Goal: Task Accomplishment & Management: Use online tool/utility

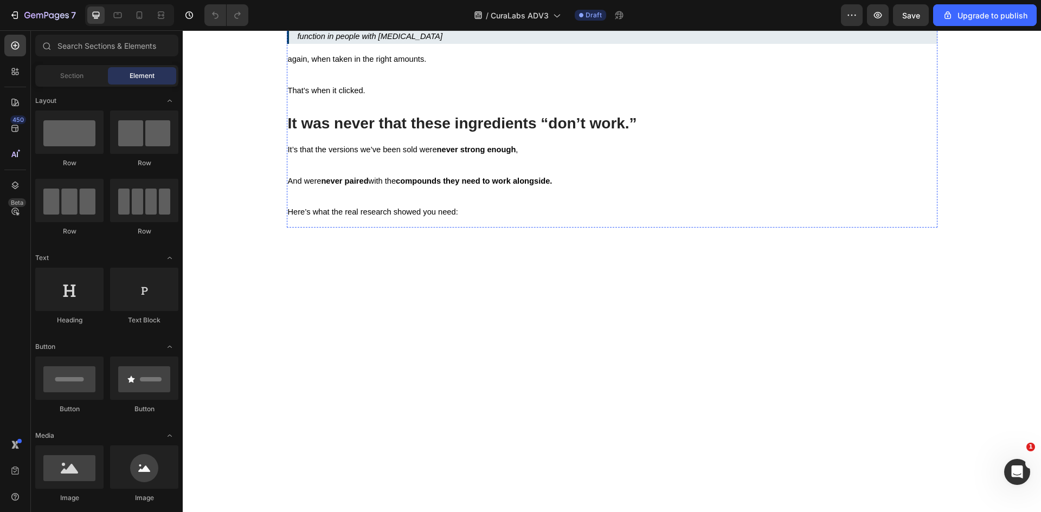
scroll to position [2386, 0]
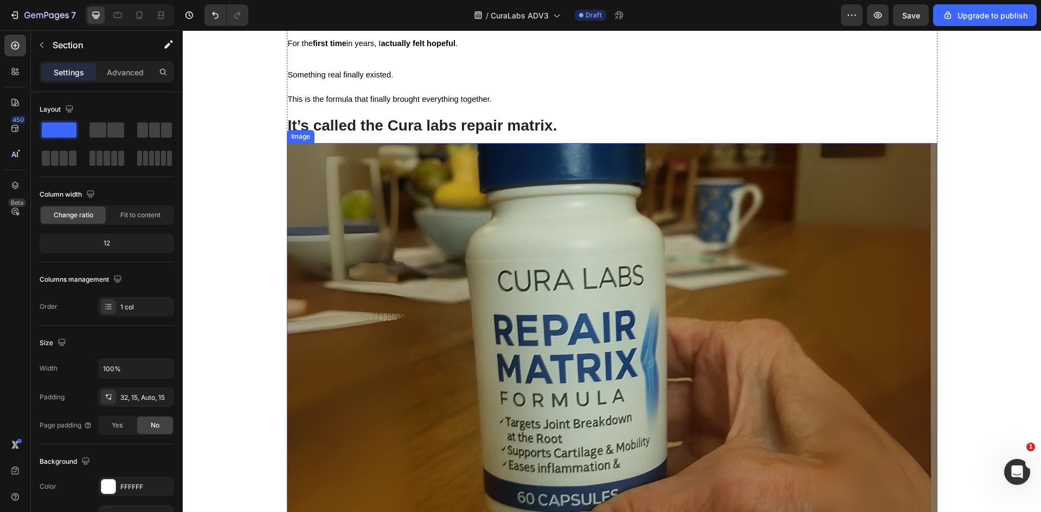
scroll to position [5694, 0]
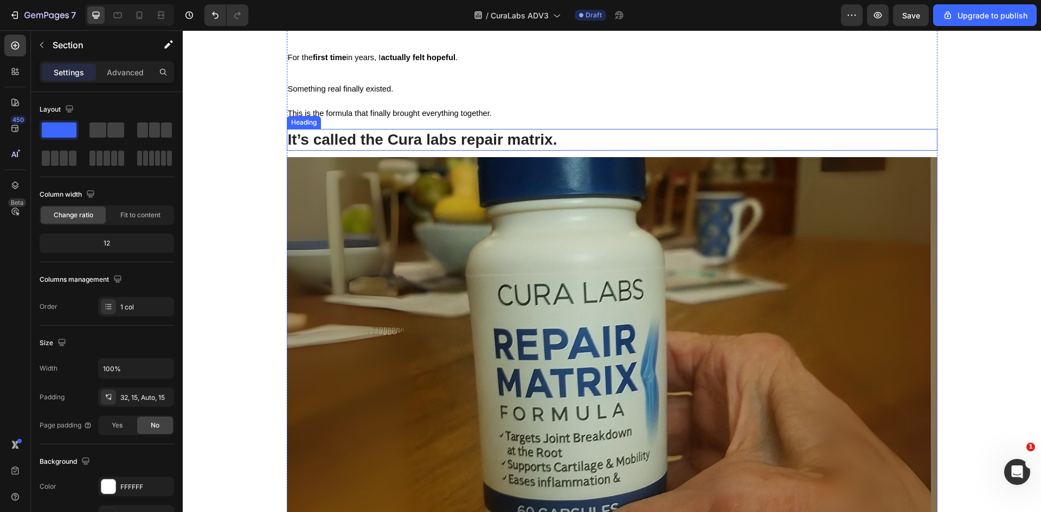
click at [502, 142] on h2 "It’s called the Cura labs repair matrix." at bounding box center [612, 140] width 651 height 22
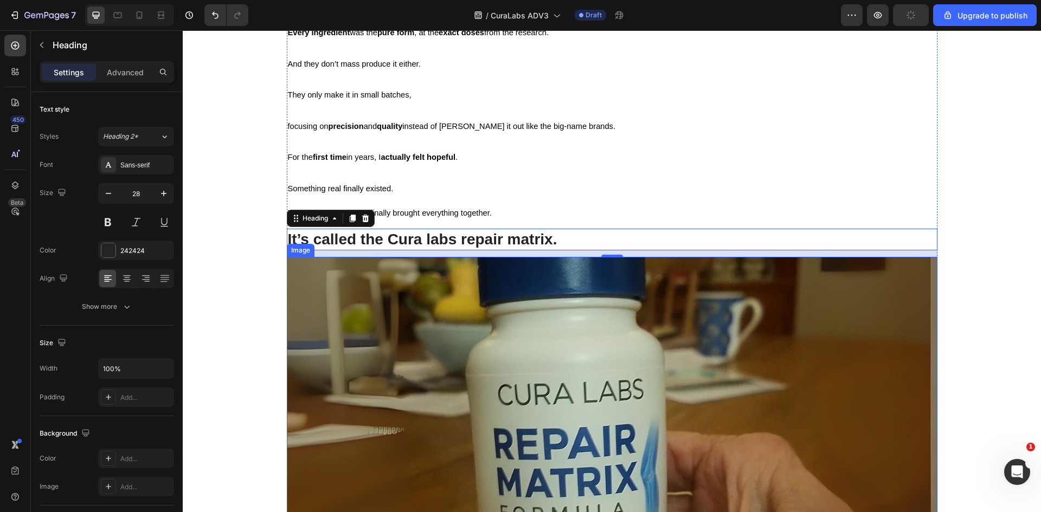
scroll to position [5585, 0]
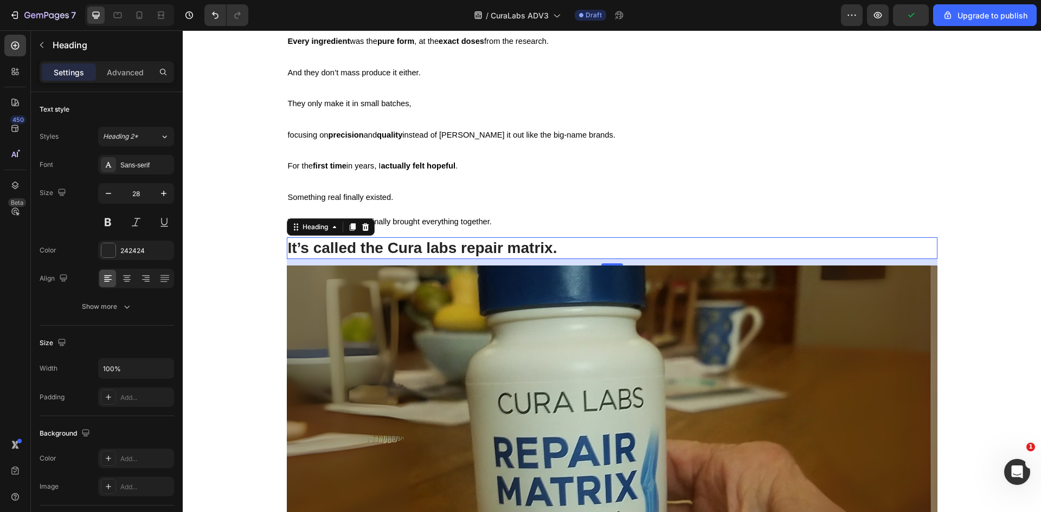
click at [421, 247] on h2 "It’s called the Cura labs repair matrix." at bounding box center [612, 249] width 651 height 22
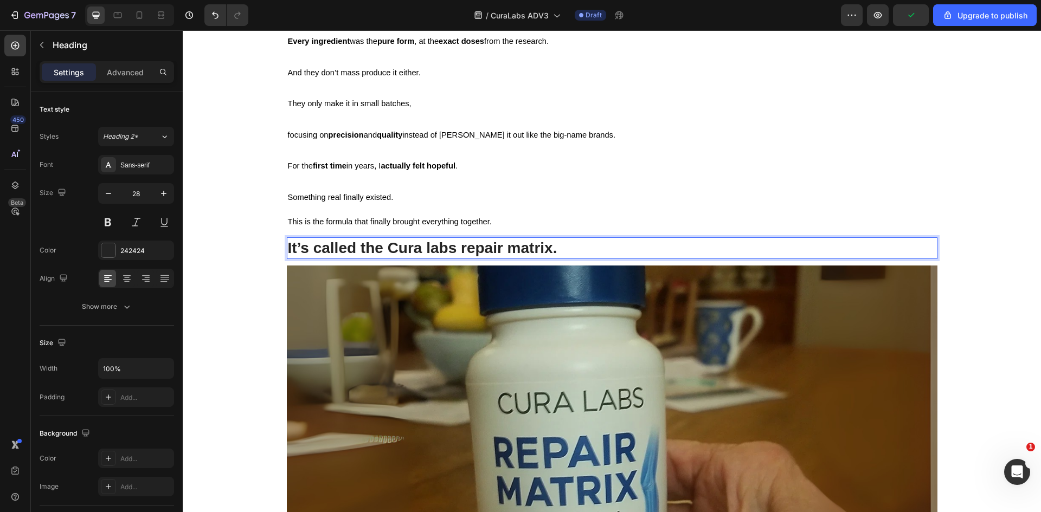
click at [426, 248] on p "It’s called the Cura labs repair matrix." at bounding box center [612, 249] width 649 height 20
click at [458, 248] on p "It’s called the Cura labs repair matrix." at bounding box center [612, 249] width 649 height 20
click at [509, 250] on p "It’s called the Cura labs repair matrix." at bounding box center [612, 249] width 649 height 20
click at [466, 246] on p "It’s called the Cura labs repair matrix." at bounding box center [612, 249] width 649 height 20
click at [426, 243] on p "It’s called the Cura labs repair matrix." at bounding box center [612, 249] width 649 height 20
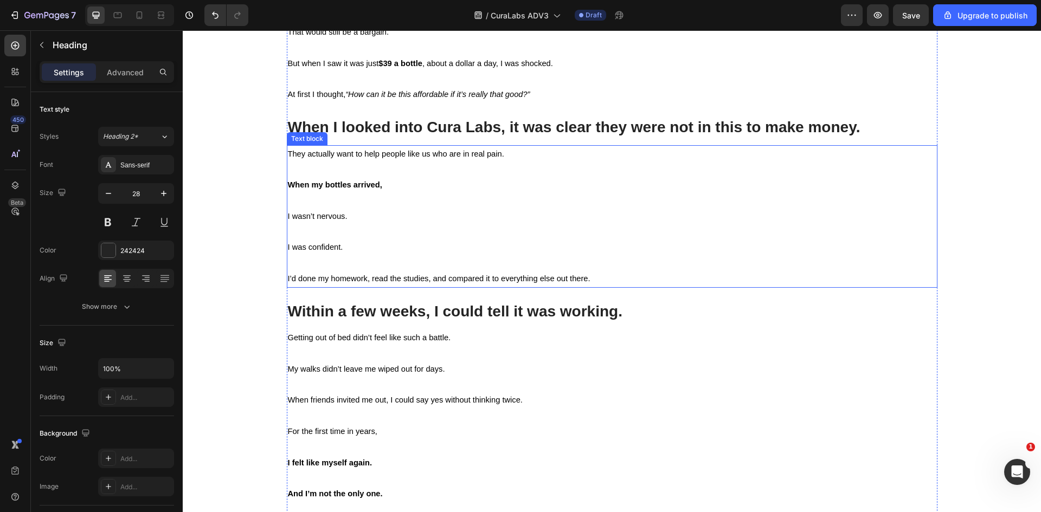
scroll to position [6453, 0]
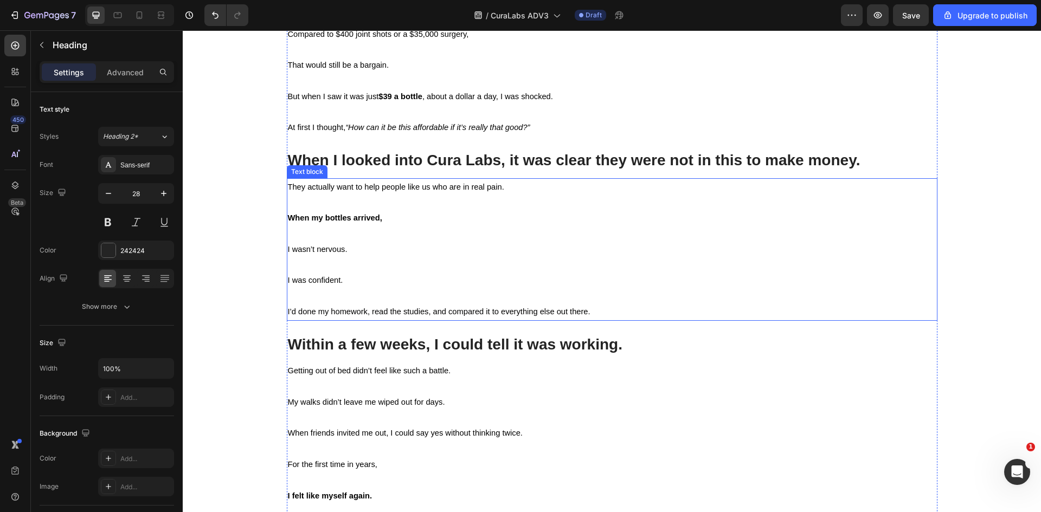
click at [435, 164] on h2 "When I looked into Cura Labs, it was clear they were not in this to make money." at bounding box center [612, 161] width 651 height 22
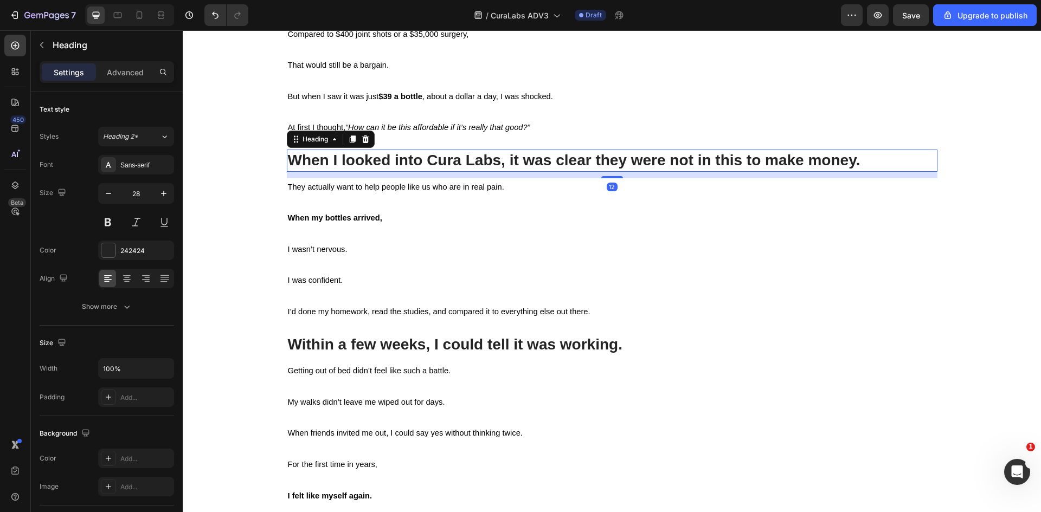
click at [485, 159] on h2 "When I looked into Cura Labs, it was clear they were not in this to make money." at bounding box center [612, 161] width 651 height 22
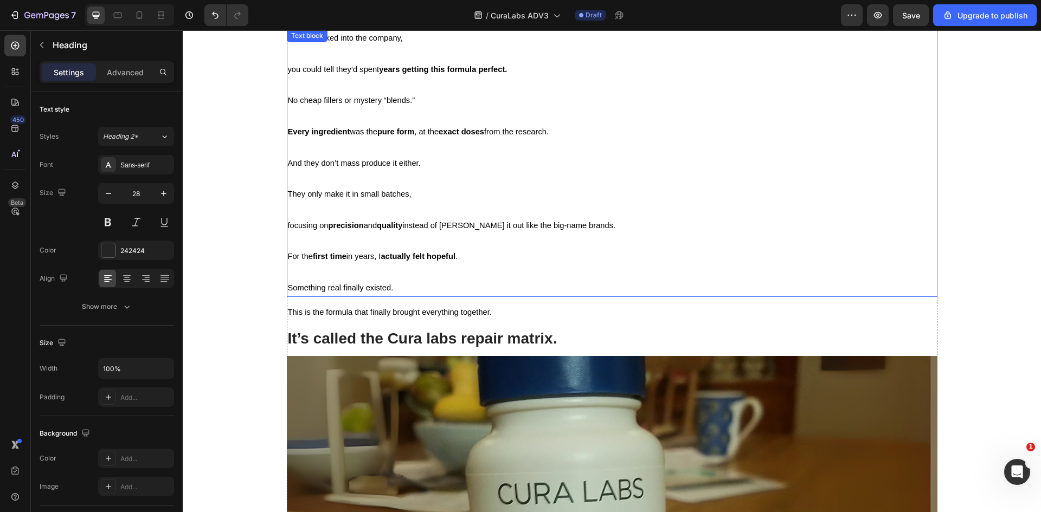
scroll to position [5585, 0]
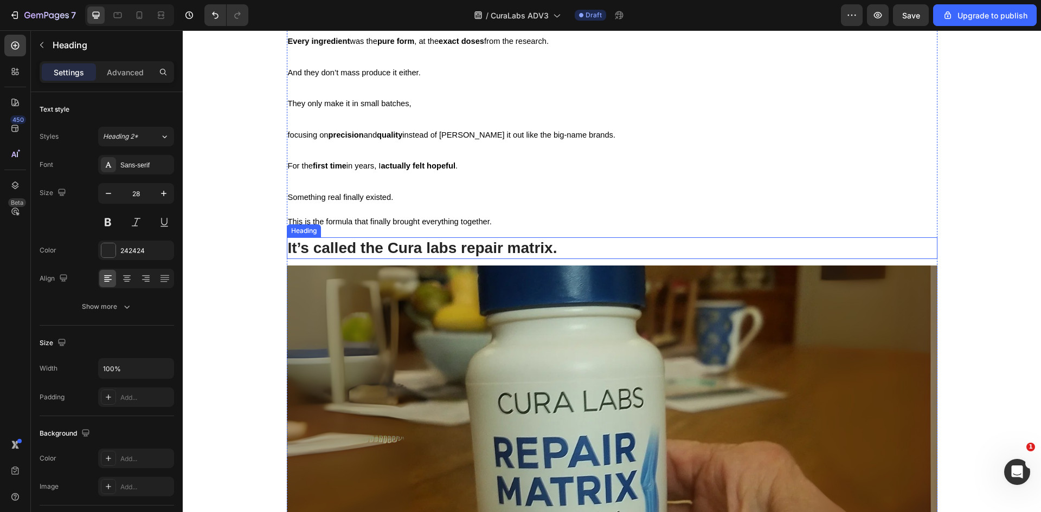
click at [426, 249] on p "It’s called the Cura labs repair matrix." at bounding box center [612, 249] width 649 height 20
click at [427, 247] on p "It’s called the Cura labs repair matrix." at bounding box center [612, 249] width 649 height 20
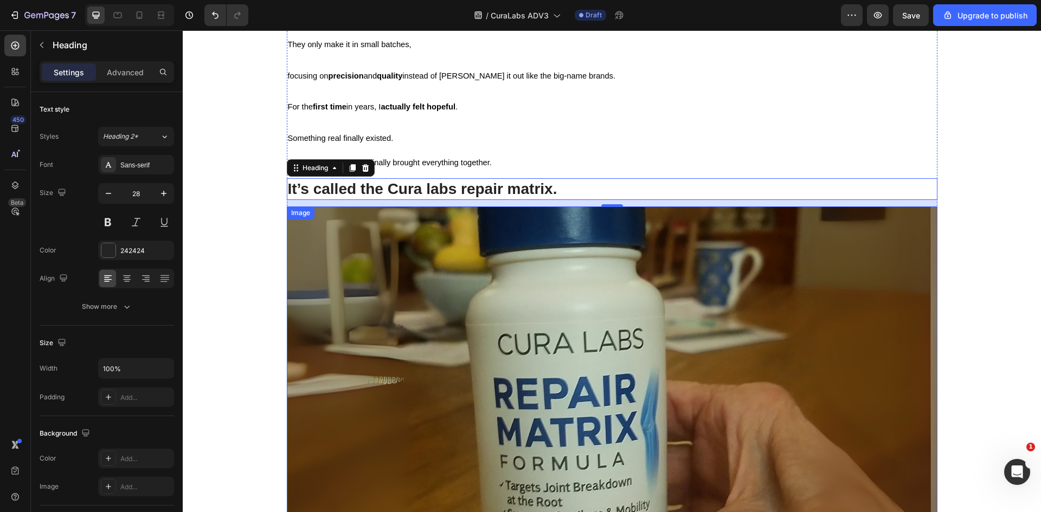
scroll to position [5531, 0]
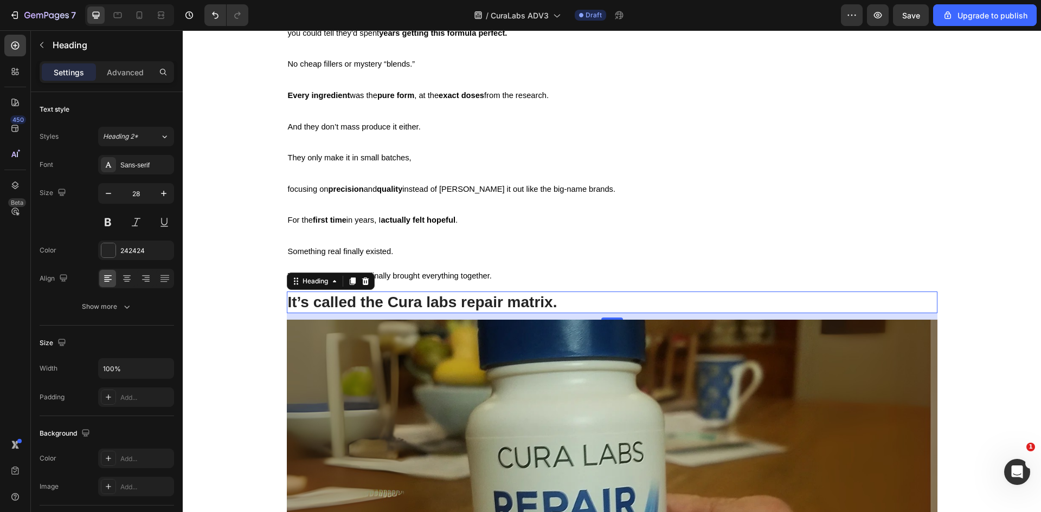
click at [427, 302] on p "It’s called the Cura labs repair matrix." at bounding box center [612, 303] width 649 height 20
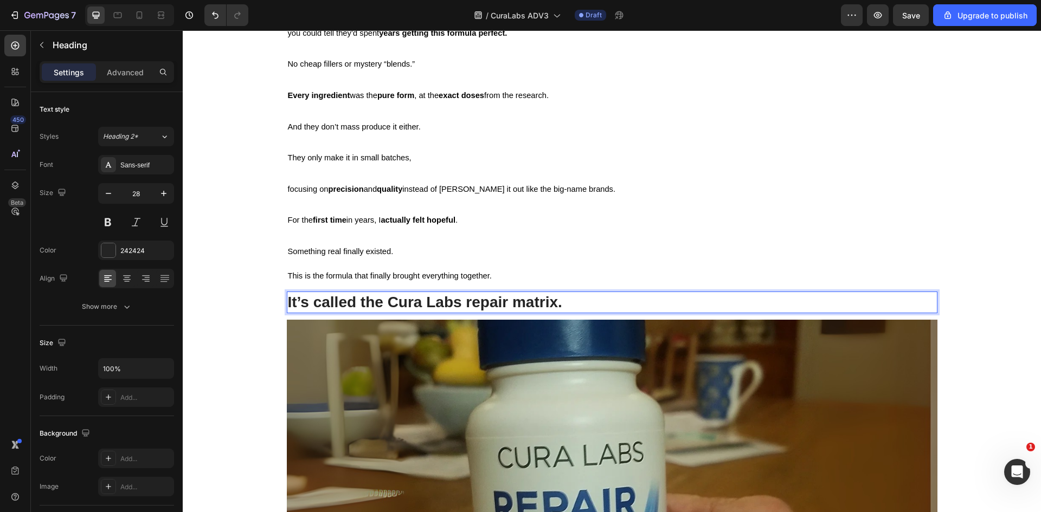
click at [467, 305] on p "It’s called the Cura Labs repair matrix." at bounding box center [612, 303] width 649 height 20
click at [527, 305] on p "It’s called the Cura Labs Repair matrix." at bounding box center [612, 303] width 649 height 20
click at [601, 255] on p "For the first time in years, I actually felt hopeful . Something real finally e…" at bounding box center [612, 236] width 649 height 47
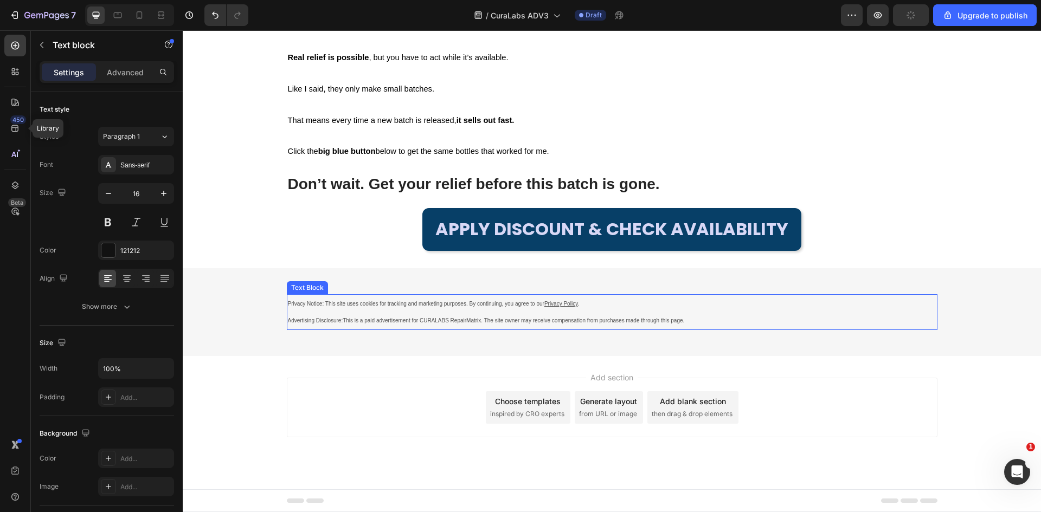
scroll to position [7444, 0]
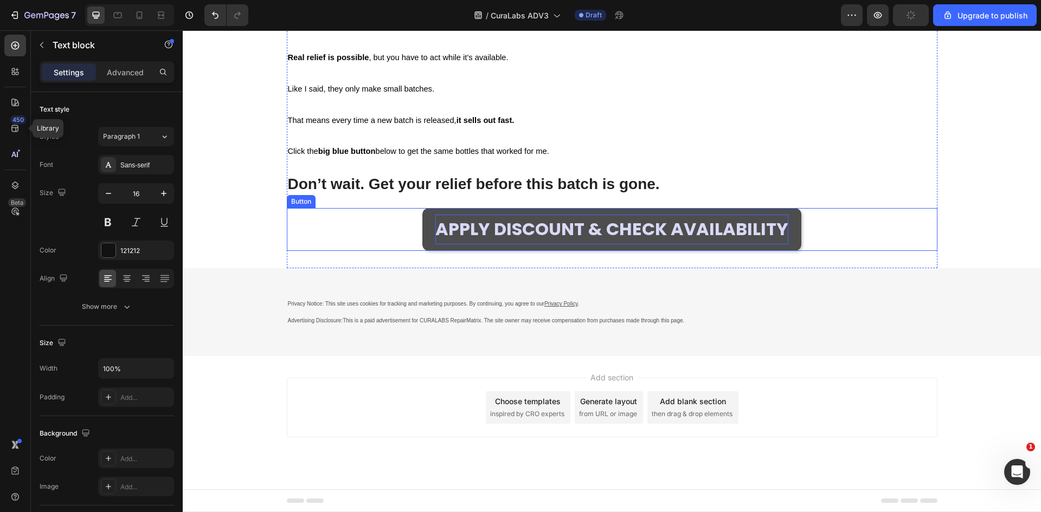
click at [503, 241] on span "APPLY DISCOUNT & CHECK AVAILABILITY" at bounding box center [611, 229] width 353 height 24
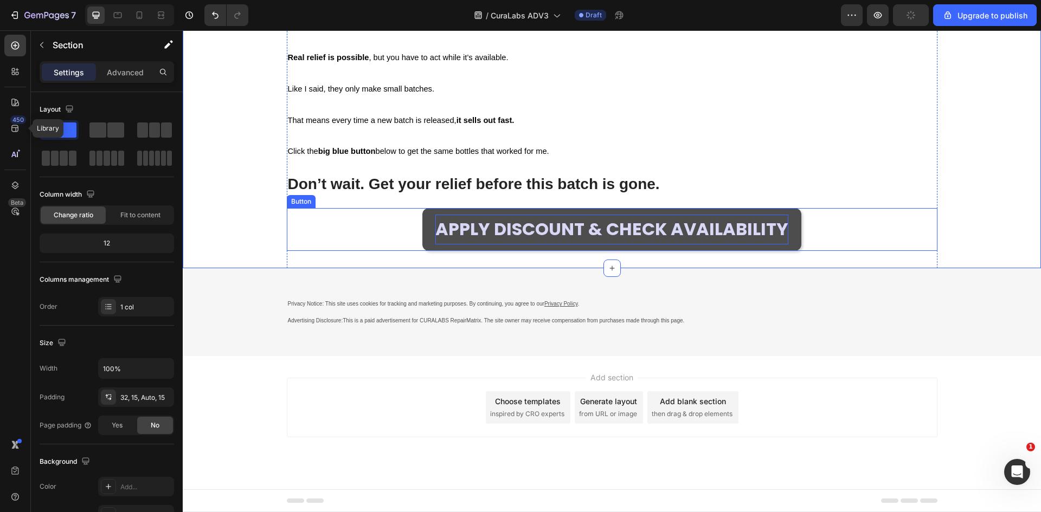
click at [473, 241] on span "APPLY DISCOUNT & CHECK AVAILABILITY" at bounding box center [611, 229] width 353 height 24
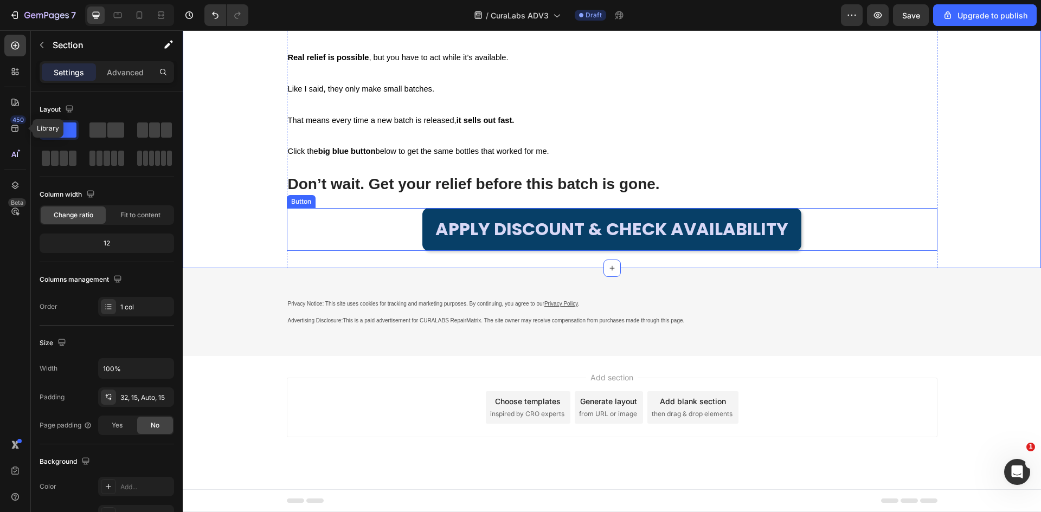
scroll to position [7552, 0]
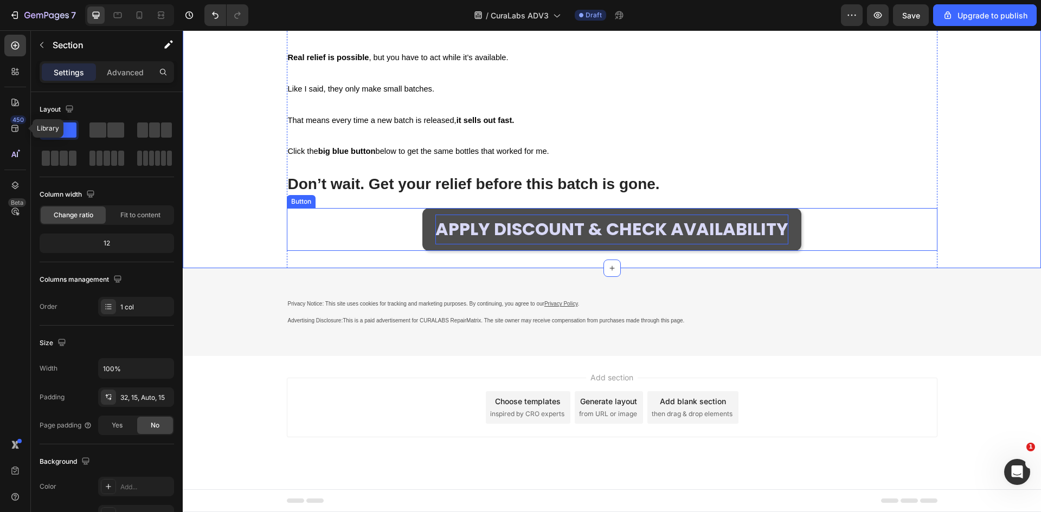
click at [463, 233] on span "APPLY DISCOUNT & CHECK AVAILABILITY" at bounding box center [611, 229] width 353 height 24
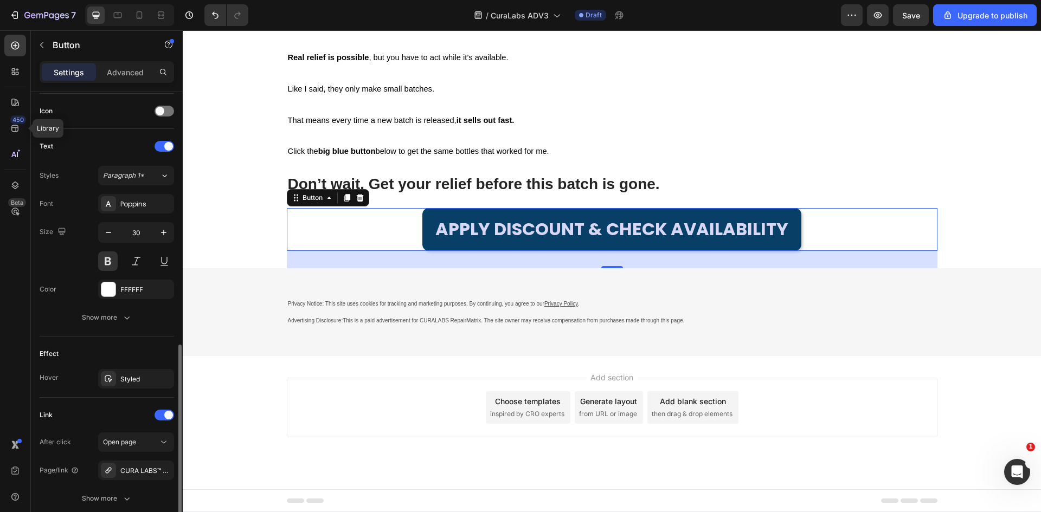
scroll to position [380, 0]
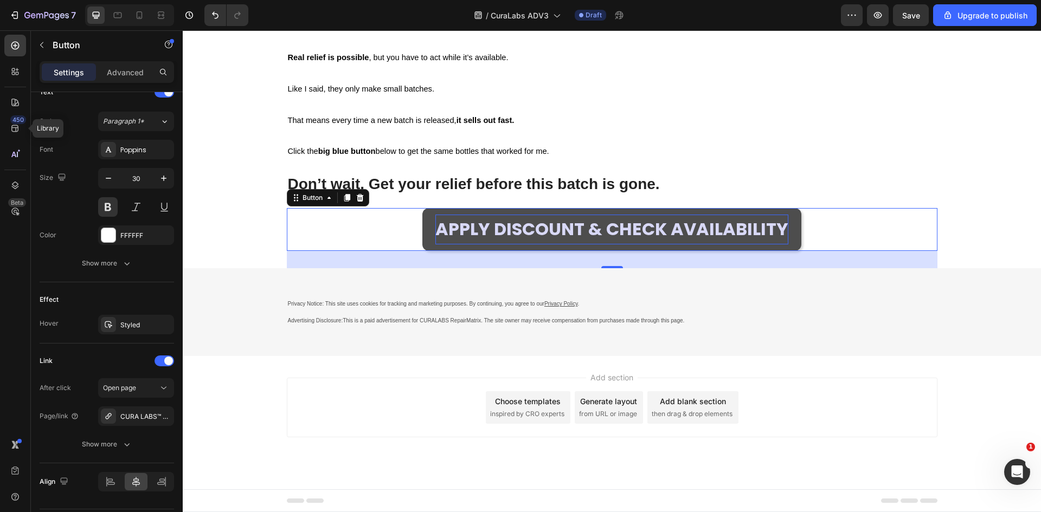
click at [483, 230] on span "APPLY DISCOUNT & CHECK AVAILABILITY" at bounding box center [611, 229] width 353 height 24
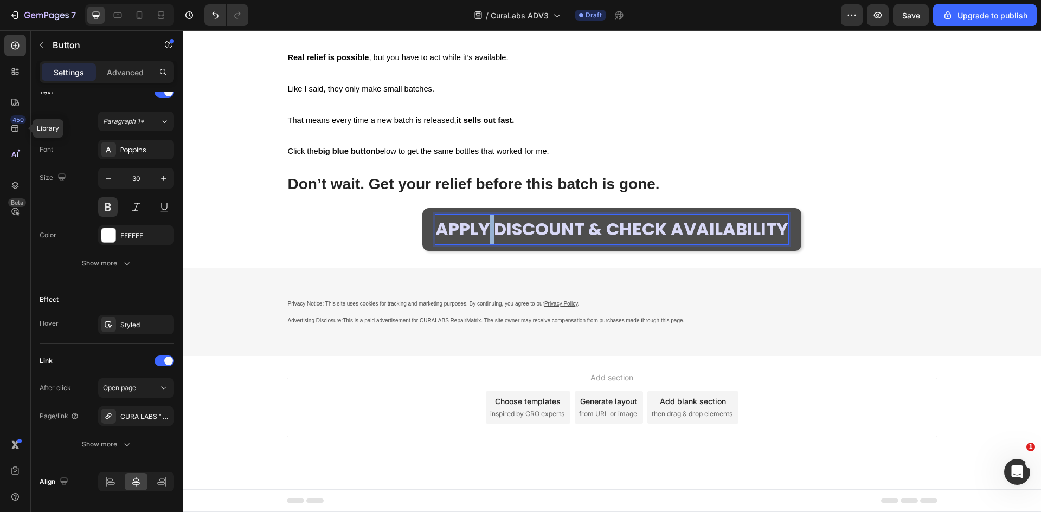
click at [483, 230] on span "APPLY DISCOUNT & CHECK AVAILABILITY" at bounding box center [611, 229] width 353 height 24
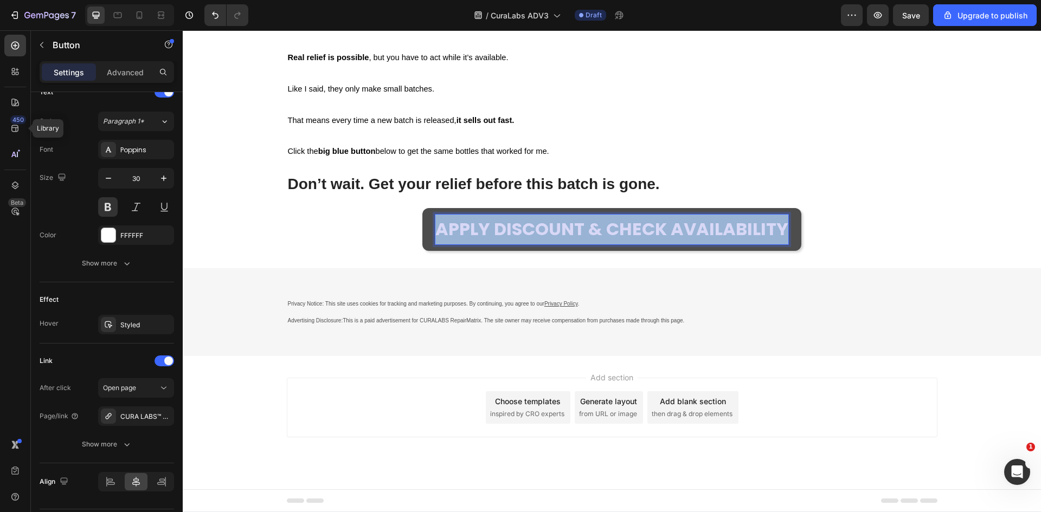
click at [483, 230] on span "APPLY DISCOUNT & CHECK AVAILABILITY" at bounding box center [611, 229] width 353 height 24
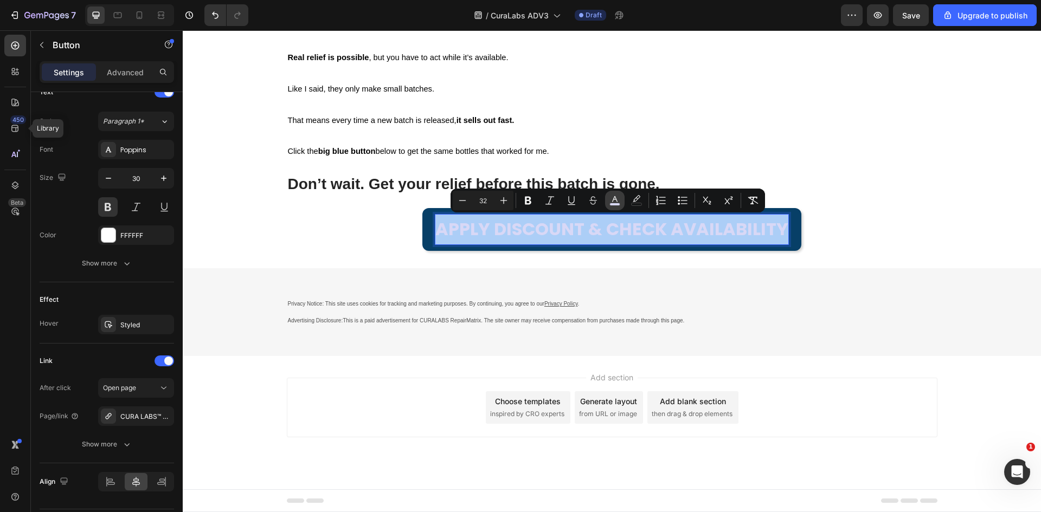
click at [624, 201] on button "color" at bounding box center [615, 201] width 20 height 20
type input "000000"
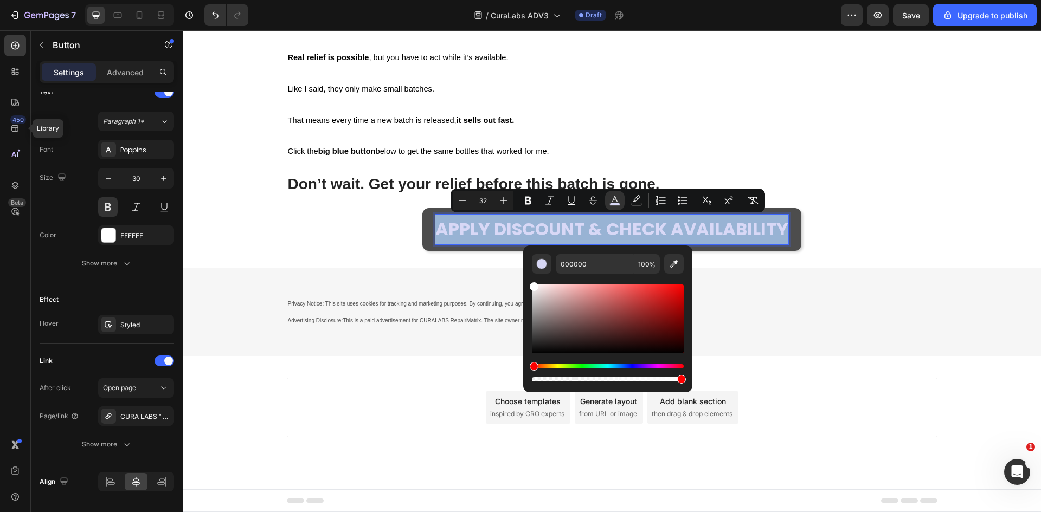
type input "FFFFFF"
drag, startPoint x: 725, startPoint y: 332, endPoint x: 463, endPoint y: 230, distance: 280.9
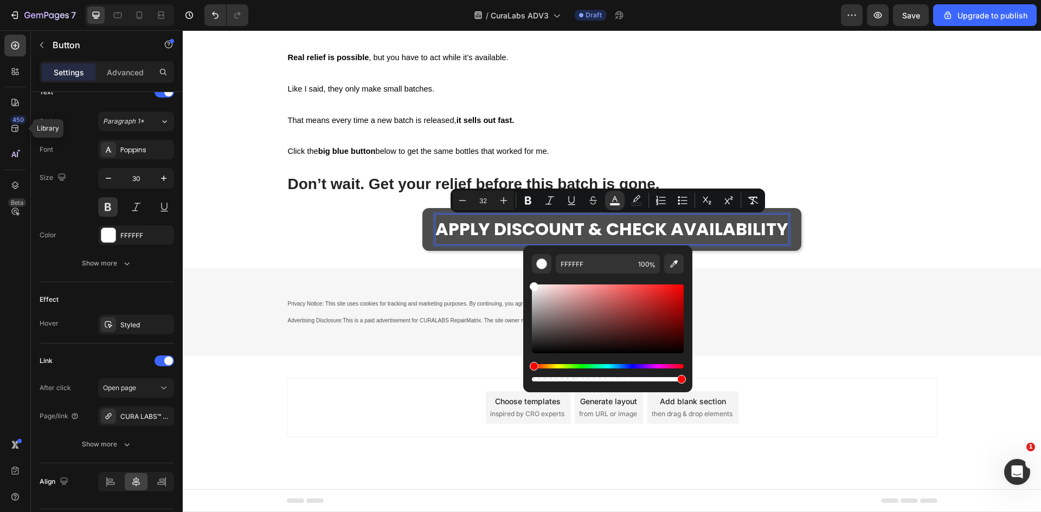
click at [290, 227] on div "APPLY DISCOUNT & CHECK AVAILABILITY Button 32" at bounding box center [612, 229] width 651 height 43
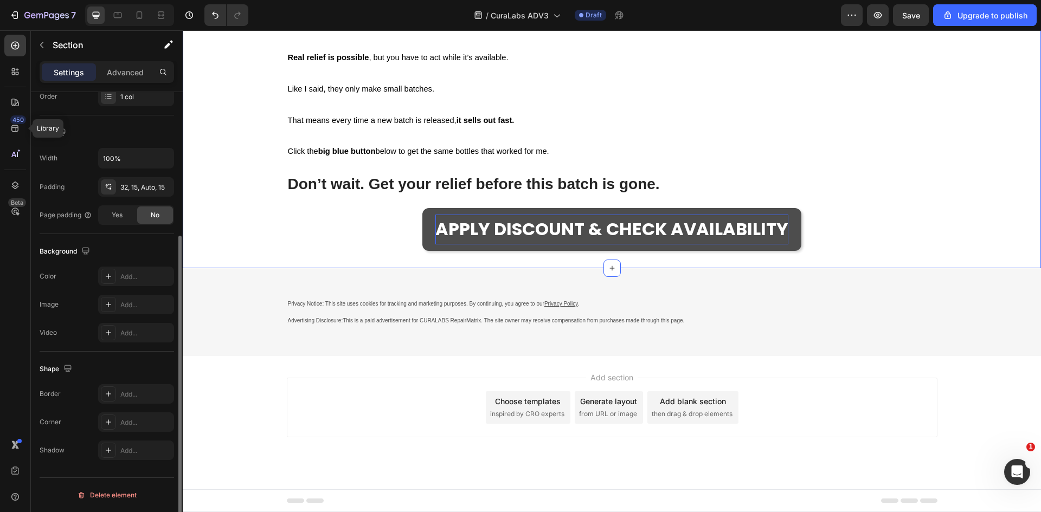
scroll to position [0, 0]
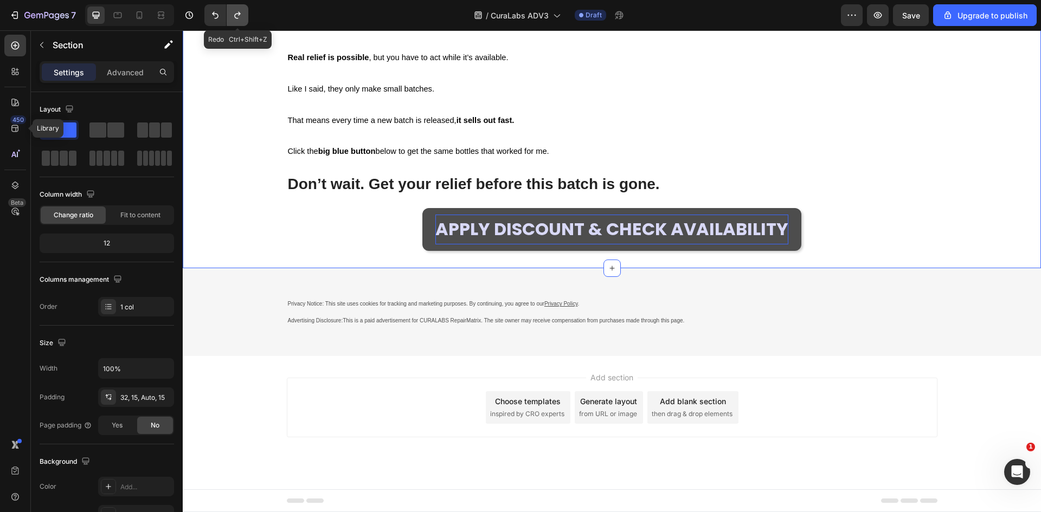
click at [229, 14] on button "Undo/Redo" at bounding box center [238, 15] width 22 height 22
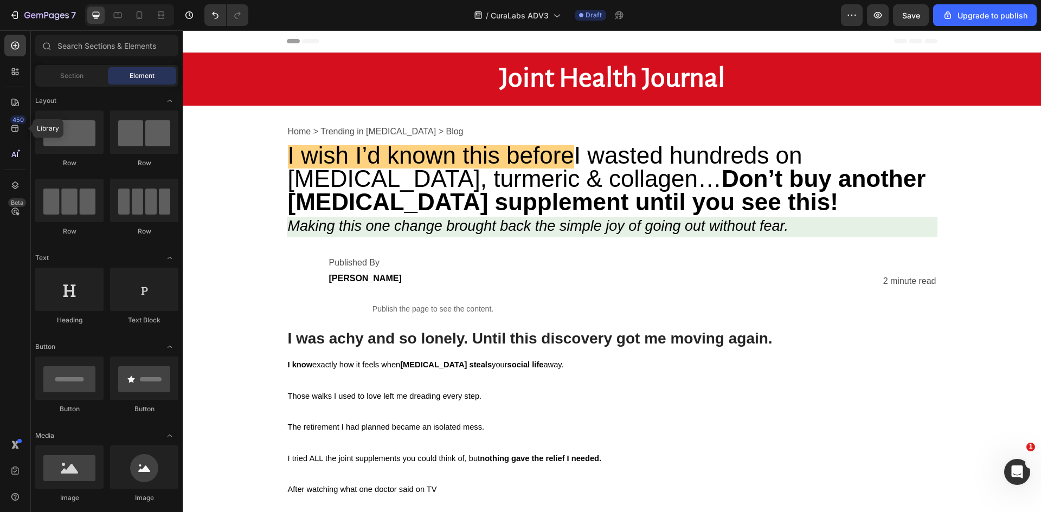
drag, startPoint x: 1038, startPoint y: 262, endPoint x: 1200, endPoint y: 60, distance: 258.9
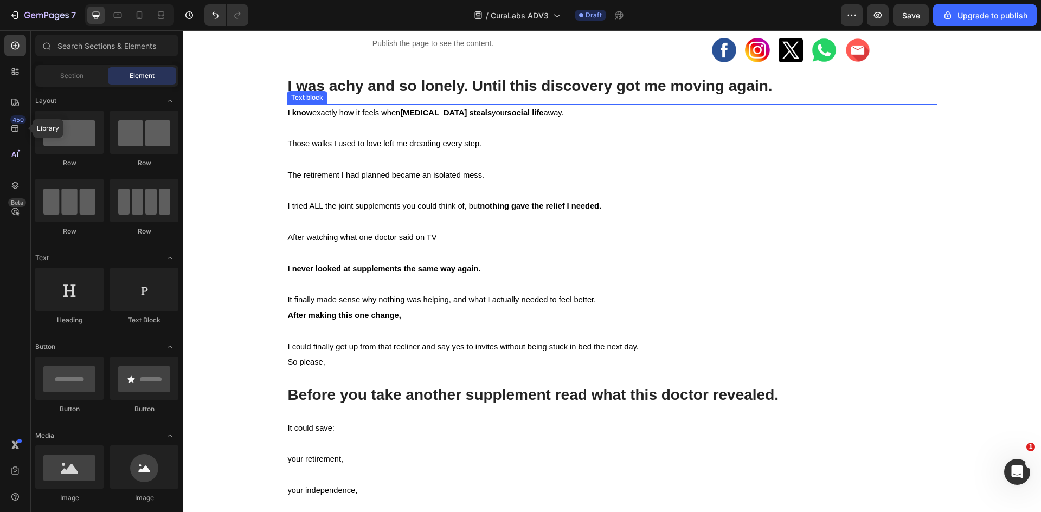
scroll to position [597, 0]
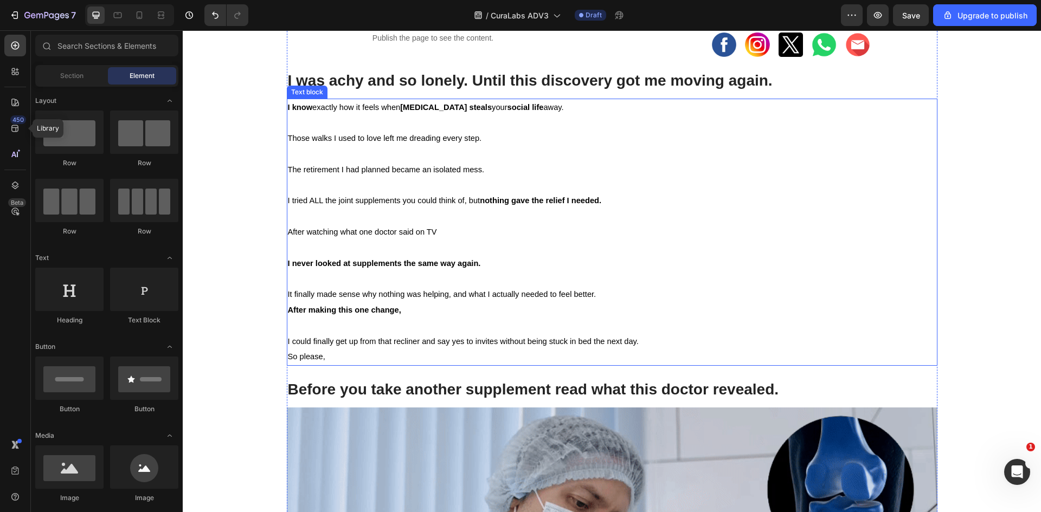
click at [422, 326] on p "After making this one change, I could finally get up from that recliner and say…" at bounding box center [612, 326] width 649 height 47
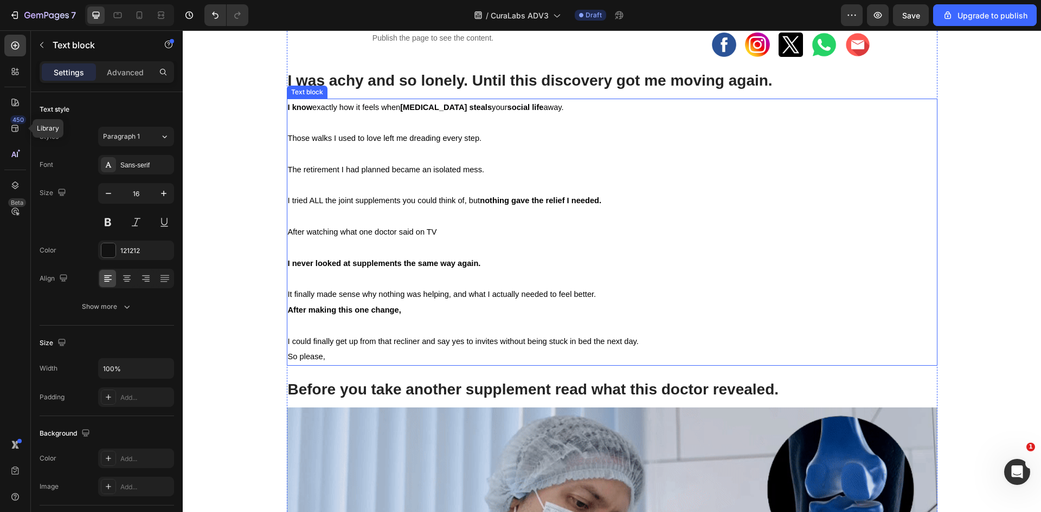
click at [422, 326] on p "After making this one change, I could finally get up from that recliner and say…" at bounding box center [612, 326] width 649 height 47
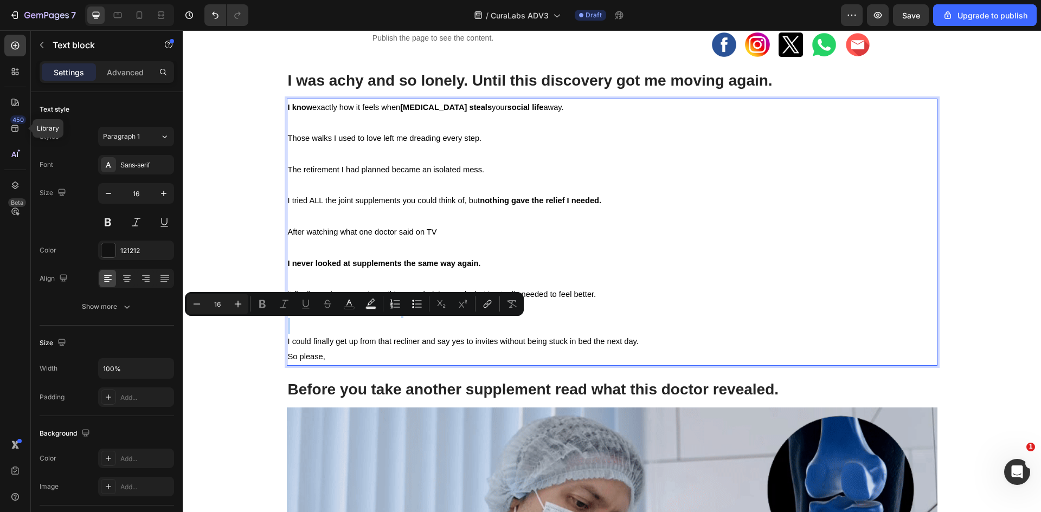
click at [328, 330] on p "After making this one change, I could finally get up from that recliner and say…" at bounding box center [612, 326] width 649 height 47
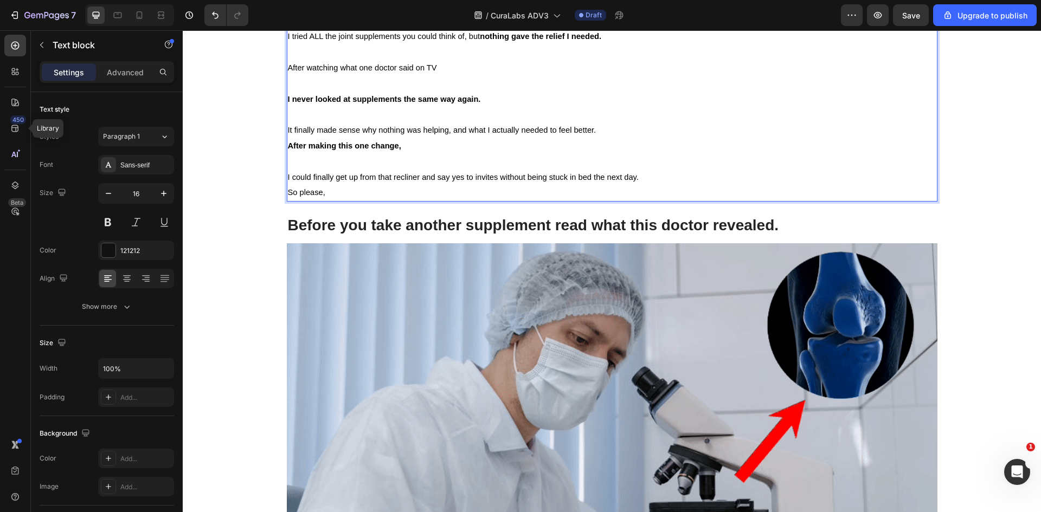
scroll to position [759, 0]
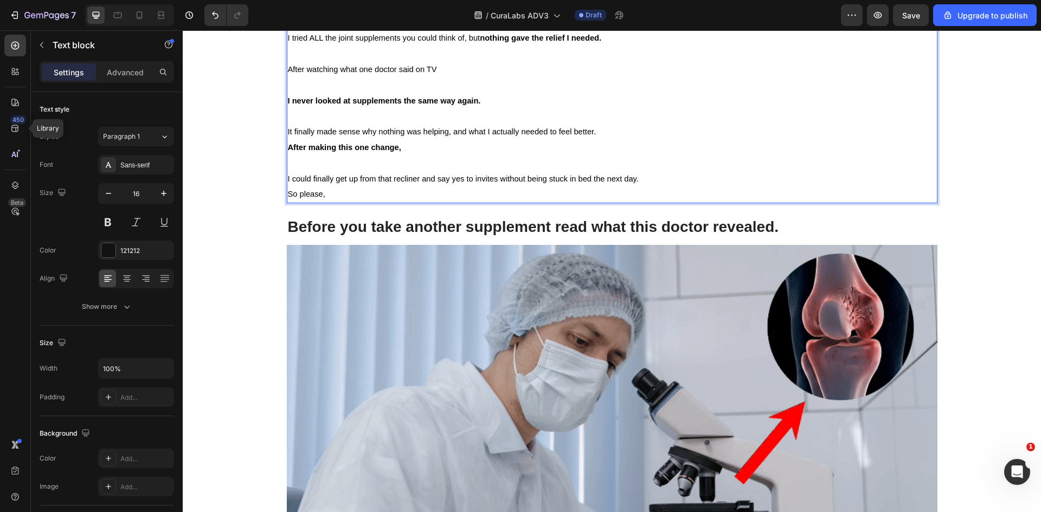
click at [352, 140] on p "After making this one change, ⁠⁠⁠⁠⁠⁠⁠ I could finally get up from that recliner…" at bounding box center [612, 163] width 649 height 47
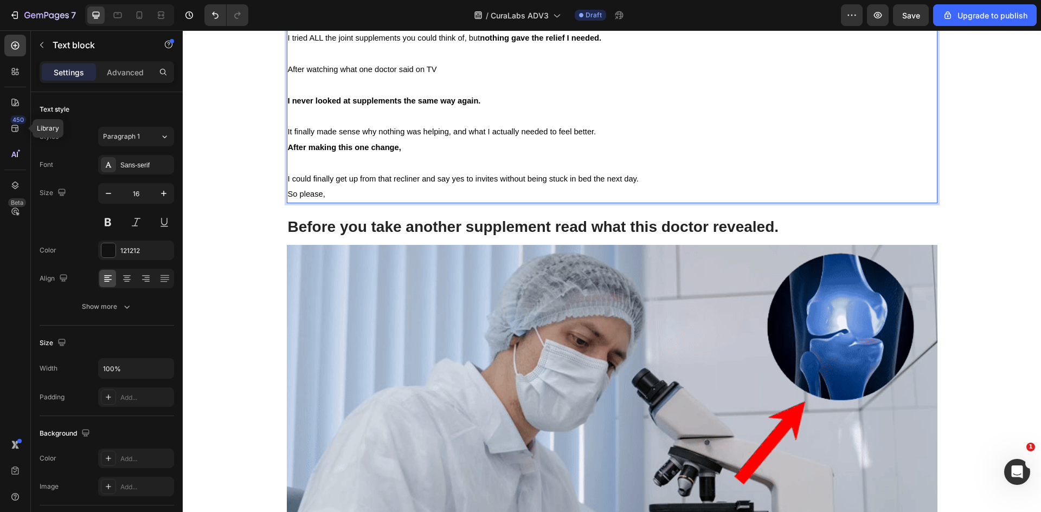
click at [288, 148] on strong "After making this one change," at bounding box center [344, 147] width 113 height 9
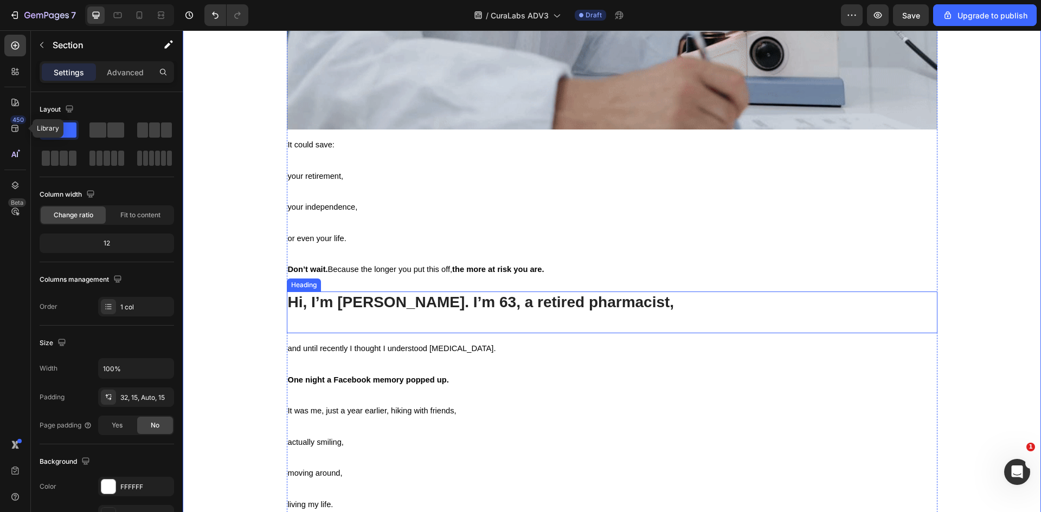
scroll to position [1356, 0]
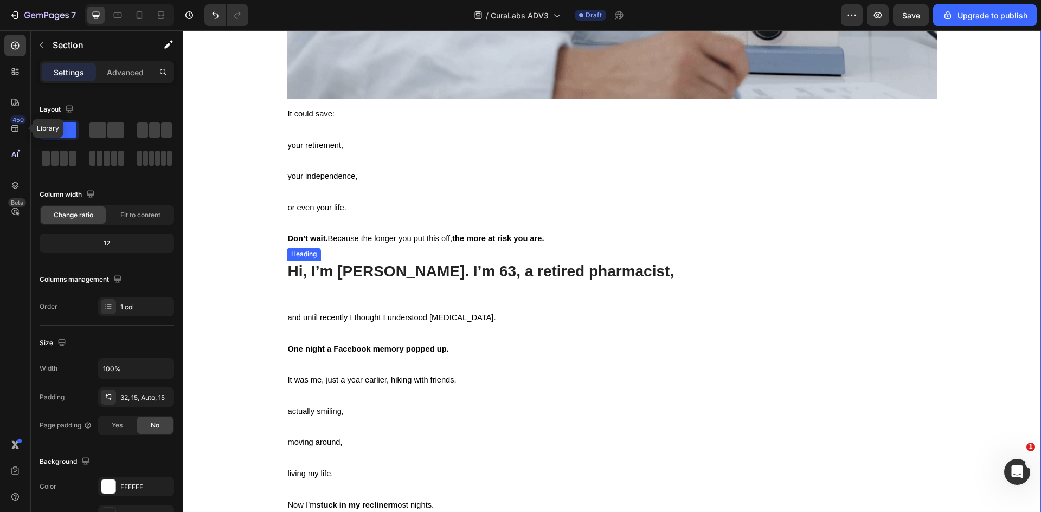
click at [331, 288] on h2 "Hi, I’m [PERSON_NAME]. I’m 63, a retired pharmacist," at bounding box center [612, 282] width 651 height 42
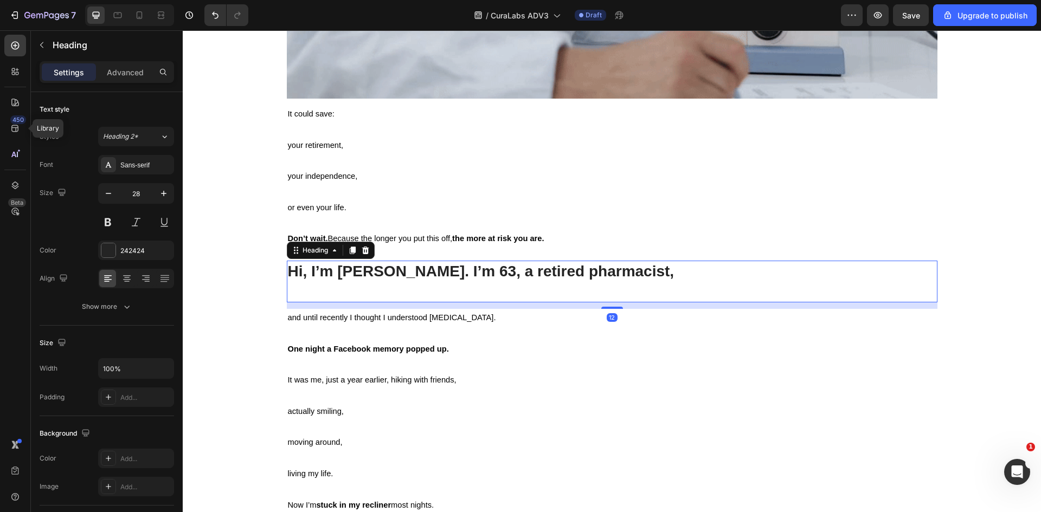
click at [451, 304] on div "12" at bounding box center [612, 306] width 651 height 7
click at [394, 291] on h2 "Hi, I’m [PERSON_NAME]. I’m 63, a retired pharmacist," at bounding box center [612, 282] width 651 height 42
click at [394, 291] on p "Hi, I’m [PERSON_NAME]. I’m 63, a retired pharmacist," at bounding box center [612, 282] width 649 height 40
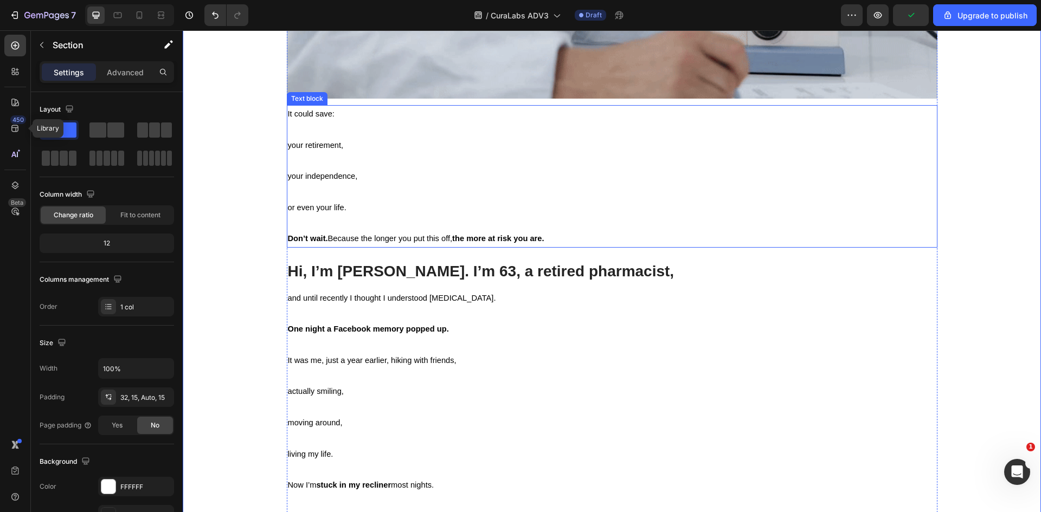
click at [335, 240] on span "Don’t wait. Because the longer you put this off, the more at risk you are." at bounding box center [416, 238] width 256 height 9
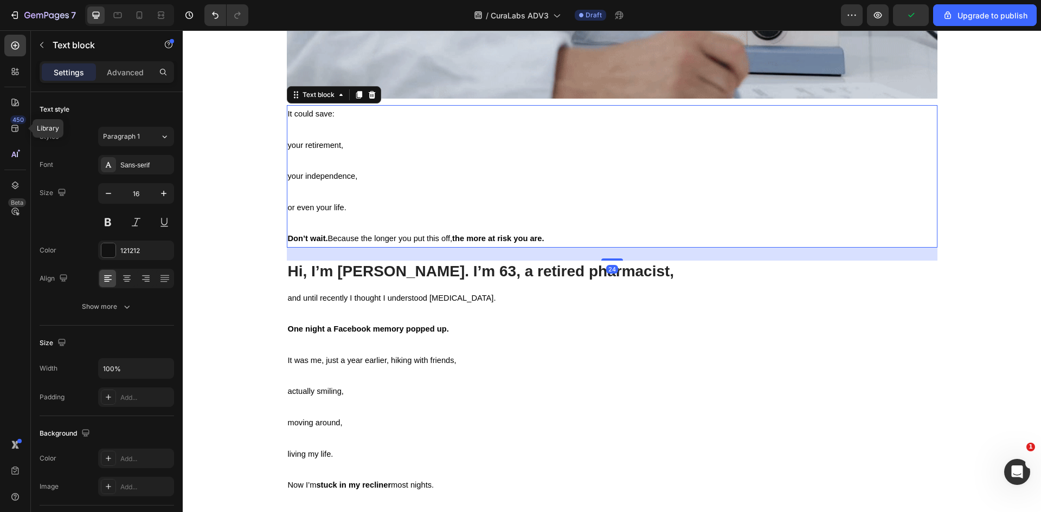
click at [416, 272] on p "Hi, I’m [PERSON_NAME]. I’m 63, a retired pharmacist," at bounding box center [612, 272] width 649 height 20
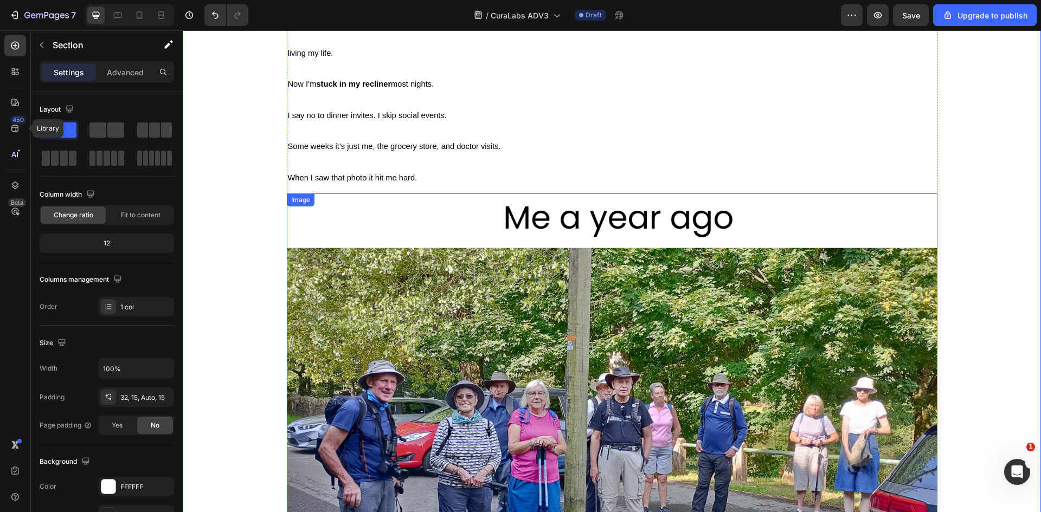
scroll to position [1573, 0]
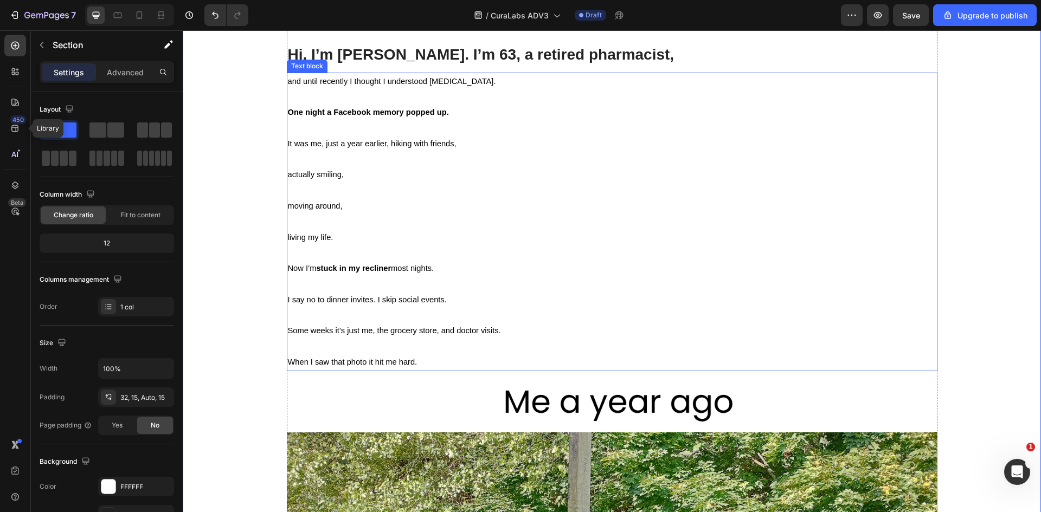
click at [288, 301] on span "I say no to dinner invites. I skip social events." at bounding box center [367, 300] width 159 height 9
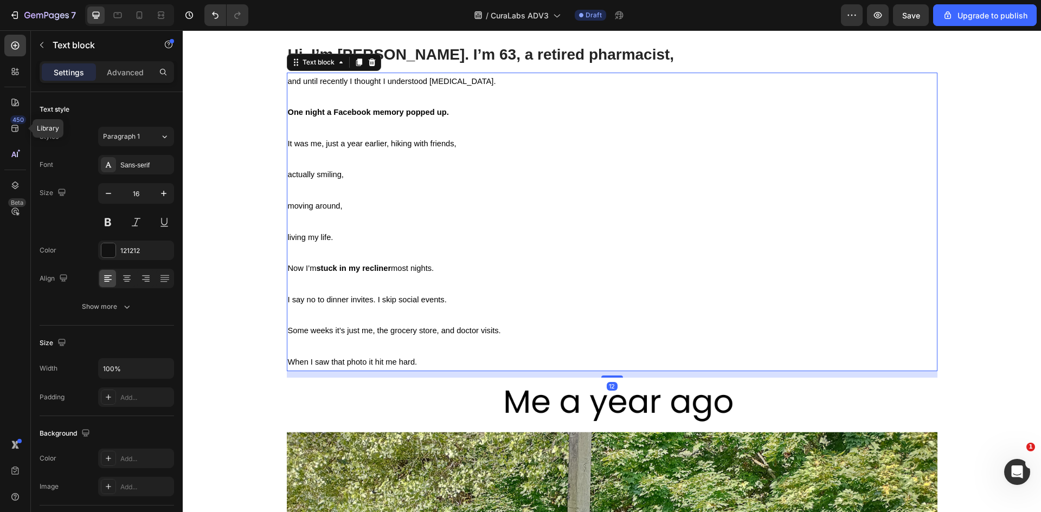
click at [288, 301] on span "I say no to dinner invites. I skip social events." at bounding box center [367, 300] width 159 height 9
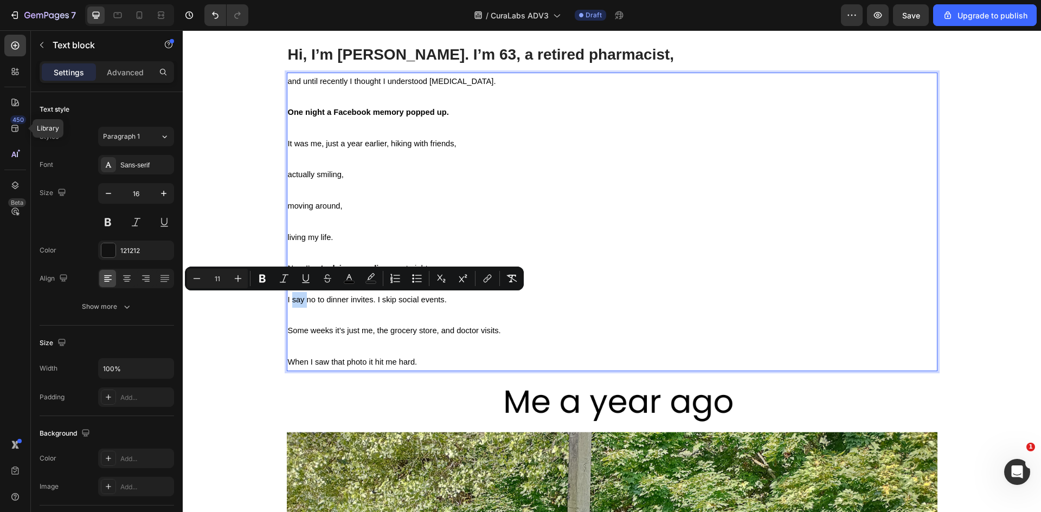
click at [288, 304] on span "I say no to dinner invites. I skip social events." at bounding box center [367, 300] width 159 height 9
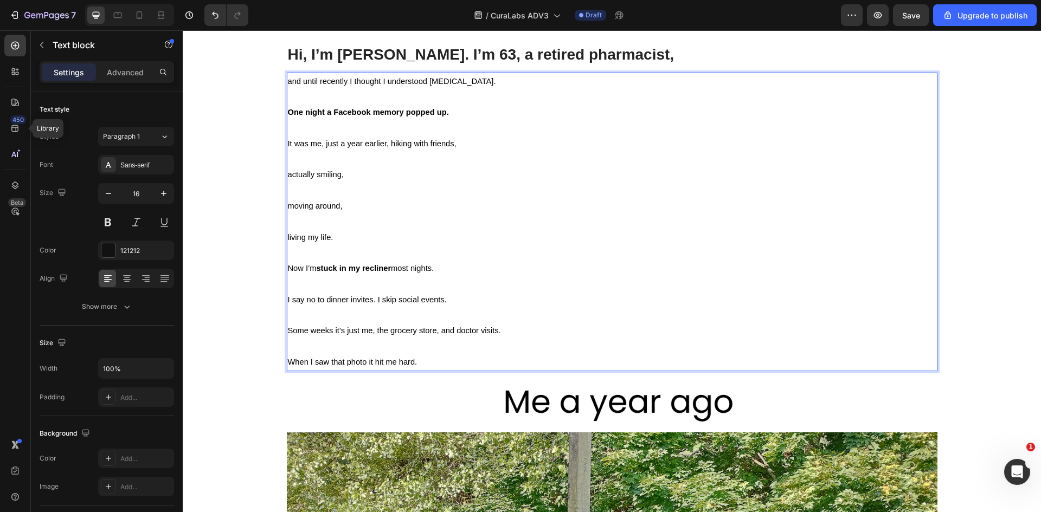
click at [303, 271] on span "Now I’m stuck in my recliner most nights." at bounding box center [361, 268] width 146 height 9
click at [309, 270] on span "Now I’m stuck in my recliner most nights." at bounding box center [361, 268] width 146 height 9
click at [310, 271] on span "Now I’m stuck in my recliner most nights." at bounding box center [361, 268] width 146 height 9
click at [246, 241] on div "Home > Trending in [MEDICAL_DATA] > Blog Text Block I wish I’d known this befor…" at bounding box center [612, 457] width 842 height 3815
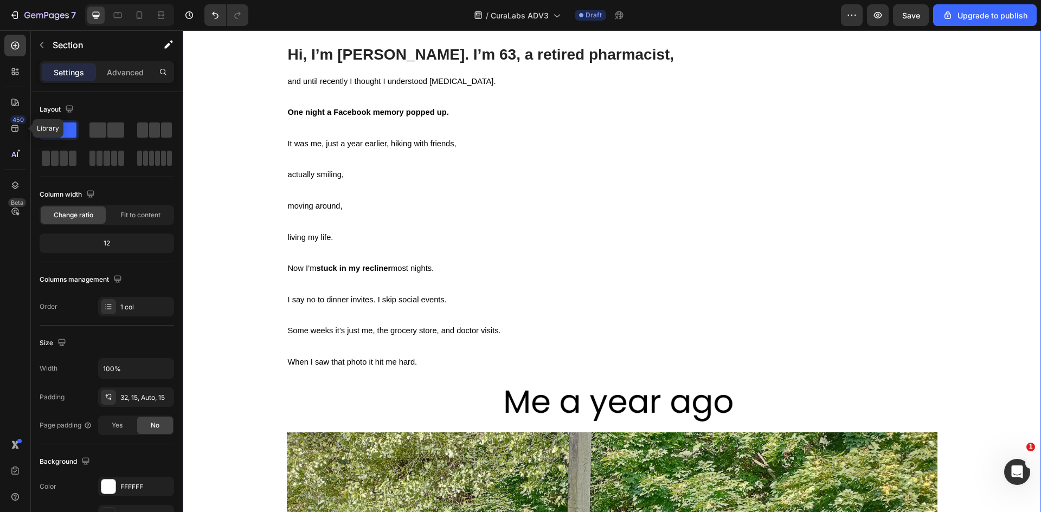
click at [203, 265] on div "Home > Trending in [MEDICAL_DATA] > Blog Text Block I wish I’d known this befor…" at bounding box center [612, 457] width 842 height 3815
click at [230, 231] on div "Home > Trending in [MEDICAL_DATA] > Blog Text Block I wish I’d known this befor…" at bounding box center [612, 457] width 842 height 3815
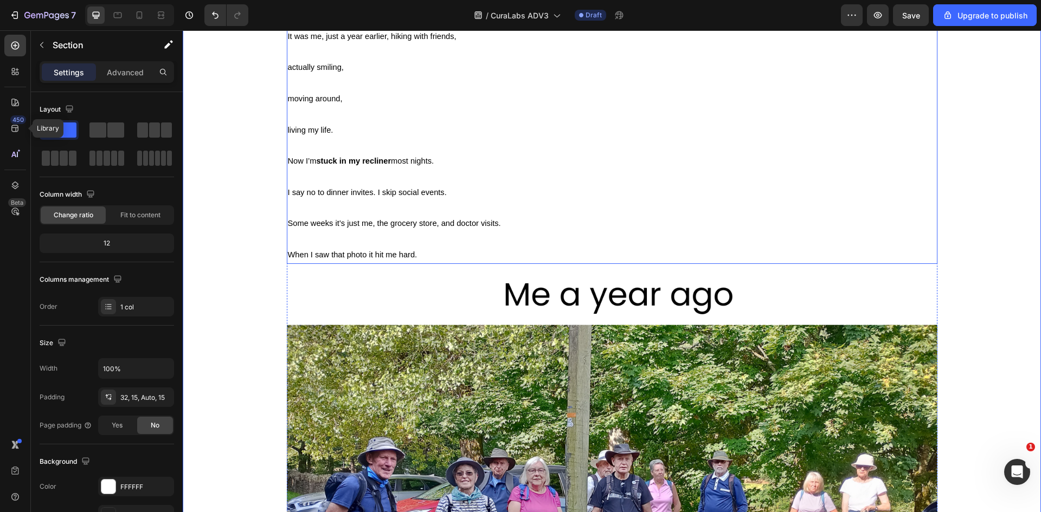
scroll to position [1681, 0]
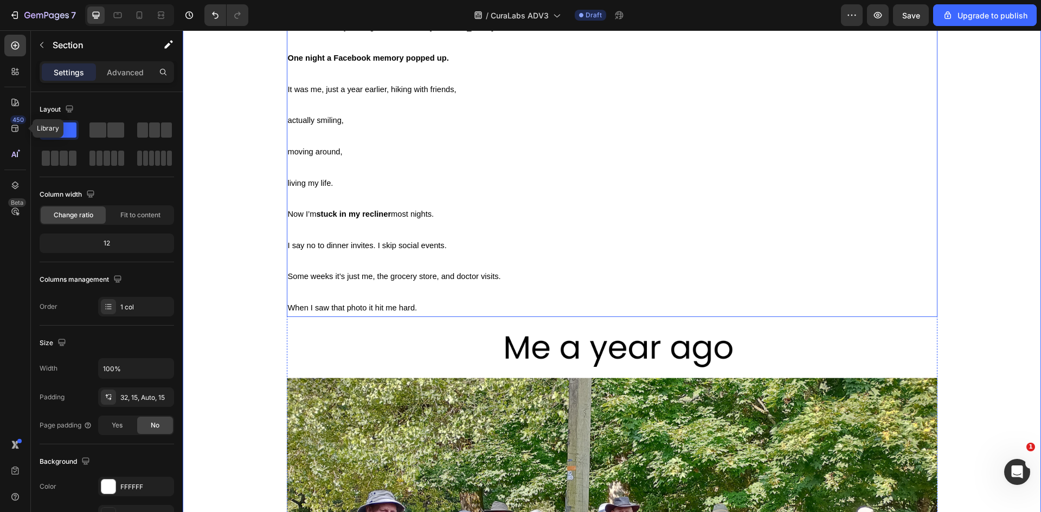
click at [293, 246] on span "I say no to dinner invites. I skip social events." at bounding box center [367, 245] width 159 height 9
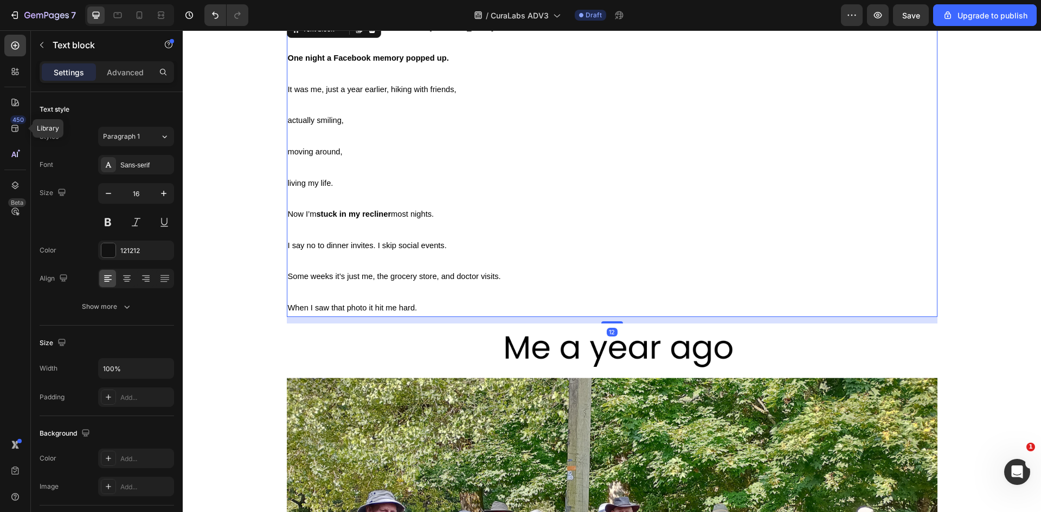
scroll to position [1619, 0]
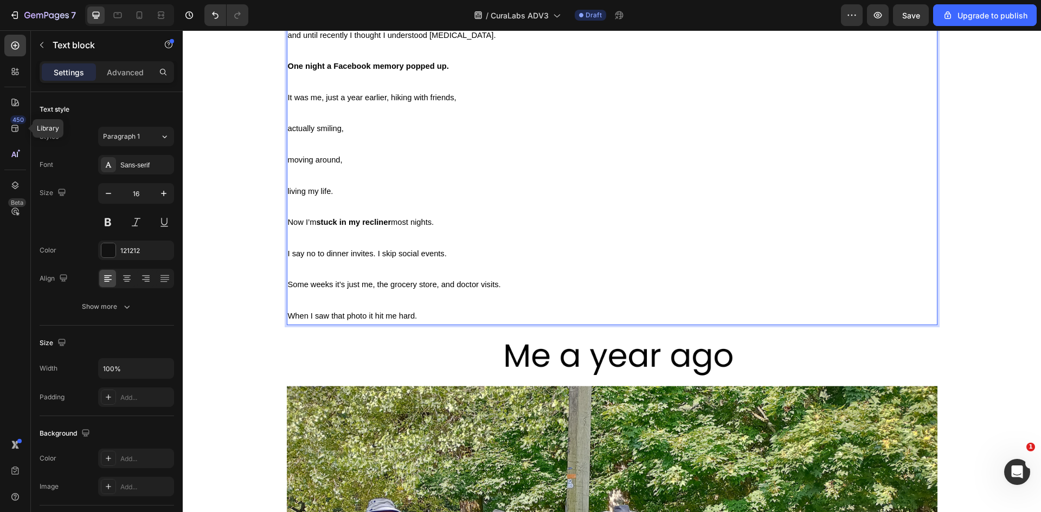
click at [302, 224] on span "Now I’m stuck in my recliner most nights." at bounding box center [361, 222] width 146 height 9
click at [294, 223] on span "Now I’m stuck in my recliner most nights." at bounding box center [361, 222] width 146 height 9
click at [290, 224] on span "Now I’m stuck in my recliner most nights." at bounding box center [361, 222] width 146 height 9
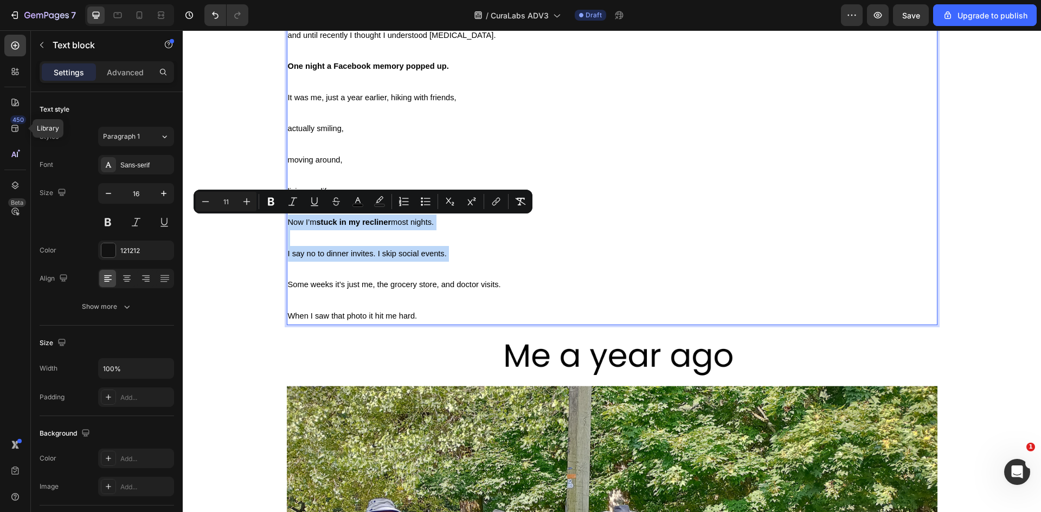
drag, startPoint x: 290, startPoint y: 224, endPoint x: 454, endPoint y: 259, distance: 167.4
click at [454, 259] on p "Now I’m stuck in my recliner most nights. I say no to dinner invites. I skip so…" at bounding box center [612, 270] width 649 height 110
type input "11"
drag, startPoint x: 454, startPoint y: 259, endPoint x: 290, endPoint y: 223, distance: 167.6
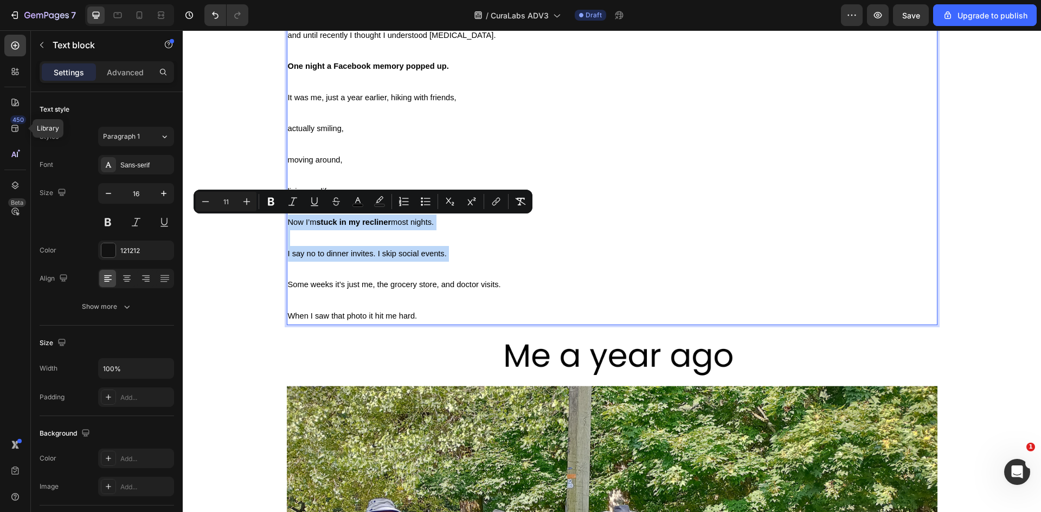
click at [290, 223] on p "Now I’m stuck in my recliner most nights. I say no to dinner invites. I skip so…" at bounding box center [612, 270] width 649 height 110
click at [290, 223] on span "Now I’m stuck in my recliner most nights." at bounding box center [361, 222] width 146 height 9
drag, startPoint x: 290, startPoint y: 223, endPoint x: 448, endPoint y: 253, distance: 161.1
click at [448, 253] on p "Now I’m stuck in my recliner most nights. I say no to dinner invites. I skip so…" at bounding box center [612, 270] width 649 height 110
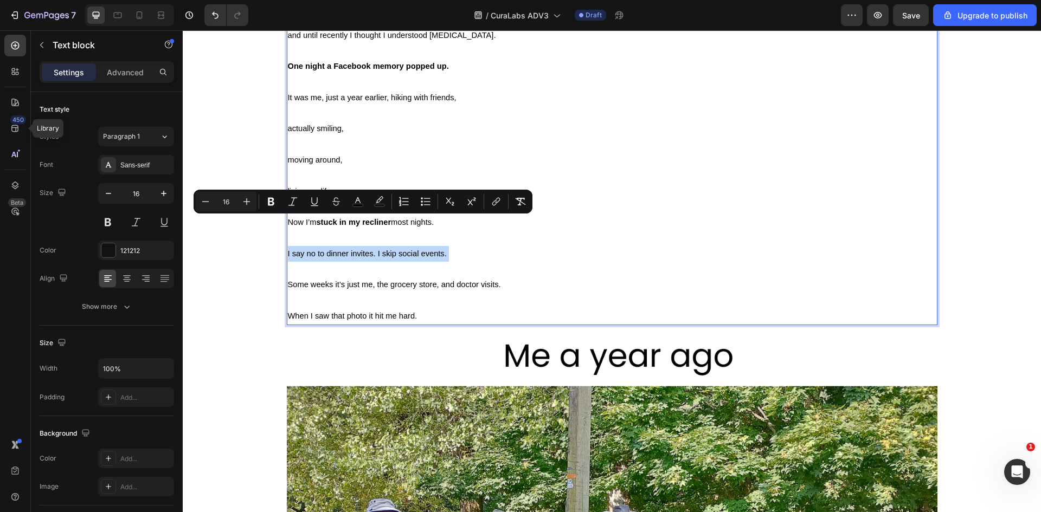
type input "11"
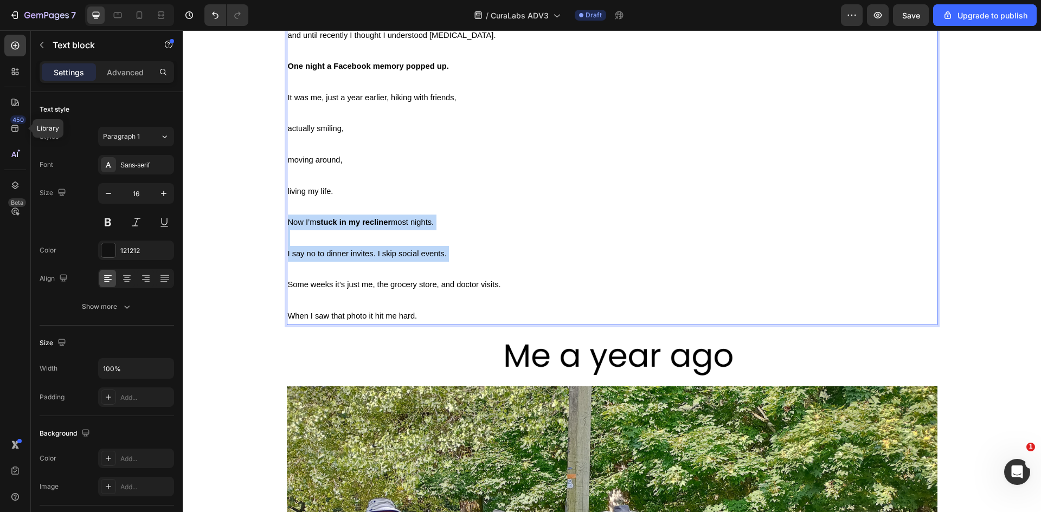
drag, startPoint x: 448, startPoint y: 253, endPoint x: 283, endPoint y: 216, distance: 169.9
click at [287, 216] on div "and until recently I thought I understood [MEDICAL_DATA]. One night a Facebook …" at bounding box center [612, 176] width 651 height 299
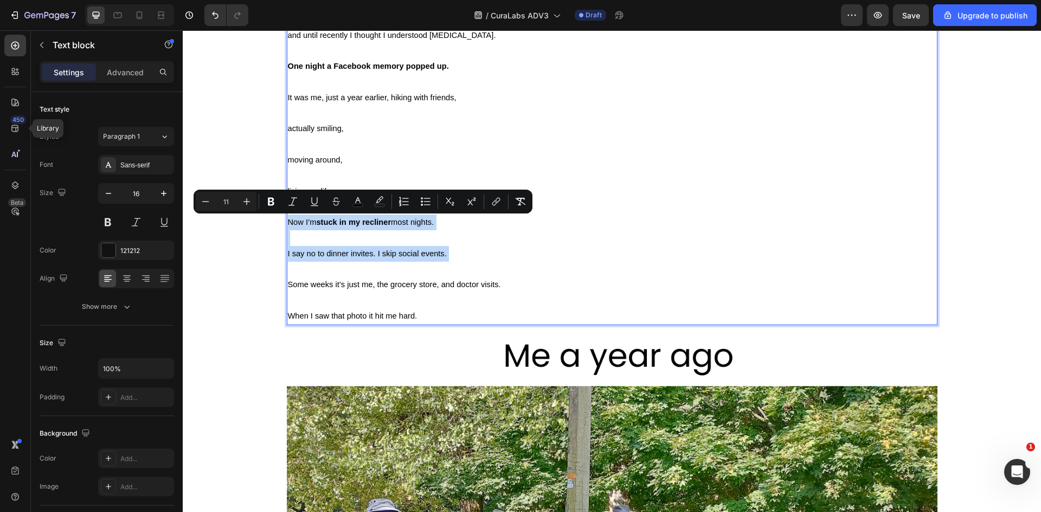
click at [297, 222] on span "Now I’m stuck in my recliner most nights." at bounding box center [361, 222] width 146 height 9
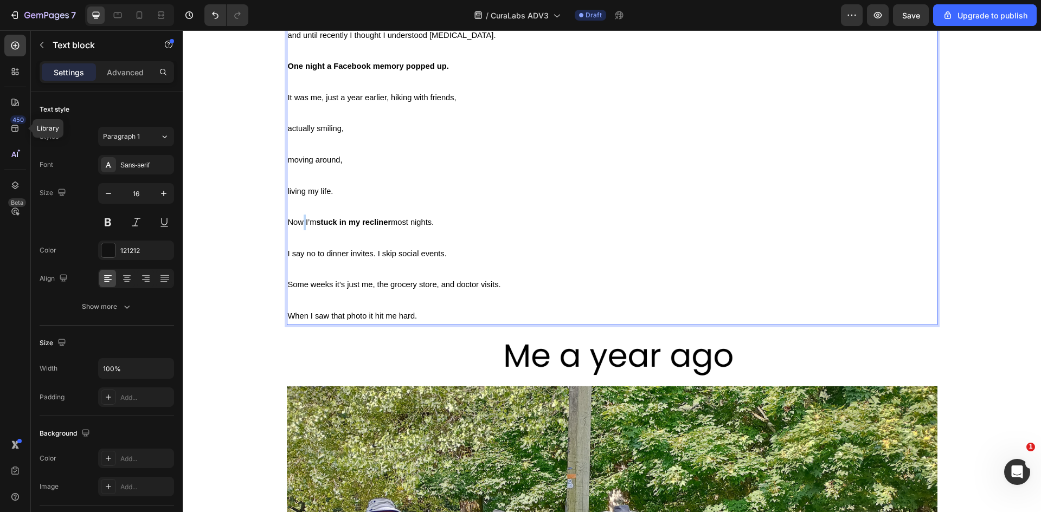
click at [297, 222] on span "Now I’m stuck in my recliner most nights." at bounding box center [361, 222] width 146 height 9
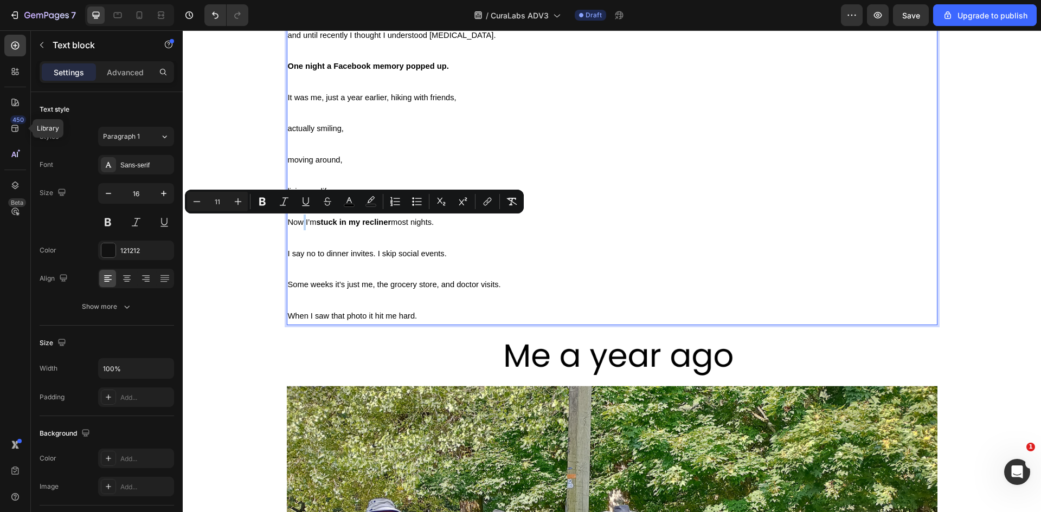
click at [302, 226] on span "Now I’m stuck in my recliner most nights." at bounding box center [361, 222] width 146 height 9
drag, startPoint x: 299, startPoint y: 223, endPoint x: 286, endPoint y: 224, distance: 13.1
click at [288, 224] on span "Now I’m stuck in my recliner most nights." at bounding box center [361, 222] width 146 height 9
click at [299, 223] on span "Now I’m stuck in my recliner most nights." at bounding box center [361, 222] width 146 height 9
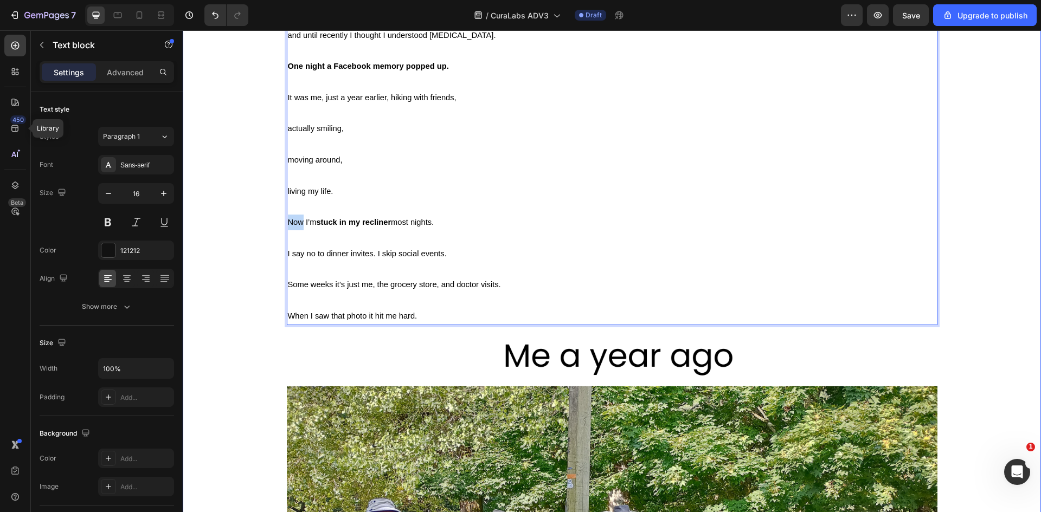
drag, startPoint x: 300, startPoint y: 223, endPoint x: 280, endPoint y: 222, distance: 20.1
click at [280, 222] on div "Home > Trending in [MEDICAL_DATA] > Blog Text Block I wish I’d known this befor…" at bounding box center [612, 411] width 842 height 3815
drag, startPoint x: 338, startPoint y: 221, endPoint x: 326, endPoint y: 222, distance: 11.4
click at [326, 222] on span "Then, i was I’m stuck in my recliner most nights." at bounding box center [373, 222] width 171 height 9
click at [309, 223] on span "Then, i was stuck in my recliner most nights." at bounding box center [367, 222] width 158 height 9
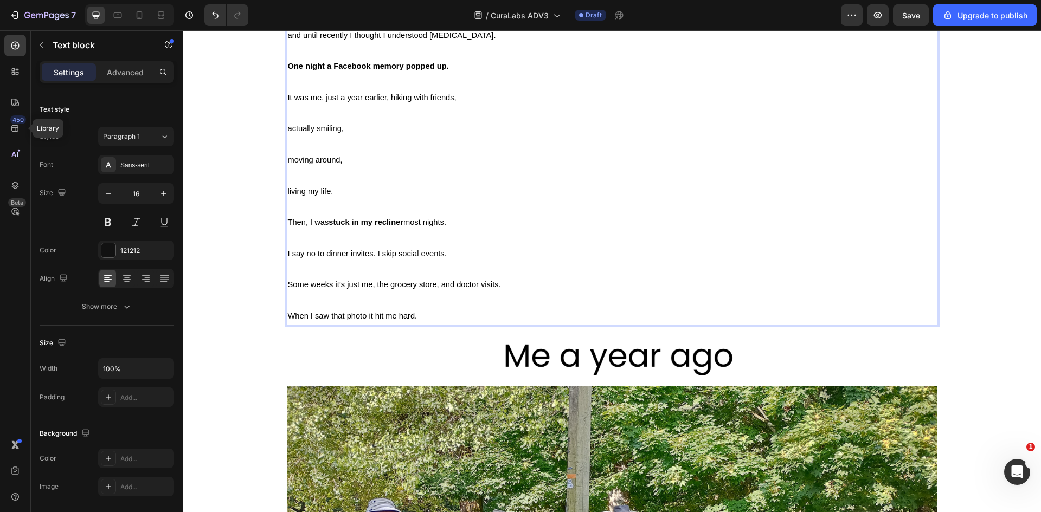
click at [289, 257] on span "I say no to dinner invites. I skip social events." at bounding box center [367, 253] width 159 height 9
click at [288, 256] on span "I say no to dinner invites. I skip social events." at bounding box center [367, 253] width 159 height 9
click at [288, 254] on span "I say no to dinner invites. I skip social events." at bounding box center [367, 253] width 159 height 9
click at [383, 253] on span "I'd say no to dinner invites. I skip social events." at bounding box center [370, 253] width 165 height 9
click at [308, 283] on span "Some weeks it’s just me, the grocery store, and doctor visits." at bounding box center [394, 284] width 213 height 9
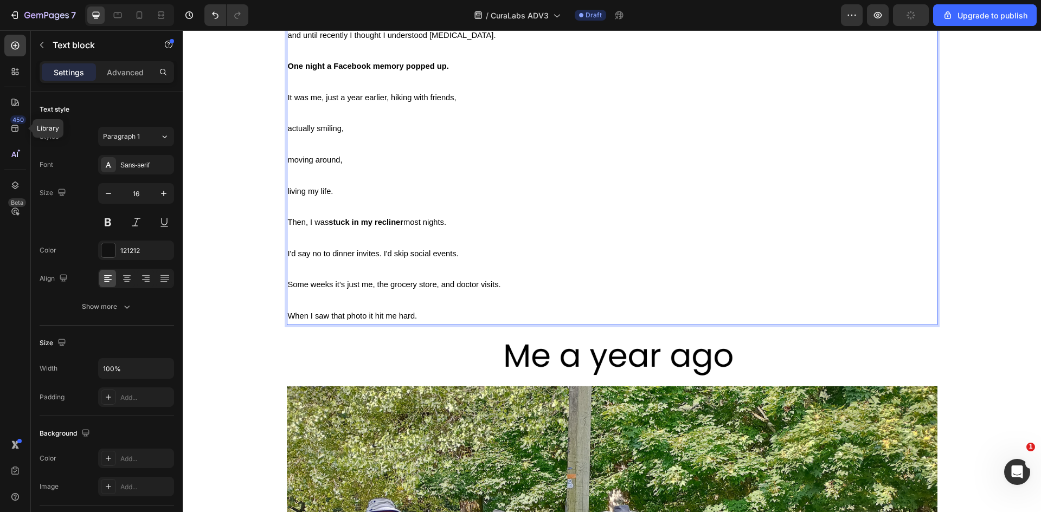
click at [331, 284] on span "Some weeks it’s just me, the grocery store, and doctor visits." at bounding box center [394, 284] width 213 height 9
click at [335, 287] on span "Some weeks i was it’s just me, the grocery store, and doctor visits." at bounding box center [405, 284] width 234 height 9
click at [333, 287] on span "Some weeks i was it’s just me, the grocery store, and doctor visits." at bounding box center [405, 284] width 234 height 9
click at [360, 287] on span "Some weeks it was it’s just me, the grocery store, and doctor visits." at bounding box center [406, 284] width 236 height 9
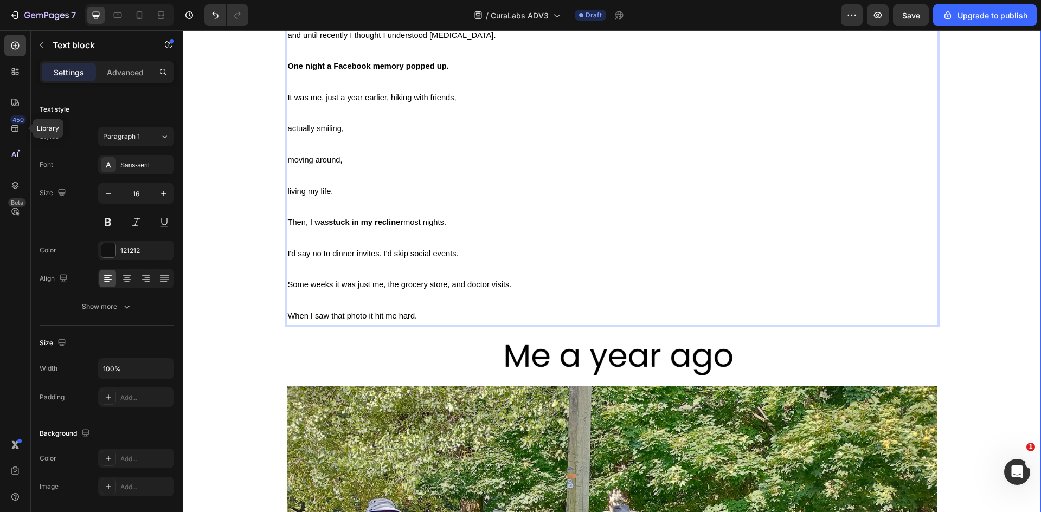
click at [216, 285] on div "Home > Trending in [MEDICAL_DATA] > Blog Text Block I wish I’d known this befor…" at bounding box center [612, 411] width 842 height 3815
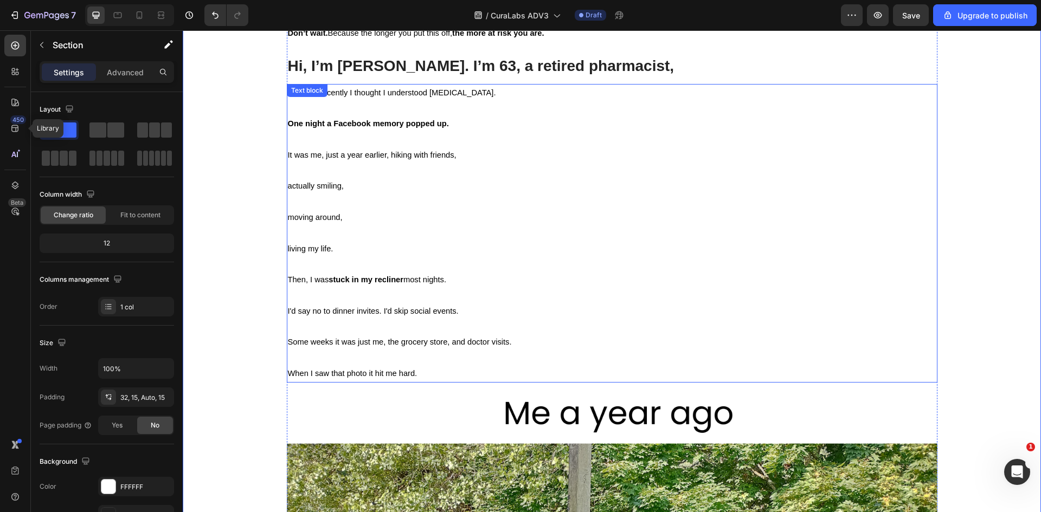
scroll to position [1510, 0]
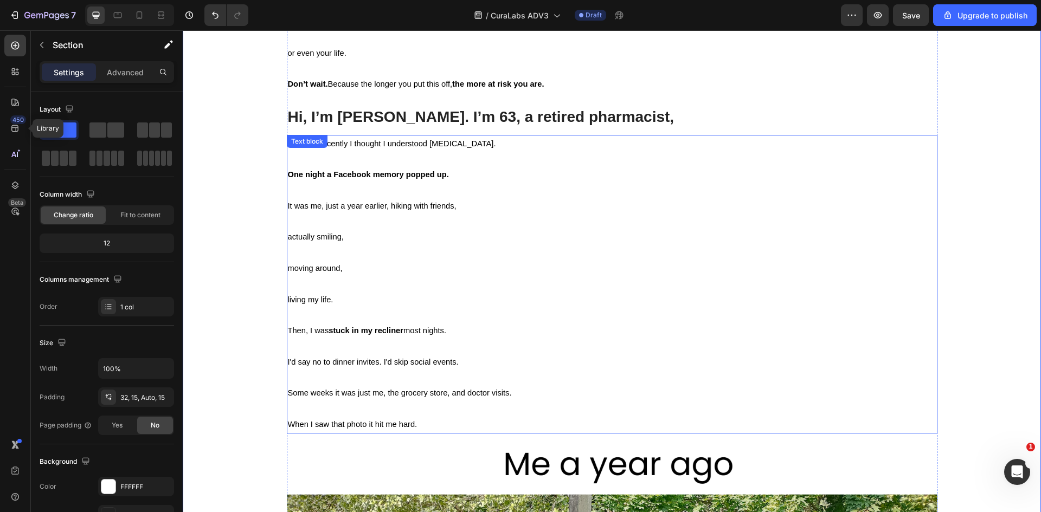
click at [256, 178] on div "Home > Trending in [MEDICAL_DATA] > Blog Text Block I wish I’d known this befor…" at bounding box center [612, 520] width 842 height 3815
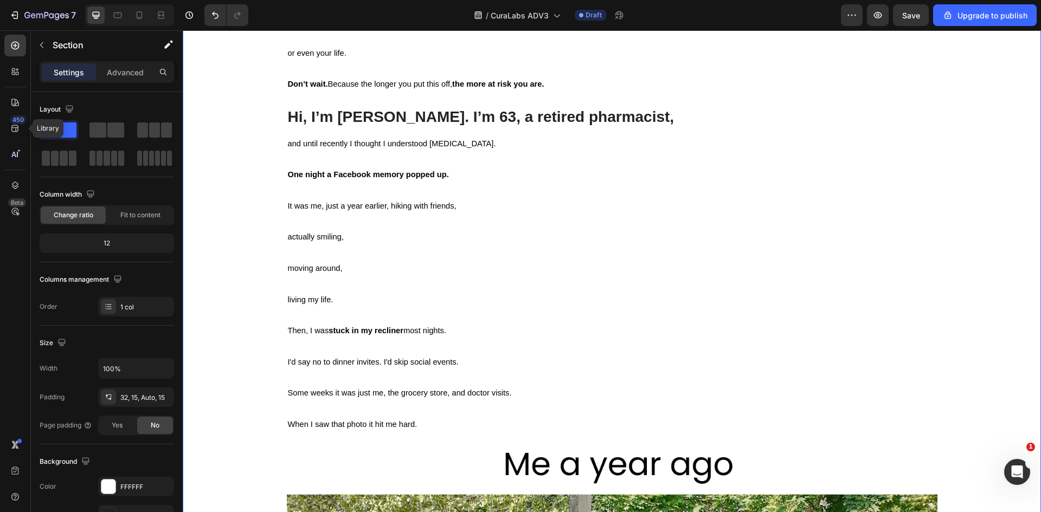
click at [332, 175] on strong "One night a Facebook memory popped up." at bounding box center [368, 174] width 161 height 9
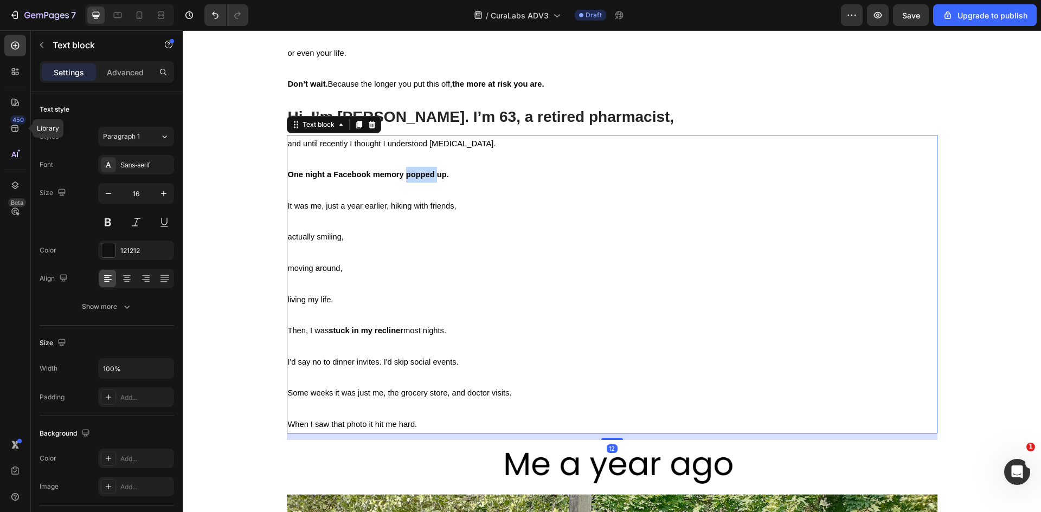
click at [411, 177] on strong "One night a Facebook memory popped up." at bounding box center [368, 174] width 161 height 9
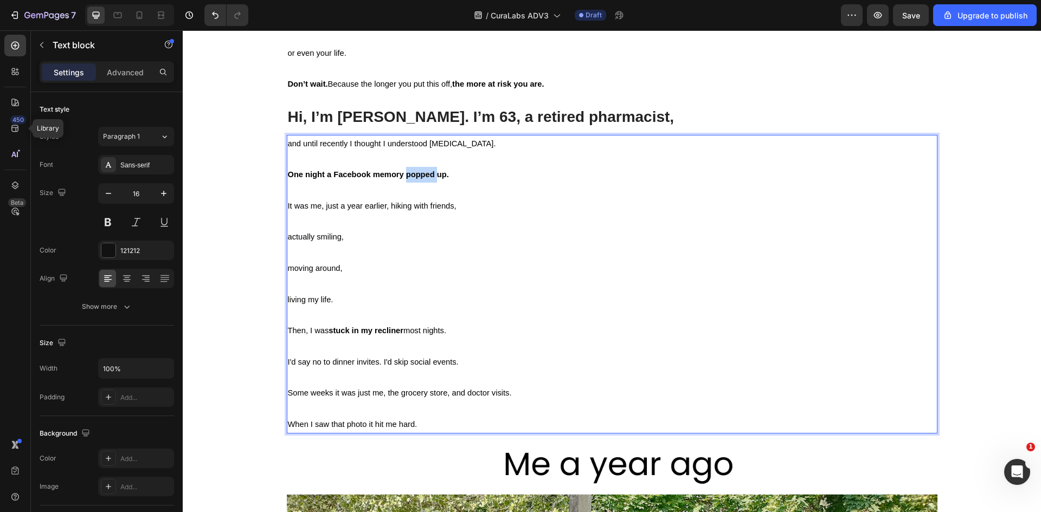
click at [425, 176] on strong "One night a Facebook memory popped up." at bounding box center [368, 174] width 161 height 9
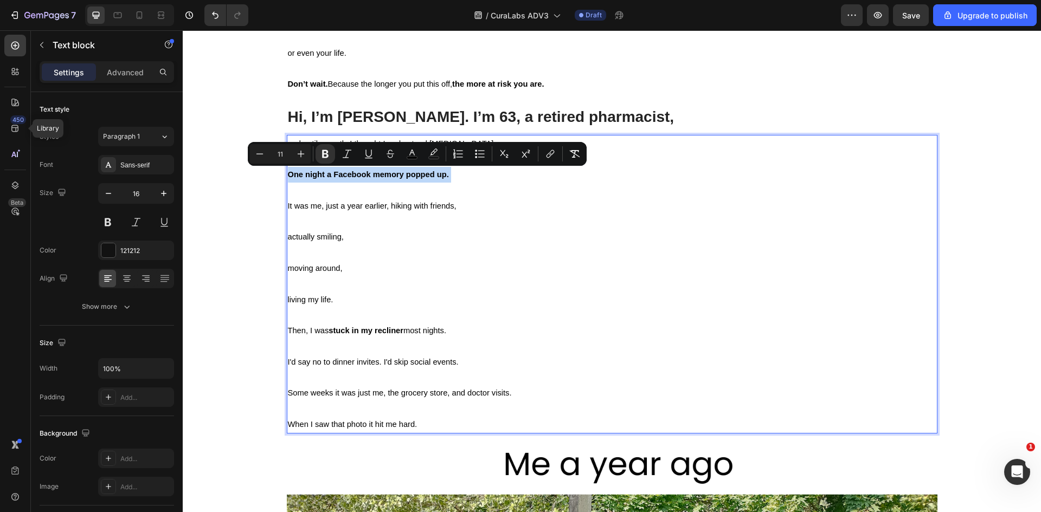
click at [425, 176] on strong "One night a Facebook memory popped up." at bounding box center [368, 174] width 161 height 9
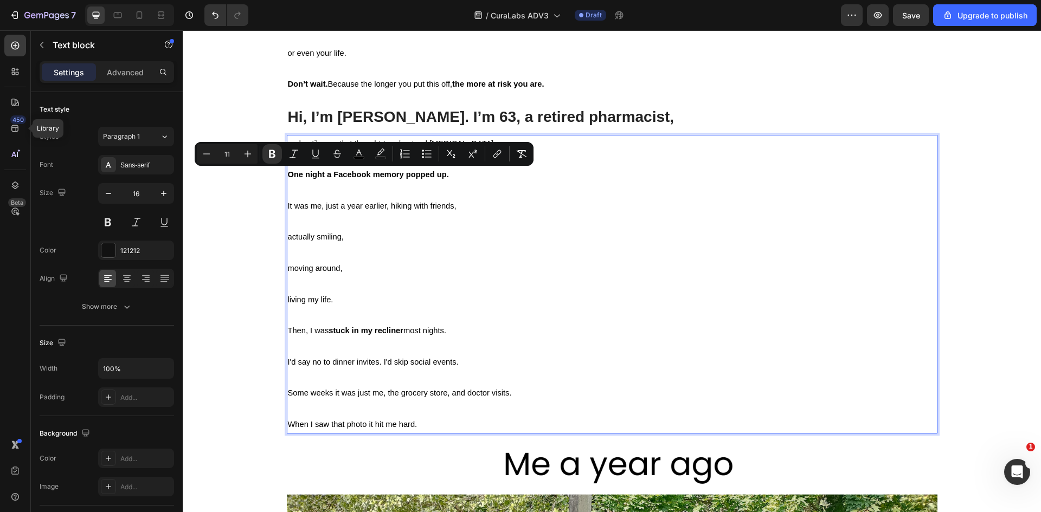
click at [288, 207] on span "It was me, just a year earlier, hiking with friends," at bounding box center [372, 206] width 169 height 9
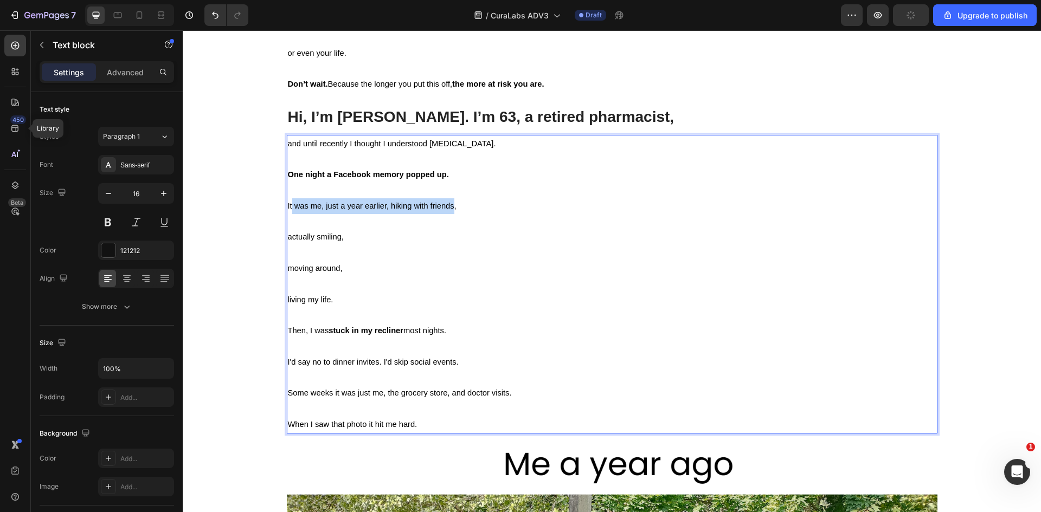
drag, startPoint x: 288, startPoint y: 207, endPoint x: 441, endPoint y: 205, distance: 153.5
click at [441, 205] on span "It was me, just a year earlier, hiking with friends," at bounding box center [372, 206] width 169 height 9
click at [299, 235] on span "actually smiling," at bounding box center [316, 237] width 56 height 9
drag, startPoint x: 299, startPoint y: 235, endPoint x: 320, endPoint y: 235, distance: 21.2
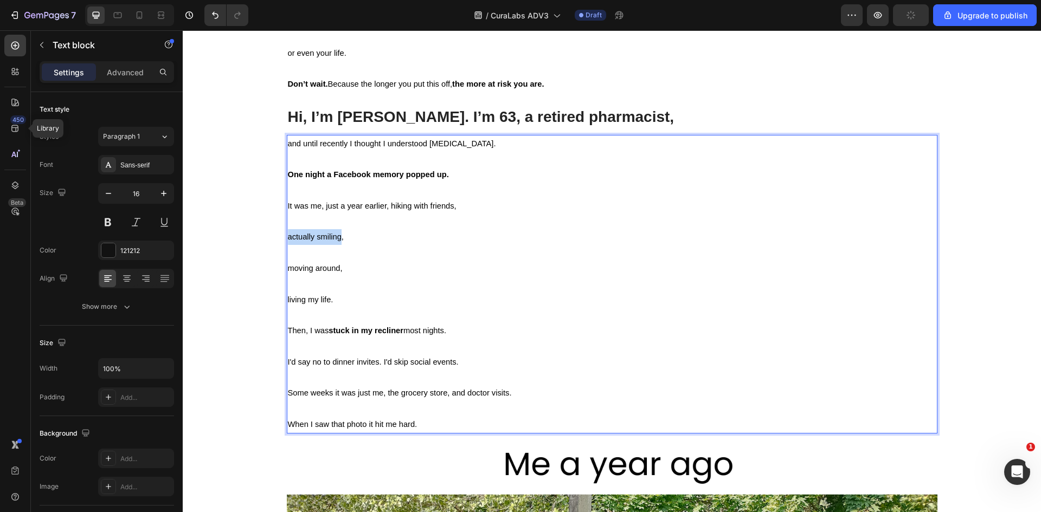
click at [320, 235] on span "actually smiling," at bounding box center [316, 237] width 56 height 9
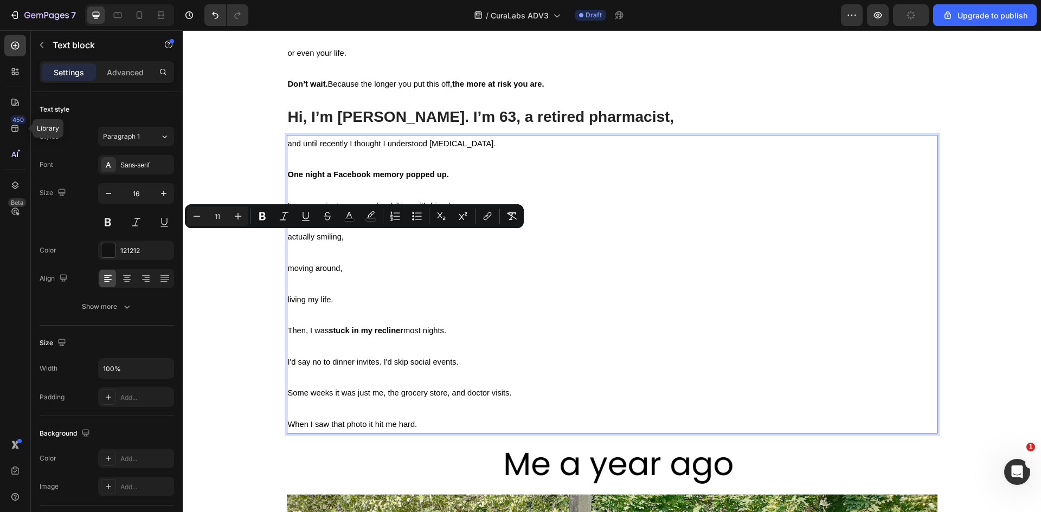
click at [304, 266] on span "moving around," at bounding box center [315, 268] width 55 height 9
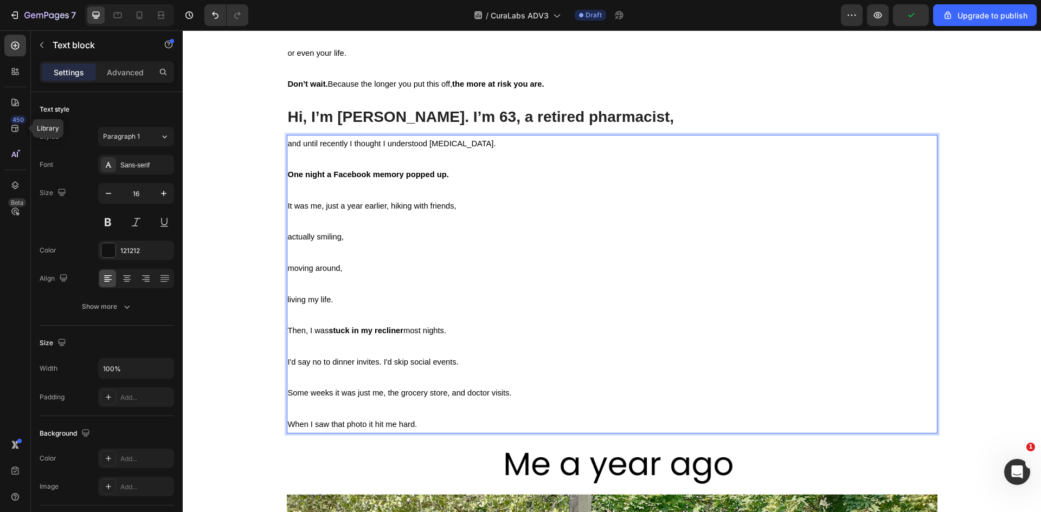
click at [297, 334] on span "Then, I was stuck in my recliner most nights." at bounding box center [367, 330] width 158 height 9
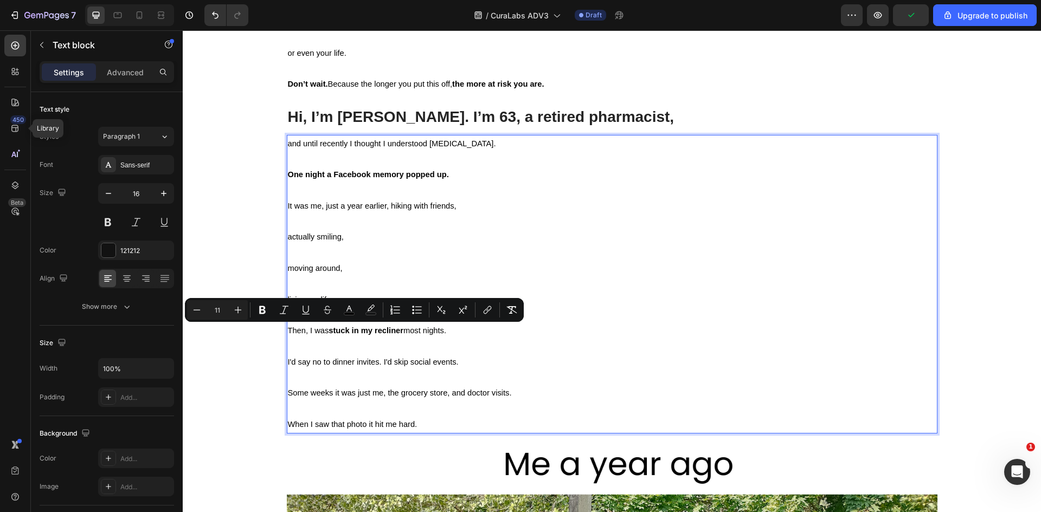
click at [306, 334] on span "Then, I was stuck in my recliner most nights." at bounding box center [367, 330] width 158 height 9
drag, startPoint x: 306, startPoint y: 332, endPoint x: 284, endPoint y: 331, distance: 22.8
click at [288, 331] on span "Then, I was stuck in my recliner most nights." at bounding box center [367, 330] width 158 height 9
click at [306, 334] on span "Then, I was stuck in my recliner most nights." at bounding box center [367, 330] width 158 height 9
drag, startPoint x: 305, startPoint y: 332, endPoint x: 285, endPoint y: 331, distance: 20.6
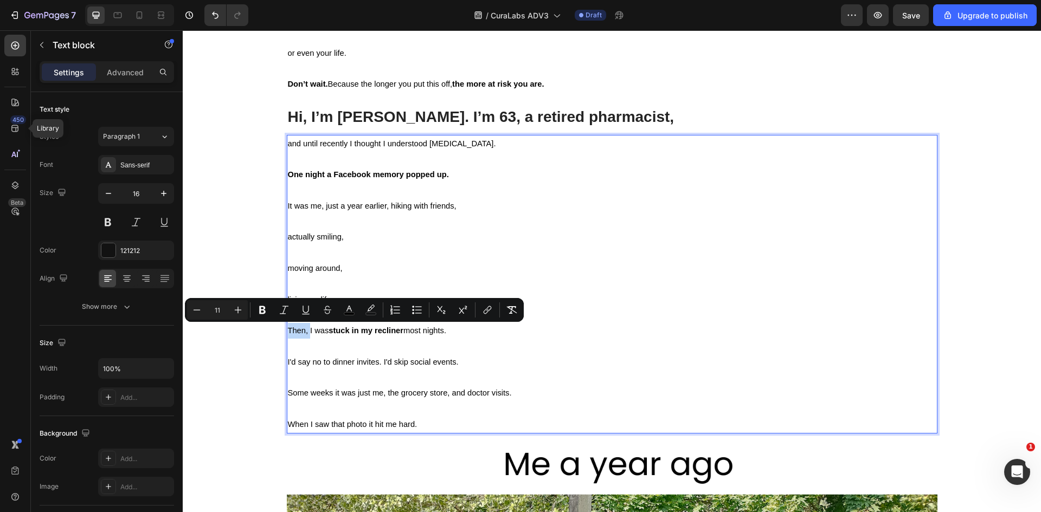
click at [288, 331] on span "Then, I was stuck in my recliner most nights." at bounding box center [367, 330] width 158 height 9
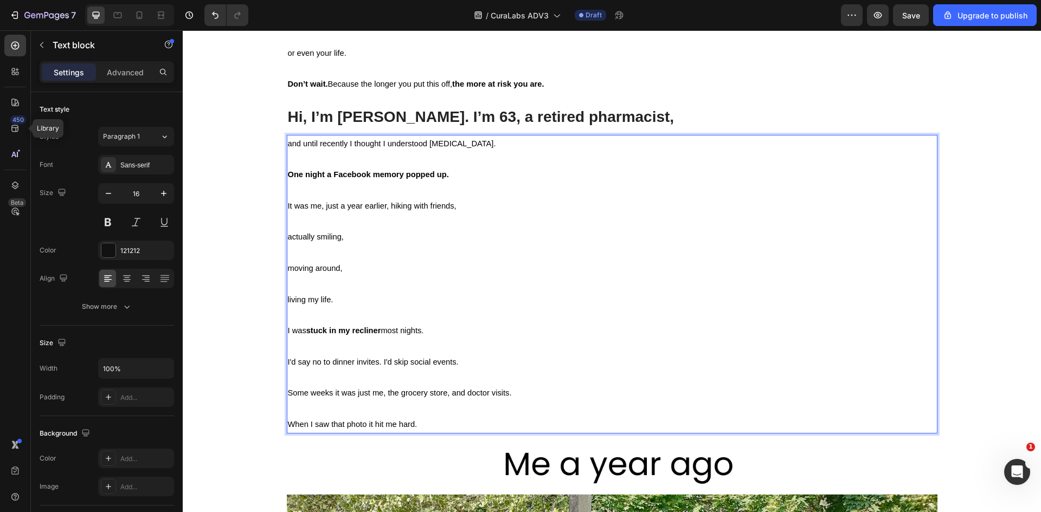
click at [288, 332] on span "I was stuck in my recliner most nights." at bounding box center [356, 330] width 136 height 9
click at [216, 328] on div "Home > Trending in [MEDICAL_DATA] > Blog Text Block I wish I’d known this befor…" at bounding box center [612, 520] width 842 height 3815
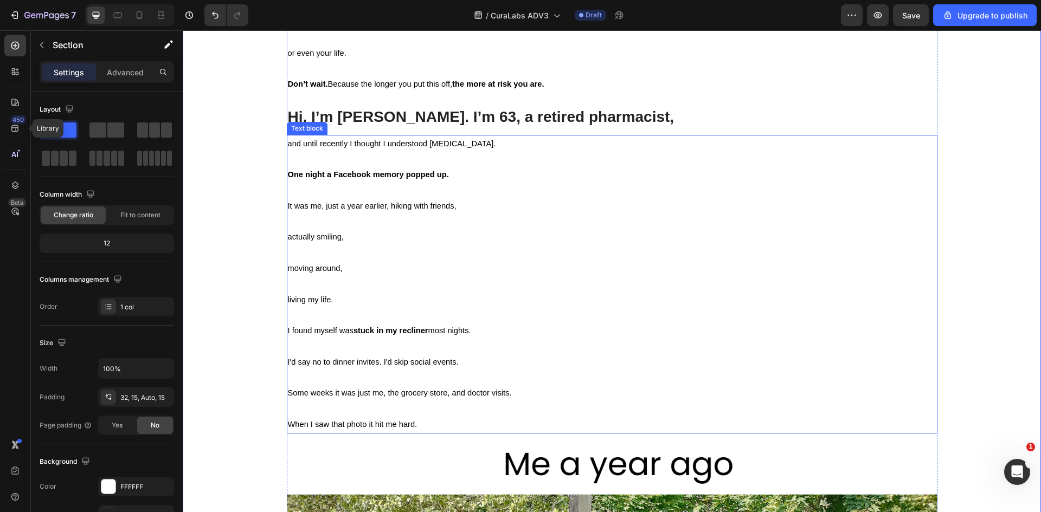
click at [288, 334] on span "I found myself was stuck in my recliner most nights." at bounding box center [379, 330] width 183 height 9
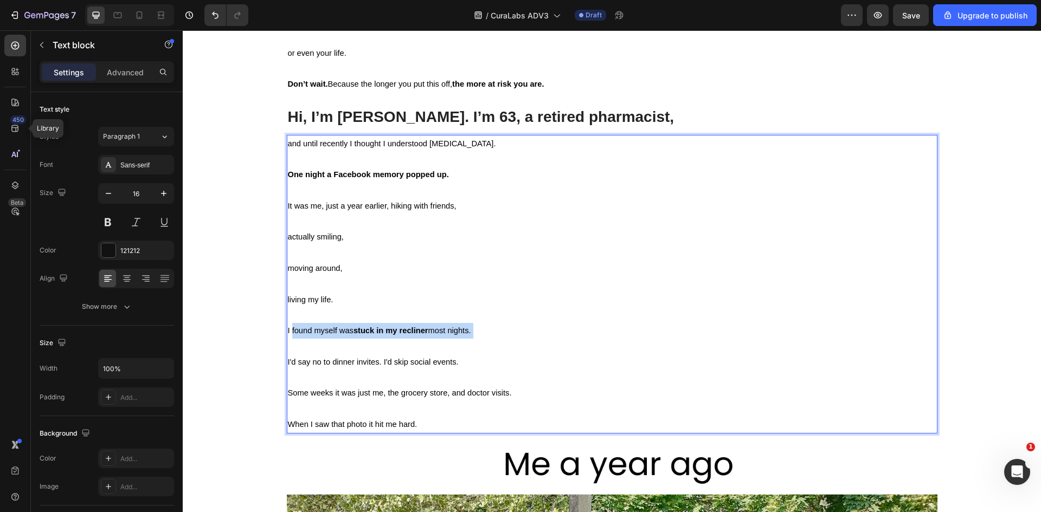
drag, startPoint x: 298, startPoint y: 334, endPoint x: 475, endPoint y: 334, distance: 177.3
click at [475, 334] on p "I found myself was stuck in my recliner most nights. I'd say no to dinner invit…" at bounding box center [612, 378] width 649 height 110
drag, startPoint x: 284, startPoint y: 332, endPoint x: 473, endPoint y: 335, distance: 189.3
click at [473, 335] on p "I found myself was stuck in my recliner most nights. I'd say no to dinner invit…" at bounding box center [612, 378] width 649 height 110
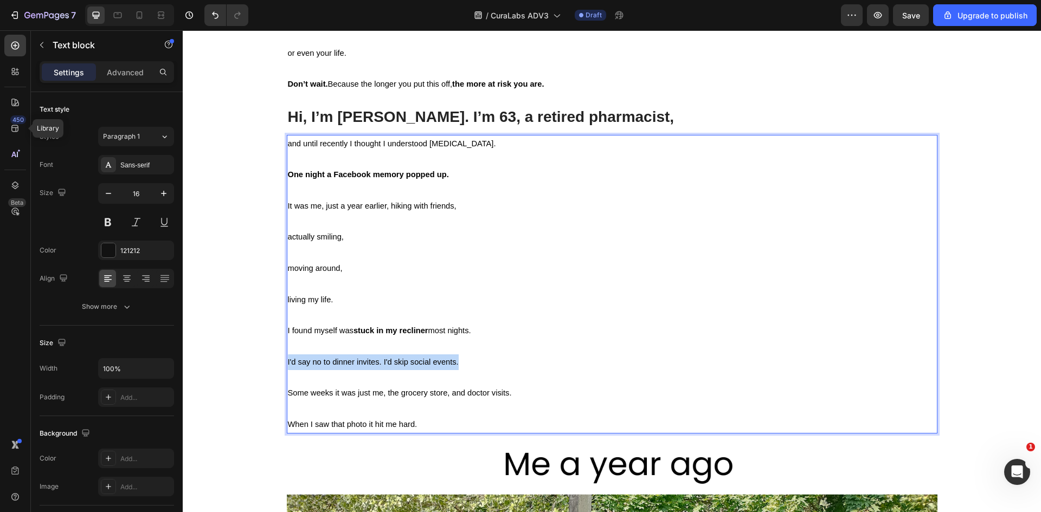
drag, startPoint x: 470, startPoint y: 365, endPoint x: 285, endPoint y: 364, distance: 185.5
click at [288, 364] on p "I found myself was stuck in my recliner most nights. I'd say no to dinner invit…" at bounding box center [612, 378] width 649 height 110
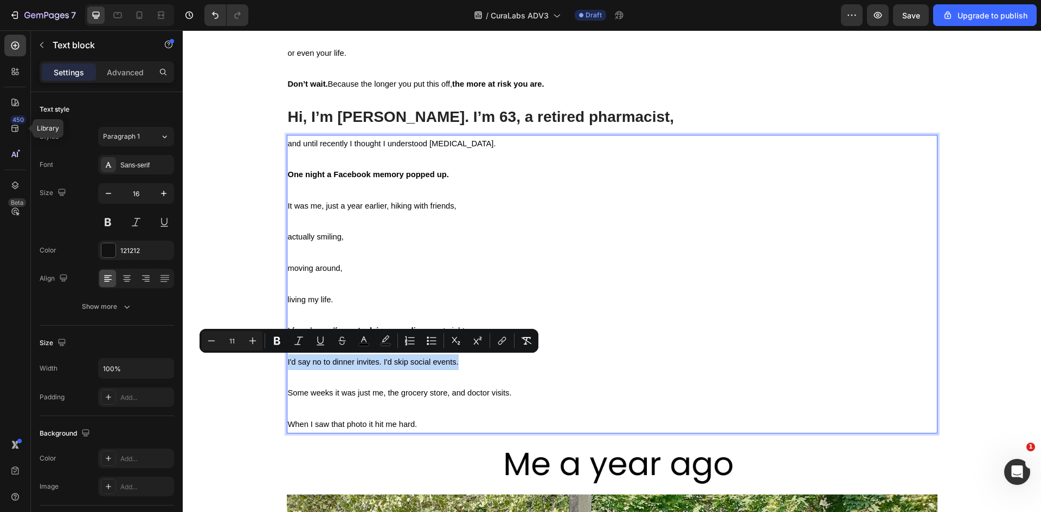
click at [459, 365] on p "I found myself was stuck in my recliner most nights. I'd say no to dinner invit…" at bounding box center [612, 378] width 649 height 110
type input "11"
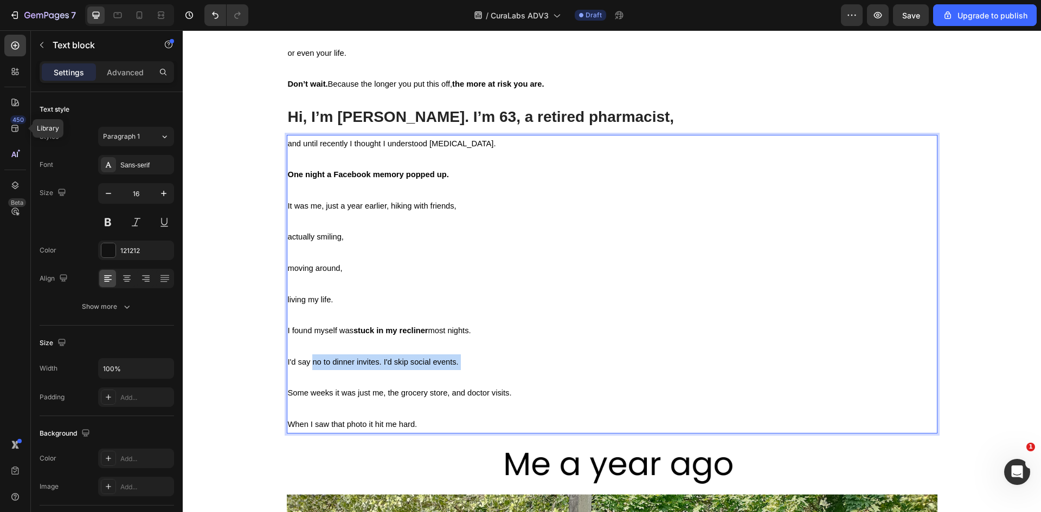
drag, startPoint x: 459, startPoint y: 365, endPoint x: 313, endPoint y: 365, distance: 146.4
click at [313, 364] on p "I found myself was stuck in my recliner most nights. I'd say no to dinner invit…" at bounding box center [612, 378] width 649 height 110
click at [325, 395] on span "Some weeks it was just me, the grocery store, and doctor visits." at bounding box center [400, 393] width 224 height 9
drag, startPoint x: 325, startPoint y: 395, endPoint x: 374, endPoint y: 393, distance: 48.3
click at [373, 393] on span "Some weeks it was just me, the grocery store, and doctor visits." at bounding box center [400, 393] width 224 height 9
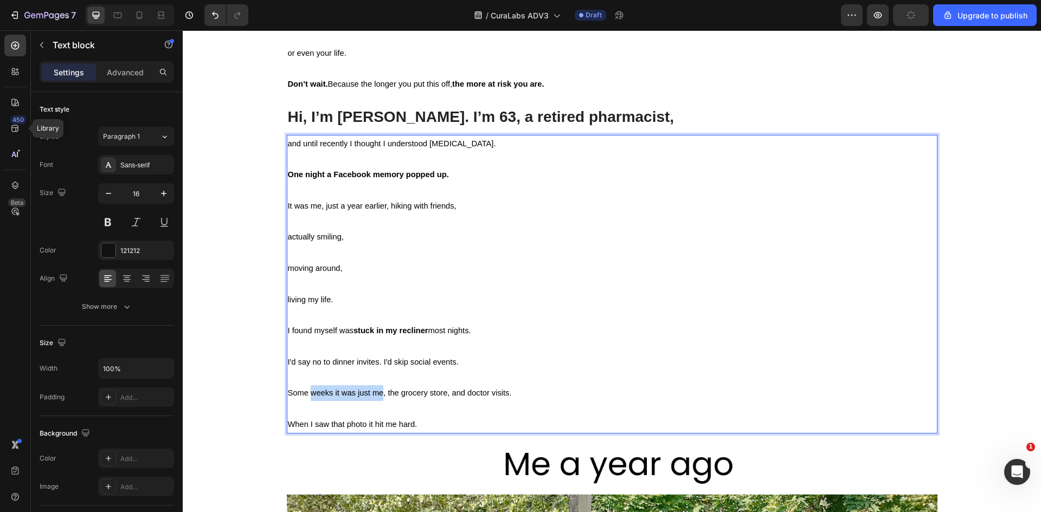
click at [374, 393] on span "Some weeks it was just me, the grocery store, and doctor visits." at bounding box center [400, 393] width 224 height 9
click at [349, 394] on span "Some weeks it was just me, the grocery store, and doctor visits." at bounding box center [400, 393] width 224 height 9
click at [388, 394] on span "Some weeks it was just me, the grocery store, and doctor visits." at bounding box center [400, 393] width 224 height 9
drag, startPoint x: 388, startPoint y: 394, endPoint x: 439, endPoint y: 394, distance: 50.4
click at [436, 394] on span "Some weeks it was just me, the grocery store, and doctor visits." at bounding box center [400, 393] width 224 height 9
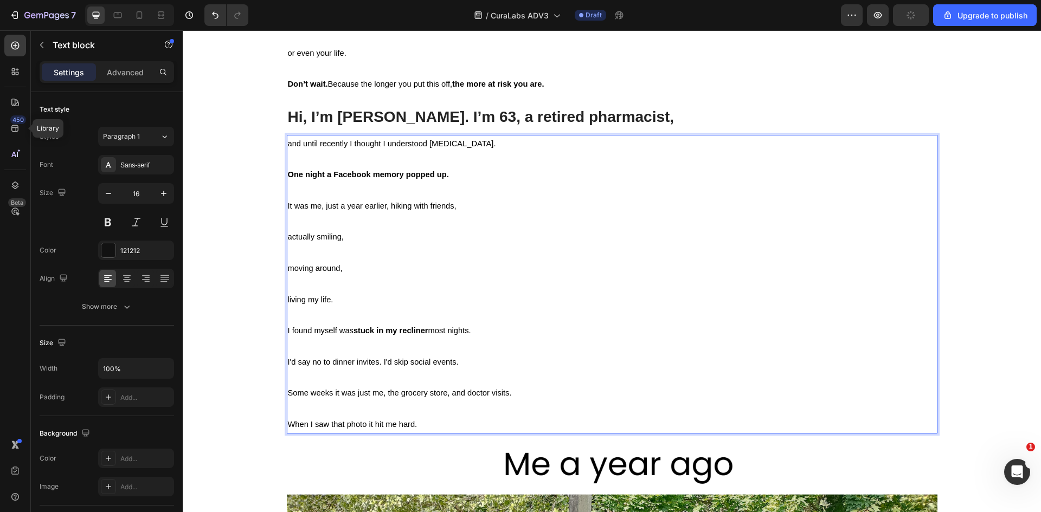
click at [461, 393] on span "Some weeks it was just me, the grocery store, and doctor visits." at bounding box center [400, 393] width 224 height 9
click at [404, 419] on p "I found myself was stuck in my recliner most nights. I'd say no to dinner invit…" at bounding box center [612, 378] width 649 height 110
click at [266, 400] on div "Home > Trending in [MEDICAL_DATA] > Blog Text Block I wish I’d known this befor…" at bounding box center [612, 520] width 842 height 3815
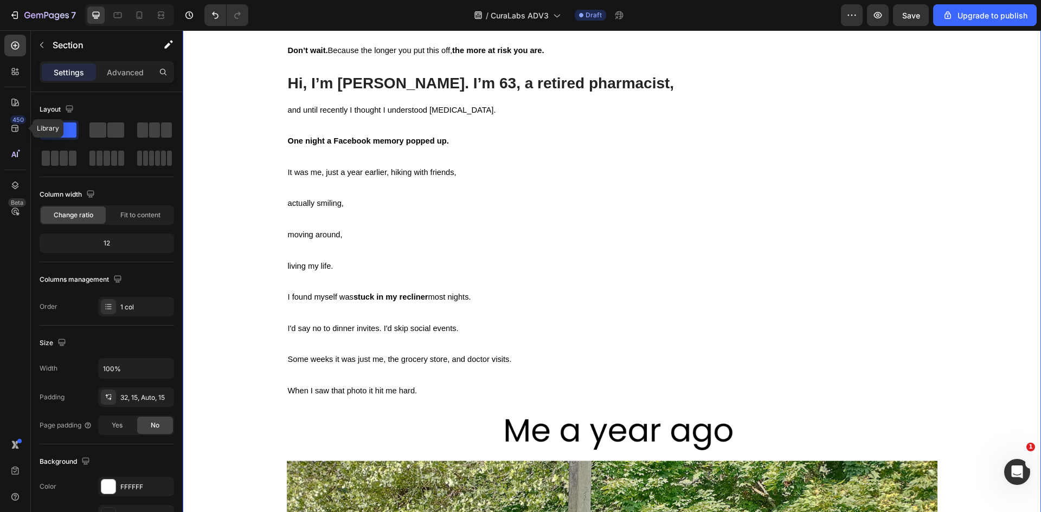
scroll to position [1348, 0]
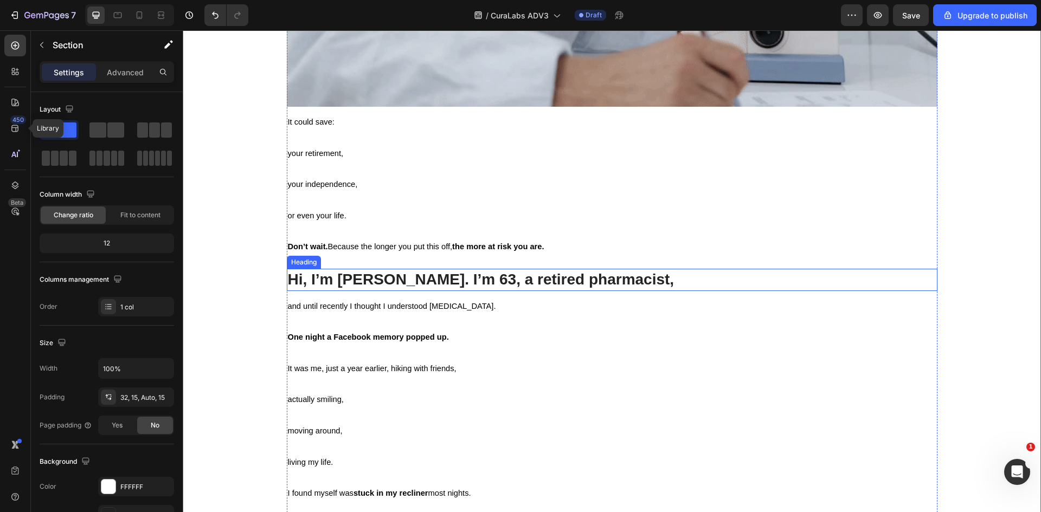
click at [309, 281] on p "Hi, I’m [PERSON_NAME]. I’m 63, a retired pharmacist," at bounding box center [612, 280] width 649 height 20
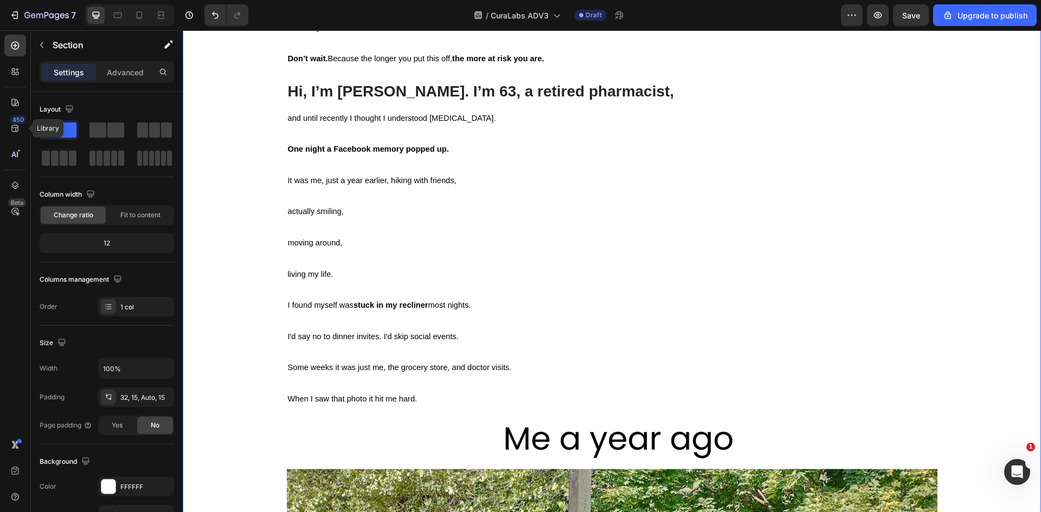
scroll to position [1564, 0]
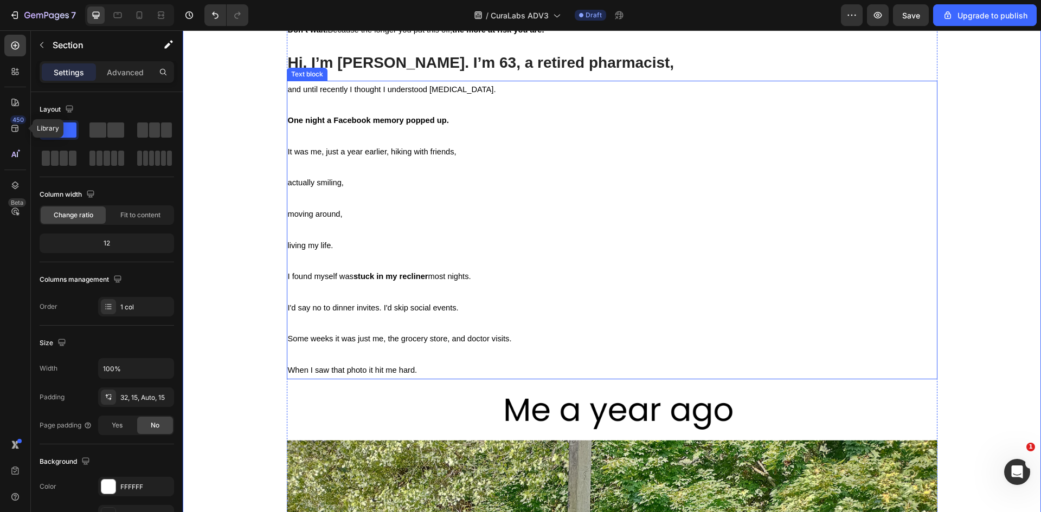
click at [302, 275] on span "I found myself was stuck in my recliner most nights." at bounding box center [379, 276] width 183 height 9
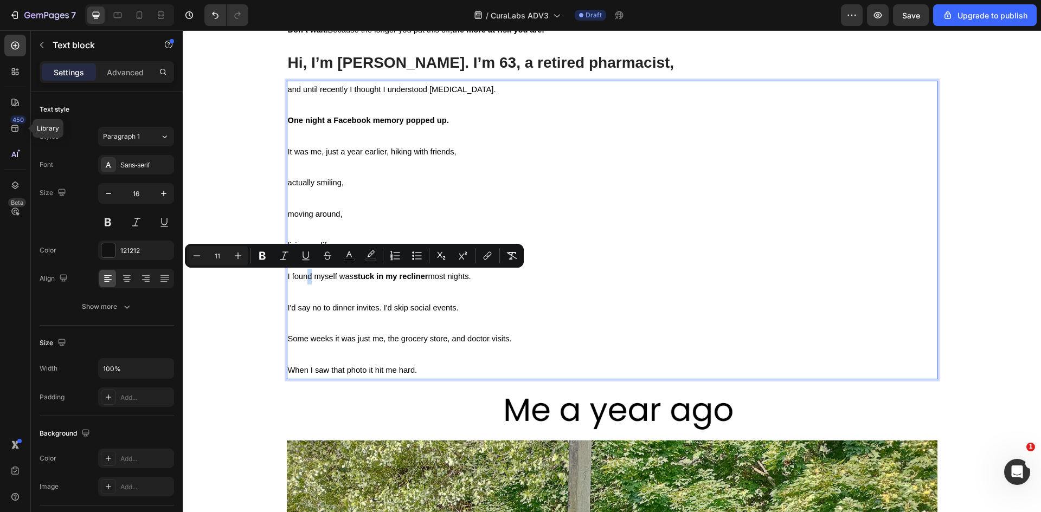
click at [302, 277] on span "I found myself was stuck in my recliner most nights." at bounding box center [379, 276] width 183 height 9
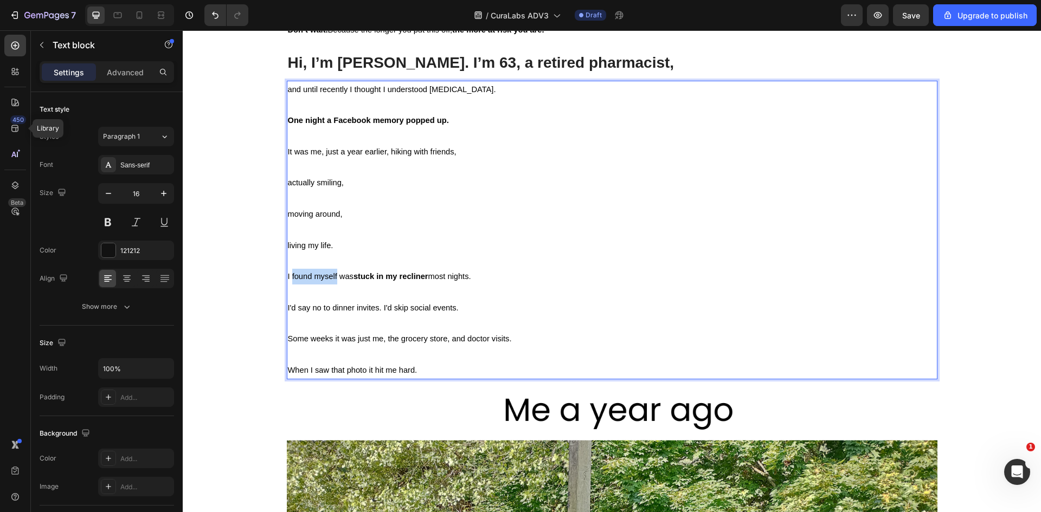
drag, startPoint x: 302, startPoint y: 277, endPoint x: 320, endPoint y: 277, distance: 17.9
click at [320, 277] on span "I found myself was stuck in my recliner most nights." at bounding box center [379, 276] width 183 height 9
click at [240, 302] on div "Home > Trending in [MEDICAL_DATA] > Blog Text Block I wish I’d known this befor…" at bounding box center [612, 466] width 842 height 3815
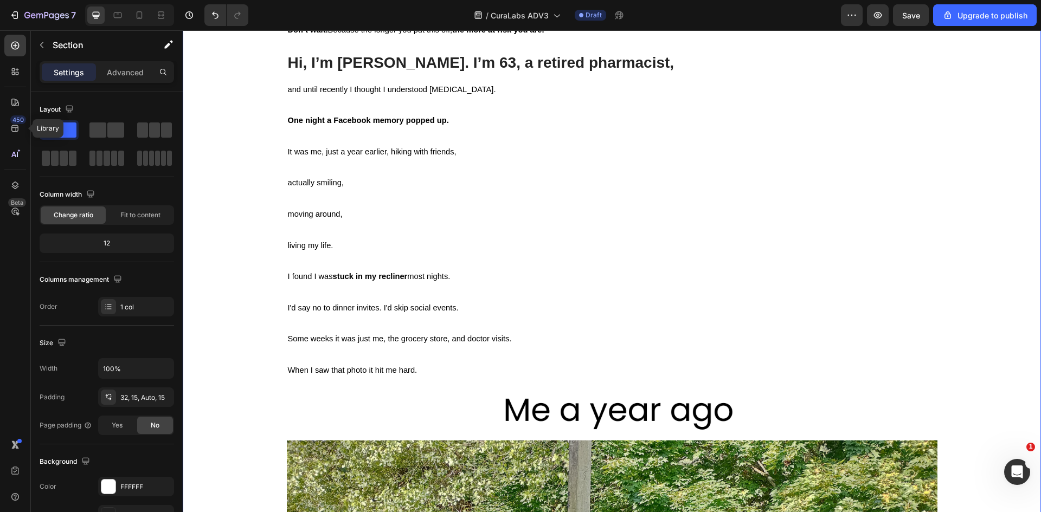
click at [298, 286] on p "I found I was stuck in my recliner most nights. I'd say no to dinner invites. I…" at bounding box center [612, 324] width 649 height 110
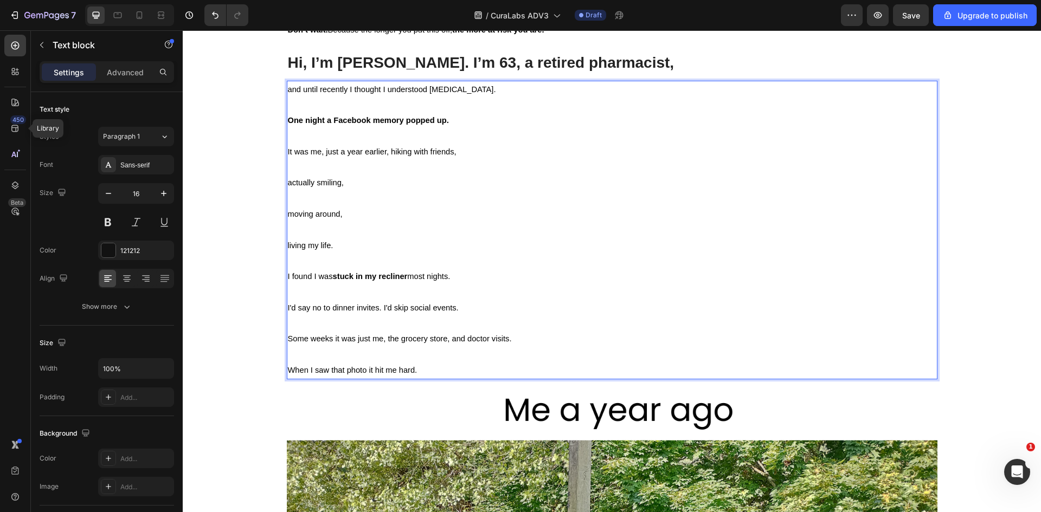
click at [312, 275] on span "I found I was stuck in my recliner most nights." at bounding box center [369, 276] width 163 height 9
click at [309, 276] on span "I found I was stuck in my recliner most nights." at bounding box center [369, 276] width 163 height 9
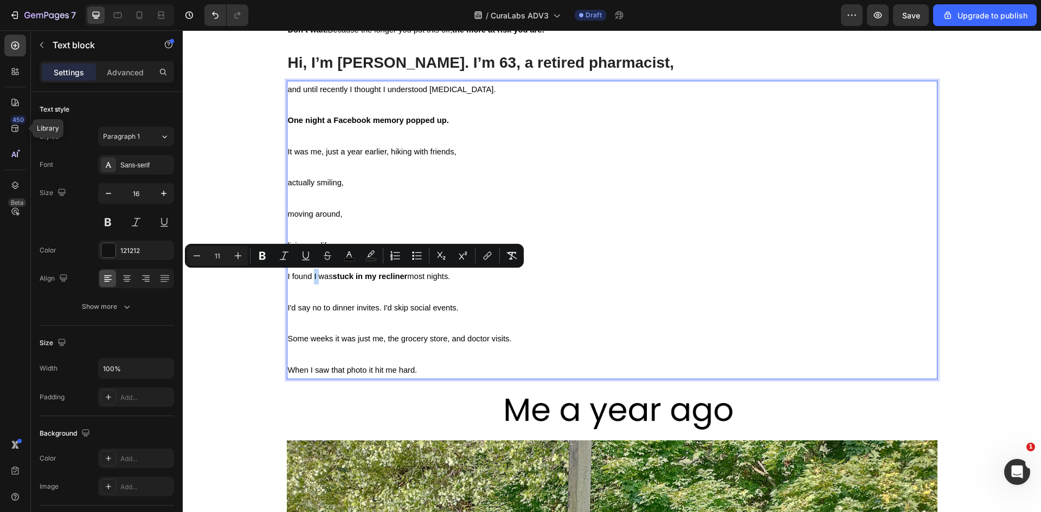
click at [309, 276] on span "I found I was stuck in my recliner most nights." at bounding box center [369, 276] width 163 height 9
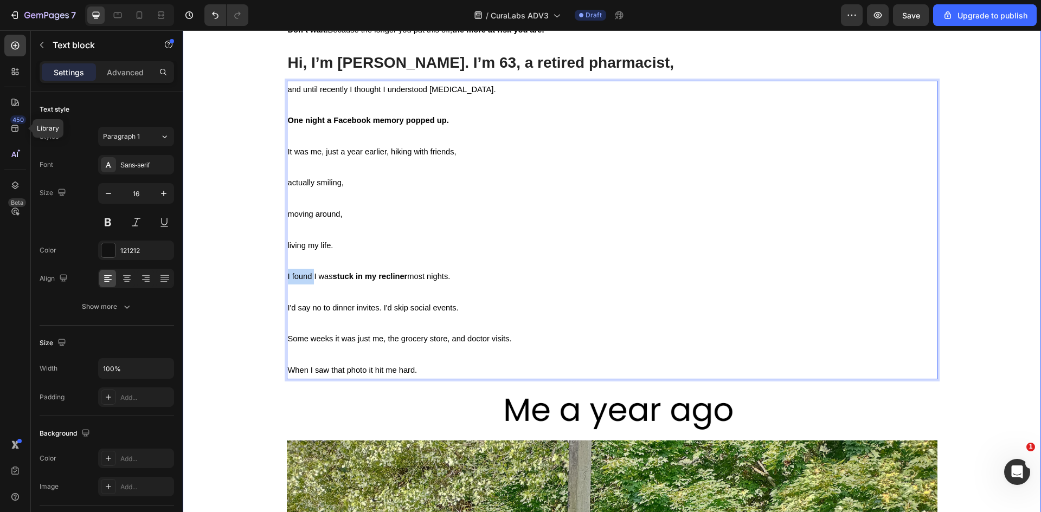
drag, startPoint x: 311, startPoint y: 277, endPoint x: 278, endPoint y: 277, distance: 33.1
click at [278, 277] on div "Home > Trending in [MEDICAL_DATA] > Blog Text Block I wish I’d known this befor…" at bounding box center [612, 466] width 842 height 3815
click at [288, 278] on span "I was stuck in my recliner most nights." at bounding box center [356, 276] width 136 height 9
click at [303, 280] on span "I realised was stuck in my recliner most nights." at bounding box center [371, 276] width 166 height 9
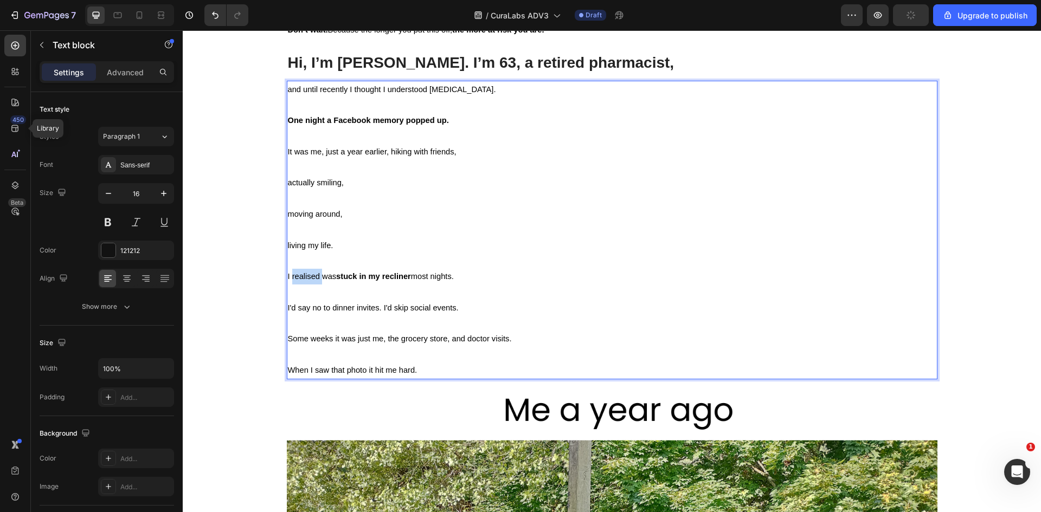
copy span "realised"
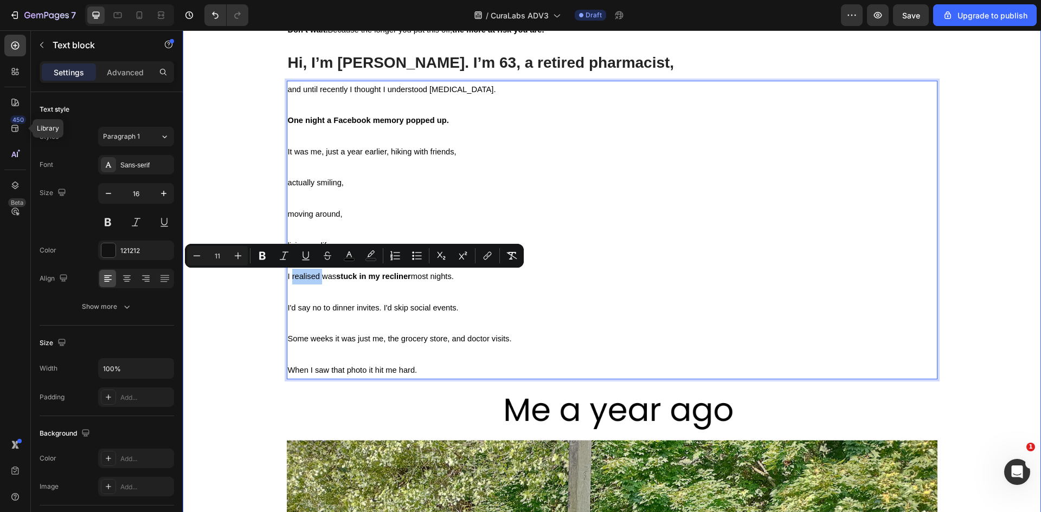
click at [236, 201] on div "Home > Trending in [MEDICAL_DATA] > Blog Text Block I wish I’d known this befor…" at bounding box center [612, 466] width 842 height 3815
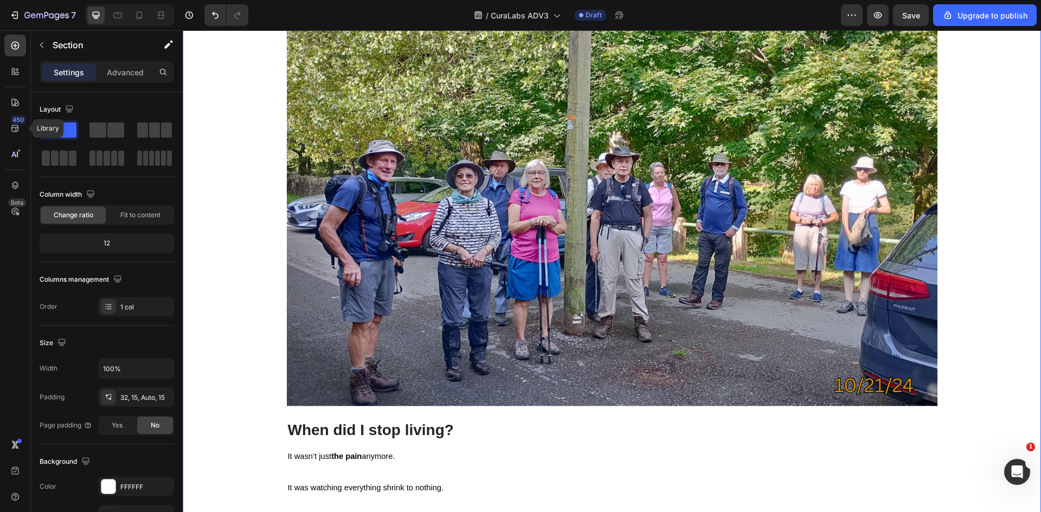
scroll to position [2215, 0]
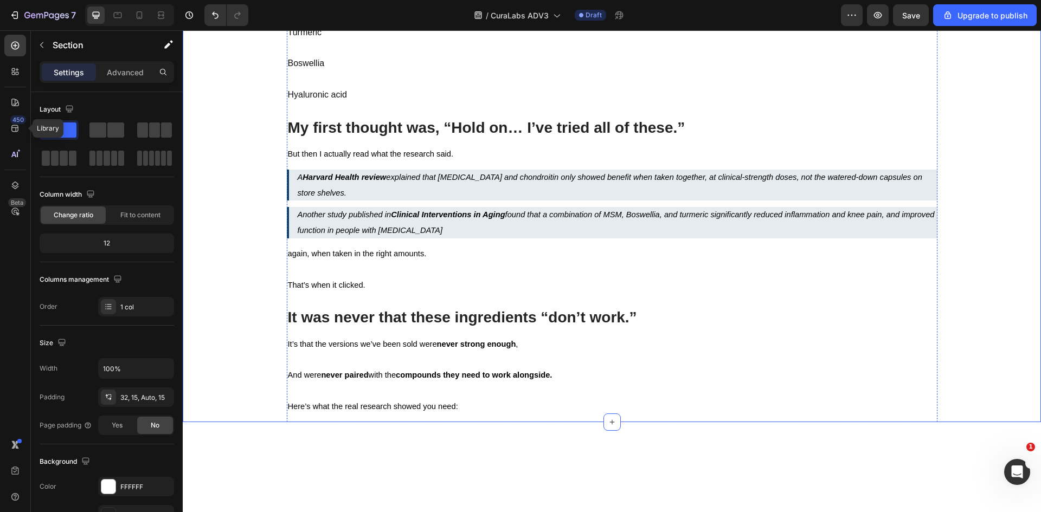
scroll to position [3517, 0]
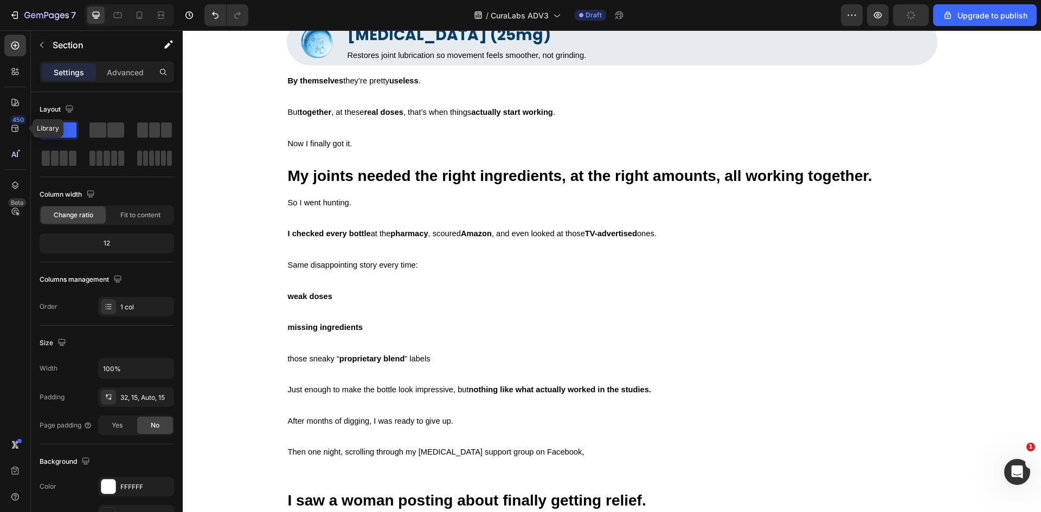
scroll to position [3896, 0]
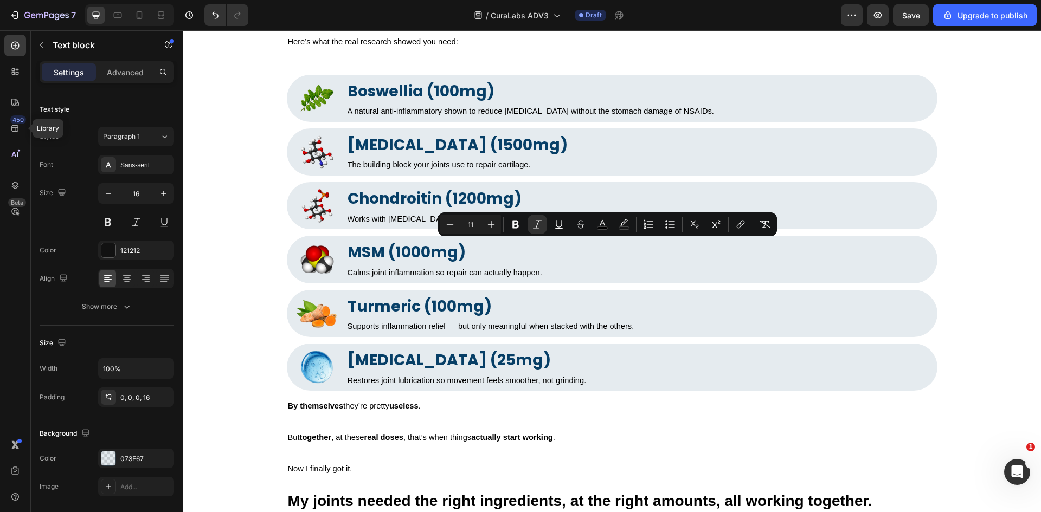
drag, startPoint x: 790, startPoint y: 246, endPoint x: 829, endPoint y: 256, distance: 39.9
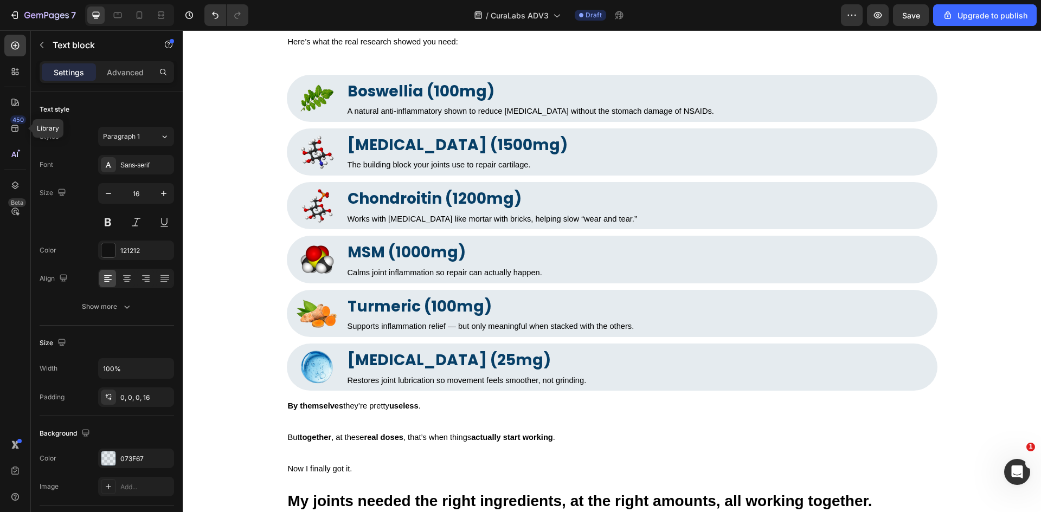
drag, startPoint x: 828, startPoint y: 247, endPoint x: 843, endPoint y: 249, distance: 15.4
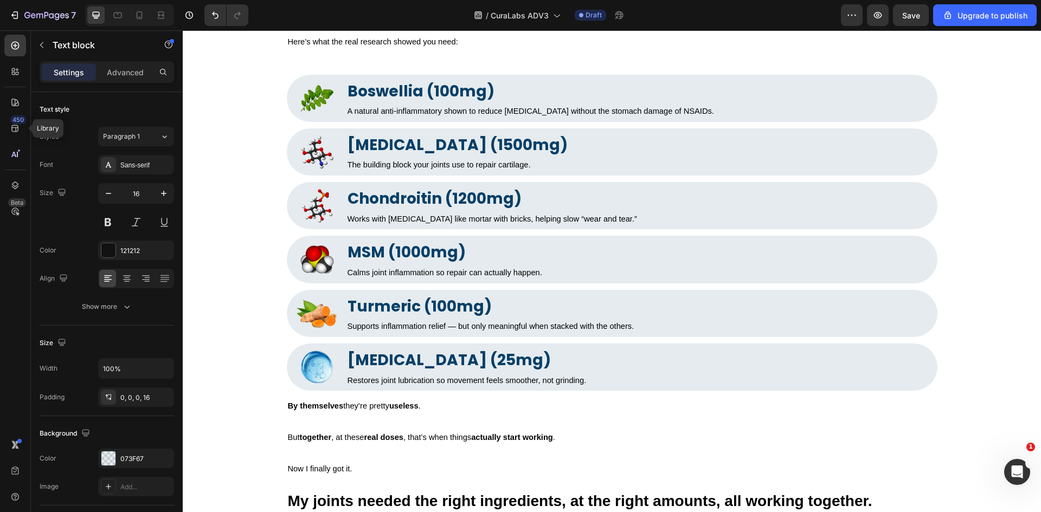
drag, startPoint x: 843, startPoint y: 249, endPoint x: 825, endPoint y: 246, distance: 18.2
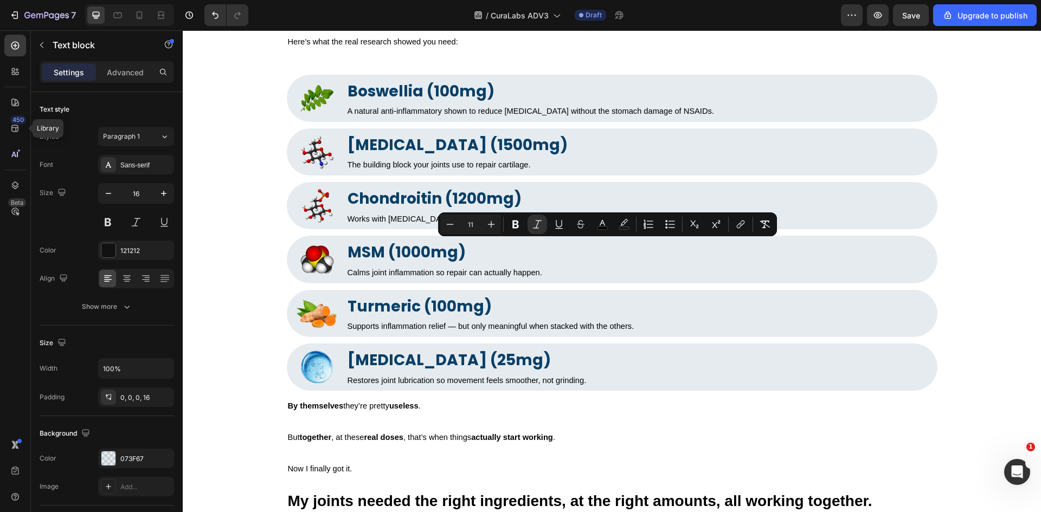
drag, startPoint x: 825, startPoint y: 246, endPoint x: 842, endPoint y: 246, distance: 16.8
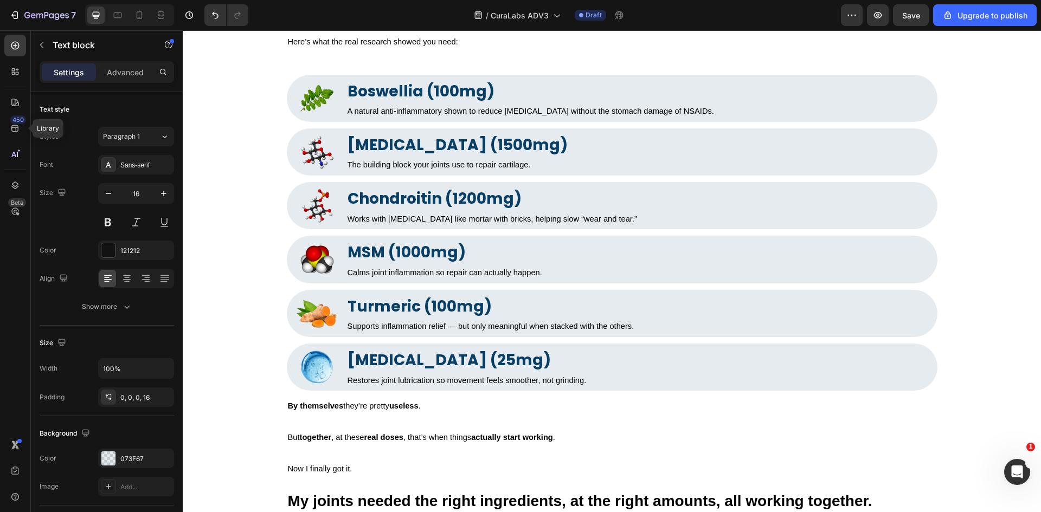
drag, startPoint x: 843, startPoint y: 246, endPoint x: 828, endPoint y: 247, distance: 15.2
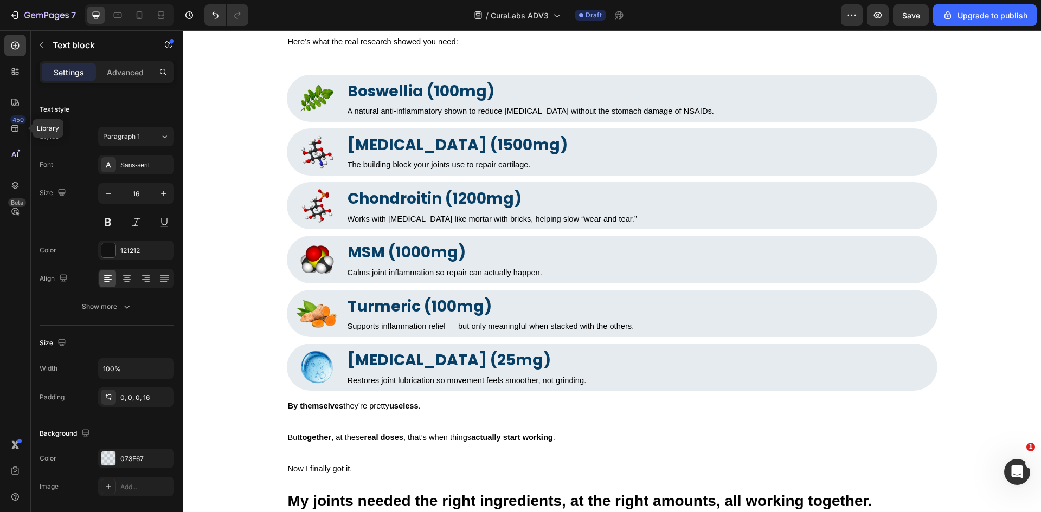
drag, startPoint x: 828, startPoint y: 247, endPoint x: 836, endPoint y: 247, distance: 8.2
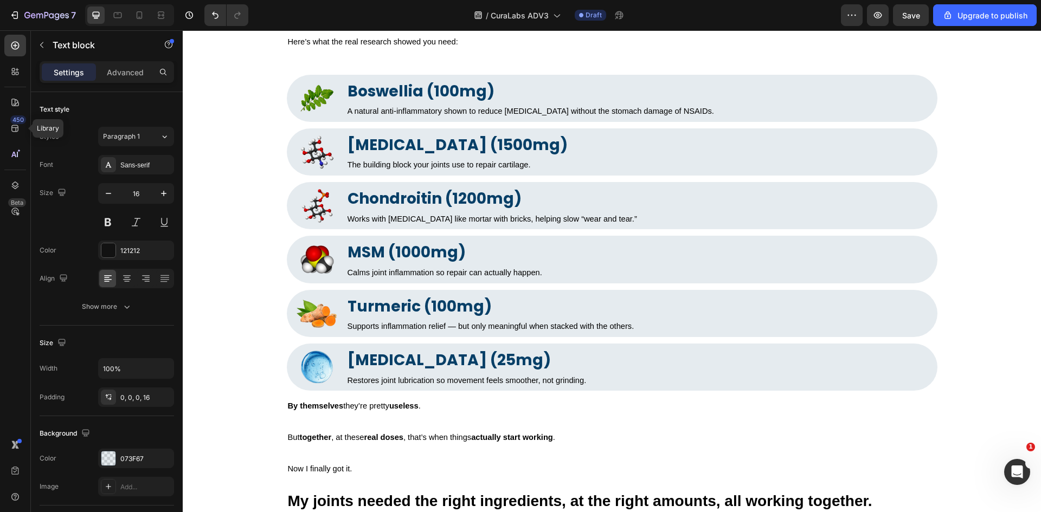
drag, startPoint x: 849, startPoint y: 247, endPoint x: 825, endPoint y: 247, distance: 23.9
drag, startPoint x: 824, startPoint y: 247, endPoint x: 849, endPoint y: 246, distance: 25.0
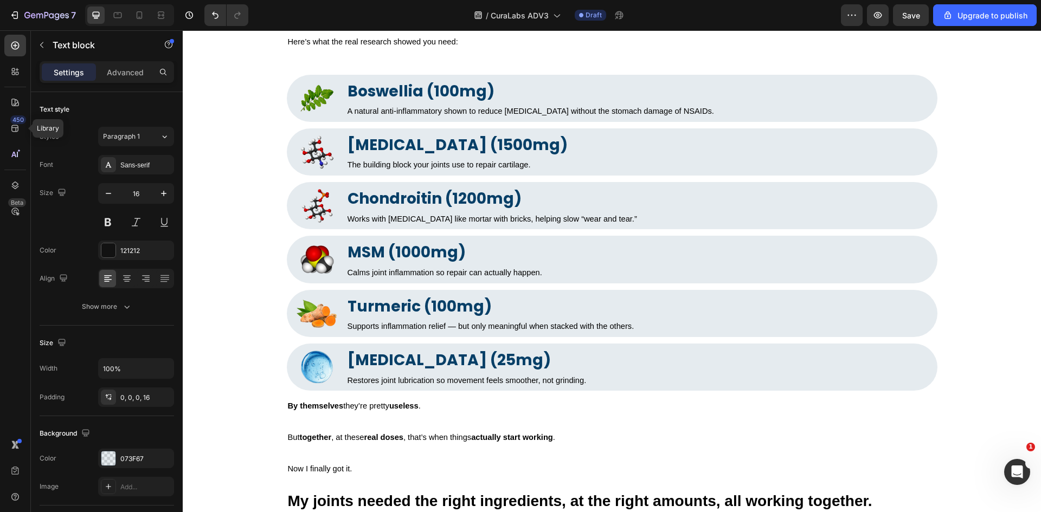
drag, startPoint x: 849, startPoint y: 246, endPoint x: 822, endPoint y: 245, distance: 27.7
drag, startPoint x: 822, startPoint y: 245, endPoint x: 846, endPoint y: 245, distance: 25.0
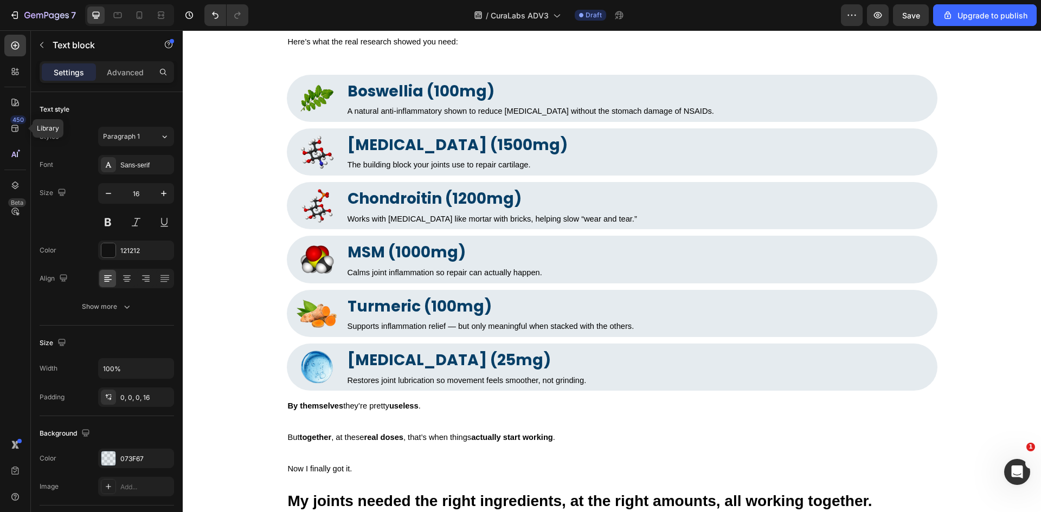
drag, startPoint x: 848, startPoint y: 245, endPoint x: 823, endPoint y: 245, distance: 24.9
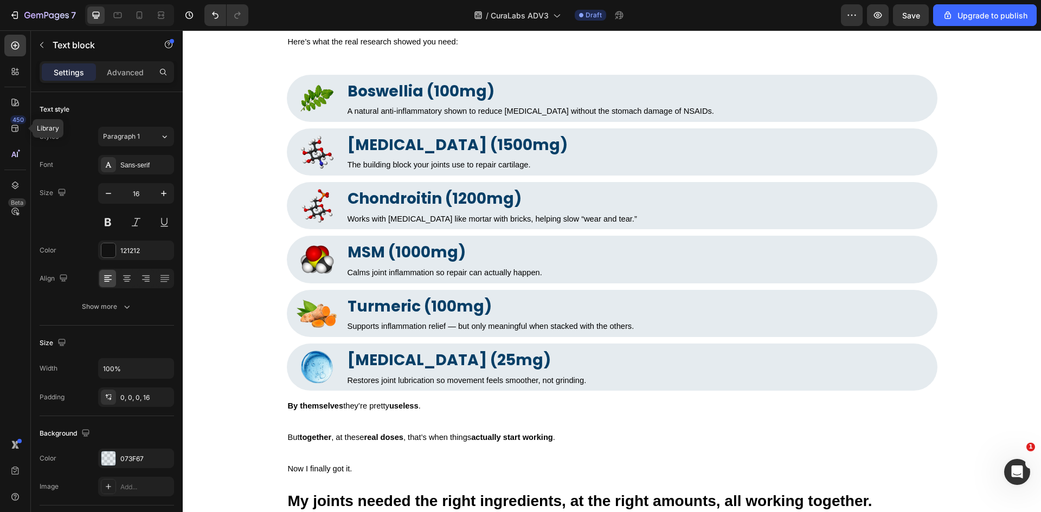
drag, startPoint x: 823, startPoint y: 245, endPoint x: 843, endPoint y: 246, distance: 19.6
drag, startPoint x: 843, startPoint y: 246, endPoint x: 815, endPoint y: 246, distance: 28.2
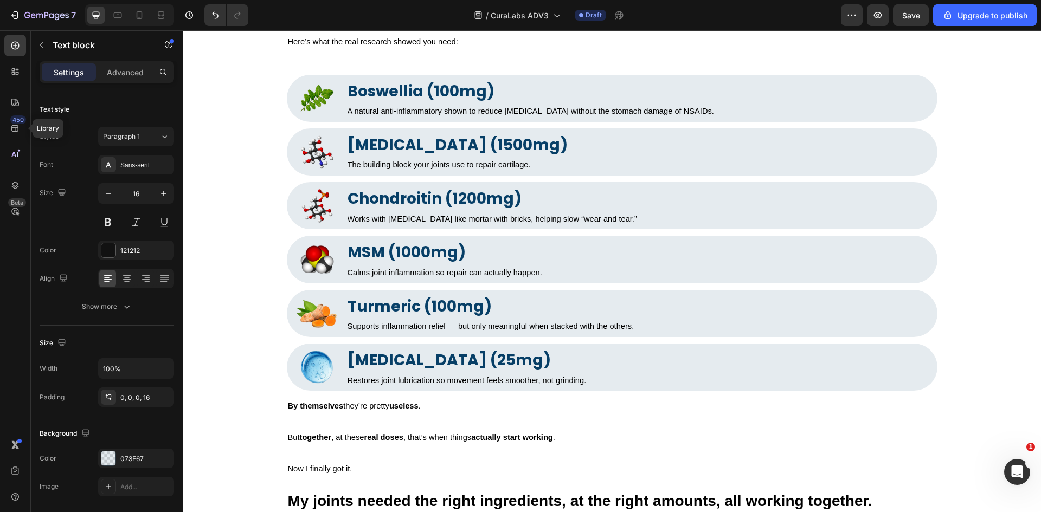
drag, startPoint x: 815, startPoint y: 246, endPoint x: 846, endPoint y: 246, distance: 31.5
drag, startPoint x: 846, startPoint y: 246, endPoint x: 818, endPoint y: 246, distance: 28.2
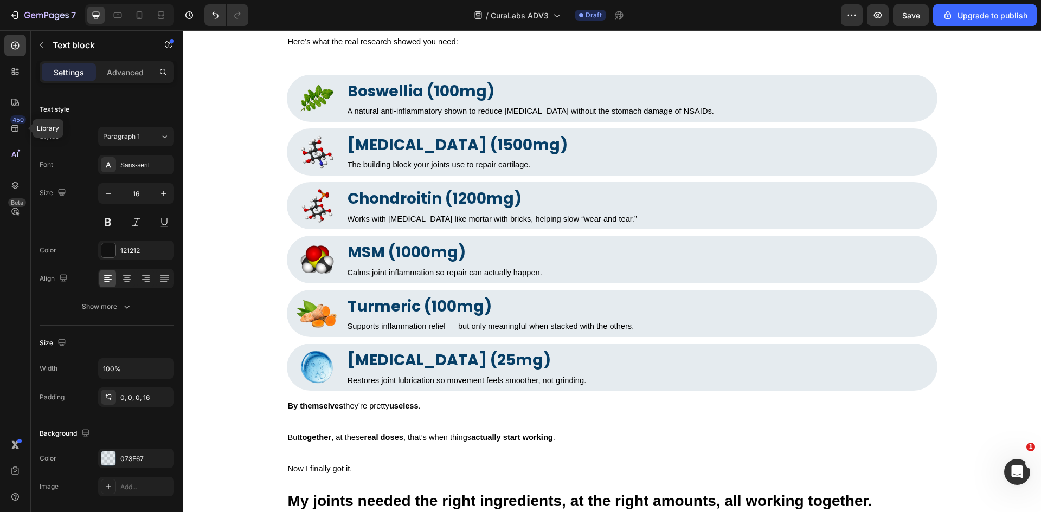
drag, startPoint x: 818, startPoint y: 246, endPoint x: 841, endPoint y: 246, distance: 22.8
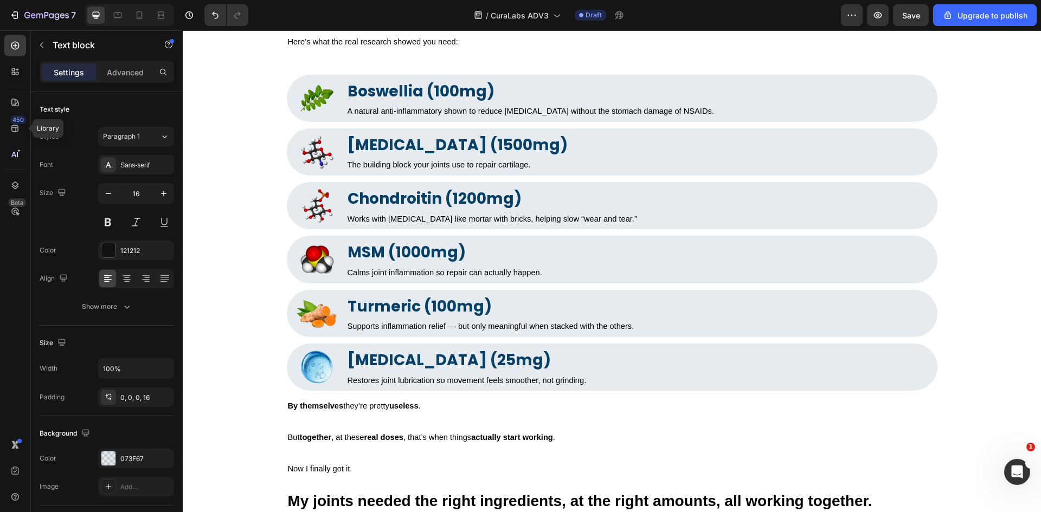
drag, startPoint x: 843, startPoint y: 246, endPoint x: 835, endPoint y: 246, distance: 7.6
drag, startPoint x: 790, startPoint y: 247, endPoint x: 794, endPoint y: 256, distance: 9.5
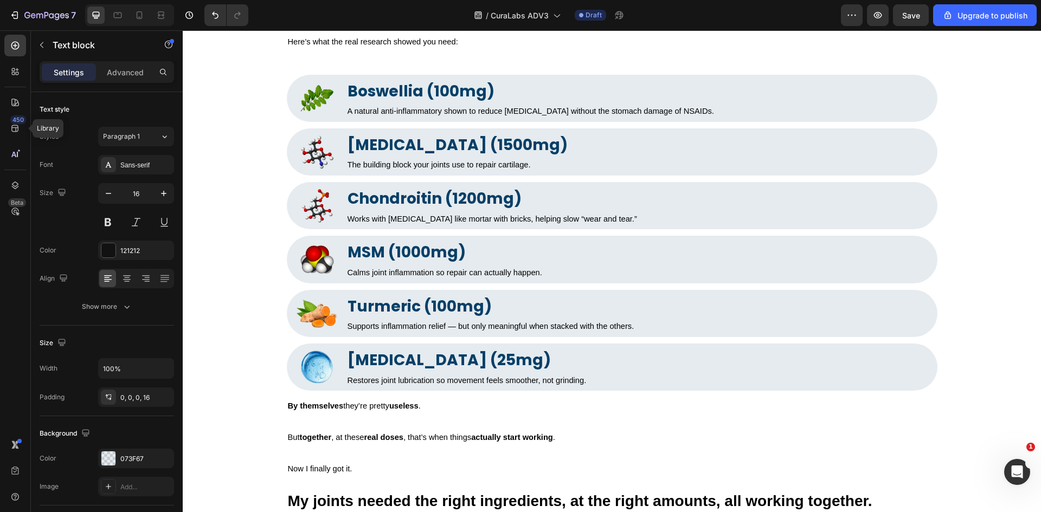
copy icon "not the watered-down capsules on store shelves."
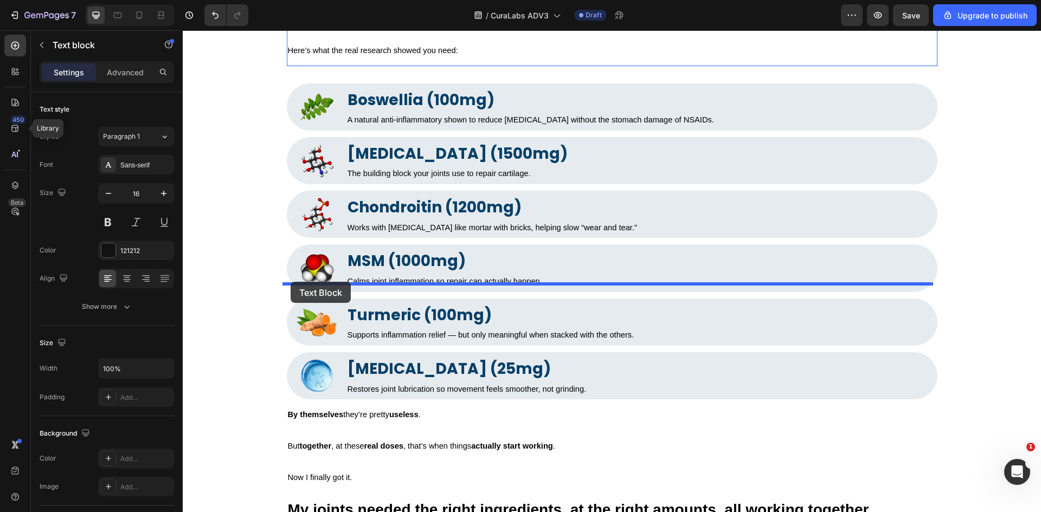
drag, startPoint x: 291, startPoint y: 228, endPoint x: 291, endPoint y: 282, distance: 53.7
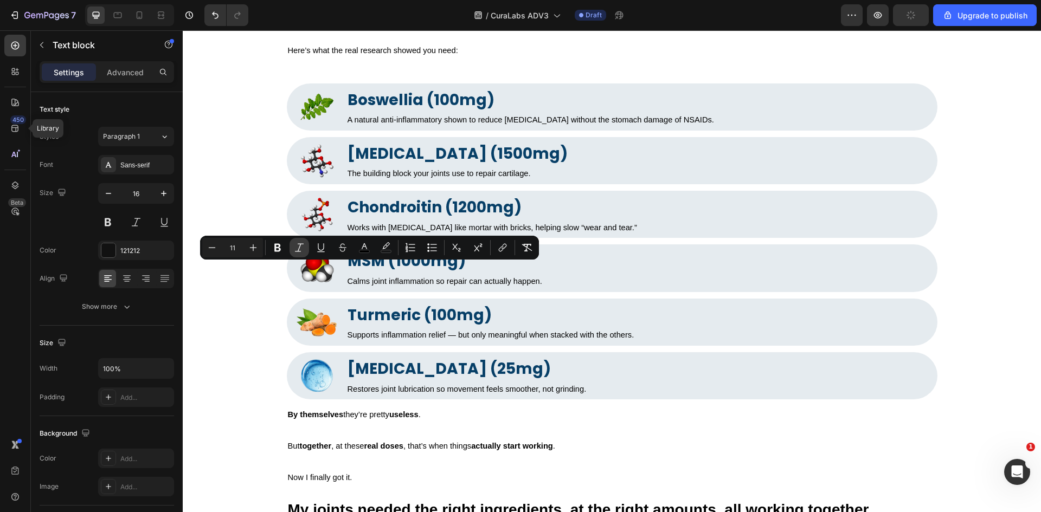
click at [302, 248] on icon "Editor contextual toolbar" at bounding box center [299, 247] width 11 height 11
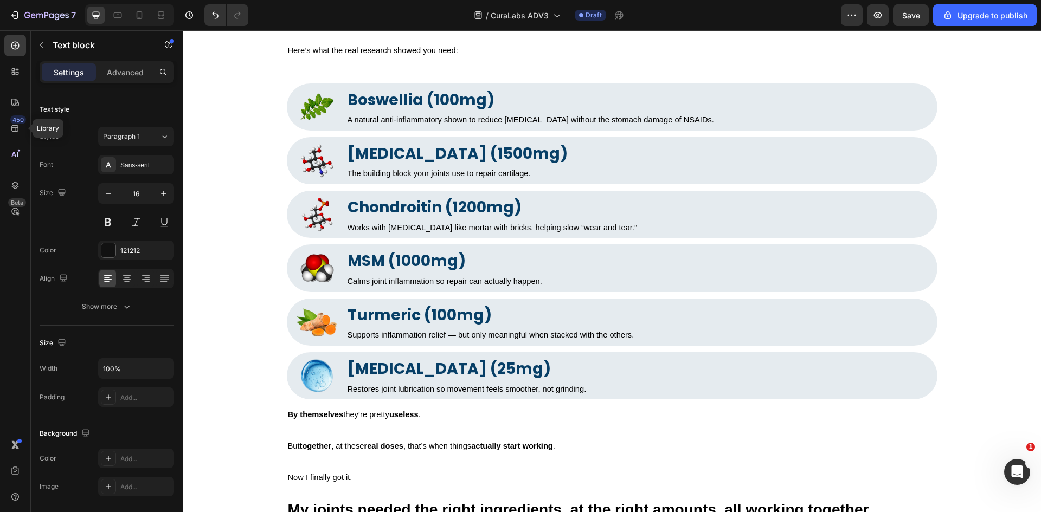
drag, startPoint x: 357, startPoint y: 271, endPoint x: 319, endPoint y: 269, distance: 38.0
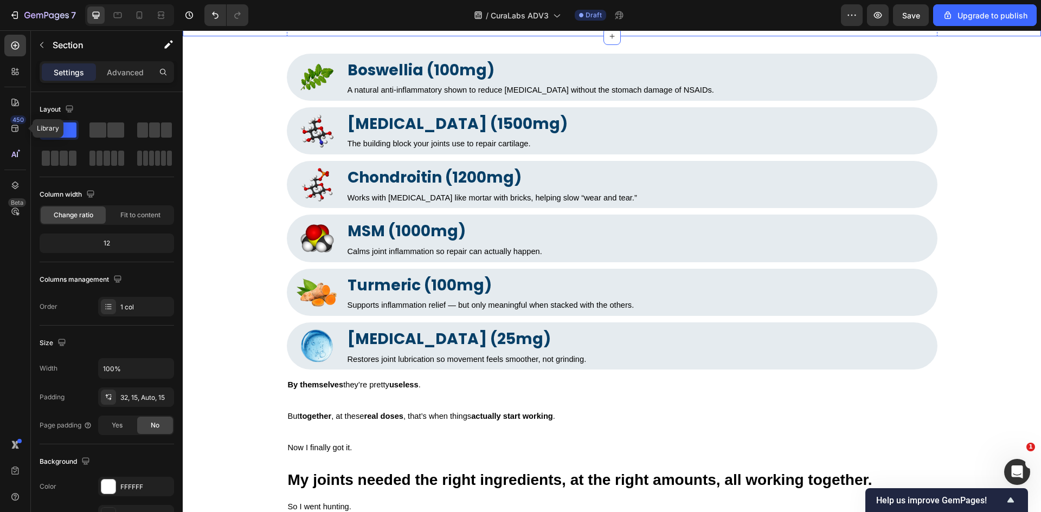
scroll to position [4005, 0]
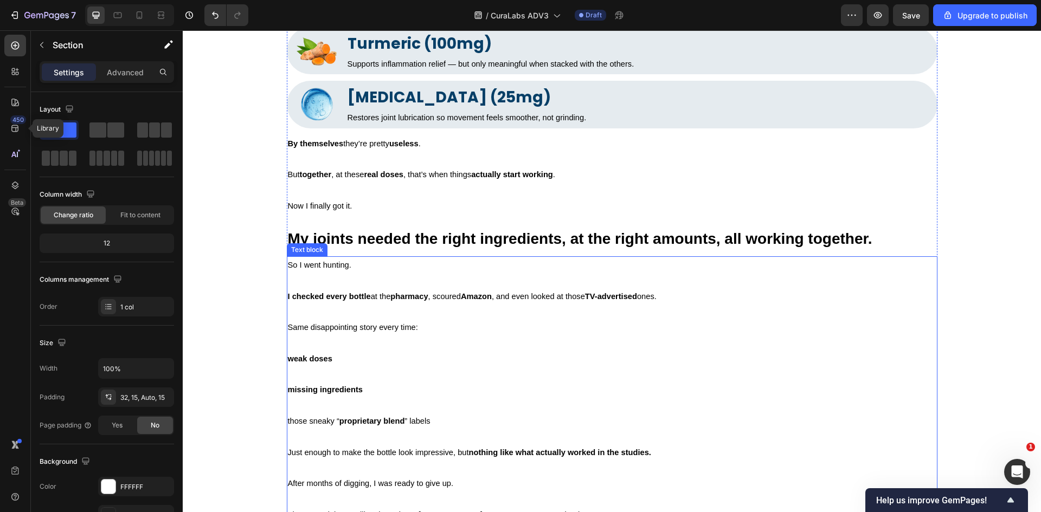
scroll to position [4981, 0]
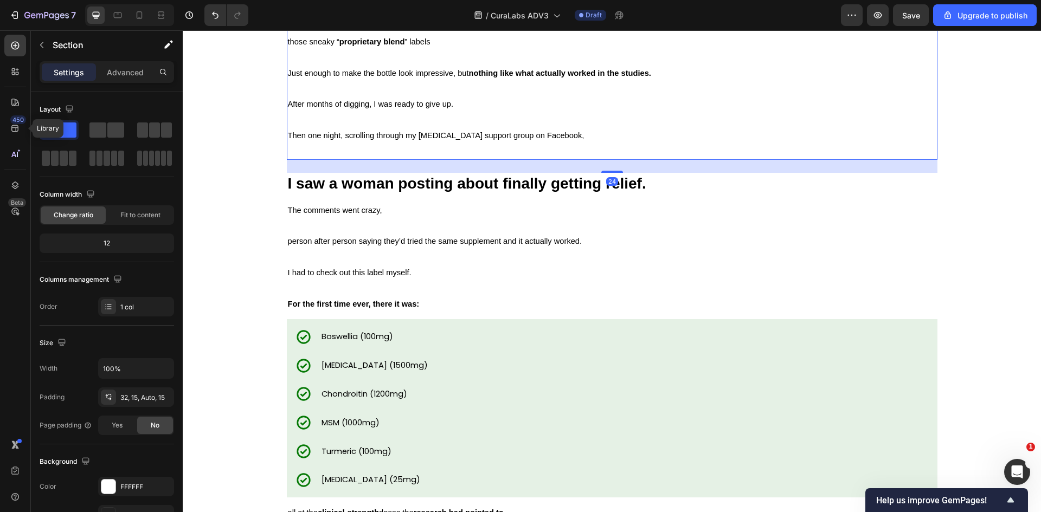
click at [378, 137] on span "Then one night, scrolling through my [MEDICAL_DATA] support group on Facebook," at bounding box center [436, 135] width 297 height 9
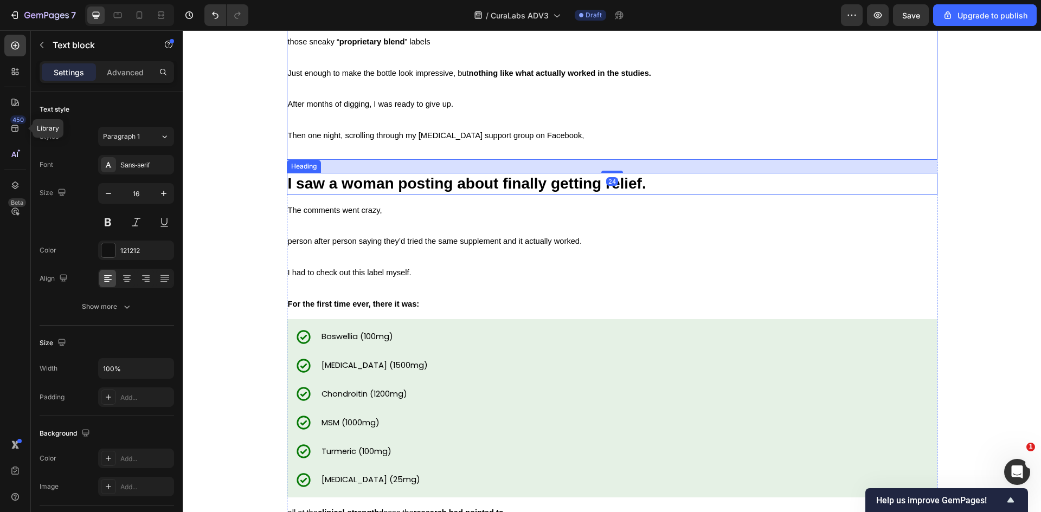
click at [392, 178] on span "I saw a woman posting about finally getting relief." at bounding box center [467, 183] width 358 height 17
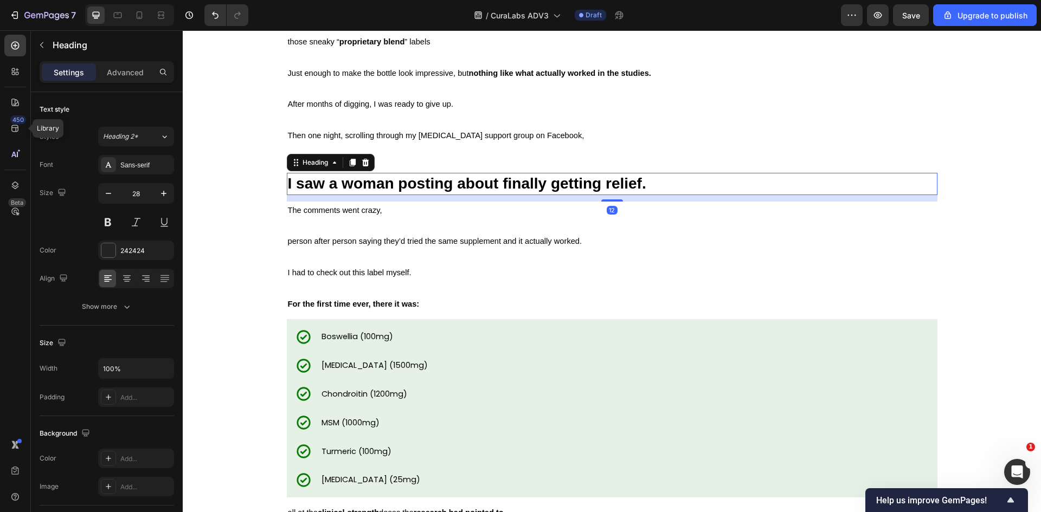
click at [416, 144] on p "Then one night, scrolling through my [MEDICAL_DATA] support group on Facebook," at bounding box center [612, 143] width 649 height 31
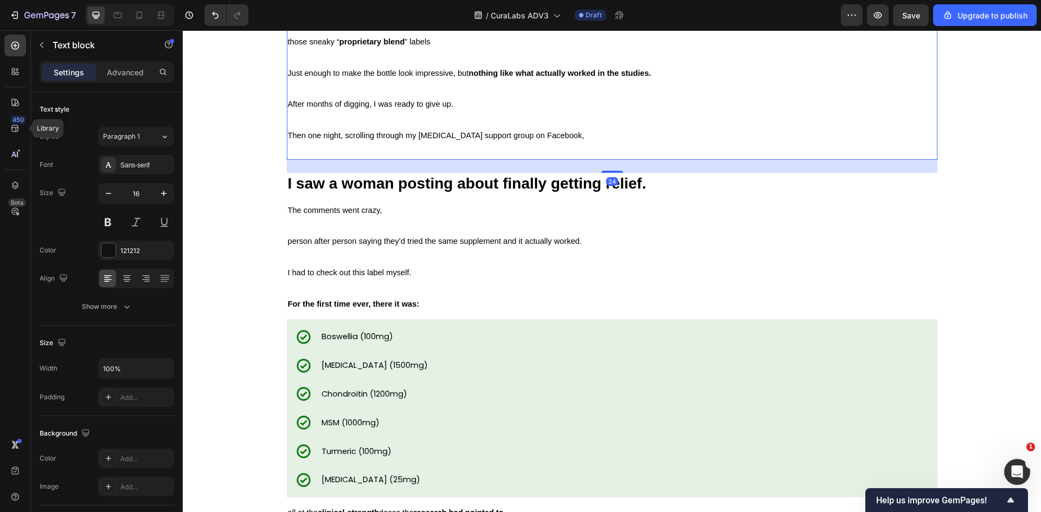
click at [416, 144] on p "Then one night, scrolling through my [MEDICAL_DATA] support group on Facebook," at bounding box center [612, 143] width 649 height 31
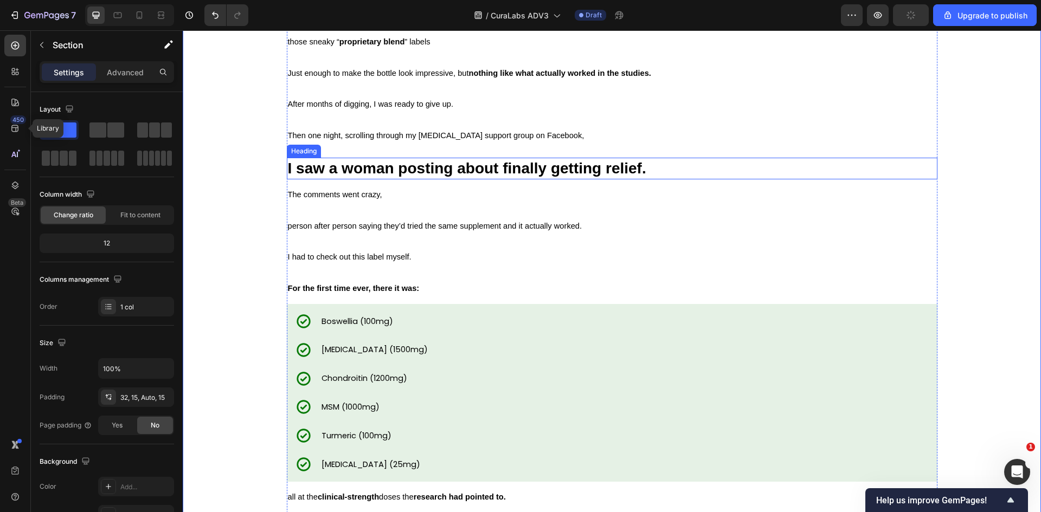
click at [336, 171] on span "I saw a woman posting about finally getting relief." at bounding box center [467, 168] width 358 height 17
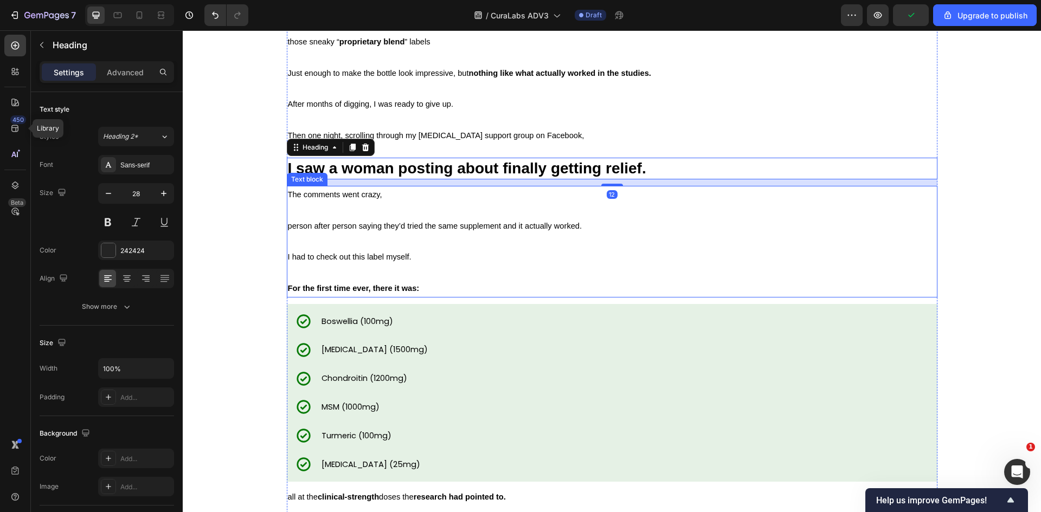
click at [331, 197] on span "The comments went crazy," at bounding box center [335, 194] width 94 height 9
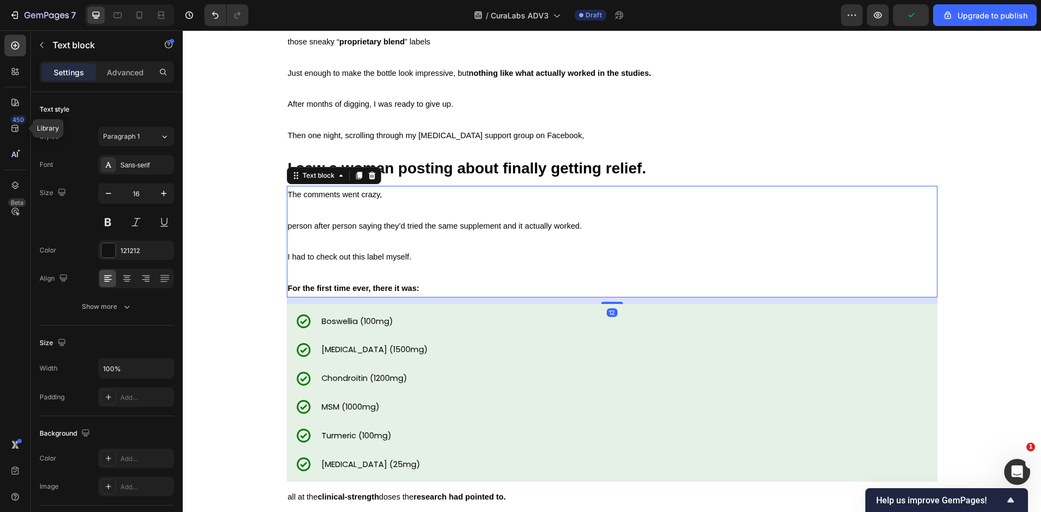
click at [325, 213] on p "The comments went crazy, person after person saying they’d tried the same suppl…" at bounding box center [612, 218] width 649 height 62
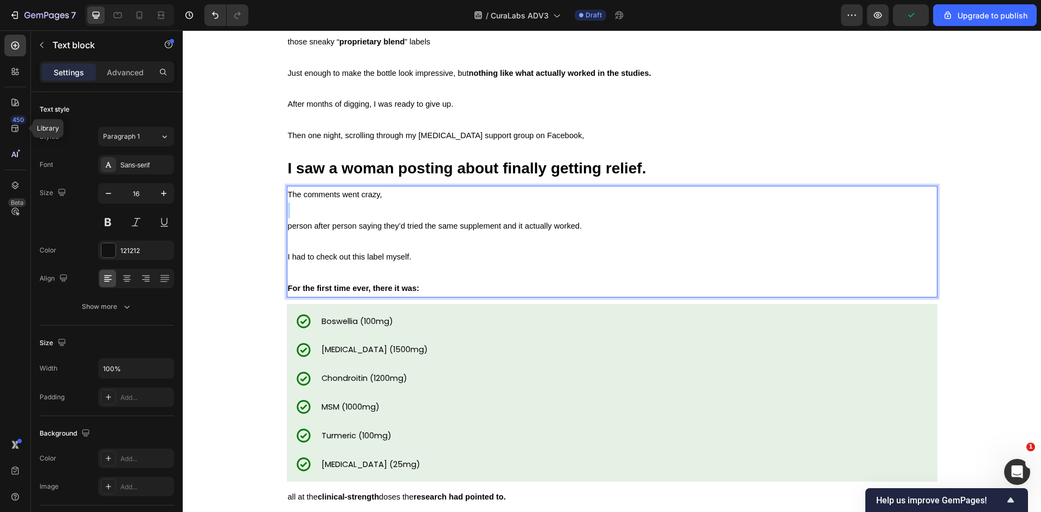
click at [325, 213] on p "The comments went crazy, ⁠⁠⁠⁠⁠⁠⁠ person after person saying they’d tried the sa…" at bounding box center [612, 218] width 649 height 62
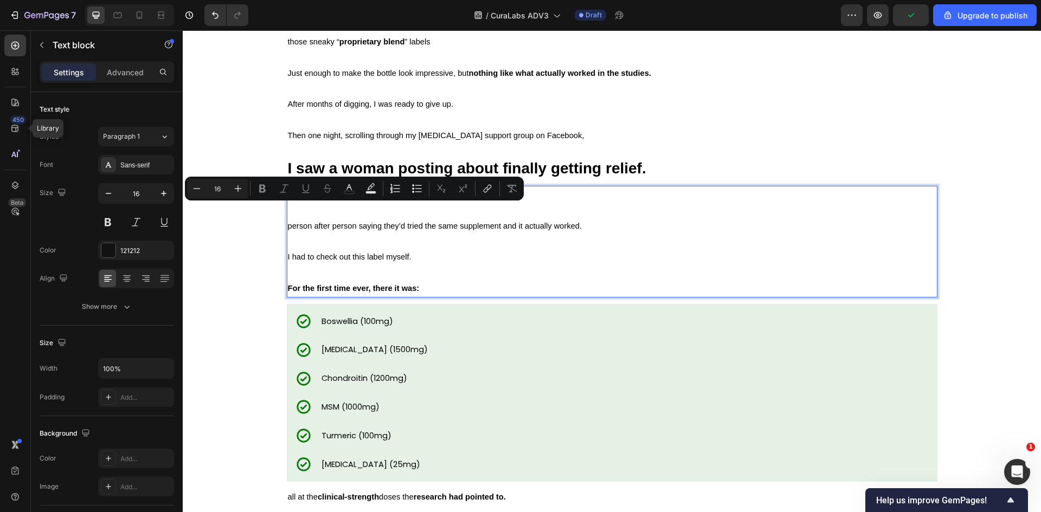
click at [297, 238] on p "The comments went crazy, person after person saying they’d tried the same suppl…" at bounding box center [612, 218] width 649 height 62
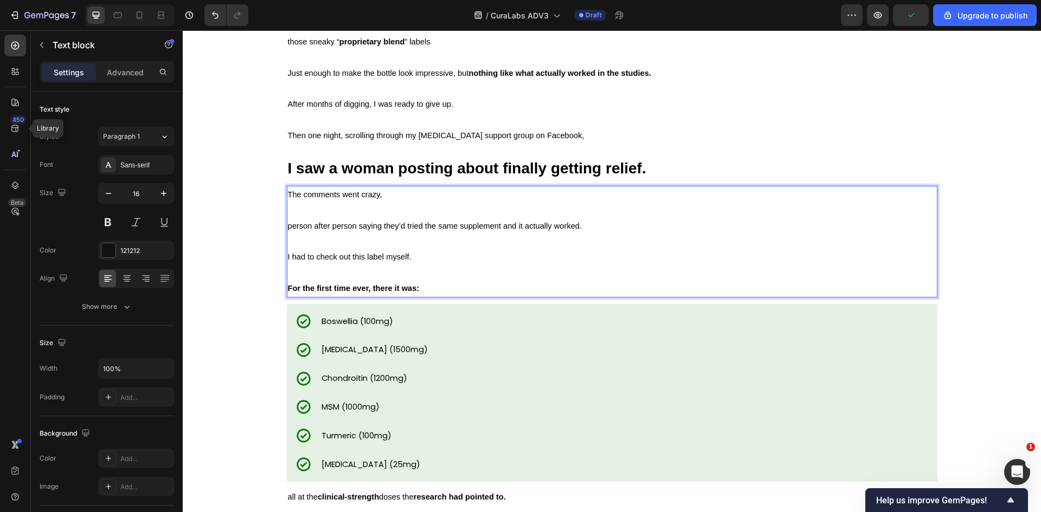
click at [296, 272] on p "I had to check out this label myself. For the first time ever, there it was:" at bounding box center [612, 272] width 649 height 47
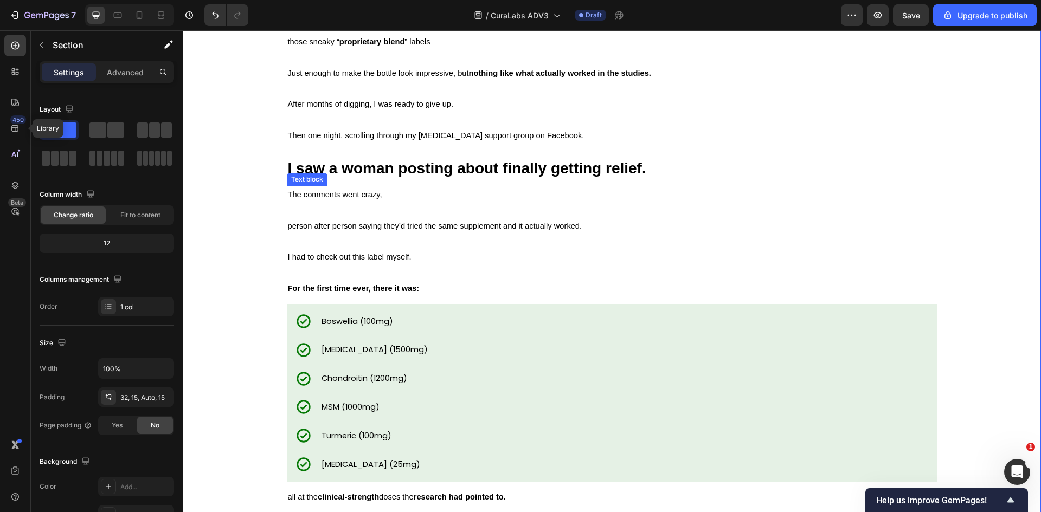
click at [297, 196] on span "The comments went crazy," at bounding box center [335, 194] width 94 height 9
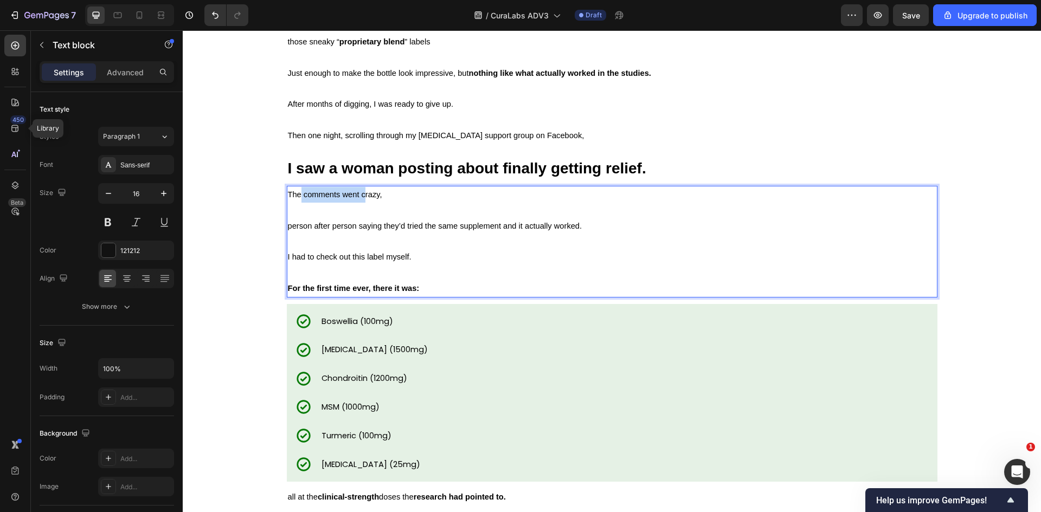
drag, startPoint x: 297, startPoint y: 196, endPoint x: 362, endPoint y: 196, distance: 64.5
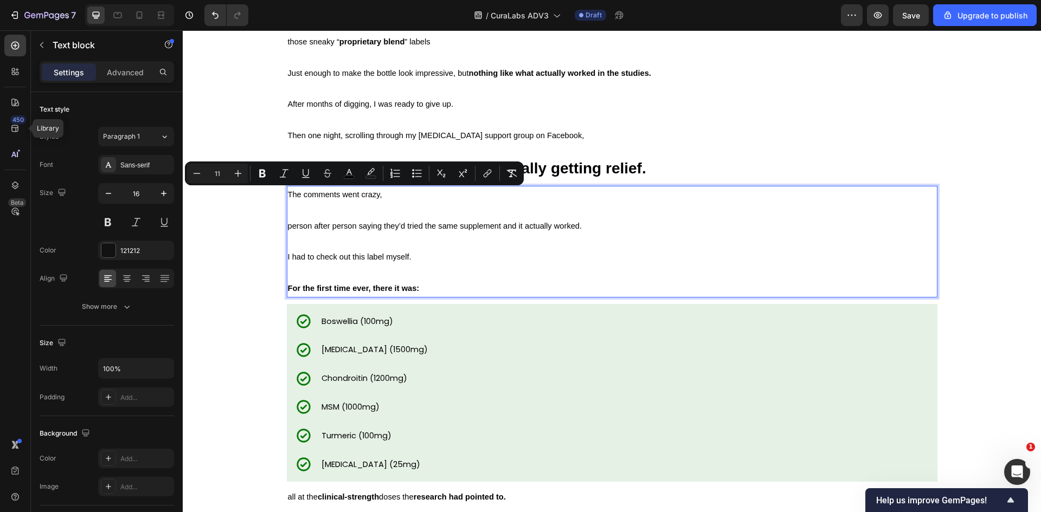
click at [290, 227] on span "person after person saying they’d tried the same supplement and it actually wor…" at bounding box center [435, 226] width 294 height 9
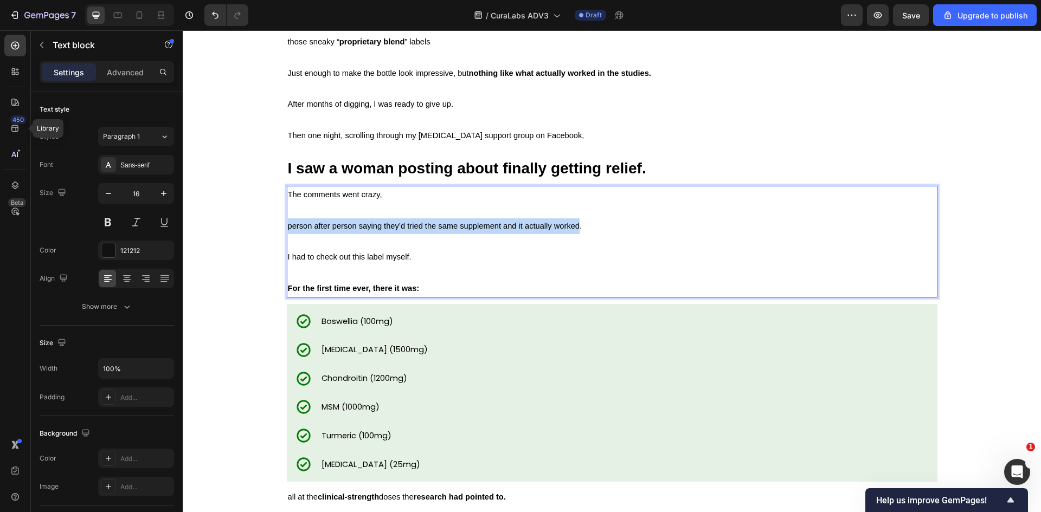
drag, startPoint x: 290, startPoint y: 227, endPoint x: 555, endPoint y: 225, distance: 265.7
click at [555, 225] on span "person after person saying they’d tried the same supplement and it actually wor…" at bounding box center [435, 226] width 294 height 9
click at [303, 256] on span "I had to check out this label myself." at bounding box center [350, 257] width 124 height 9
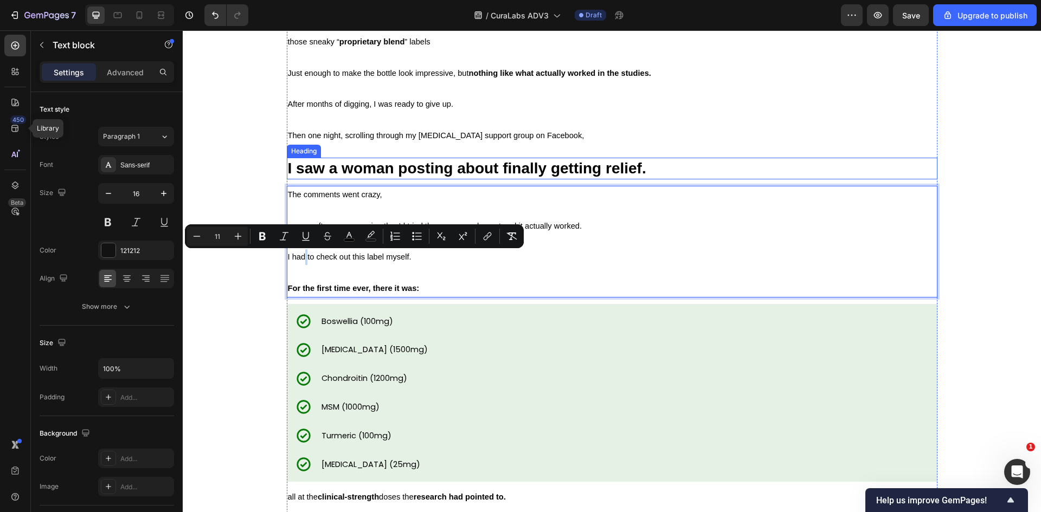
click at [306, 163] on span "I saw a woman posting about finally getting relief." at bounding box center [467, 168] width 358 height 17
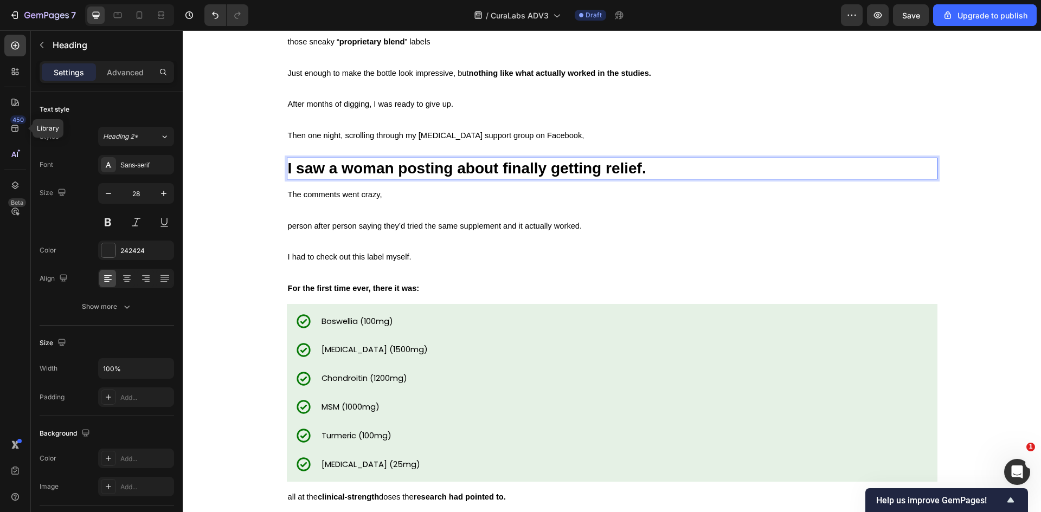
click at [471, 169] on span "I saw a woman posting about finally getting relief." at bounding box center [467, 168] width 358 height 17
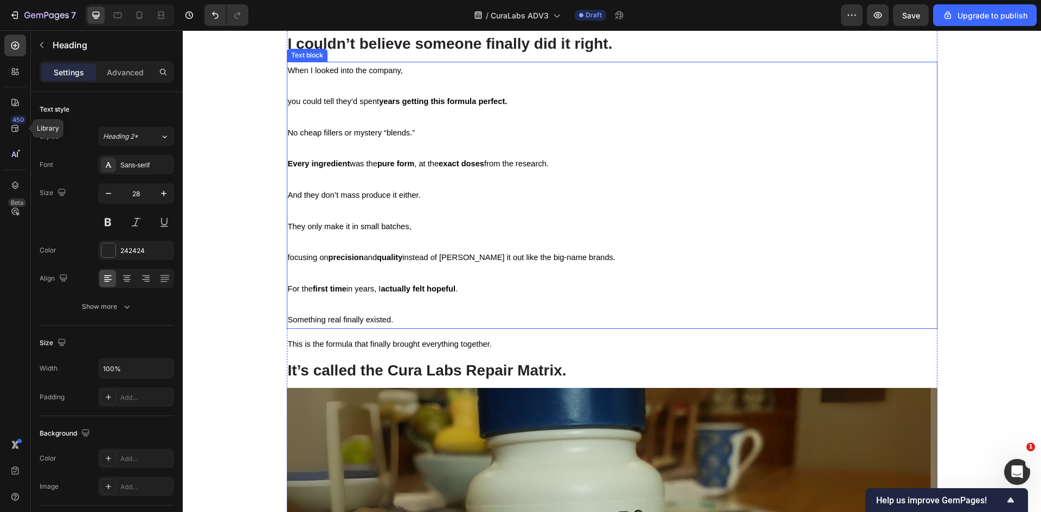
scroll to position [5469, 0]
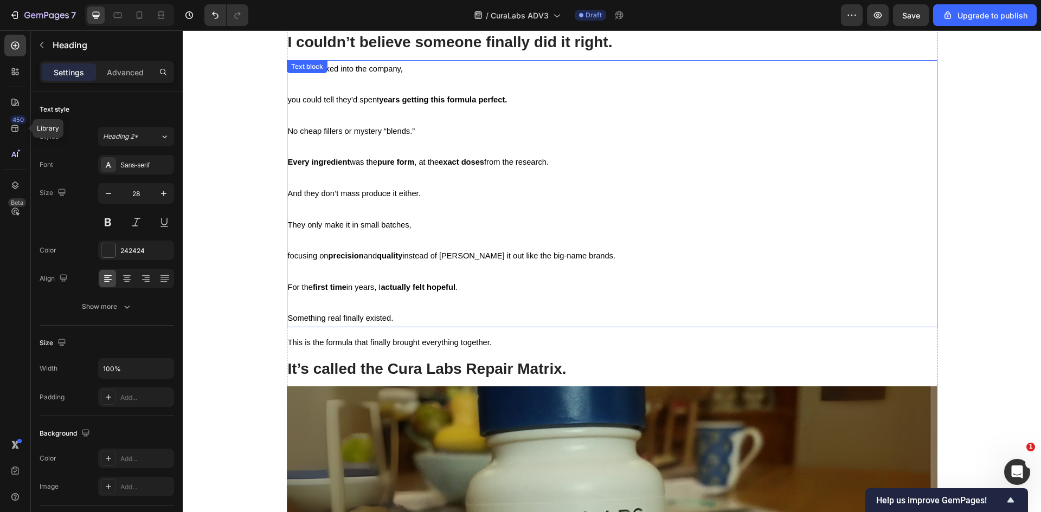
click at [348, 298] on p "For the first time in years, I actually felt hopeful . Something real finally e…" at bounding box center [612, 303] width 649 height 47
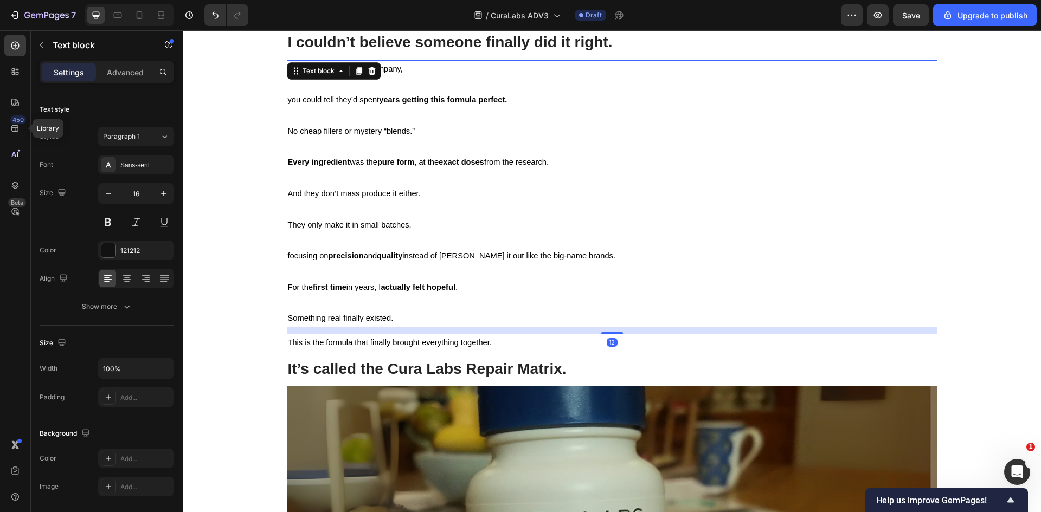
click at [348, 298] on p "For the first time in years, I actually felt hopeful . Something real finally e…" at bounding box center [612, 303] width 649 height 47
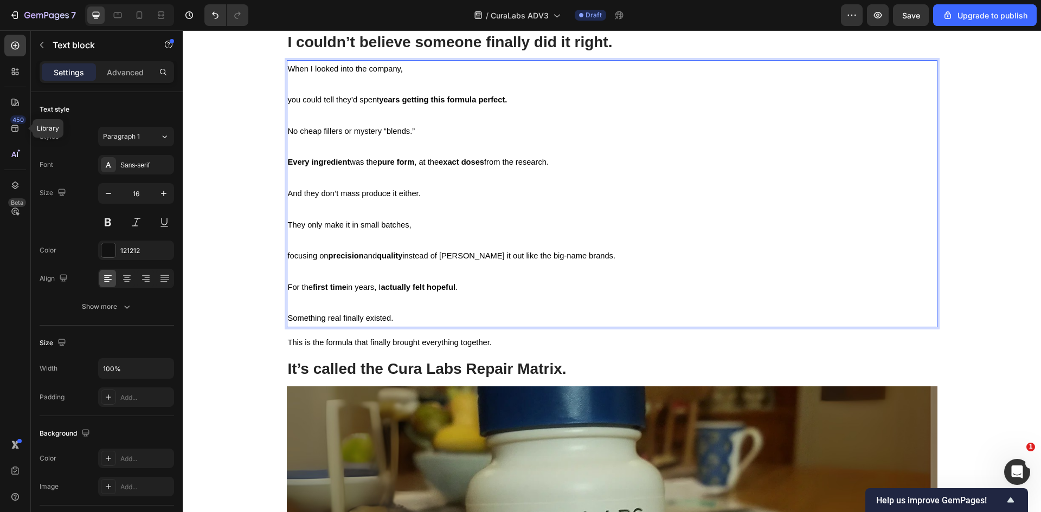
click at [317, 266] on p "And they don’t mass produce it either. They only make it in small batches, focu…" at bounding box center [612, 233] width 649 height 94
click at [317, 303] on p "For the first time in years, I actually felt hopeful . Something real finally e…" at bounding box center [612, 303] width 649 height 47
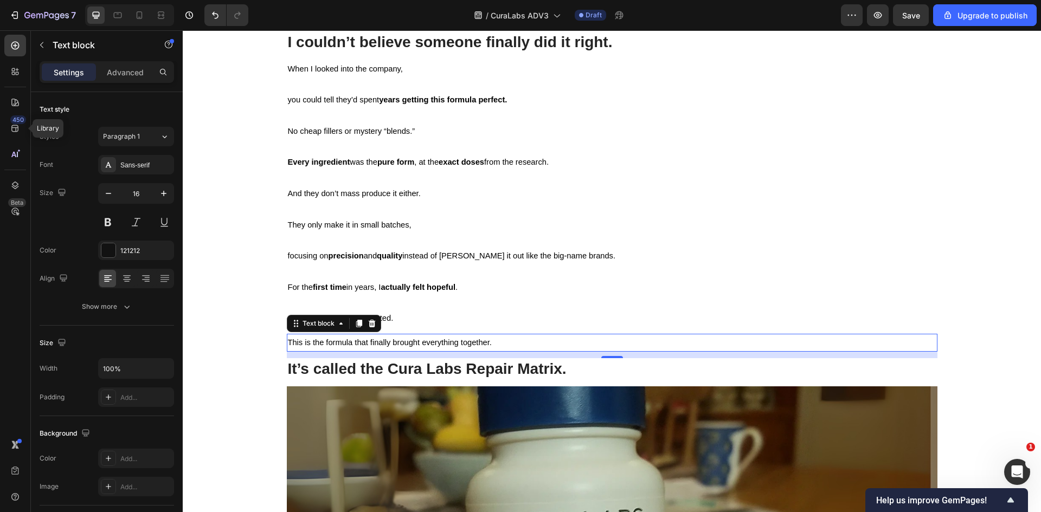
click at [356, 342] on span "This is the formula that finally brought everything together." at bounding box center [390, 342] width 204 height 9
click at [391, 342] on span "This is the formula that finally brought everything together." at bounding box center [390, 342] width 204 height 9
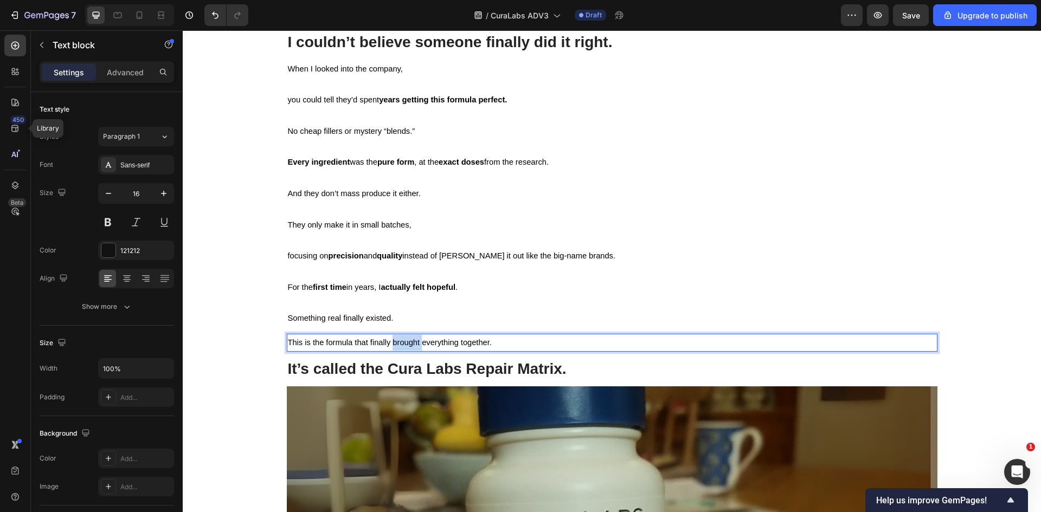
click at [391, 342] on span "This is the formula that finally brought everything together." at bounding box center [390, 342] width 204 height 9
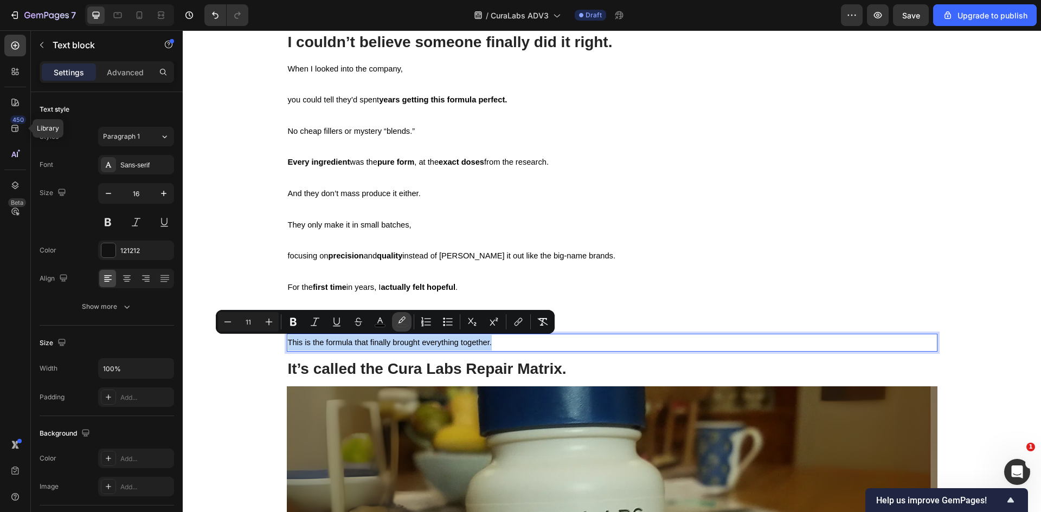
copy span "This is the formula that finally brought everything together."
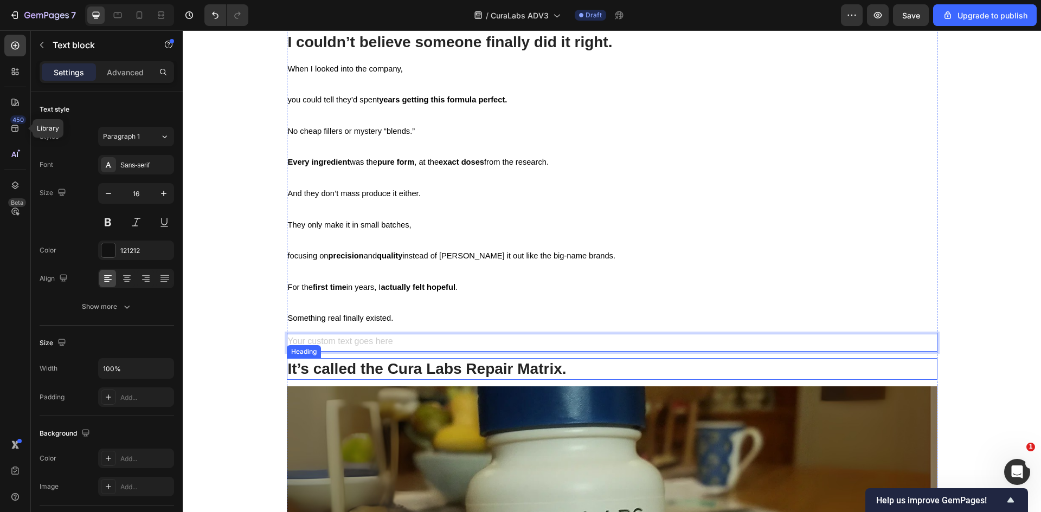
click at [248, 356] on div "Image Boswellia (100mg) Heading A natural anti-inflammatory shown to reduce [ME…" at bounding box center [612, 423] width 842 height 2958
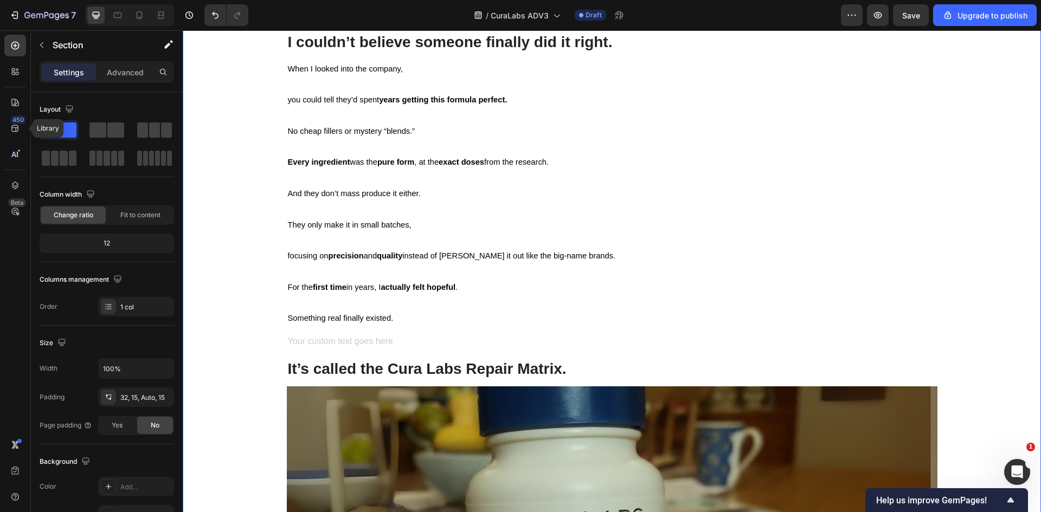
click at [308, 343] on div "Rich Text Editor. Editing area: main" at bounding box center [612, 343] width 651 height 18
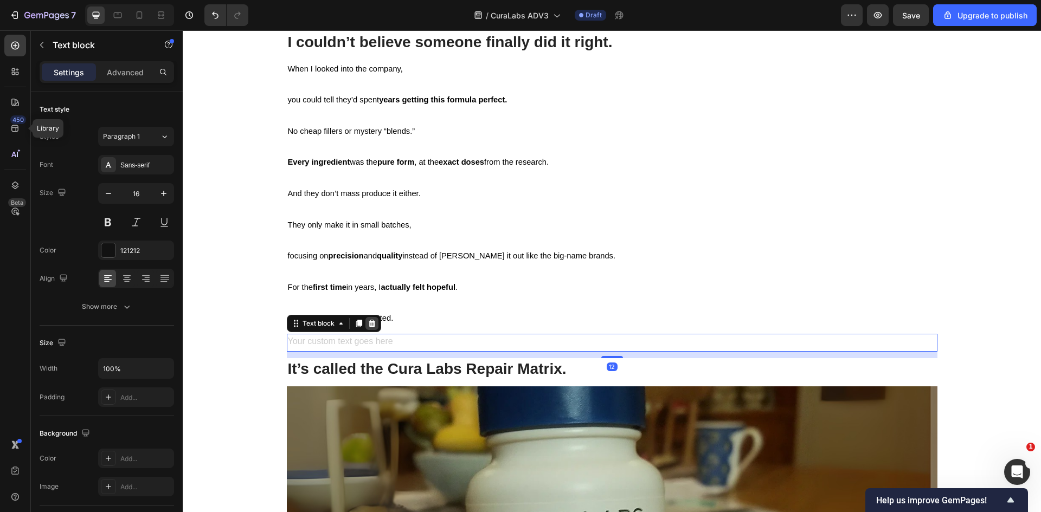
click at [370, 327] on icon at bounding box center [372, 323] width 9 height 9
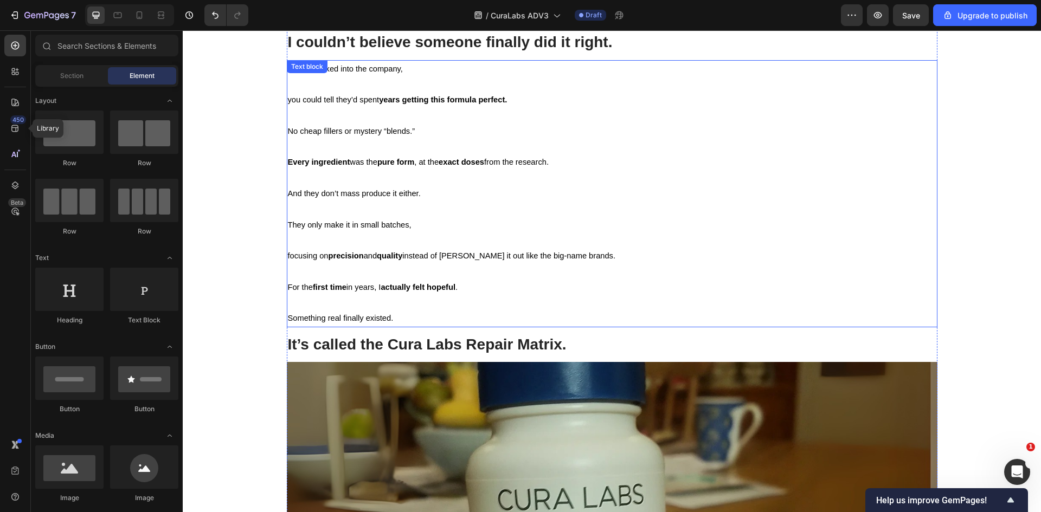
click at [403, 315] on p "For the first time in years, I actually felt hopeful . ⁠⁠⁠⁠⁠⁠⁠ Something real f…" at bounding box center [612, 303] width 649 height 47
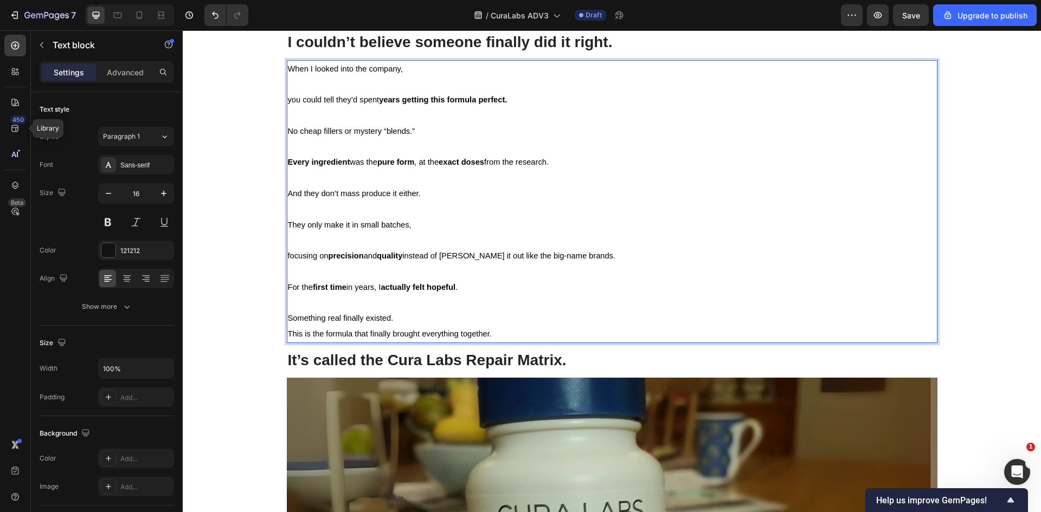
click at [409, 317] on p "For the first time in years, I actually felt hopeful . Something real finally e…" at bounding box center [612, 311] width 649 height 62
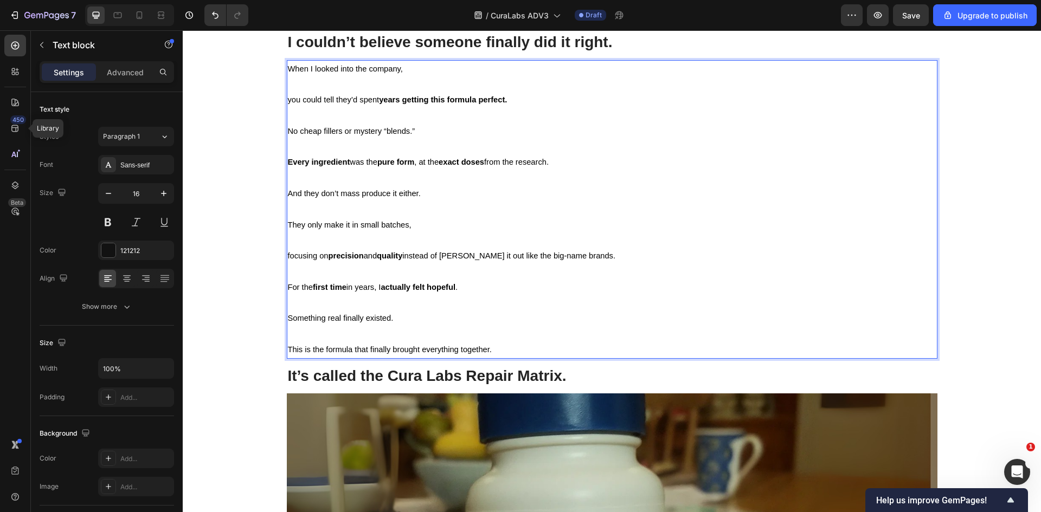
click at [237, 338] on div "Image Boswellia (100mg) Heading A natural anti-inflammatory shown to reduce [ME…" at bounding box center [612, 426] width 842 height 2965
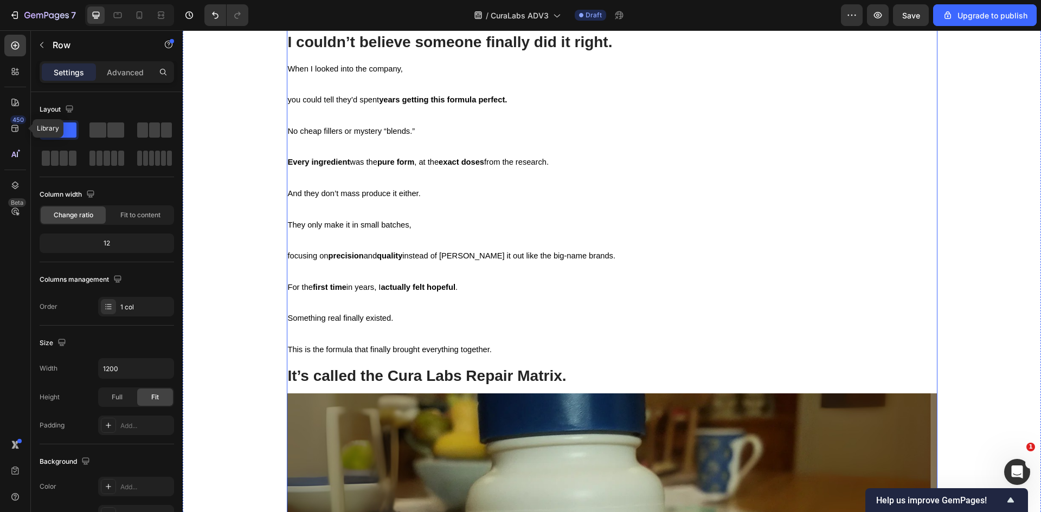
click at [356, 362] on div "Image Boswellia (100mg) Heading A natural anti-inflammatory shown to reduce [ME…" at bounding box center [612, 426] width 651 height 2965
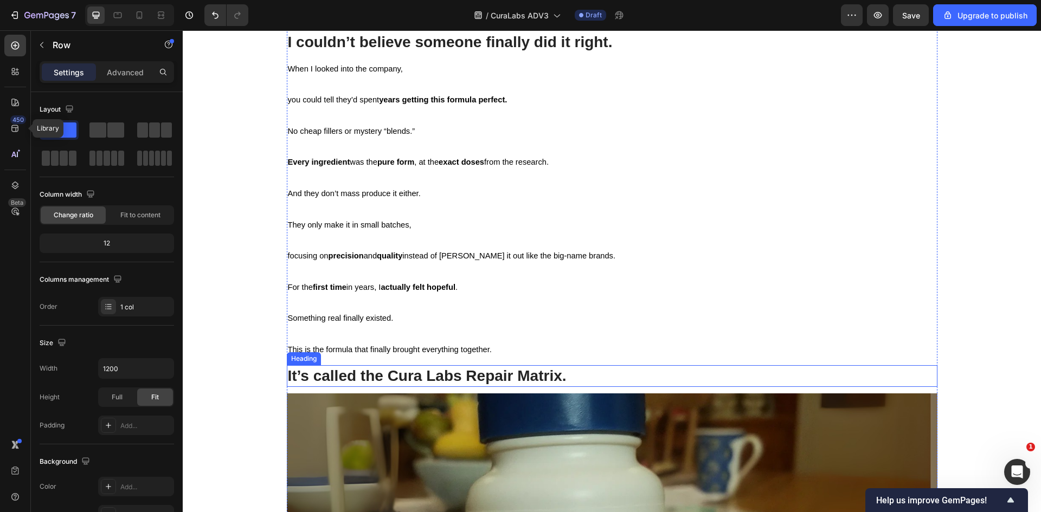
click at [358, 368] on h2 "It’s called the Cura Labs Repair Matrix." at bounding box center [612, 376] width 651 height 22
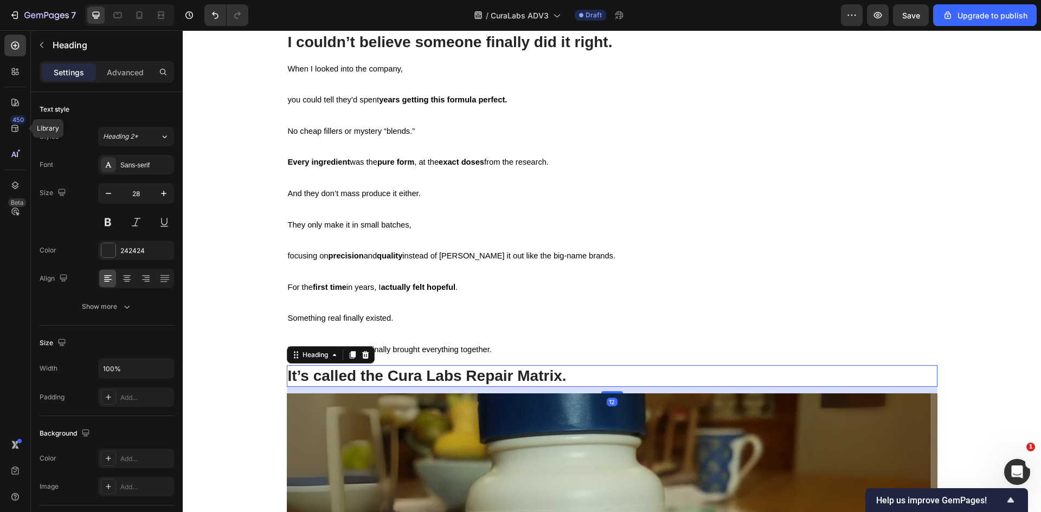
click at [488, 343] on p "For the first time in years, I actually felt hopeful . Something real finally e…" at bounding box center [612, 319] width 649 height 78
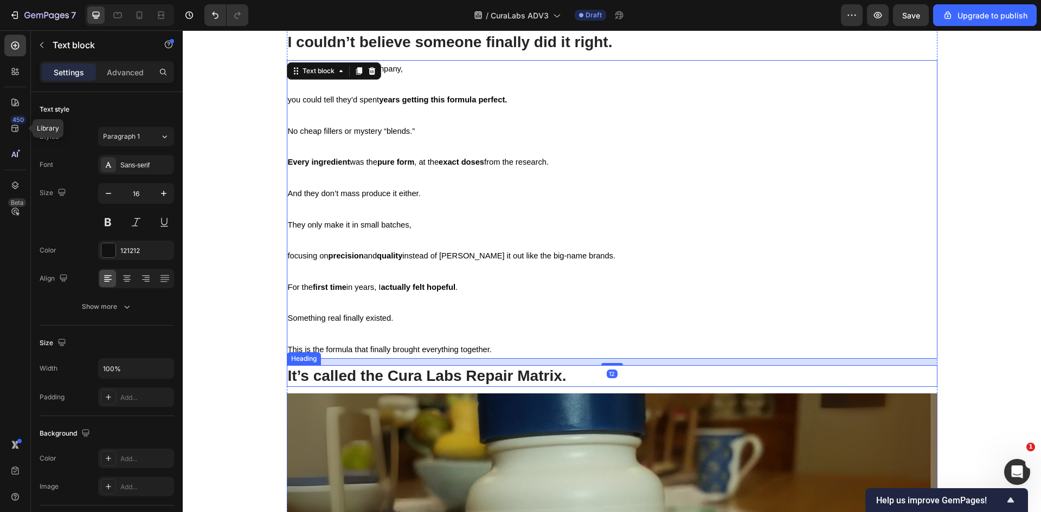
click at [534, 375] on h2 "It’s called the Cura Labs Repair Matrix." at bounding box center [612, 376] width 651 height 22
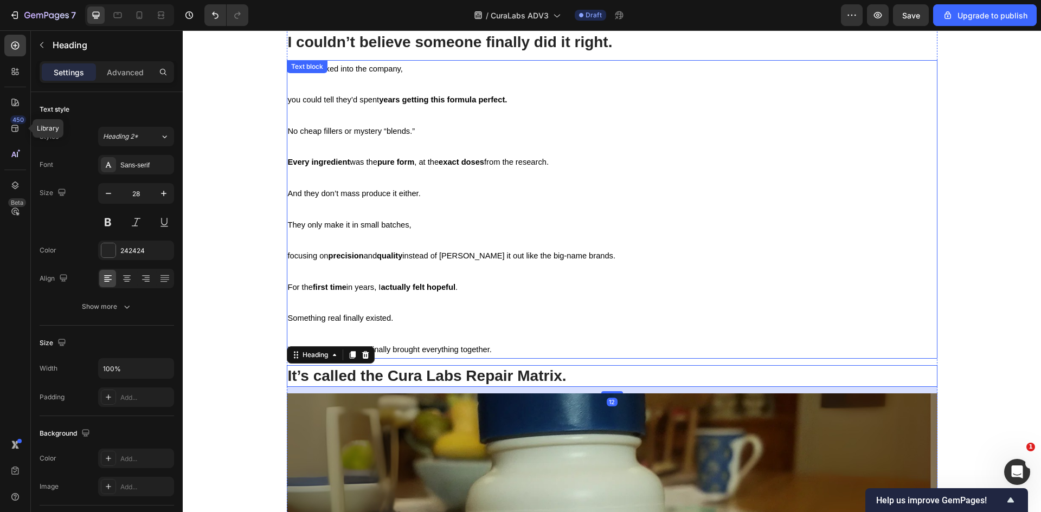
click at [559, 355] on p "For the first time in years, I actually felt hopeful . Something real finally e…" at bounding box center [612, 319] width 649 height 78
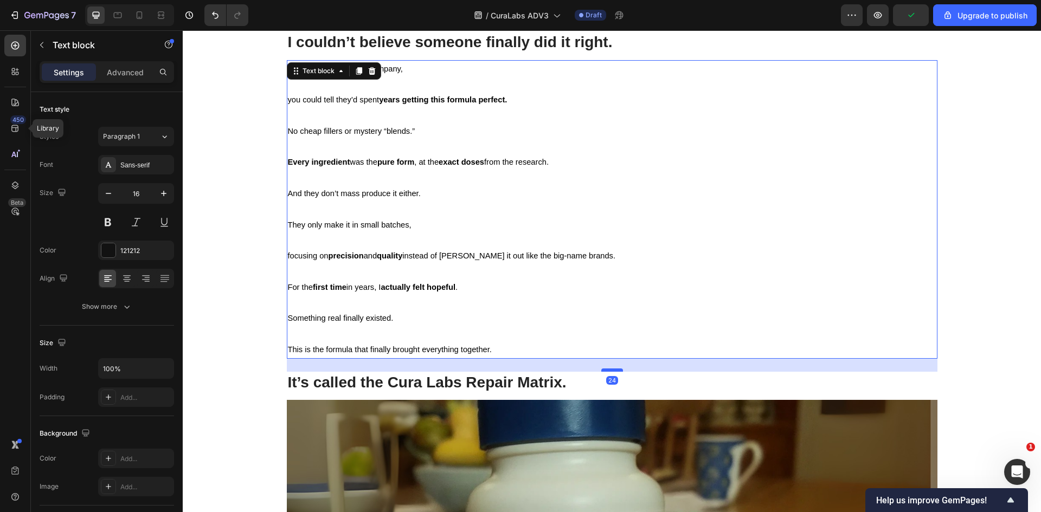
drag, startPoint x: 610, startPoint y: 363, endPoint x: 611, endPoint y: 369, distance: 6.7
click at [611, 369] on div at bounding box center [612, 370] width 22 height 3
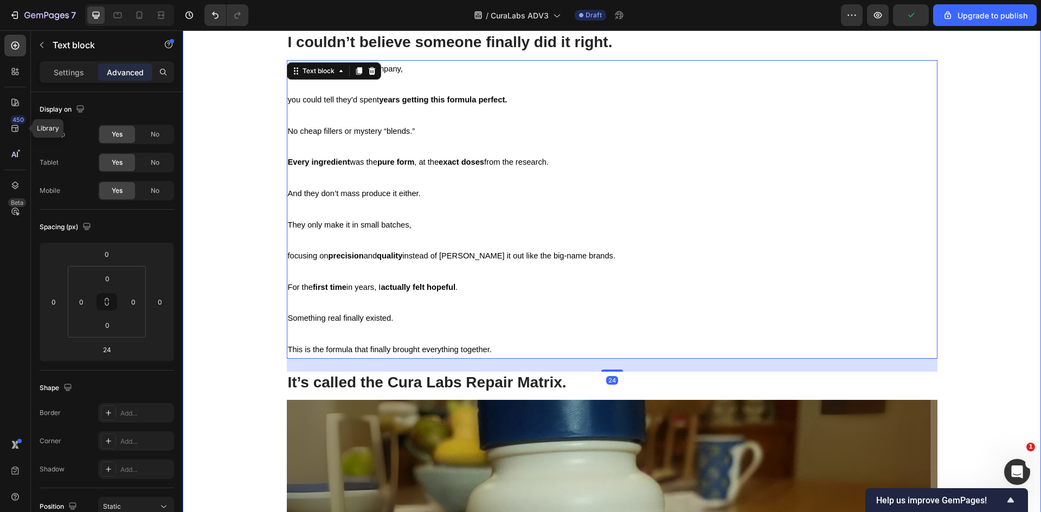
click at [264, 371] on div "Image Boswellia (100mg) Heading A natural anti-inflammatory shown to reduce [ME…" at bounding box center [612, 430] width 842 height 2972
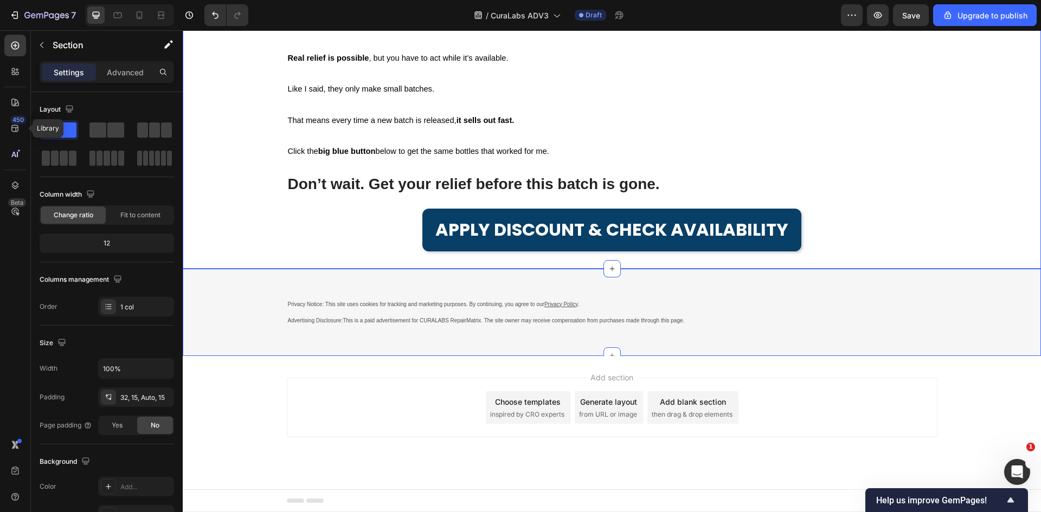
scroll to position [7516, 0]
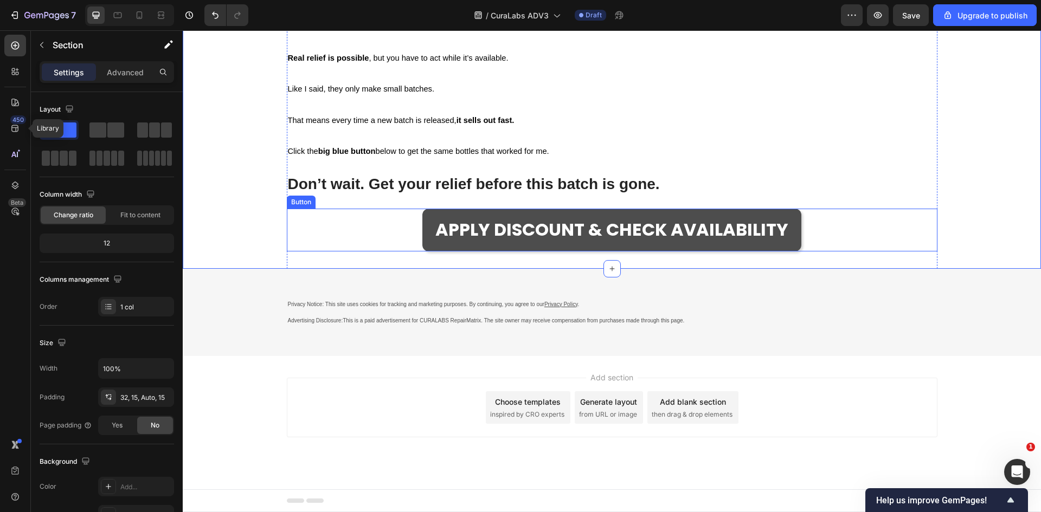
click at [690, 252] on link "APPLY DISCOUNT & CHECK AVAILABILITY" at bounding box center [611, 230] width 379 height 43
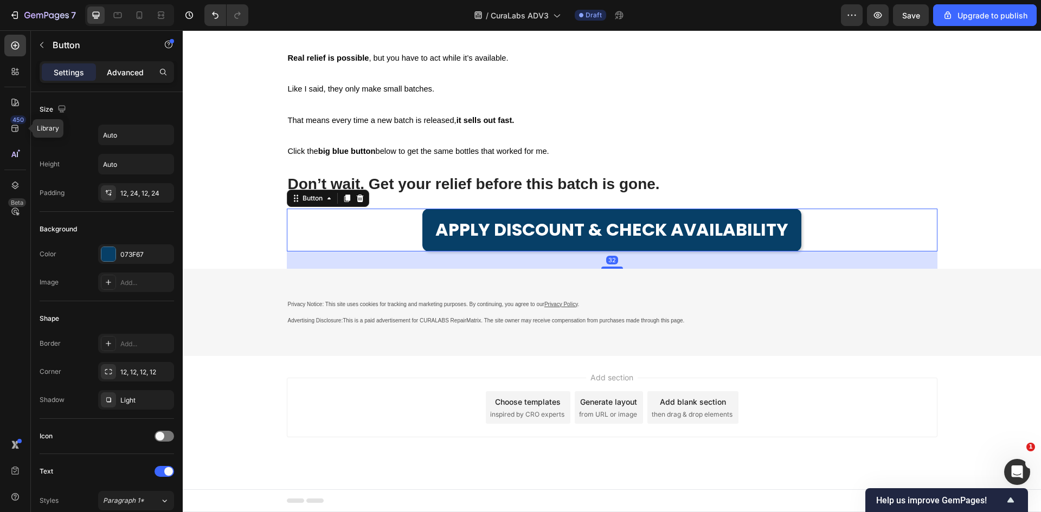
click at [122, 78] on p "Advanced" at bounding box center [125, 72] width 37 height 11
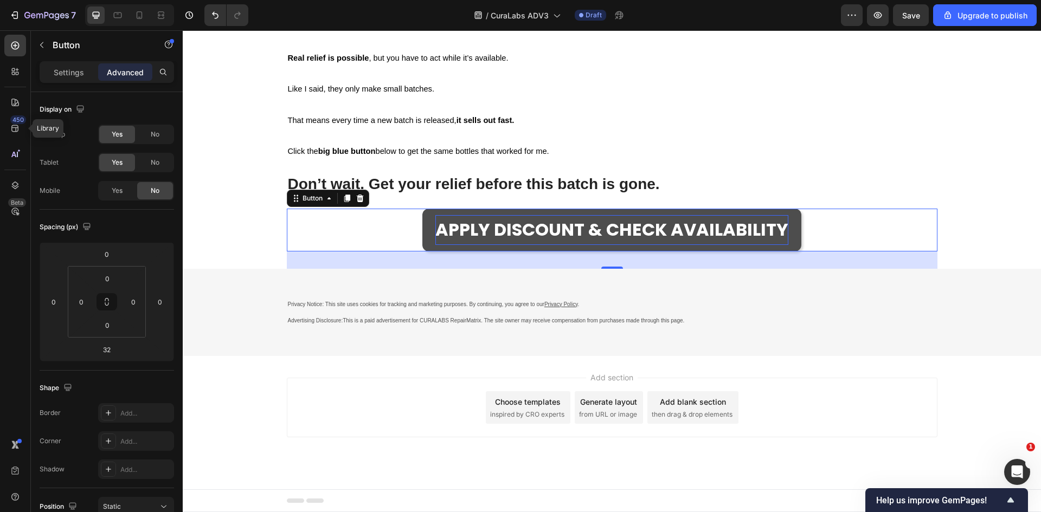
click at [561, 242] on span "APPLY DISCOUNT & CHECK AVAILABILITY" at bounding box center [611, 229] width 353 height 24
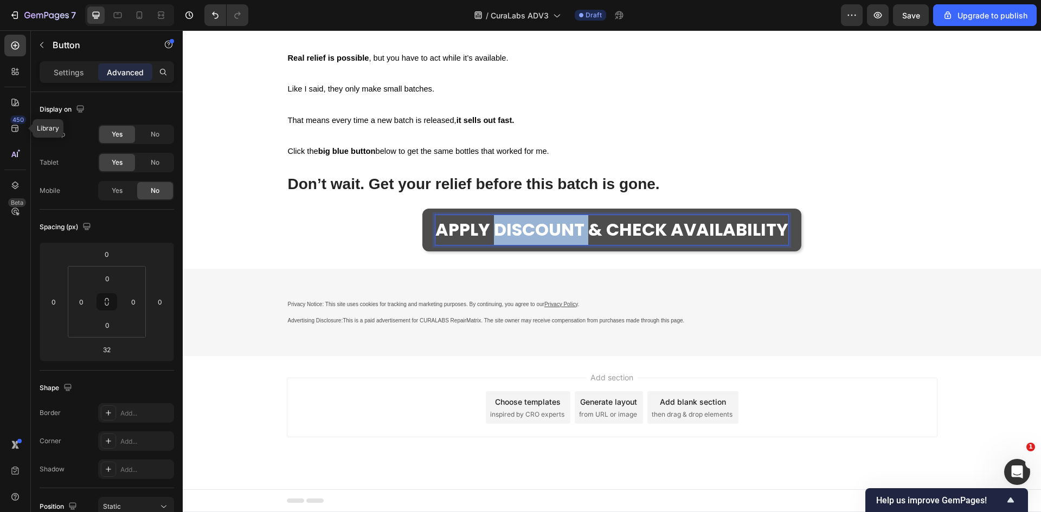
click at [561, 242] on span "APPLY DISCOUNT & CHECK AVAILABILITY" at bounding box center [611, 229] width 353 height 24
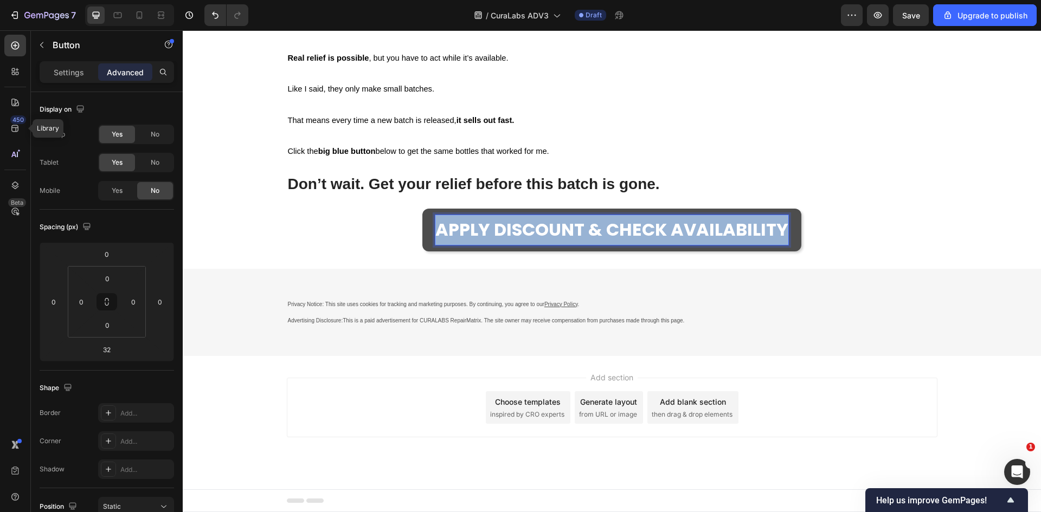
click at [561, 242] on span "APPLY DISCOUNT & CHECK AVAILABILITY" at bounding box center [611, 229] width 353 height 24
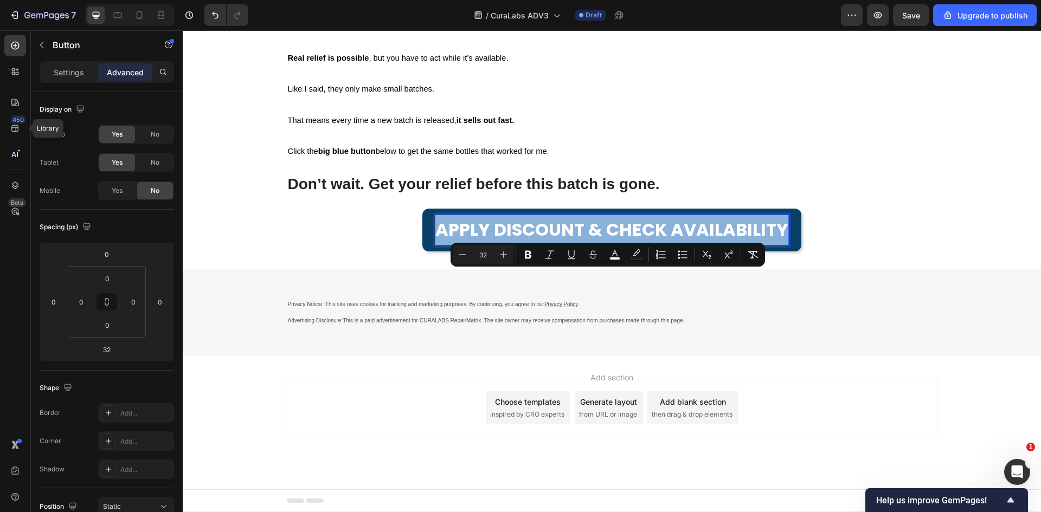
click at [386, 252] on div "APPLY DISCOUNT & CHECK AVAILABILITY Button 32" at bounding box center [612, 230] width 651 height 43
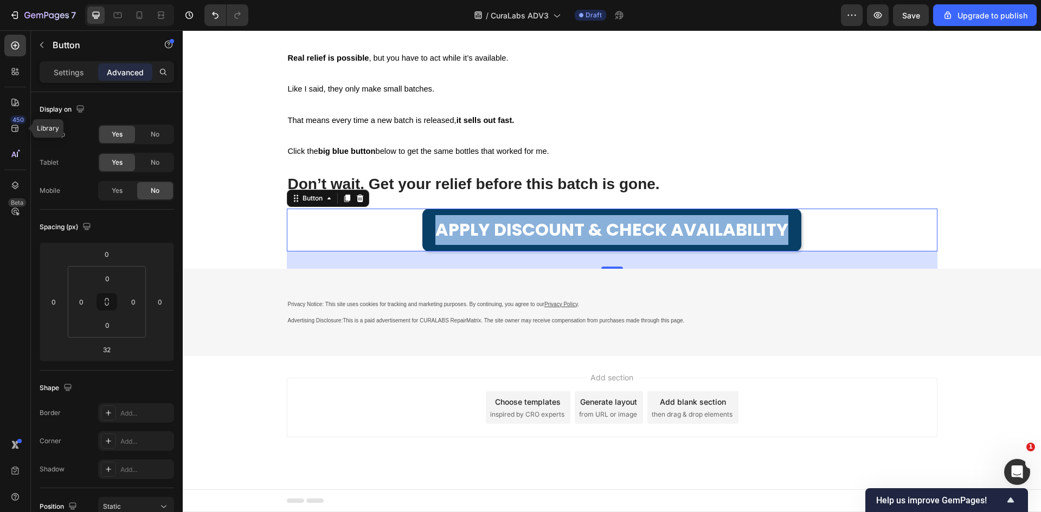
click at [396, 252] on div "APPLY DISCOUNT & CHECK AVAILABILITY Button 32" at bounding box center [612, 230] width 651 height 43
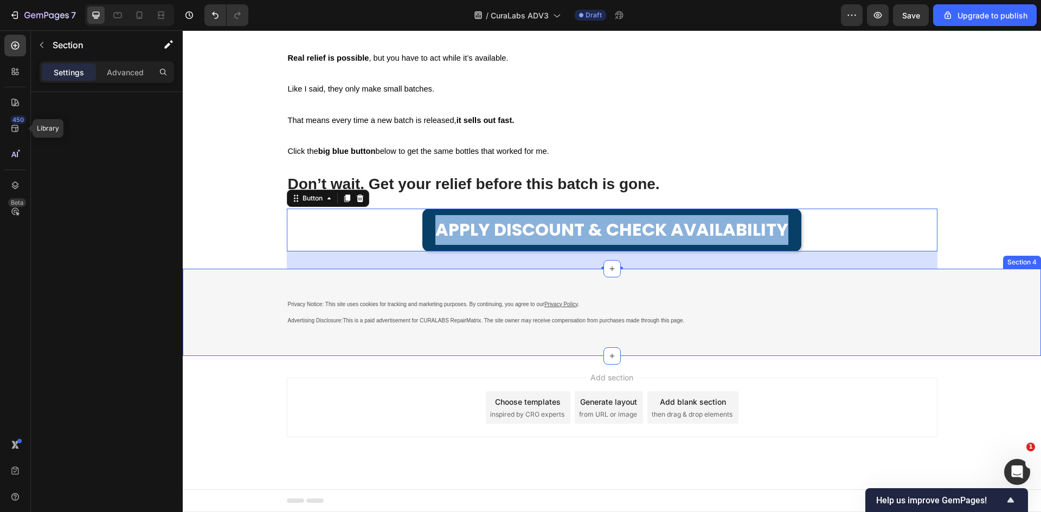
click at [373, 357] on div "Privacy Notice: This site uses cookies for tracking and marketing purposes. By …" at bounding box center [612, 313] width 858 height 88
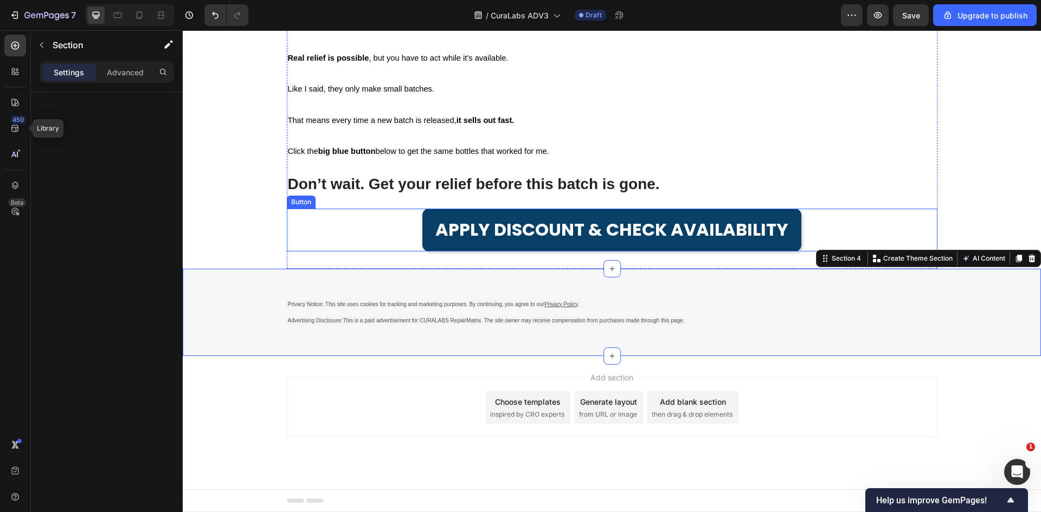
click at [381, 252] on div "APPLY DISCOUNT & CHECK AVAILABILITY Button" at bounding box center [612, 230] width 651 height 43
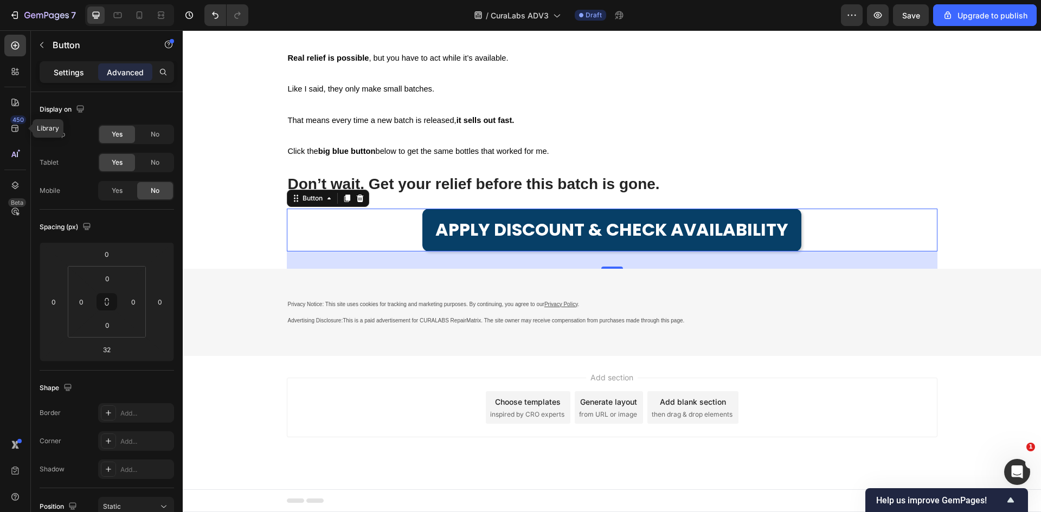
click at [48, 65] on div "Settings" at bounding box center [69, 71] width 54 height 17
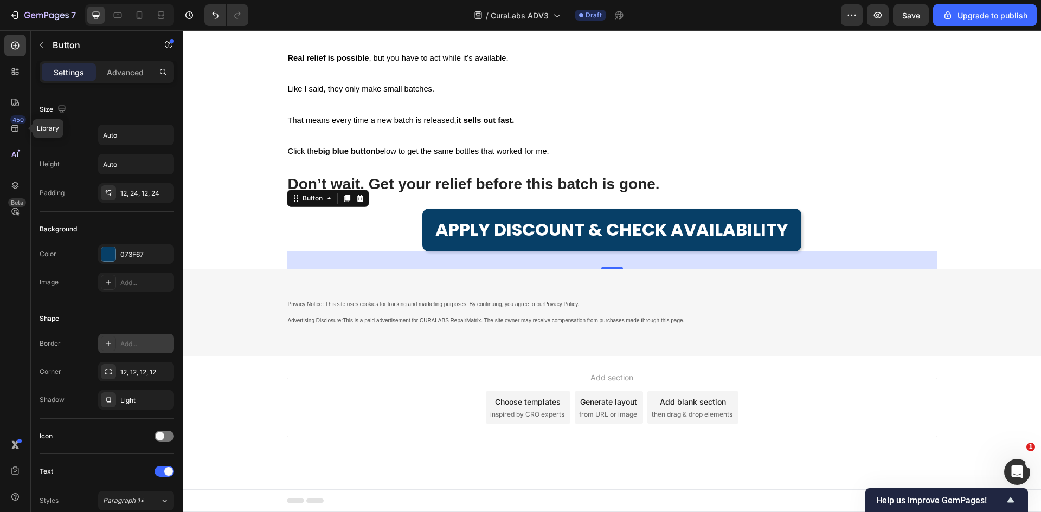
click at [152, 343] on div "Add..." at bounding box center [145, 344] width 51 height 10
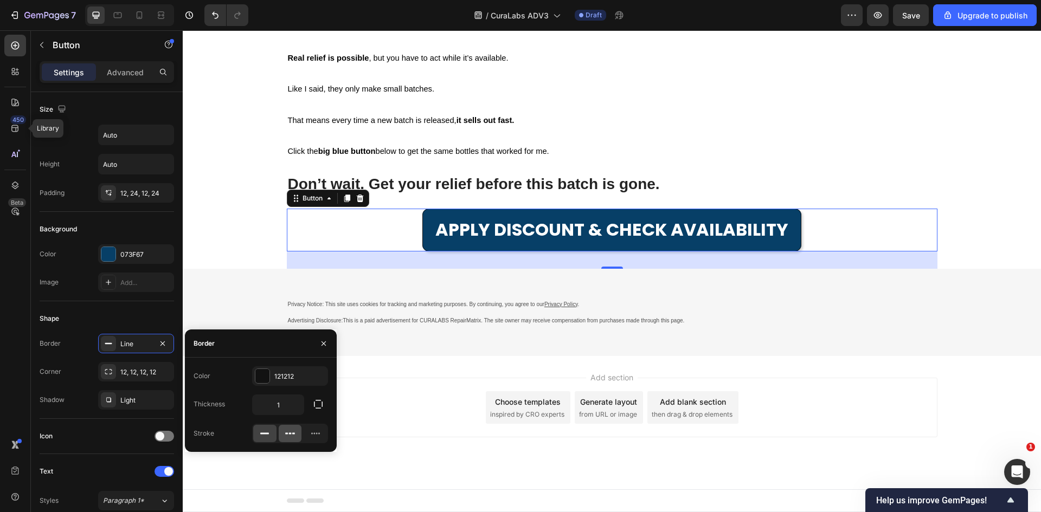
click at [290, 434] on icon at bounding box center [290, 434] width 3 height 2
click at [298, 377] on div "121212" at bounding box center [289, 377] width 31 height 10
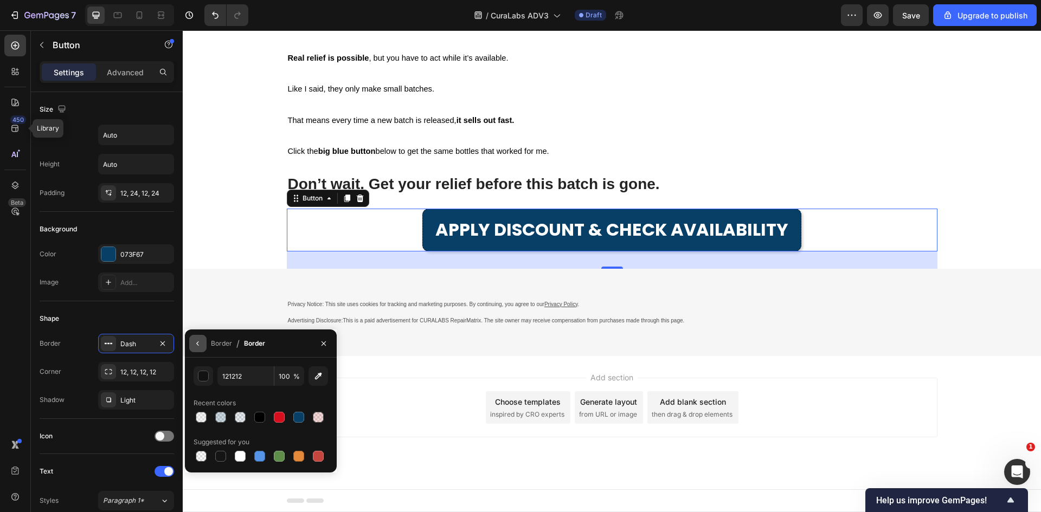
click at [196, 348] on icon "button" at bounding box center [198, 343] width 9 height 9
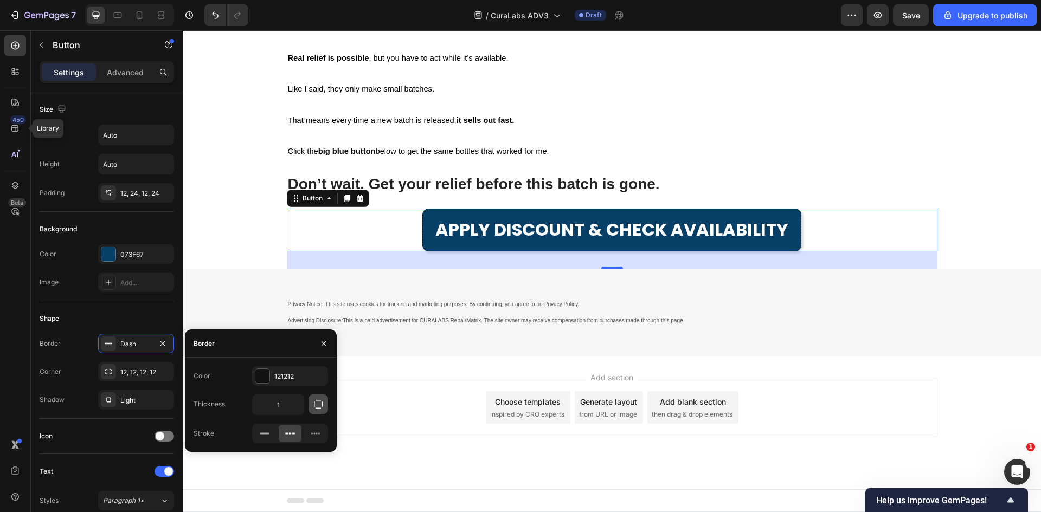
click at [317, 405] on icon "button" at bounding box center [318, 404] width 11 height 11
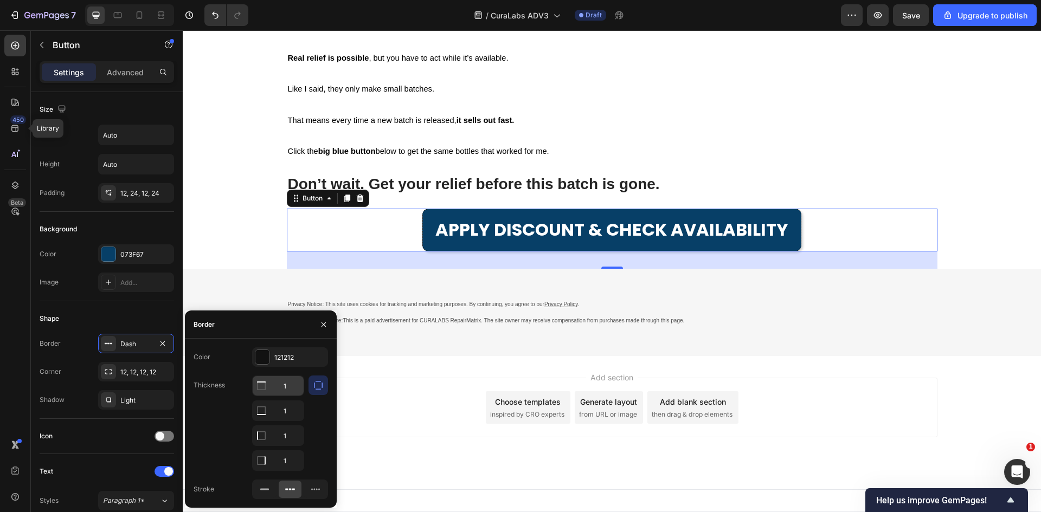
click at [290, 385] on input "1" at bounding box center [278, 386] width 51 height 20
type input "3"
click at [281, 413] on input "1" at bounding box center [278, 411] width 51 height 20
type input "3"
click at [283, 432] on input "1" at bounding box center [278, 436] width 51 height 20
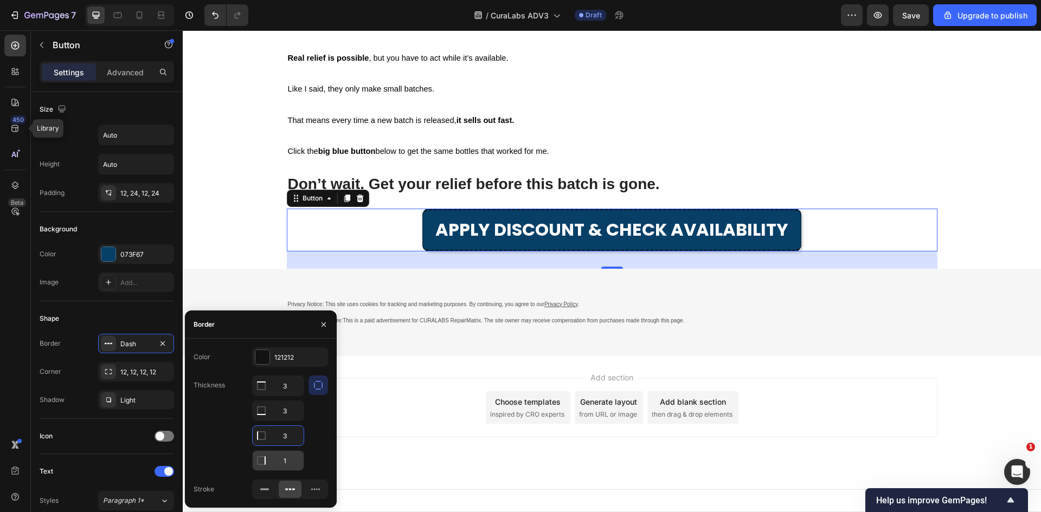
type input "3"
click at [286, 457] on input "1" at bounding box center [278, 461] width 51 height 20
type input "3"
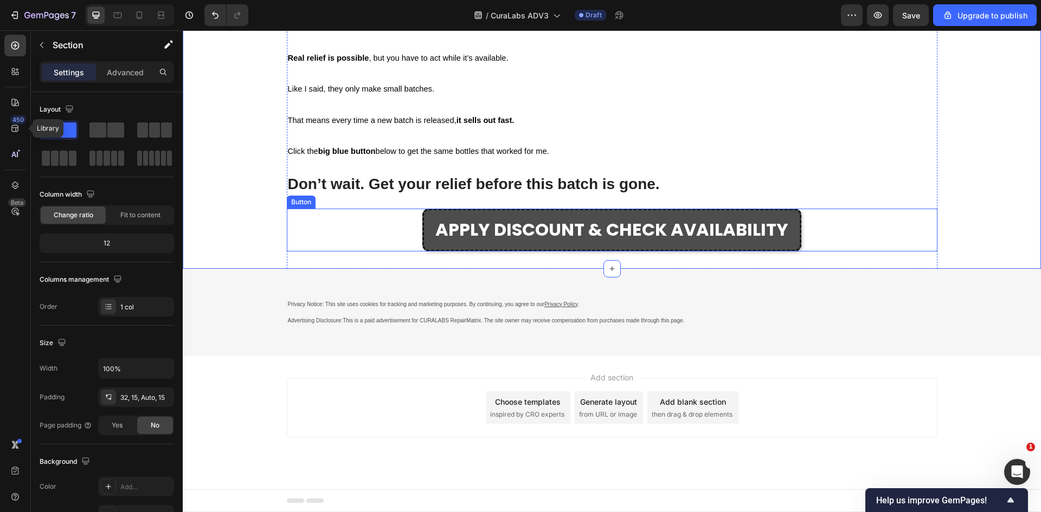
click at [422, 252] on link "APPLY DISCOUNT & CHECK AVAILABILITY" at bounding box center [611, 230] width 379 height 43
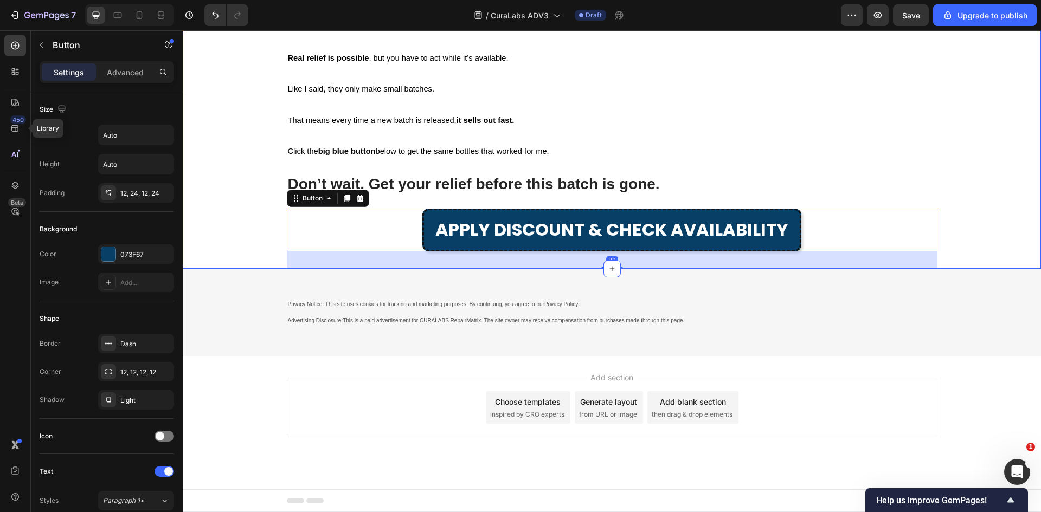
click at [313, 252] on div "APPLY DISCOUNT & CHECK AVAILABILITY Button 32" at bounding box center [612, 230] width 651 height 43
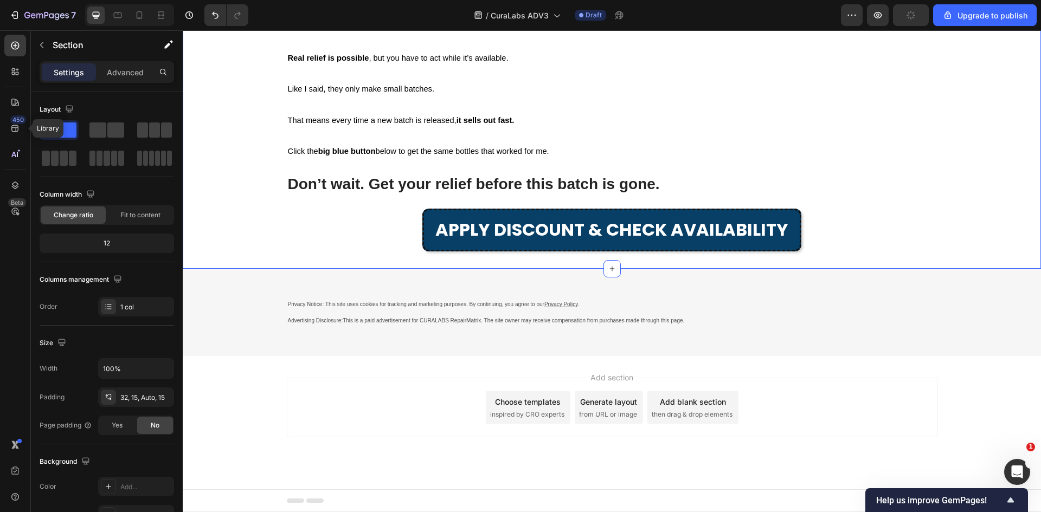
click at [312, 252] on div "APPLY DISCOUNT & CHECK AVAILABILITY Button" at bounding box center [612, 230] width 651 height 43
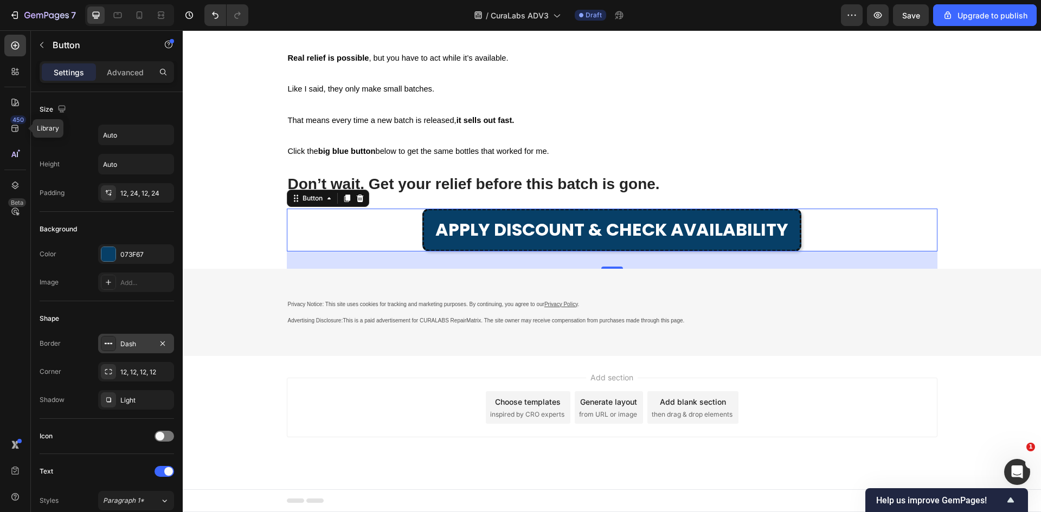
drag, startPoint x: 144, startPoint y: 343, endPoint x: 1, endPoint y: 320, distance: 144.9
click at [144, 343] on div "Dash" at bounding box center [135, 344] width 31 height 10
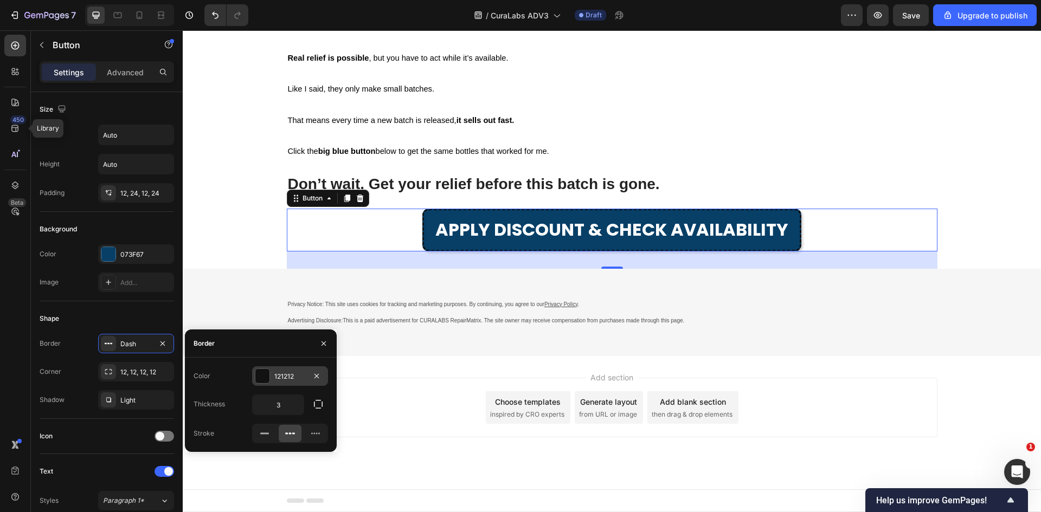
click at [285, 375] on div "121212" at bounding box center [289, 377] width 31 height 10
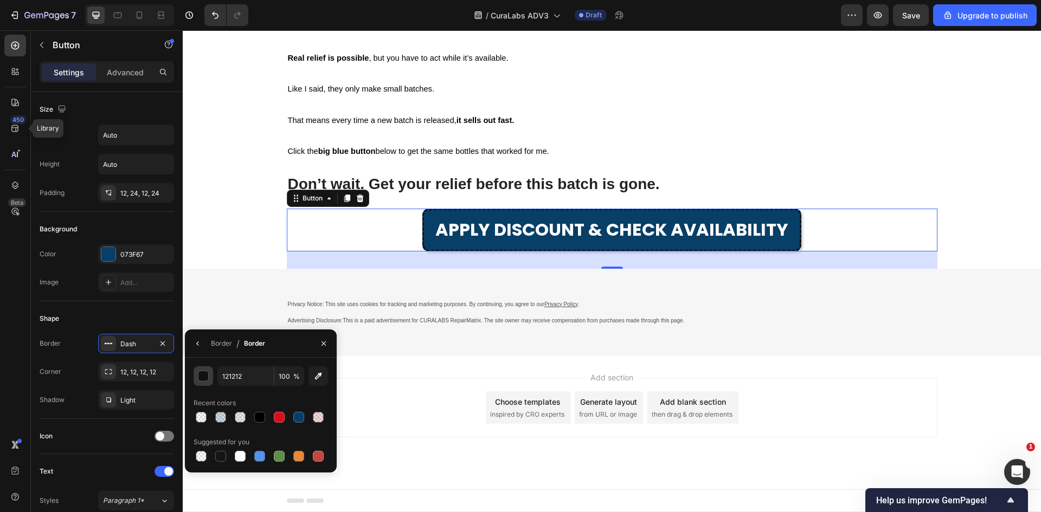
click at [204, 379] on div "button" at bounding box center [203, 376] width 11 height 11
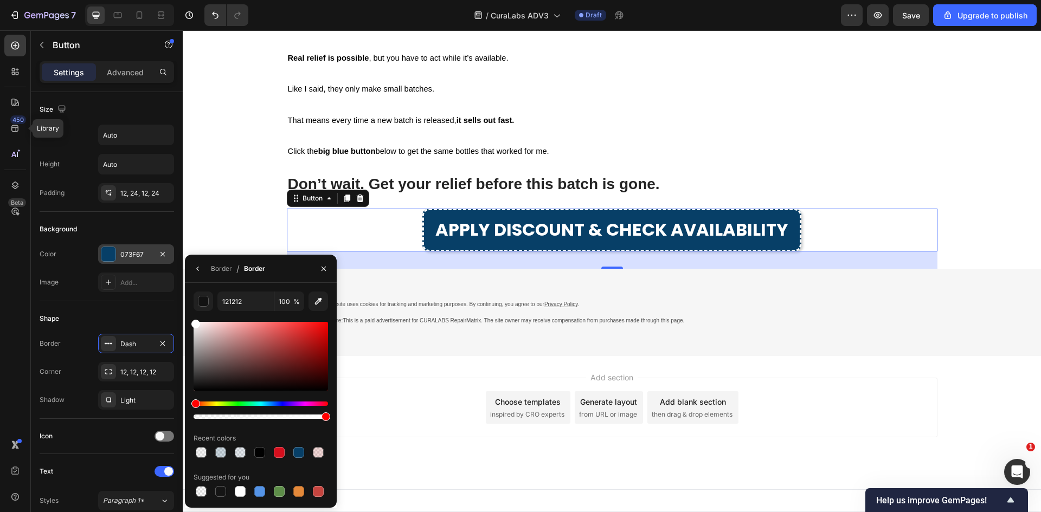
type input "FFFFFF"
drag, startPoint x: 158, startPoint y: 273, endPoint x: 140, endPoint y: 259, distance: 22.8
click at [140, 259] on div "450 Library Beta Sections(18) Elements(83) Section Element Hero Section Product…" at bounding box center [91, 271] width 183 height 482
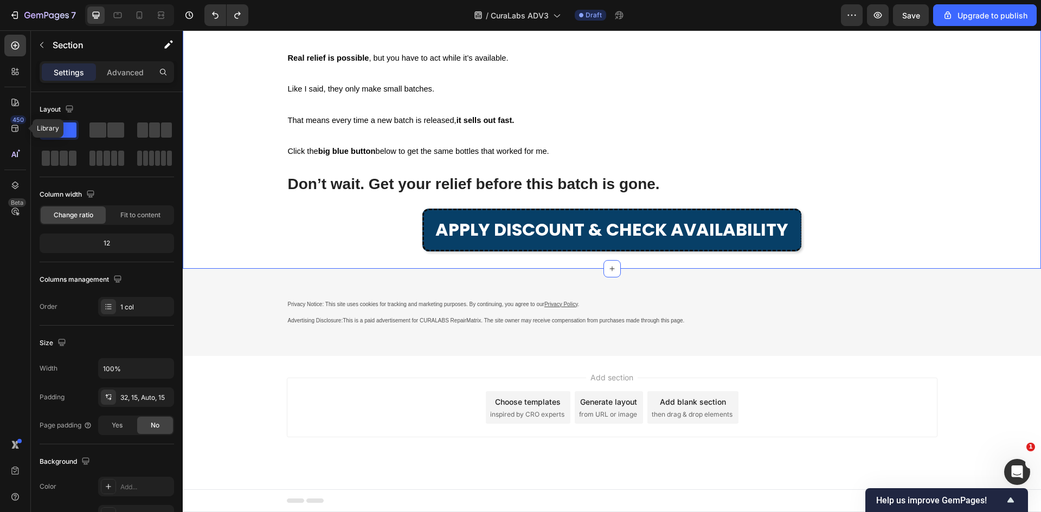
drag, startPoint x: 241, startPoint y: 276, endPoint x: 275, endPoint y: 278, distance: 34.2
click at [42, 43] on icon "button" at bounding box center [41, 45] width 3 height 6
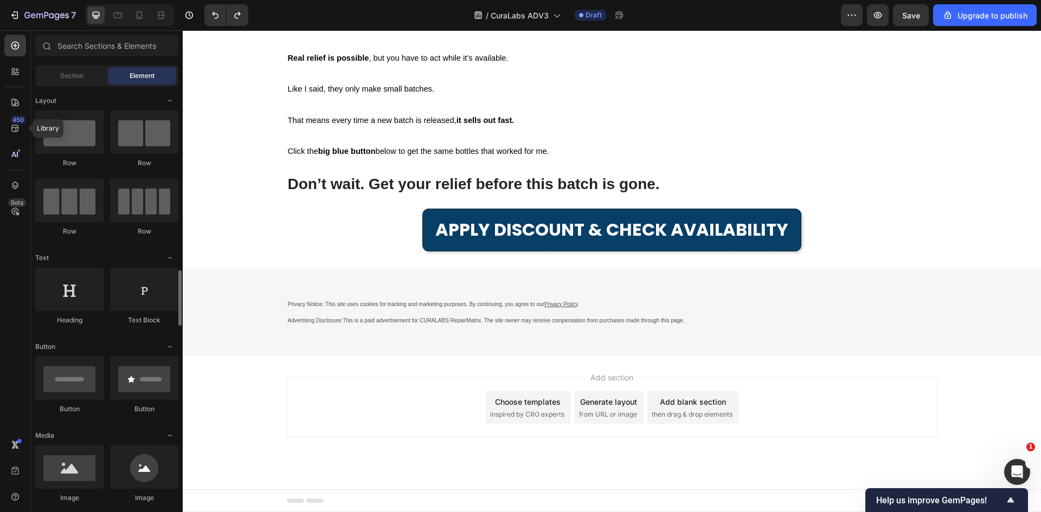
scroll to position [488, 0]
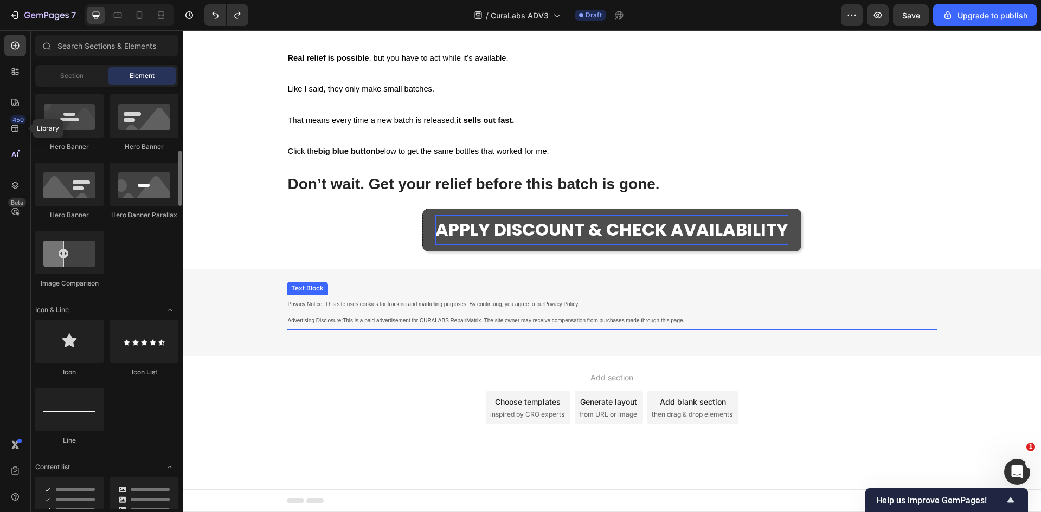
click at [456, 242] on span "APPLY DISCOUNT & CHECK AVAILABILITY" at bounding box center [611, 229] width 353 height 24
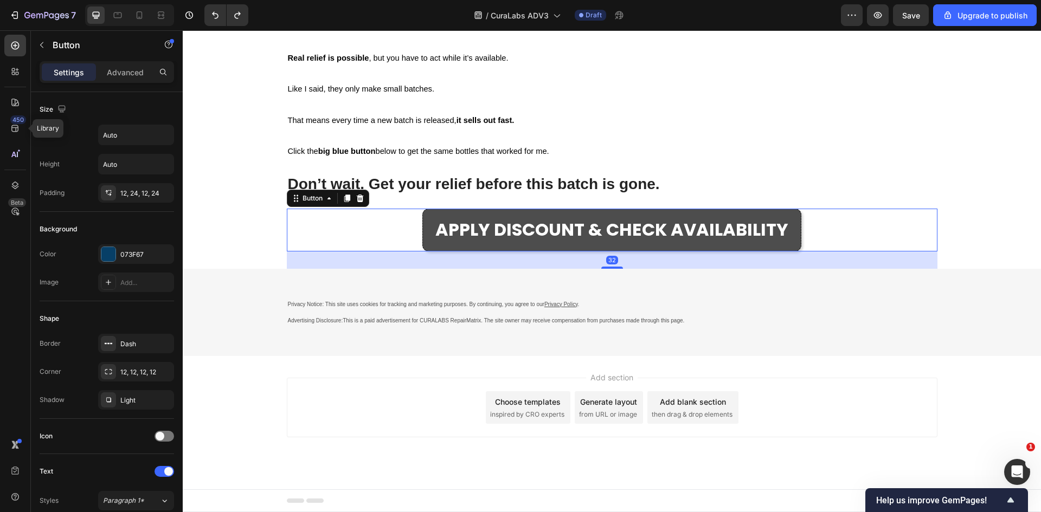
click at [426, 252] on link "APPLY DISCOUNT & CHECK AVAILABILITY" at bounding box center [611, 230] width 379 height 43
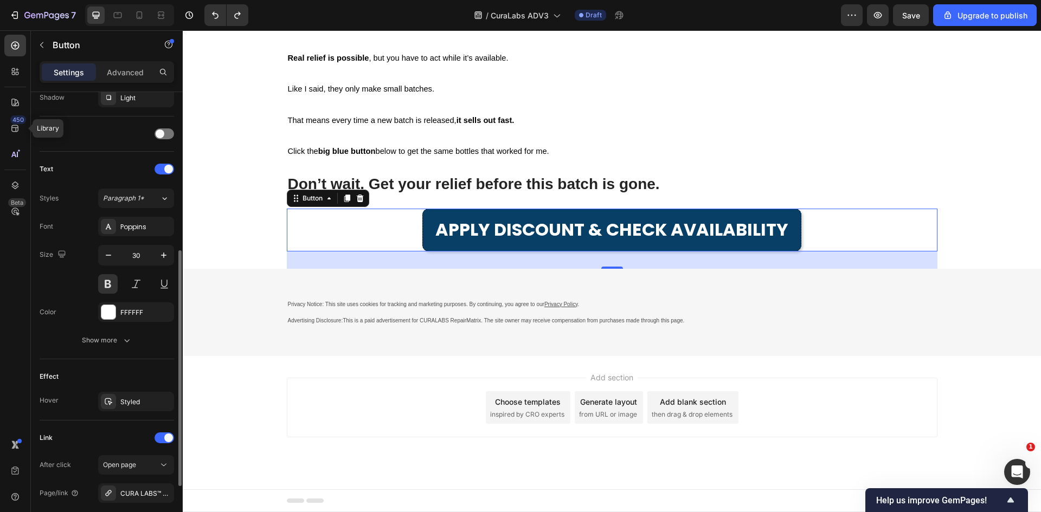
scroll to position [411, 0]
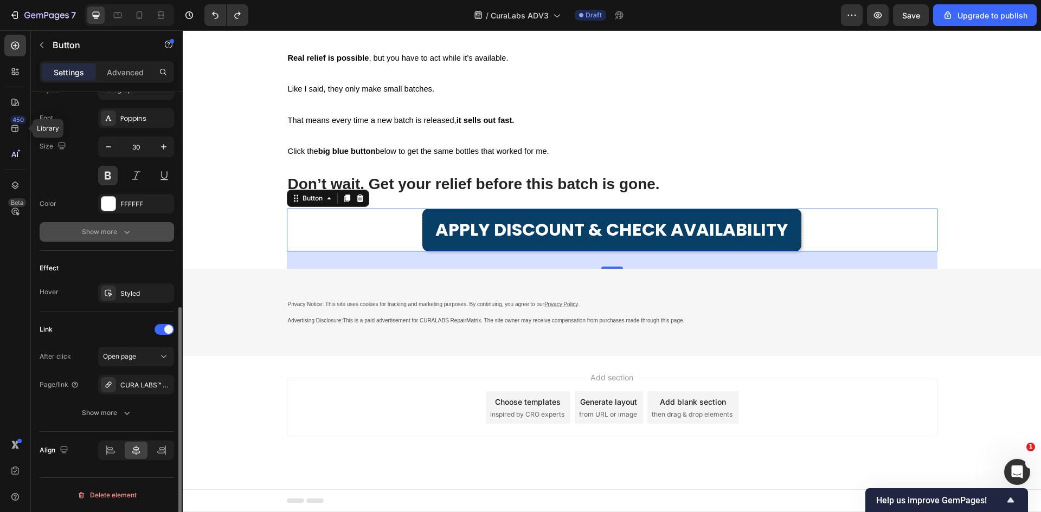
click at [119, 234] on div "Show more" at bounding box center [107, 232] width 50 height 11
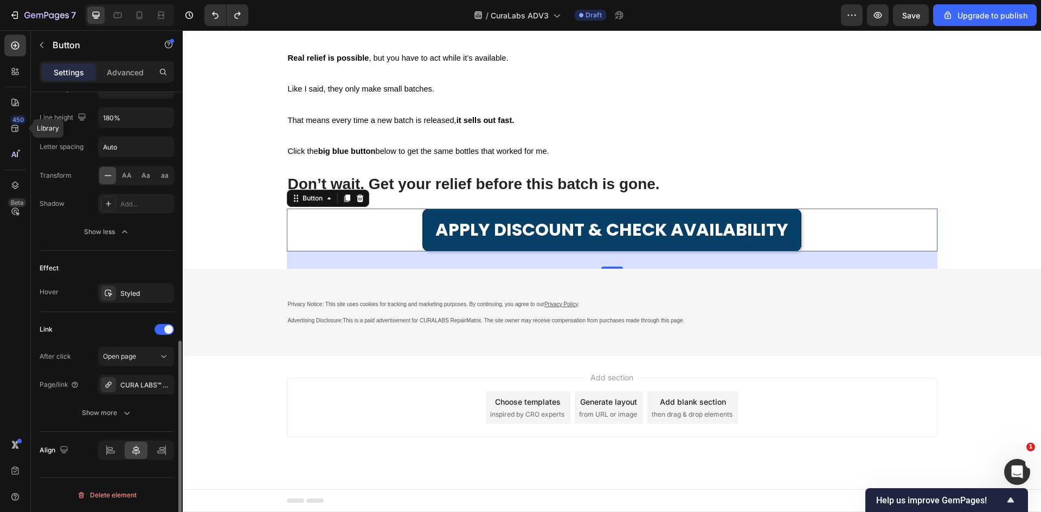
scroll to position [500, 0]
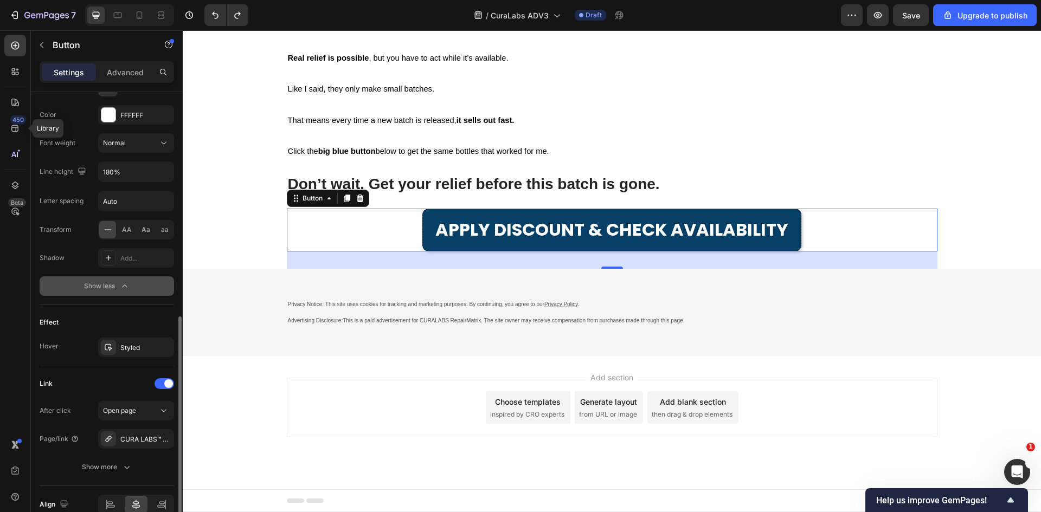
click at [127, 285] on icon "button" at bounding box center [124, 286] width 11 height 11
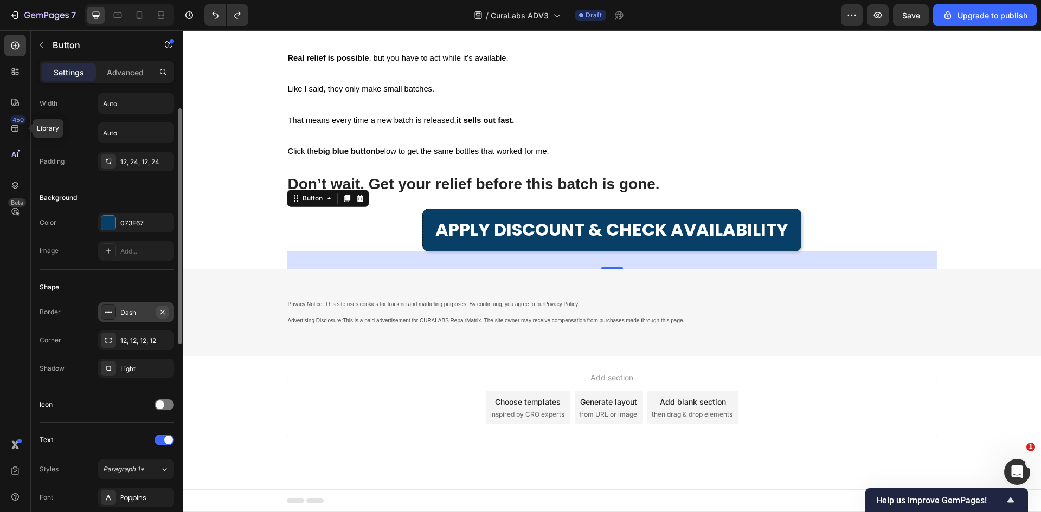
click at [162, 311] on icon "button" at bounding box center [163, 312] width 4 height 4
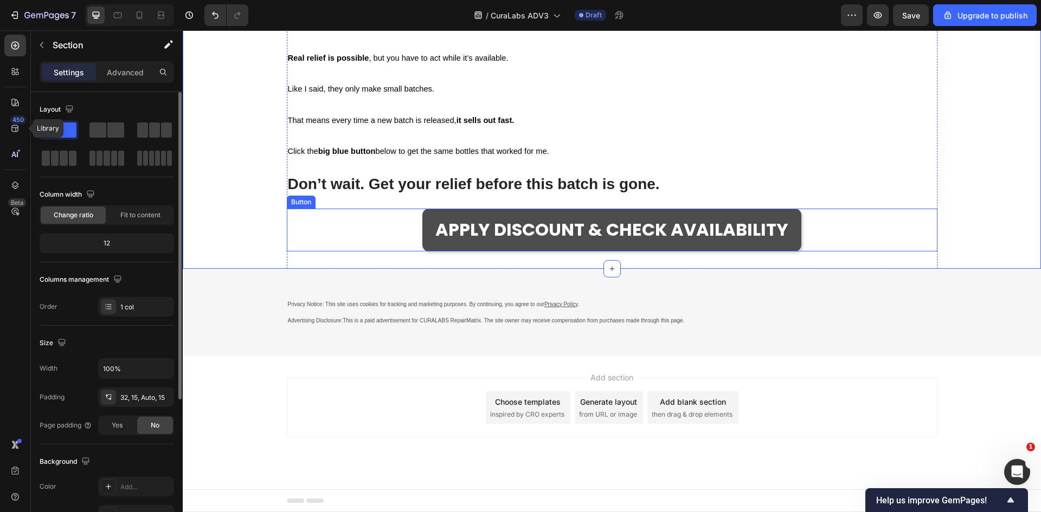
click at [427, 252] on link "APPLY DISCOUNT & CHECK AVAILABILITY" at bounding box center [611, 230] width 379 height 43
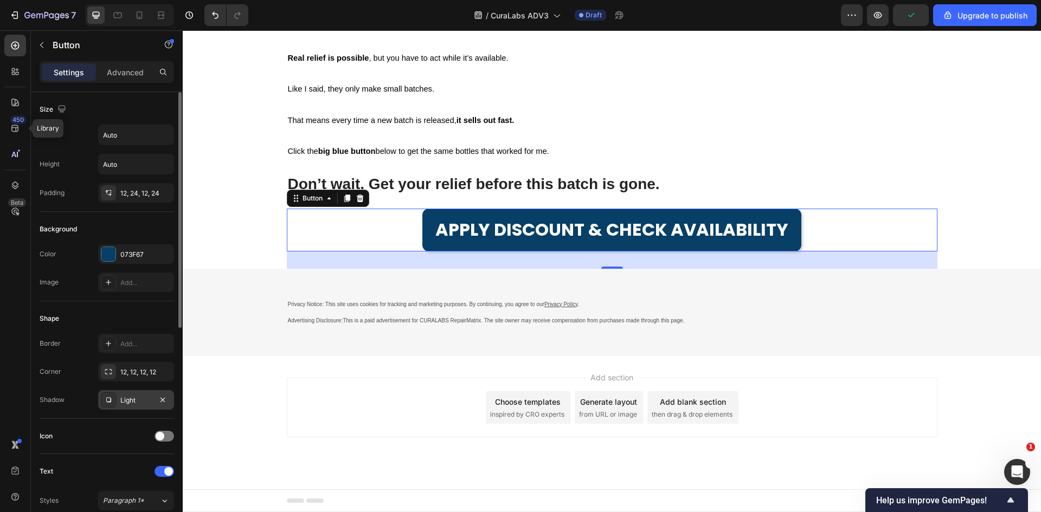
click at [126, 401] on div "Light" at bounding box center [135, 401] width 31 height 10
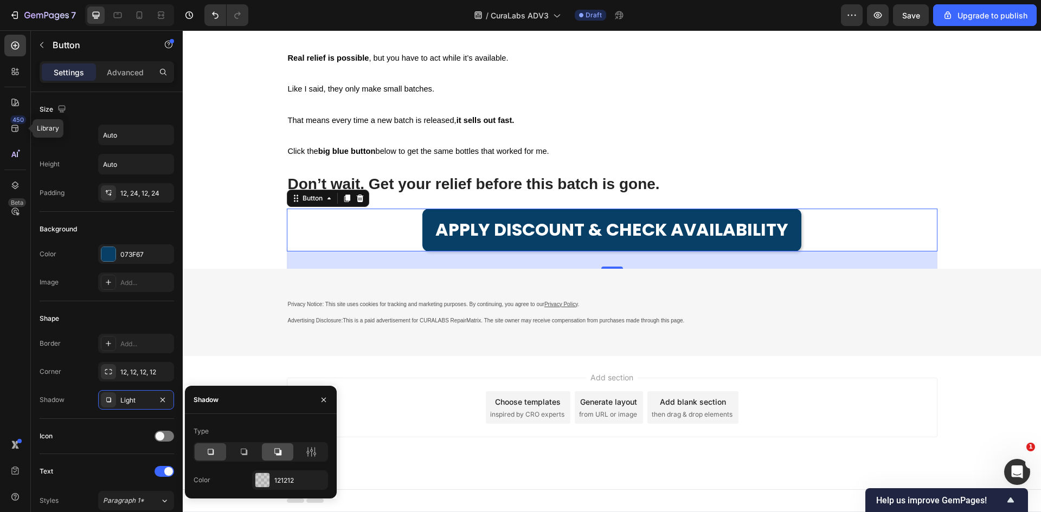
click at [271, 451] on div at bounding box center [277, 452] width 31 height 17
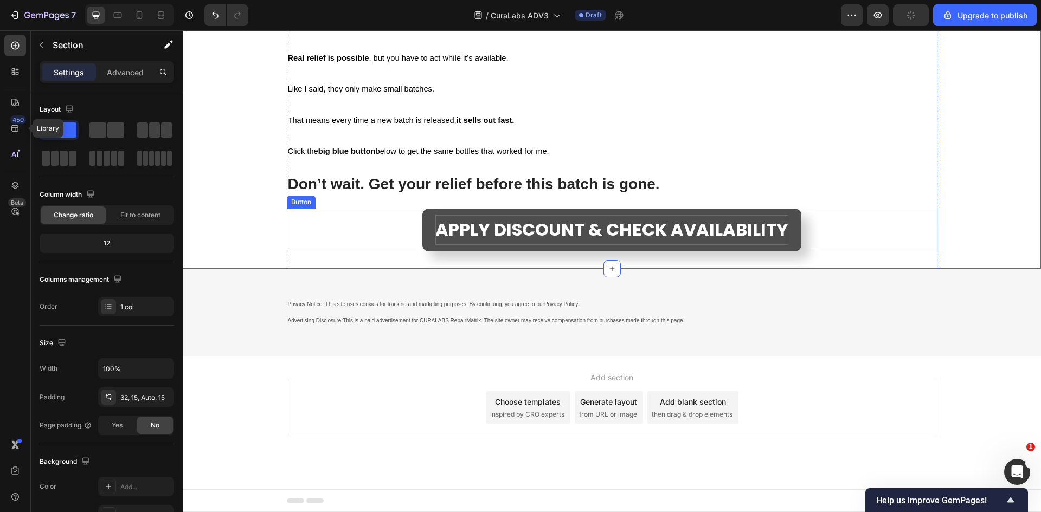
click at [435, 242] on span "APPLY DISCOUNT & CHECK AVAILABILITY" at bounding box center [611, 229] width 353 height 24
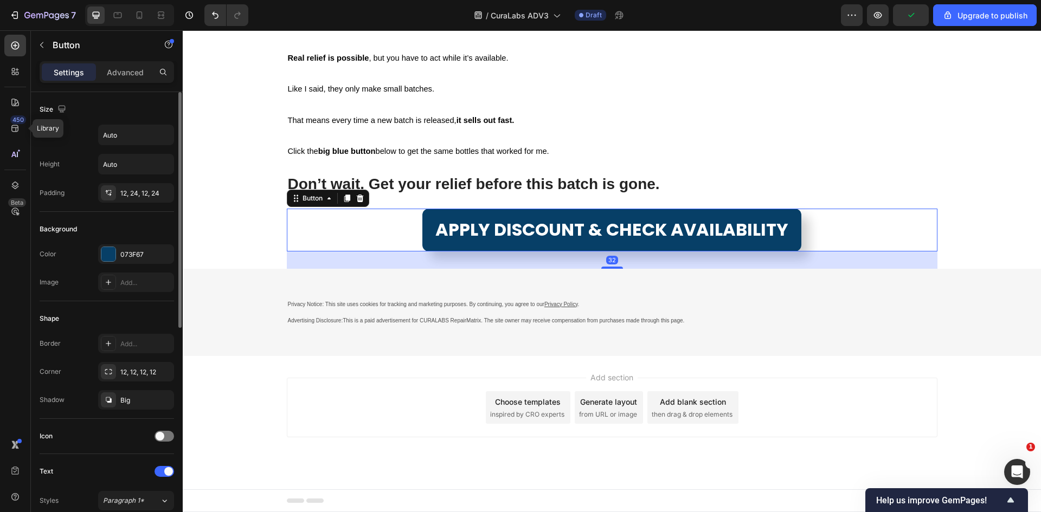
scroll to position [108, 0]
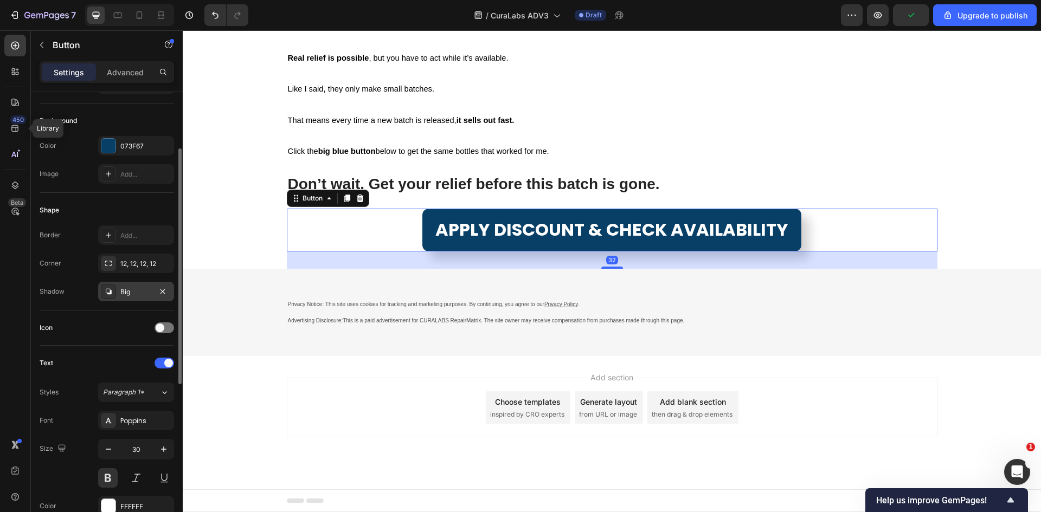
click at [135, 288] on div "Big" at bounding box center [135, 292] width 31 height 10
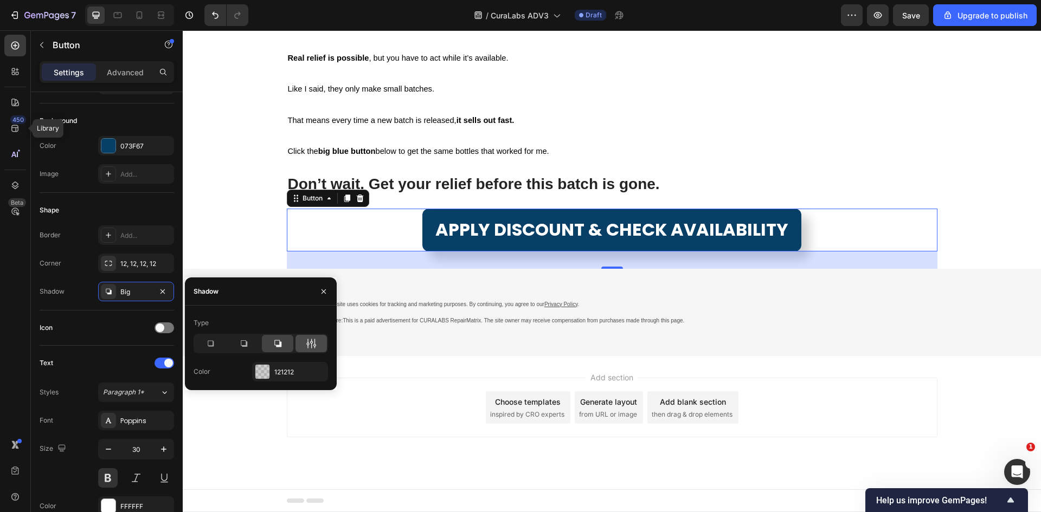
click at [317, 341] on div at bounding box center [311, 343] width 31 height 17
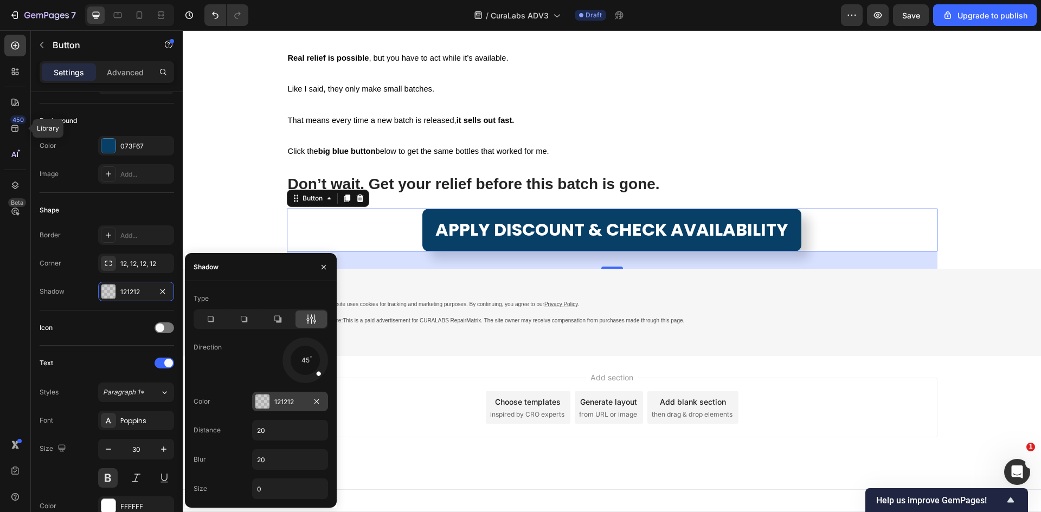
click at [294, 399] on div "121212" at bounding box center [289, 402] width 31 height 10
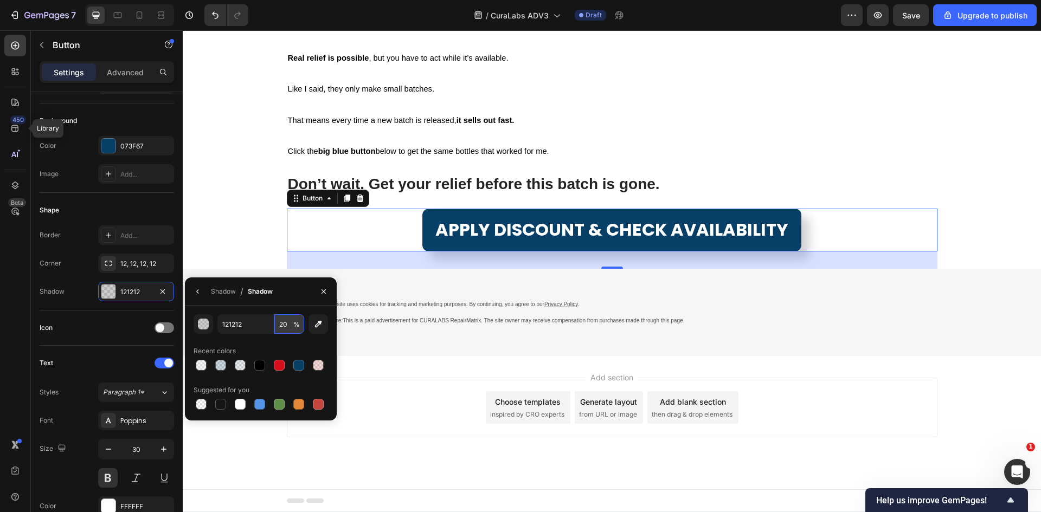
click at [288, 329] on input "20" at bounding box center [289, 325] width 30 height 20
type input "50"
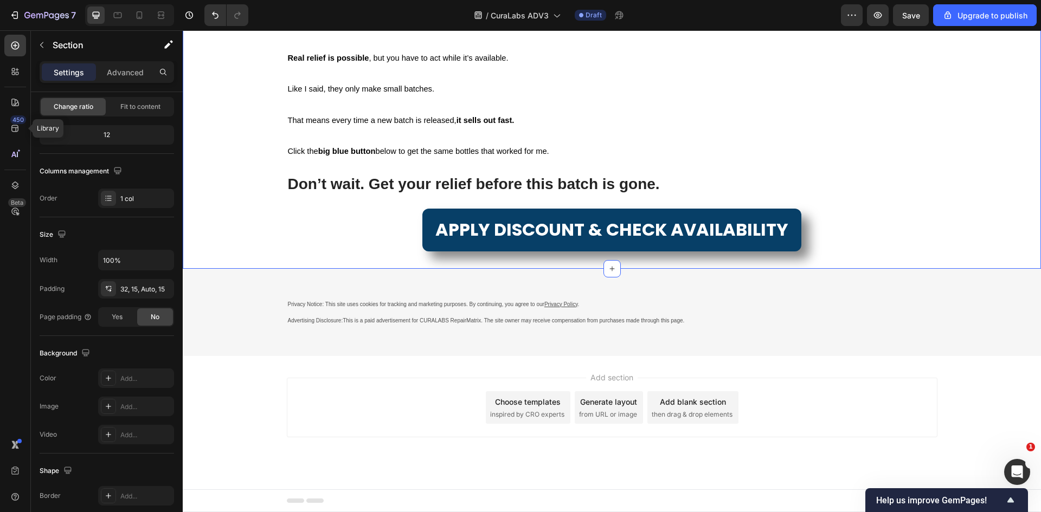
scroll to position [0, 0]
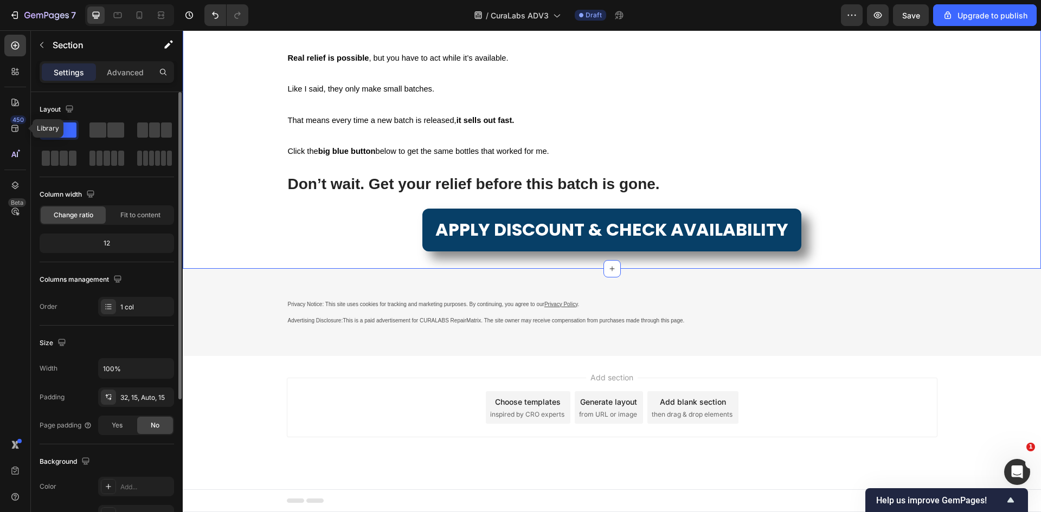
click at [784, 357] on div "Privacy Notice: This site uses cookies for tracking and marketing purposes. By …" at bounding box center [612, 313] width 858 height 88
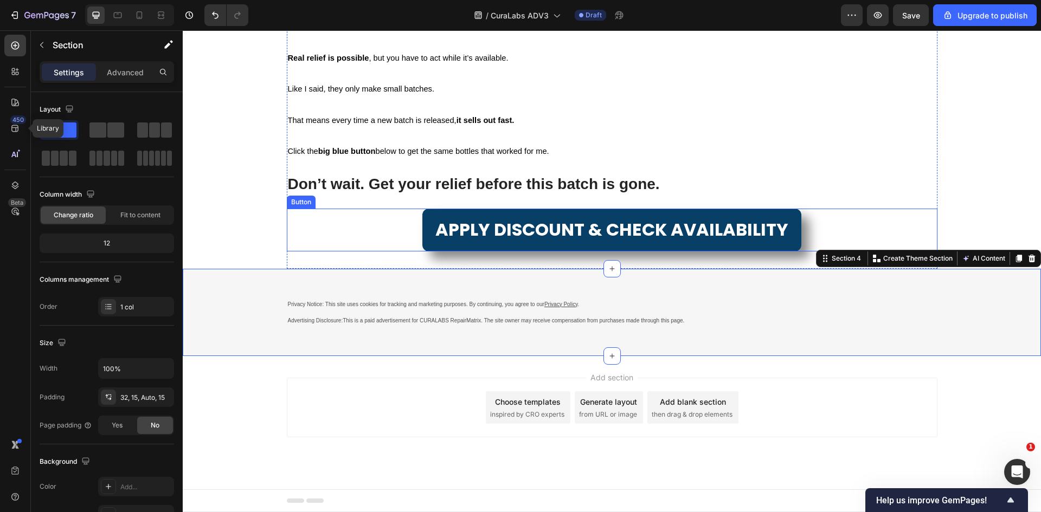
click at [370, 252] on div "APPLY DISCOUNT & CHECK AVAILABILITY Button" at bounding box center [612, 230] width 651 height 43
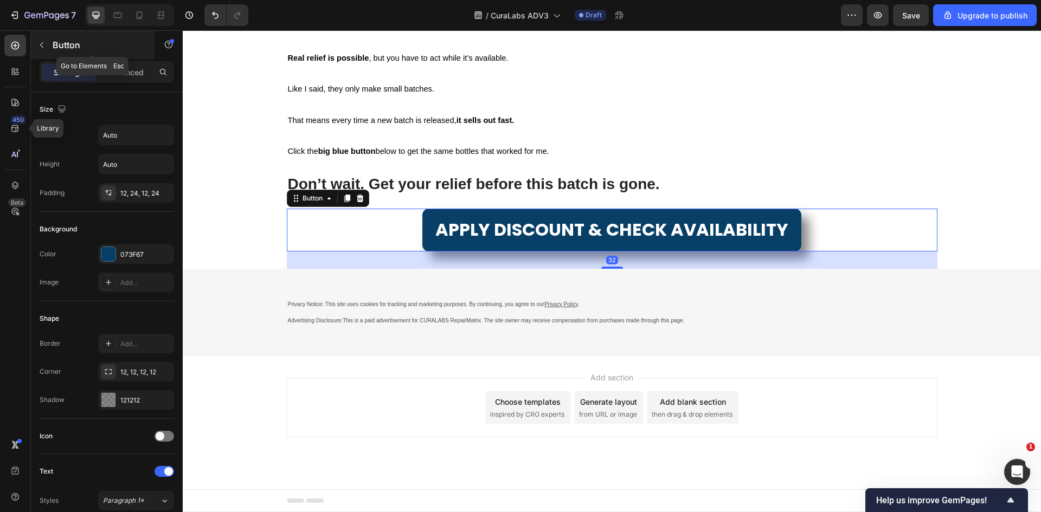
click at [40, 43] on icon "button" at bounding box center [41, 45] width 9 height 9
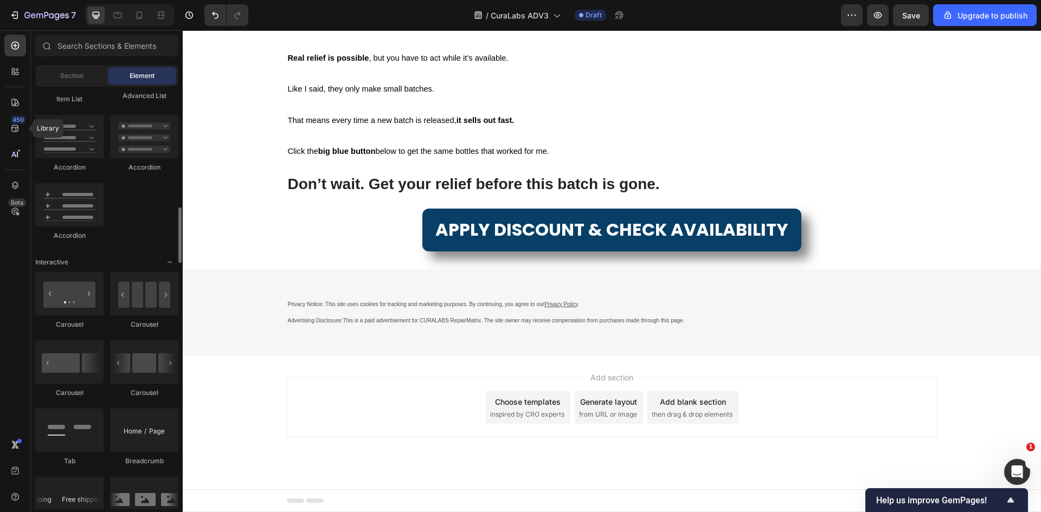
scroll to position [542, 0]
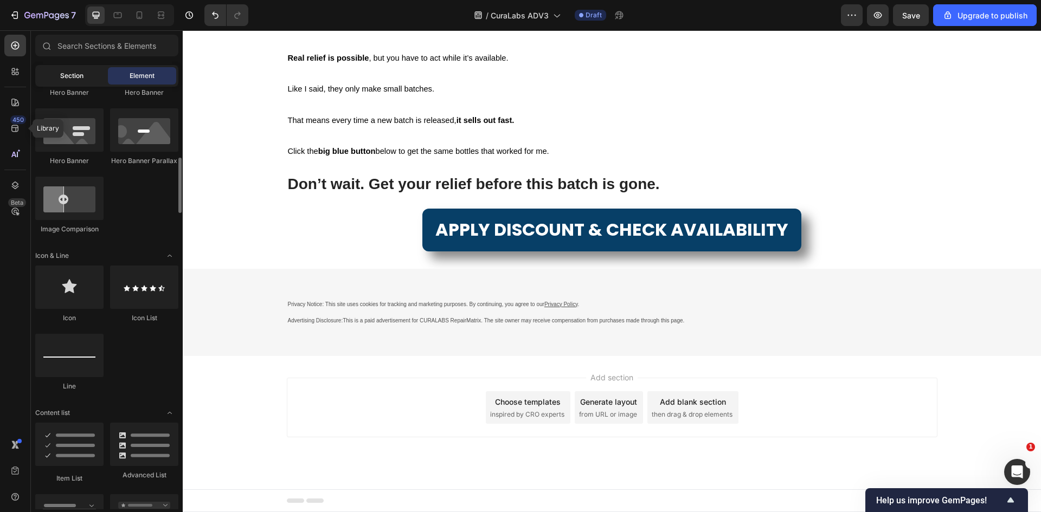
click at [70, 84] on div "Section" at bounding box center [71, 75] width 68 height 17
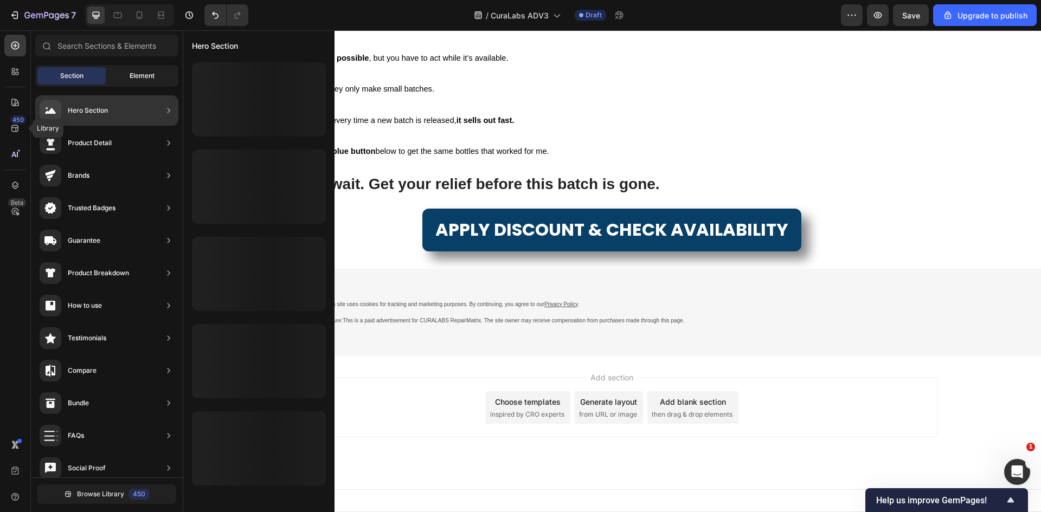
click at [144, 69] on div "Element" at bounding box center [142, 75] width 68 height 17
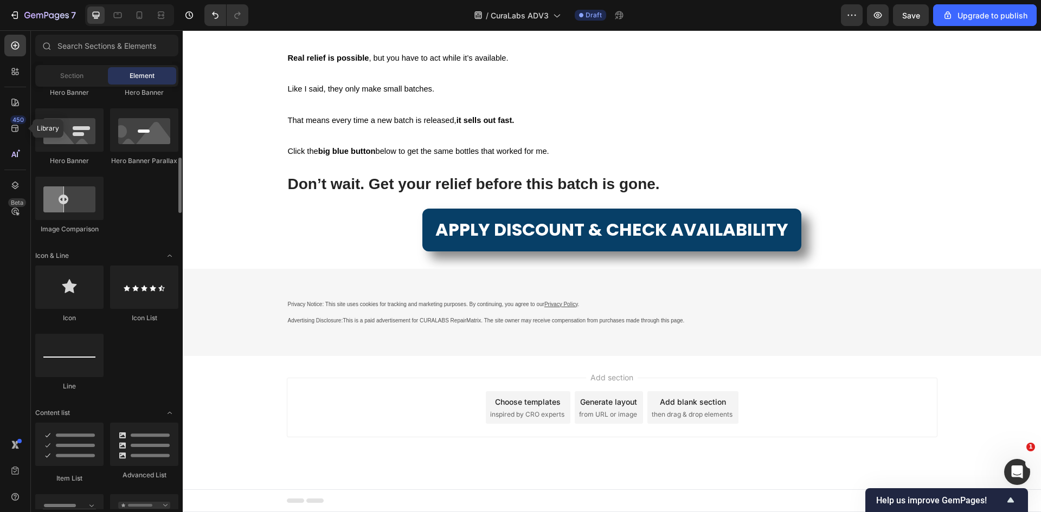
scroll to position [0, 0]
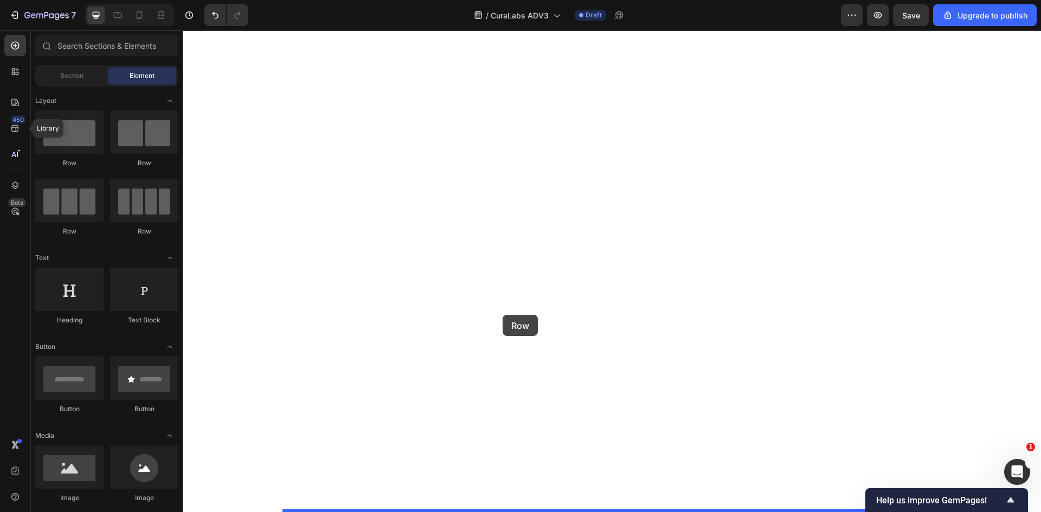
drag, startPoint x: 285, startPoint y: 177, endPoint x: 503, endPoint y: 315, distance: 257.4
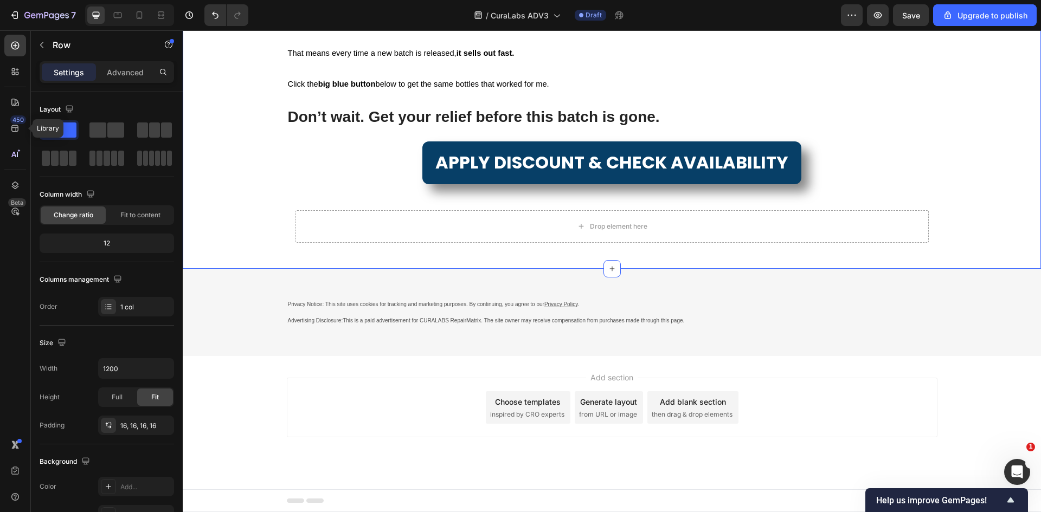
click at [287, 252] on div "Drop element here Row" at bounding box center [612, 227] width 651 height 50
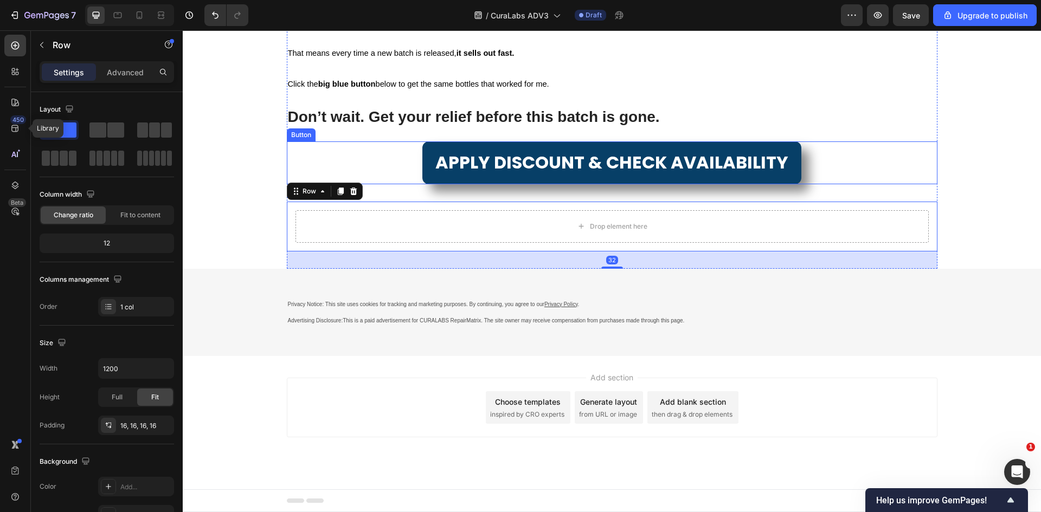
click at [403, 184] on div "APPLY DISCOUNT & CHECK AVAILABILITY Button" at bounding box center [612, 163] width 651 height 43
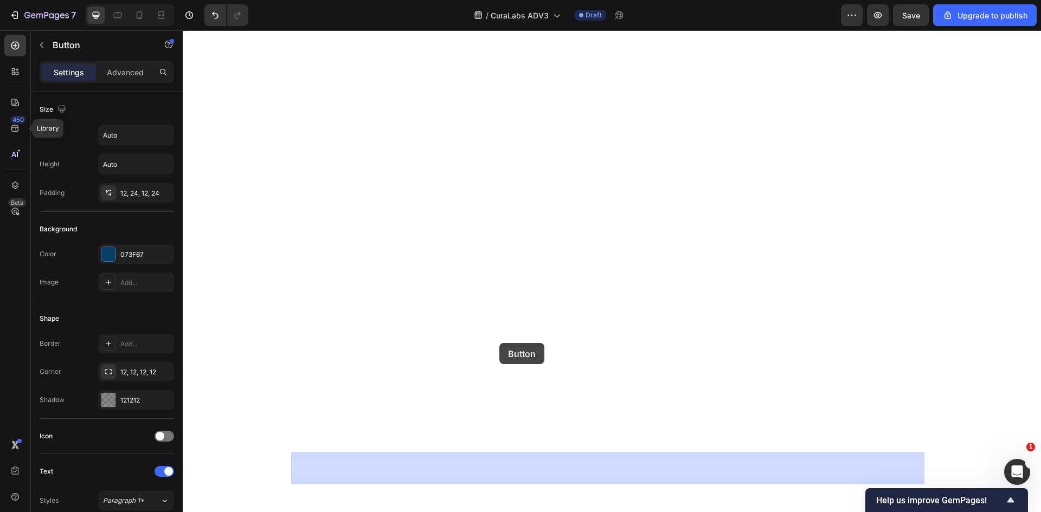
drag, startPoint x: 293, startPoint y: 256, endPoint x: 499, endPoint y: 345, distance: 224.2
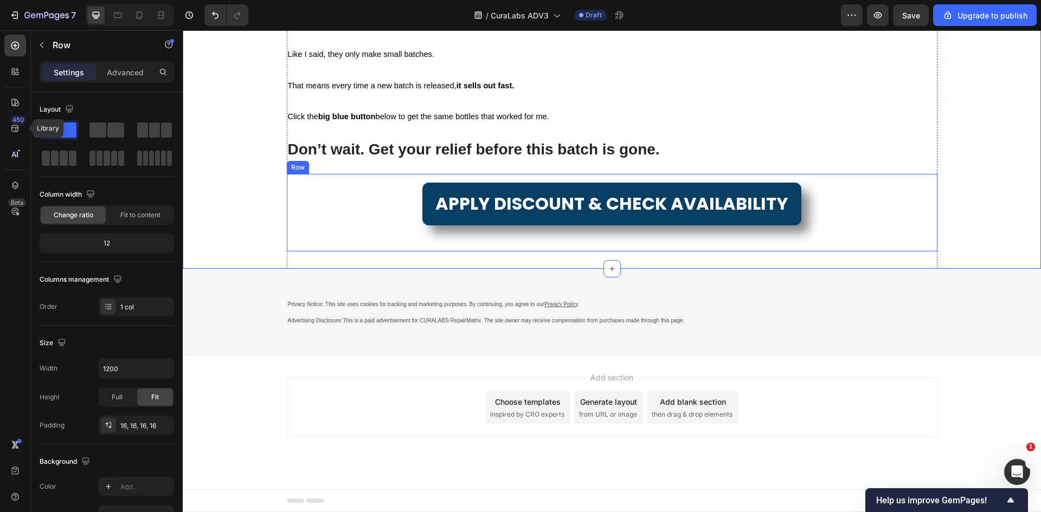
click at [355, 243] on div "APPLY DISCOUNT & CHECK AVAILABILITY Button" at bounding box center [612, 213] width 633 height 60
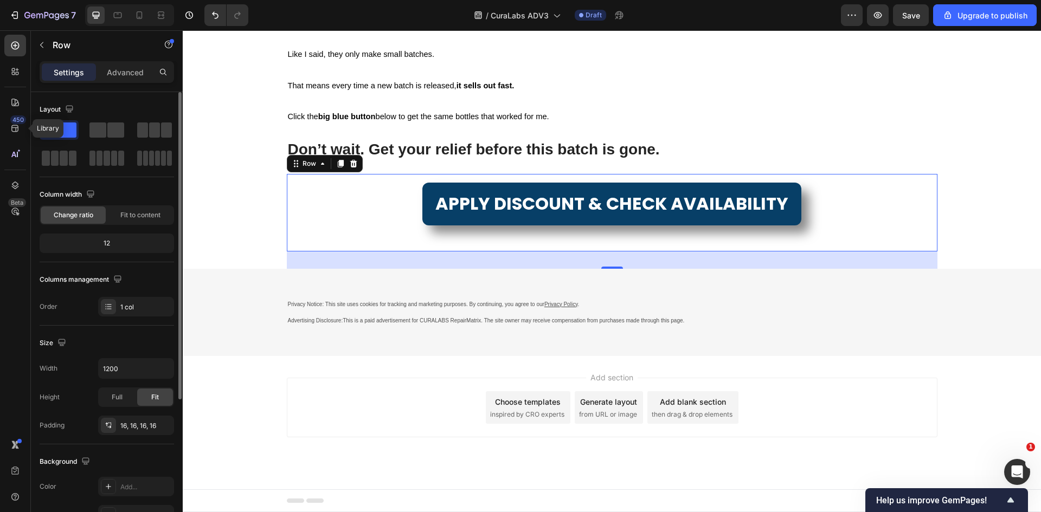
scroll to position [210, 0]
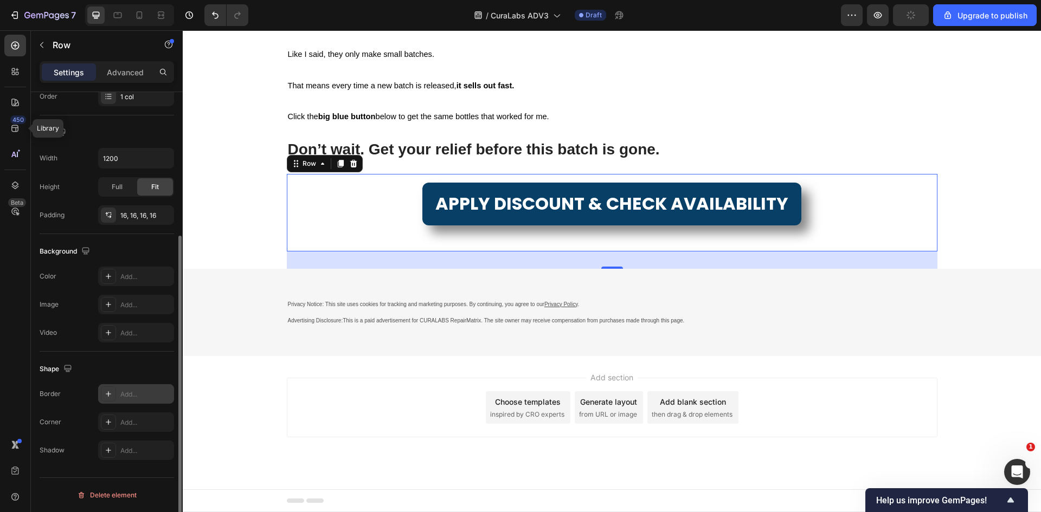
click at [132, 393] on div "Add..." at bounding box center [145, 395] width 51 height 10
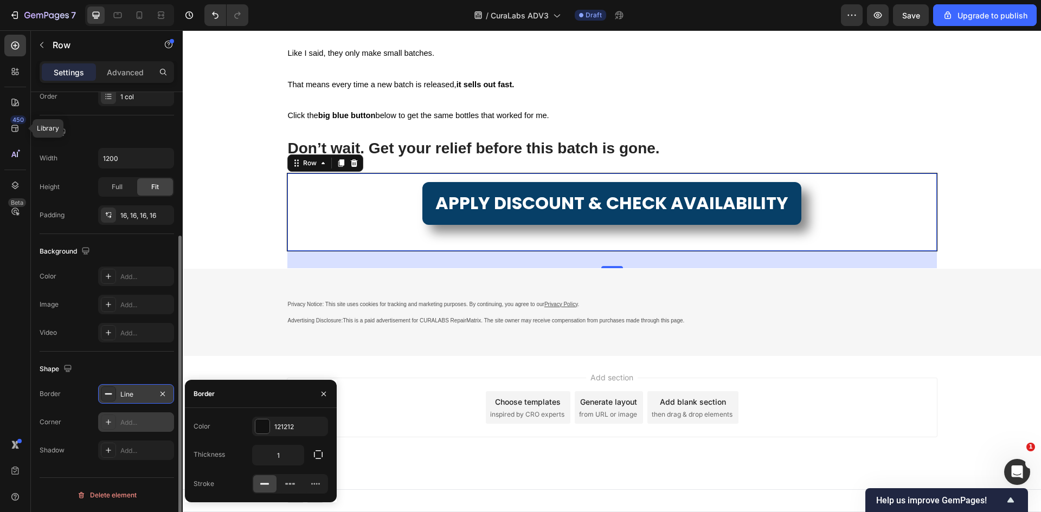
click at [134, 426] on div "Add..." at bounding box center [145, 423] width 51 height 10
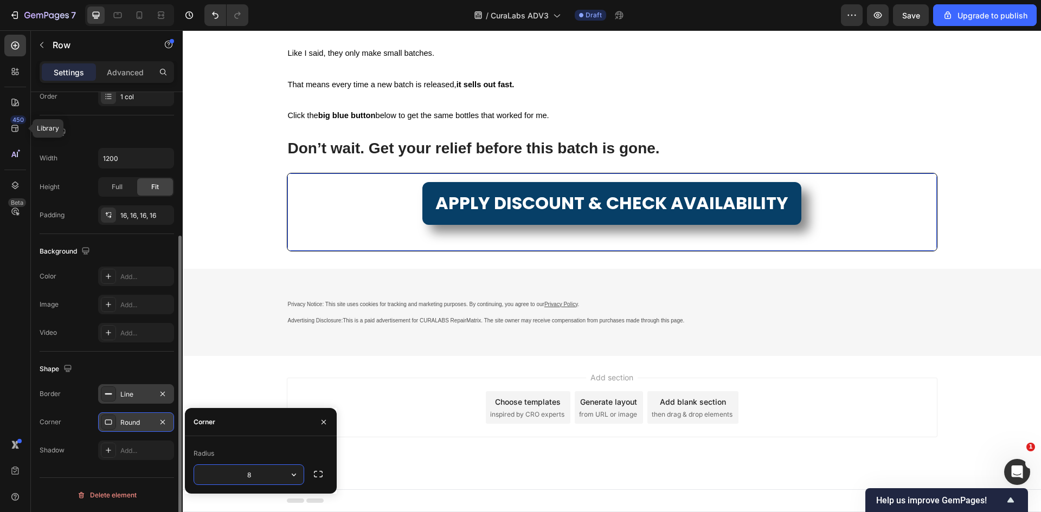
click at [125, 394] on div "Line" at bounding box center [135, 395] width 31 height 10
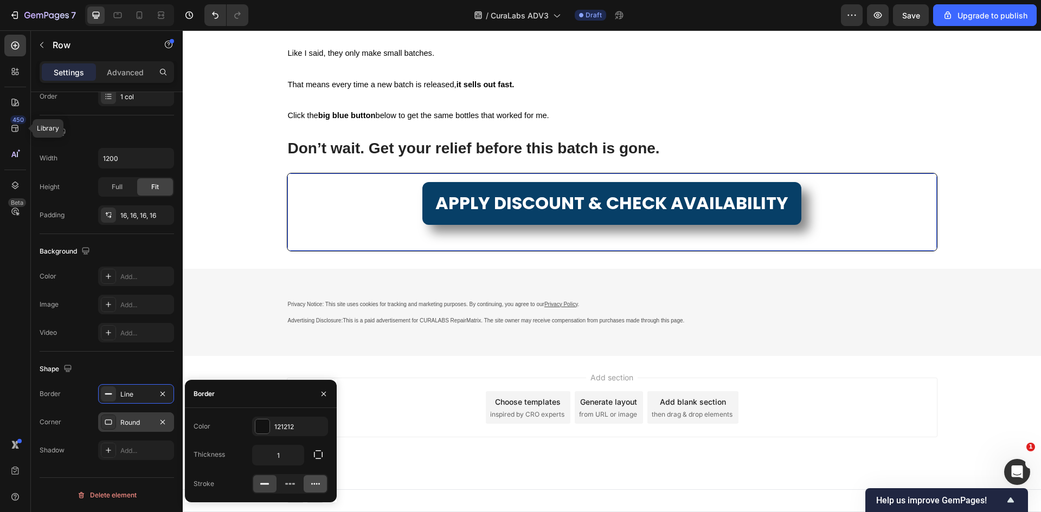
click at [312, 483] on icon at bounding box center [315, 484] width 11 height 11
click at [290, 481] on icon at bounding box center [290, 484] width 11 height 11
click at [278, 425] on div "121212" at bounding box center [289, 427] width 31 height 10
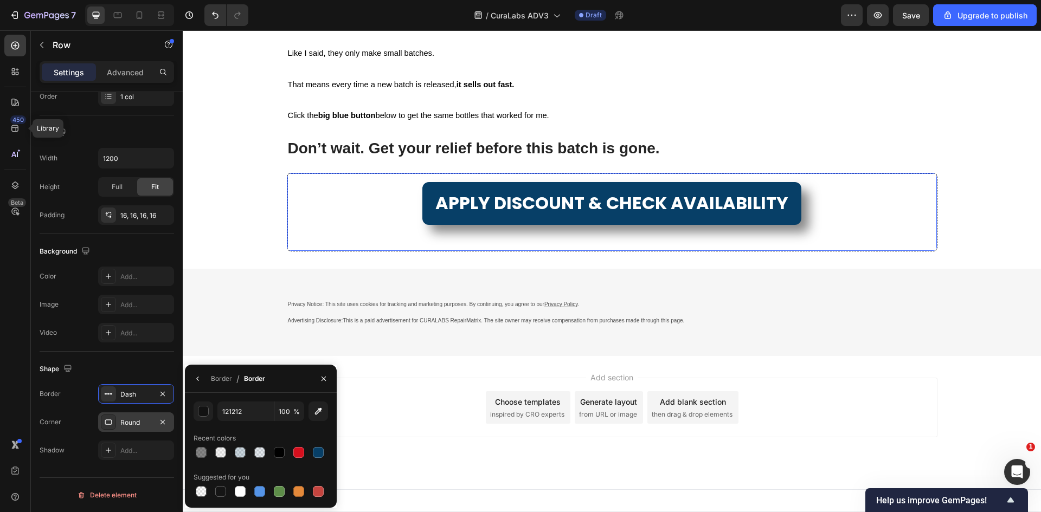
drag, startPoint x: 198, startPoint y: 381, endPoint x: 207, endPoint y: 384, distance: 8.8
click at [198, 381] on icon "button" at bounding box center [198, 379] width 9 height 9
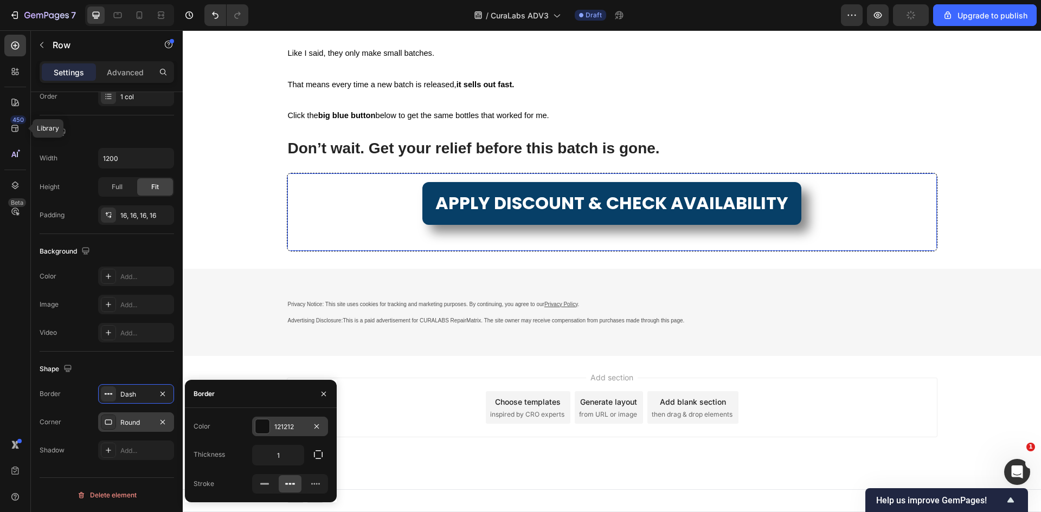
click at [285, 428] on div "121212" at bounding box center [289, 427] width 31 height 10
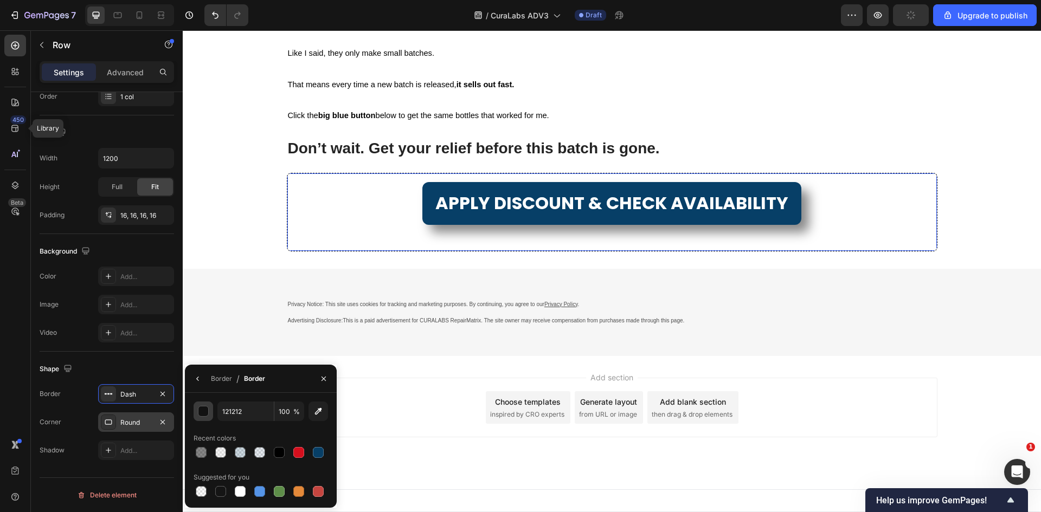
click at [207, 409] on div "button" at bounding box center [203, 412] width 11 height 11
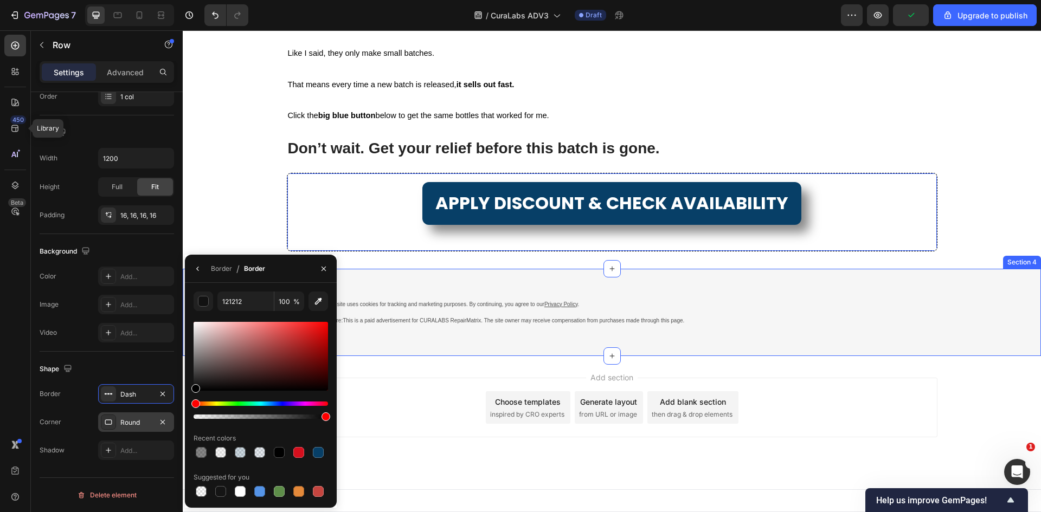
drag, startPoint x: 393, startPoint y: 398, endPoint x: 184, endPoint y: 446, distance: 214.3
type input "000000"
click at [193, 266] on button "button" at bounding box center [197, 268] width 17 height 17
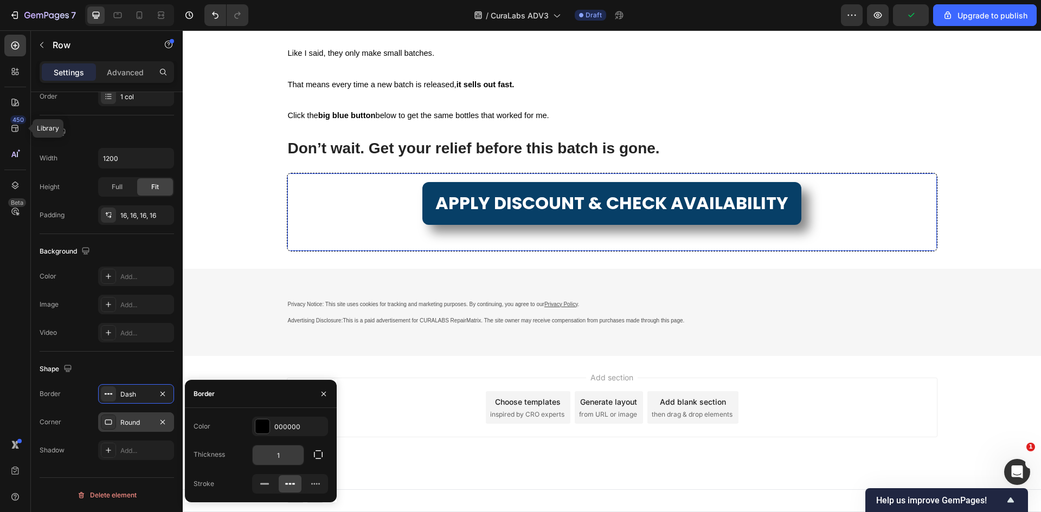
click at [291, 459] on input "1" at bounding box center [278, 456] width 51 height 20
type input "3"
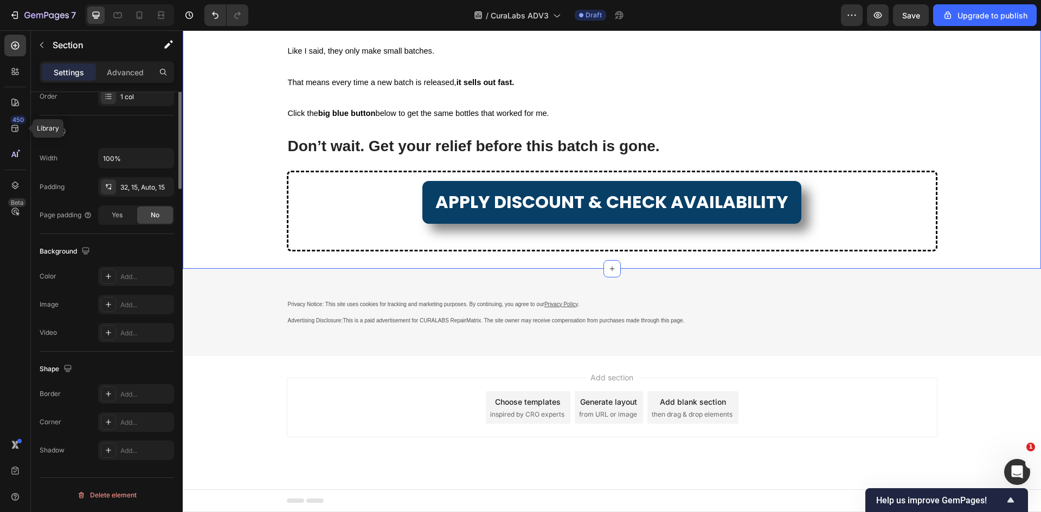
scroll to position [0, 0]
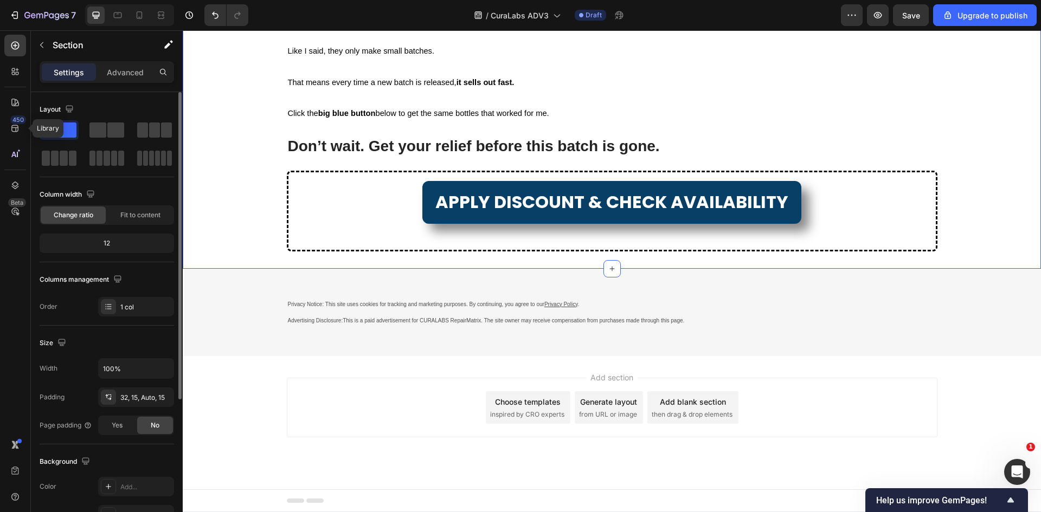
click at [893, 224] on div "APPLY DISCOUNT & CHECK AVAILABILITY Button" at bounding box center [612, 202] width 630 height 43
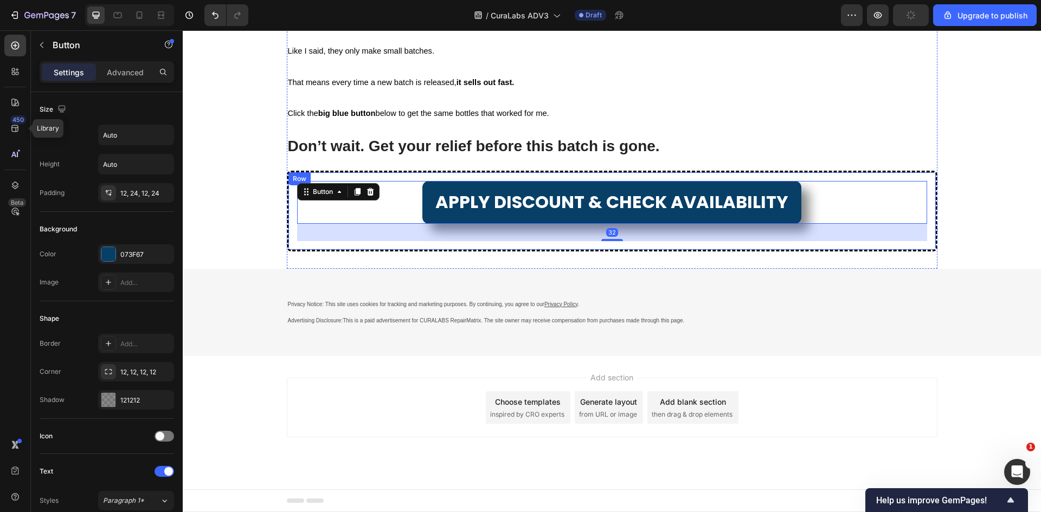
click at [915, 241] on div "32" at bounding box center [612, 232] width 630 height 17
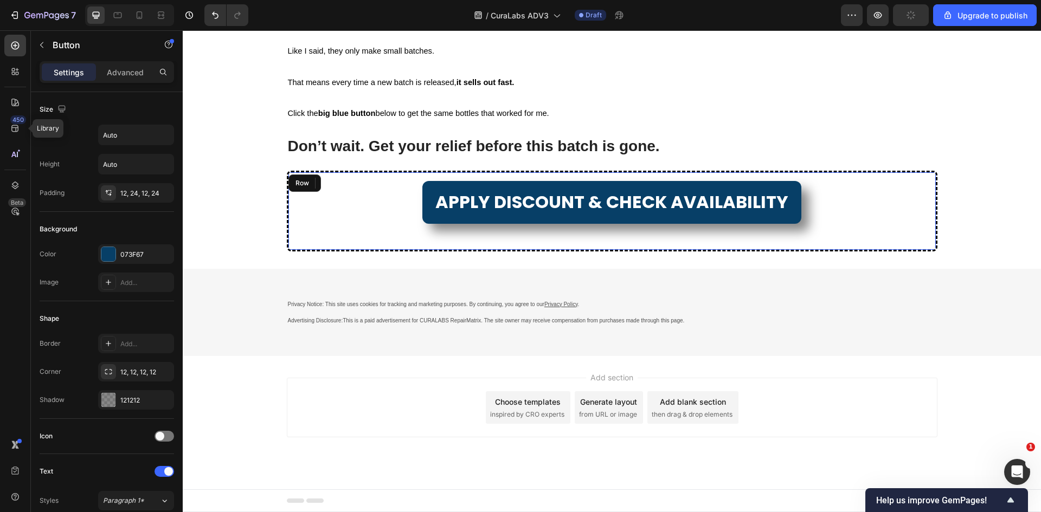
click at [926, 252] on div "APPLY DISCOUNT & CHECK AVAILABILITY Button 32 Row" at bounding box center [612, 211] width 651 height 81
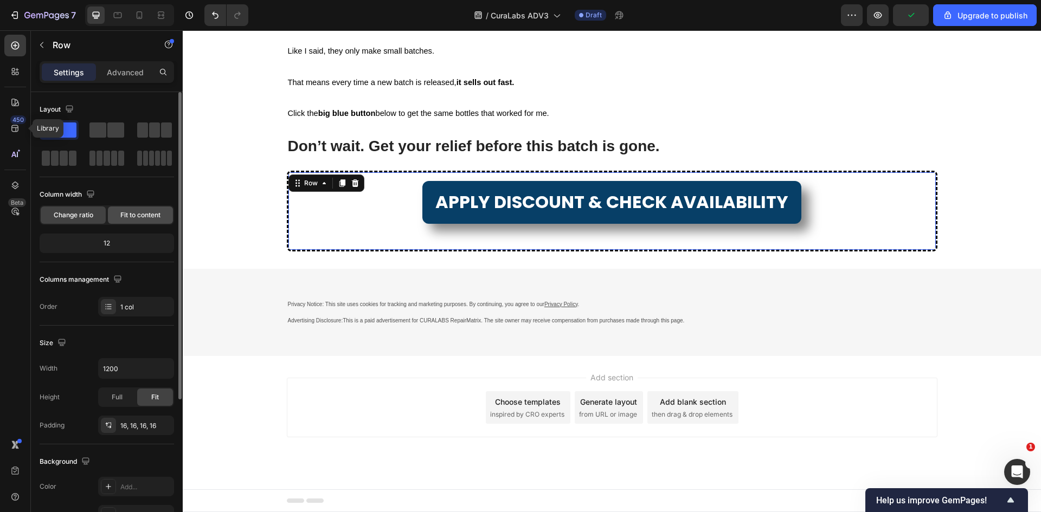
click at [143, 216] on span "Fit to content" at bounding box center [140, 215] width 40 height 10
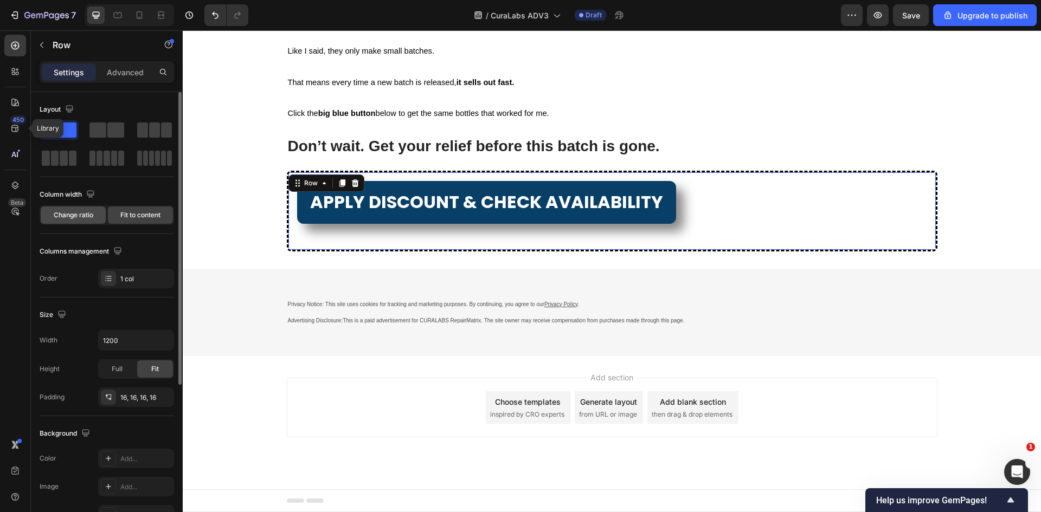
click at [64, 211] on span "Change ratio" at bounding box center [74, 215] width 40 height 10
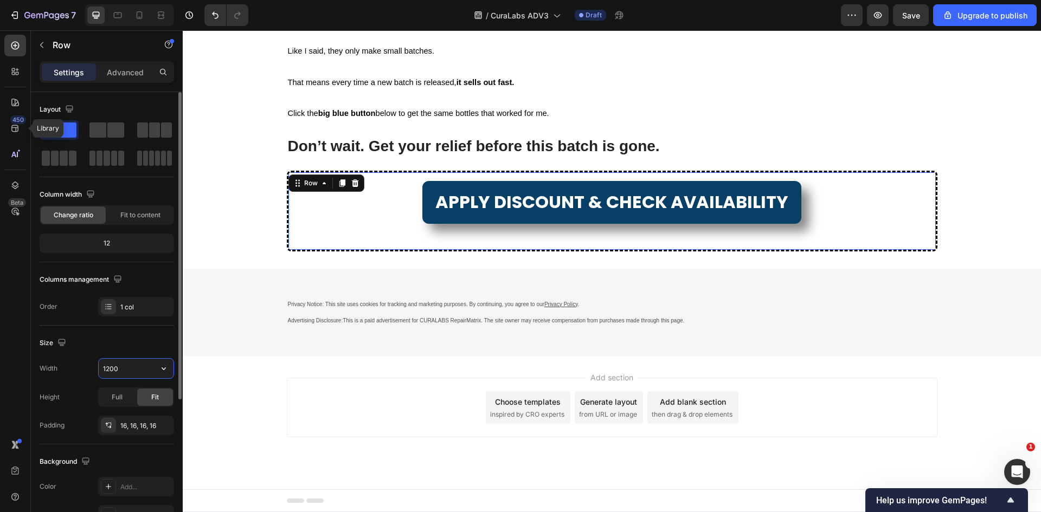
click at [123, 368] on input "1200" at bounding box center [136, 369] width 75 height 20
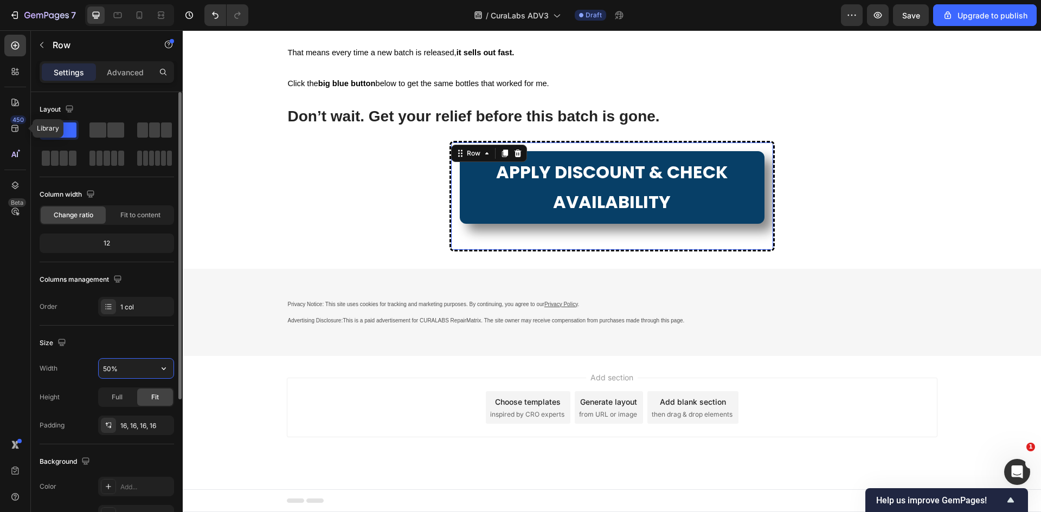
click at [107, 368] on input "50%" at bounding box center [136, 369] width 75 height 20
type input "70%"
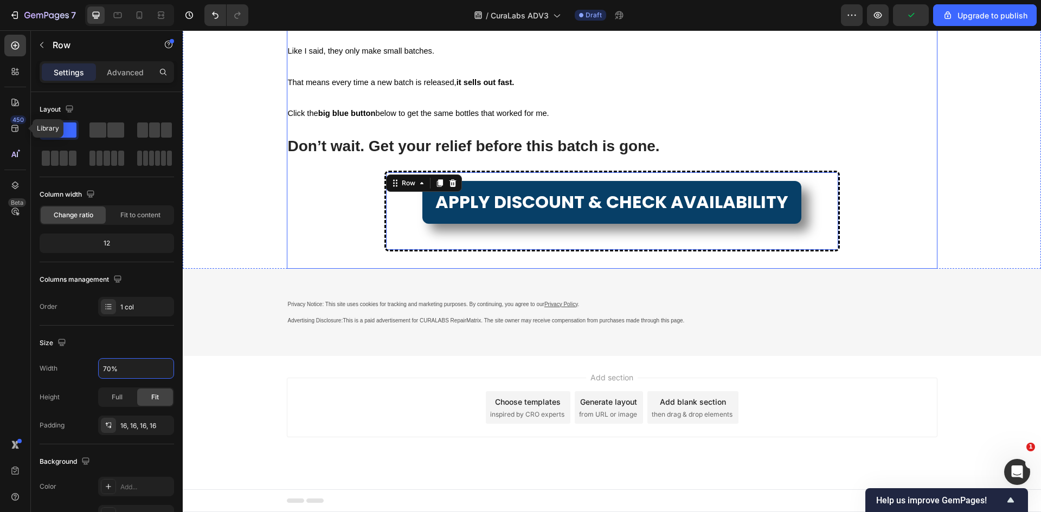
click at [276, 331] on div "Privacy Notice: This site uses cookies for tracking and marketing purposes. By …" at bounding box center [612, 313] width 858 height 36
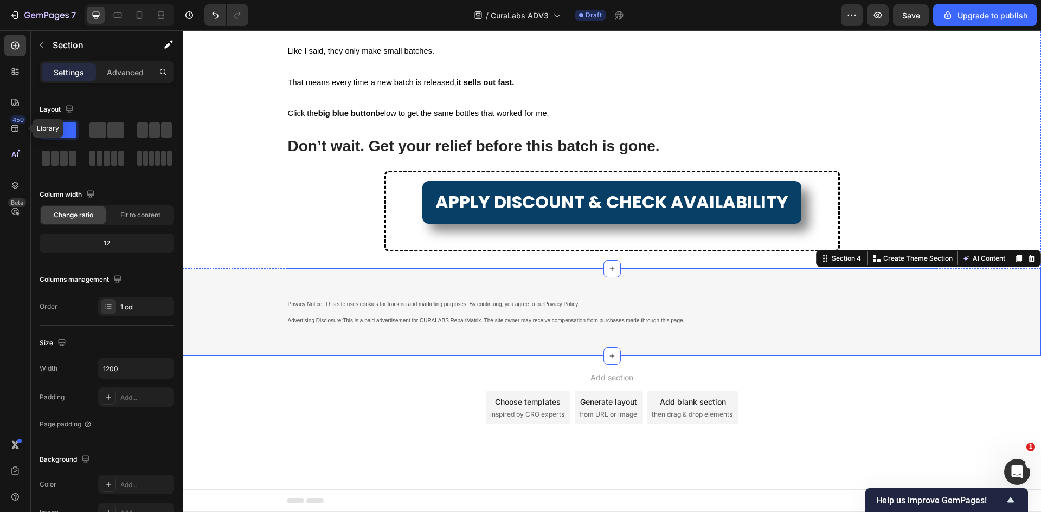
click at [384, 252] on div "APPLY DISCOUNT & CHECK AVAILABILITY Button Row" at bounding box center [612, 211] width 456 height 81
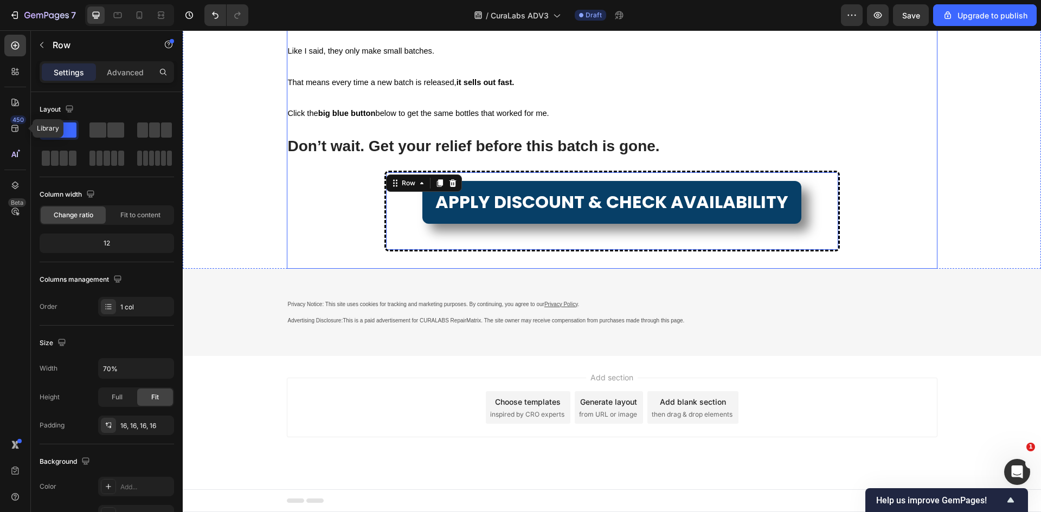
click at [384, 252] on div "APPLY DISCOUNT & CHECK AVAILABILITY Button Row" at bounding box center [612, 211] width 456 height 81
click at [449, 187] on icon at bounding box center [452, 183] width 7 height 8
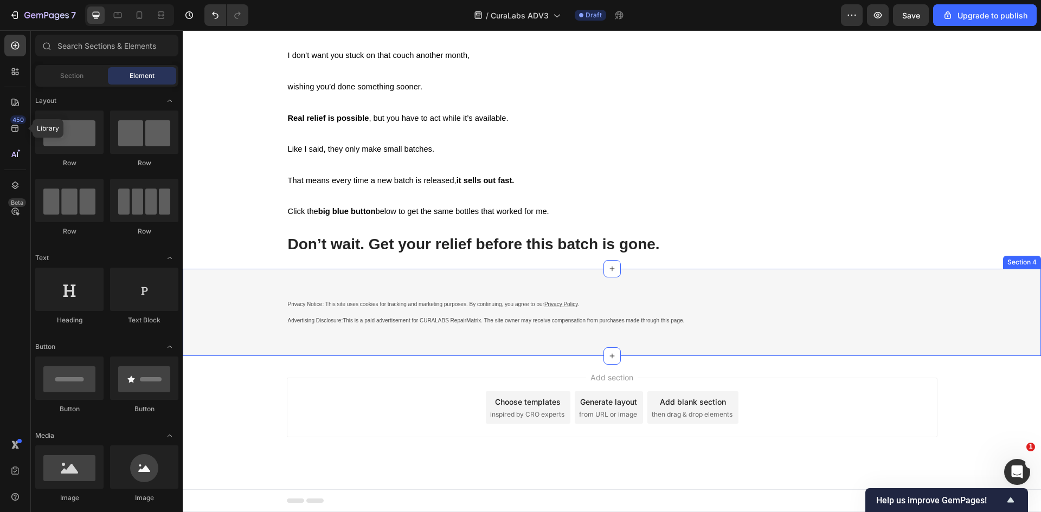
scroll to position [7516, 0]
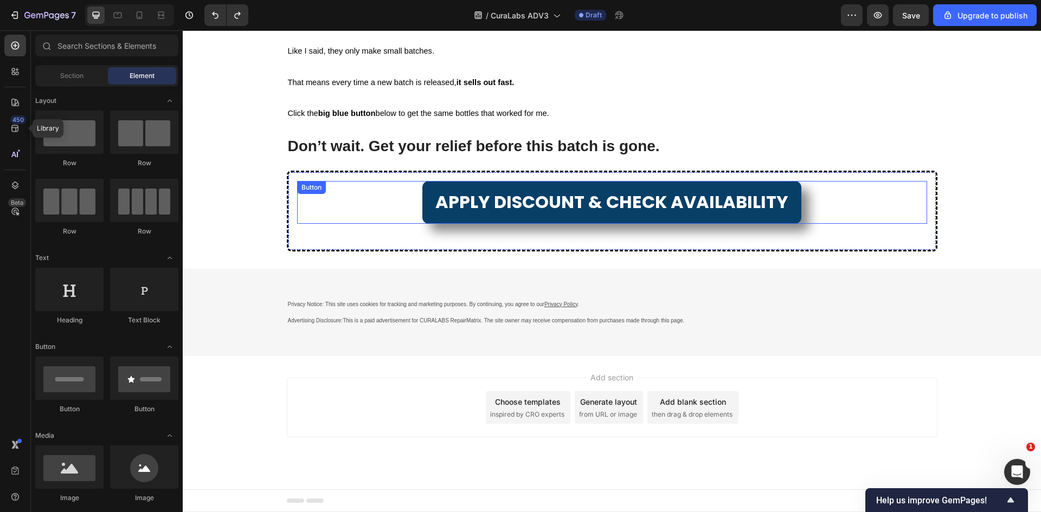
click at [298, 224] on div "APPLY DISCOUNT & CHECK AVAILABILITY Button" at bounding box center [612, 202] width 630 height 43
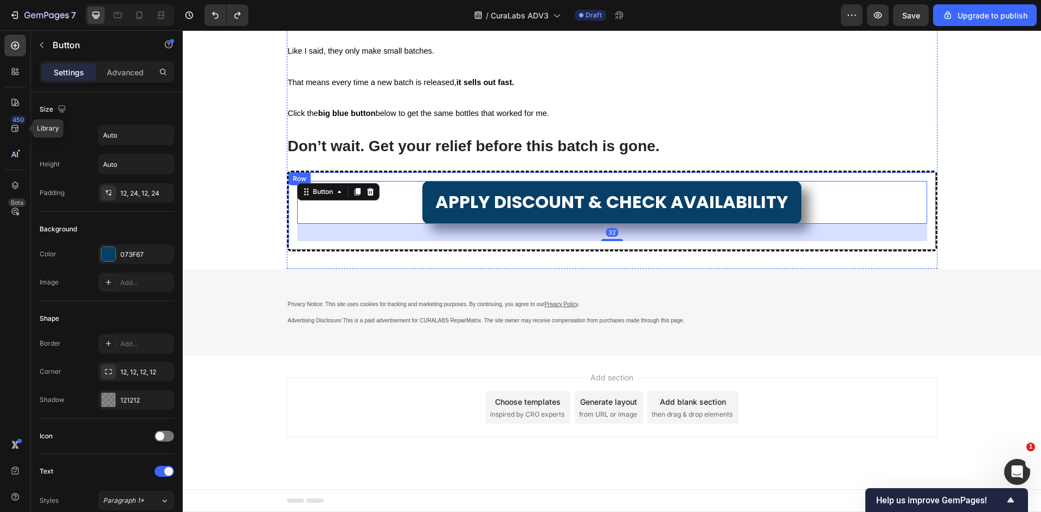
click at [287, 252] on div "APPLY DISCOUNT & CHECK AVAILABILITY Button 32 Row" at bounding box center [612, 211] width 651 height 81
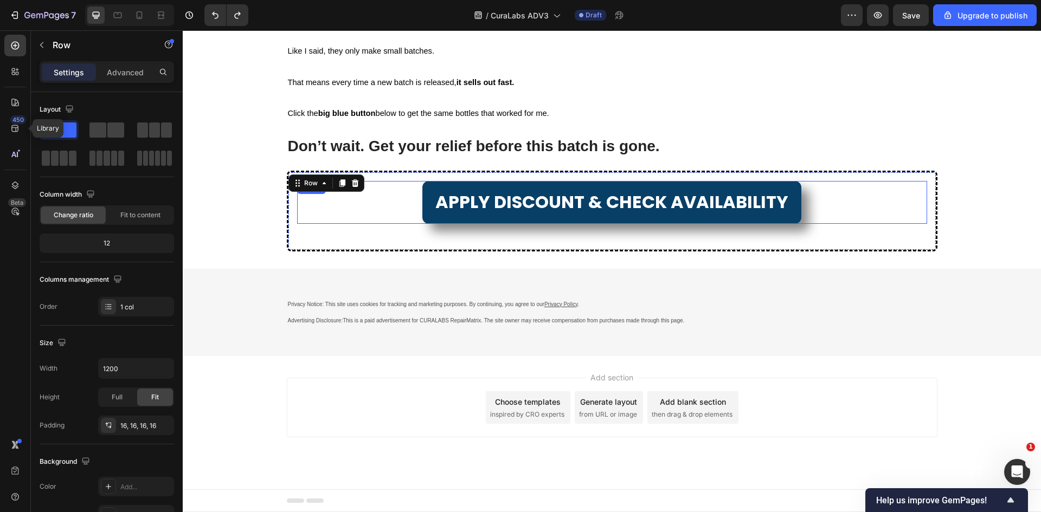
click at [398, 224] on div "APPLY DISCOUNT & CHECK AVAILABILITY Button" at bounding box center [612, 202] width 630 height 43
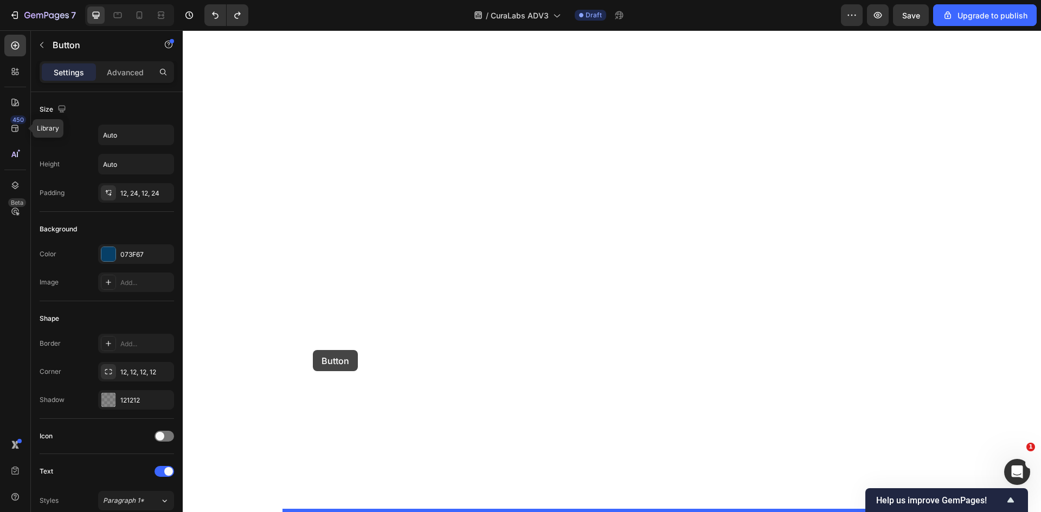
drag, startPoint x: 303, startPoint y: 287, endPoint x: 313, endPoint y: 350, distance: 64.2
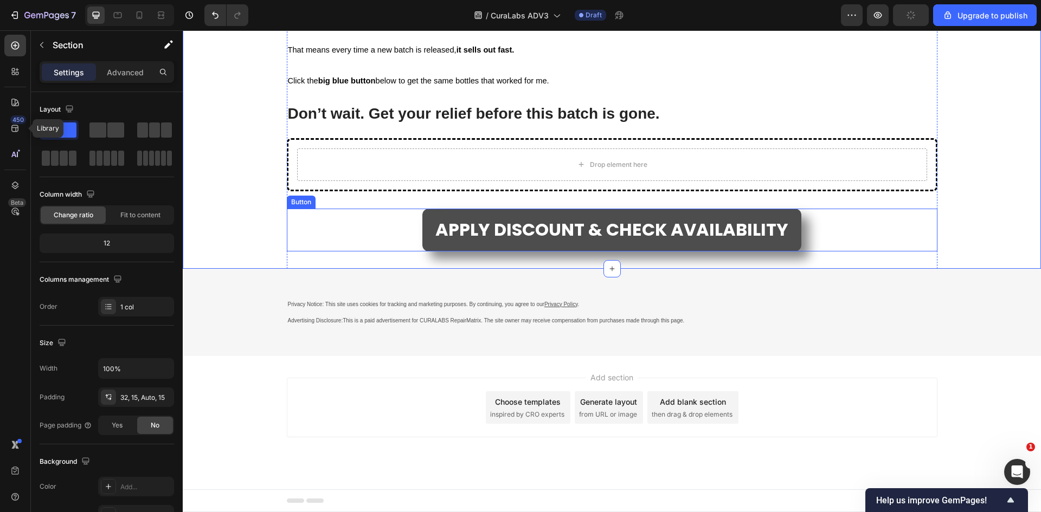
click at [422, 252] on link "APPLY DISCOUNT & CHECK AVAILABILITY" at bounding box center [611, 230] width 379 height 43
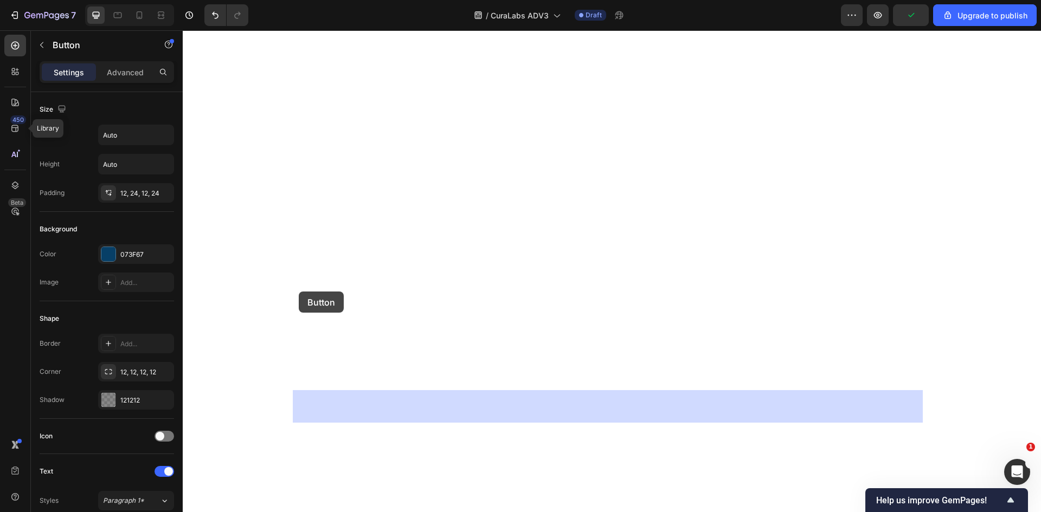
drag, startPoint x: 292, startPoint y: 326, endPoint x: 298, endPoint y: 302, distance: 24.7
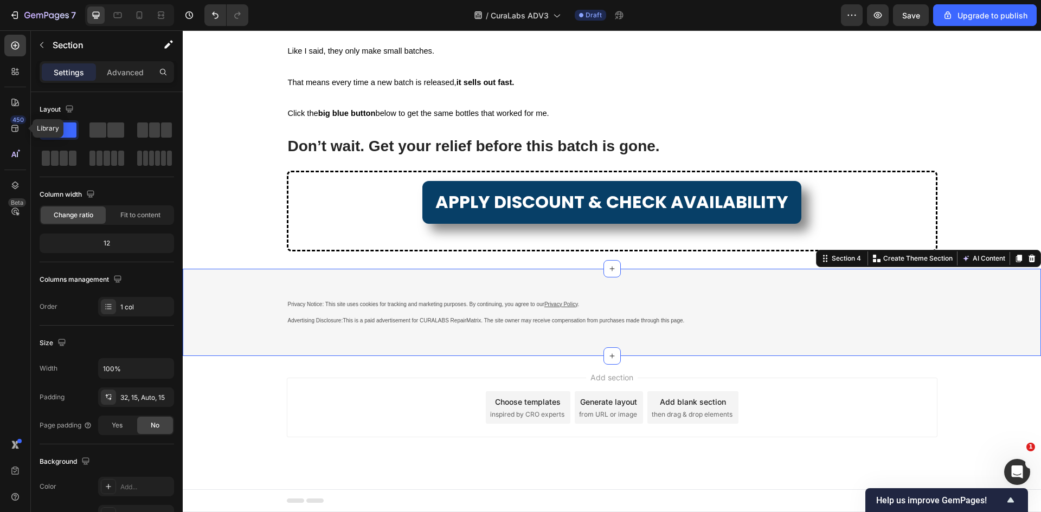
click at [324, 357] on div "Privacy Notice: This site uses cookies for tracking and marketing purposes. By …" at bounding box center [612, 313] width 858 height 88
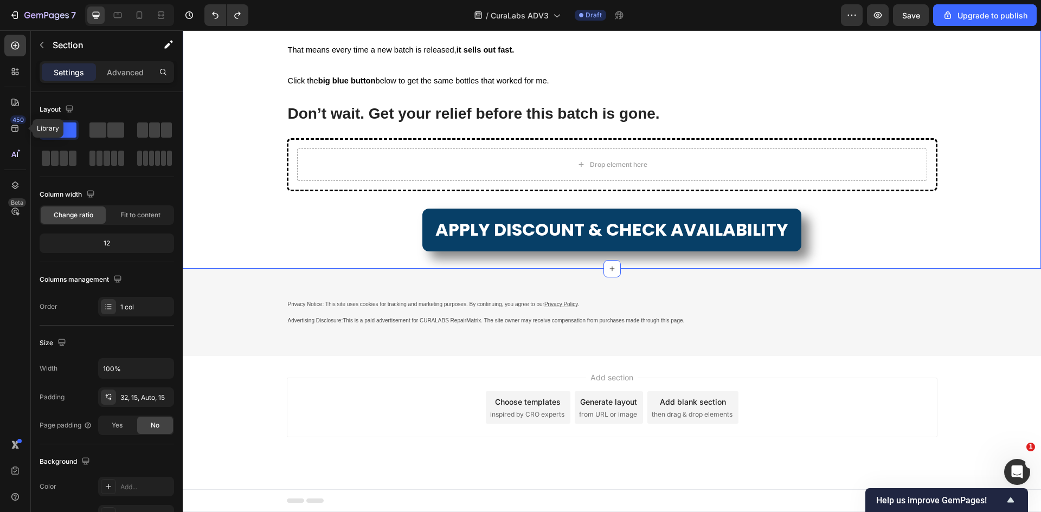
click at [287, 191] on div "Drop element here Row" at bounding box center [612, 164] width 651 height 53
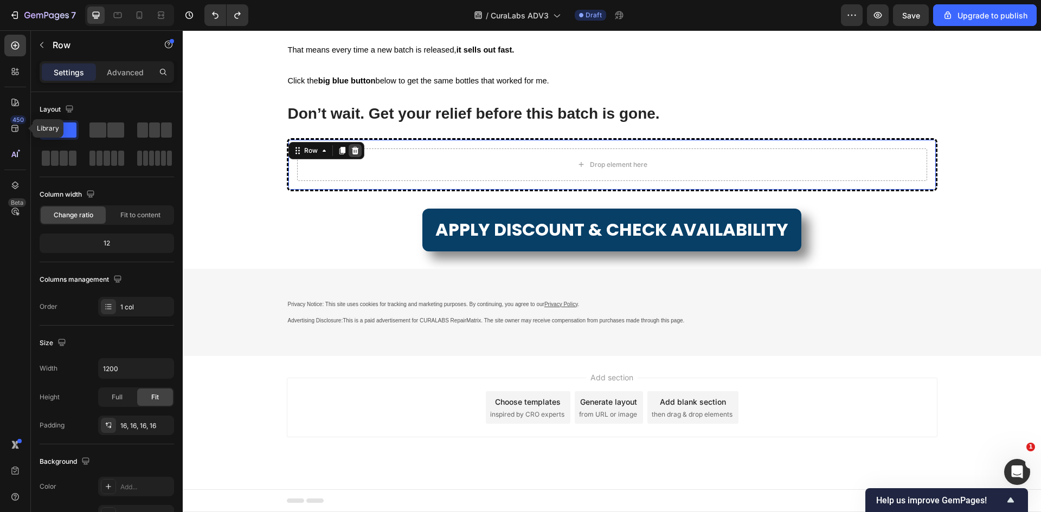
click at [350, 157] on div at bounding box center [355, 150] width 13 height 13
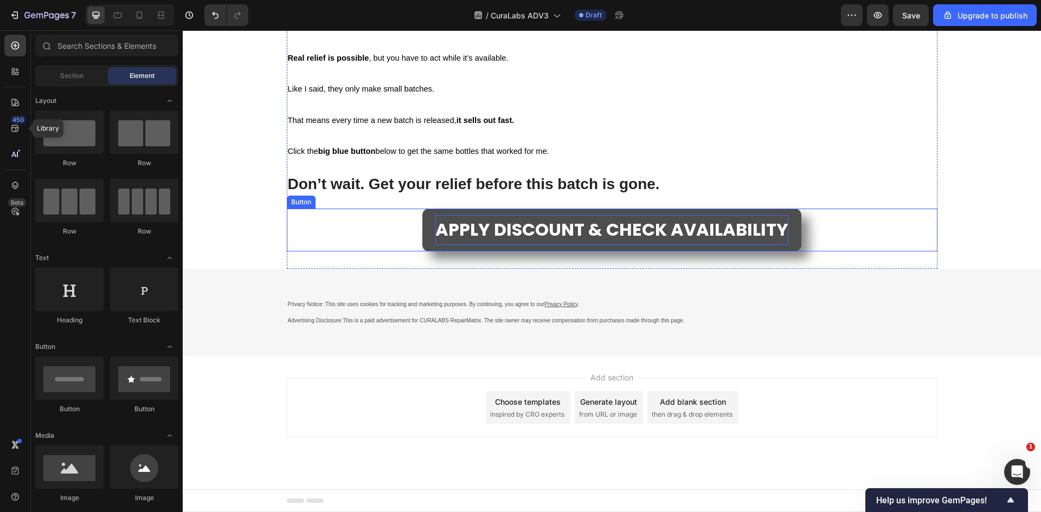
click at [473, 242] on span "APPLY DISCOUNT & CHECK AVAILABILITY" at bounding box center [611, 229] width 353 height 24
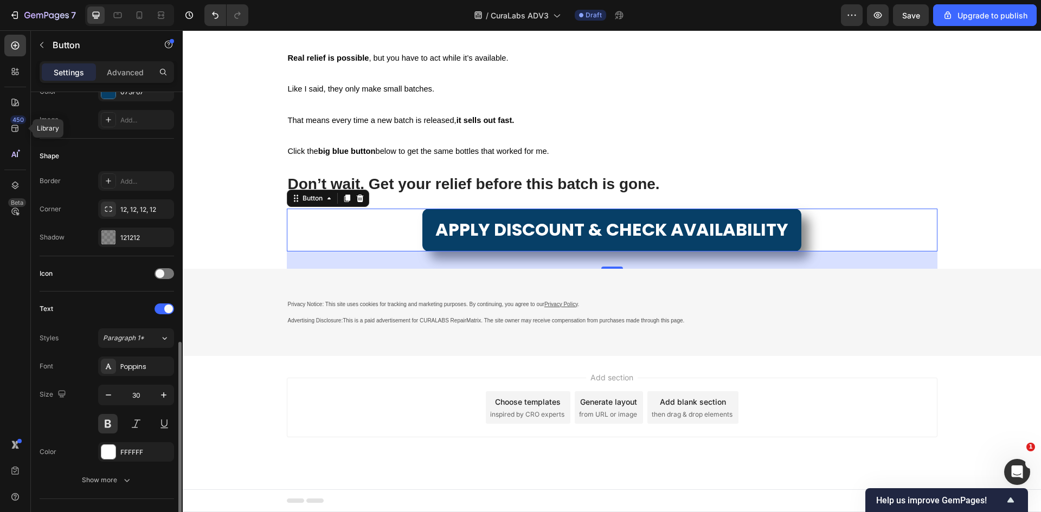
scroll to position [411, 0]
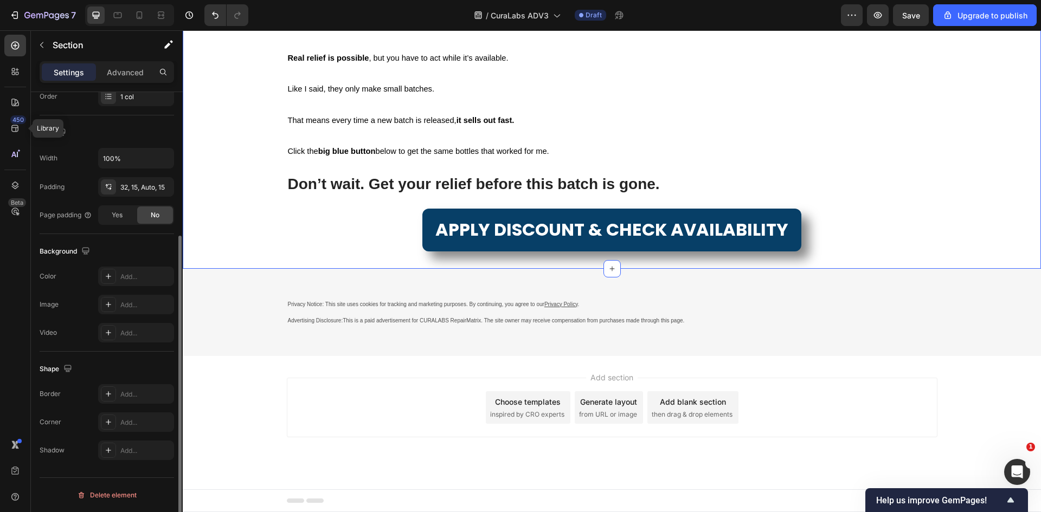
scroll to position [0, 0]
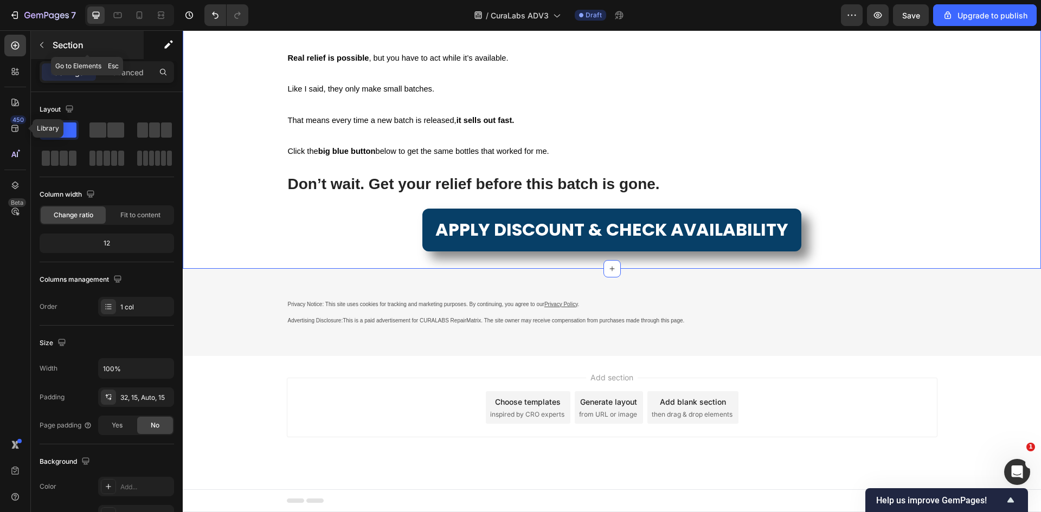
click at [39, 45] on icon "button" at bounding box center [41, 45] width 9 height 9
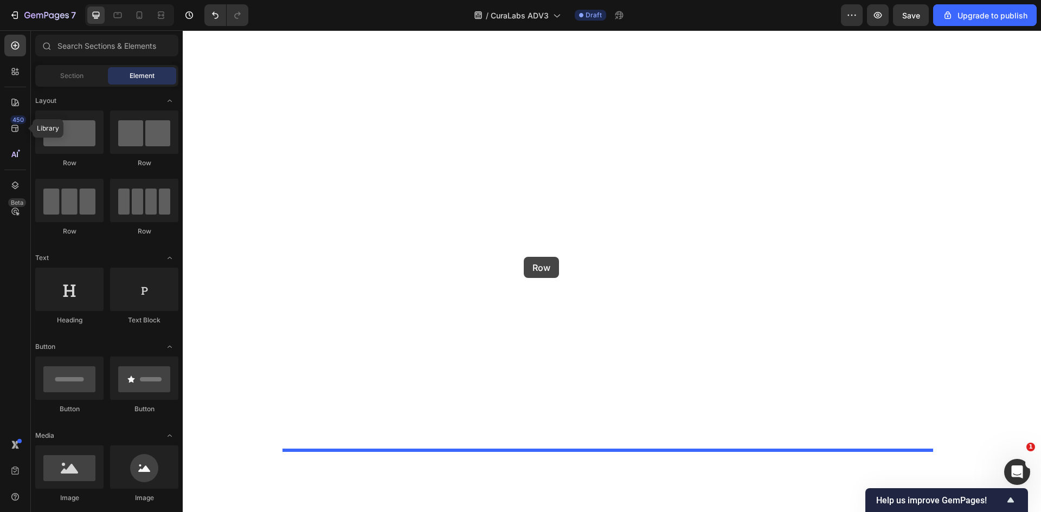
drag, startPoint x: 268, startPoint y: 170, endPoint x: 524, endPoint y: 258, distance: 270.1
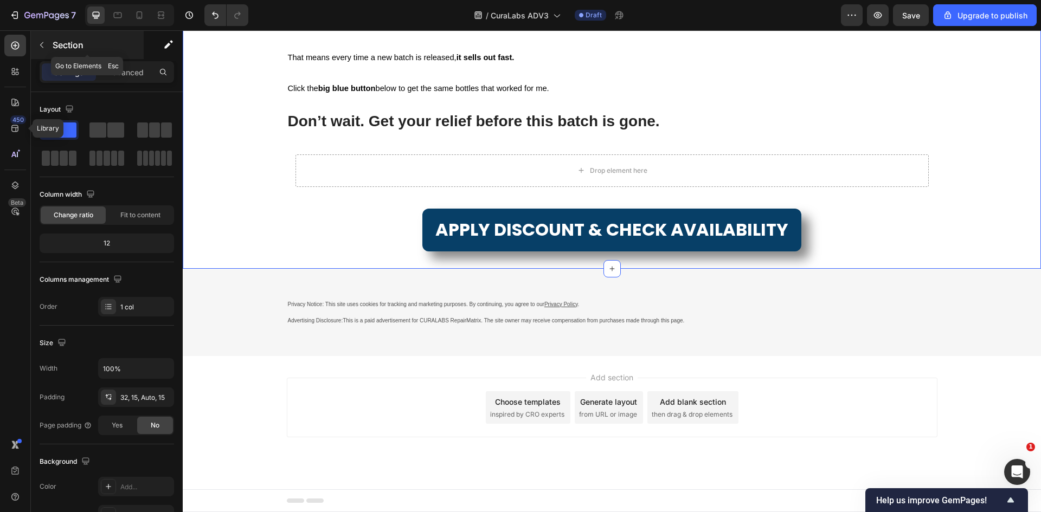
click at [41, 41] on icon "button" at bounding box center [41, 45] width 9 height 9
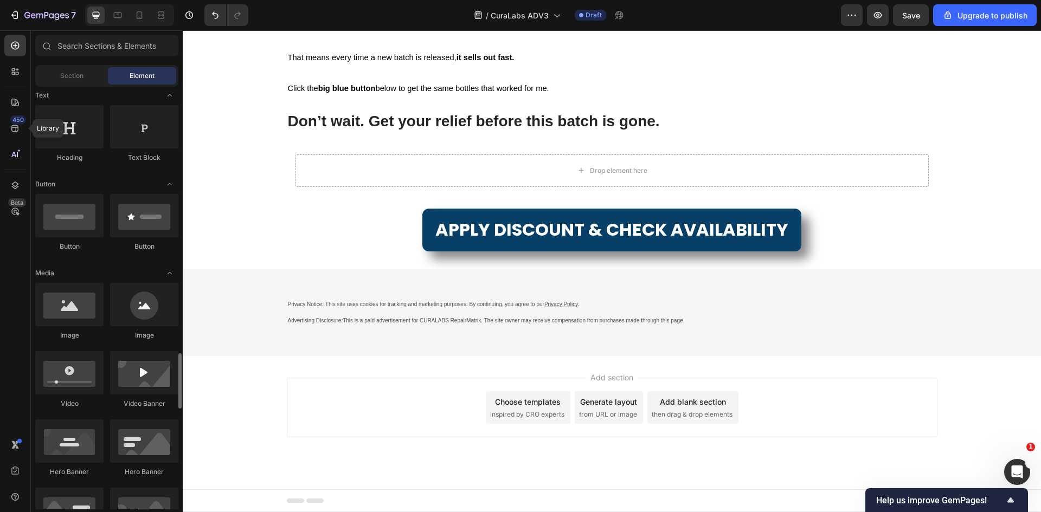
scroll to position [434, 0]
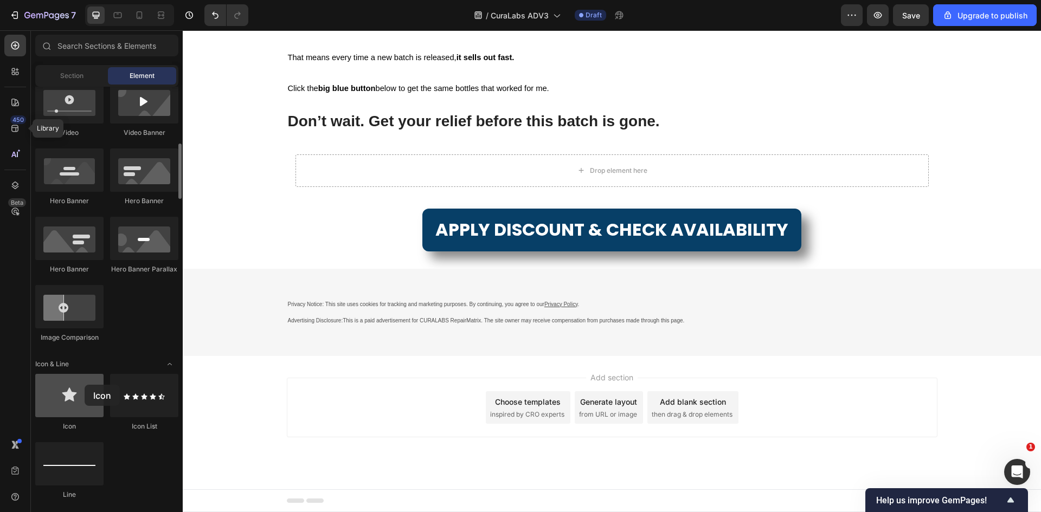
drag, startPoint x: 75, startPoint y: 396, endPoint x: 85, endPoint y: 385, distance: 14.2
click at [85, 385] on div at bounding box center [69, 395] width 68 height 43
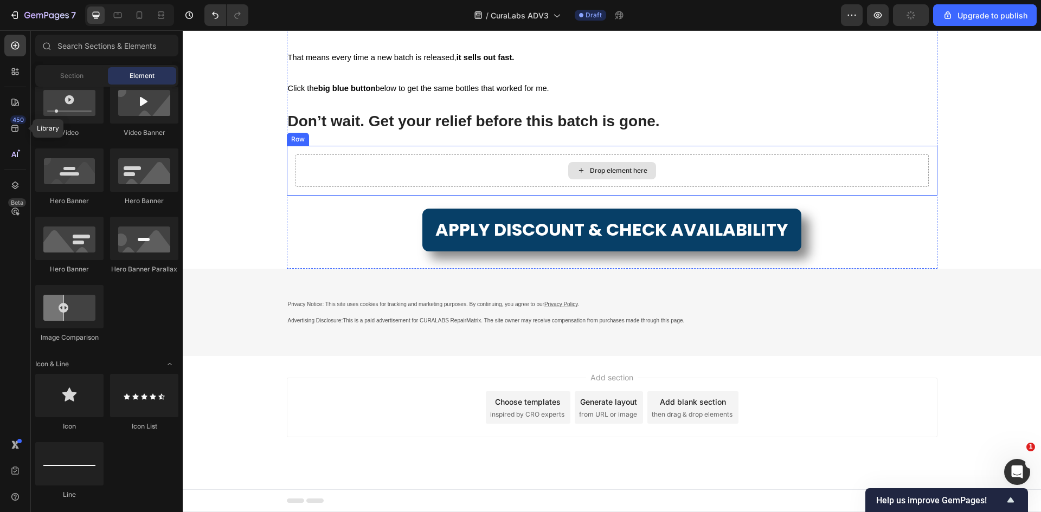
click at [436, 187] on div "Drop element here" at bounding box center [612, 171] width 633 height 33
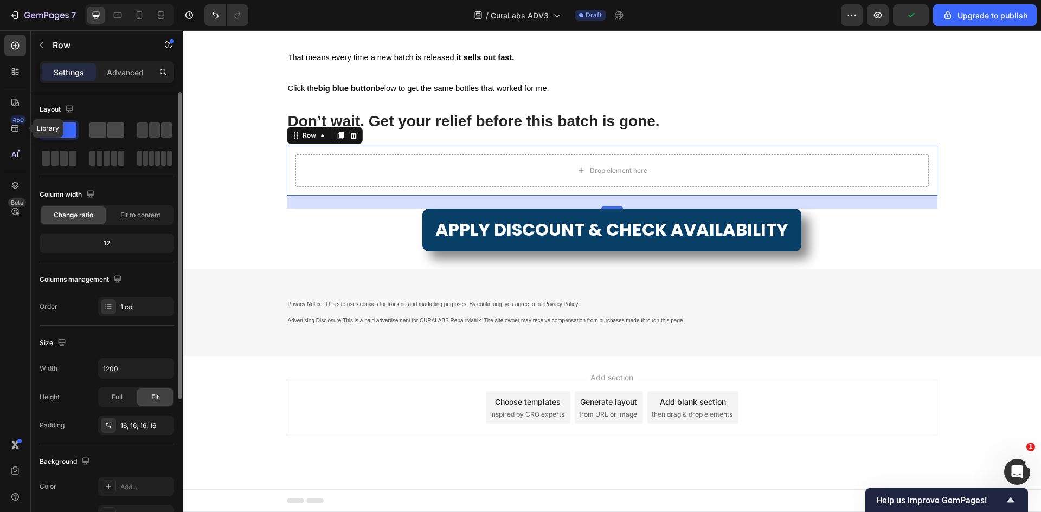
click at [110, 126] on span at bounding box center [115, 130] width 17 height 15
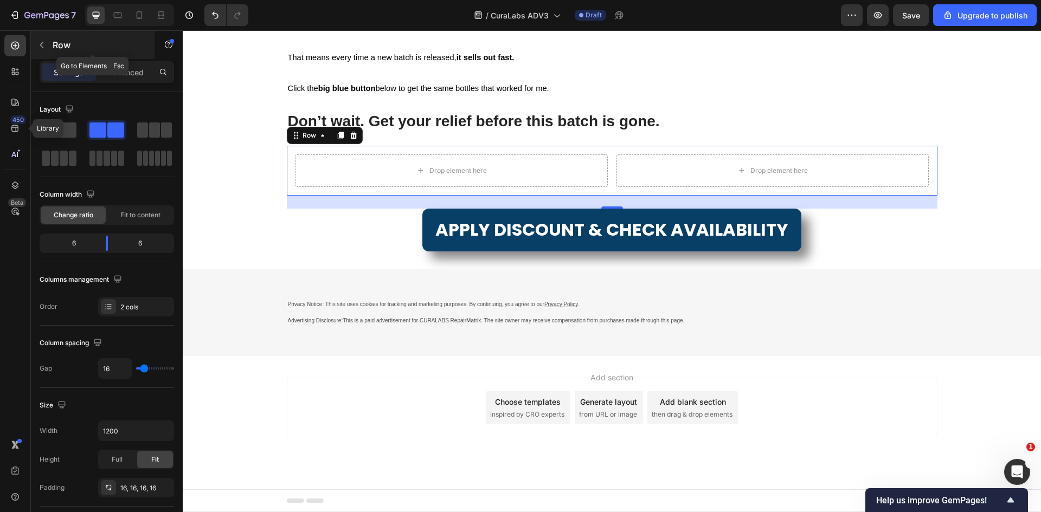
click at [43, 42] on icon "button" at bounding box center [41, 45] width 9 height 9
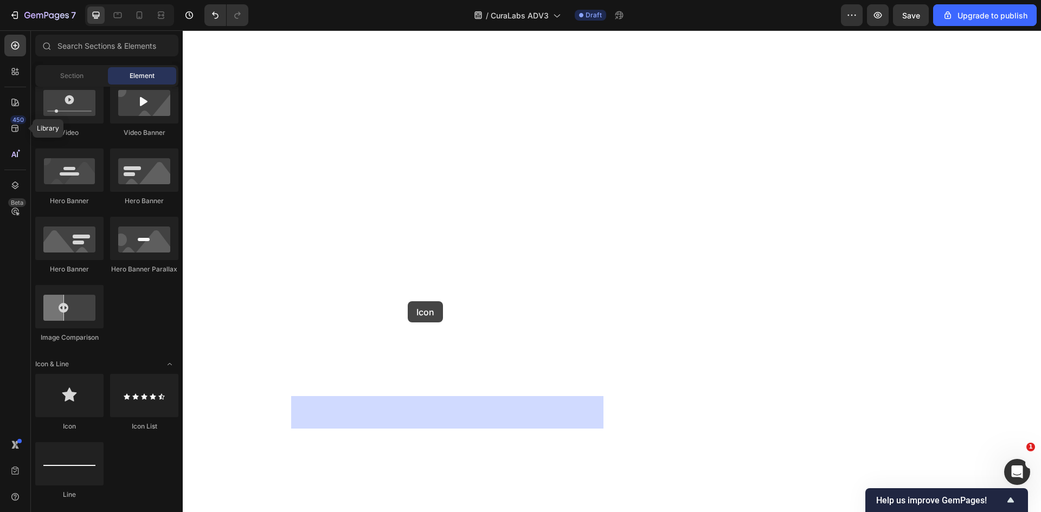
drag, startPoint x: 257, startPoint y: 428, endPoint x: 414, endPoint y: 295, distance: 206.2
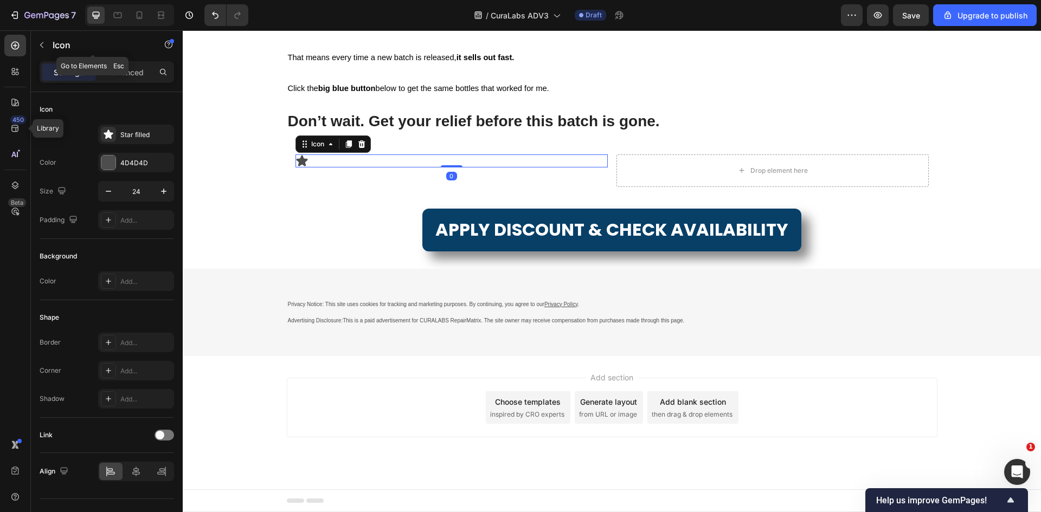
click at [46, 45] on icon "button" at bounding box center [41, 45] width 9 height 9
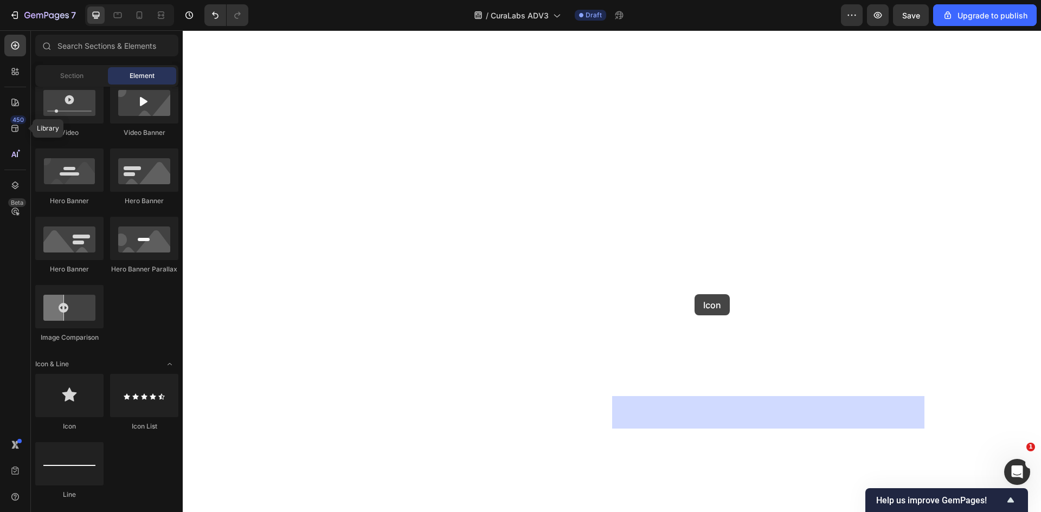
drag, startPoint x: 356, startPoint y: 398, endPoint x: 695, endPoint y: 294, distance: 354.4
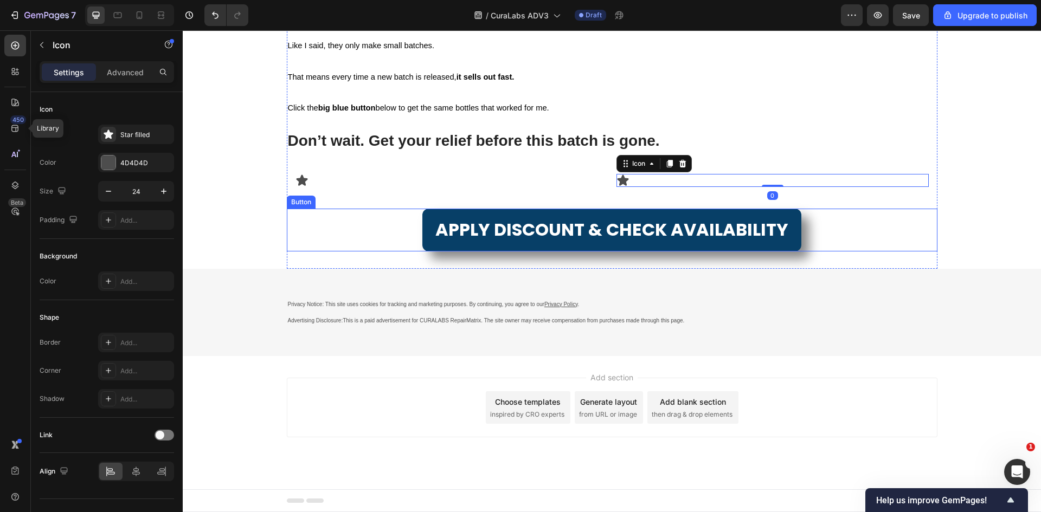
click at [345, 252] on div "APPLY DISCOUNT & CHECK AVAILABILITY Button" at bounding box center [612, 230] width 651 height 43
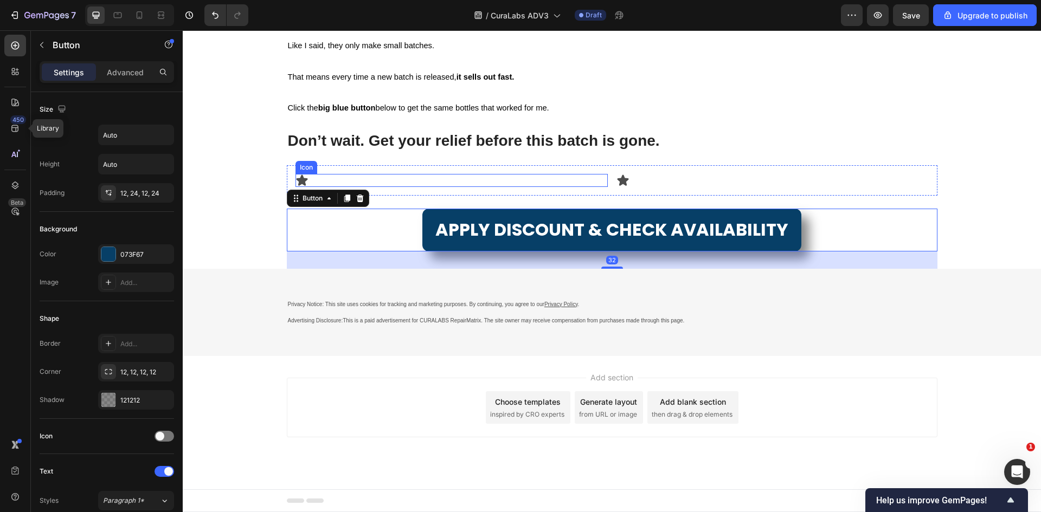
click at [426, 187] on div "Icon" at bounding box center [452, 180] width 312 height 13
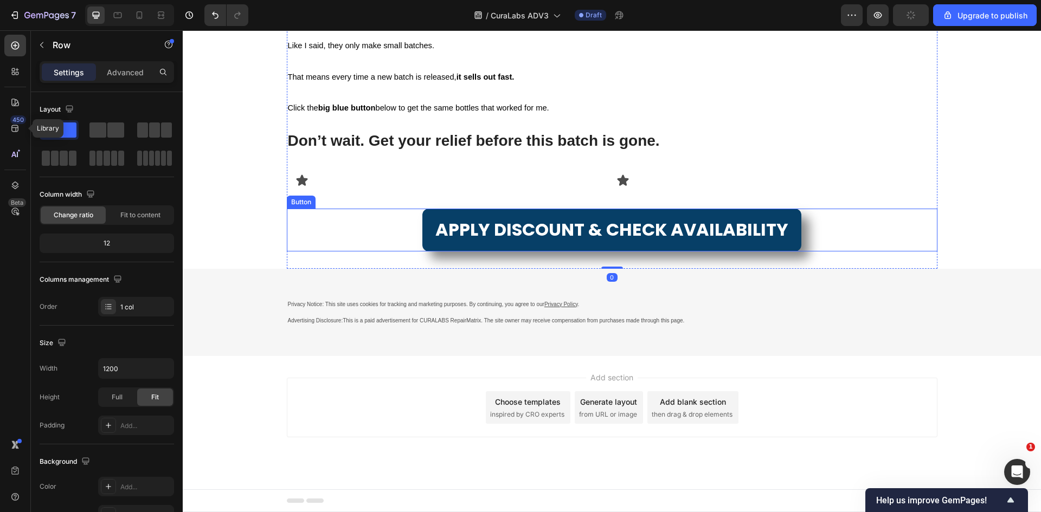
click at [400, 252] on div "APPLY DISCOUNT & CHECK AVAILABILITY Button" at bounding box center [612, 230] width 651 height 43
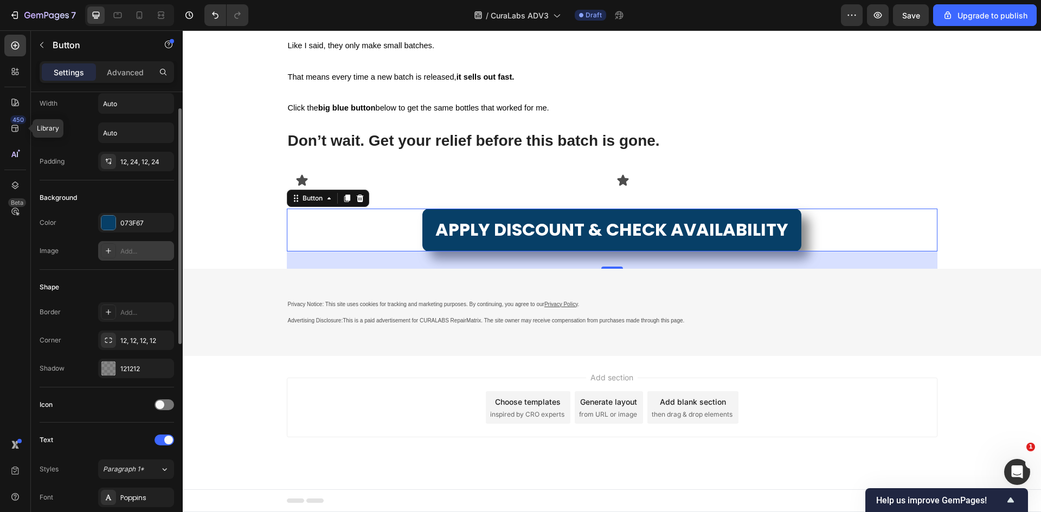
scroll to position [0, 0]
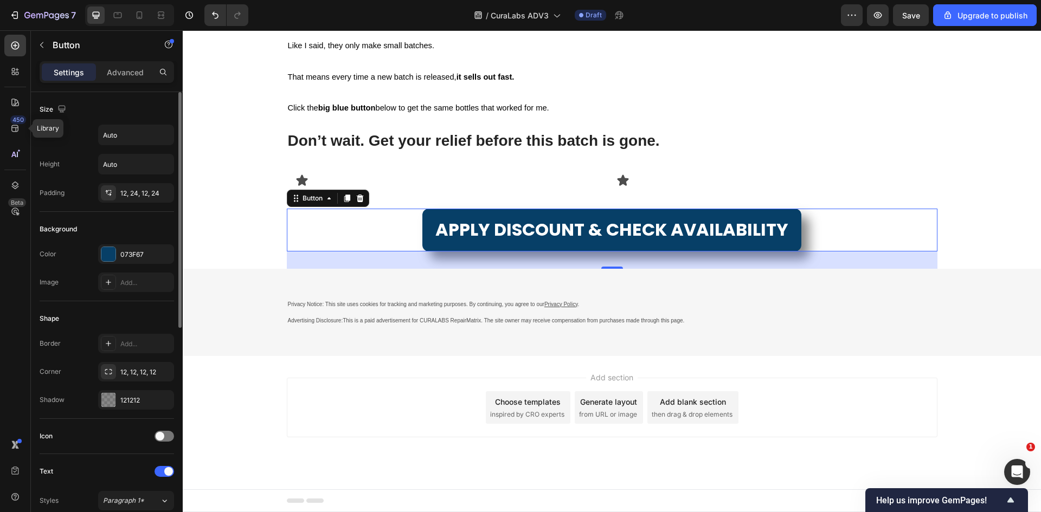
click at [71, 168] on div "Height Auto" at bounding box center [107, 164] width 134 height 21
click at [84, 142] on div "Width Auto" at bounding box center [107, 135] width 134 height 21
click at [137, 135] on input "Auto" at bounding box center [136, 135] width 75 height 20
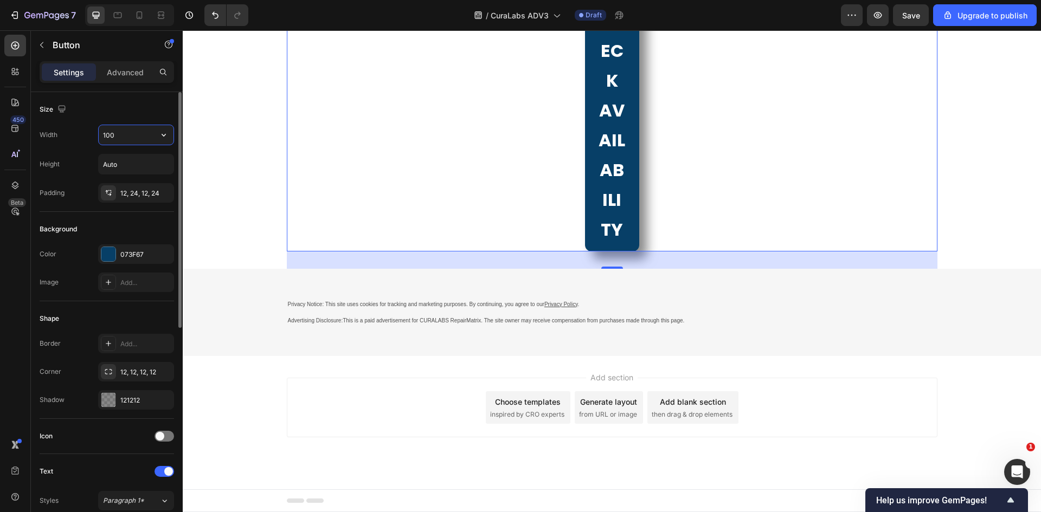
type input "100%"
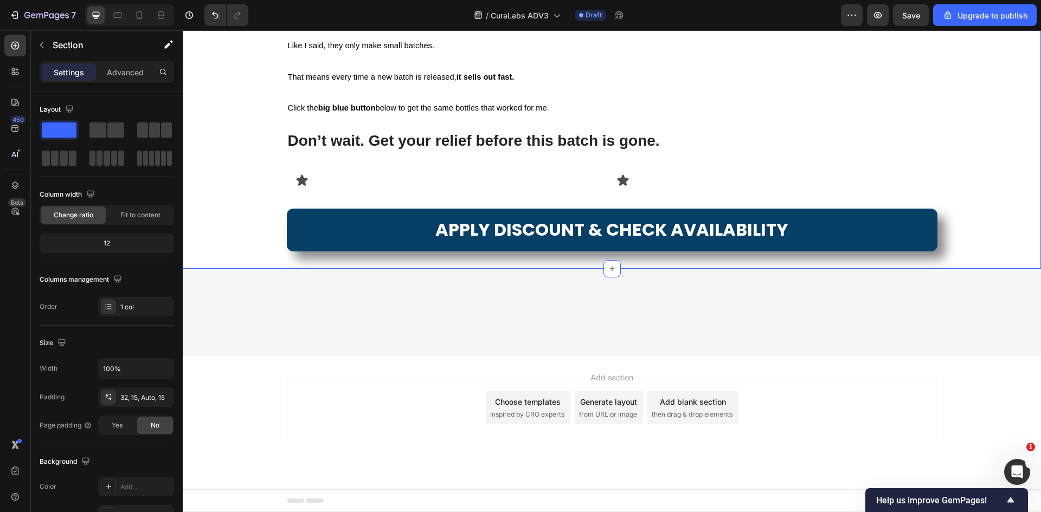
scroll to position [7516, 0]
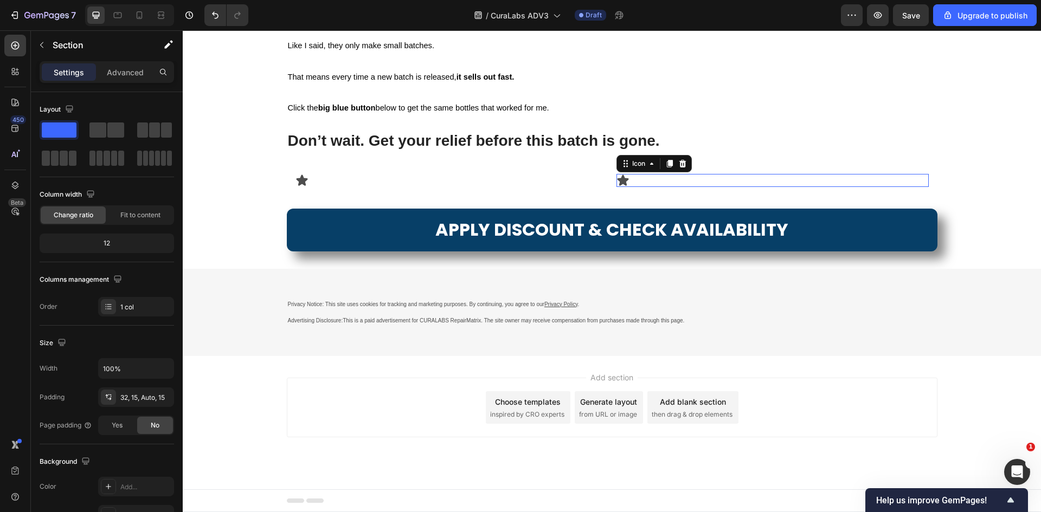
click at [645, 187] on div "Icon 0" at bounding box center [773, 180] width 312 height 13
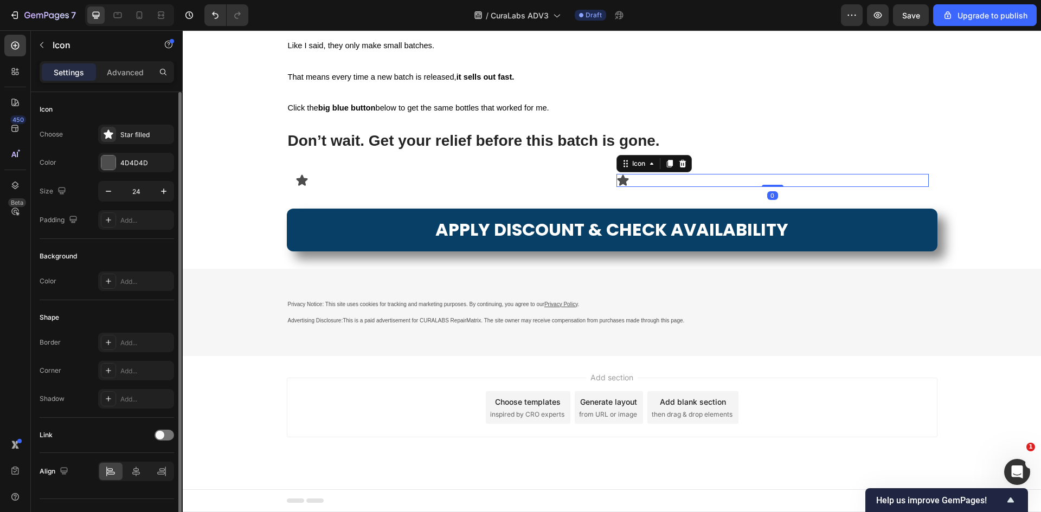
scroll to position [21, 0]
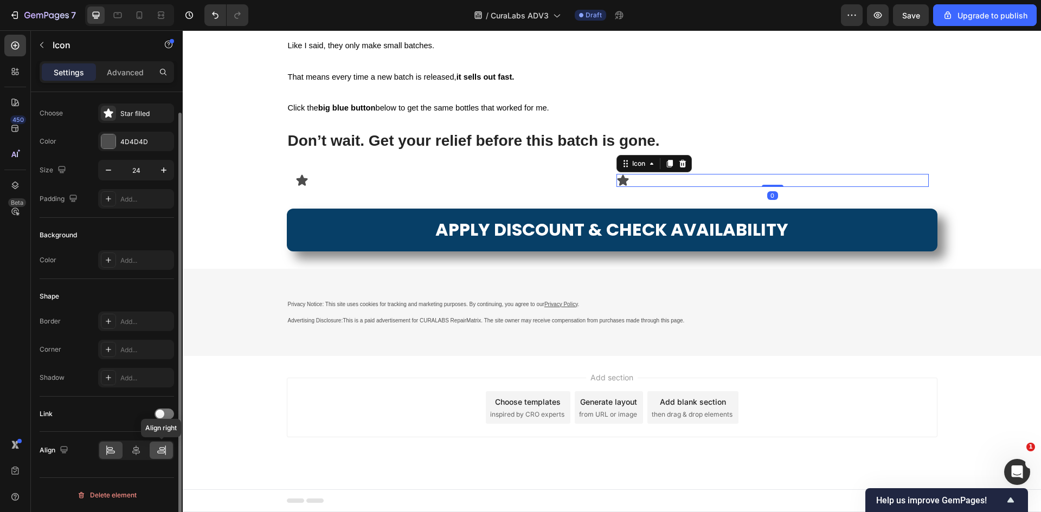
click at [161, 452] on icon at bounding box center [161, 450] width 11 height 11
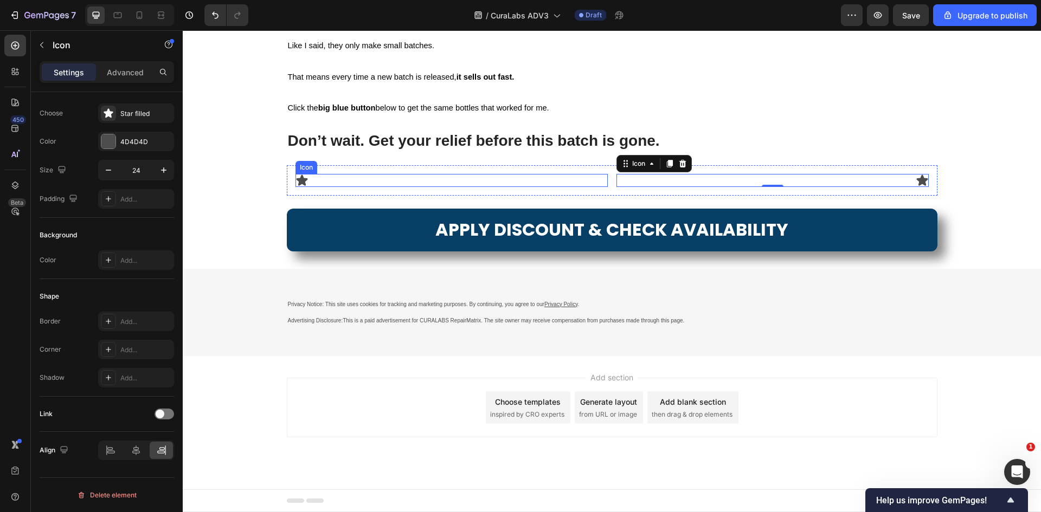
click at [303, 187] on icon at bounding box center [302, 180] width 13 height 13
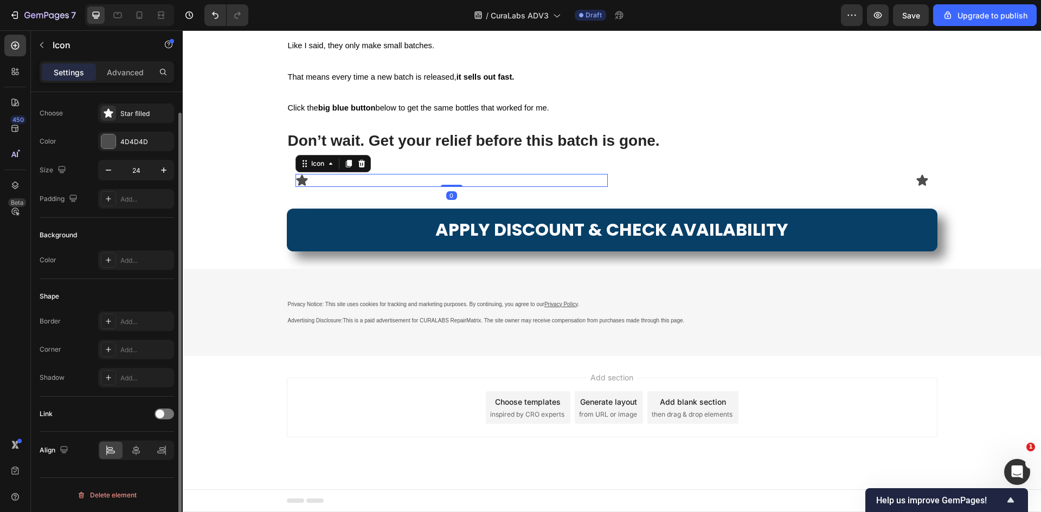
scroll to position [0, 0]
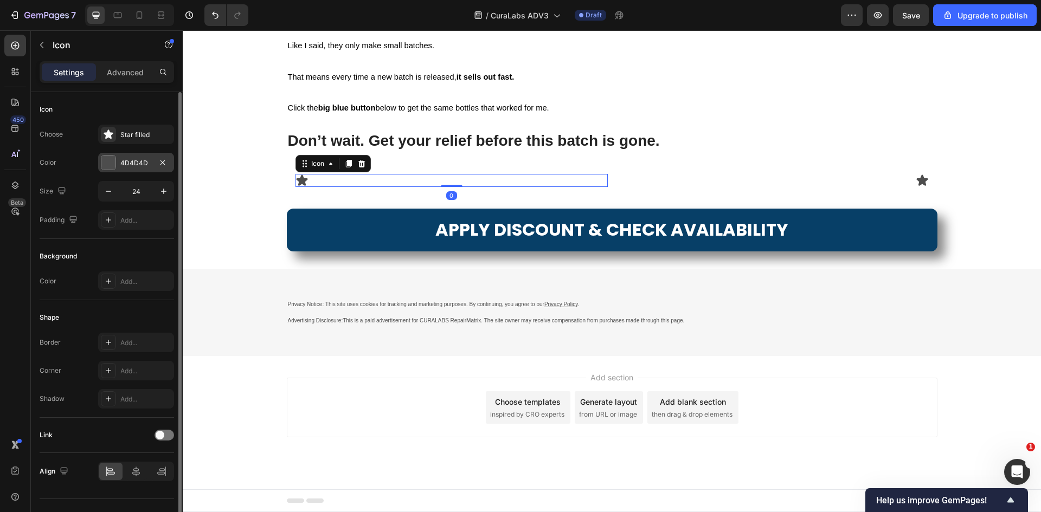
click at [126, 156] on div "4D4D4D" at bounding box center [136, 163] width 76 height 20
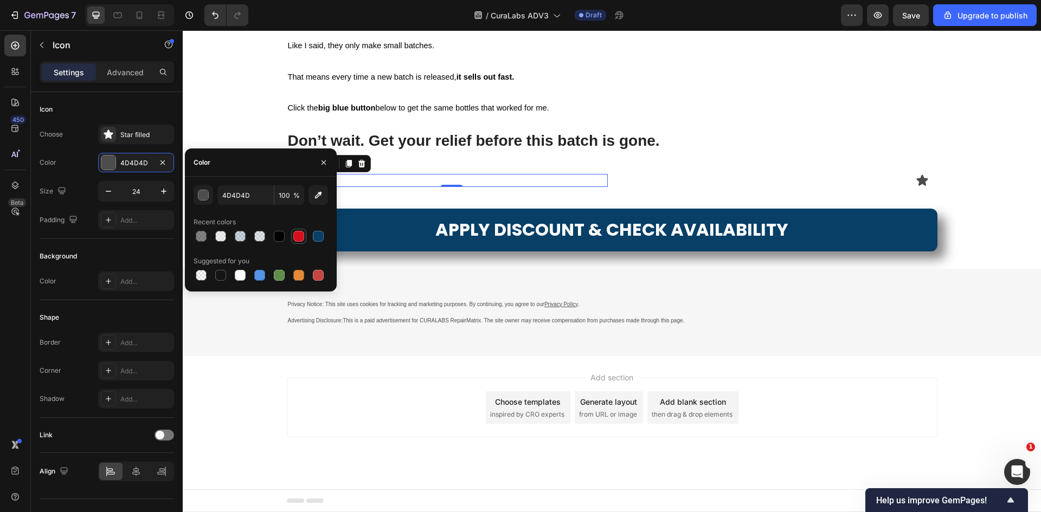
click at [297, 238] on div at bounding box center [298, 236] width 11 height 11
type input "D50F1D"
click at [143, 139] on div "Star filled" at bounding box center [136, 135] width 76 height 20
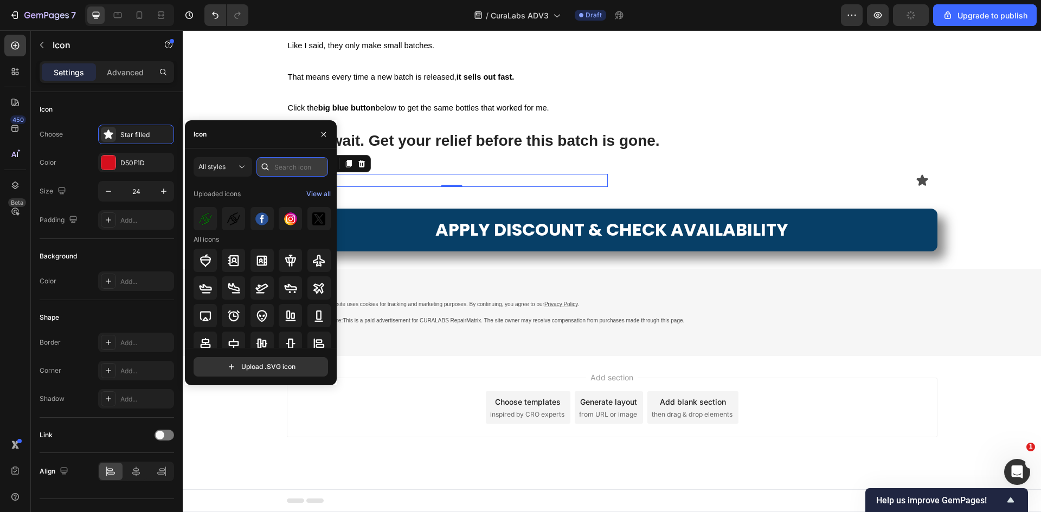
click at [277, 165] on input "text" at bounding box center [292, 167] width 72 height 20
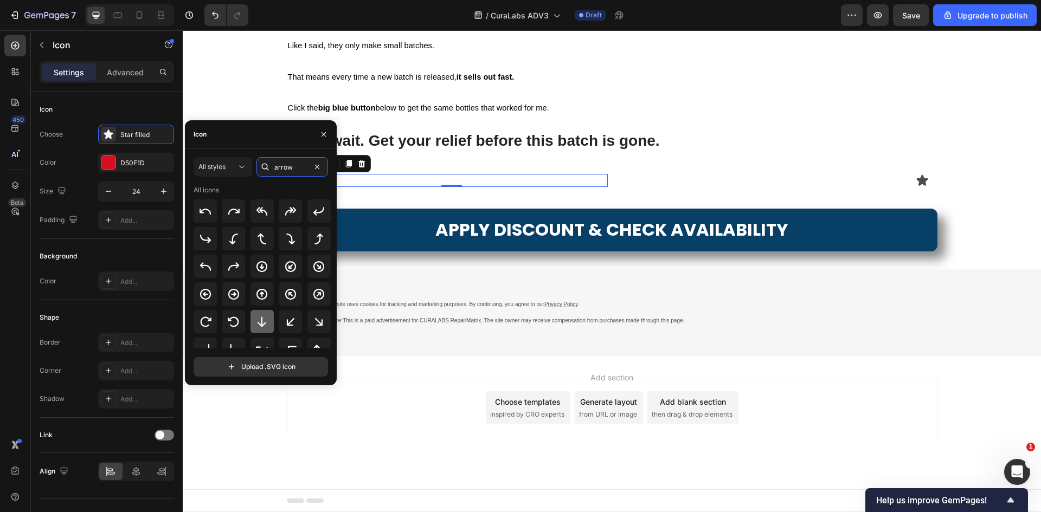
type input "arrow"
click at [264, 323] on icon at bounding box center [261, 322] width 13 height 13
click at [134, 100] on div "Icon Choose Arrow down bold Color D50F1D Size 24 Padding Add..." at bounding box center [107, 165] width 134 height 147
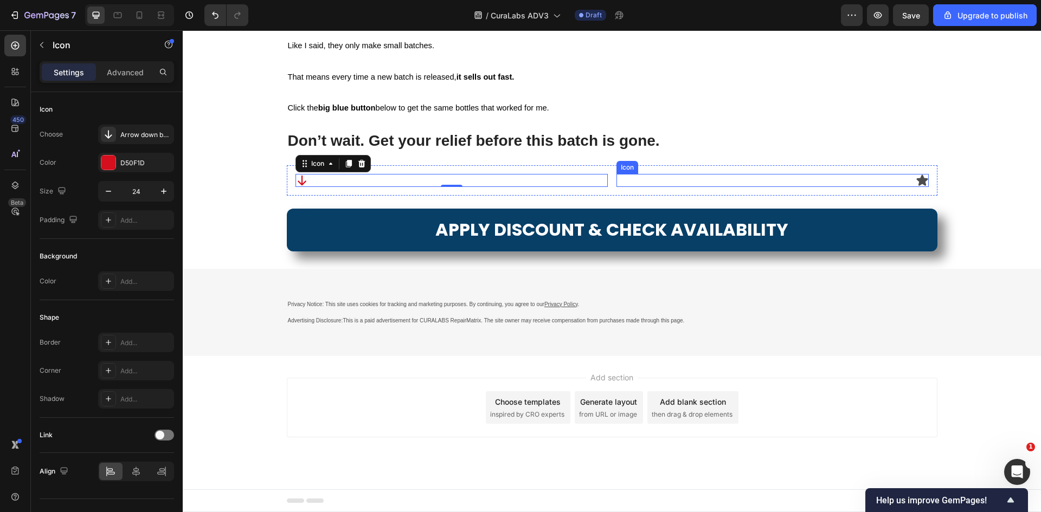
click at [906, 187] on div "Icon" at bounding box center [773, 180] width 312 height 13
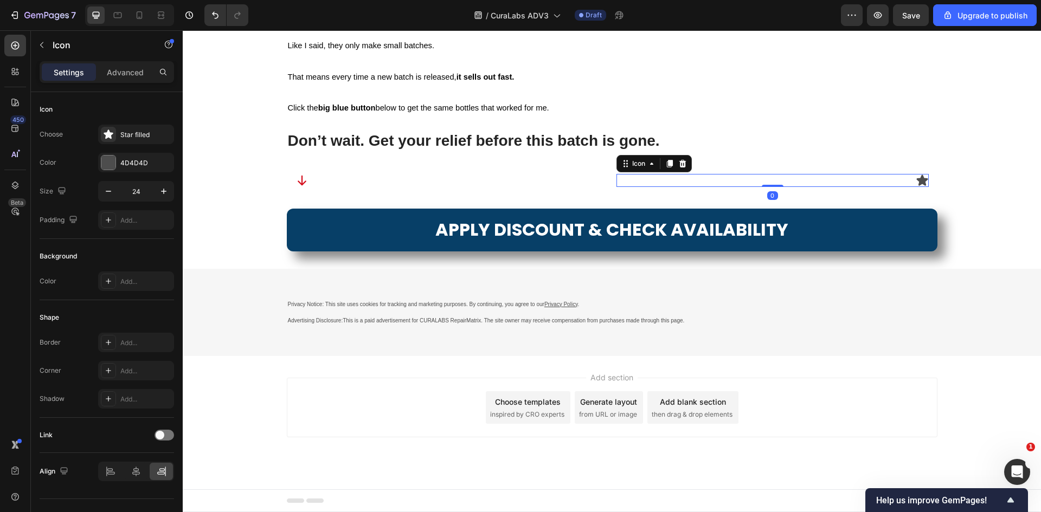
click at [682, 168] on icon at bounding box center [682, 163] width 9 height 9
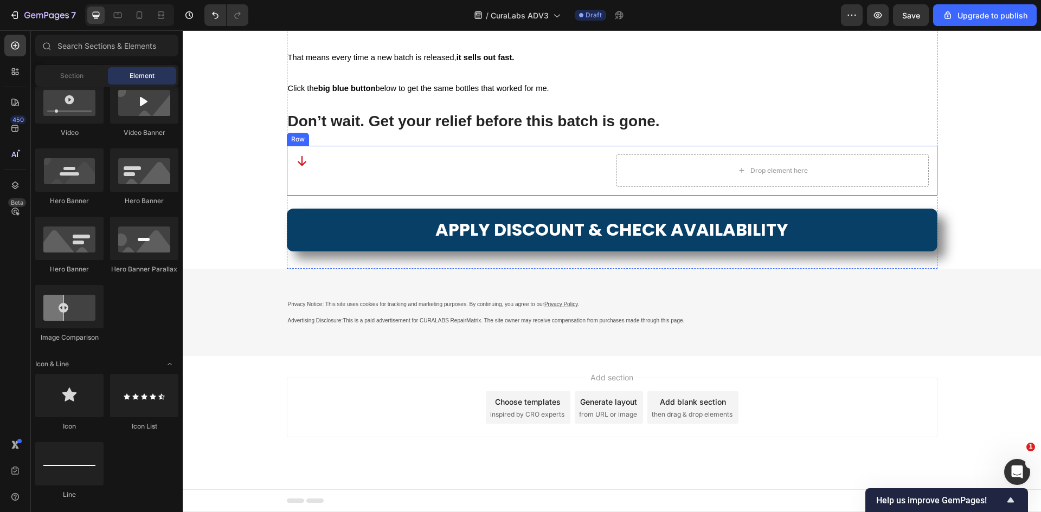
click at [367, 187] on div "Icon" at bounding box center [452, 171] width 312 height 33
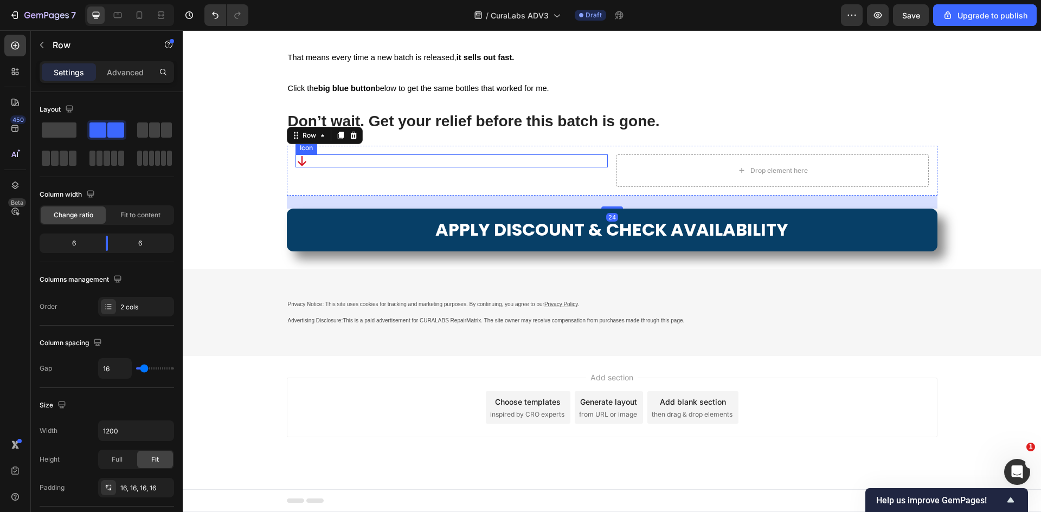
click at [324, 168] on div "Icon" at bounding box center [452, 161] width 312 height 13
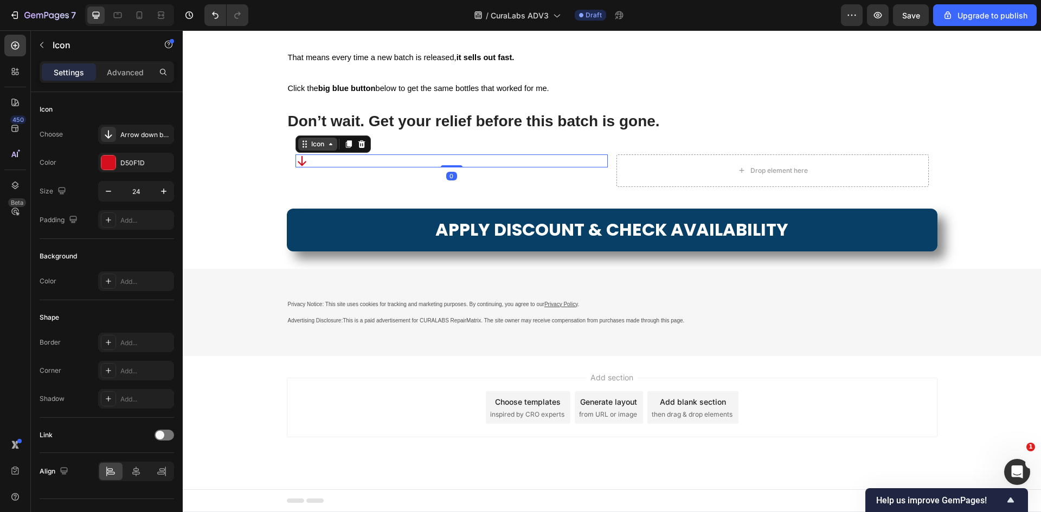
click at [302, 149] on icon at bounding box center [304, 144] width 9 height 9
click at [322, 168] on div "Icon Row 2 cols Row 1 col Section 0" at bounding box center [452, 161] width 312 height 13
click at [345, 148] on icon at bounding box center [348, 144] width 6 height 8
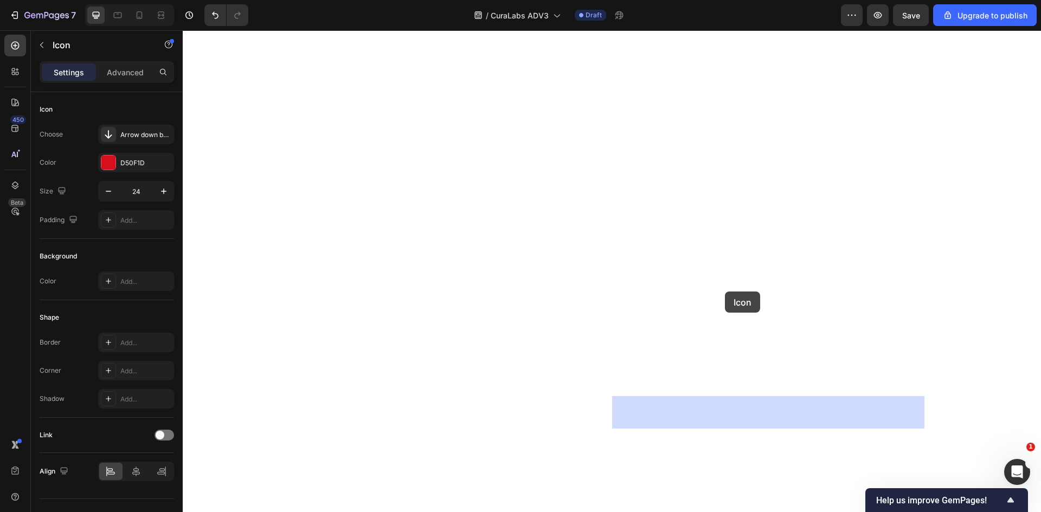
drag, startPoint x: 299, startPoint y: 274, endPoint x: 724, endPoint y: 291, distance: 425.5
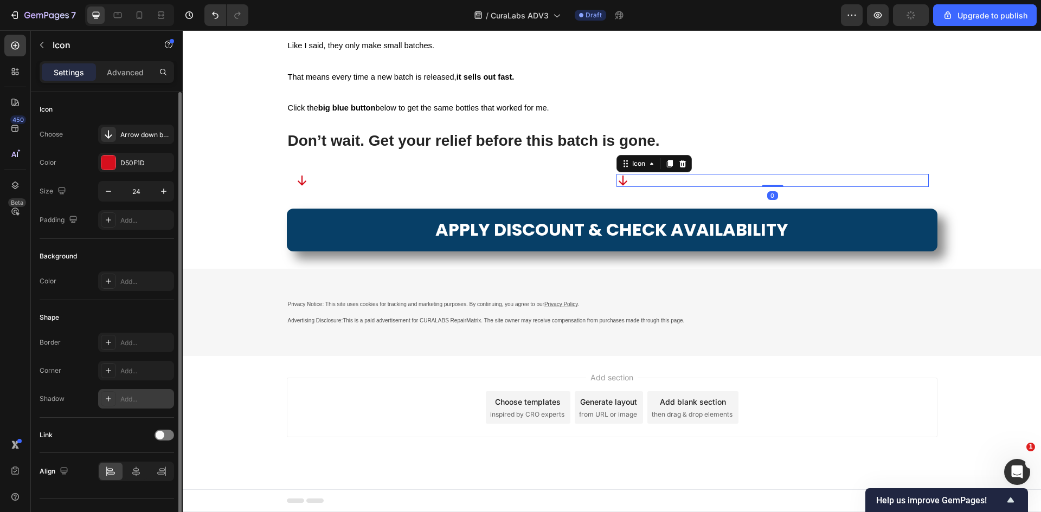
scroll to position [21, 0]
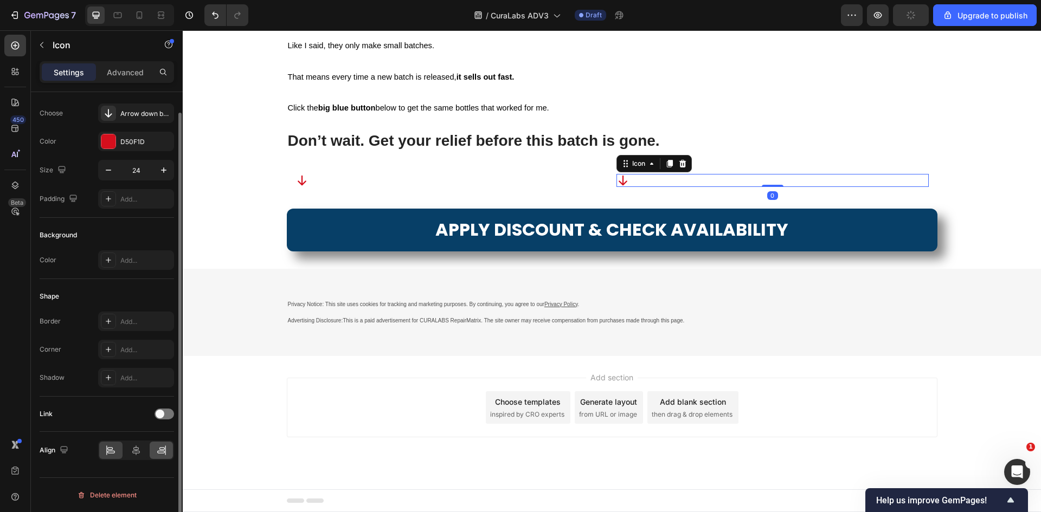
click at [158, 451] on icon at bounding box center [161, 450] width 11 height 11
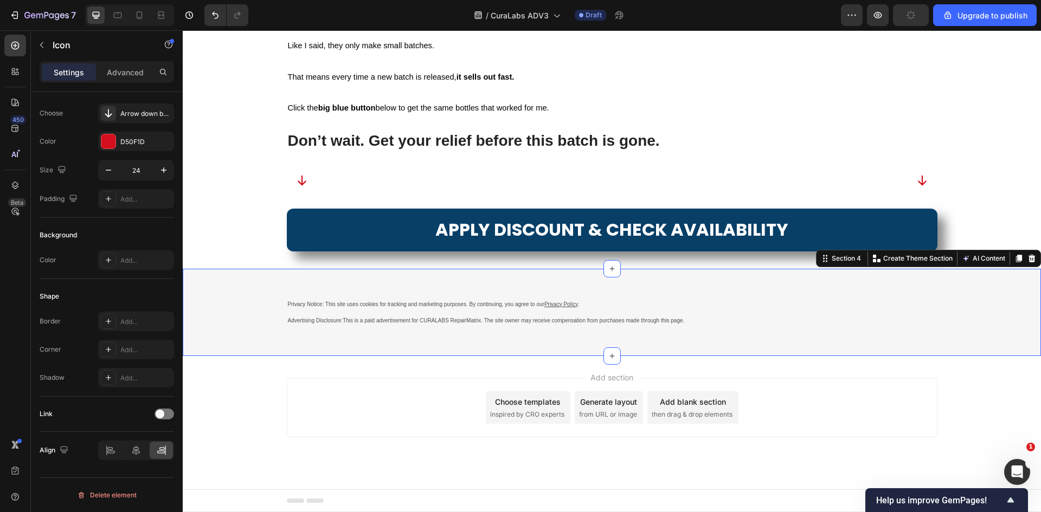
click at [450, 357] on div "Privacy Notice: This site uses cookies for tracking and marketing purposes. By …" at bounding box center [612, 313] width 858 height 88
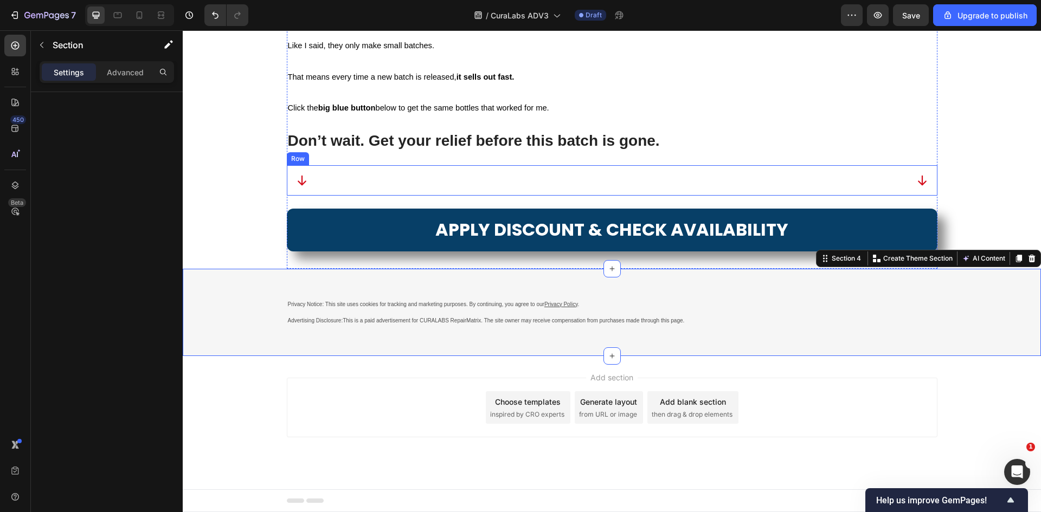
click at [409, 187] on div "Icon" at bounding box center [452, 180] width 312 height 13
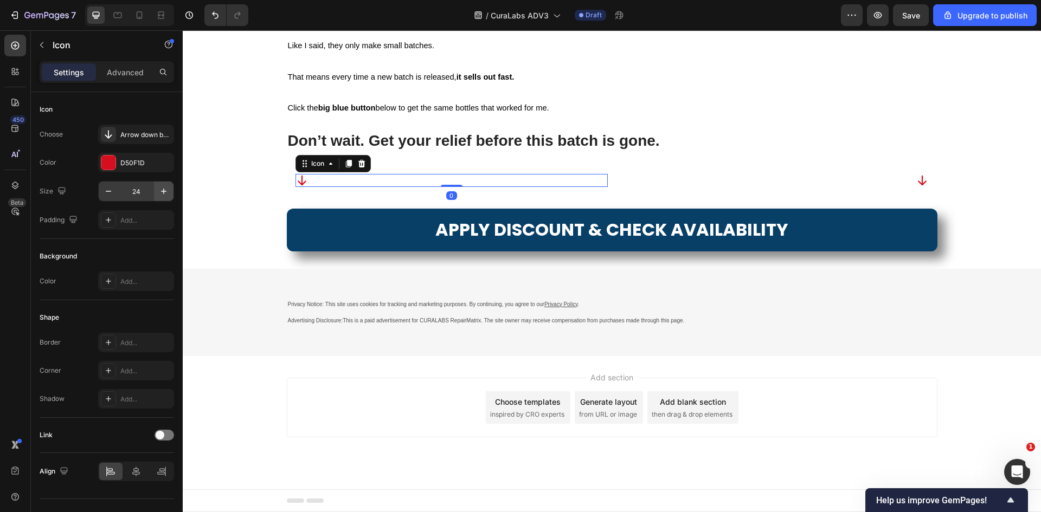
click at [161, 197] on button "button" at bounding box center [164, 192] width 20 height 20
click at [162, 196] on button "button" at bounding box center [164, 192] width 20 height 20
click at [162, 196] on icon "button" at bounding box center [163, 191] width 11 height 11
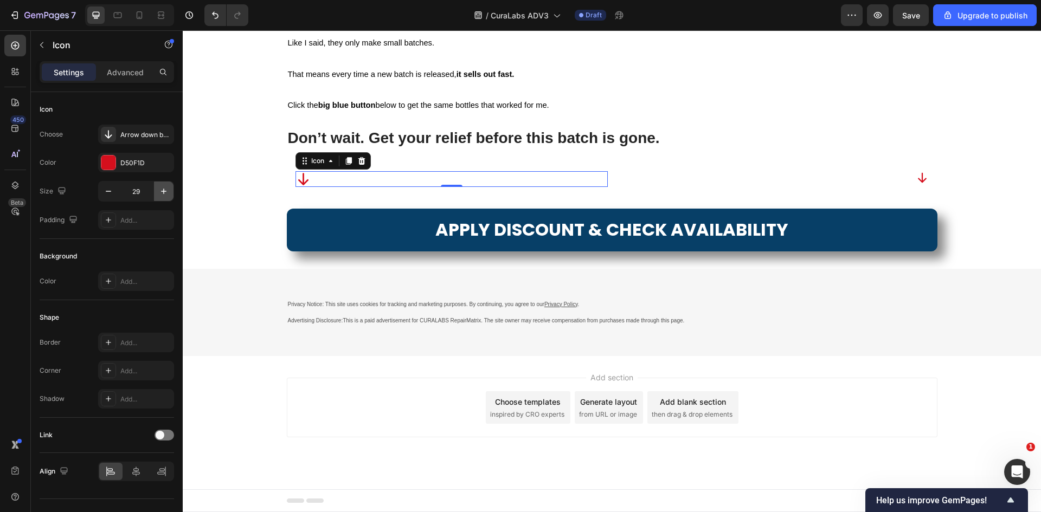
click at [163, 196] on icon "button" at bounding box center [163, 191] width 11 height 11
click at [164, 196] on icon "button" at bounding box center [163, 191] width 11 height 11
click at [164, 195] on icon "button" at bounding box center [163, 191] width 11 height 11
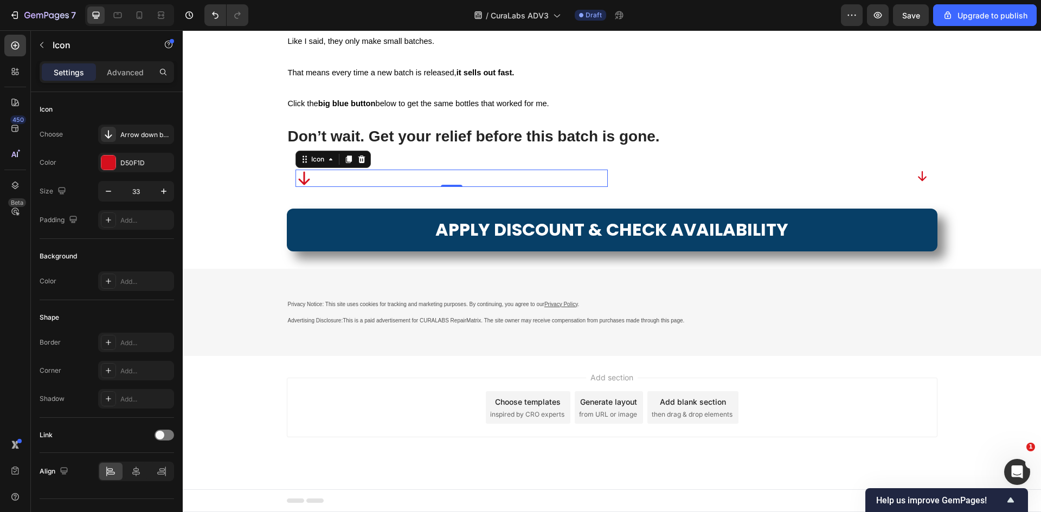
type input "34"
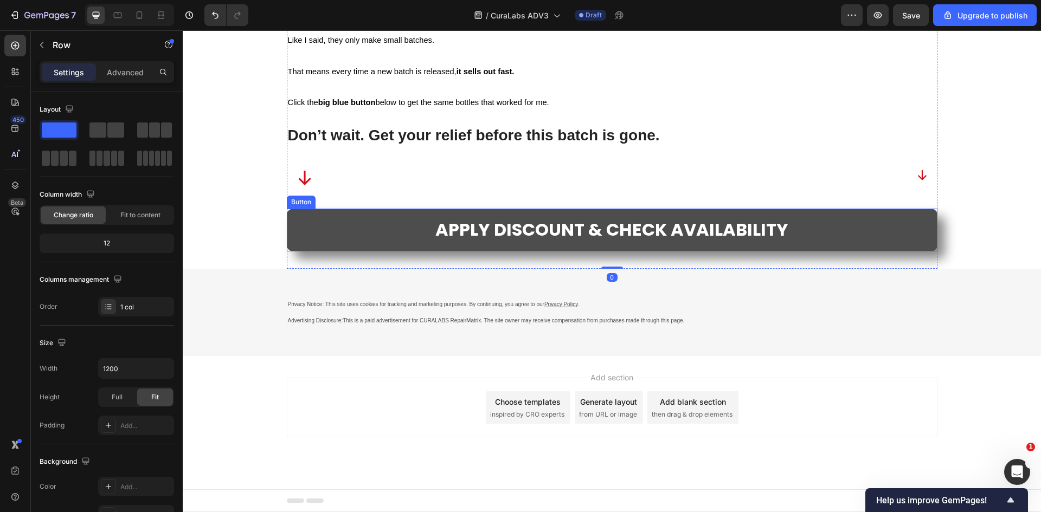
click at [399, 252] on link "APPLY DISCOUNT & CHECK AVAILABILITY" at bounding box center [612, 230] width 651 height 43
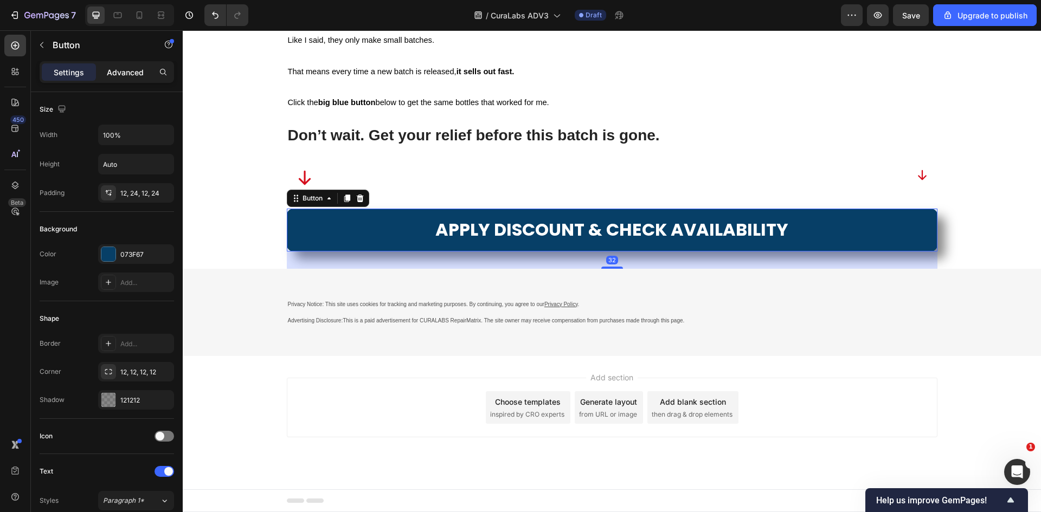
click at [121, 74] on p "Advanced" at bounding box center [125, 72] width 37 height 11
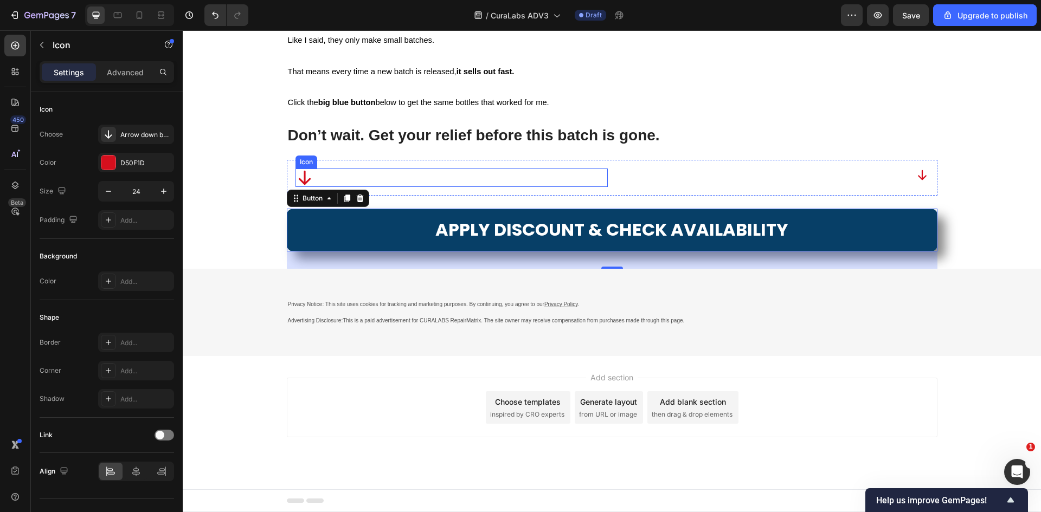
click at [351, 187] on div "Icon" at bounding box center [452, 178] width 312 height 18
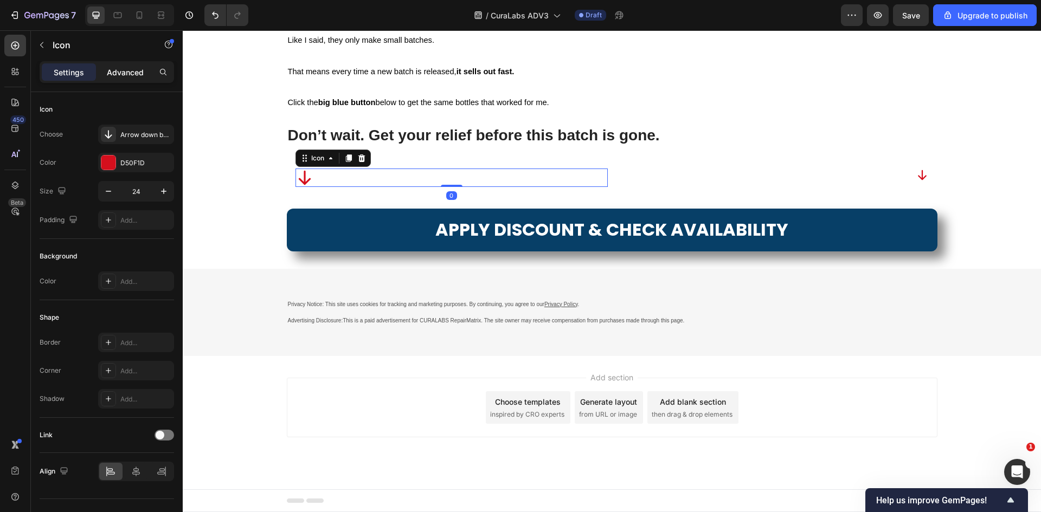
click at [137, 67] on p "Advanced" at bounding box center [125, 72] width 37 height 11
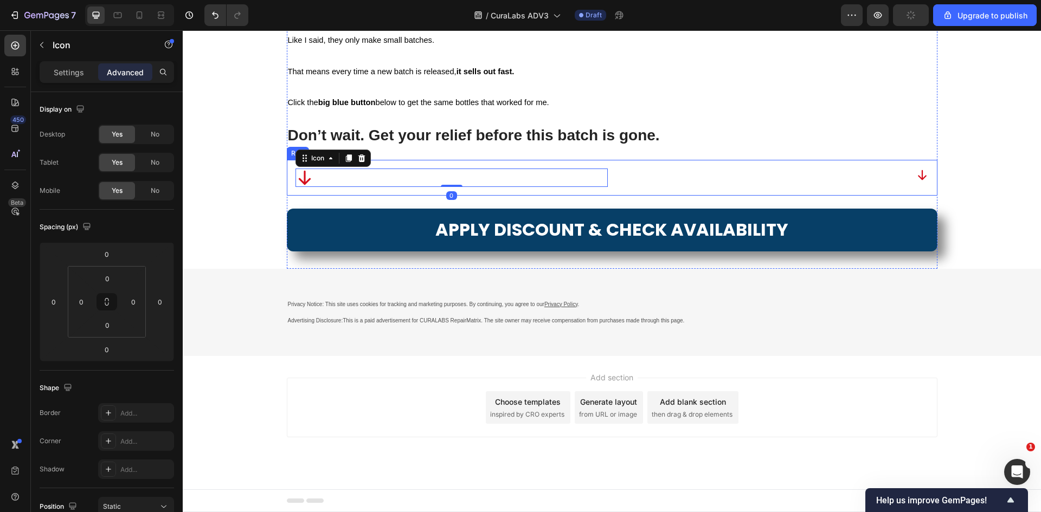
click at [607, 196] on div "Icon 0 Icon Row" at bounding box center [612, 178] width 651 height 36
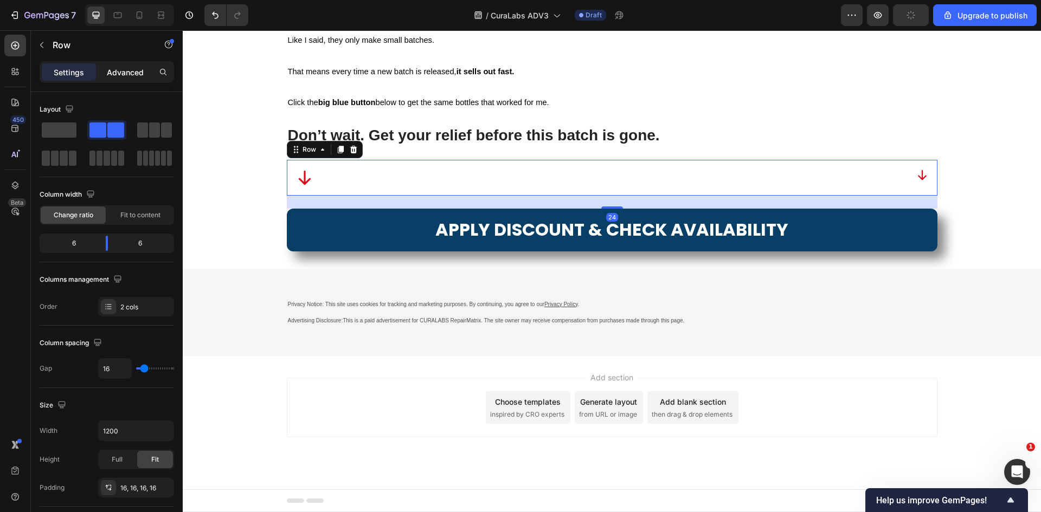
click at [137, 76] on p "Advanced" at bounding box center [125, 72] width 37 height 11
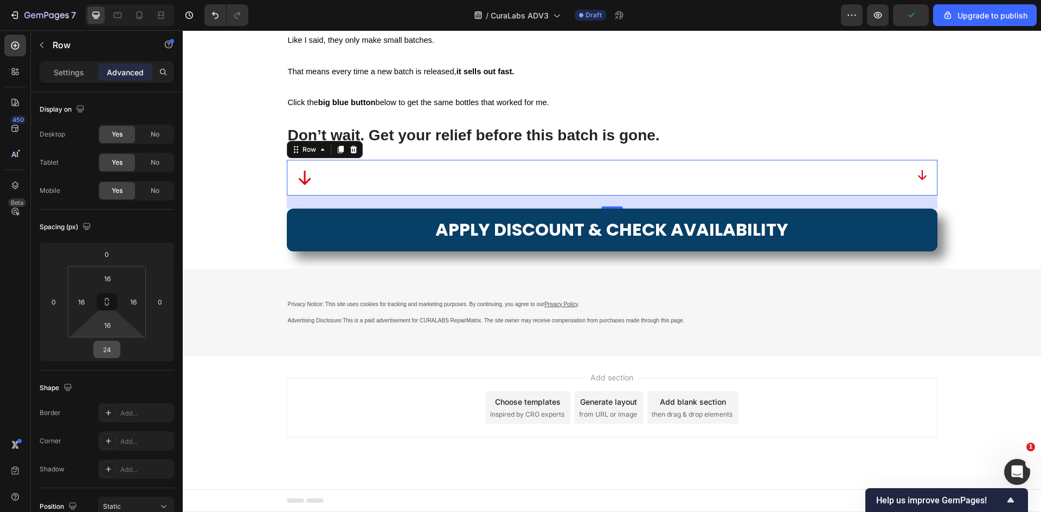
click at [115, 350] on input "24" at bounding box center [107, 350] width 22 height 16
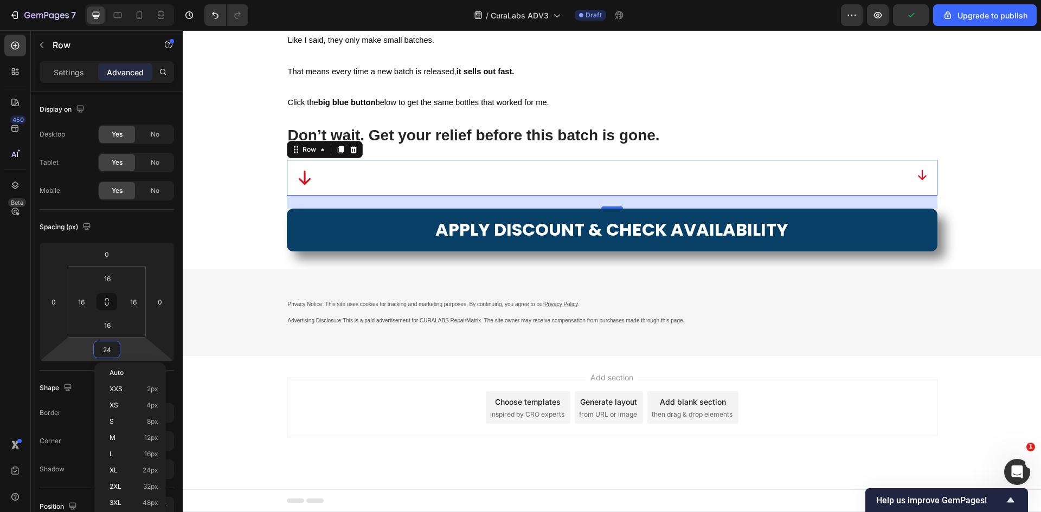
type input "0"
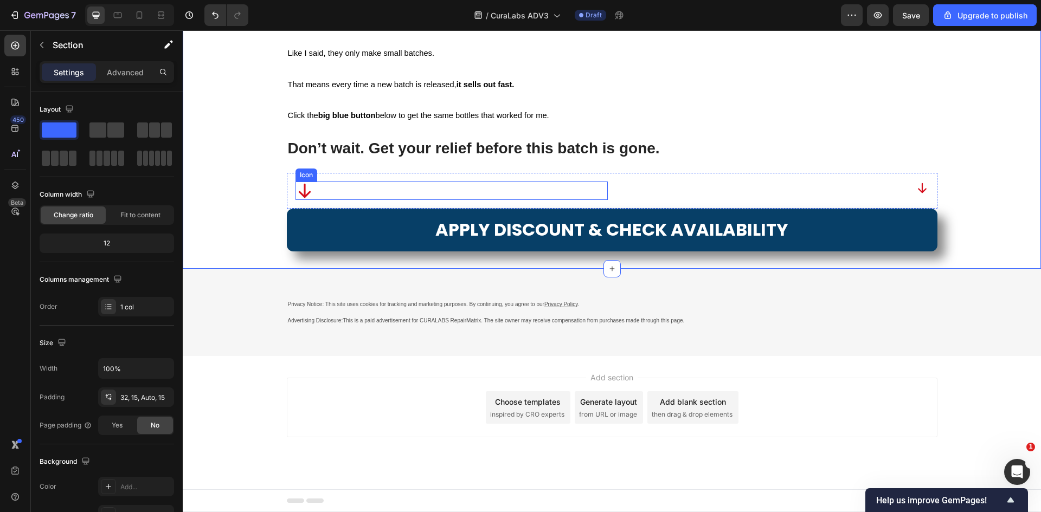
click at [297, 200] on icon at bounding box center [305, 191] width 18 height 18
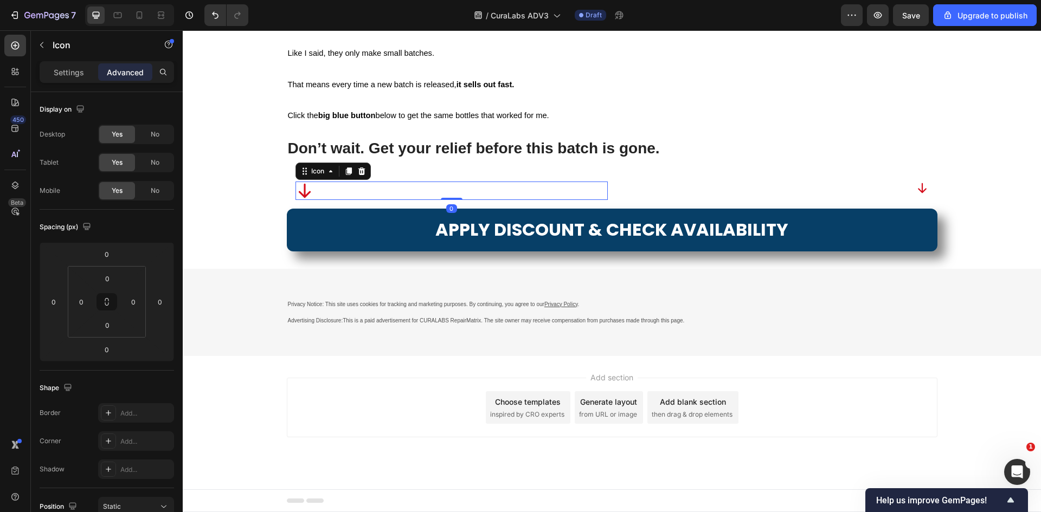
click at [40, 43] on icon "button" at bounding box center [41, 45] width 9 height 9
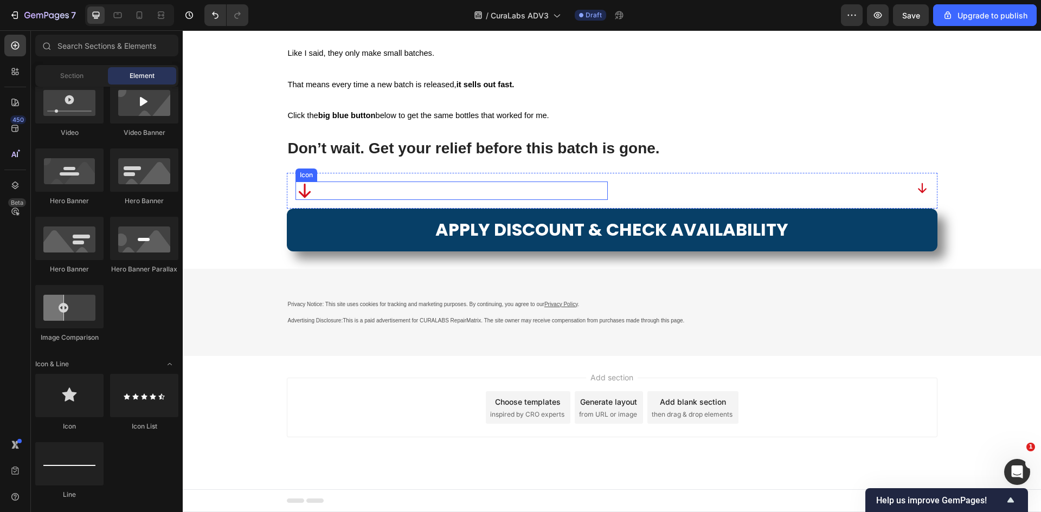
click at [307, 200] on icon at bounding box center [305, 191] width 18 height 18
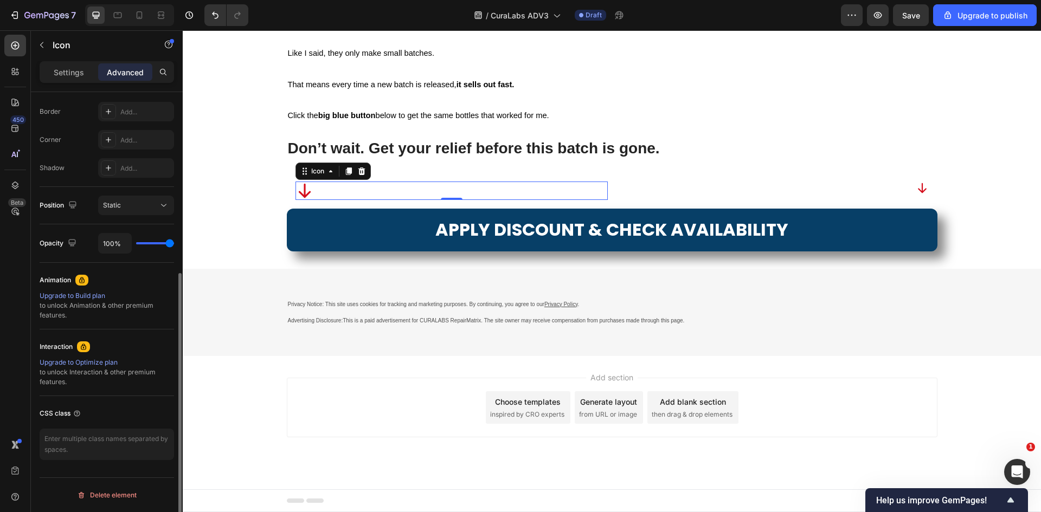
scroll to position [0, 0]
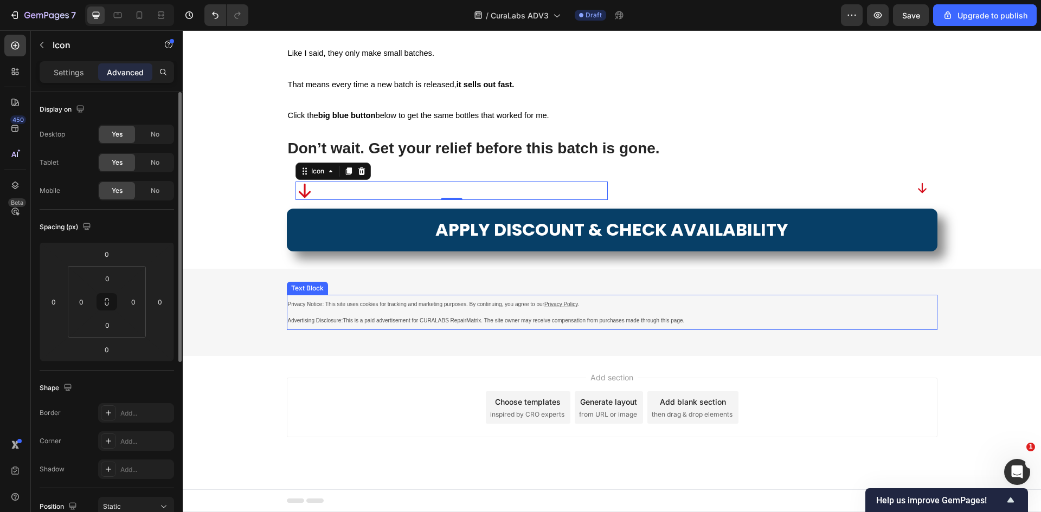
click at [417, 313] on p "Privacy Notice: This site uses cookies for tracking and marketing purposes. By …" at bounding box center [612, 304] width 649 height 17
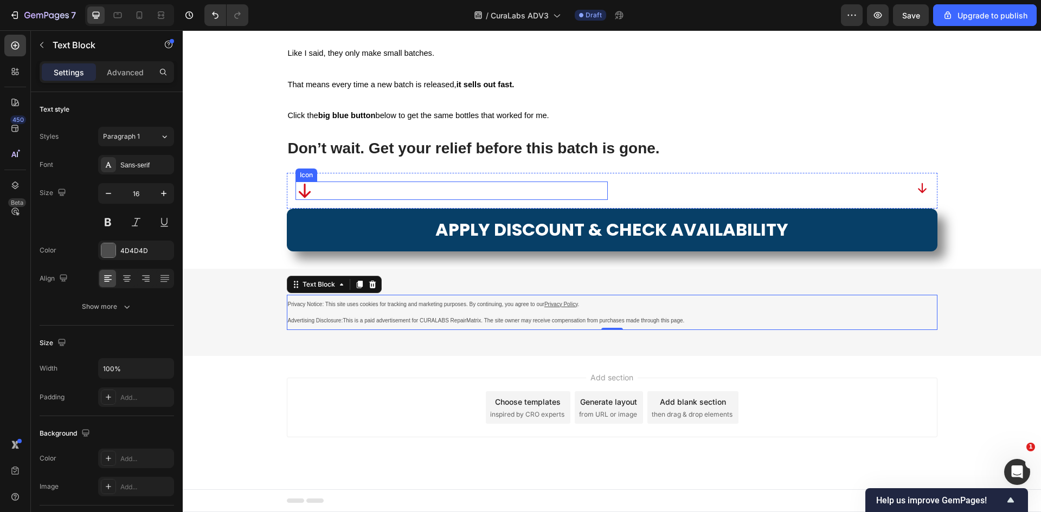
click at [303, 200] on icon at bounding box center [305, 191] width 18 height 18
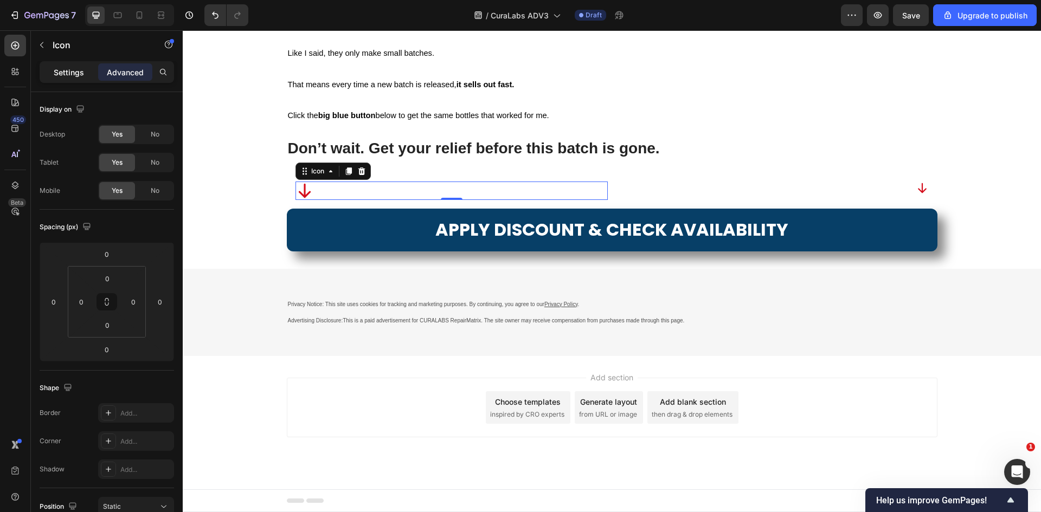
click at [72, 78] on div "Settings" at bounding box center [69, 71] width 54 height 17
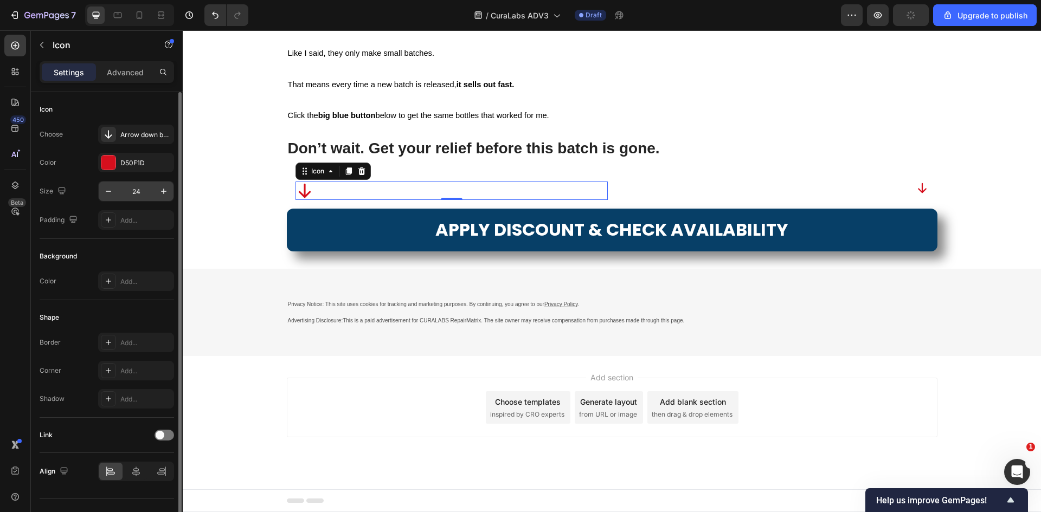
click at [143, 191] on input "24" at bounding box center [136, 192] width 36 height 20
type input "50"
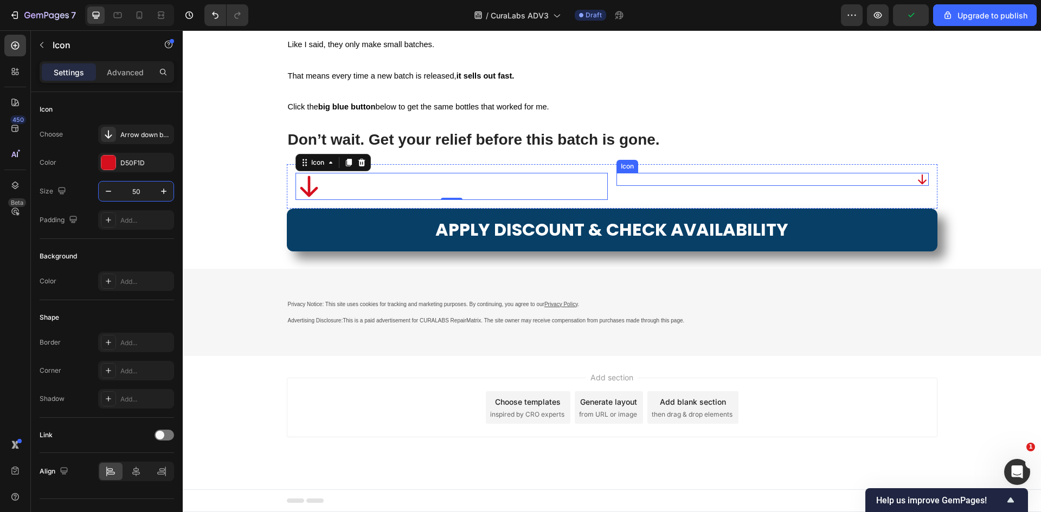
click at [921, 184] on icon at bounding box center [922, 179] width 9 height 10
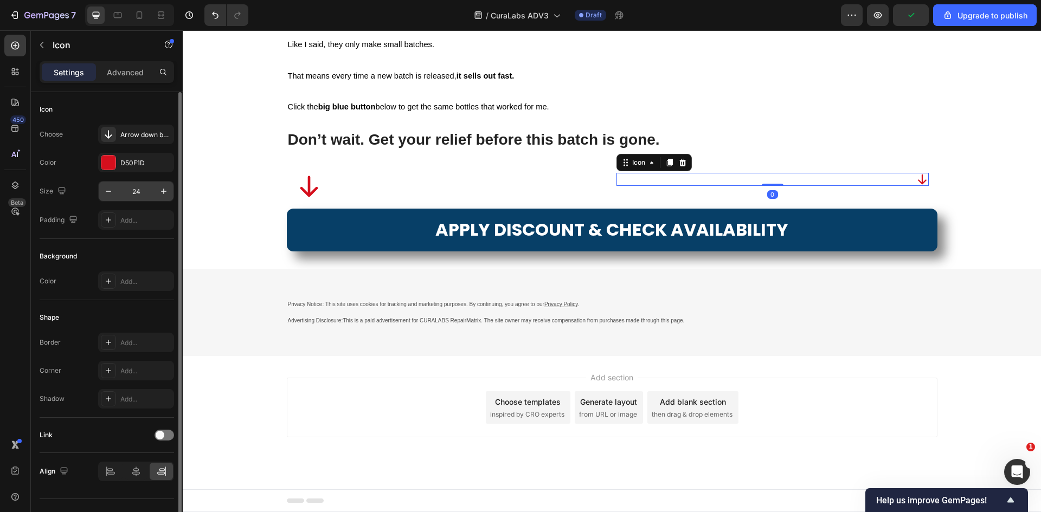
click at [127, 195] on input "24" at bounding box center [136, 192] width 36 height 20
type input "50"
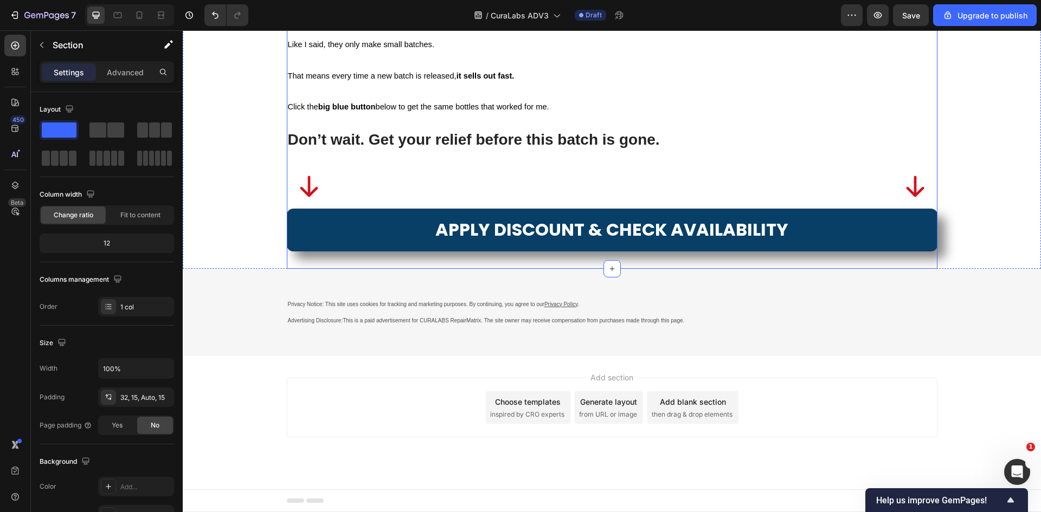
scroll to position [7462, 0]
click at [911, 197] on icon at bounding box center [915, 186] width 18 height 21
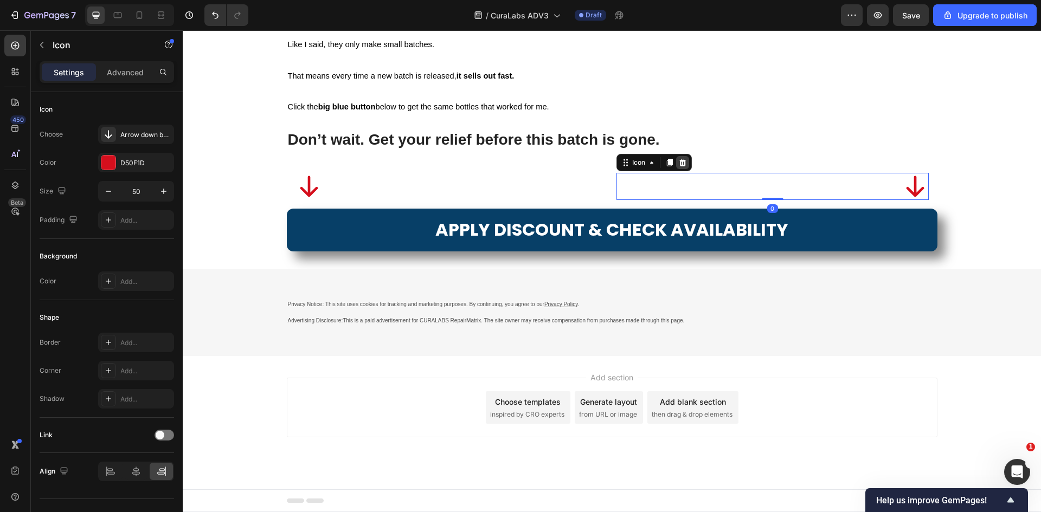
click at [678, 167] on icon at bounding box center [682, 162] width 9 height 9
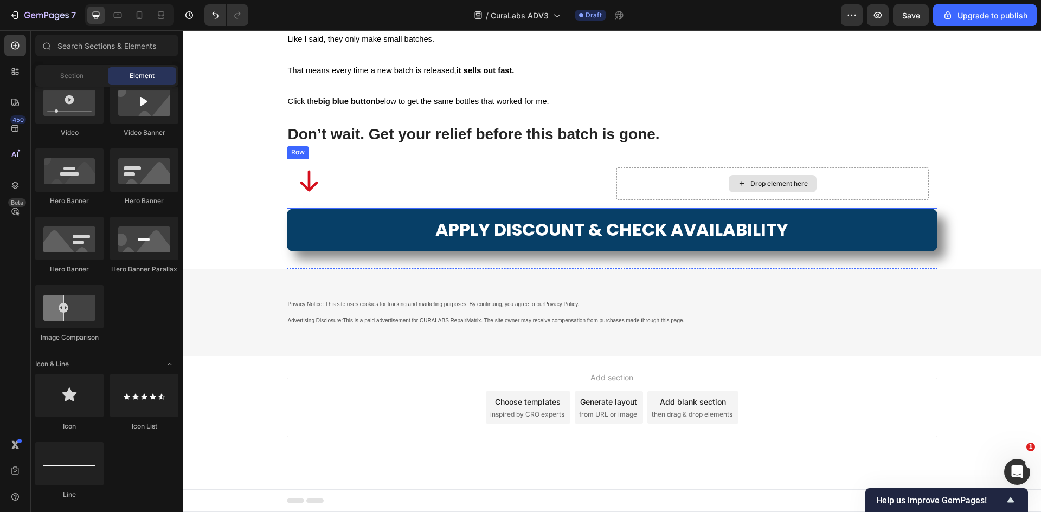
click at [652, 200] on div "Drop element here" at bounding box center [773, 184] width 312 height 33
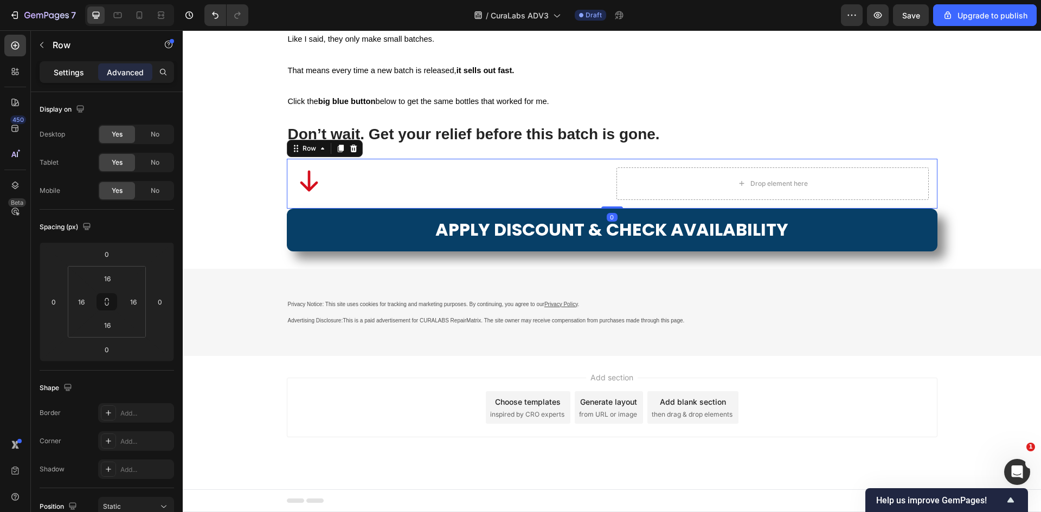
click at [80, 74] on p "Settings" at bounding box center [69, 72] width 30 height 11
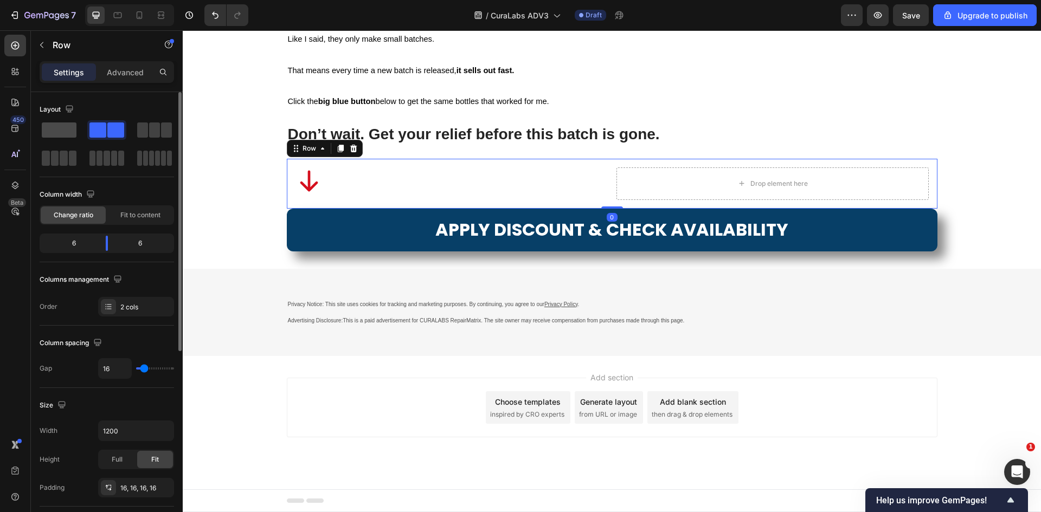
click at [72, 127] on span at bounding box center [59, 130] width 35 height 15
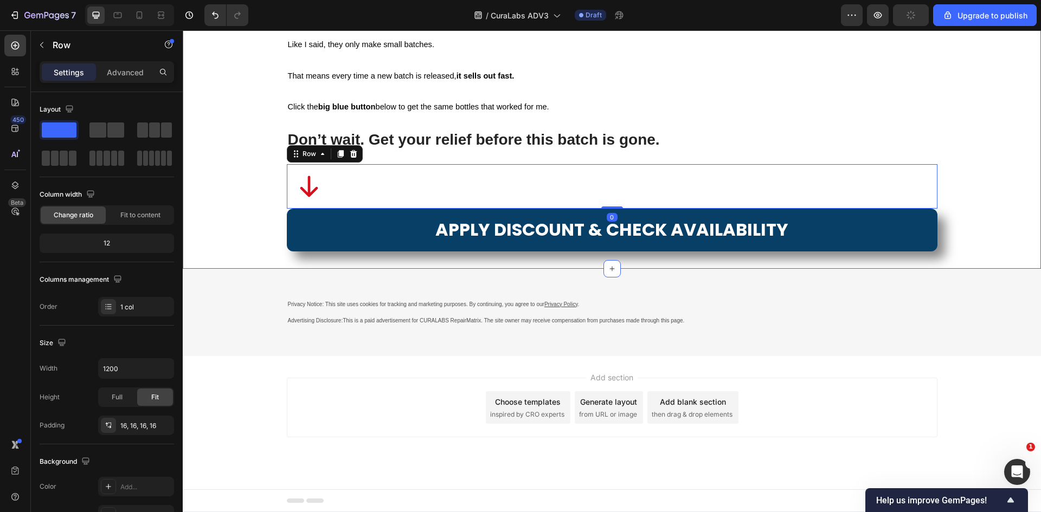
click at [334, 200] on div "Icon" at bounding box center [612, 186] width 633 height 27
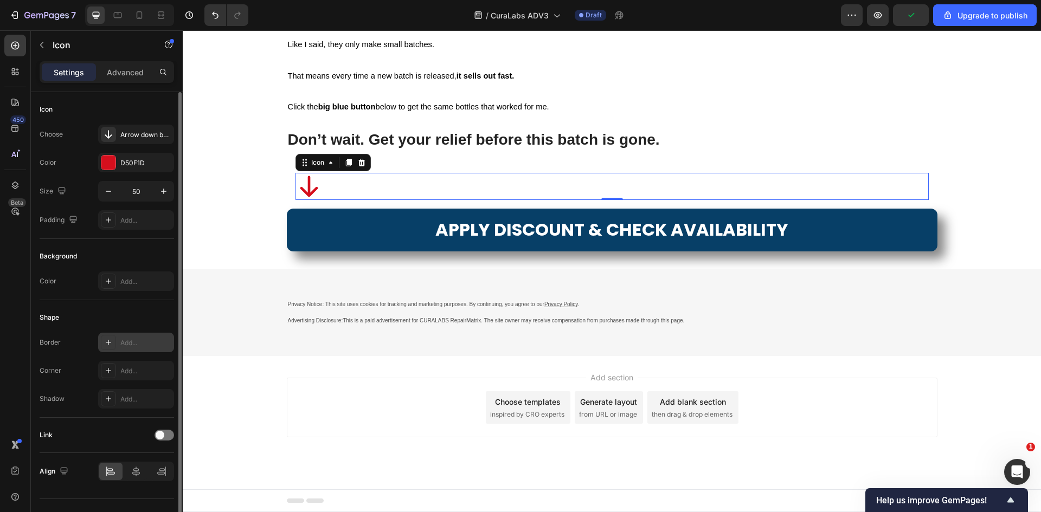
scroll to position [21, 0]
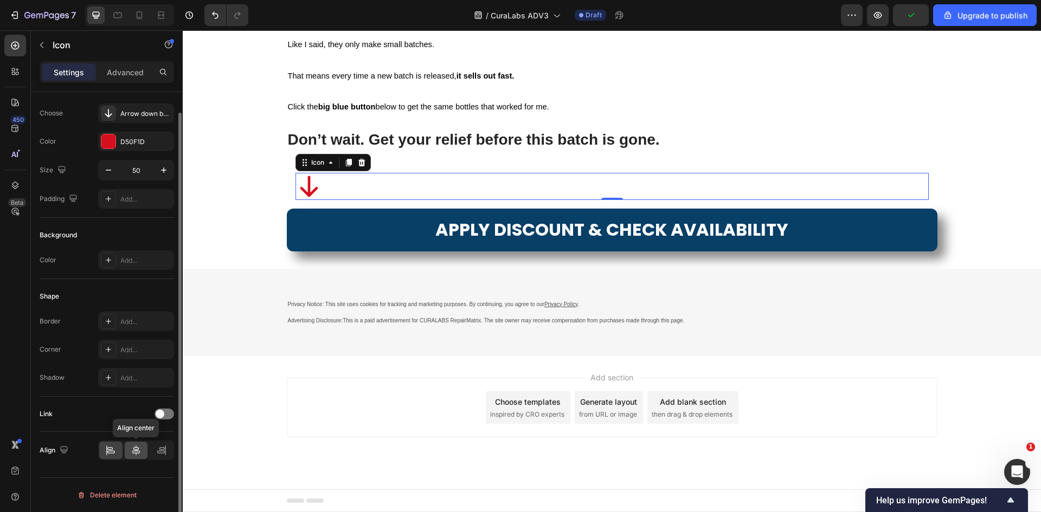
click at [140, 448] on icon at bounding box center [136, 450] width 11 height 11
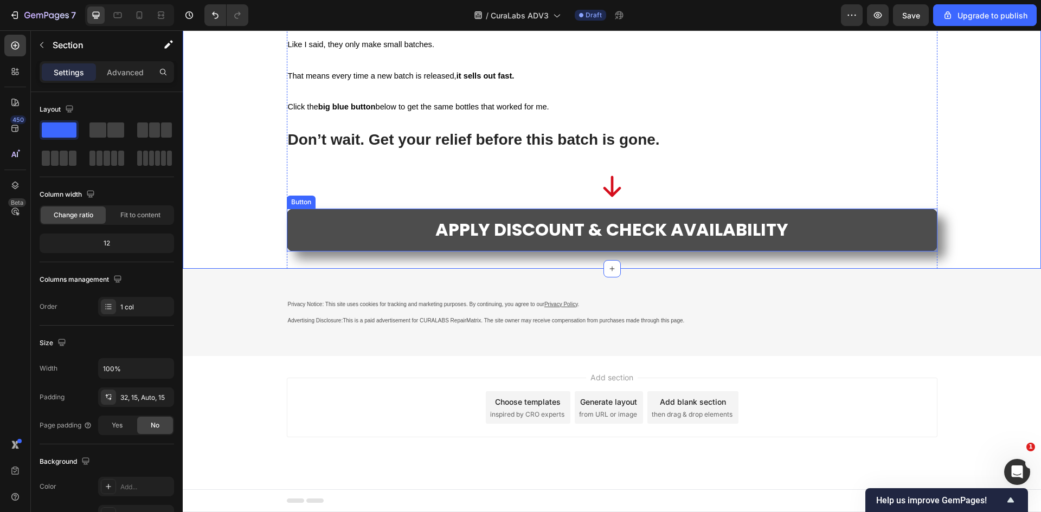
click at [308, 252] on link "APPLY DISCOUNT & CHECK AVAILABILITY" at bounding box center [612, 230] width 651 height 43
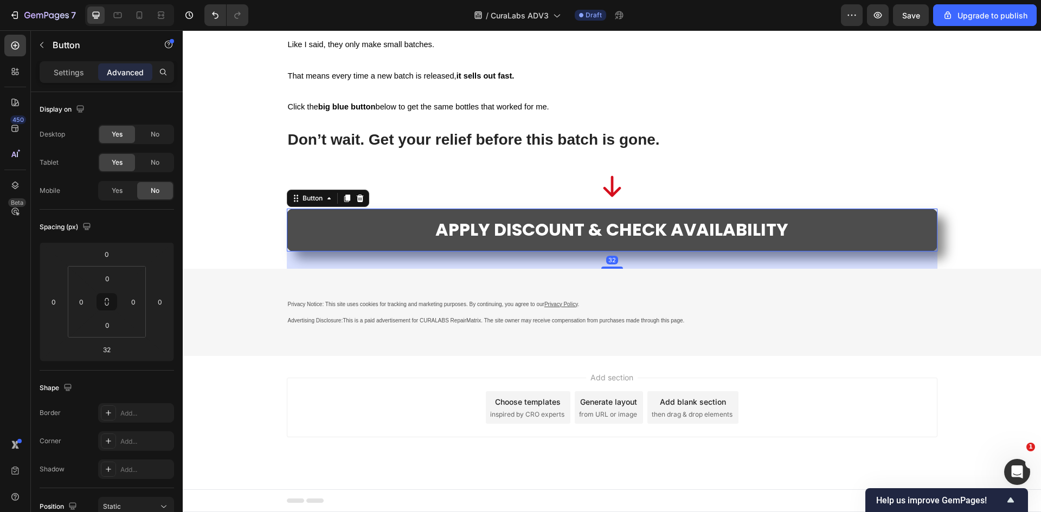
click at [287, 252] on link "APPLY DISCOUNT & CHECK AVAILABILITY" at bounding box center [612, 230] width 651 height 43
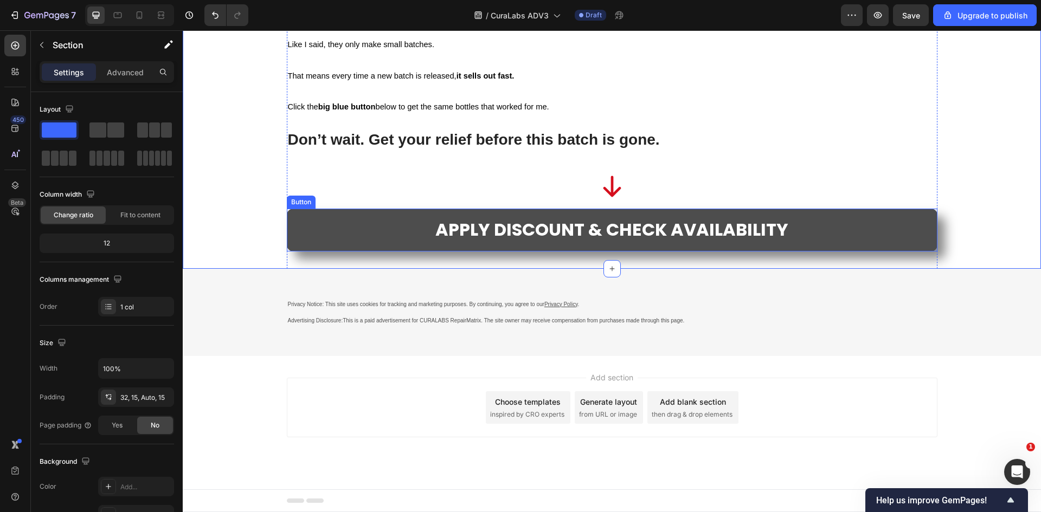
click at [306, 252] on link "APPLY DISCOUNT & CHECK AVAILABILITY" at bounding box center [612, 230] width 651 height 43
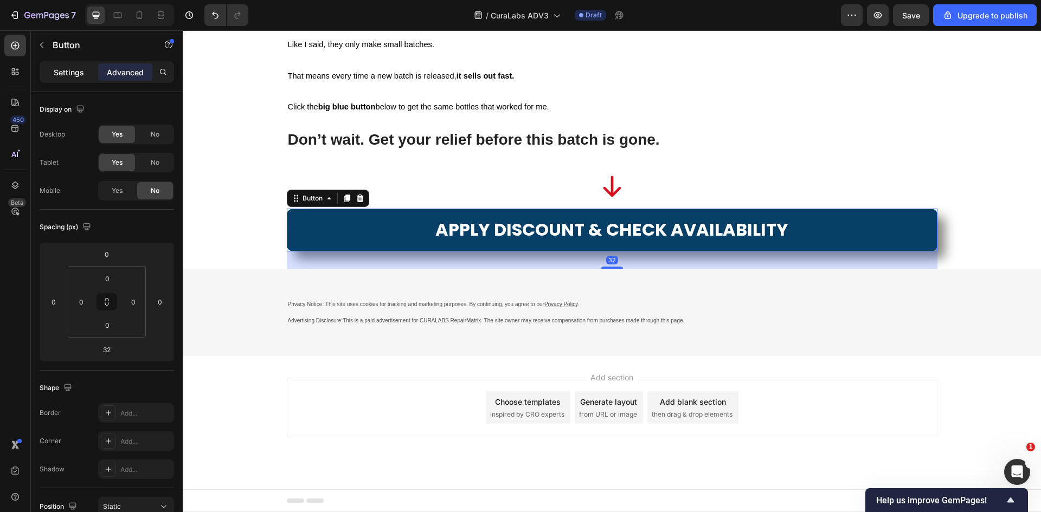
click at [86, 75] on div "Settings" at bounding box center [69, 71] width 54 height 17
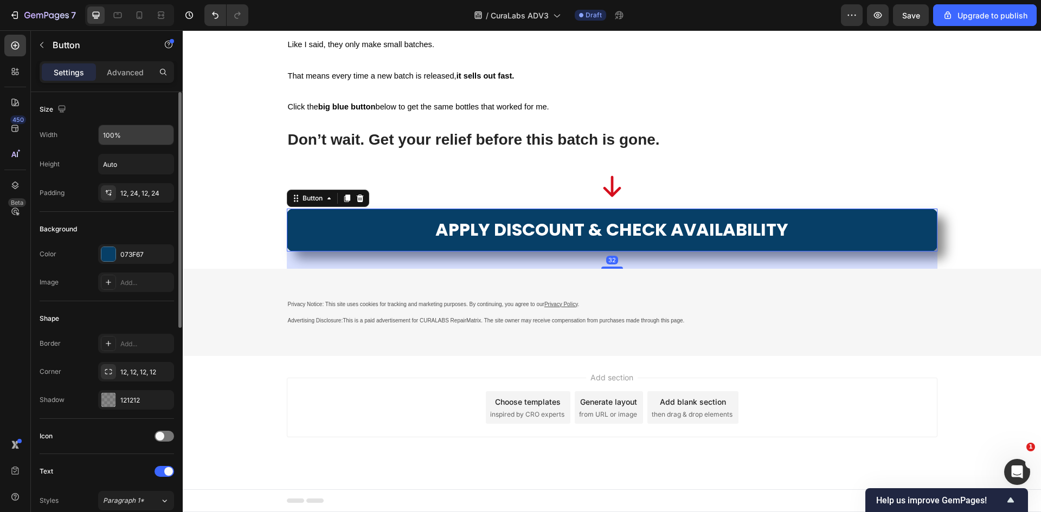
click at [124, 137] on input "100%" at bounding box center [136, 135] width 75 height 20
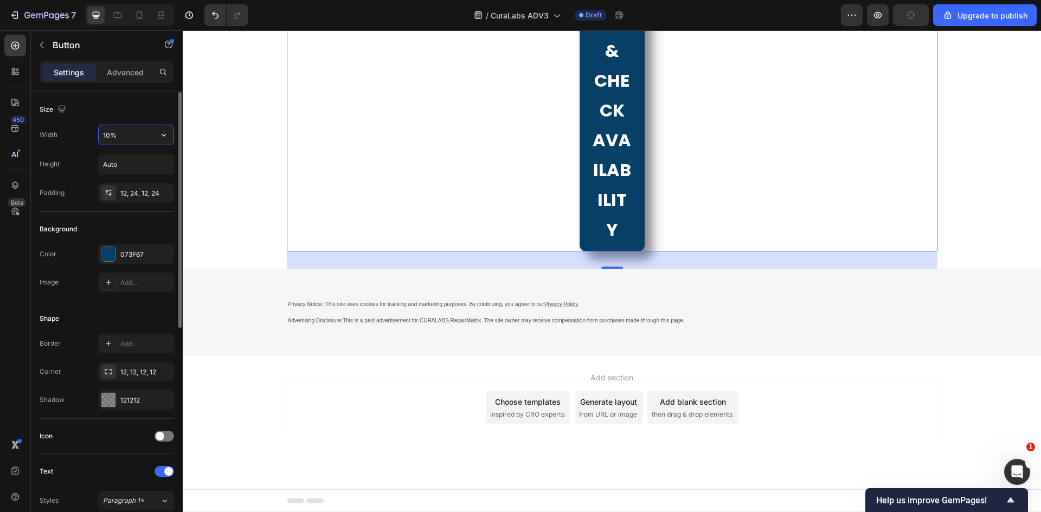
type input "100%"
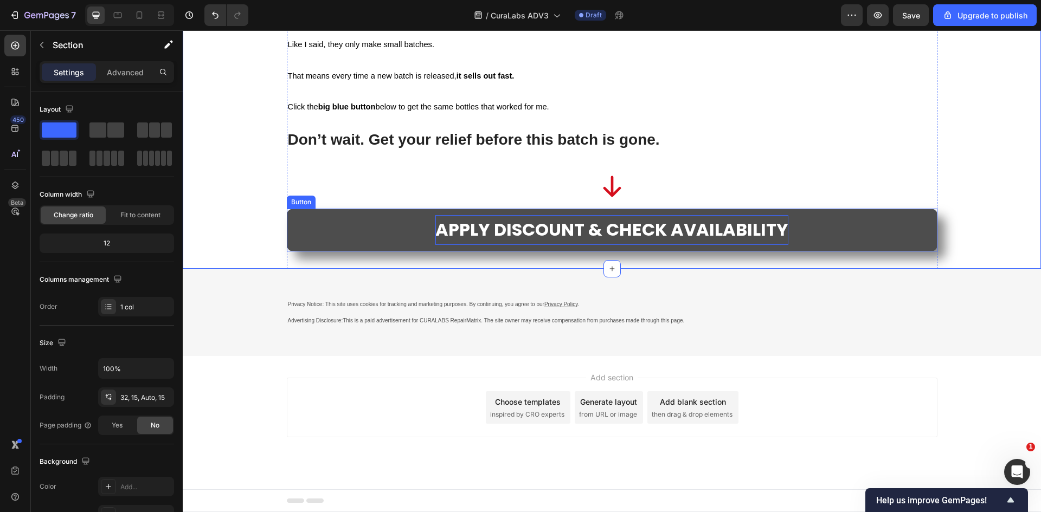
click at [474, 242] on span "APPLY DISCOUNT & CHECK AVAILABILITY" at bounding box center [611, 229] width 353 height 24
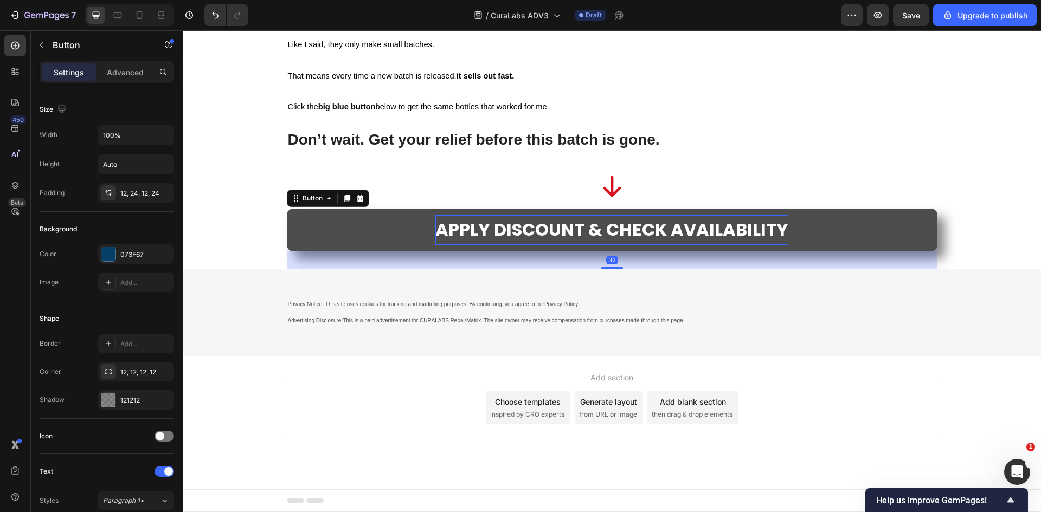
click at [474, 242] on span "APPLY DISCOUNT & CHECK AVAILABILITY" at bounding box center [611, 229] width 353 height 24
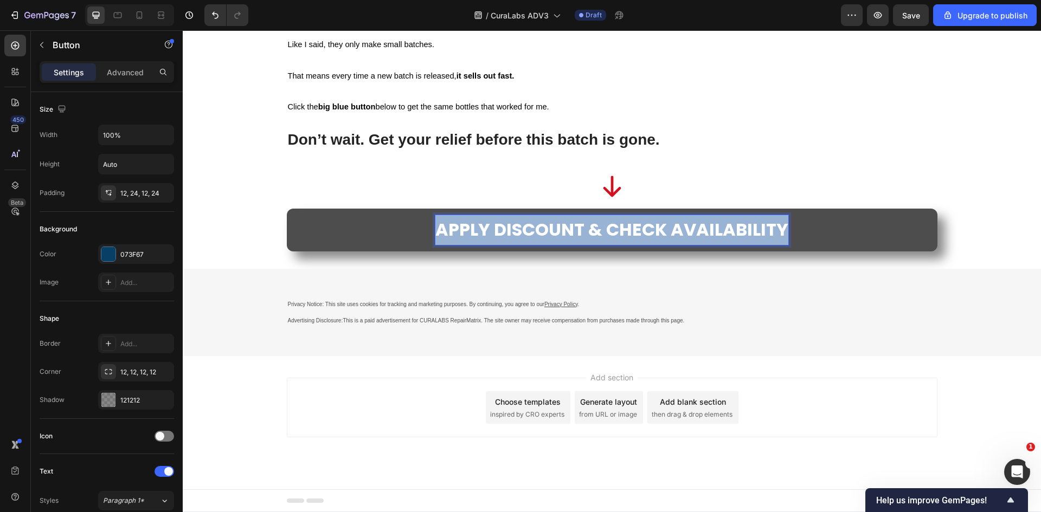
click at [474, 242] on span "APPLY DISCOUNT & CHECK AVAILABILITY" at bounding box center [611, 229] width 353 height 24
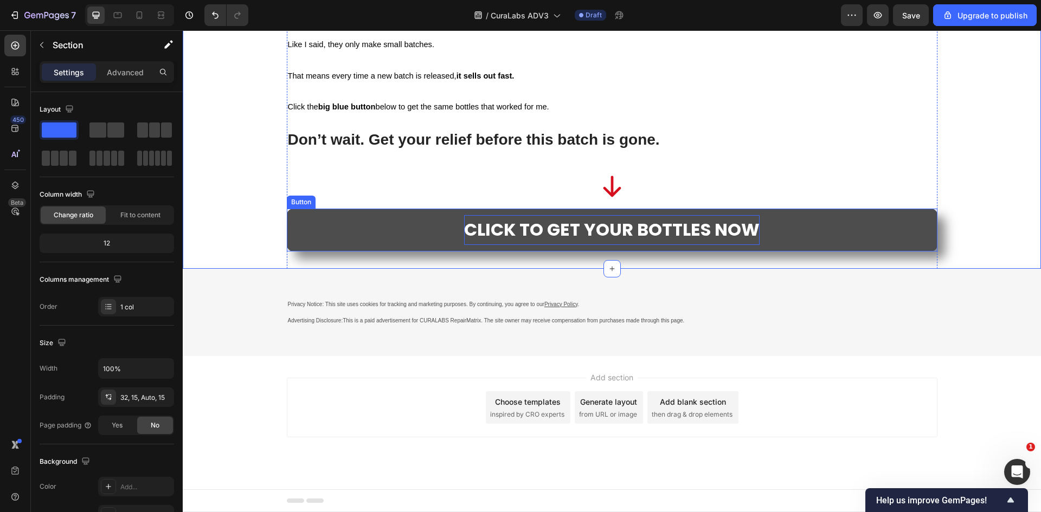
click at [591, 242] on span "CLICK TO GET YOUR BOTTLES NOW" at bounding box center [612, 229] width 296 height 24
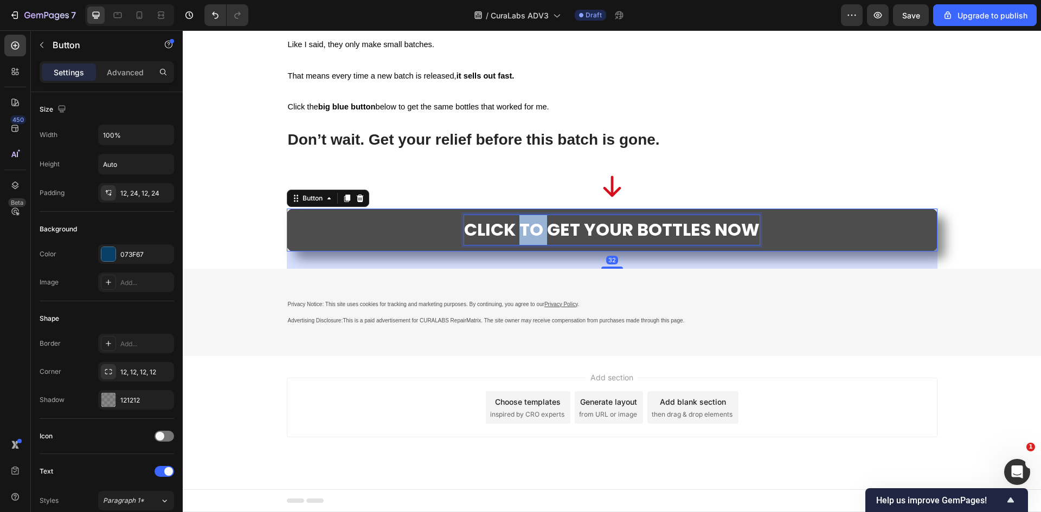
click at [516, 242] on span "CLICK TO GET YOUR BOTTLES NOW" at bounding box center [612, 229] width 296 height 24
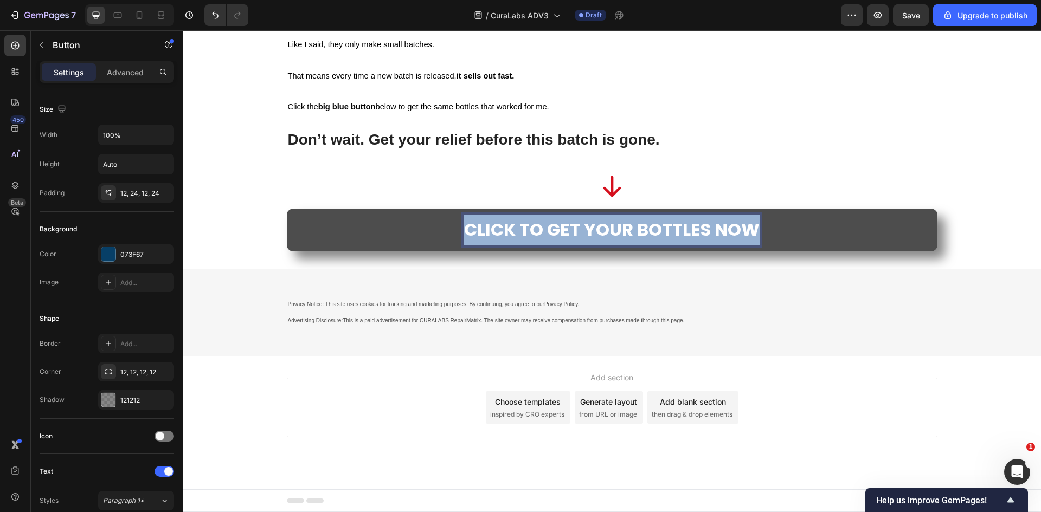
click at [516, 242] on span "CLICK TO GET YOUR BOTTLES NOW" at bounding box center [612, 229] width 296 height 24
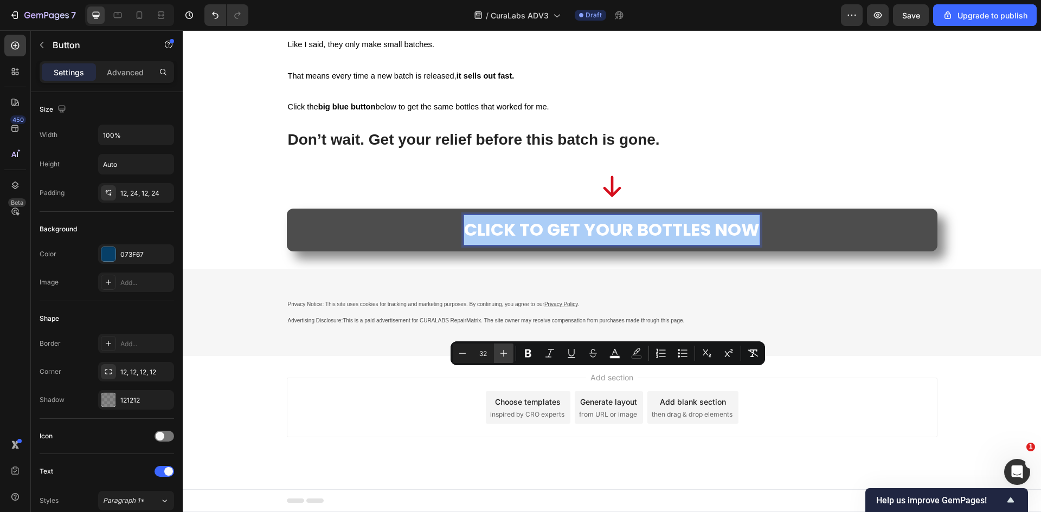
click at [498, 355] on button "Plus" at bounding box center [504, 354] width 20 height 20
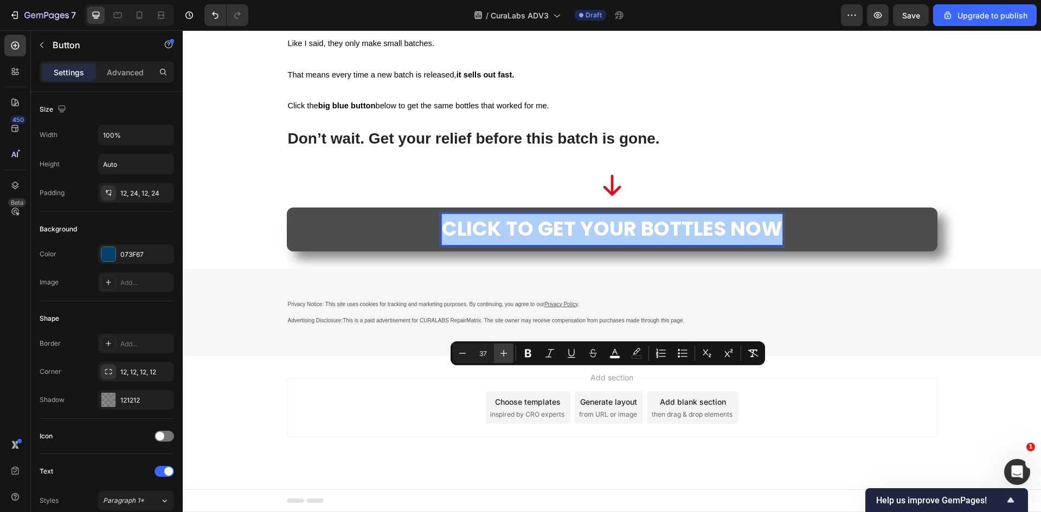
click at [498, 355] on button "Plus" at bounding box center [504, 354] width 20 height 20
click at [498, 355] on icon "Editor contextual toolbar" at bounding box center [503, 353] width 11 height 11
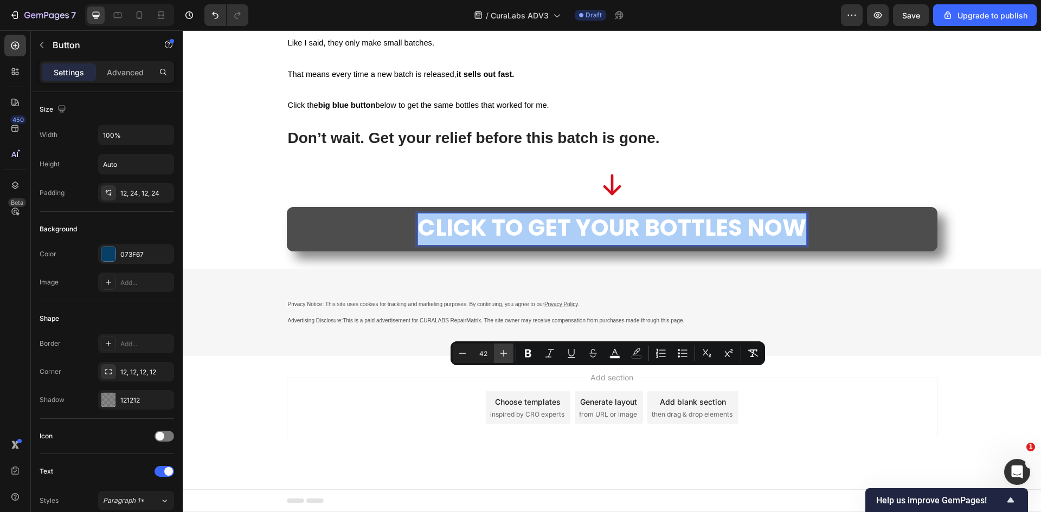
click at [499, 355] on icon "Editor contextual toolbar" at bounding box center [503, 353] width 11 height 11
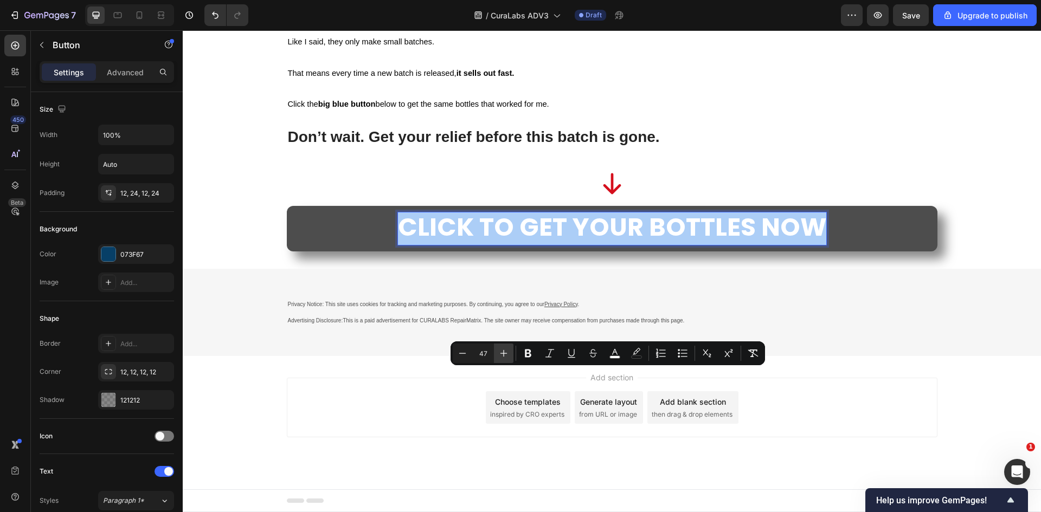
click at [499, 355] on icon "Editor contextual toolbar" at bounding box center [503, 353] width 11 height 11
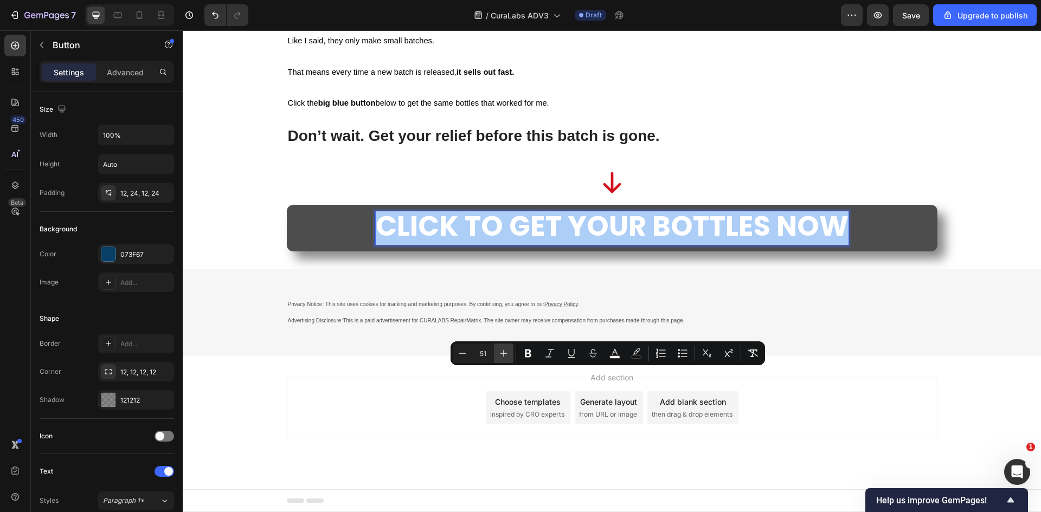
click at [499, 355] on icon "Editor contextual toolbar" at bounding box center [503, 353] width 11 height 11
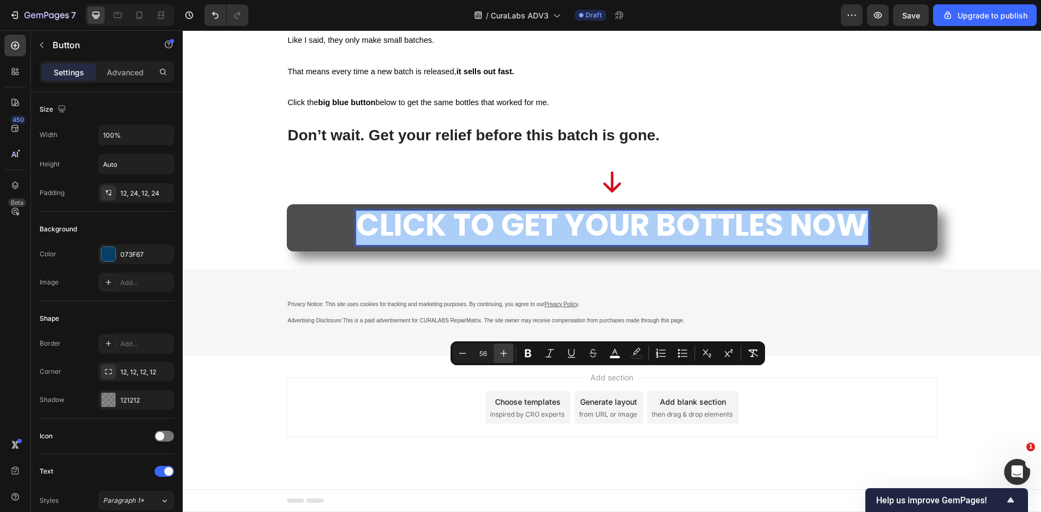
click at [499, 355] on icon "Editor contextual toolbar" at bounding box center [503, 353] width 11 height 11
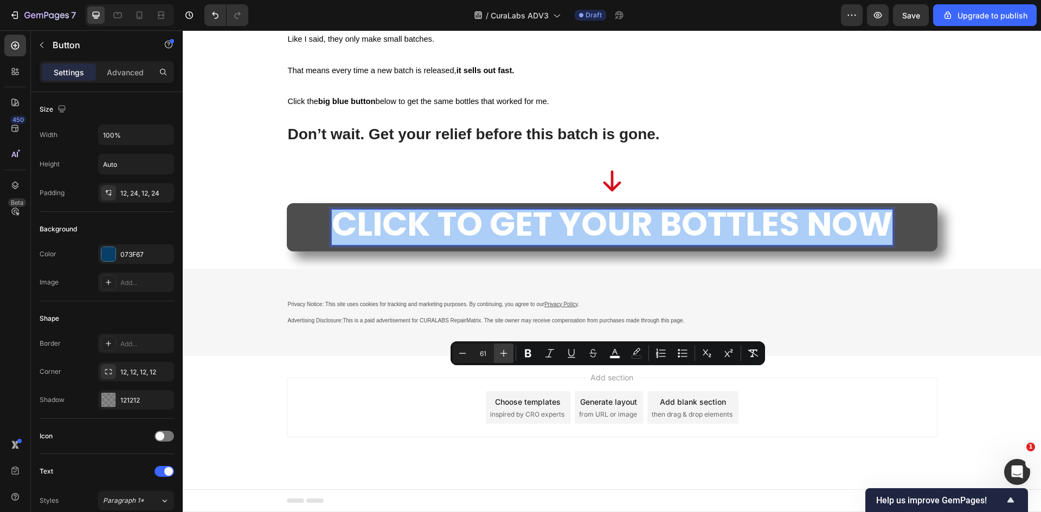
click at [499, 355] on icon "Editor contextual toolbar" at bounding box center [503, 353] width 11 height 11
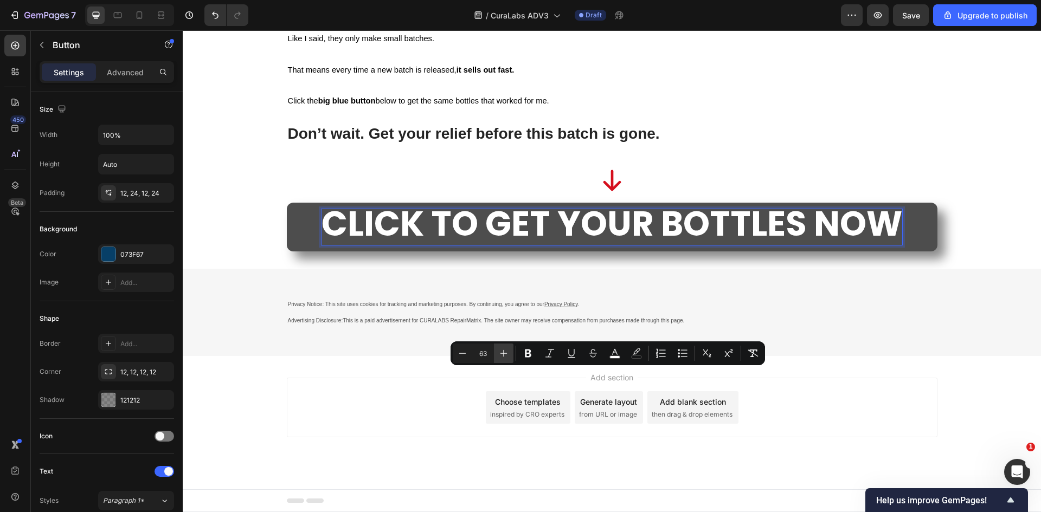
click at [499, 355] on icon "Editor contextual toolbar" at bounding box center [503, 353] width 11 height 11
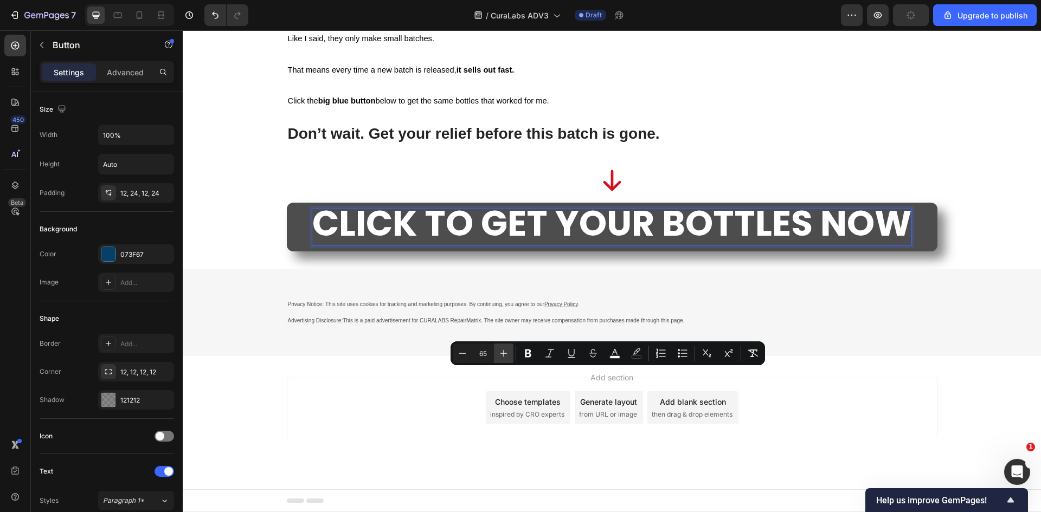
click at [499, 355] on icon "Editor contextual toolbar" at bounding box center [503, 353] width 11 height 11
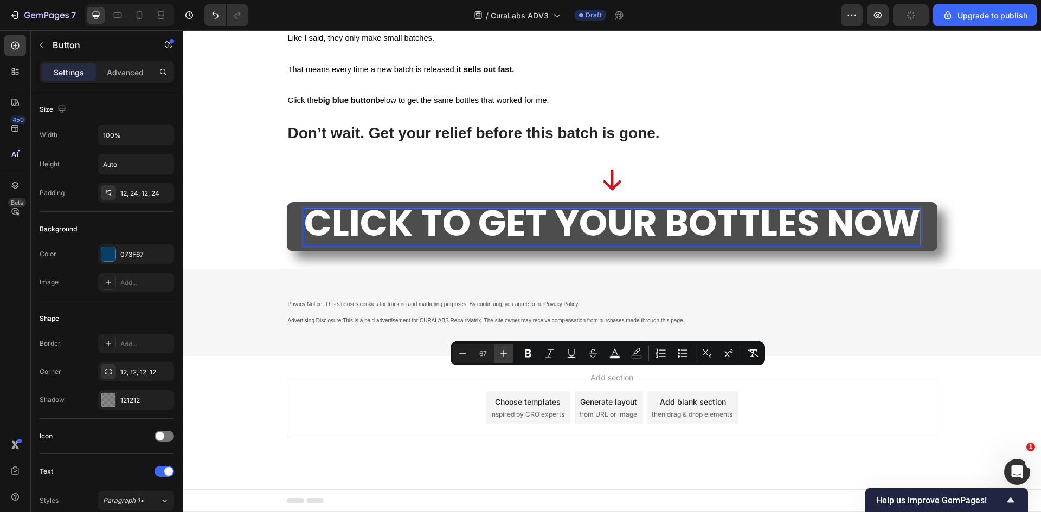
click at [499, 355] on icon "Editor contextual toolbar" at bounding box center [503, 353] width 11 height 11
click at [462, 355] on icon "Editor contextual toolbar" at bounding box center [462, 353] width 11 height 11
type input "67"
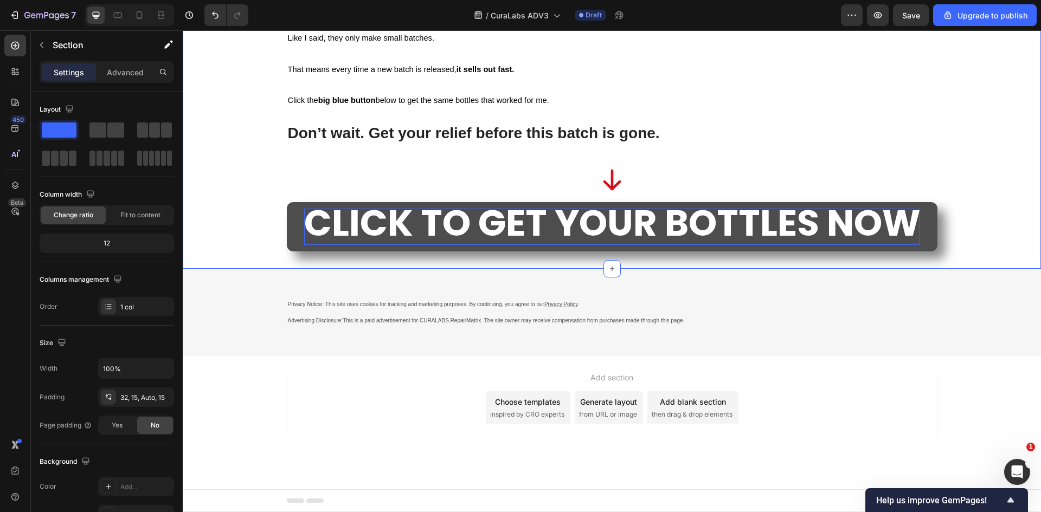
click at [374, 248] on span "CLICK TO GET YOUR BOTTLES NOW" at bounding box center [612, 223] width 616 height 50
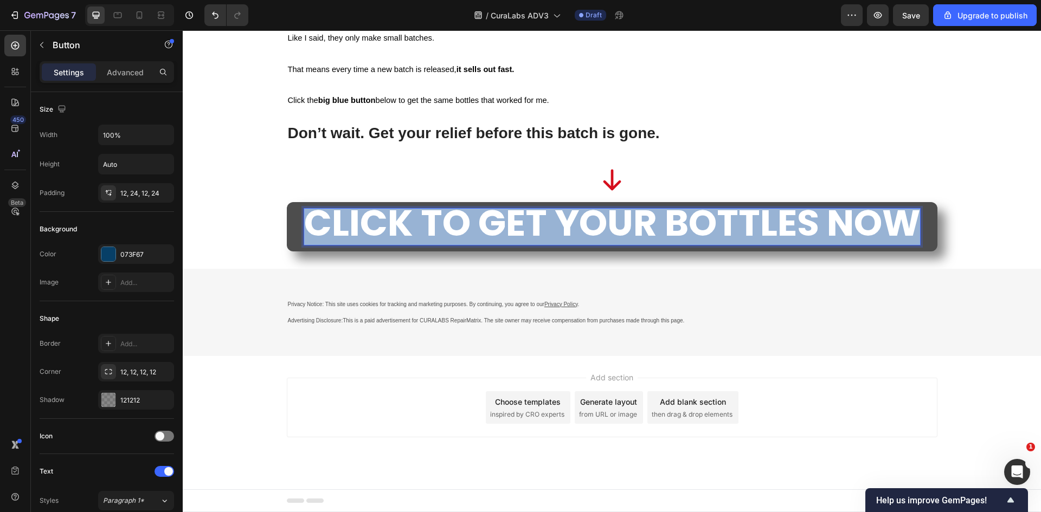
click at [374, 248] on span "CLICK TO GET YOUR BOTTLES NOW" at bounding box center [612, 223] width 616 height 50
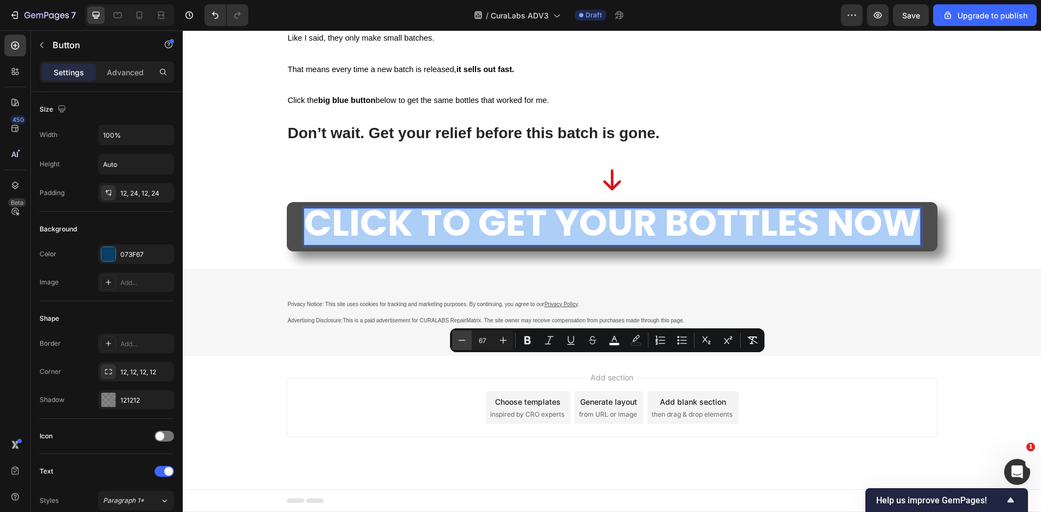
click at [464, 342] on icon "Editor contextual toolbar" at bounding box center [462, 340] width 11 height 11
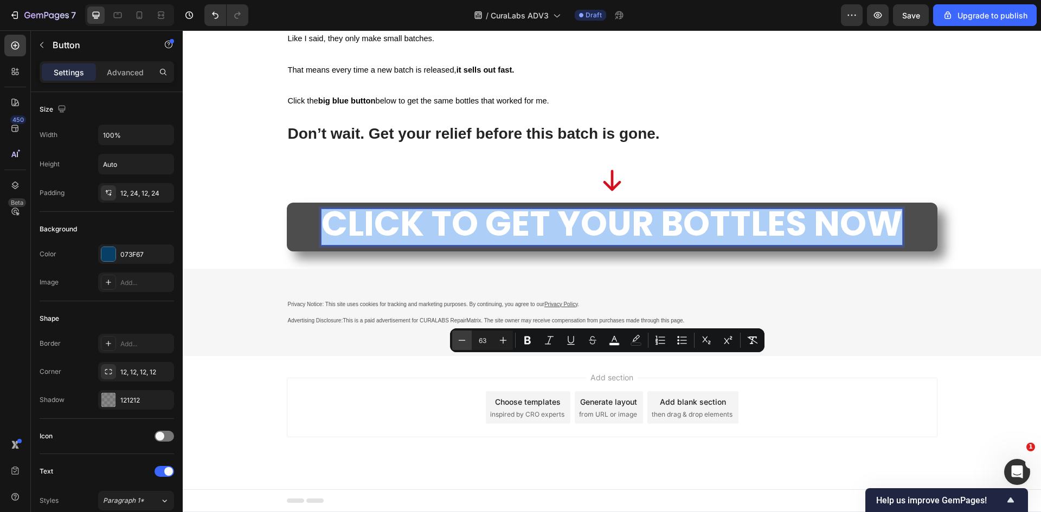
click at [464, 342] on icon "Editor contextual toolbar" at bounding box center [462, 340] width 11 height 11
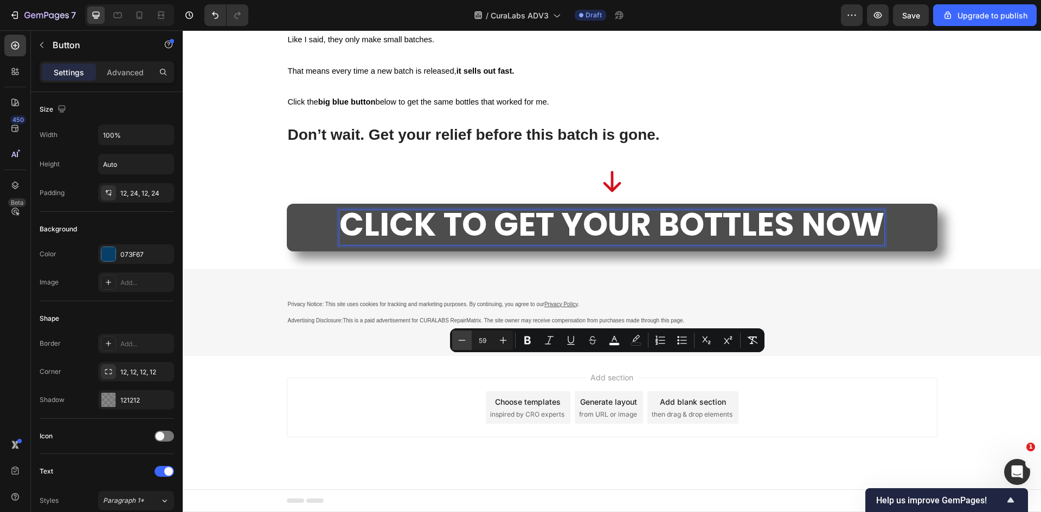
click at [464, 342] on icon "Editor contextual toolbar" at bounding box center [462, 340] width 11 height 11
click at [464, 341] on icon "Editor contextual toolbar" at bounding box center [462, 340] width 11 height 11
type input "56"
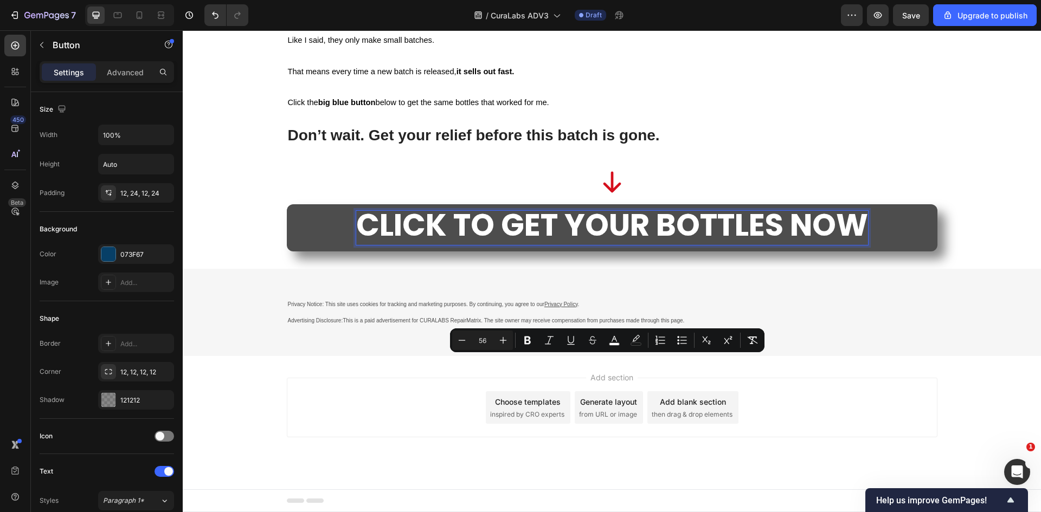
click at [297, 196] on div "Icon" at bounding box center [612, 182] width 633 height 27
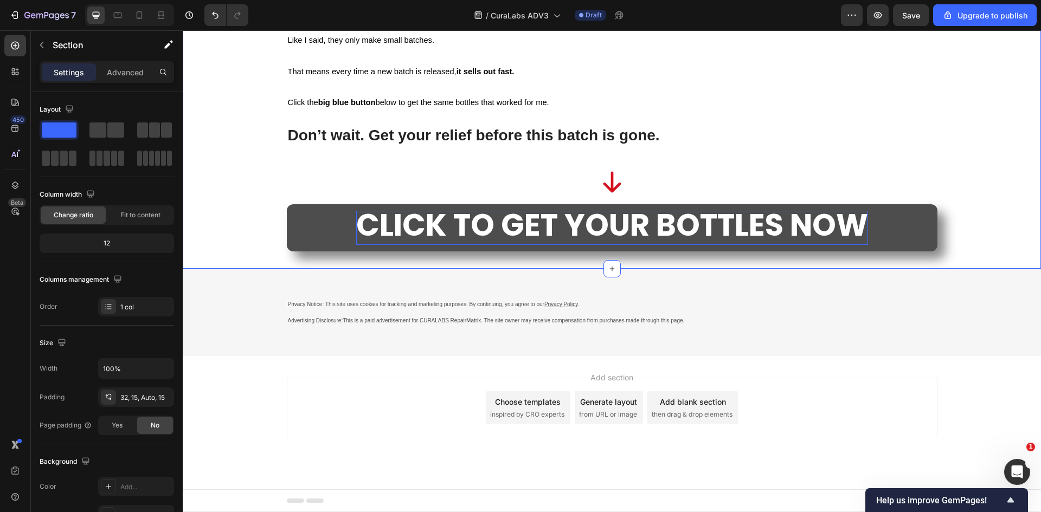
click at [294, 252] on link "CLICK TO GET YOUR BOTTLES NOW" at bounding box center [612, 227] width 651 height 47
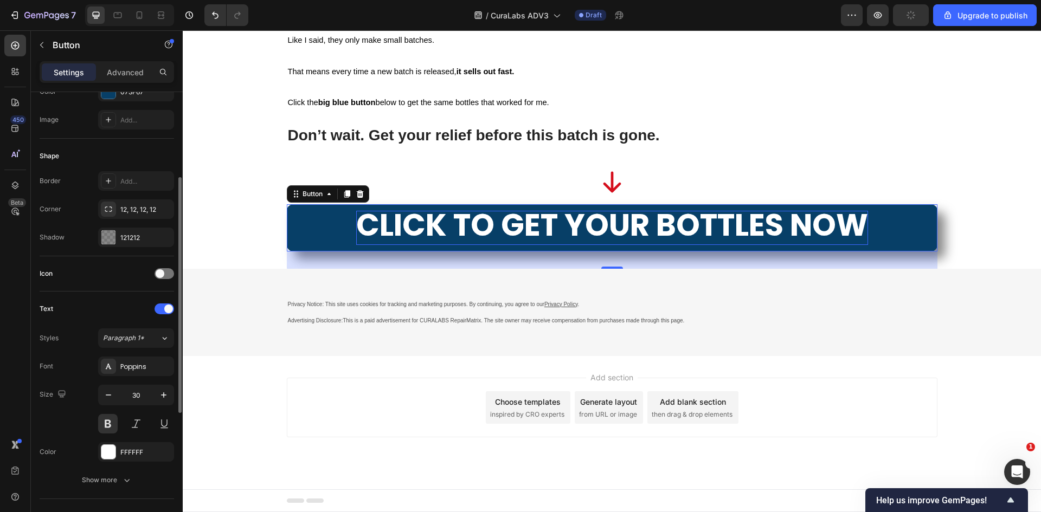
scroll to position [411, 0]
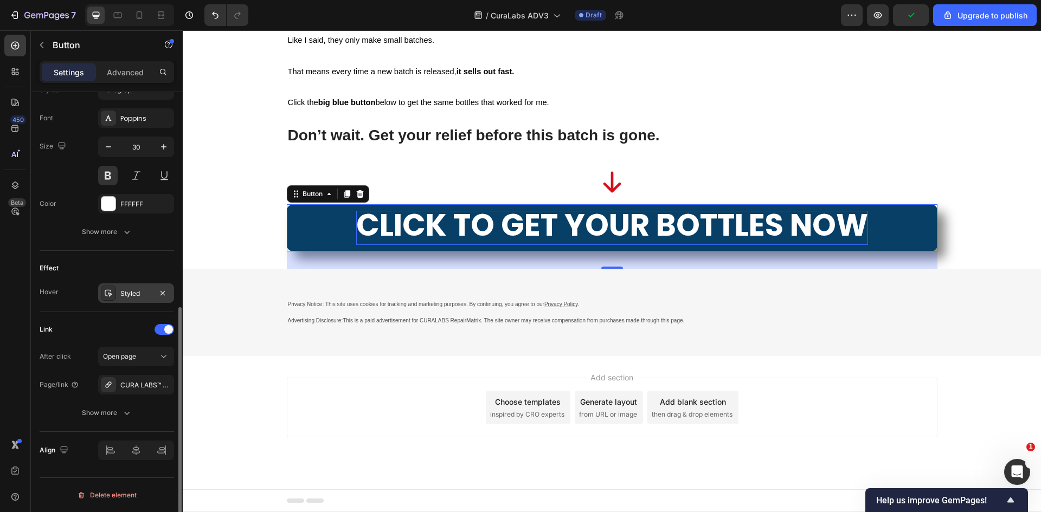
click at [131, 294] on div "Styled" at bounding box center [135, 294] width 31 height 10
click at [79, 266] on div "Effect" at bounding box center [107, 268] width 134 height 17
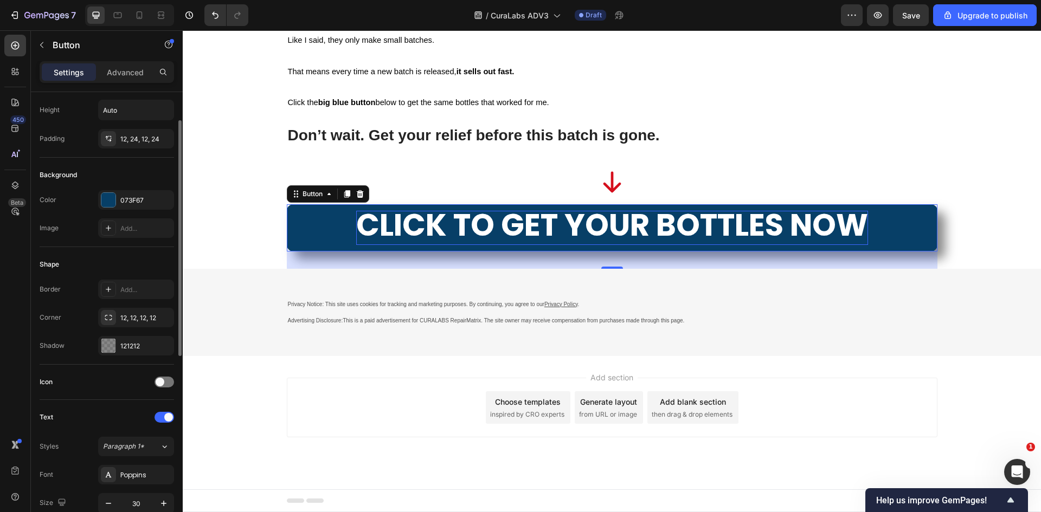
scroll to position [0, 0]
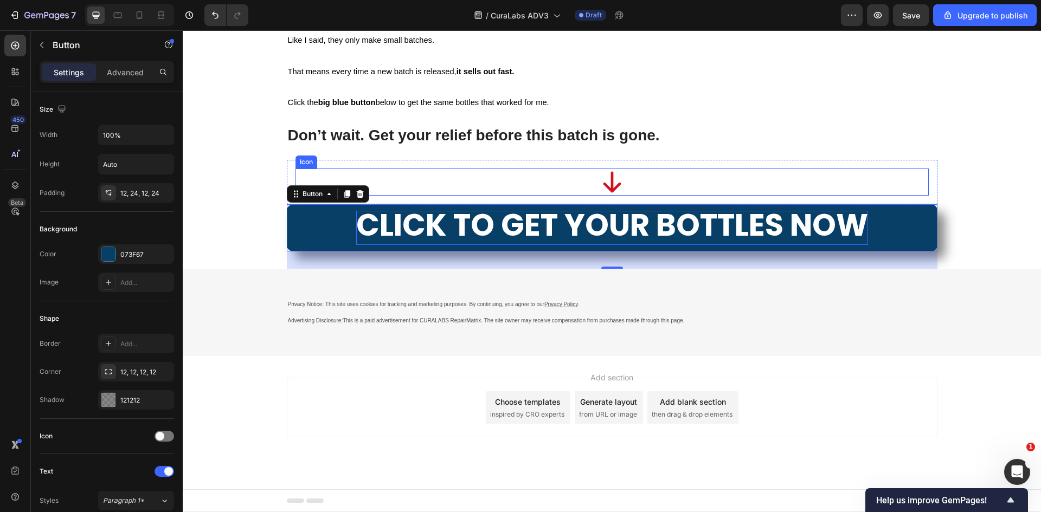
click at [621, 196] on icon at bounding box center [612, 182] width 27 height 27
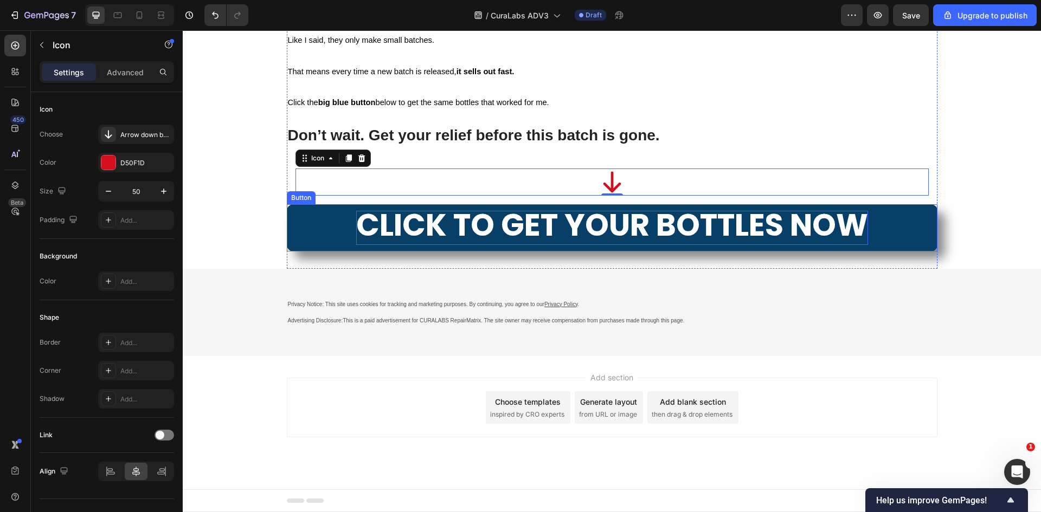
click at [501, 247] on span "CLICK TO GET YOUR BOTTLES NOW" at bounding box center [612, 225] width 512 height 43
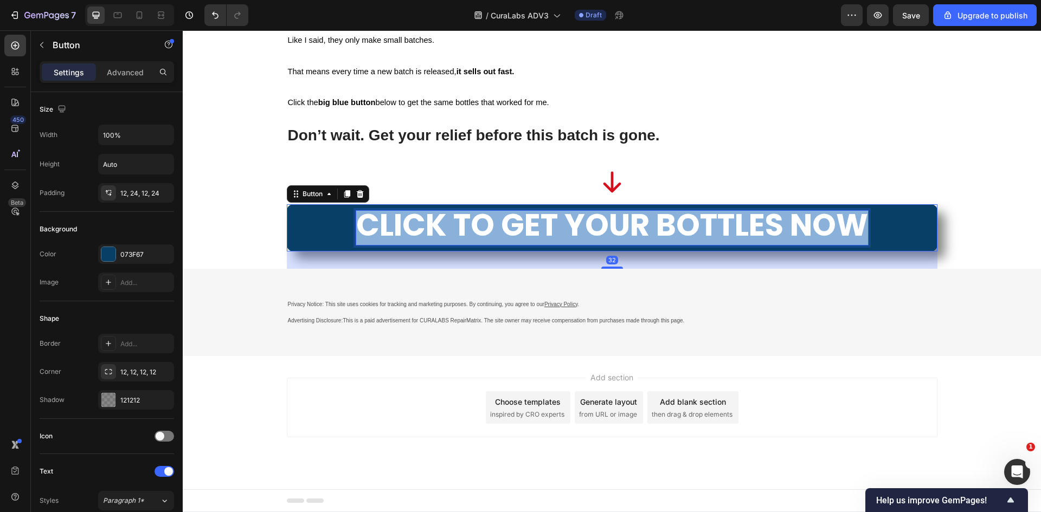
click at [501, 247] on span "CLICK TO GET YOUR BOTTLES NOW" at bounding box center [612, 225] width 512 height 43
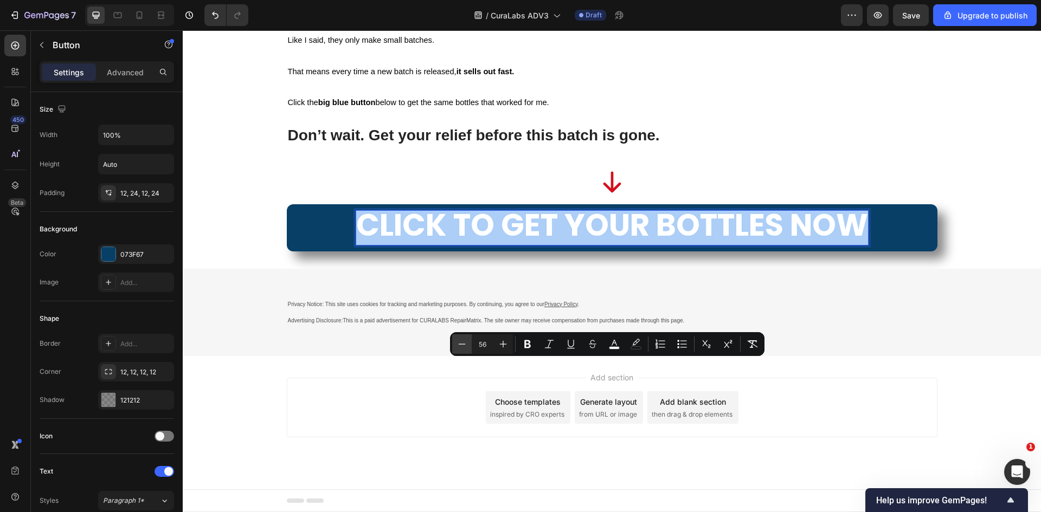
click at [467, 345] on button "Minus" at bounding box center [462, 345] width 20 height 20
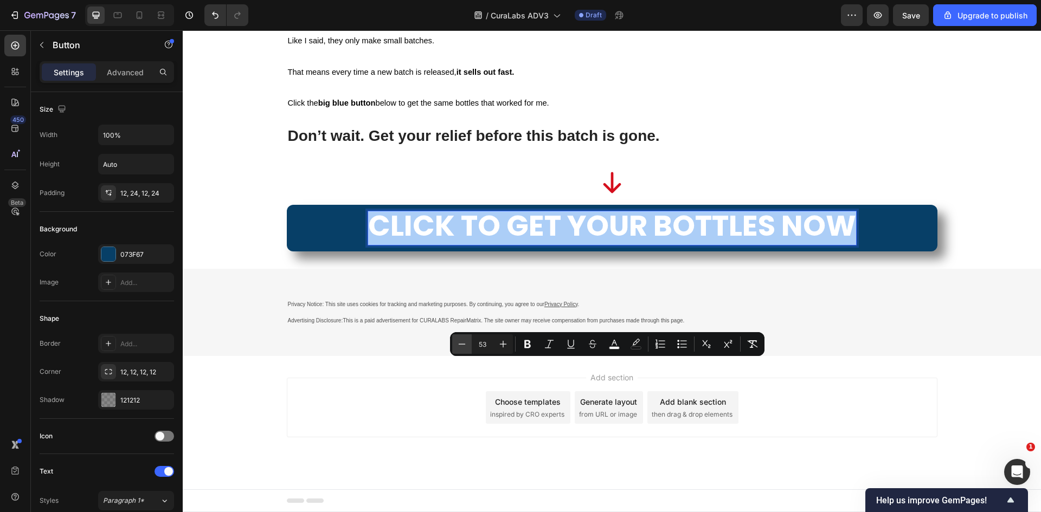
click at [467, 345] on button "Minus" at bounding box center [462, 345] width 20 height 20
click at [466, 343] on button "Minus" at bounding box center [462, 345] width 20 height 20
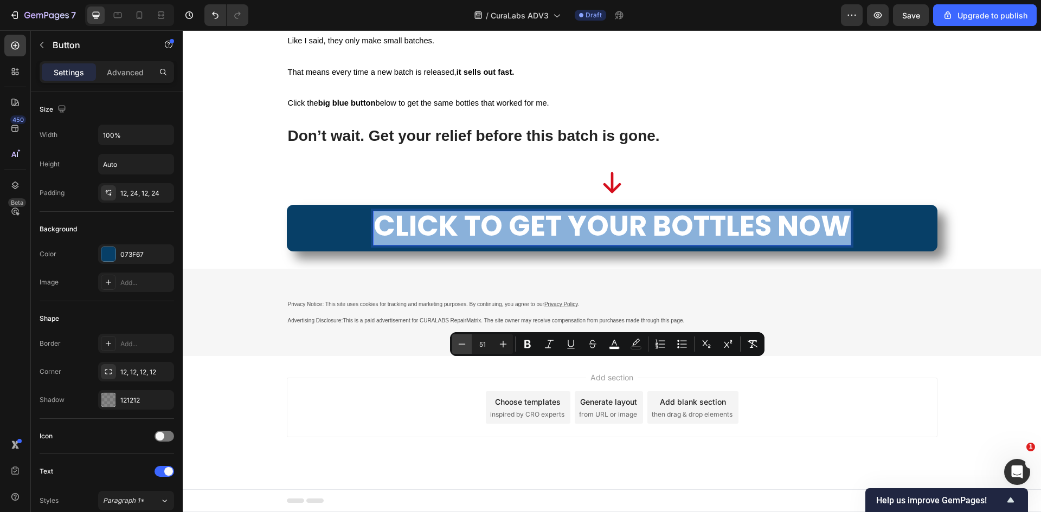
type input "50"
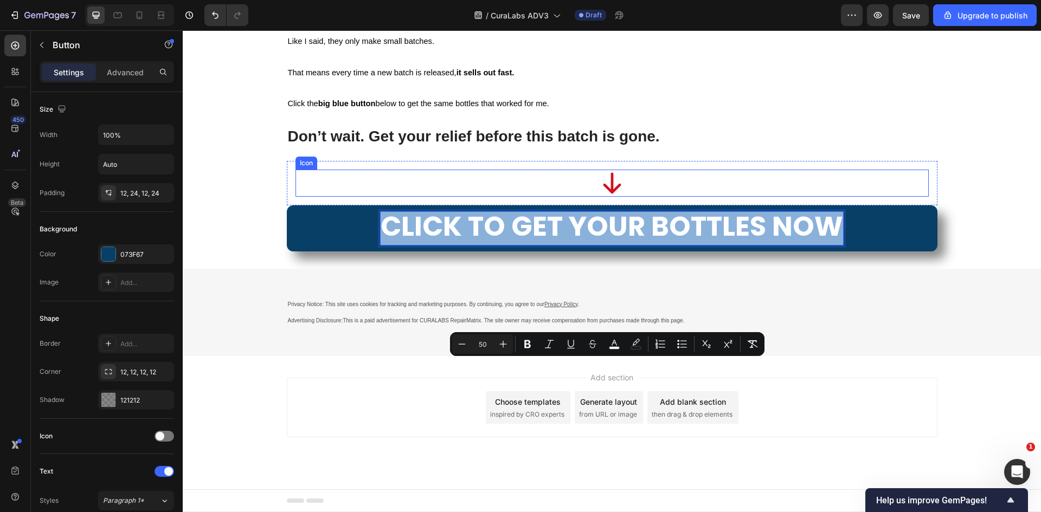
click at [380, 206] on div "Icon Row" at bounding box center [612, 183] width 651 height 44
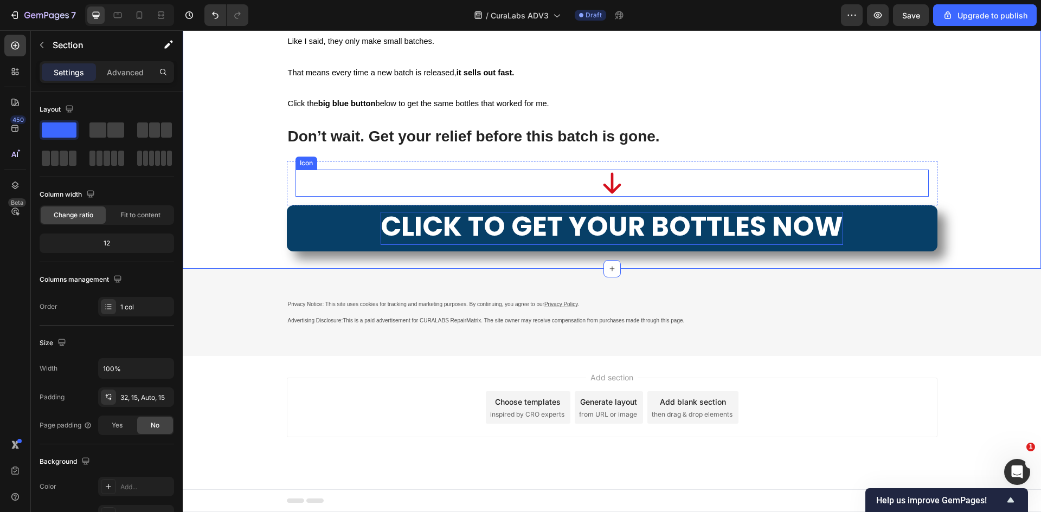
click at [480, 197] on div "Icon" at bounding box center [612, 183] width 633 height 27
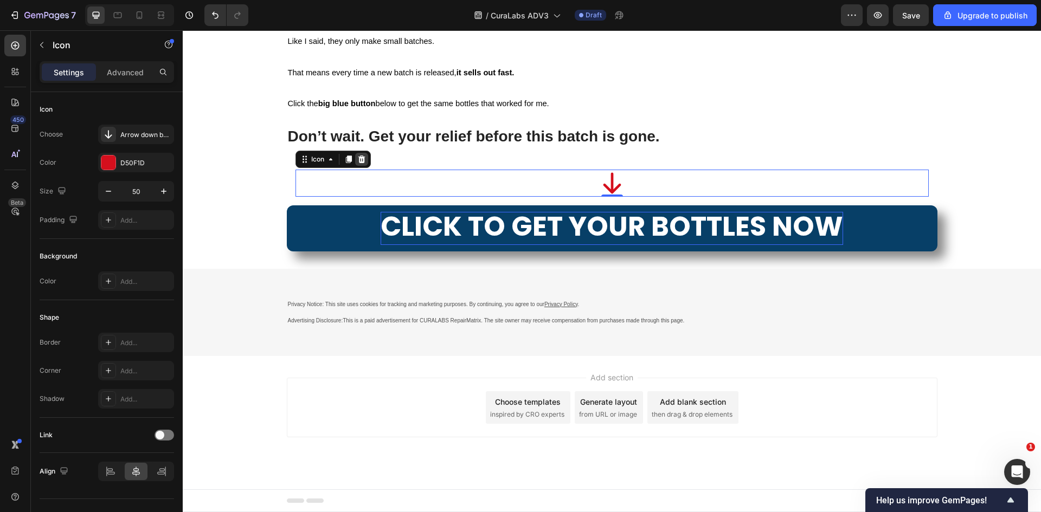
click at [360, 163] on icon at bounding box center [361, 159] width 7 height 8
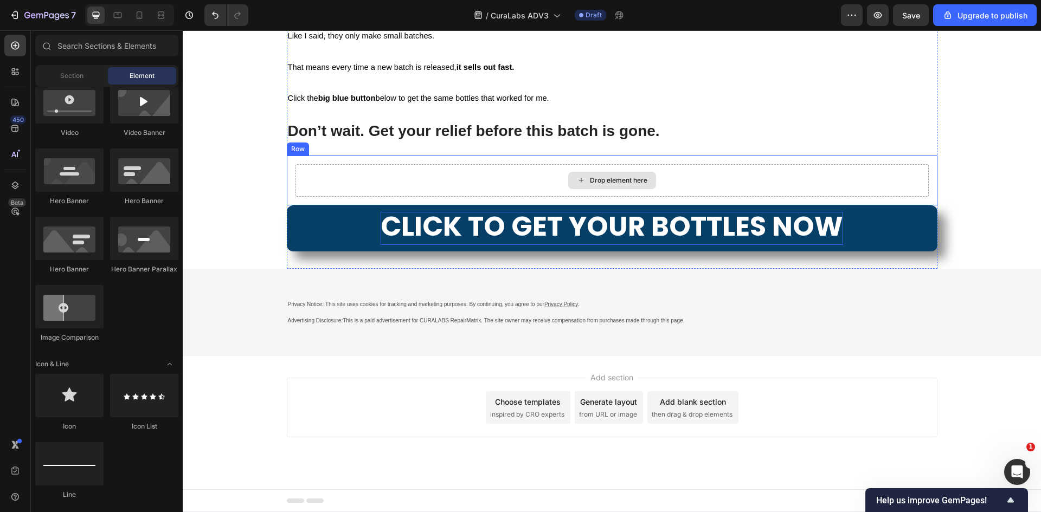
click at [349, 197] on div "Drop element here" at bounding box center [612, 180] width 633 height 33
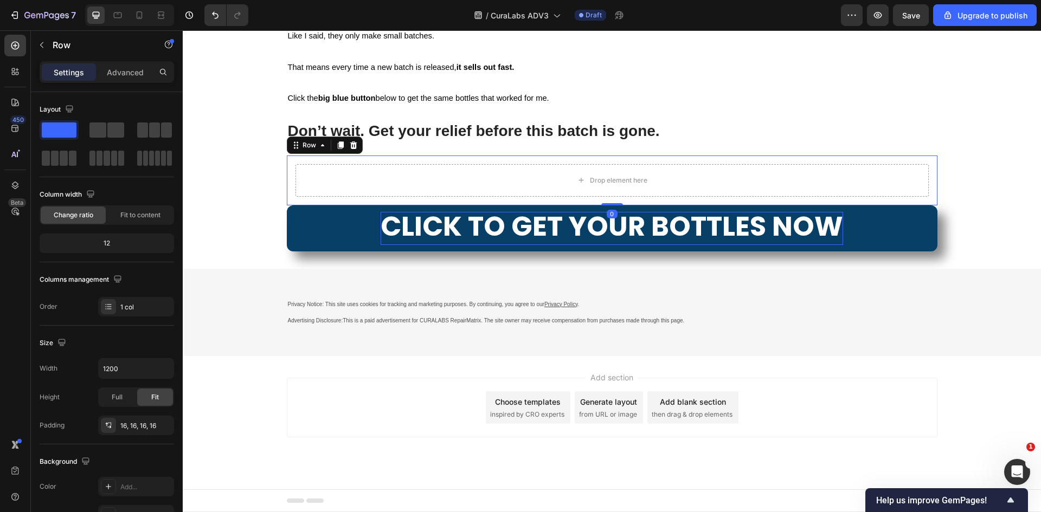
click at [356, 154] on div "Row" at bounding box center [325, 145] width 76 height 17
click at [351, 149] on icon at bounding box center [353, 145] width 7 height 8
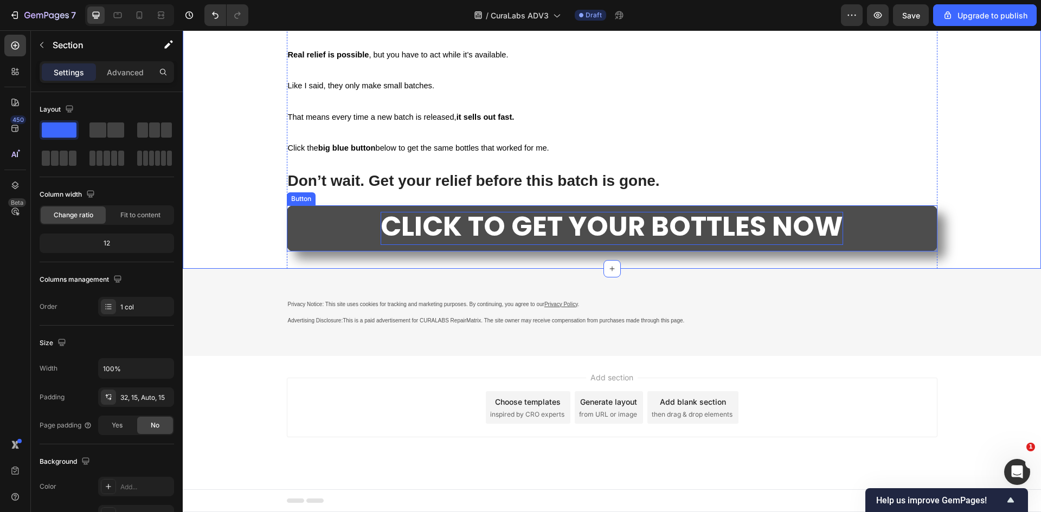
click at [376, 252] on link "CLICK TO GET YOUR BOTTLES NOW" at bounding box center [612, 229] width 651 height 46
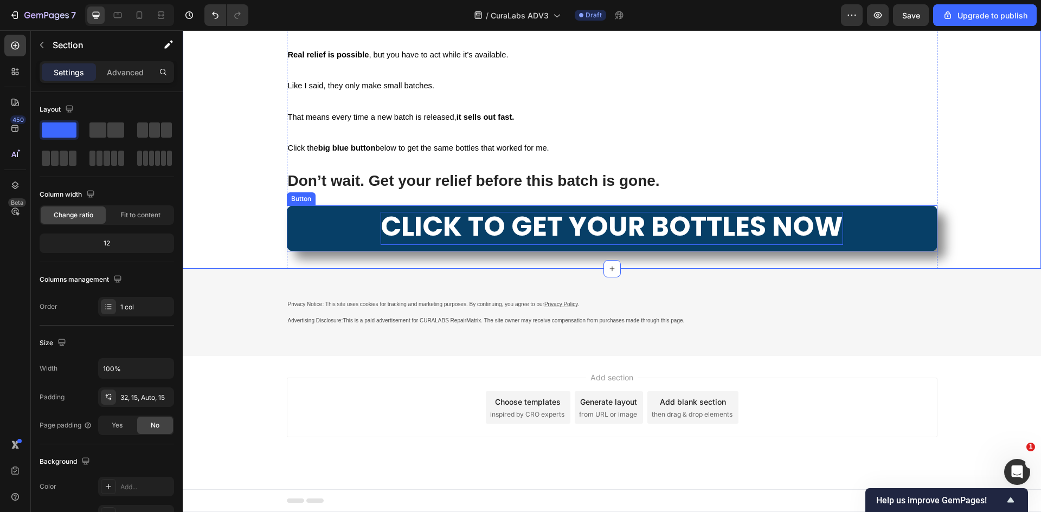
click at [397, 246] on span "CLICK TO GET YOUR BOTTLES NOW" at bounding box center [612, 226] width 463 height 39
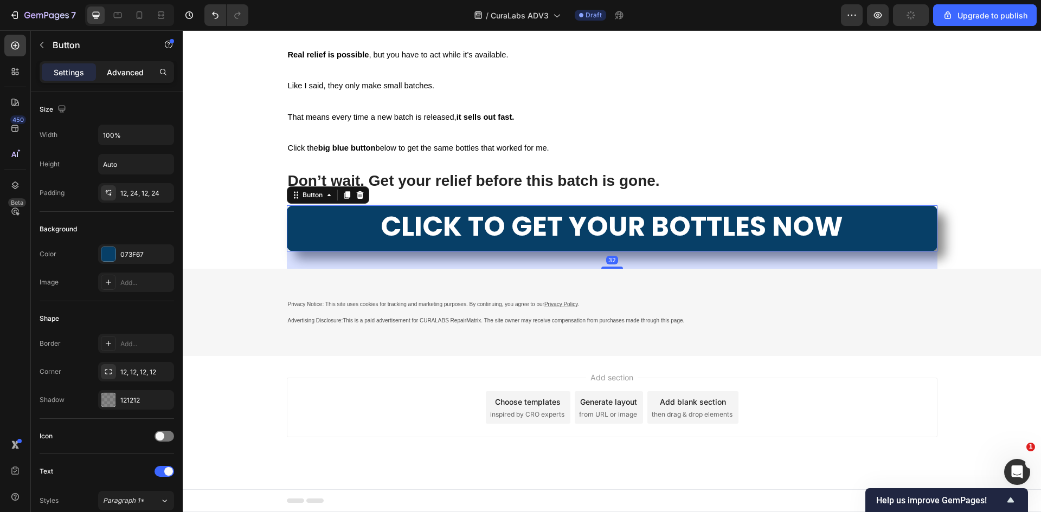
click at [129, 69] on p "Advanced" at bounding box center [125, 72] width 37 height 11
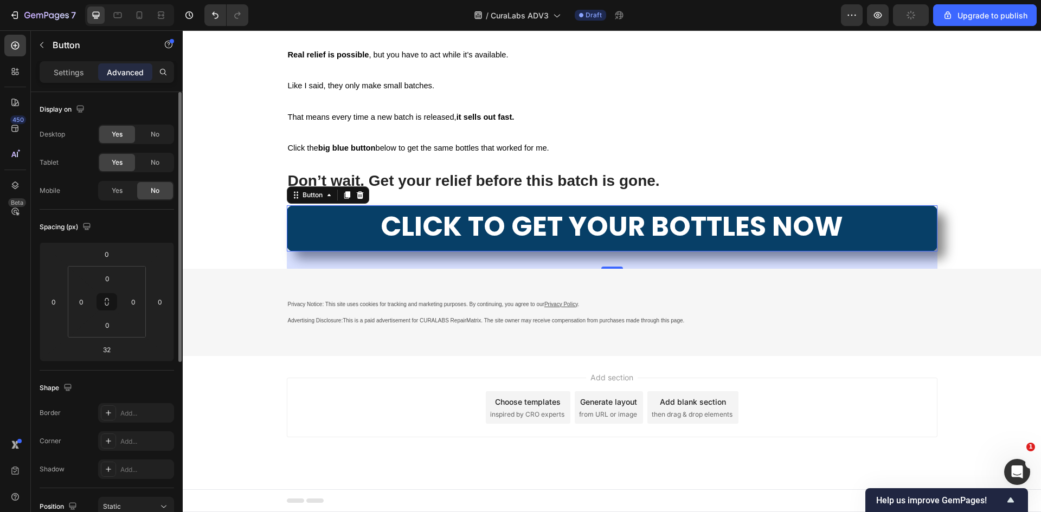
drag, startPoint x: 80, startPoint y: 72, endPoint x: 153, endPoint y: 114, distance: 85.0
click at [80, 73] on p "Settings" at bounding box center [69, 72] width 30 height 11
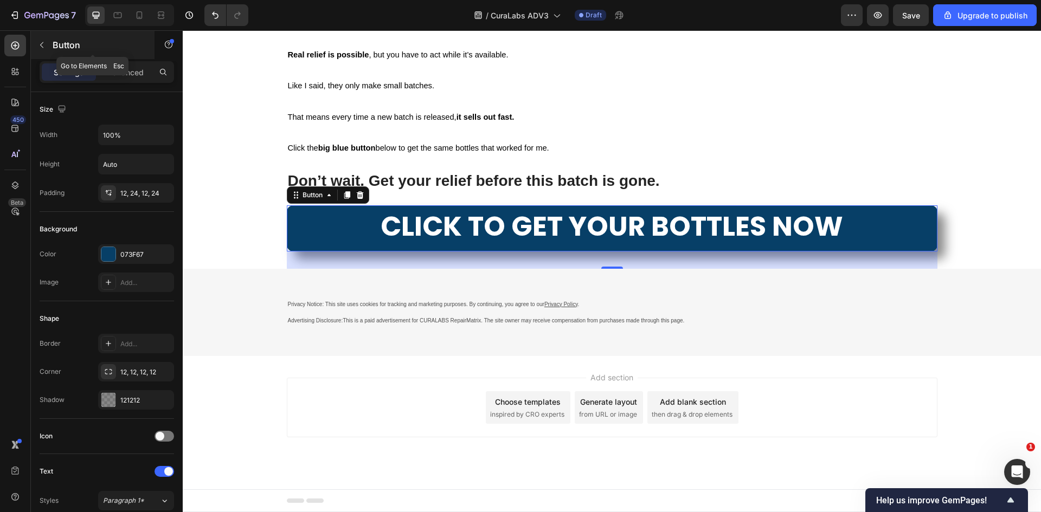
click at [48, 35] on div "Button" at bounding box center [93, 45] width 124 height 28
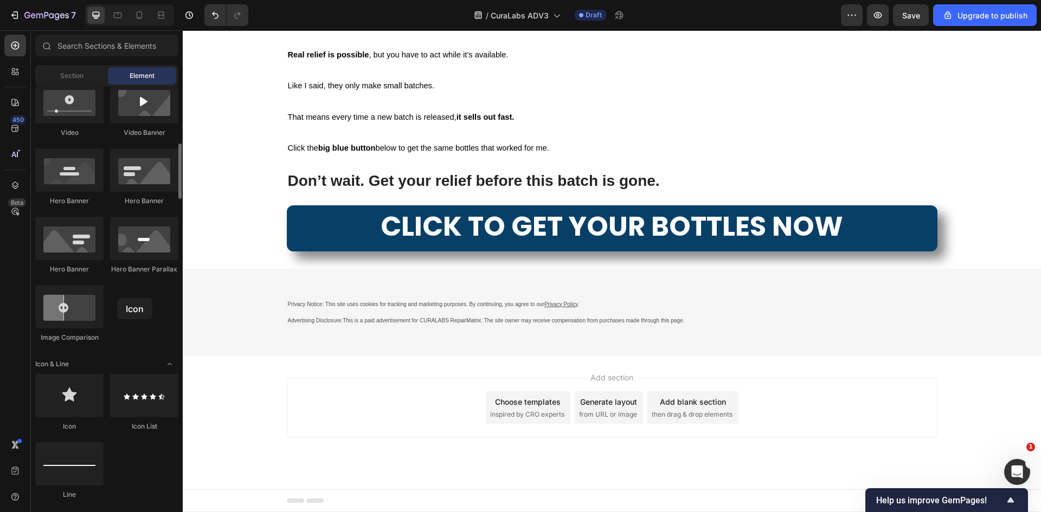
drag, startPoint x: 107, startPoint y: 383, endPoint x: 124, endPoint y: 307, distance: 77.2
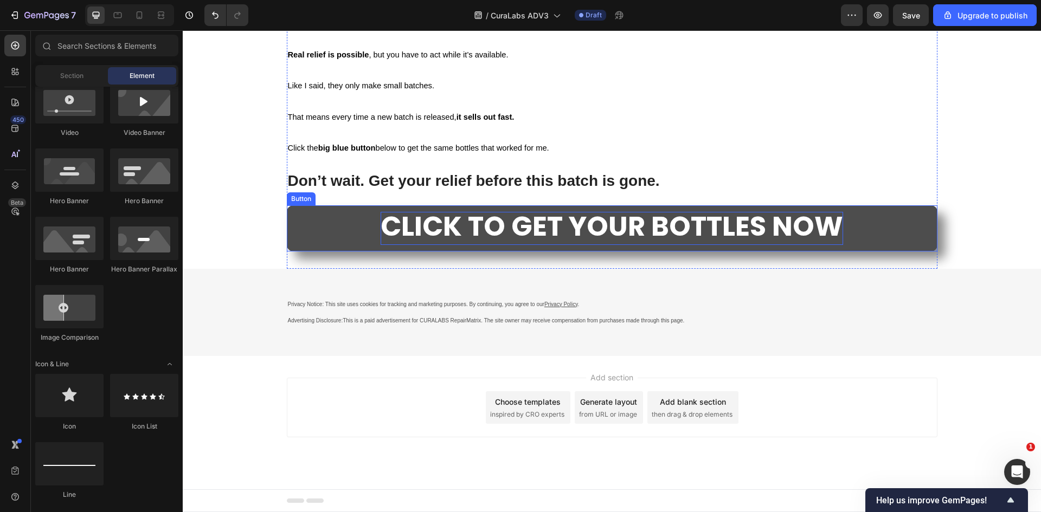
click at [398, 246] on span "CLICK TO GET YOUR BOTTLES NOW" at bounding box center [612, 226] width 463 height 39
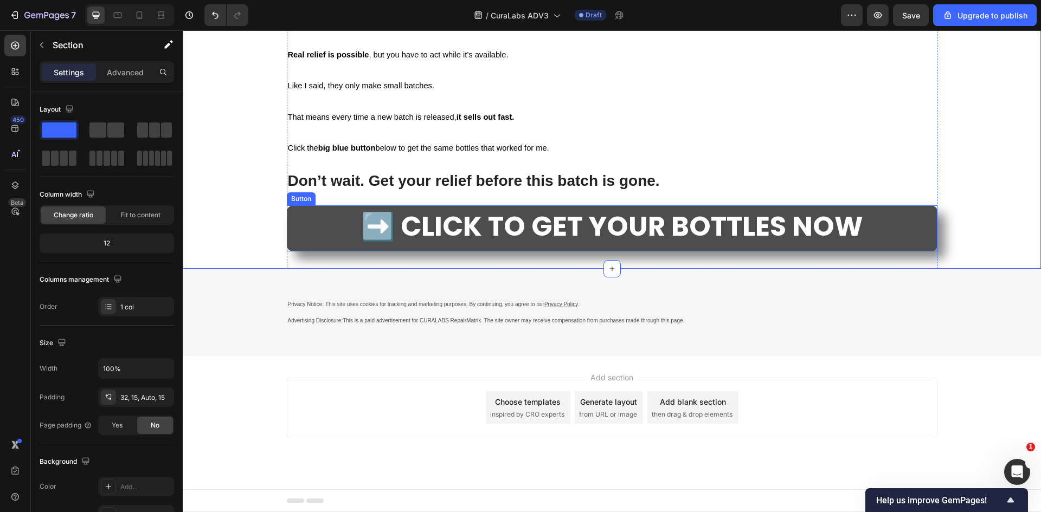
drag, startPoint x: 856, startPoint y: 336, endPoint x: 861, endPoint y: 342, distance: 7.3
click at [856, 246] on span "➡️ CLICK TO GET YOUR BOTTLES NOW" at bounding box center [612, 226] width 502 height 39
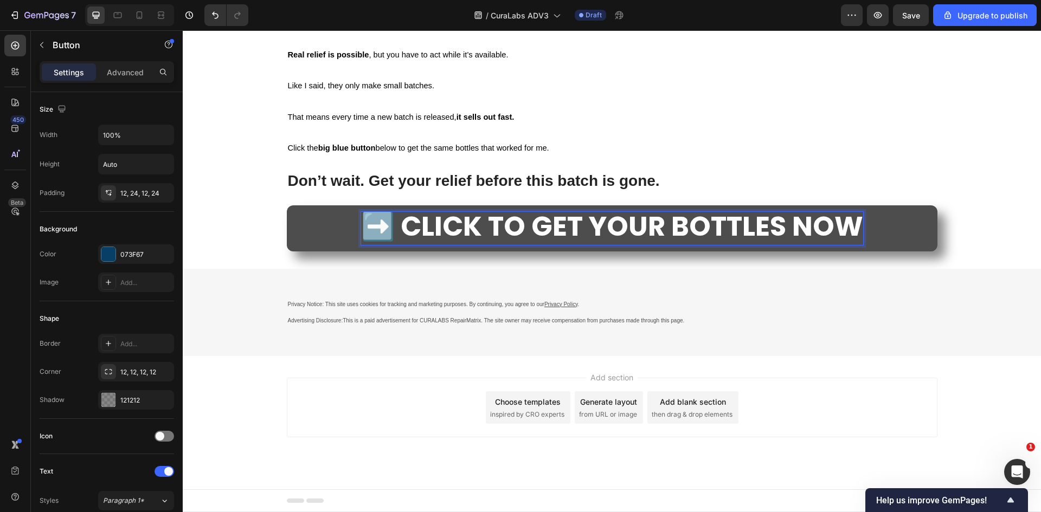
click at [859, 246] on span "➡️ CLICK TO GET YOUR BOTTLES NOW" at bounding box center [612, 226] width 502 height 39
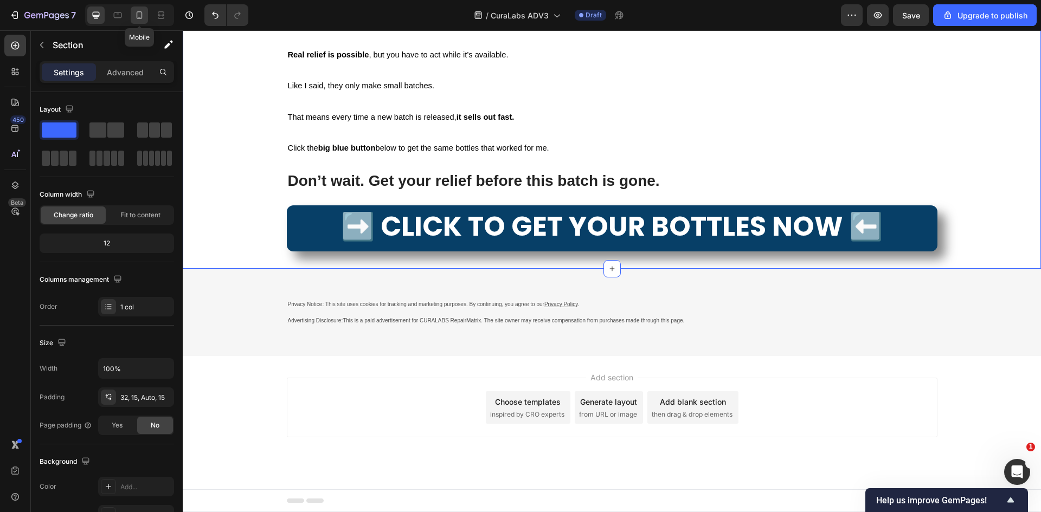
click at [144, 14] on icon at bounding box center [139, 15] width 11 height 11
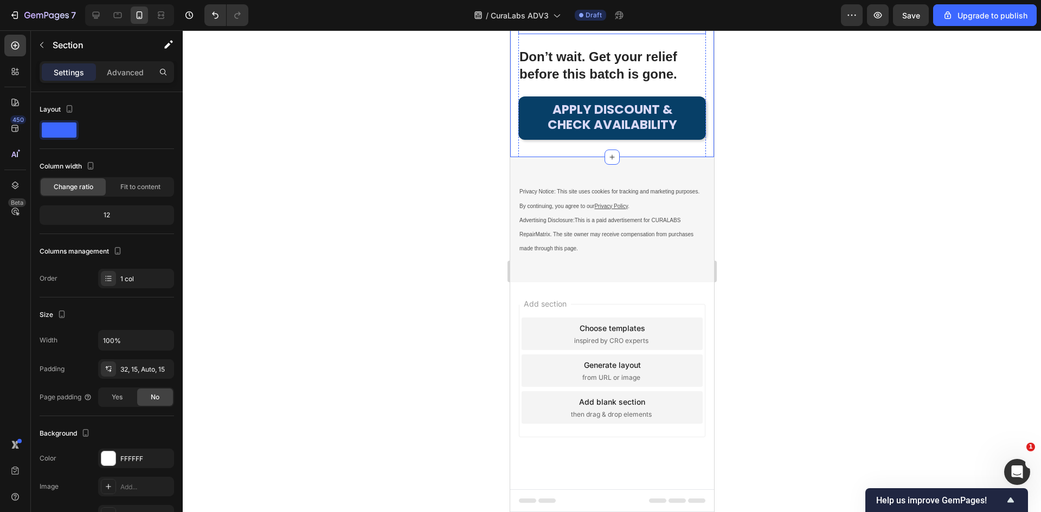
scroll to position [6756, 0]
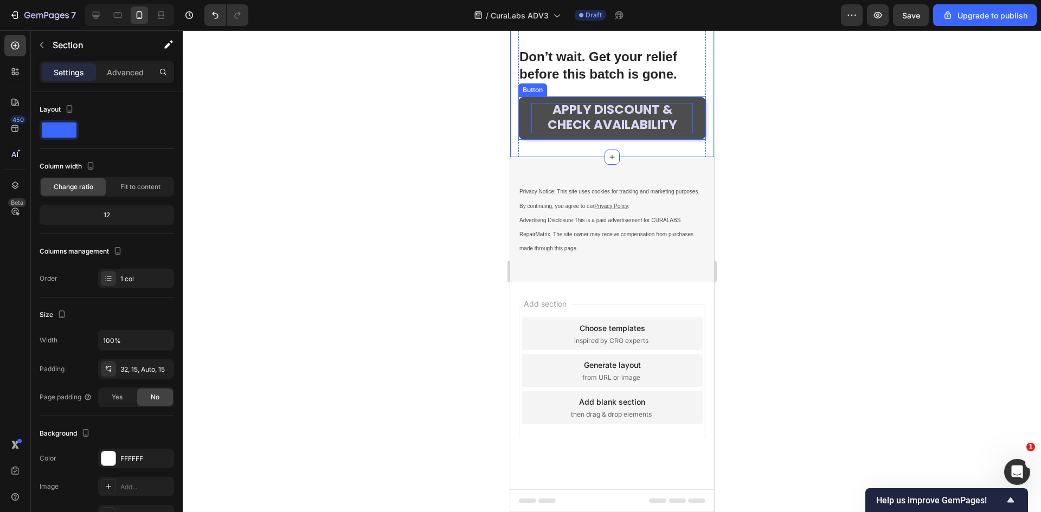
click at [630, 133] on span "APPLY DISCOUNT & CHECK AVAILABILITY" at bounding box center [612, 117] width 130 height 33
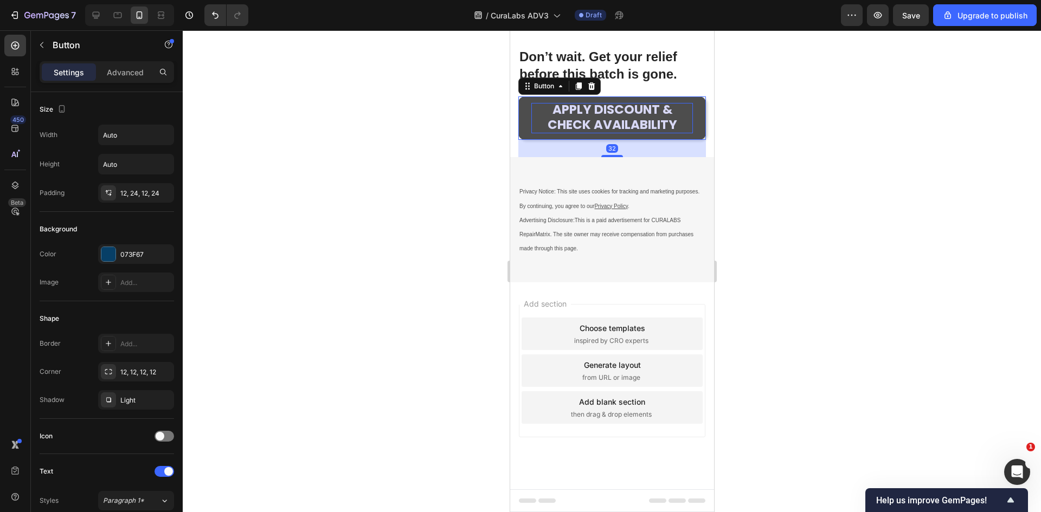
click at [593, 133] on span "APPLY DISCOUNT & CHECK AVAILABILITY" at bounding box center [612, 117] width 130 height 33
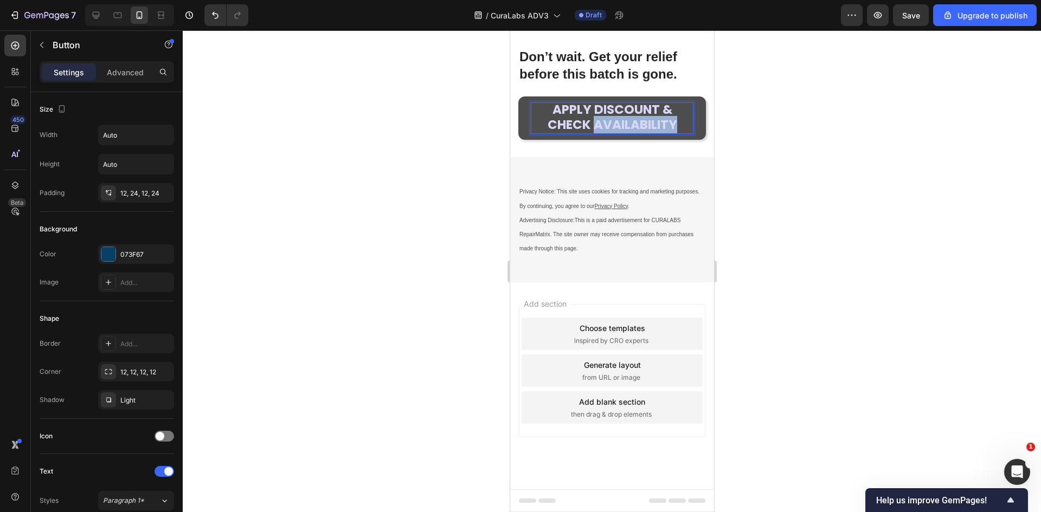
click at [593, 133] on span "APPLY DISCOUNT & CHECK AVAILABILITY" at bounding box center [612, 117] width 130 height 33
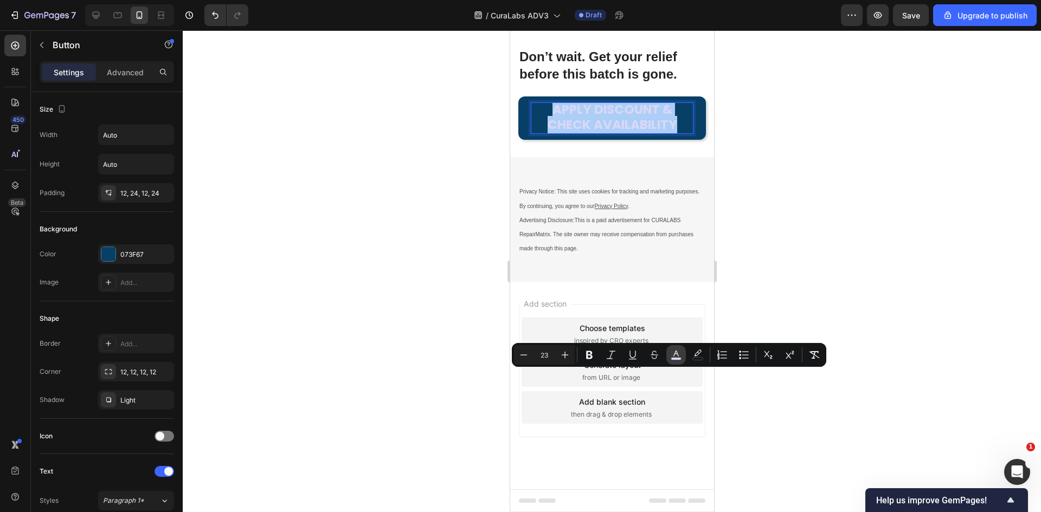
click at [684, 360] on button "color" at bounding box center [676, 355] width 20 height 20
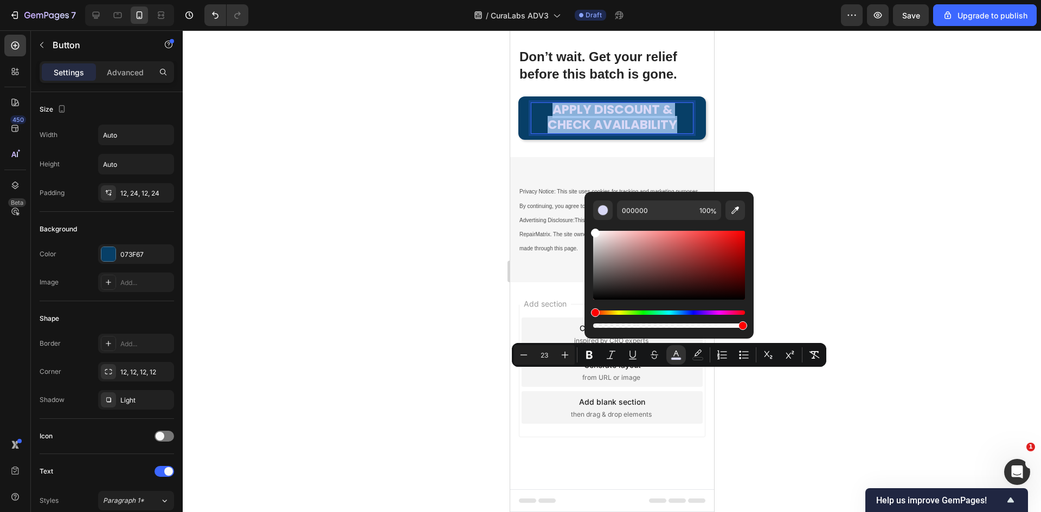
type input "FFFFFF"
drag, startPoint x: 1119, startPoint y: 297, endPoint x: 1018, endPoint y: 156, distance: 173.2
click at [403, 211] on div at bounding box center [612, 271] width 858 height 482
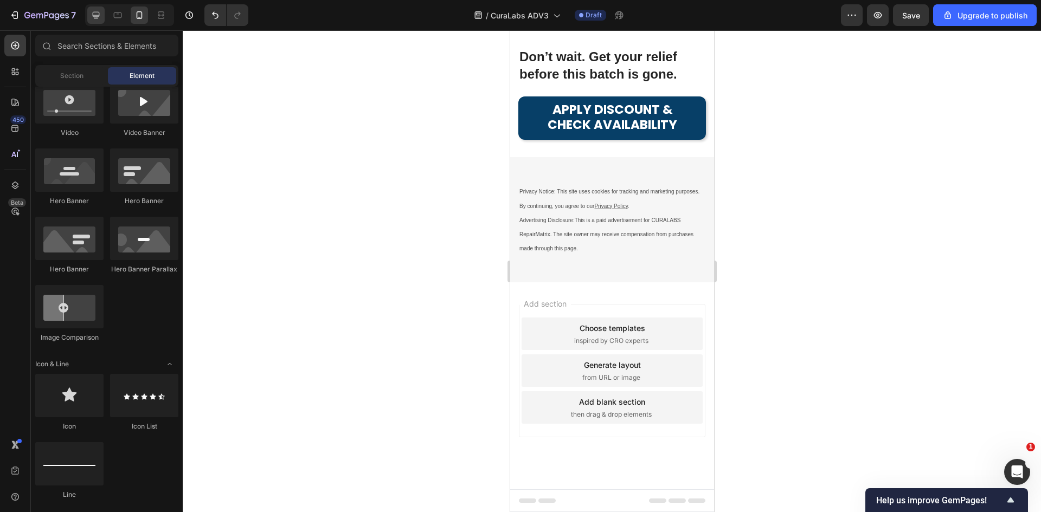
click at [93, 16] on icon at bounding box center [96, 15] width 11 height 11
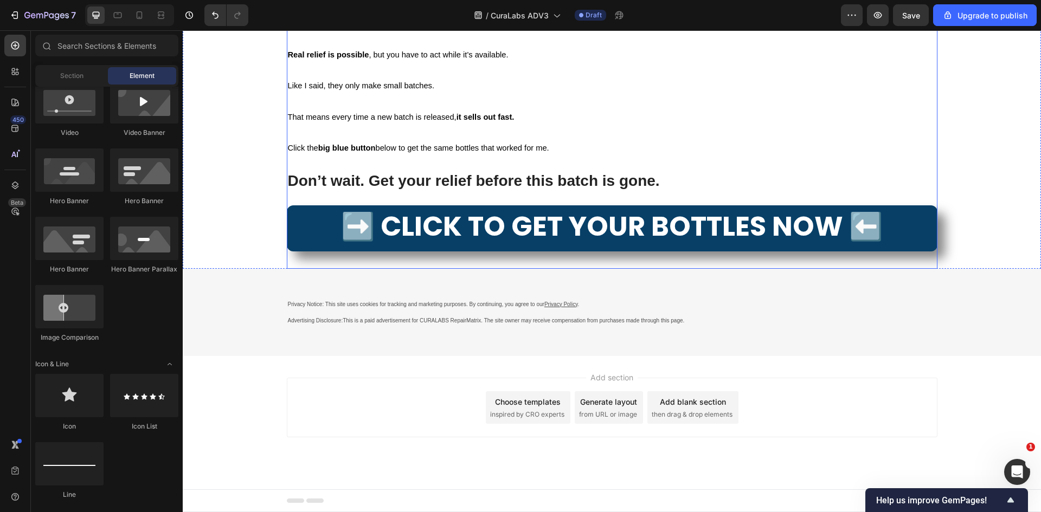
scroll to position [7573, 0]
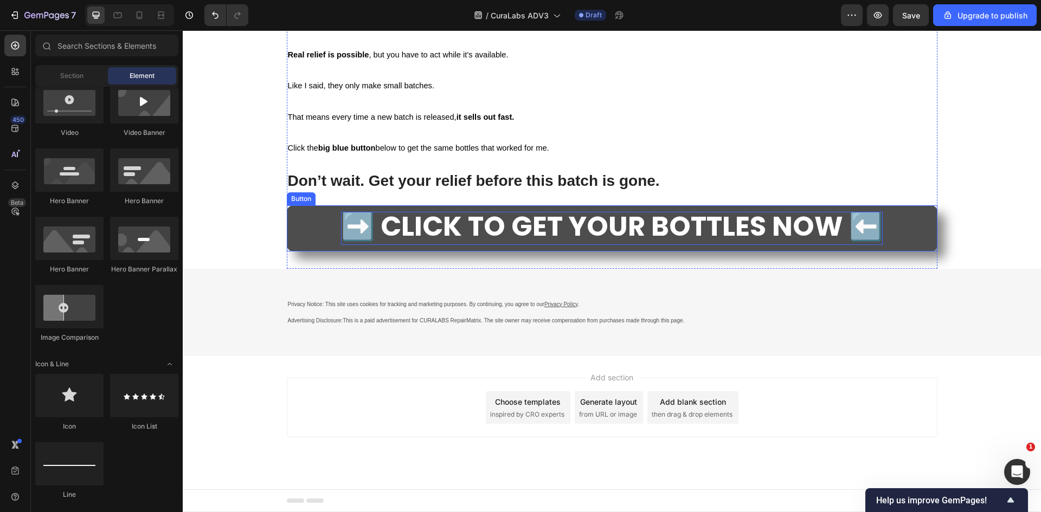
click at [551, 226] on span "➡️ CLICK TO GET YOUR BOTTLES NOW ⬅️" at bounding box center [612, 226] width 542 height 39
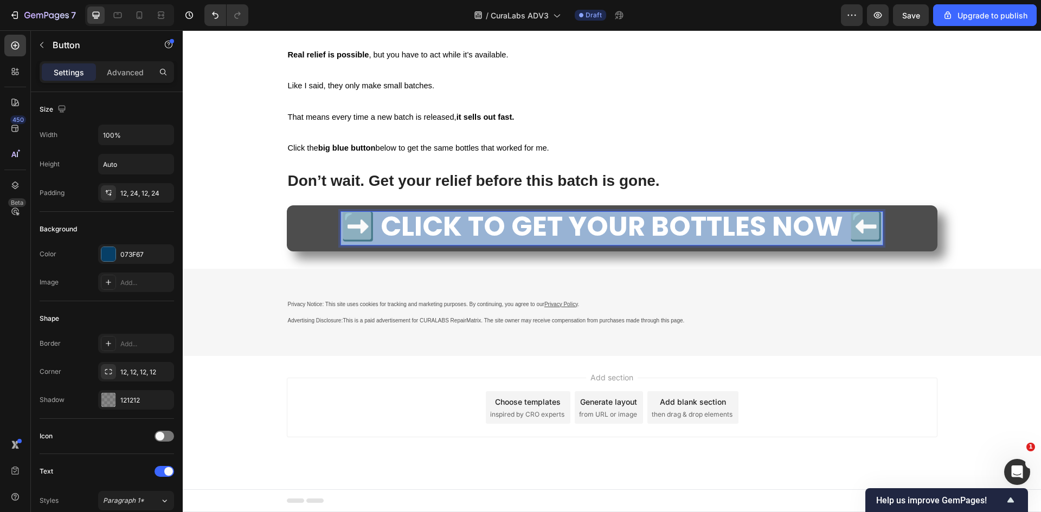
click at [551, 226] on span "➡️ CLICK TO GET YOUR BOTTLES NOW ⬅️" at bounding box center [612, 226] width 542 height 39
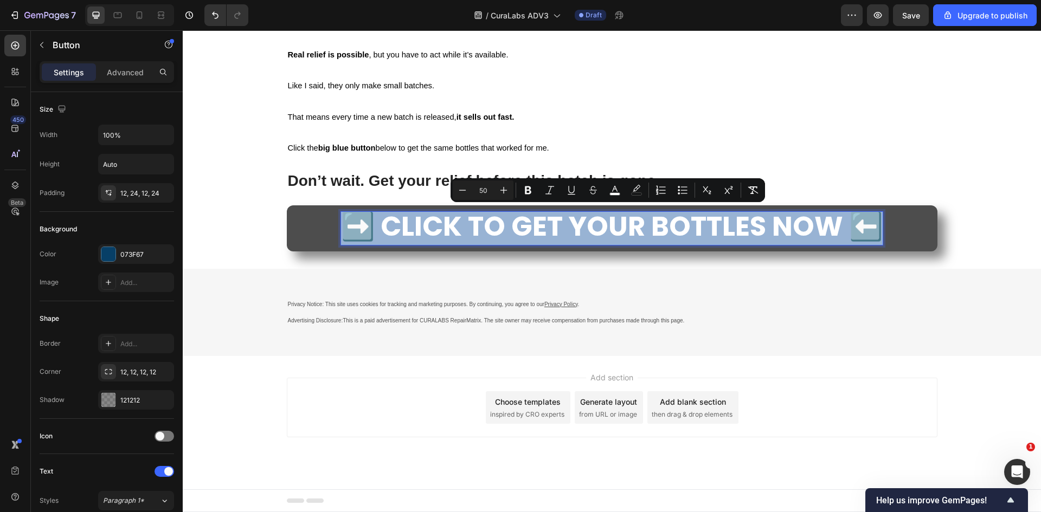
copy span "➡️ CLICK TO GET YOUR BOTTLES NOW ⬅️"
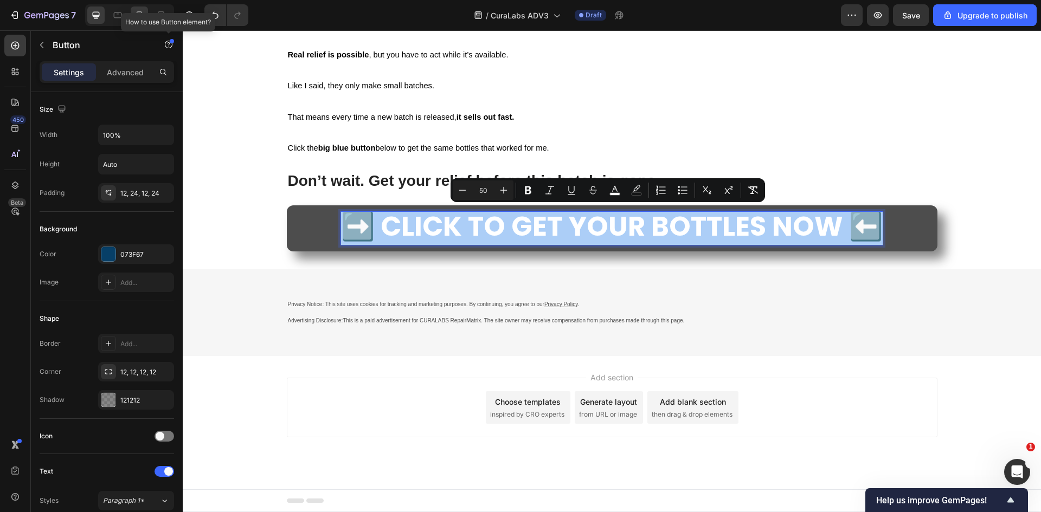
click at [140, 16] on icon at bounding box center [139, 15] width 11 height 11
type input "14"
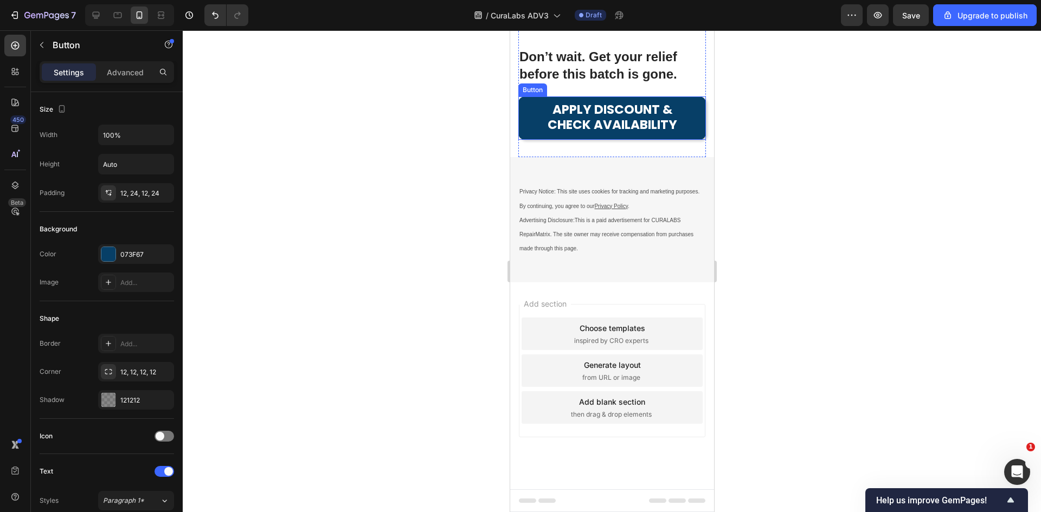
scroll to position [6810, 0]
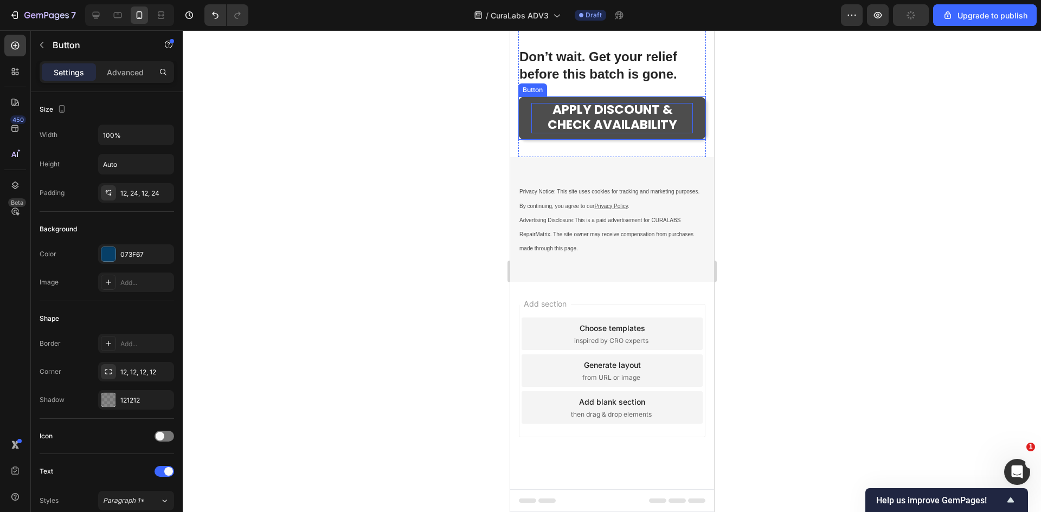
click at [611, 133] on span "APPLY DISCOUNT & CHECK AVAILABILITY" at bounding box center [612, 117] width 130 height 33
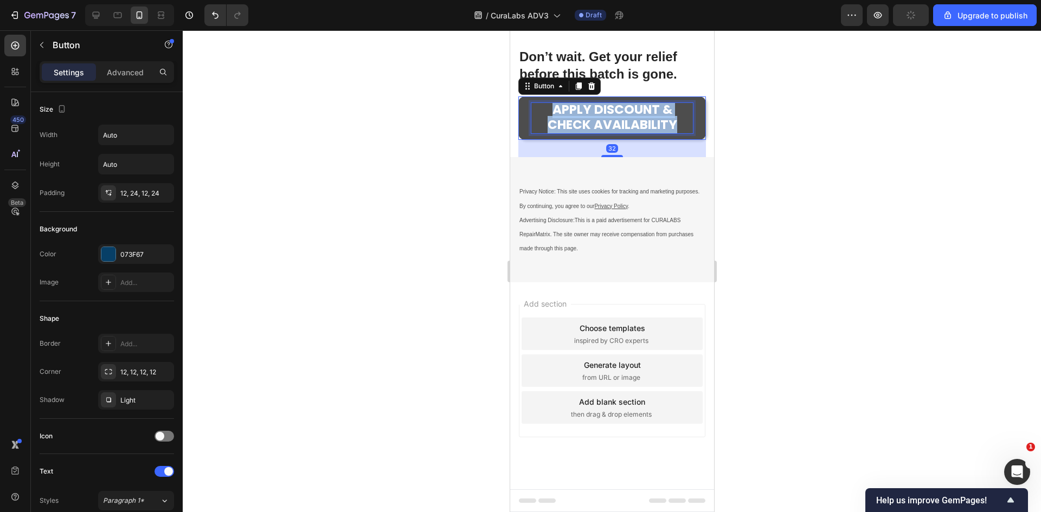
click at [611, 133] on span "APPLY DISCOUNT & CHECK AVAILABILITY" at bounding box center [612, 117] width 130 height 33
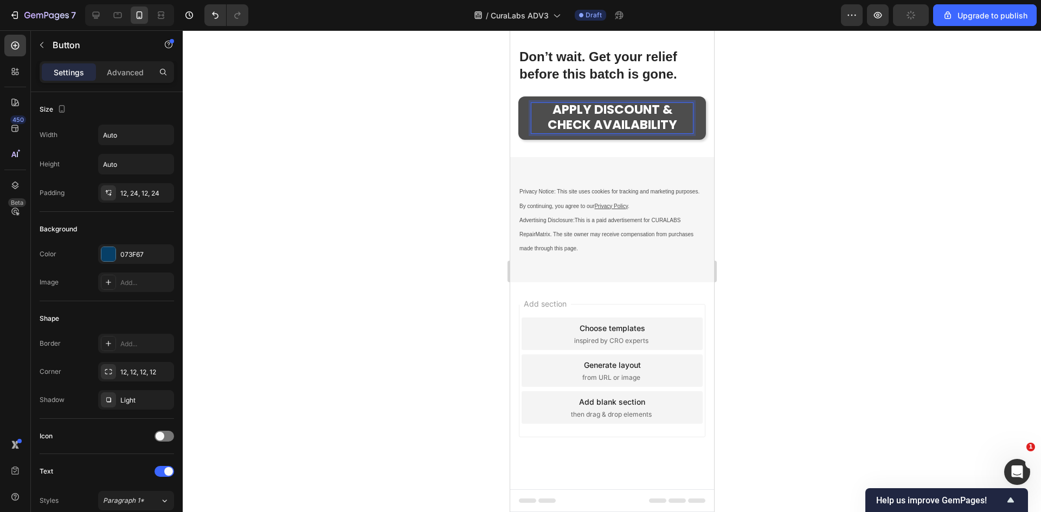
scroll to position [5, 0]
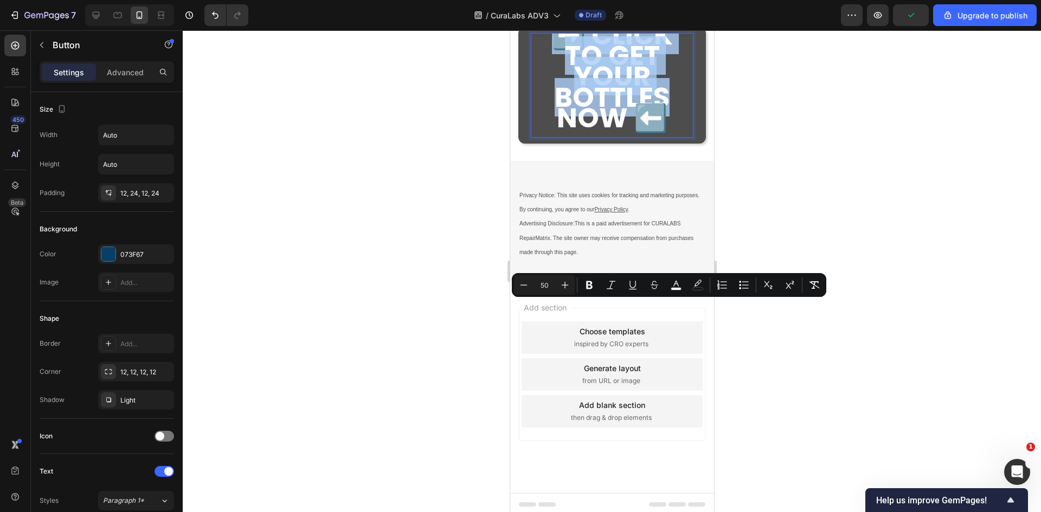
drag, startPoint x: 599, startPoint y: 354, endPoint x: 1017, endPoint y: 334, distance: 418.6
click at [643, 137] on span "➡️ CLICK TO GET YOUR BOTTLES NOW ⬅️" at bounding box center [611, 76] width 121 height 121
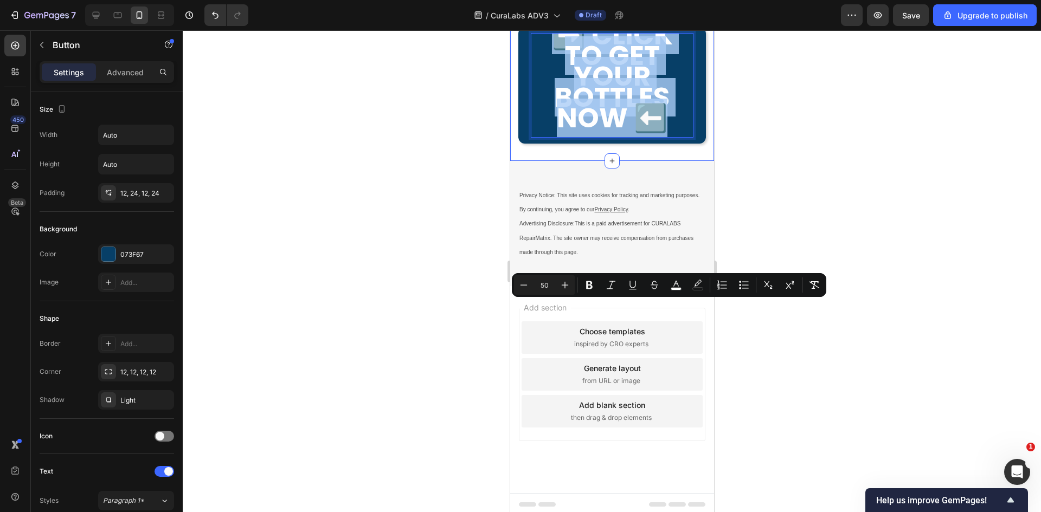
drag, startPoint x: 663, startPoint y: 407, endPoint x: 510, endPoint y: 309, distance: 181.7
click at [522, 284] on icon "Editor contextual toolbar" at bounding box center [523, 285] width 11 height 11
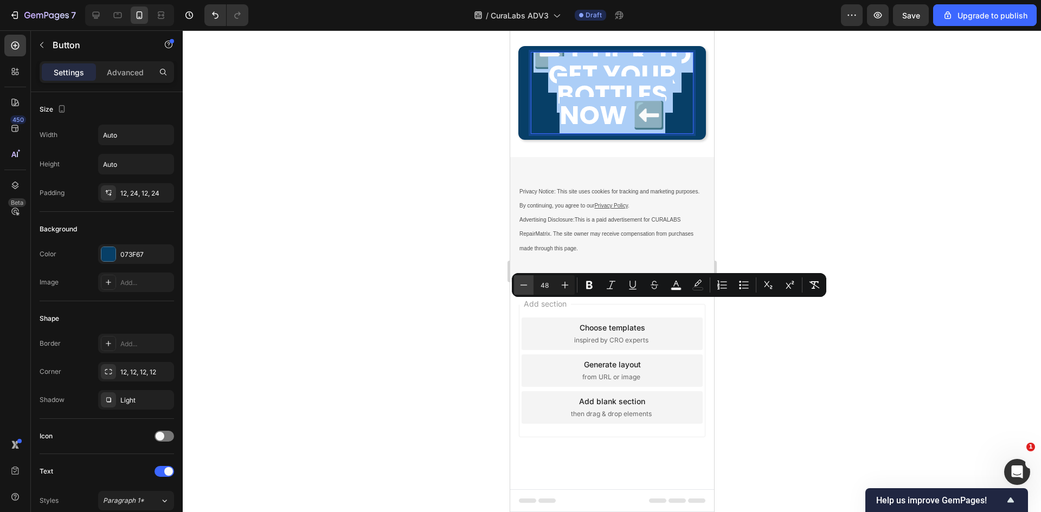
click at [522, 284] on icon "Editor contextual toolbar" at bounding box center [523, 285] width 11 height 11
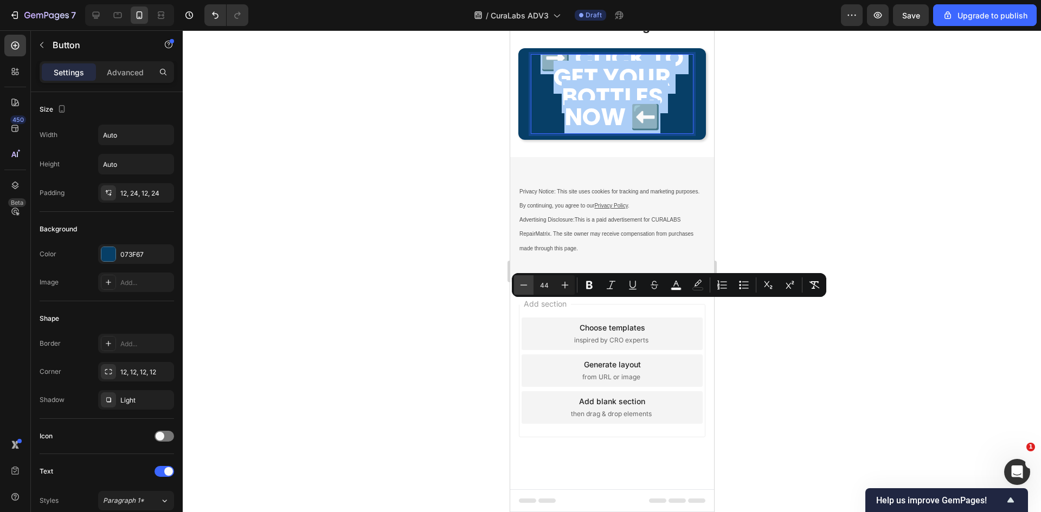
click at [522, 284] on icon "Editor contextual toolbar" at bounding box center [523, 285] width 11 height 11
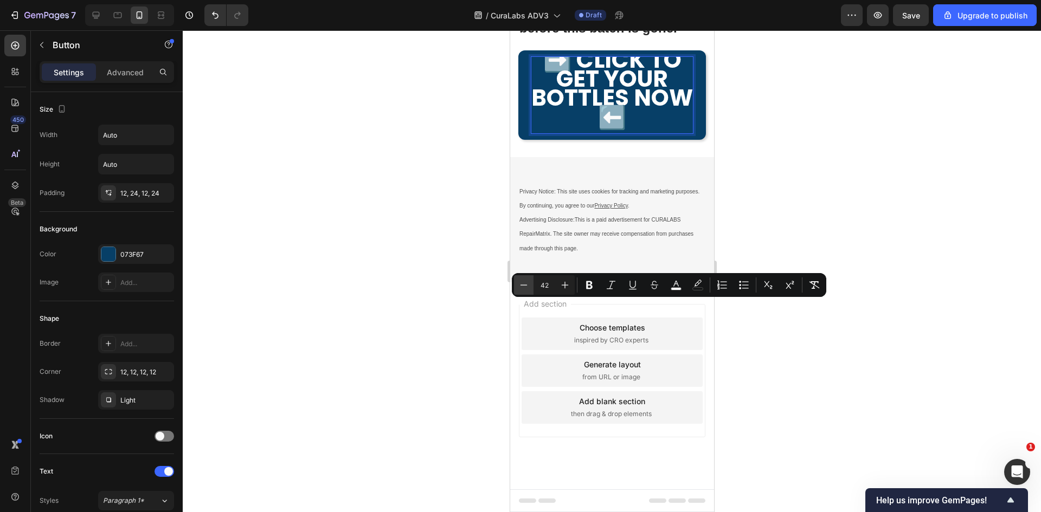
click at [522, 284] on icon "Editor contextual toolbar" at bounding box center [523, 285] width 11 height 11
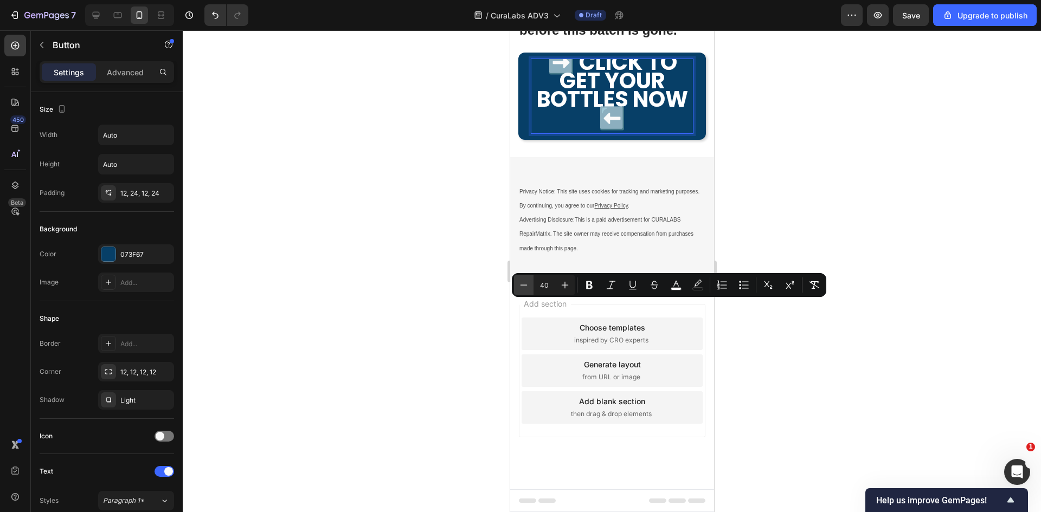
click at [522, 284] on icon "Editor contextual toolbar" at bounding box center [523, 285] width 11 height 11
click at [522, 283] on icon "Editor contextual toolbar" at bounding box center [523, 285] width 11 height 11
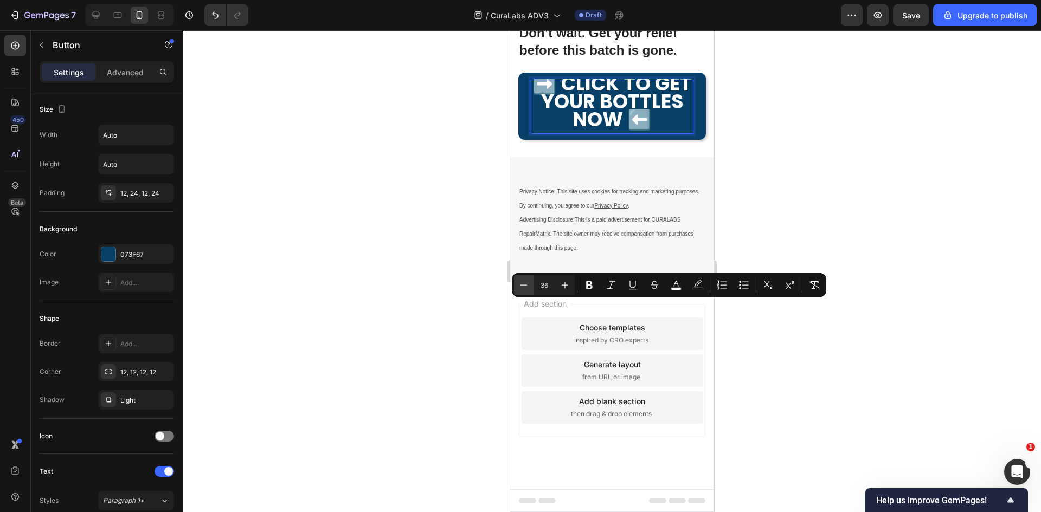
click at [522, 283] on icon "Editor contextual toolbar" at bounding box center [523, 285] width 11 height 11
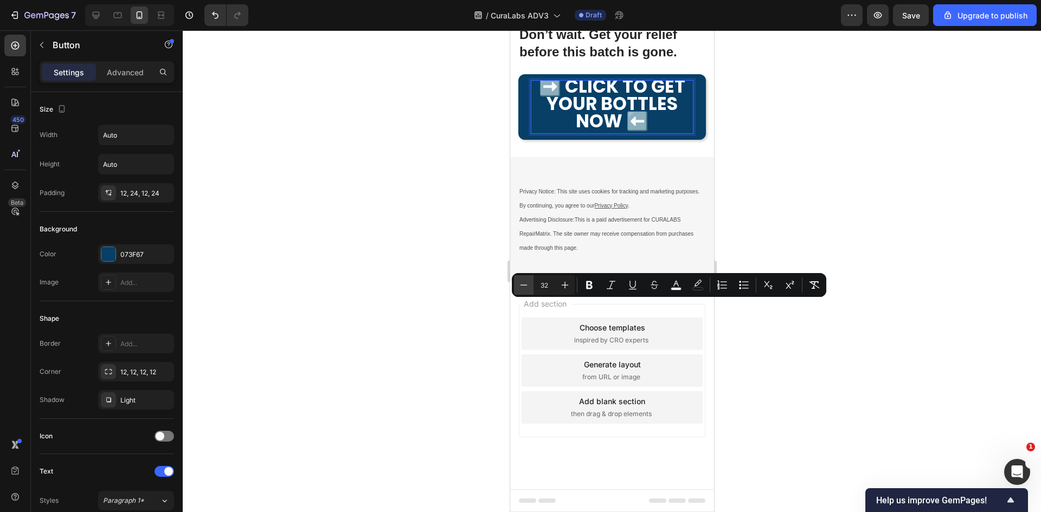
click at [522, 283] on icon "Editor contextual toolbar" at bounding box center [523, 285] width 11 height 11
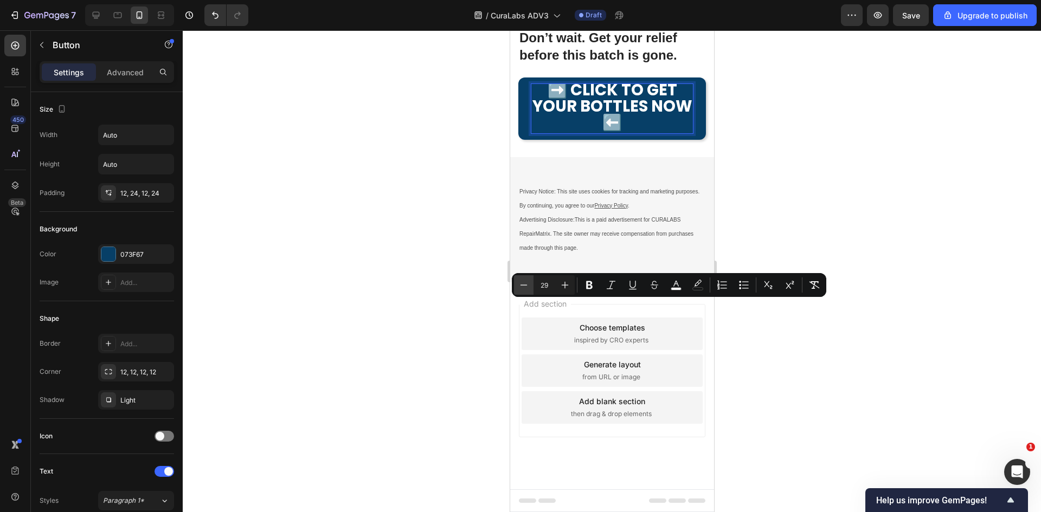
click at [522, 283] on icon "Editor contextual toolbar" at bounding box center [523, 285] width 11 height 11
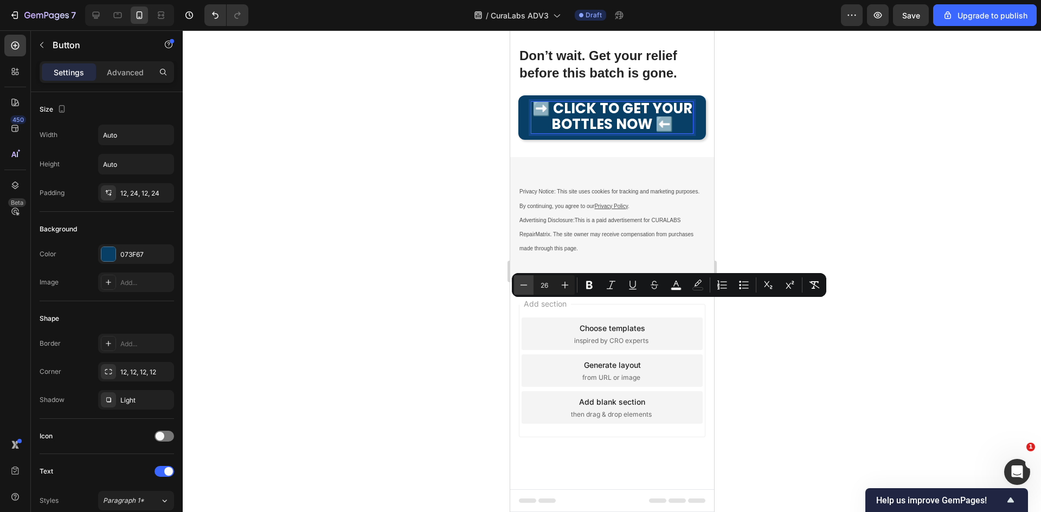
click at [522, 283] on icon "Editor contextual toolbar" at bounding box center [523, 285] width 11 height 11
type input "24"
click at [775, 400] on div at bounding box center [612, 271] width 858 height 482
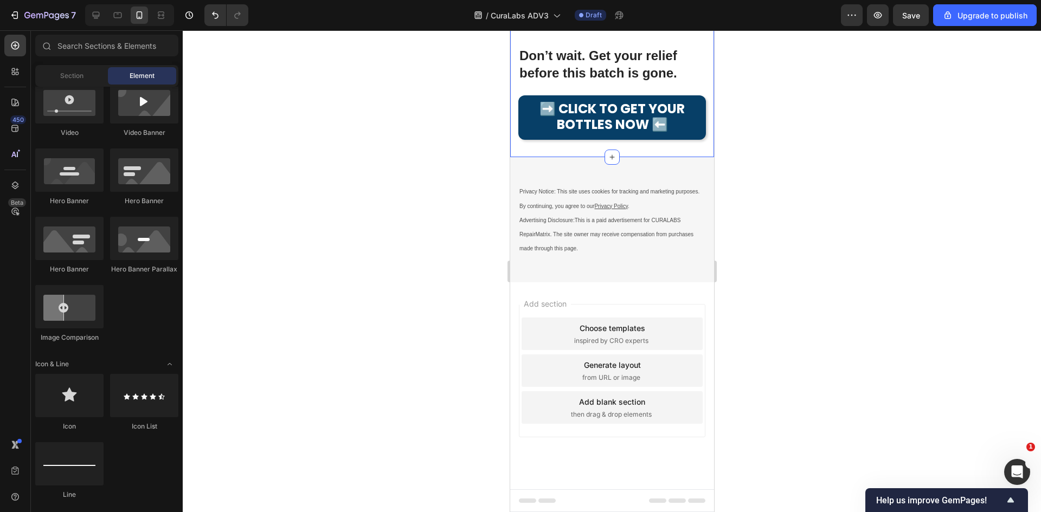
click at [696, 140] on link "➡️ CLICK TO GET YOUR BOTTLES NOW ⬅️" at bounding box center [612, 117] width 188 height 44
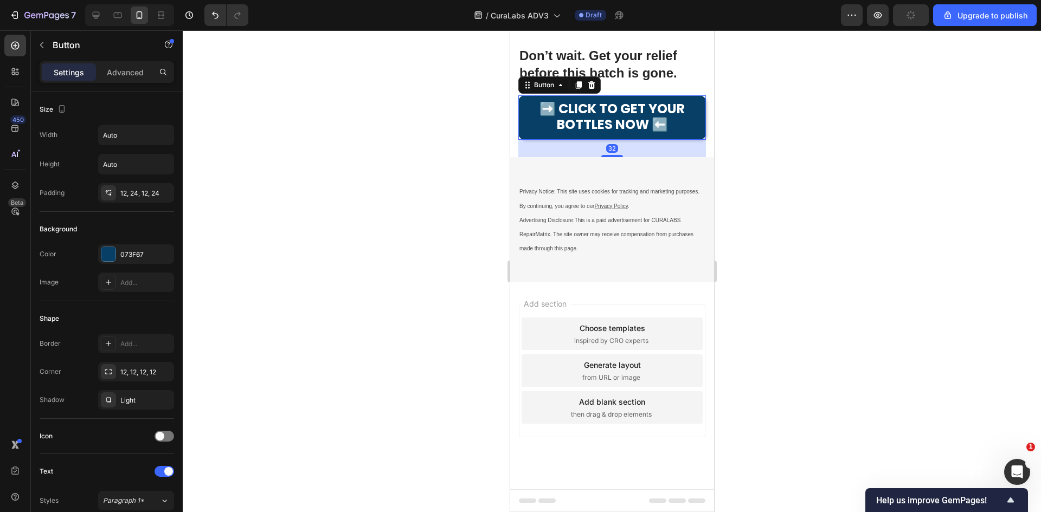
click at [762, 376] on div at bounding box center [612, 271] width 858 height 482
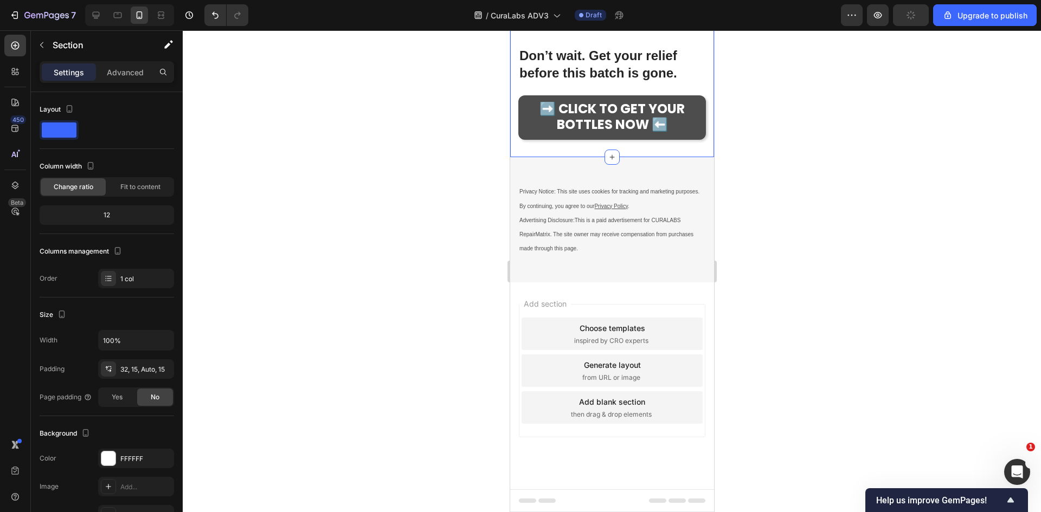
click at [689, 140] on link "➡️ CLICK TO GET YOUR BOTTLES NOW ⬅️" at bounding box center [612, 117] width 188 height 44
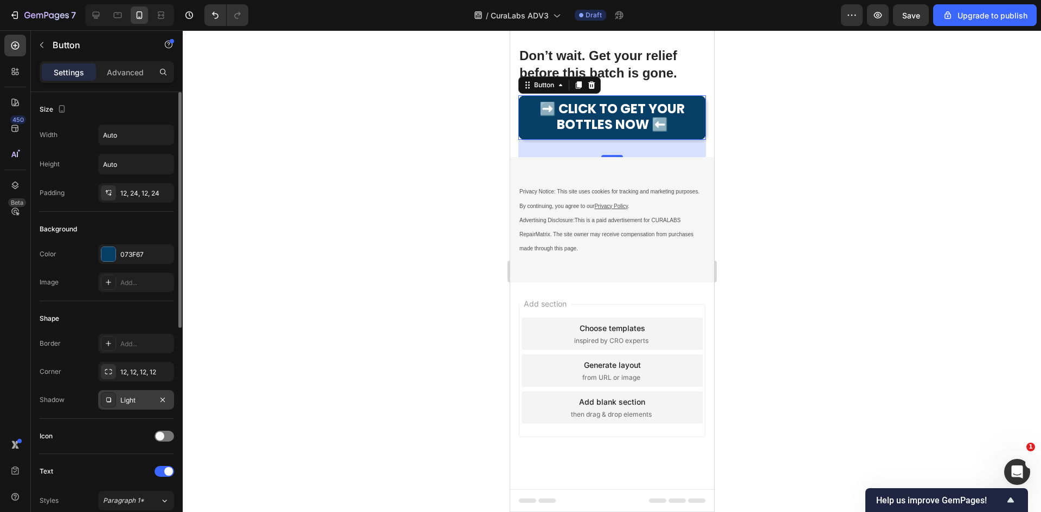
click at [129, 405] on div "Light" at bounding box center [135, 401] width 31 height 10
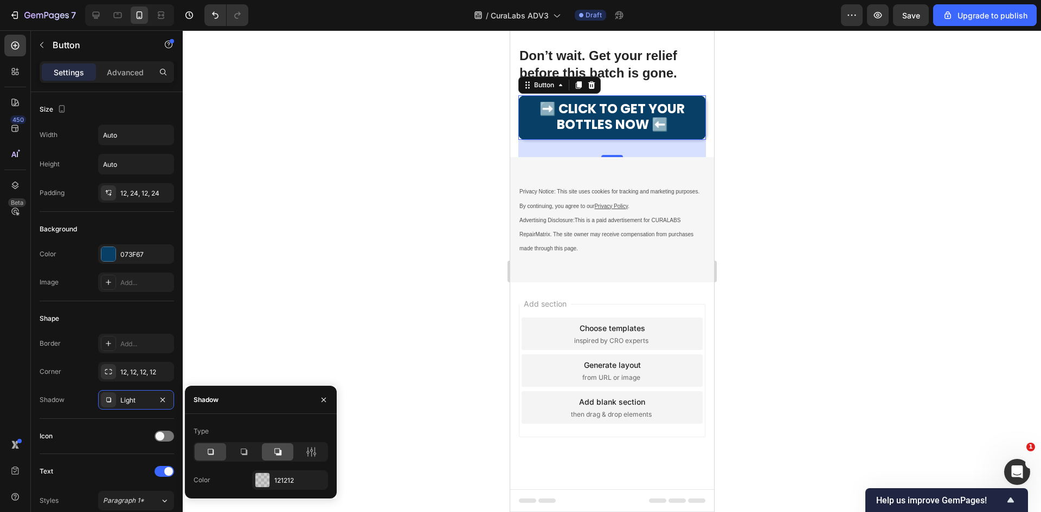
click at [280, 454] on icon at bounding box center [277, 452] width 7 height 7
click at [318, 458] on div at bounding box center [311, 452] width 31 height 17
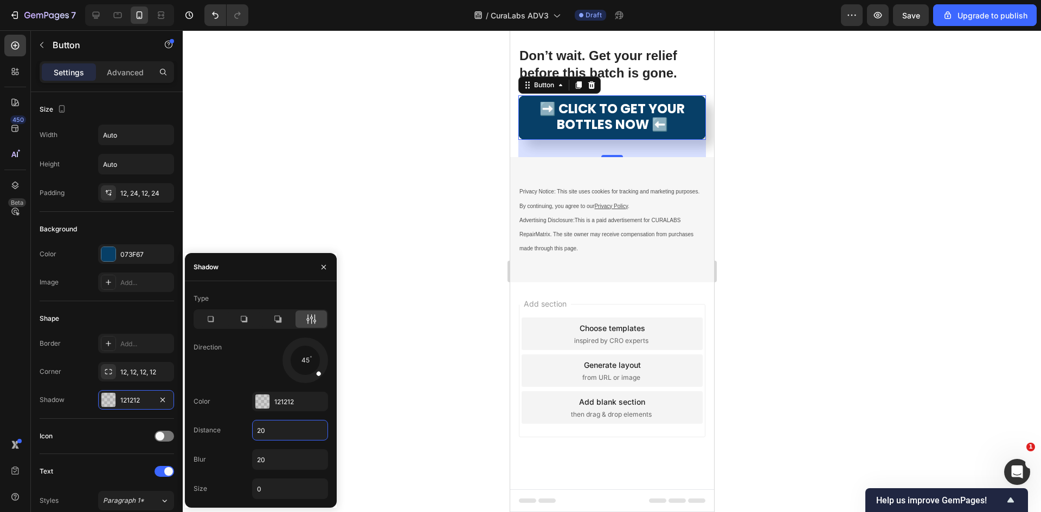
click at [279, 436] on input "20" at bounding box center [290, 431] width 75 height 20
click at [254, 365] on div "45" at bounding box center [290, 361] width 76 height 46
click at [288, 403] on div "121212" at bounding box center [289, 402] width 31 height 10
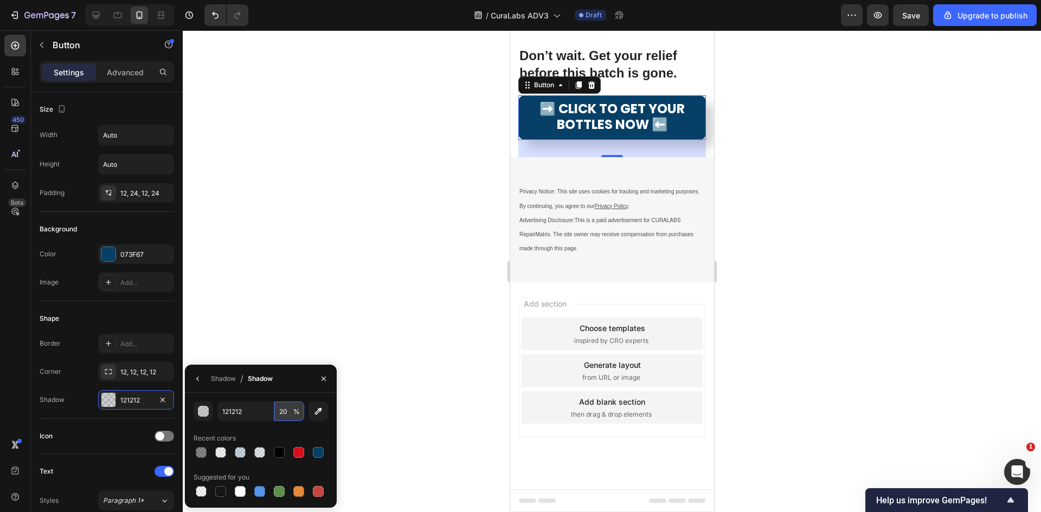
click at [288, 411] on input "20" at bounding box center [289, 412] width 30 height 20
type input "50"
click at [370, 302] on div at bounding box center [612, 271] width 858 height 482
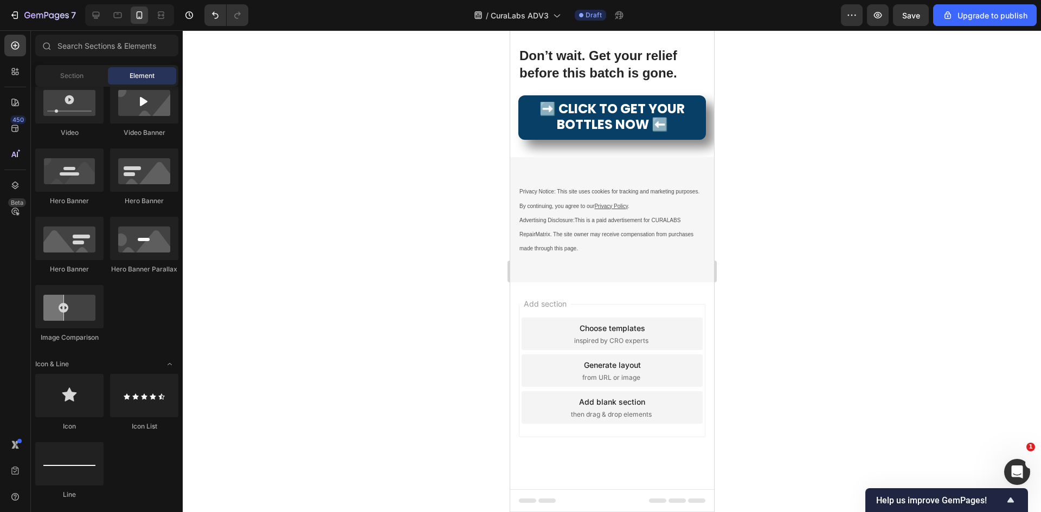
click at [370, 302] on div at bounding box center [612, 271] width 858 height 482
click at [88, 75] on div "Section" at bounding box center [71, 75] width 68 height 17
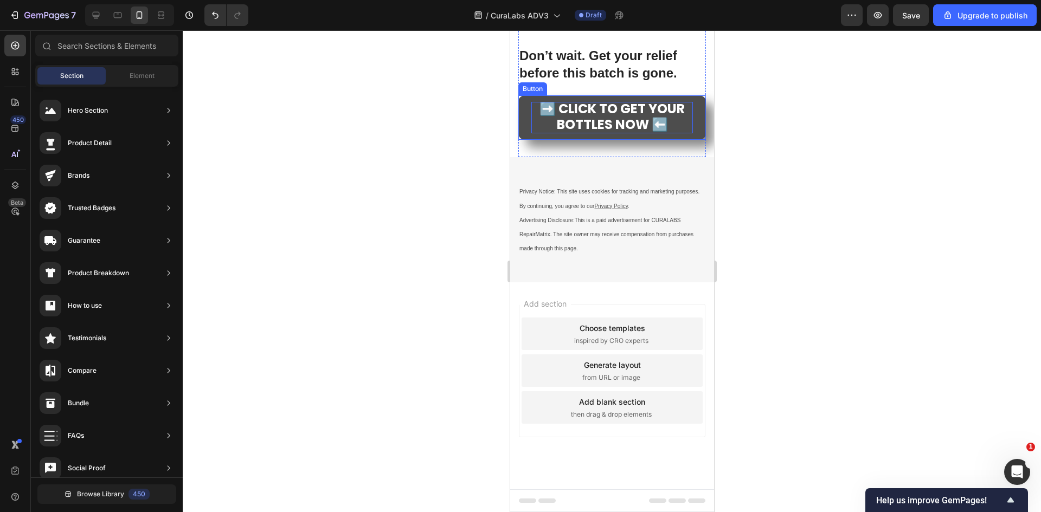
click at [605, 133] on span "➡️ CLICK TO GET YOUR BOTTLES NOW ⬅️" at bounding box center [611, 117] width 145 height 34
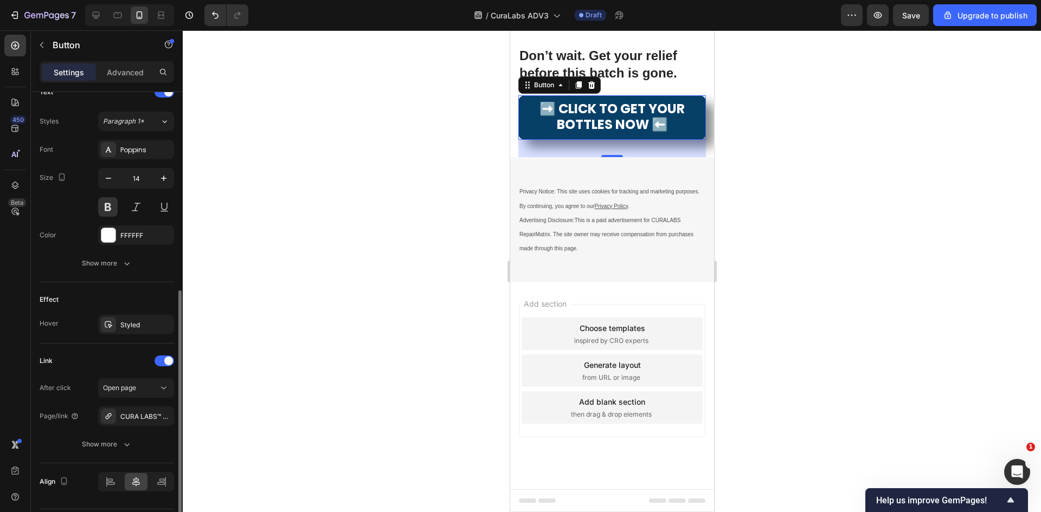
scroll to position [411, 0]
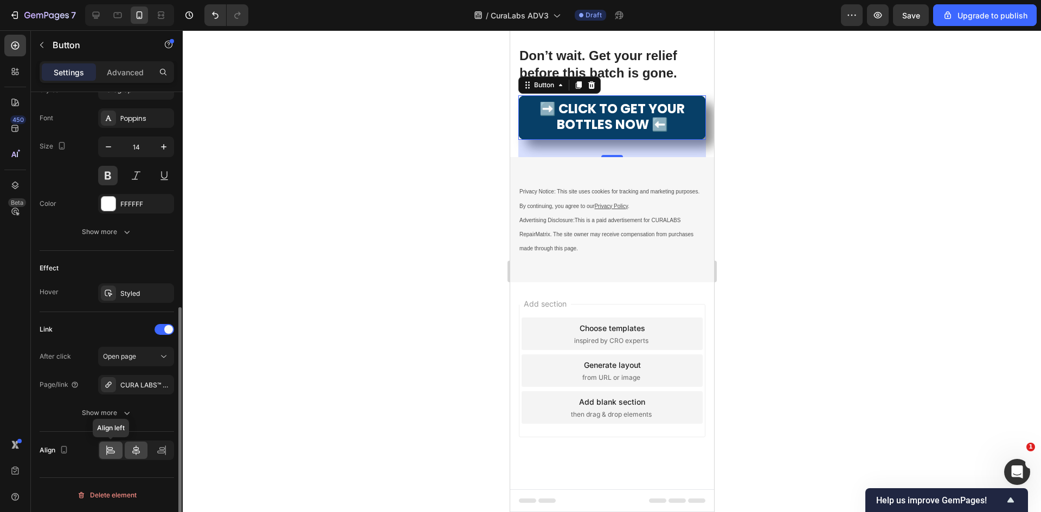
click at [115, 456] on div at bounding box center [110, 450] width 23 height 17
click at [126, 448] on div at bounding box center [136, 450] width 23 height 17
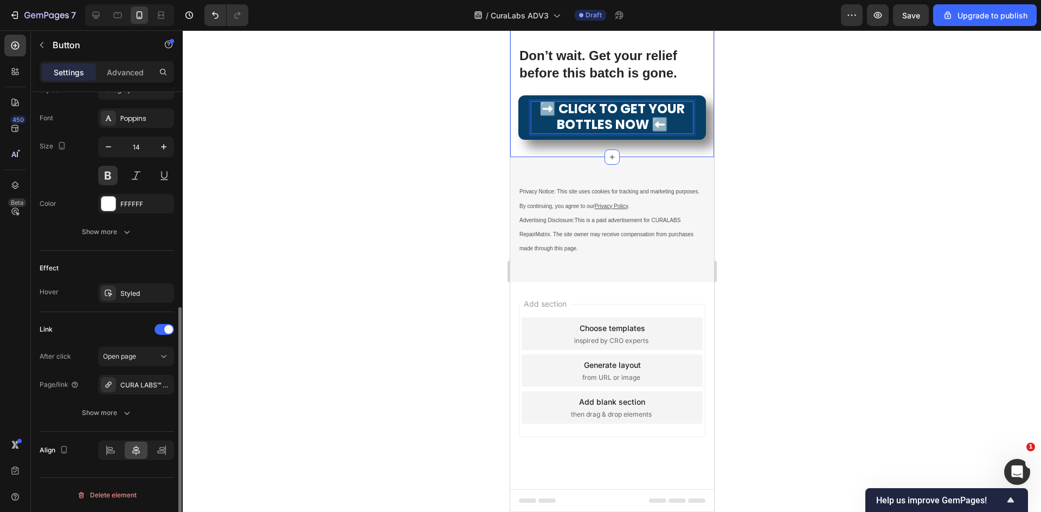
scroll to position [31, 0]
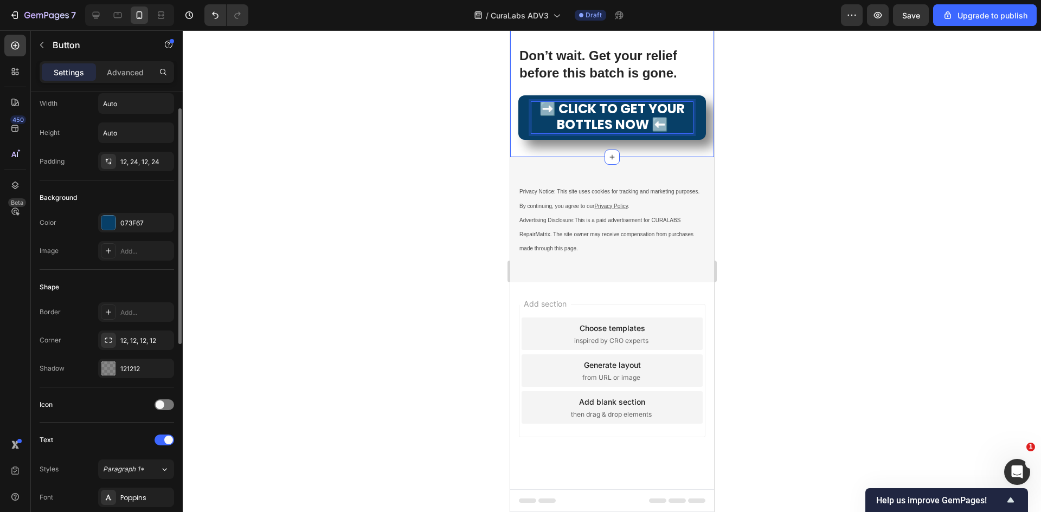
drag, startPoint x: 432, startPoint y: 342, endPoint x: 466, endPoint y: 342, distance: 34.2
click at [434, 342] on div at bounding box center [612, 271] width 858 height 482
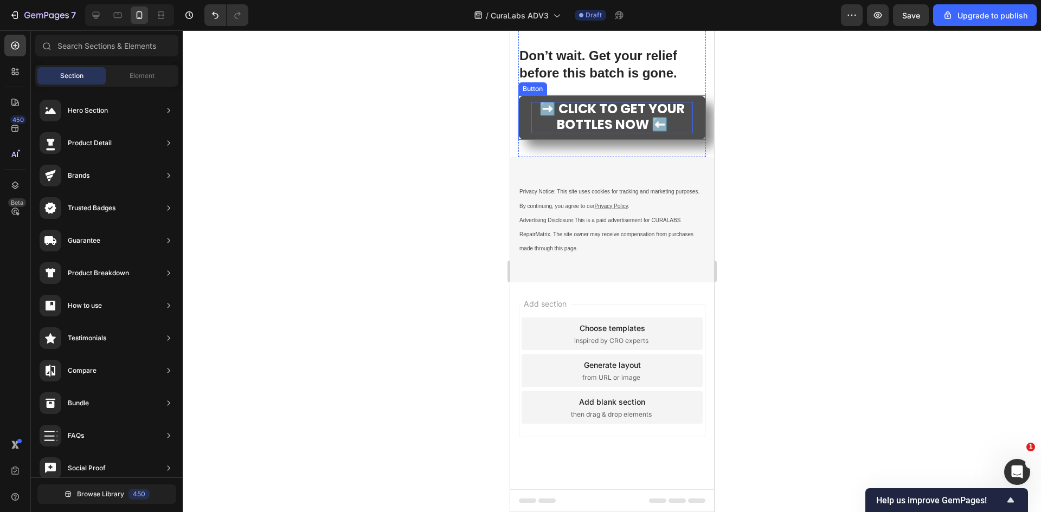
click at [583, 133] on span "➡️ CLICK TO GET YOUR BOTTLES NOW ⬅️" at bounding box center [611, 117] width 145 height 34
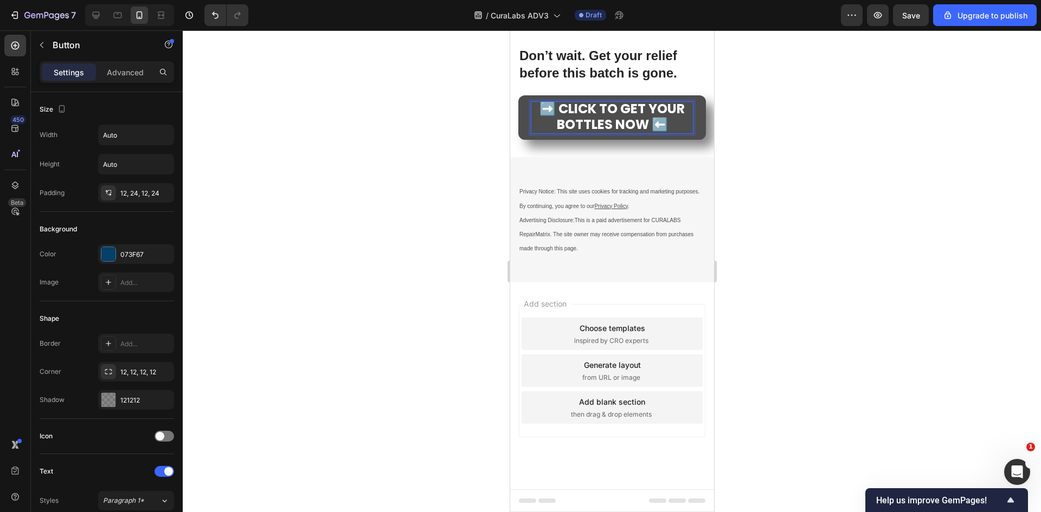
click at [581, 133] on span "➡️ CLICK TO GET YOUR BOTTLES NOW ⬅️" at bounding box center [611, 117] width 145 height 34
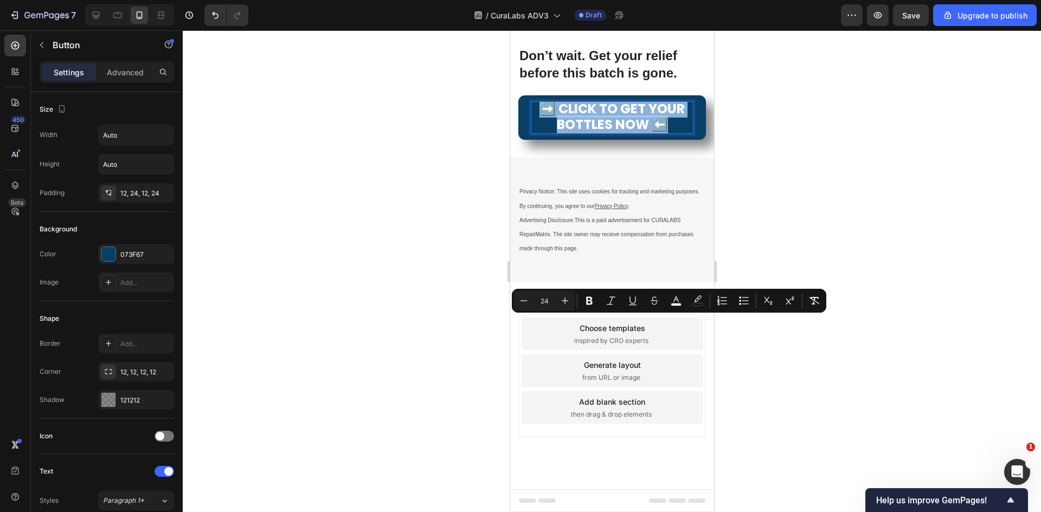
copy span "➡️ CLICK TO GET YOUR BOTTLES NOW ⬅️"
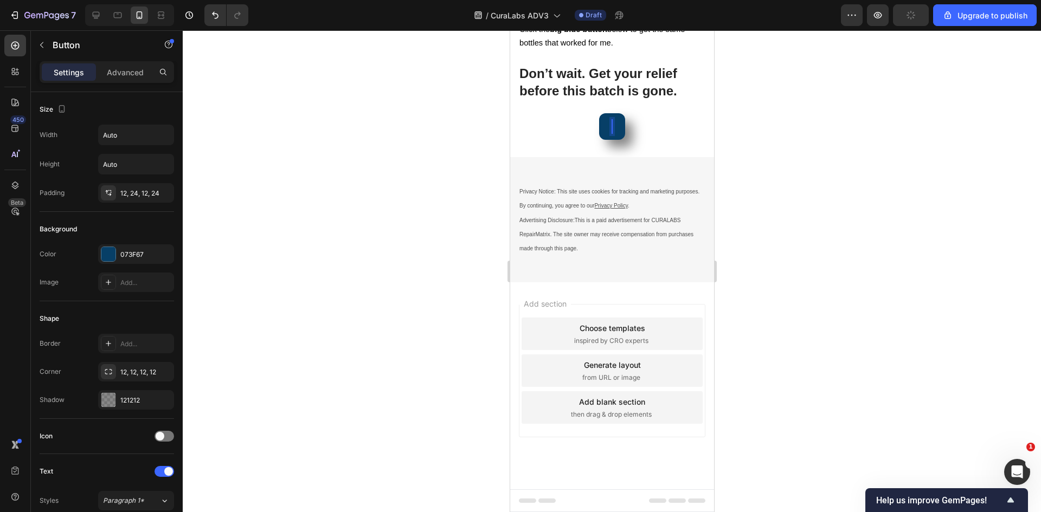
click at [760, 356] on div at bounding box center [612, 271] width 858 height 482
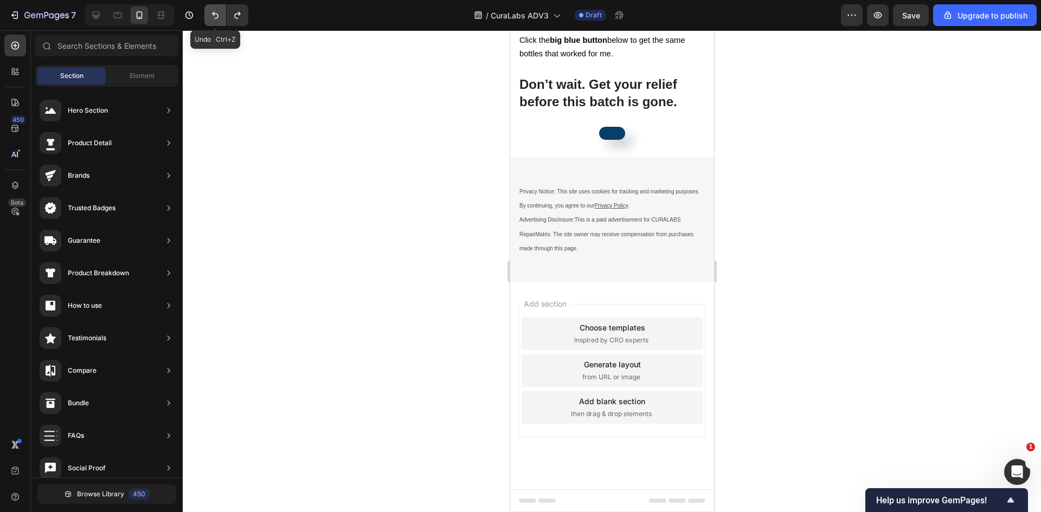
click at [210, 13] on icon "Undo/Redo" at bounding box center [215, 15] width 11 height 11
click at [211, 12] on icon "Undo/Redo" at bounding box center [215, 15] width 11 height 11
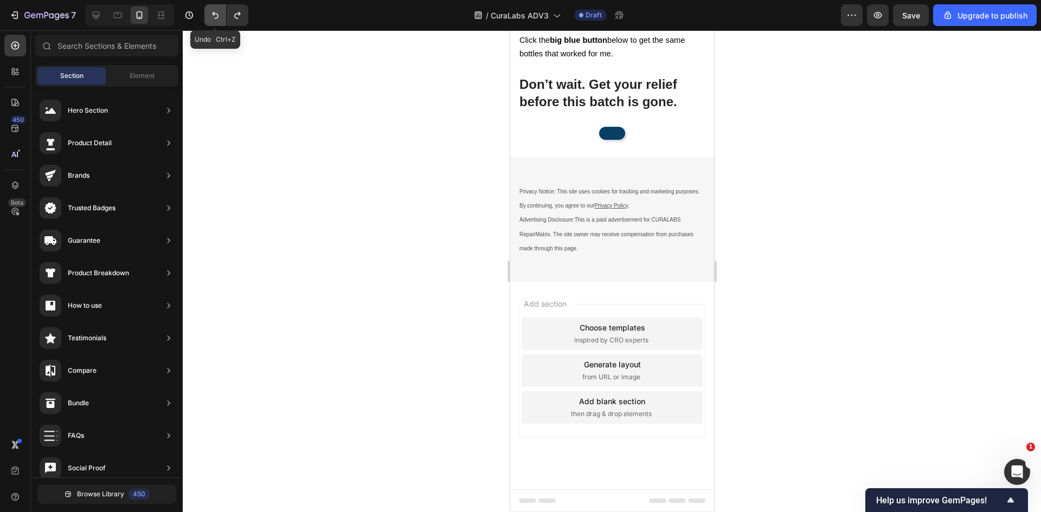
click at [211, 12] on icon "Undo/Redo" at bounding box center [215, 15] width 11 height 11
click at [246, 12] on button "Undo/Redo" at bounding box center [238, 15] width 22 height 22
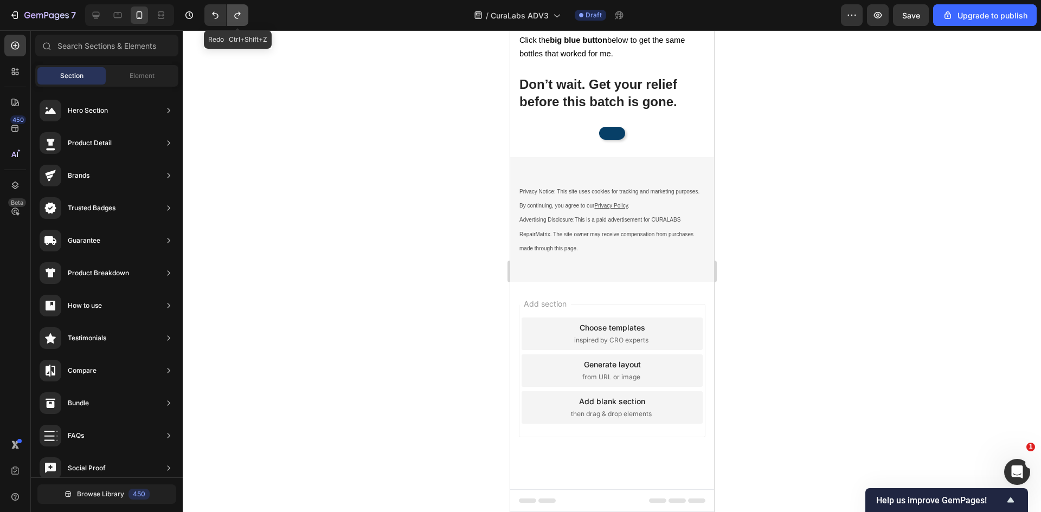
click at [246, 12] on button "Undo/Redo" at bounding box center [238, 15] width 22 height 22
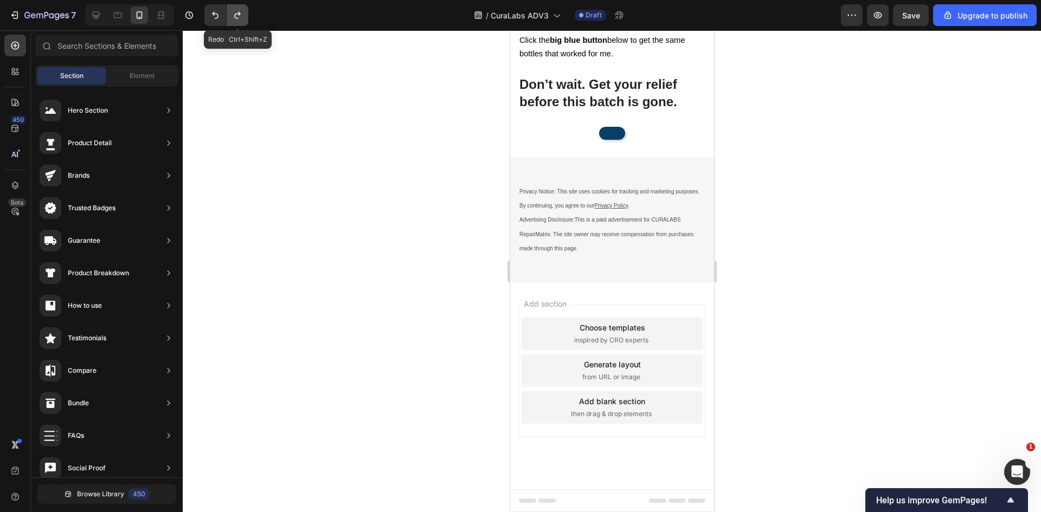
click at [246, 12] on button "Undo/Redo" at bounding box center [238, 15] width 22 height 22
click at [246, 11] on button "Undo/Redo" at bounding box center [238, 15] width 22 height 22
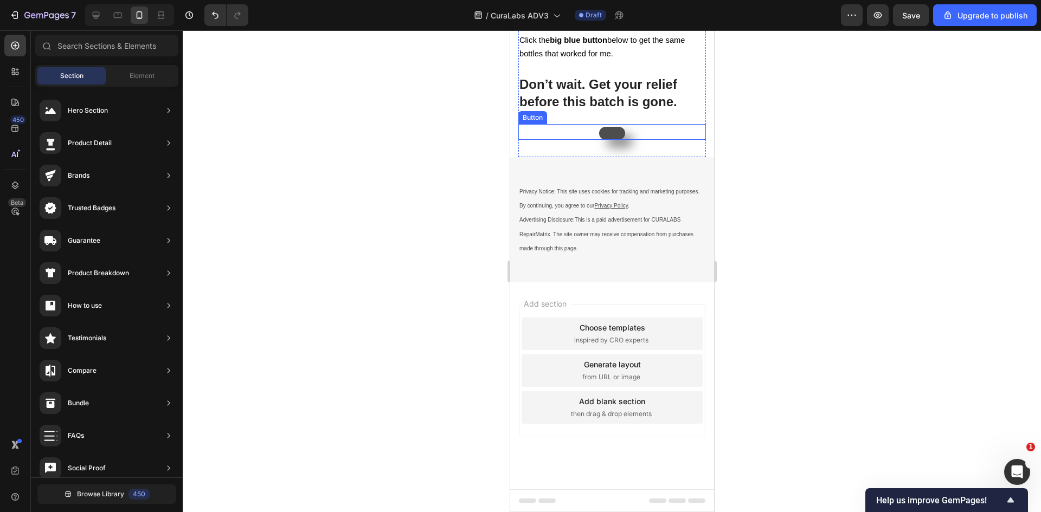
click at [608, 140] on link at bounding box center [612, 133] width 26 height 13
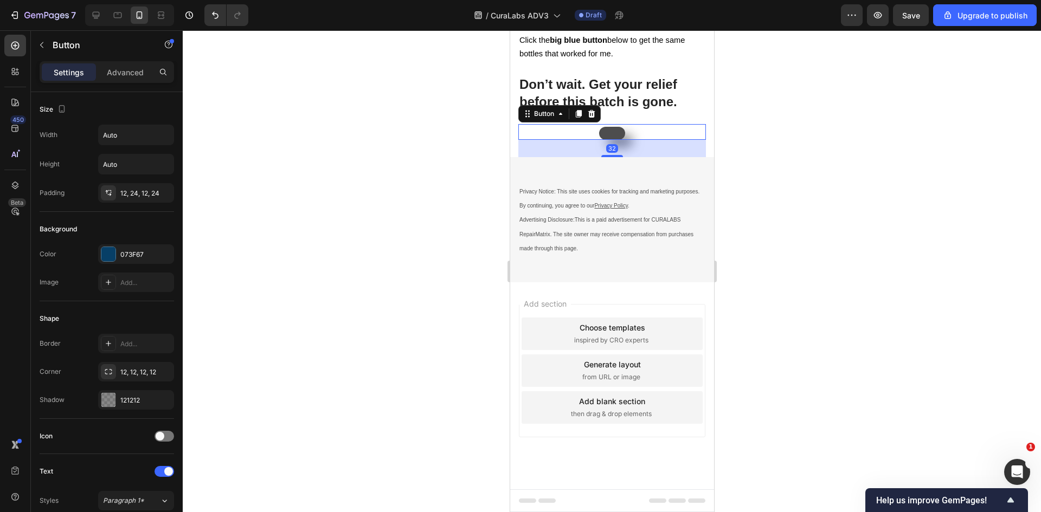
click at [608, 140] on link at bounding box center [612, 133] width 26 height 13
click at [465, 328] on div at bounding box center [612, 271] width 858 height 482
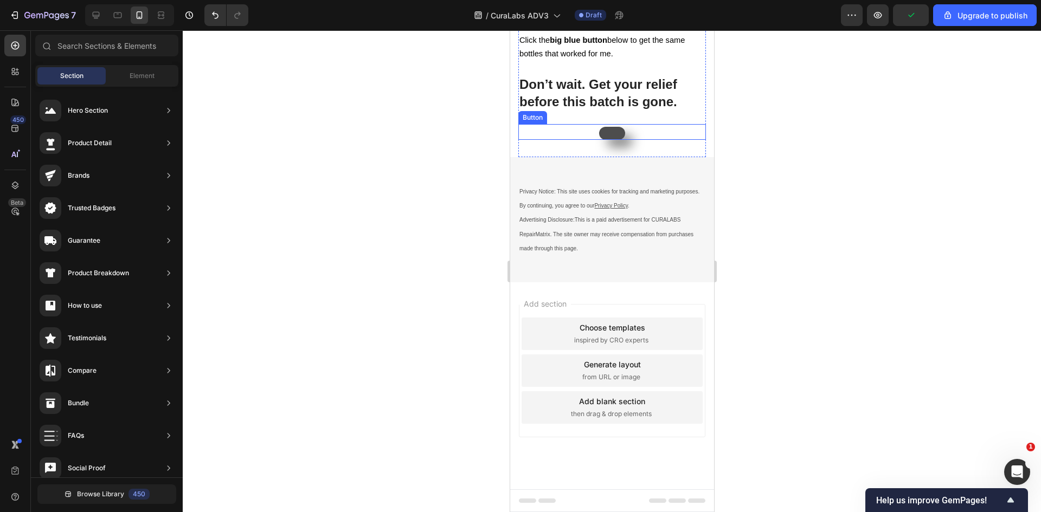
click at [611, 140] on link at bounding box center [612, 133] width 26 height 13
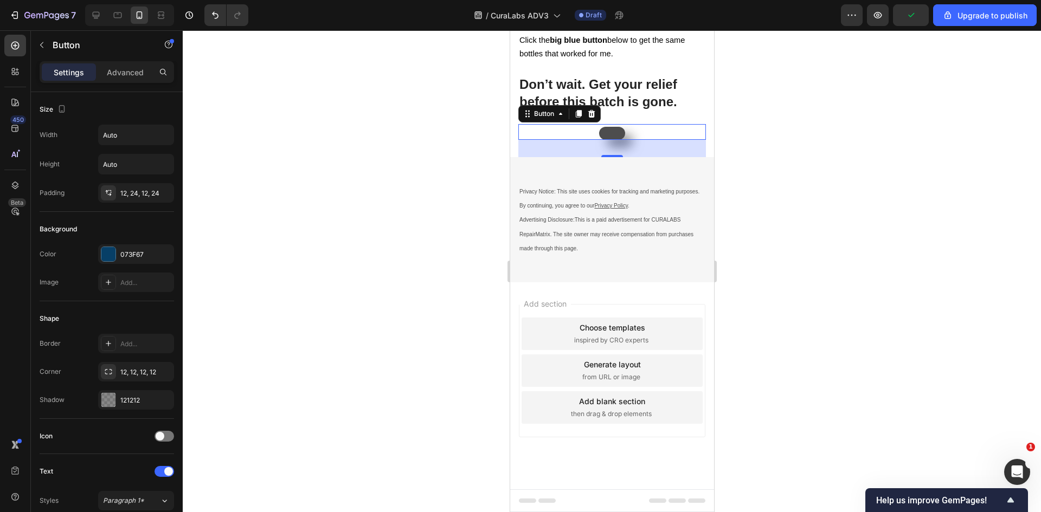
click at [611, 140] on link at bounding box center [612, 133] width 26 height 13
click at [608, 140] on link at bounding box center [612, 133] width 26 height 13
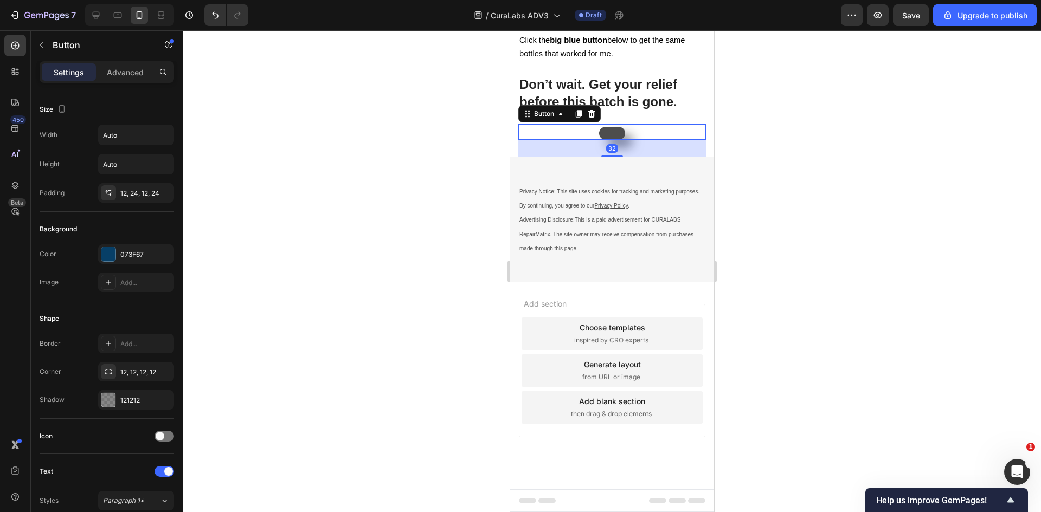
click at [608, 140] on link at bounding box center [612, 133] width 26 height 13
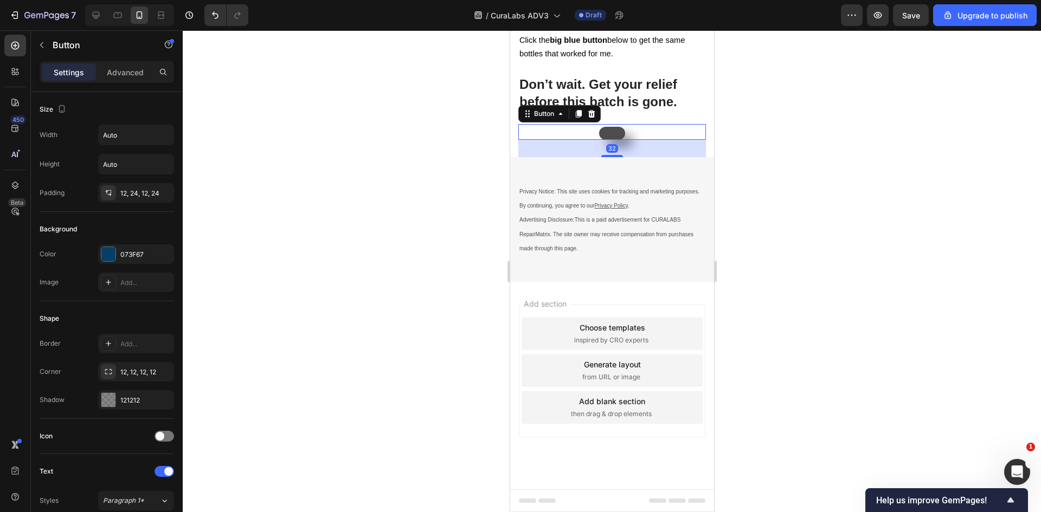
click at [608, 140] on link at bounding box center [612, 133] width 26 height 13
click at [439, 328] on div at bounding box center [612, 271] width 858 height 482
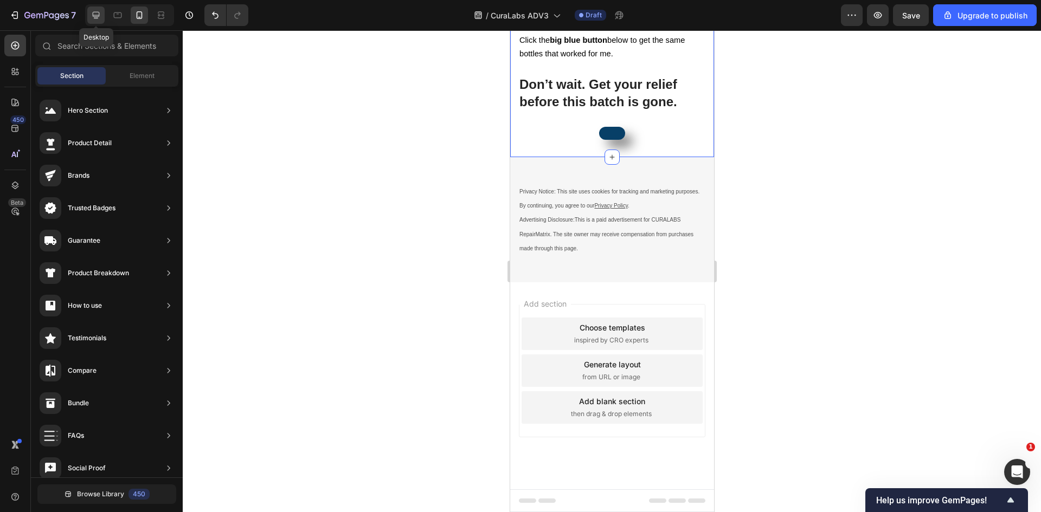
click at [94, 15] on icon at bounding box center [96, 15] width 11 height 11
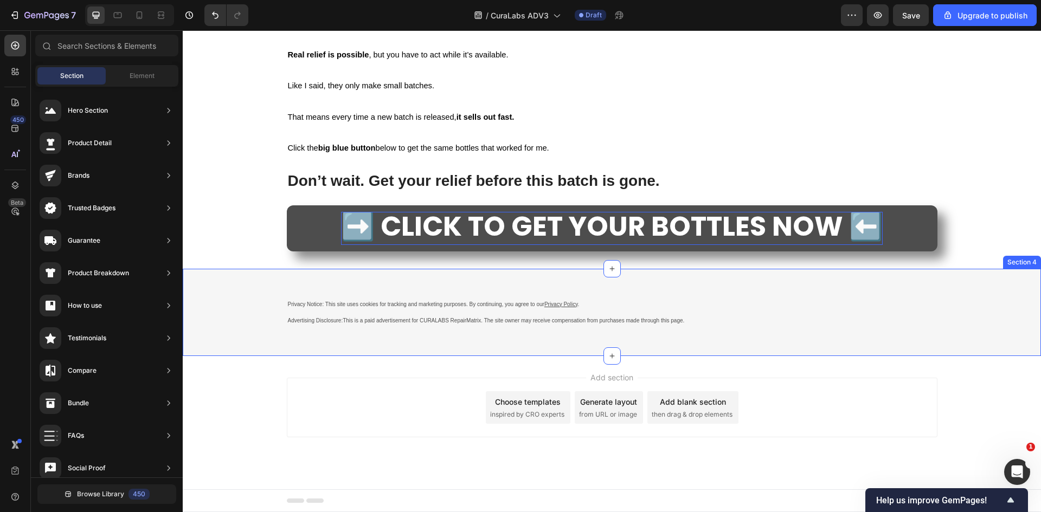
scroll to position [7573, 0]
click at [298, 231] on link "➡️ CLICK TO GET YOUR BOTTLES NOW ⬅️" at bounding box center [612, 229] width 651 height 46
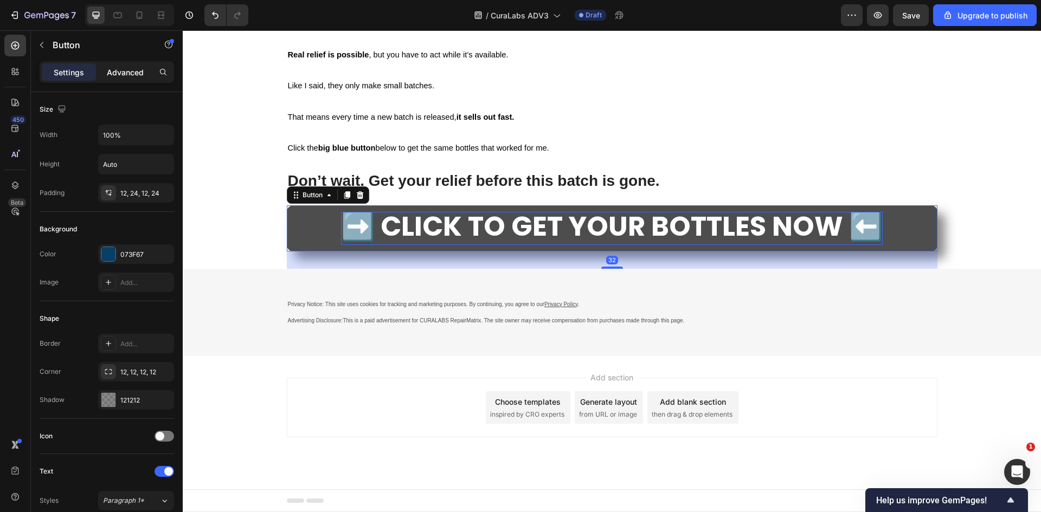
click at [127, 67] on p "Advanced" at bounding box center [125, 72] width 37 height 11
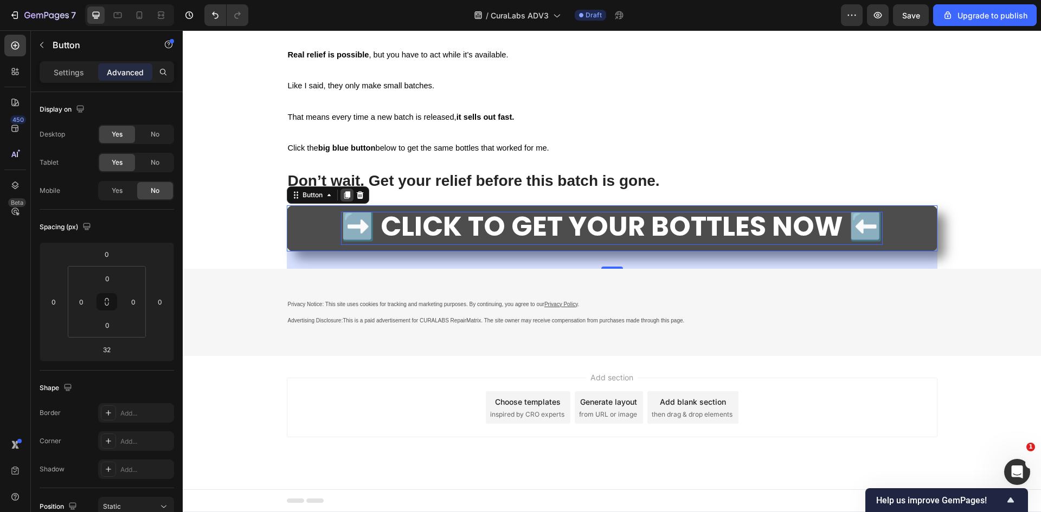
click at [344, 194] on icon at bounding box center [347, 195] width 6 height 8
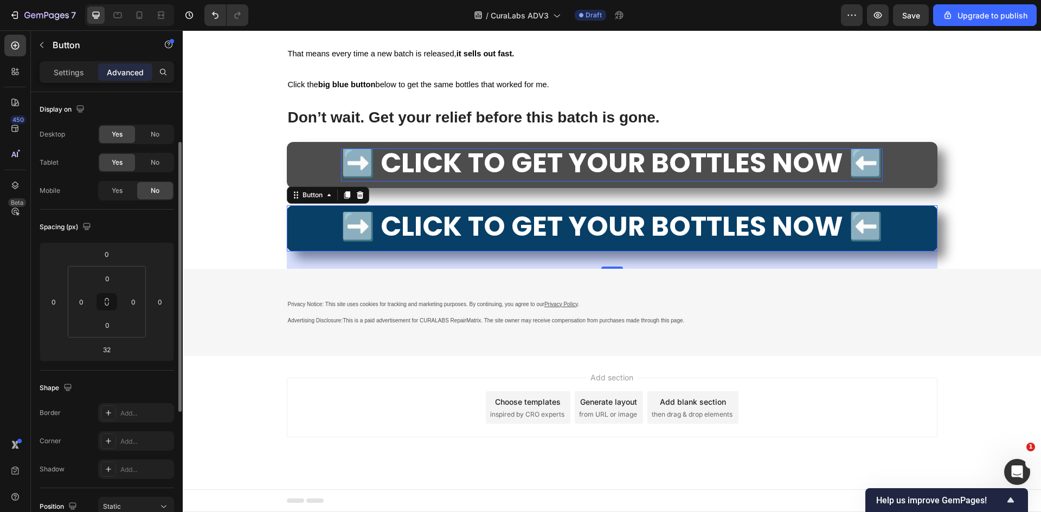
scroll to position [31, 0]
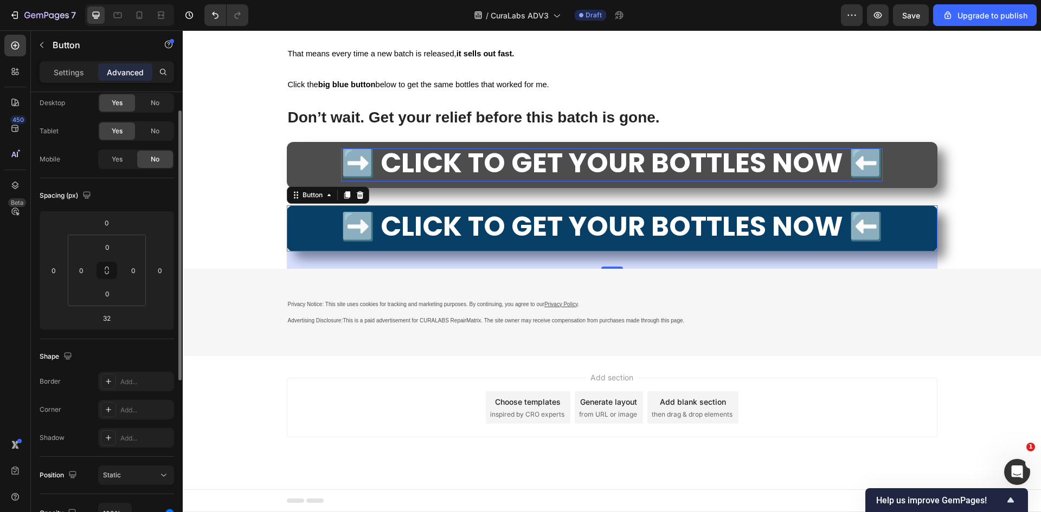
drag, startPoint x: 151, startPoint y: 106, endPoint x: 151, endPoint y: 112, distance: 6.5
click at [151, 105] on span "No" at bounding box center [155, 103] width 9 height 10
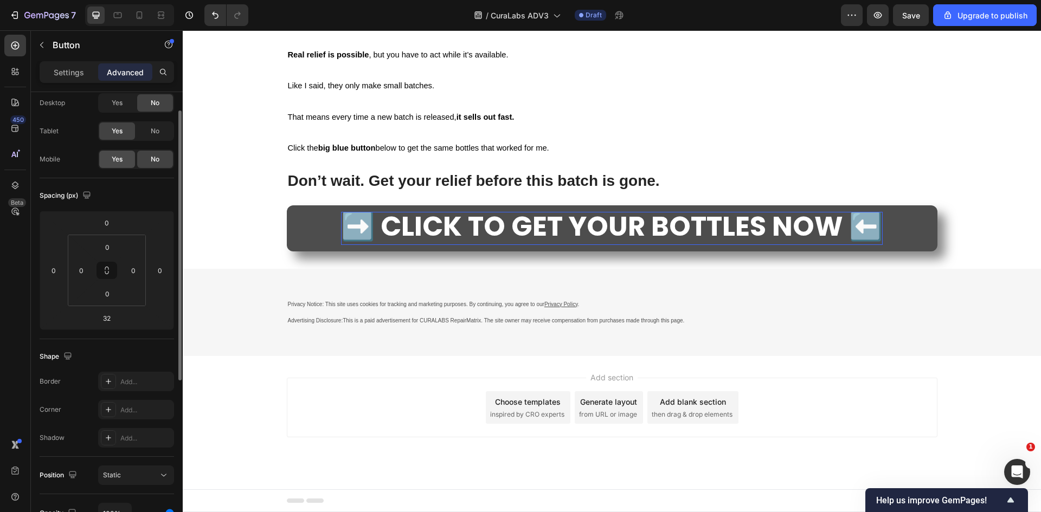
click at [116, 155] on span "Yes" at bounding box center [117, 160] width 11 height 10
click at [150, 136] on div "No" at bounding box center [155, 131] width 36 height 17
click at [138, 11] on icon at bounding box center [139, 15] width 11 height 11
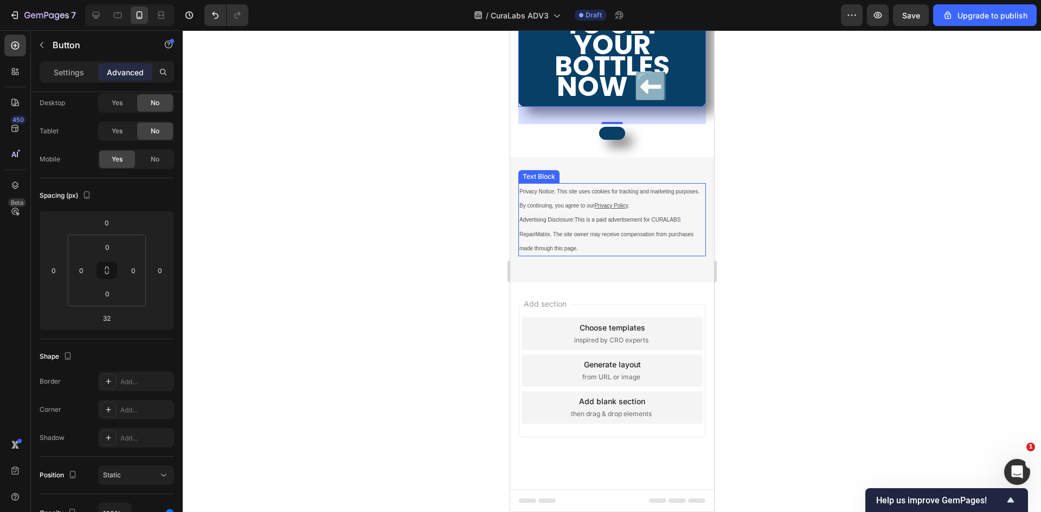
scroll to position [7055, 0]
click at [625, 140] on div "Button" at bounding box center [612, 132] width 188 height 16
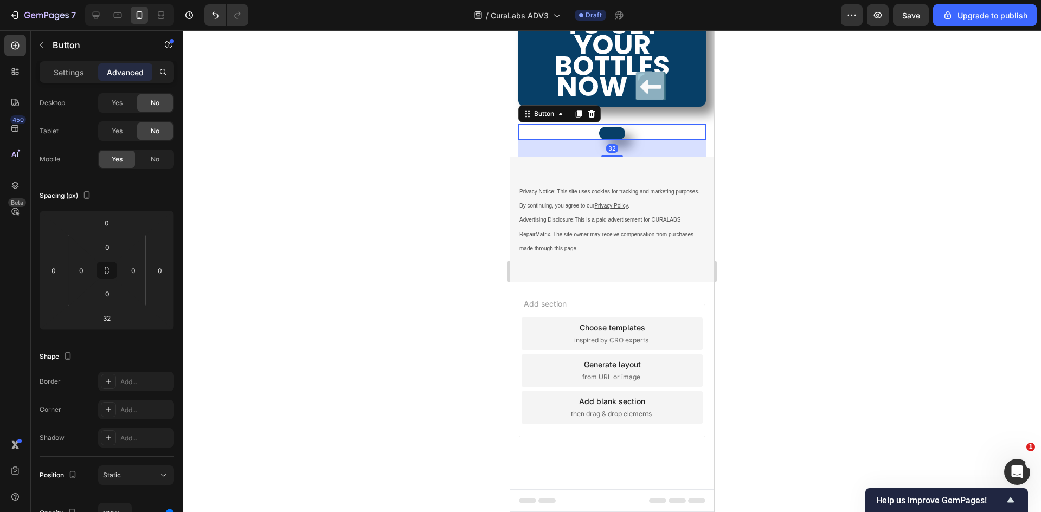
click at [591, 118] on icon at bounding box center [591, 114] width 9 height 9
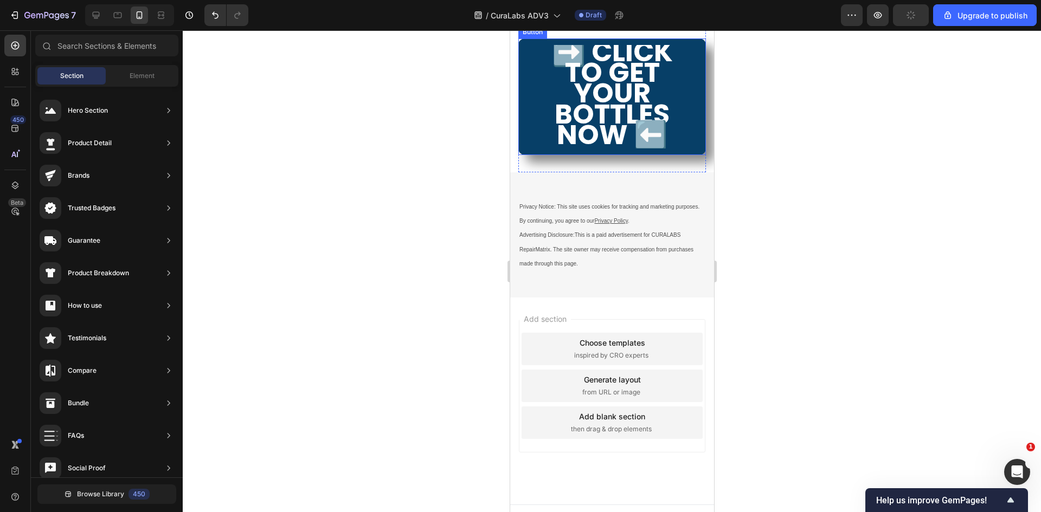
scroll to position [6783, 0]
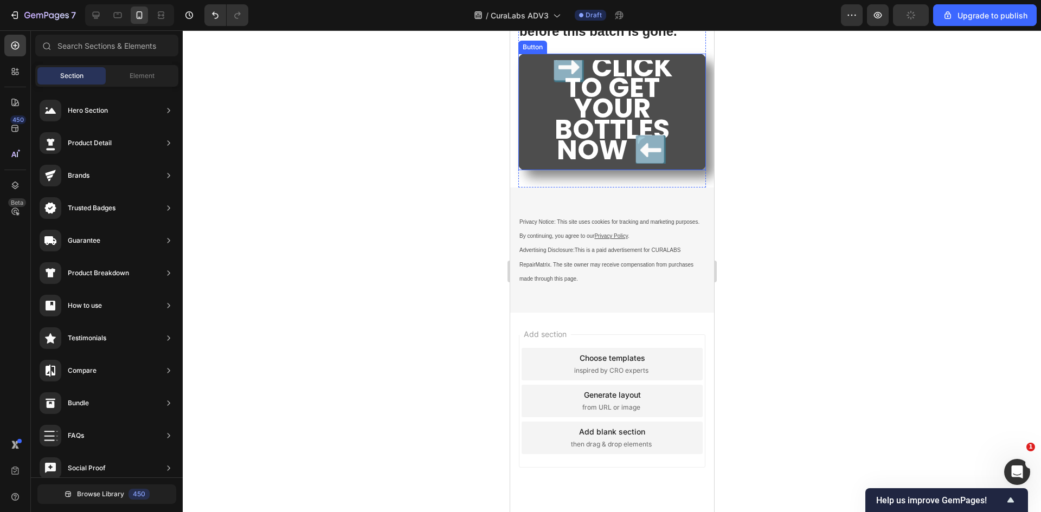
click at [689, 170] on link "➡️ CLICK TO GET YOUR BOTTLES NOW ⬅️" at bounding box center [612, 112] width 188 height 117
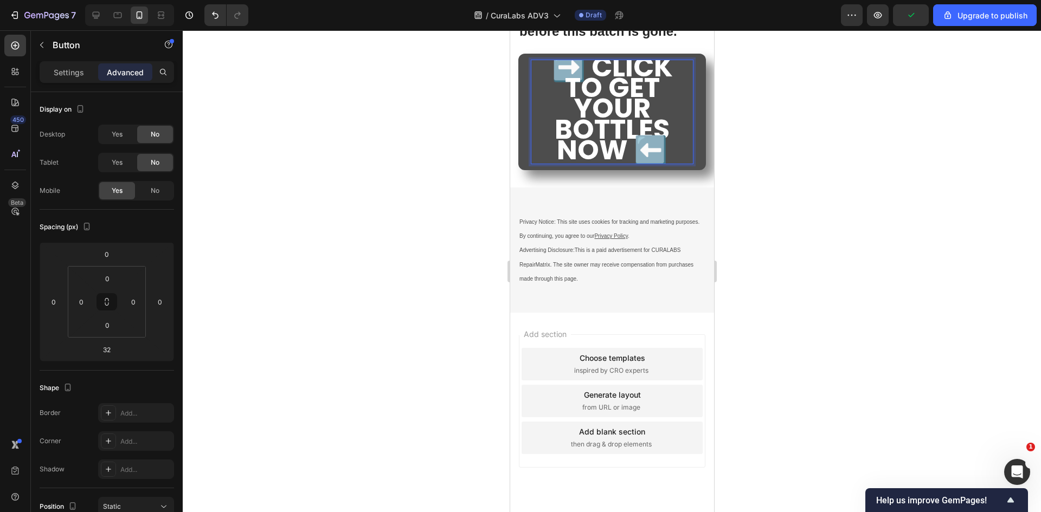
click at [592, 169] on span "➡️ CLICK TO GET YOUR BOTTLES NOW ⬅️" at bounding box center [611, 108] width 121 height 121
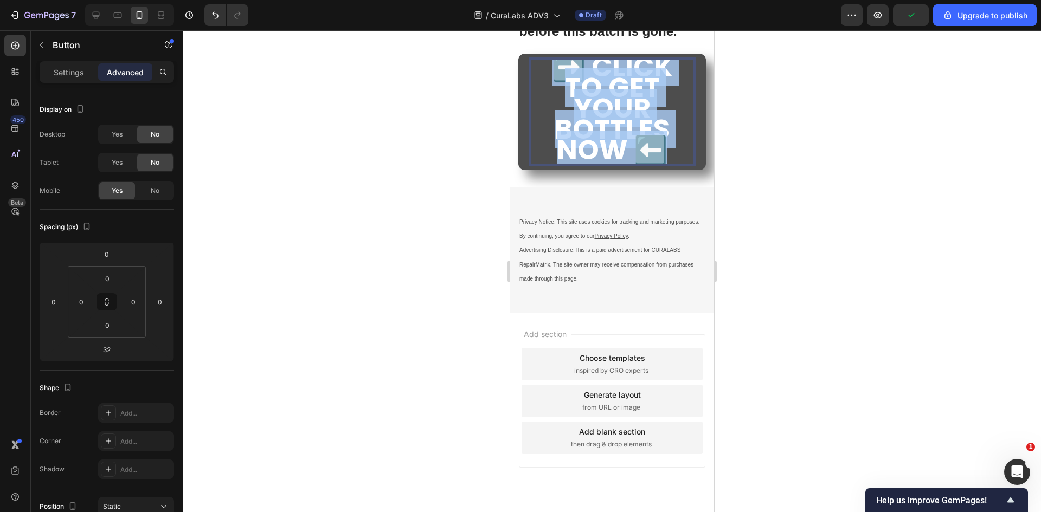
click at [592, 169] on span "➡️ CLICK TO GET YOUR BOTTLES NOW ⬅️" at bounding box center [611, 108] width 121 height 121
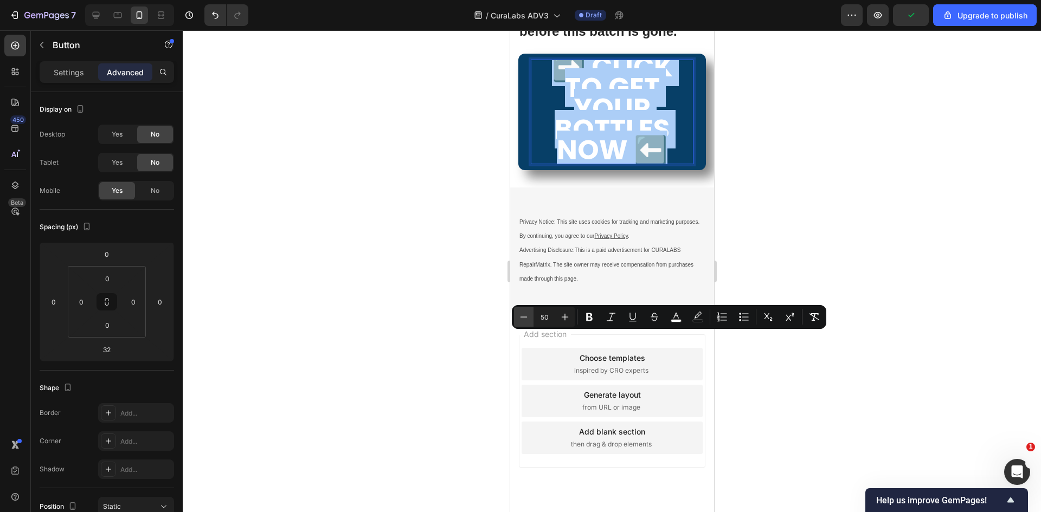
click at [527, 316] on icon "Editor contextual toolbar" at bounding box center [523, 317] width 11 height 11
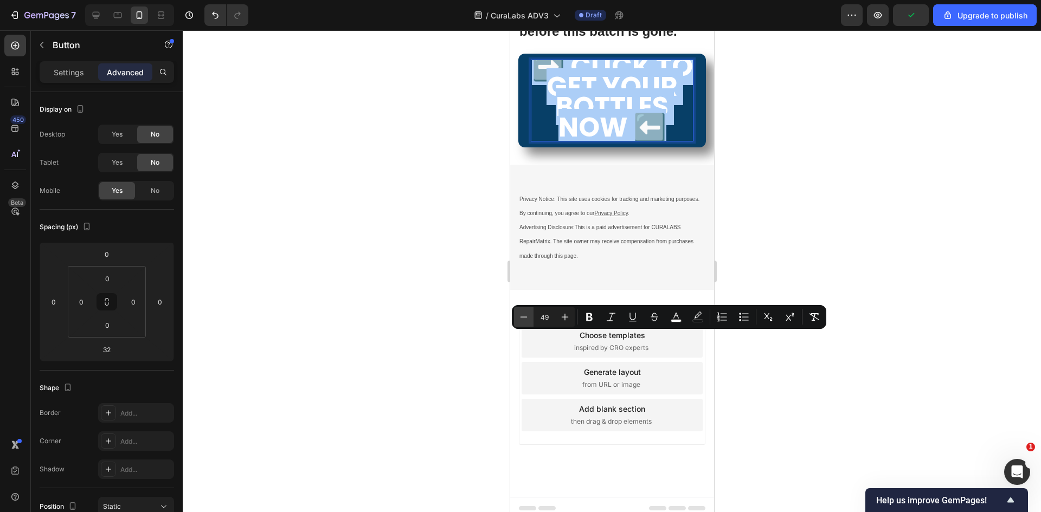
click at [527, 316] on icon "Editor contextual toolbar" at bounding box center [523, 317] width 11 height 11
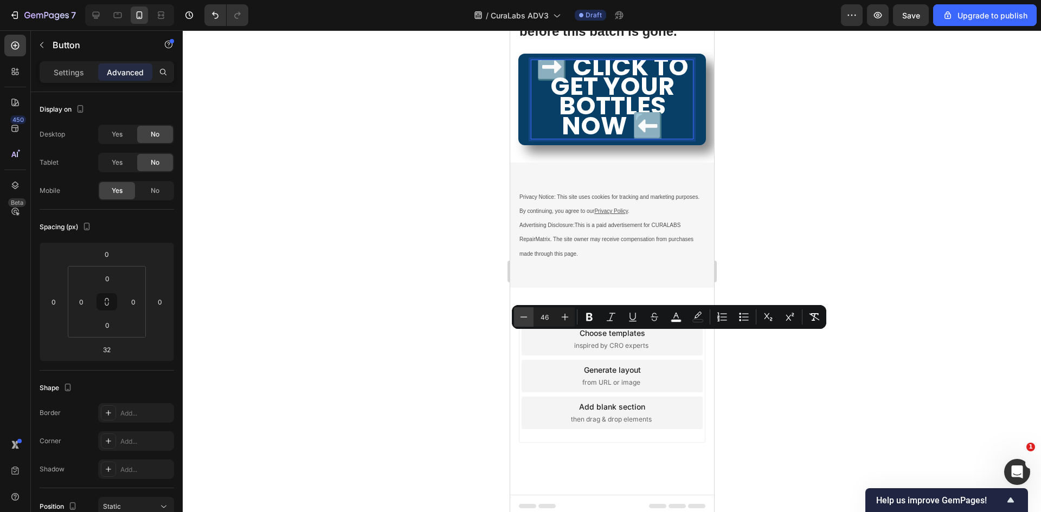
click at [519, 315] on icon "Editor contextual toolbar" at bounding box center [523, 317] width 11 height 11
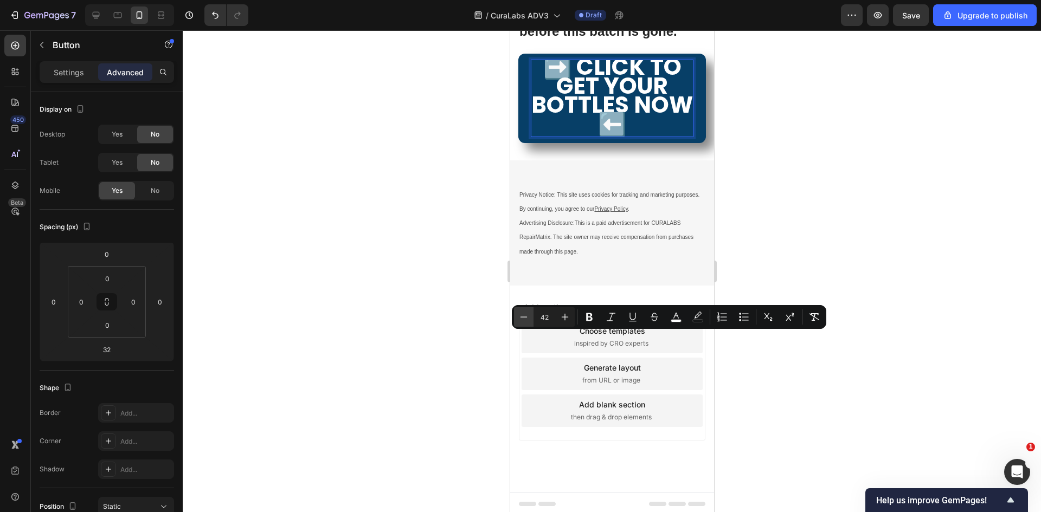
click at [520, 315] on icon "Editor contextual toolbar" at bounding box center [523, 317] width 11 height 11
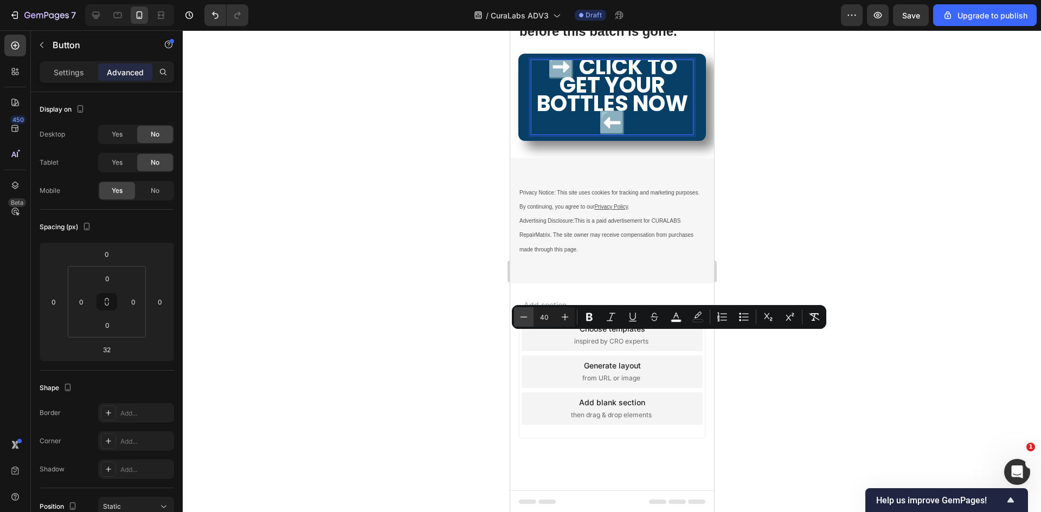
click at [520, 315] on icon "Editor contextual toolbar" at bounding box center [523, 317] width 11 height 11
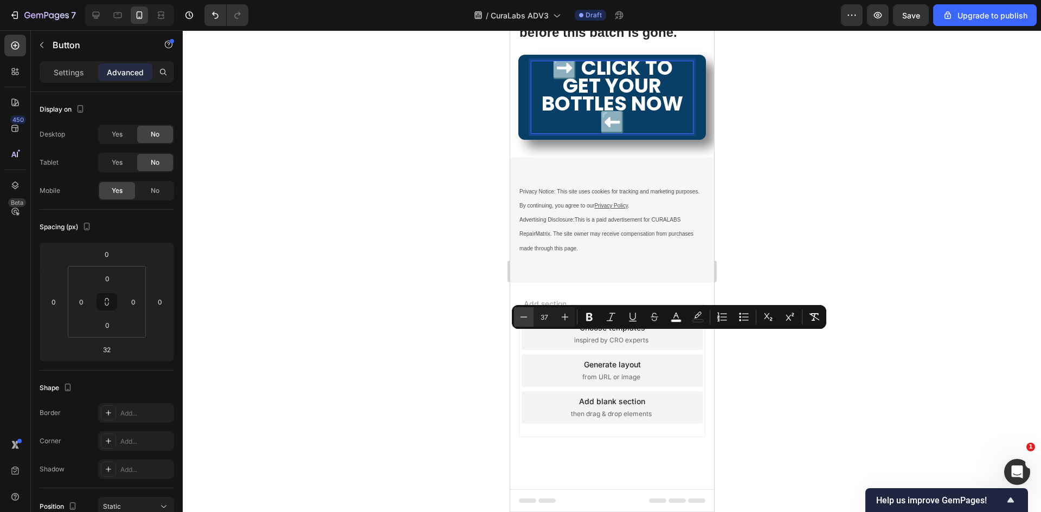
click at [520, 315] on icon "Editor contextual toolbar" at bounding box center [523, 317] width 11 height 11
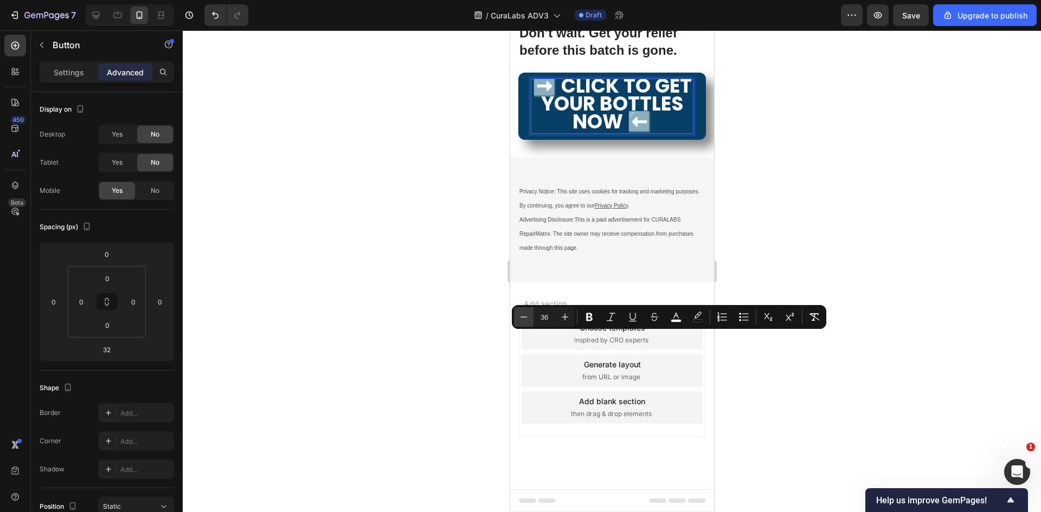
click at [521, 315] on icon "Editor contextual toolbar" at bounding box center [523, 317] width 11 height 11
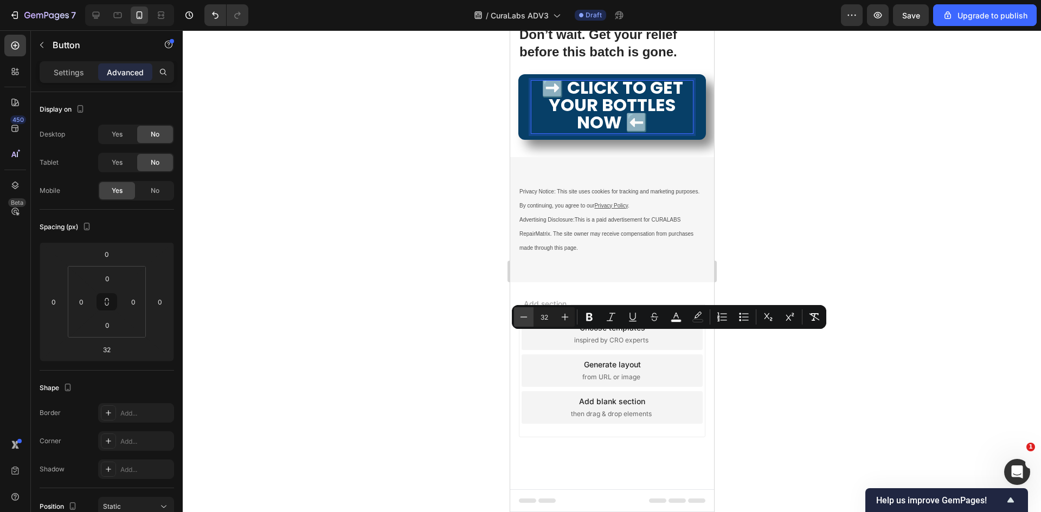
click at [522, 315] on icon "Editor contextual toolbar" at bounding box center [523, 317] width 11 height 11
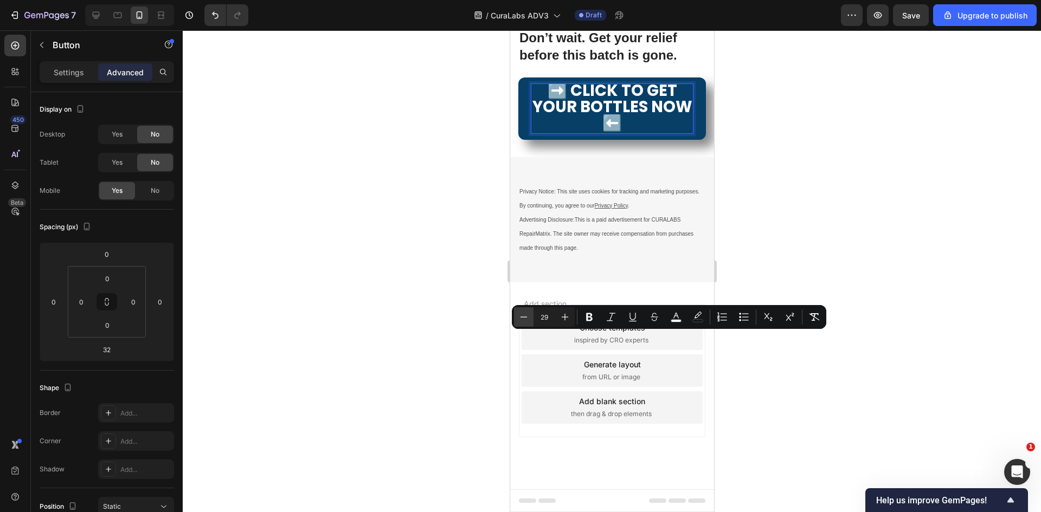
click at [522, 315] on icon "Editor contextual toolbar" at bounding box center [523, 317] width 11 height 11
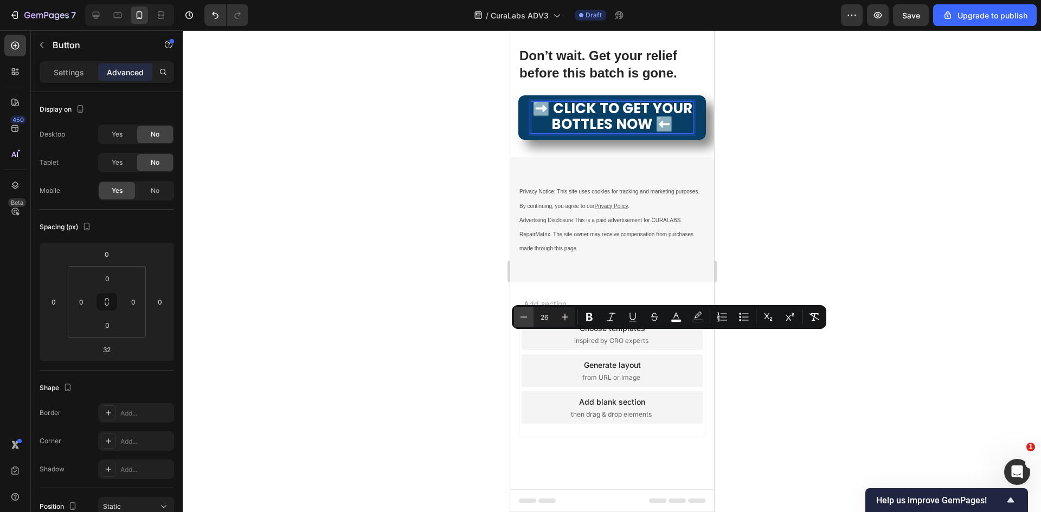
click at [522, 315] on icon "Editor contextual toolbar" at bounding box center [523, 317] width 11 height 11
type input "23"
click at [804, 404] on div at bounding box center [612, 271] width 858 height 482
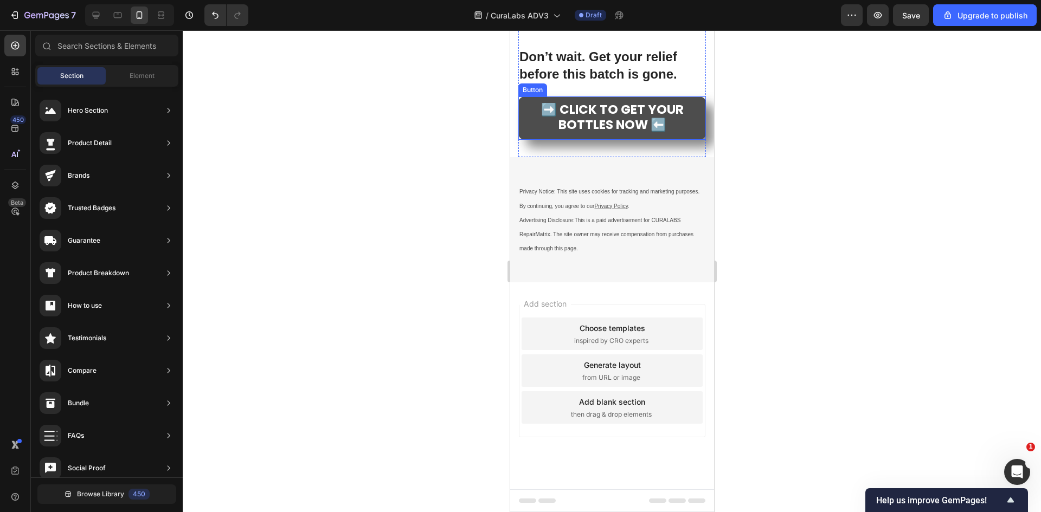
click at [688, 140] on link "➡️ CLICK TO GET YOUR BOTTLES NOW ⬅️" at bounding box center [612, 118] width 188 height 43
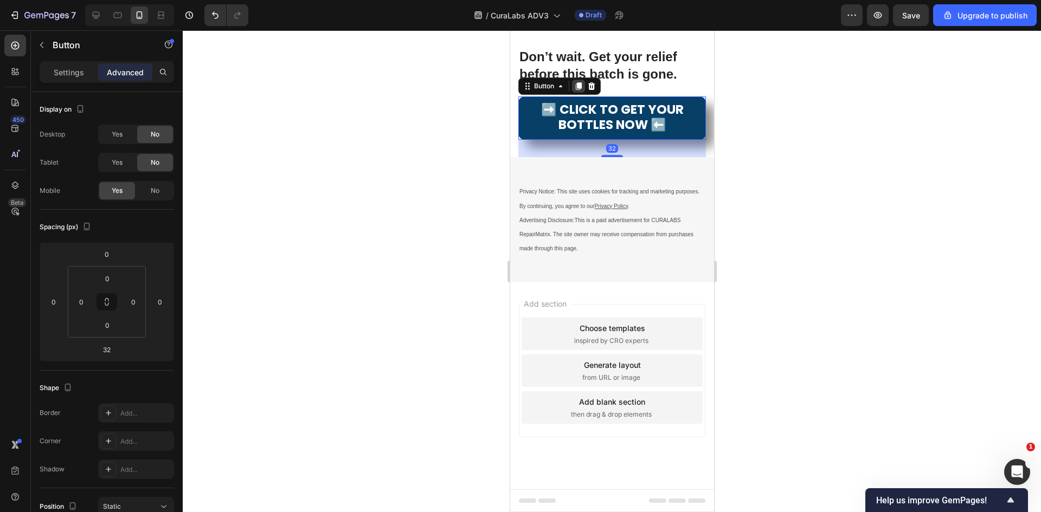
click at [582, 91] on icon at bounding box center [578, 86] width 9 height 9
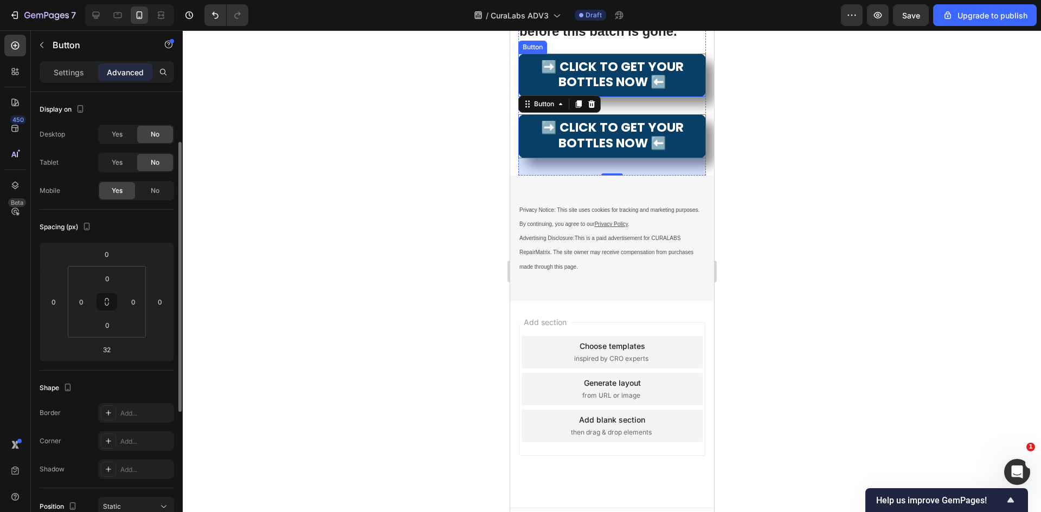
scroll to position [31, 0]
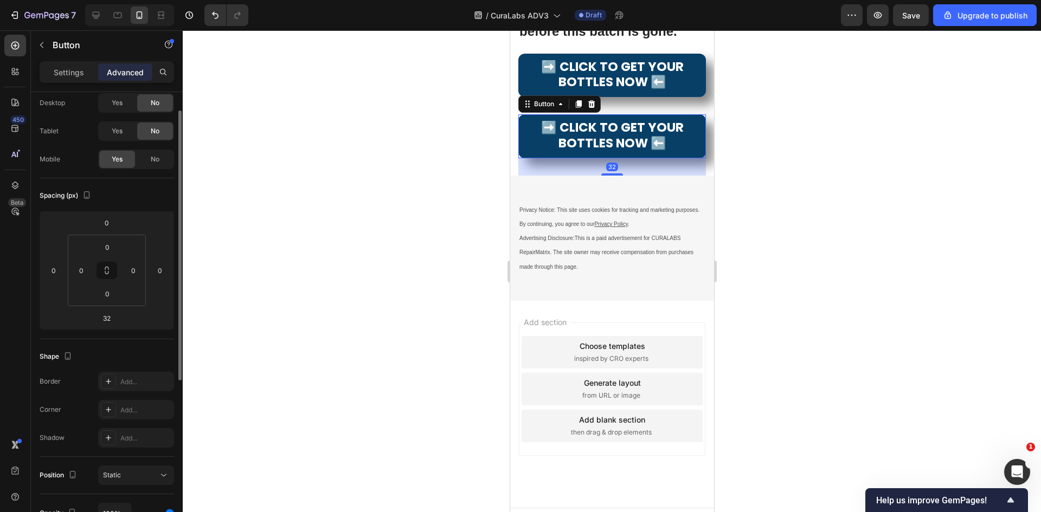
click at [770, 370] on div at bounding box center [612, 271] width 858 height 482
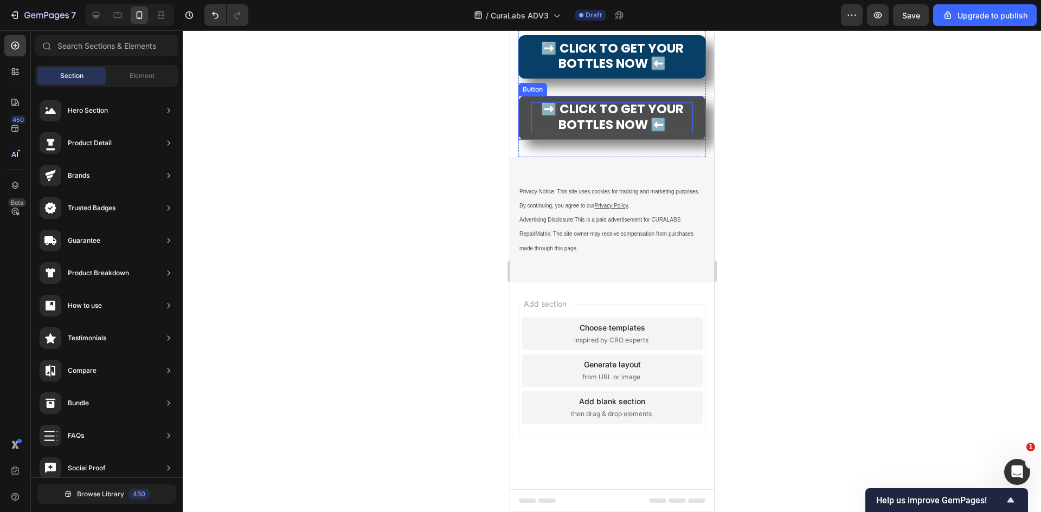
scroll to position [6838, 0]
click at [603, 133] on span "➡️ CLICK TO GET YOUR BOTTLES NOW ⬅️" at bounding box center [612, 116] width 143 height 33
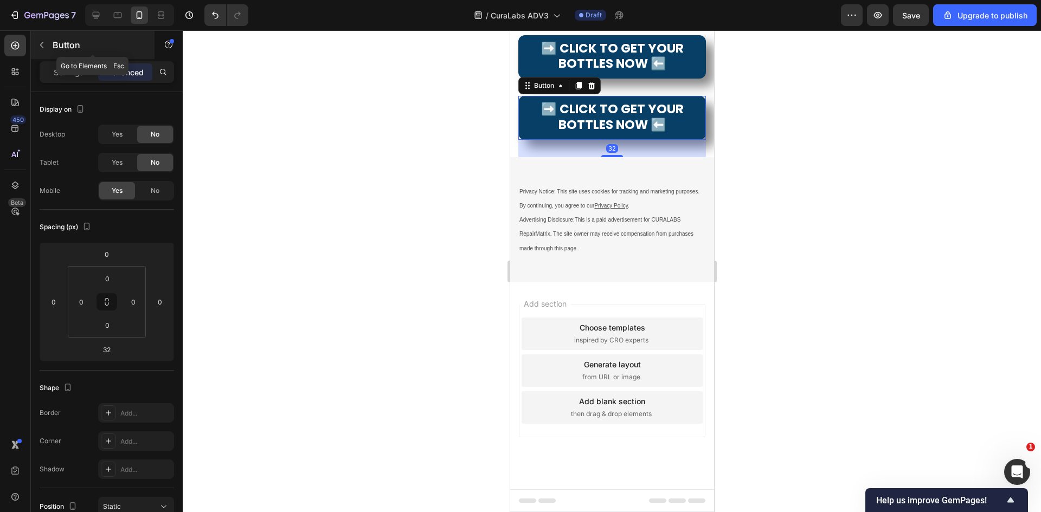
click at [46, 45] on icon "button" at bounding box center [41, 45] width 9 height 9
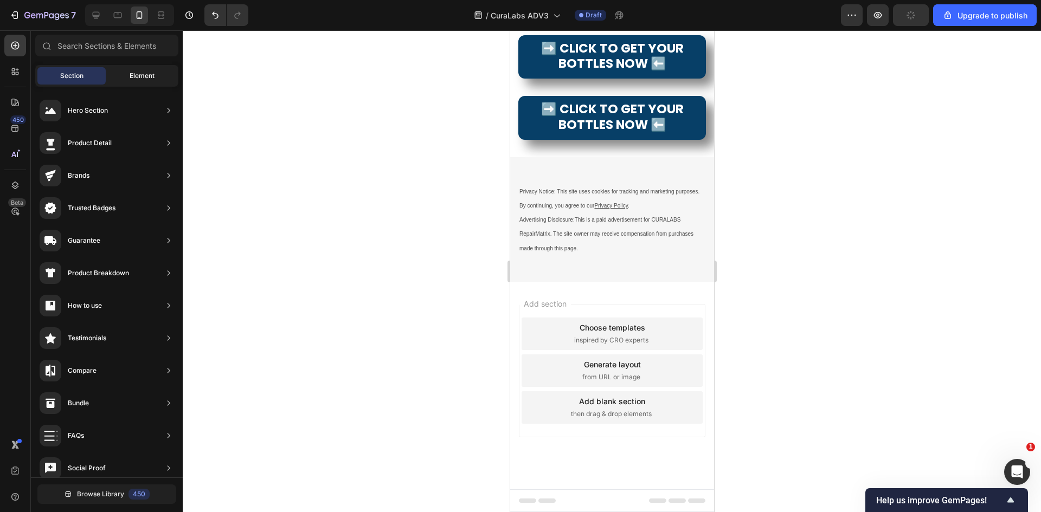
click at [121, 74] on div "Element" at bounding box center [142, 75] width 68 height 17
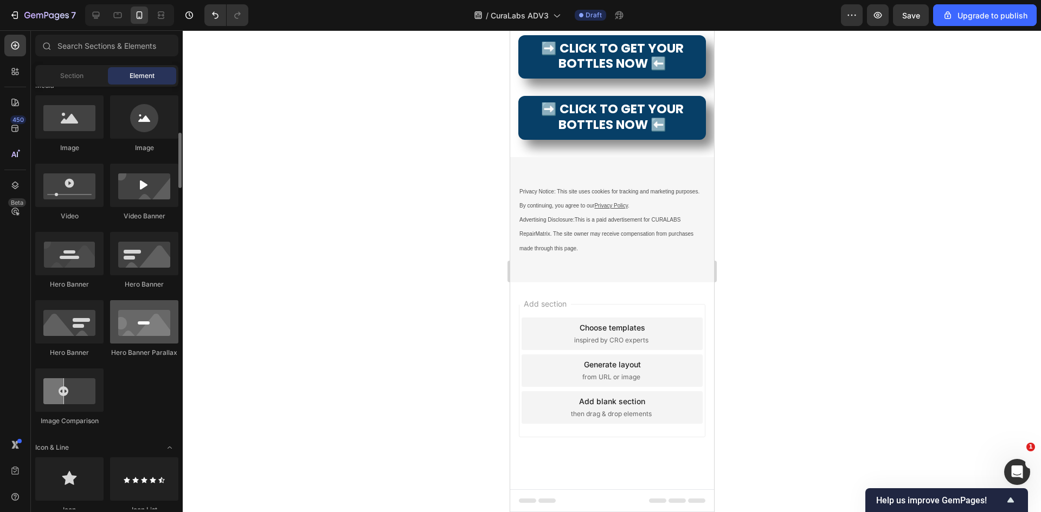
scroll to position [133, 0]
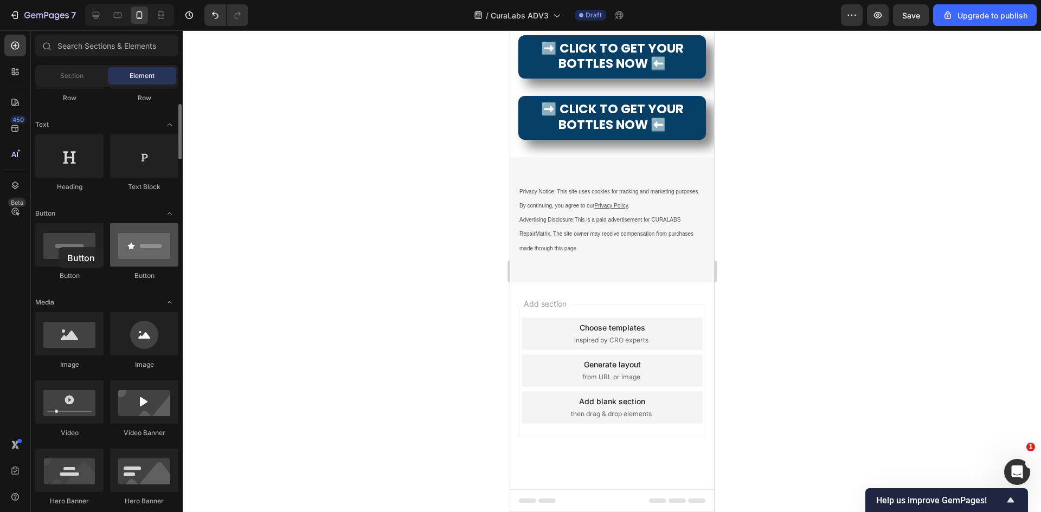
drag, startPoint x: 134, startPoint y: 261, endPoint x: 132, endPoint y: 255, distance: 6.9
click at [59, 248] on div at bounding box center [69, 244] width 68 height 43
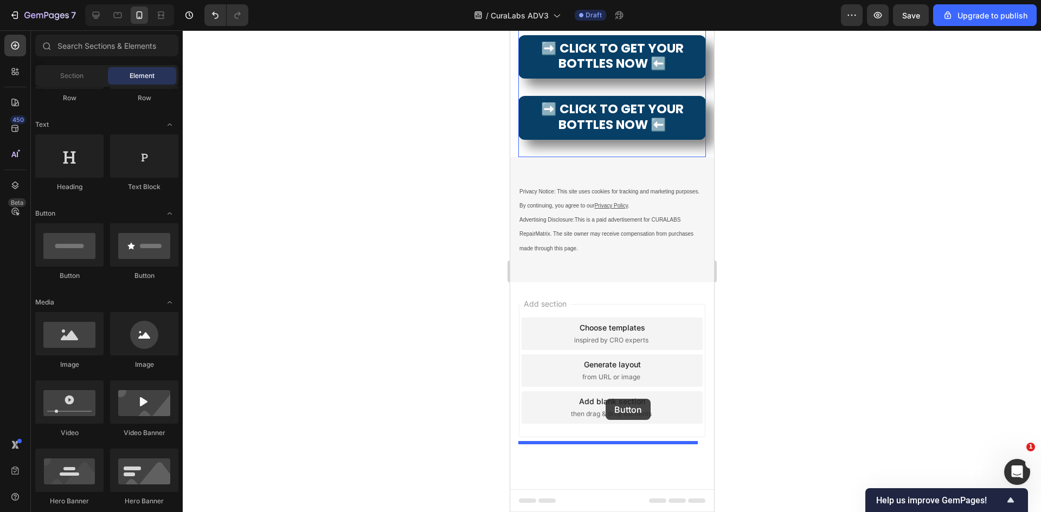
drag, startPoint x: 682, startPoint y: 295, endPoint x: 605, endPoint y: 399, distance: 129.2
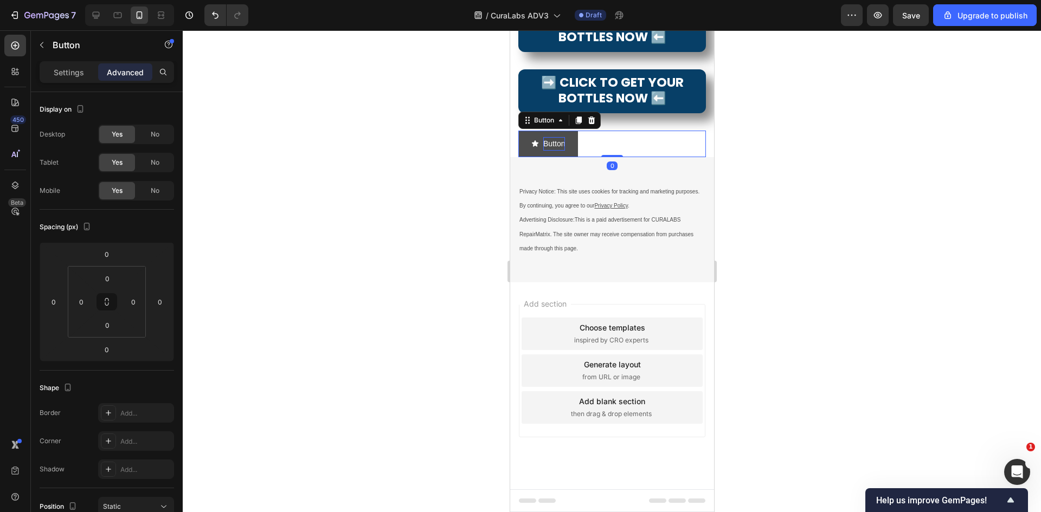
click at [551, 151] on p "Button" at bounding box center [554, 144] width 22 height 14
click at [535, 147] on icon "<p>Button</p>" at bounding box center [534, 143] width 7 height 7
click at [561, 151] on p "Button" at bounding box center [554, 144] width 22 height 14
drag, startPoint x: 785, startPoint y: 418, endPoint x: 199, endPoint y: 391, distance: 586.8
click at [785, 418] on div at bounding box center [612, 271] width 858 height 482
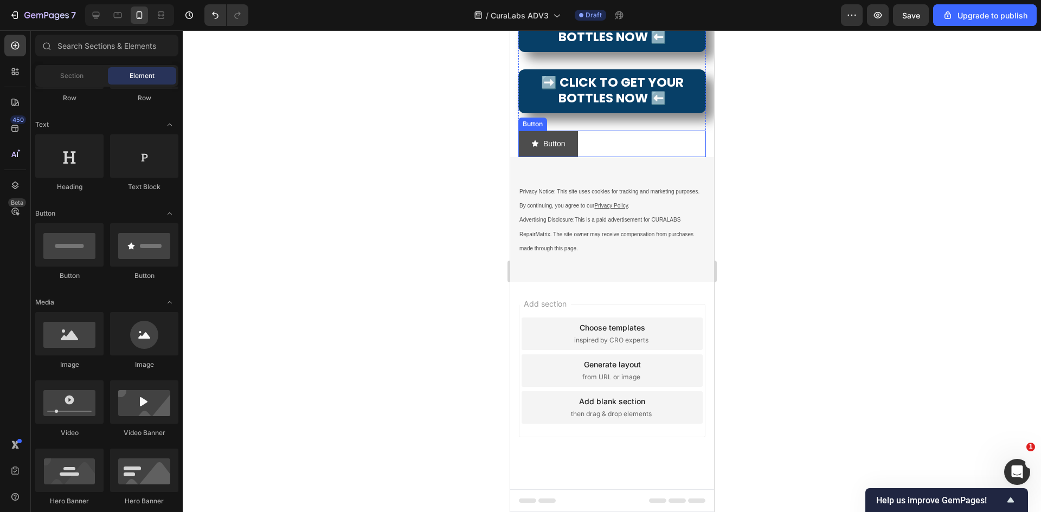
click at [531, 148] on icon "<p>Button</p>" at bounding box center [535, 144] width 8 height 8
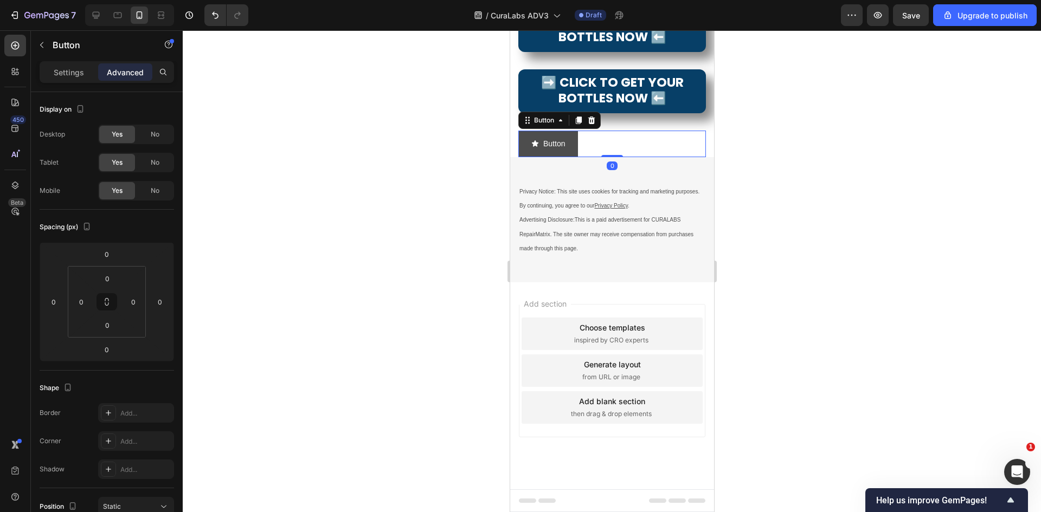
click at [535, 147] on icon "<p>Button</p>" at bounding box center [534, 143] width 7 height 7
click at [64, 73] on p "Settings" at bounding box center [69, 72] width 30 height 11
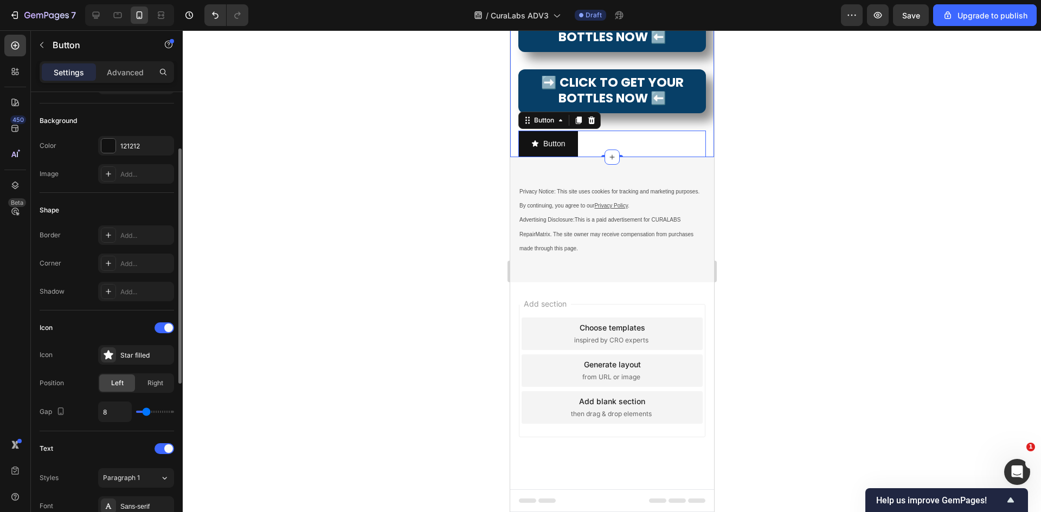
scroll to position [163, 0]
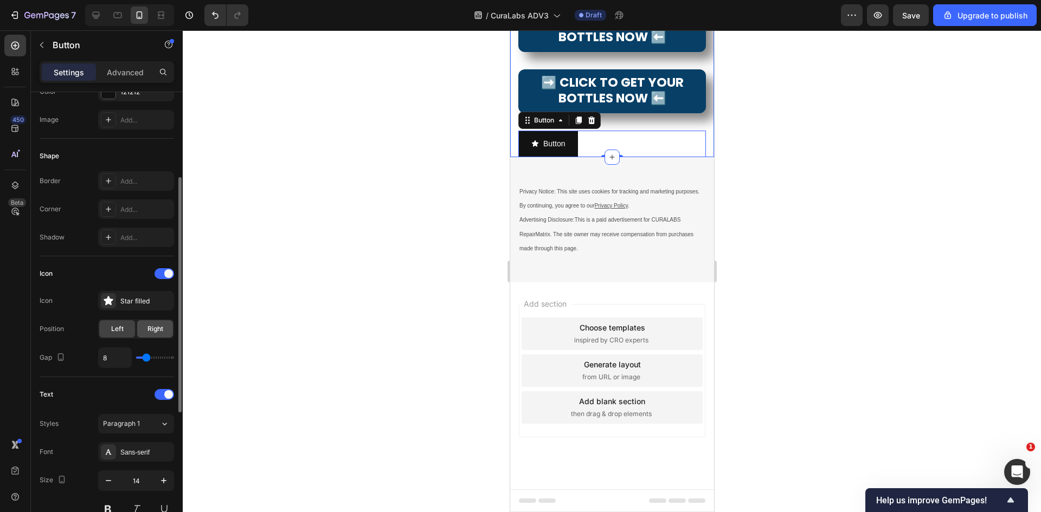
click at [154, 328] on span "Right" at bounding box center [156, 329] width 16 height 10
click at [120, 330] on span "Left" at bounding box center [117, 329] width 12 height 10
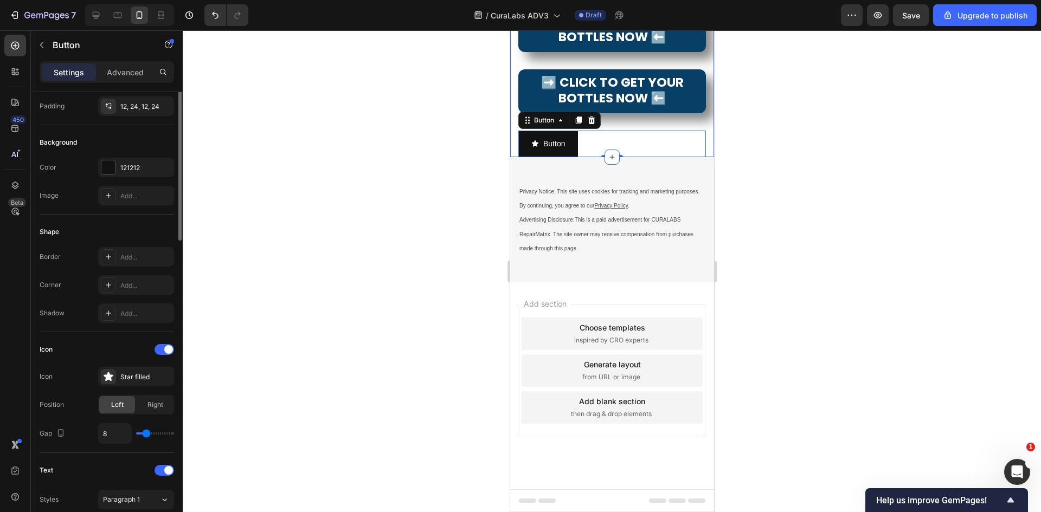
scroll to position [0, 0]
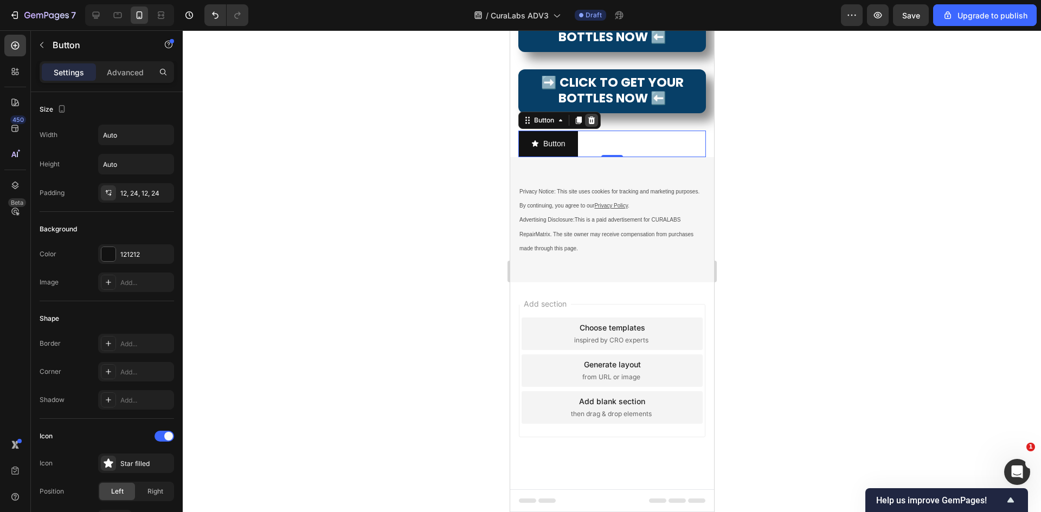
click at [595, 125] on icon at bounding box center [591, 120] width 9 height 9
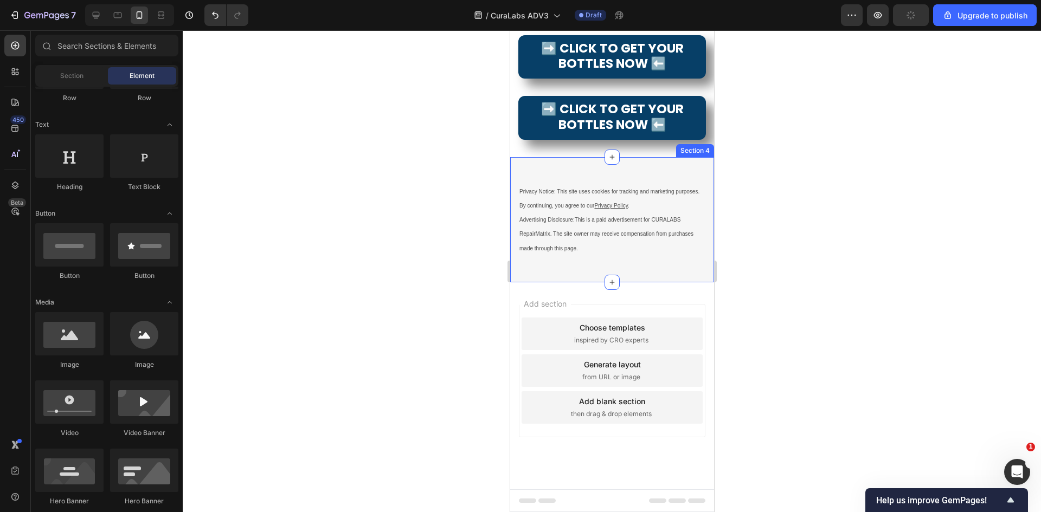
click at [631, 283] on div "Privacy Notice: This site uses cookies for tracking and marketing purposes. By …" at bounding box center [612, 219] width 204 height 125
click at [791, 413] on div at bounding box center [612, 271] width 858 height 482
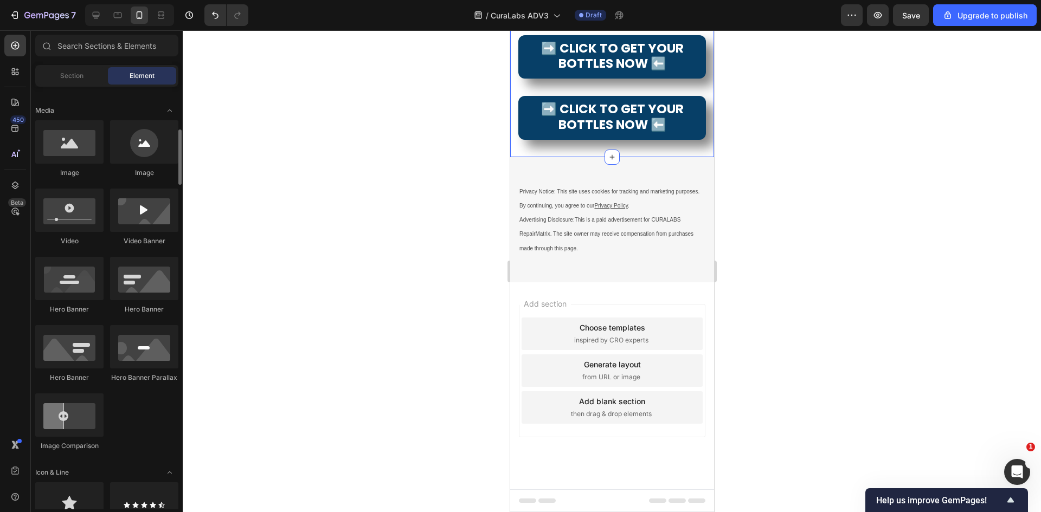
scroll to position [488, 0]
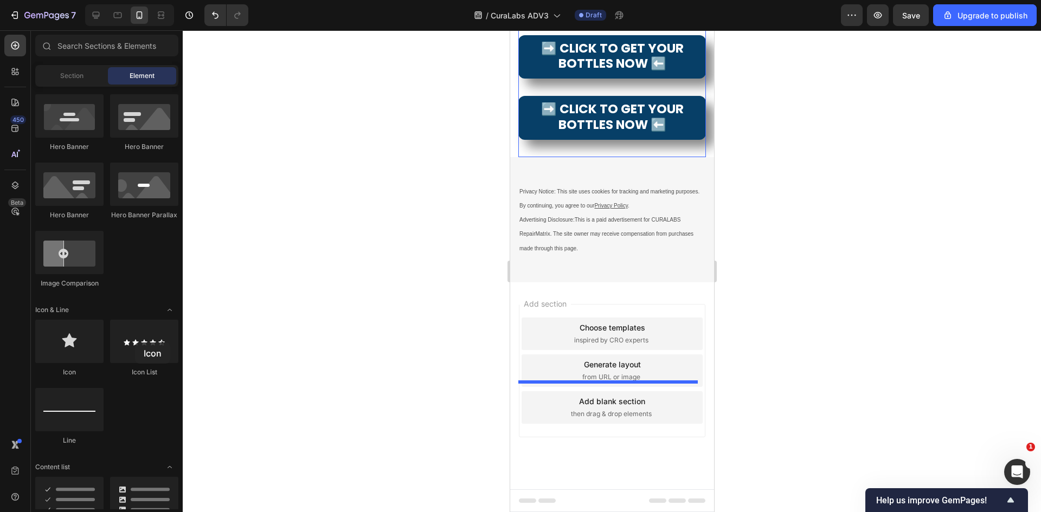
drag, startPoint x: 80, startPoint y: 351, endPoint x: 311, endPoint y: 352, distance: 231.0
click at [70, 343] on div at bounding box center [69, 341] width 68 height 43
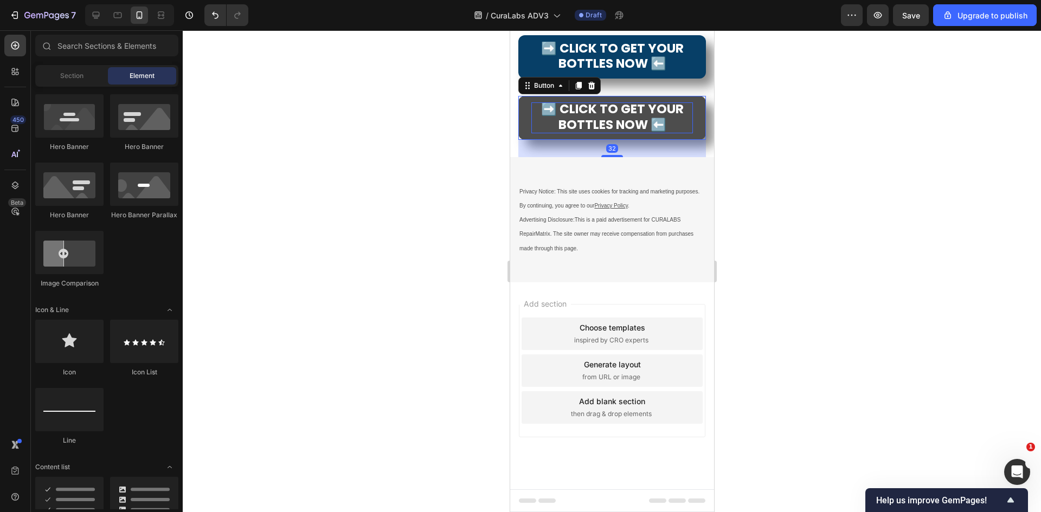
click at [646, 133] on span "➡️ CLICK TO GET YOUR BOTTLES NOW ⬅️" at bounding box center [612, 116] width 143 height 33
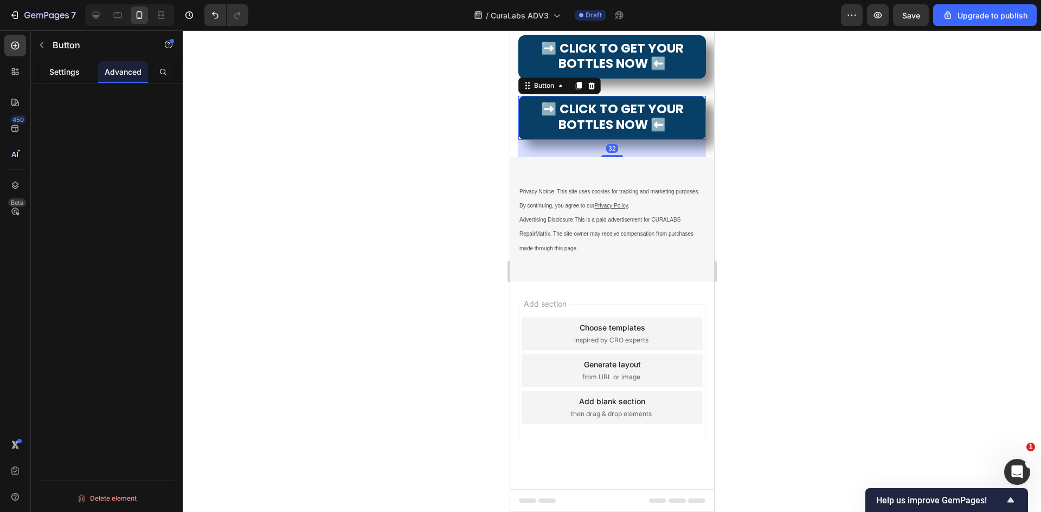
click at [67, 68] on p "Settings" at bounding box center [64, 71] width 30 height 11
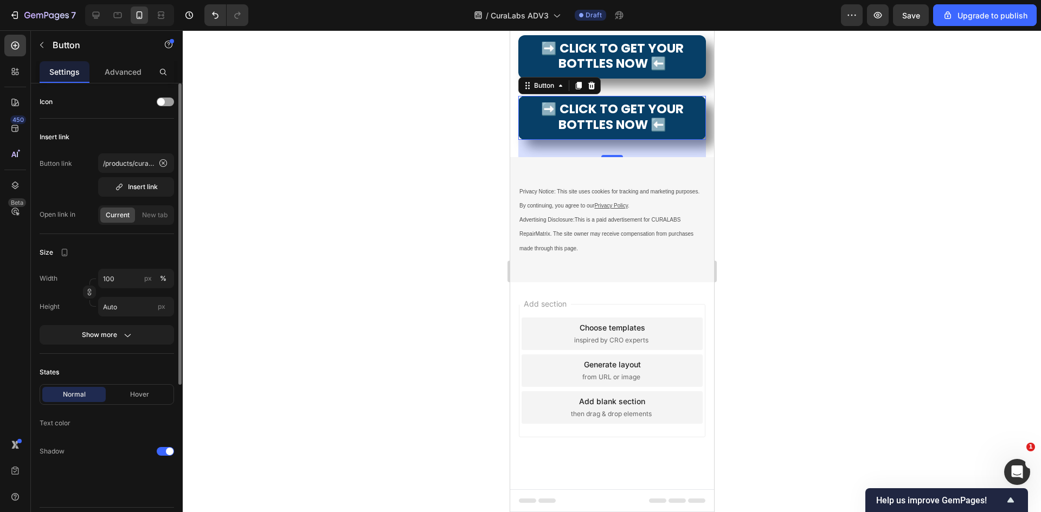
scroll to position [241, 0]
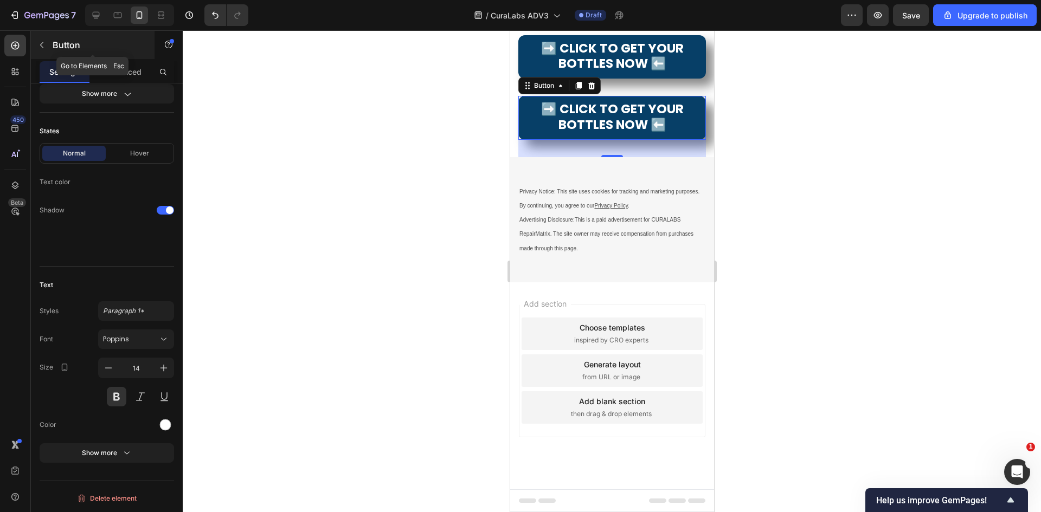
click at [42, 37] on button "button" at bounding box center [41, 44] width 17 height 17
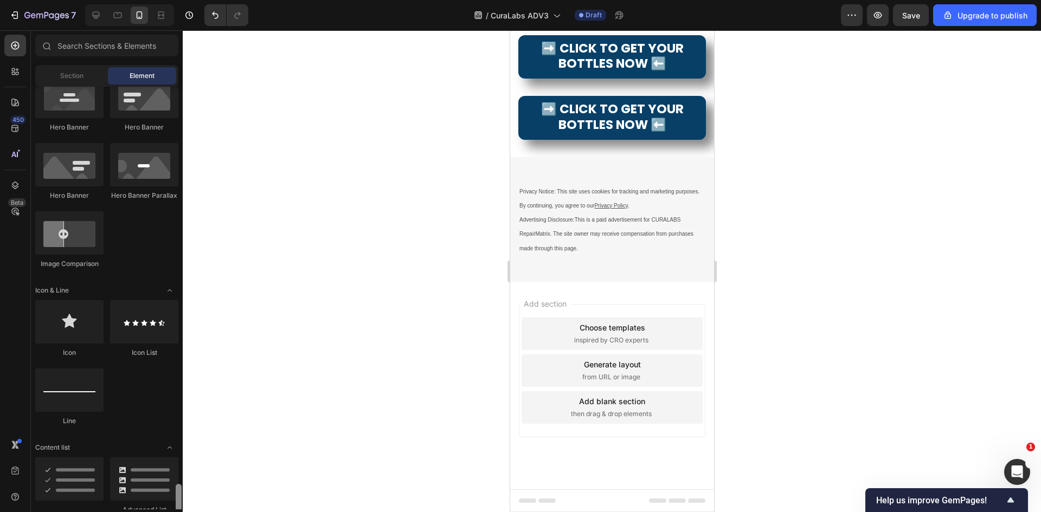
scroll to position [0, 0]
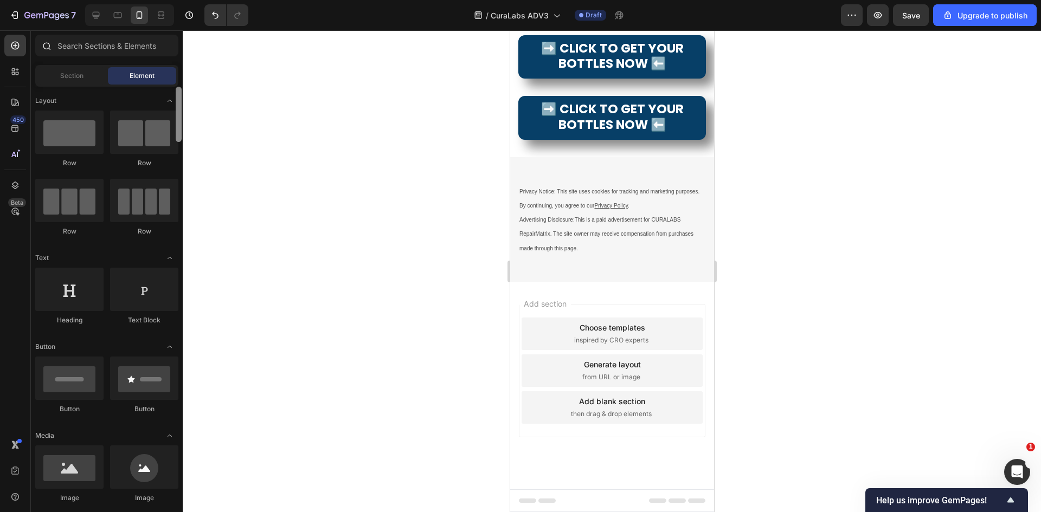
drag, startPoint x: 177, startPoint y: 360, endPoint x: 145, endPoint y: 59, distance: 302.1
click at [145, 59] on div "Sections(18) Elements(83) Section Element Hero Section Product Detail Brands Tr…" at bounding box center [107, 272] width 152 height 475
drag, startPoint x: 705, startPoint y: 190, endPoint x: 588, endPoint y: 400, distance: 240.3
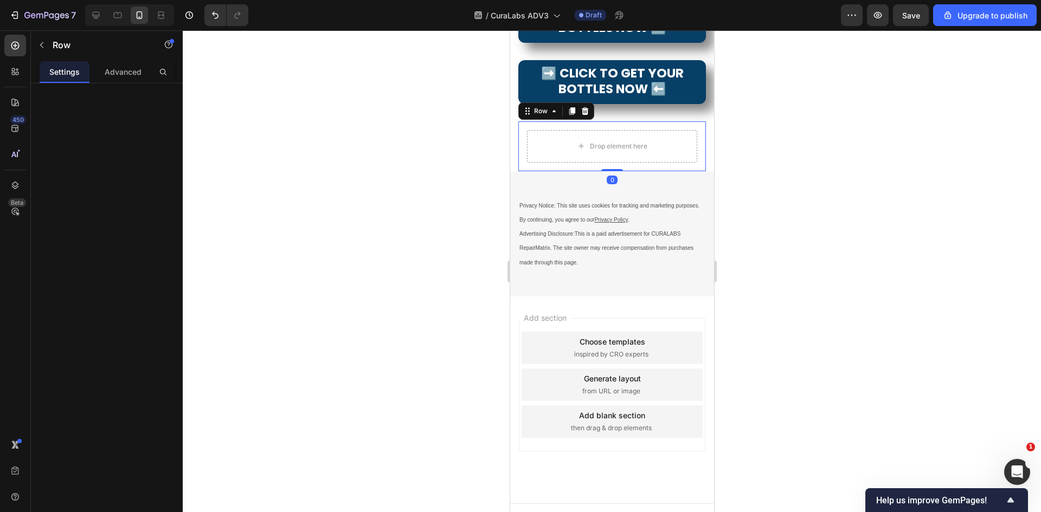
click at [787, 391] on div at bounding box center [612, 271] width 858 height 482
click at [672, 163] on div "Drop element here" at bounding box center [612, 146] width 170 height 33
click at [44, 41] on icon "button" at bounding box center [41, 45] width 9 height 9
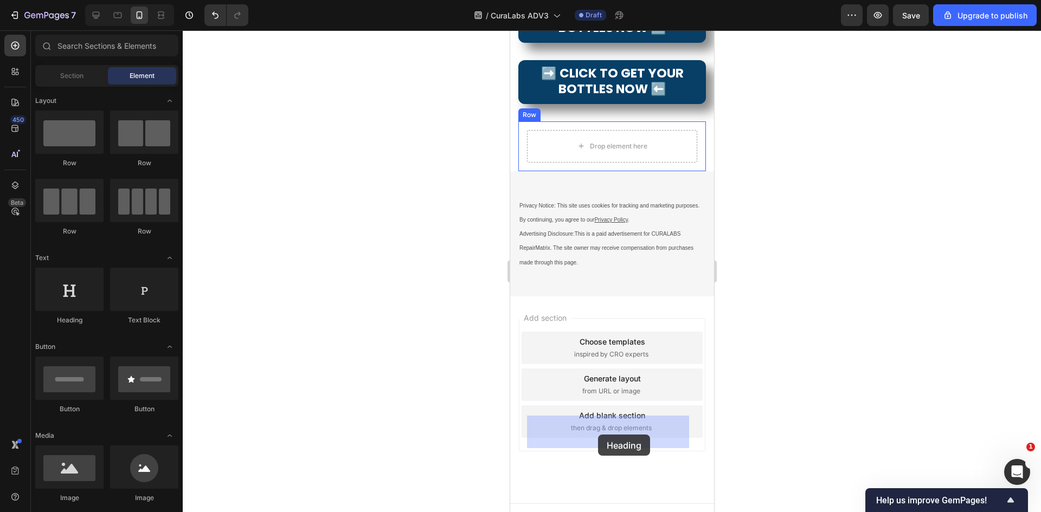
drag, startPoint x: 583, startPoint y: 333, endPoint x: 598, endPoint y: 435, distance: 103.0
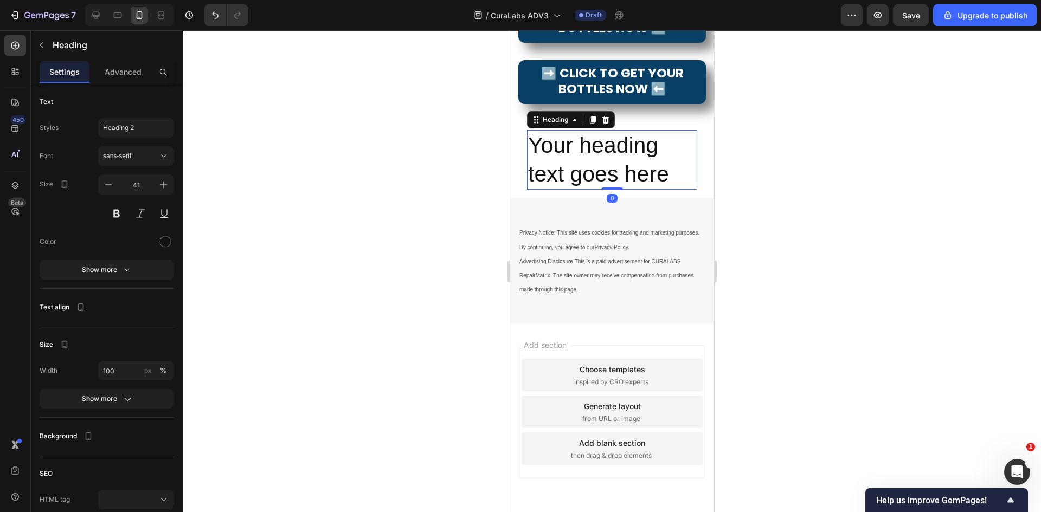
click at [751, 429] on div at bounding box center [612, 271] width 858 height 482
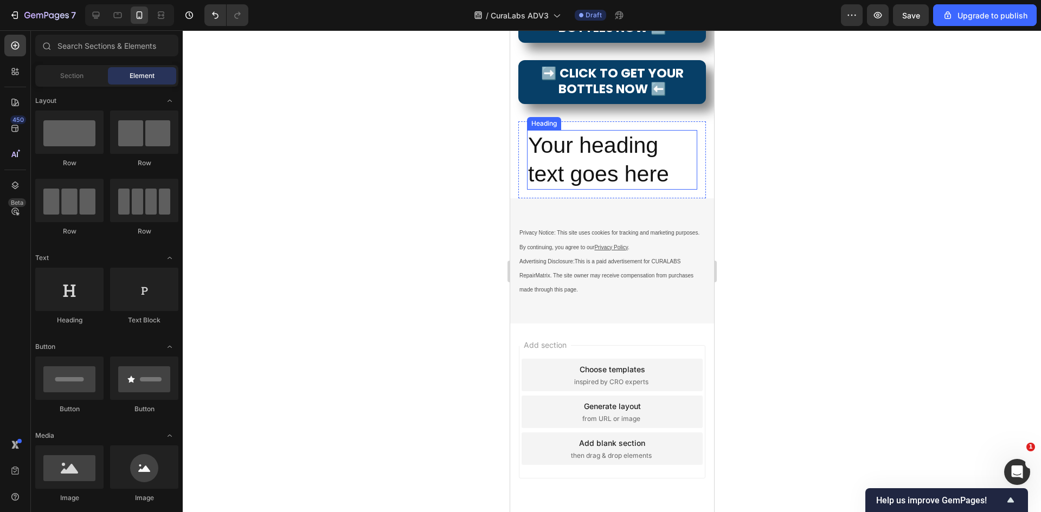
click at [640, 190] on h2 "Your heading text goes here" at bounding box center [612, 160] width 170 height 60
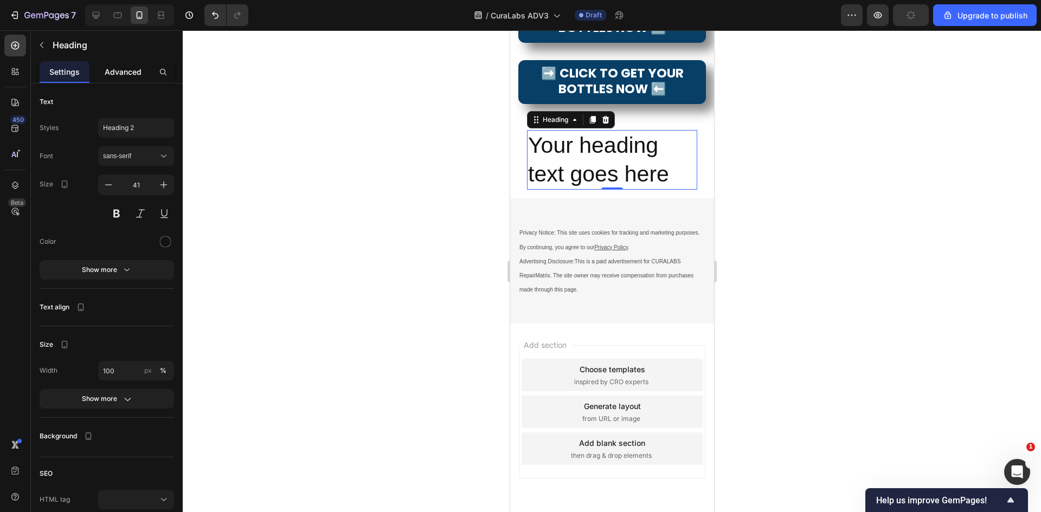
click at [129, 76] on p "Advanced" at bounding box center [123, 71] width 37 height 11
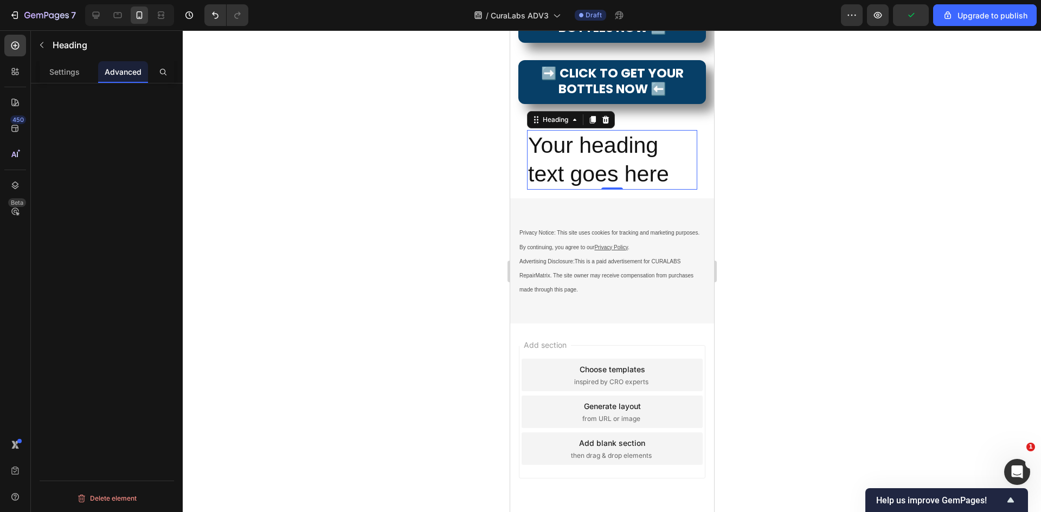
click at [626, 190] on h2 "Your heading text goes here" at bounding box center [612, 160] width 170 height 60
click at [743, 432] on div at bounding box center [612, 271] width 858 height 482
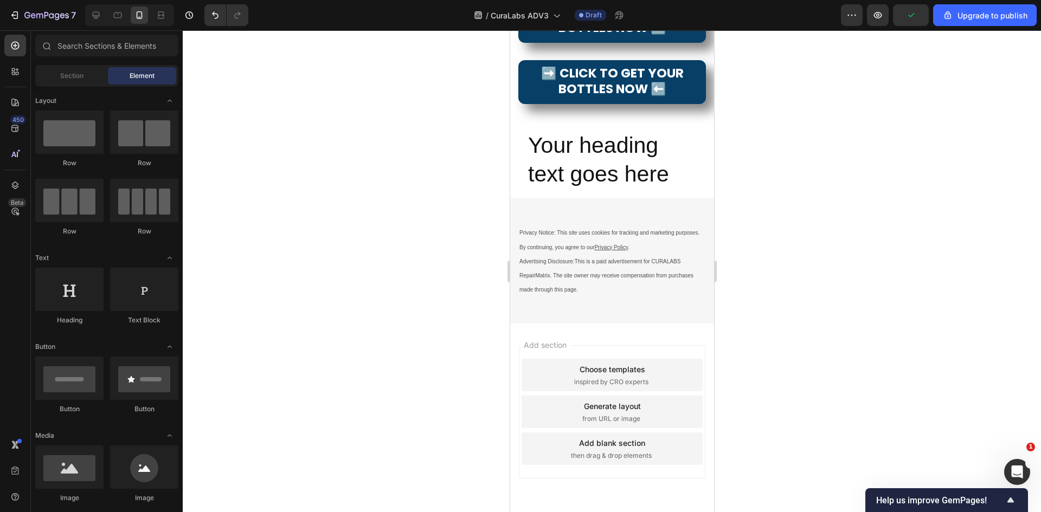
click at [660, 189] on p "Your heading text goes here" at bounding box center [612, 160] width 168 height 58
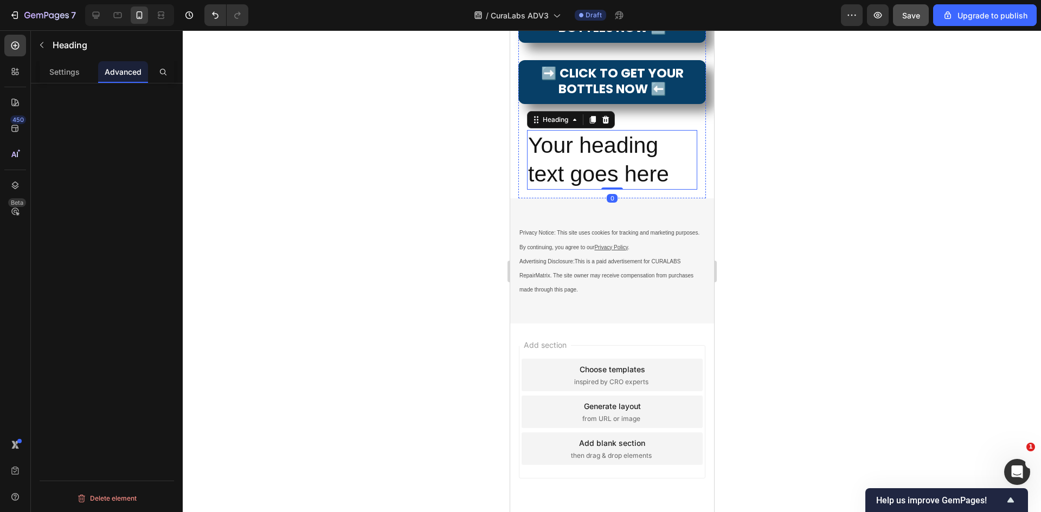
click at [923, 18] on button "Save" at bounding box center [911, 15] width 36 height 22
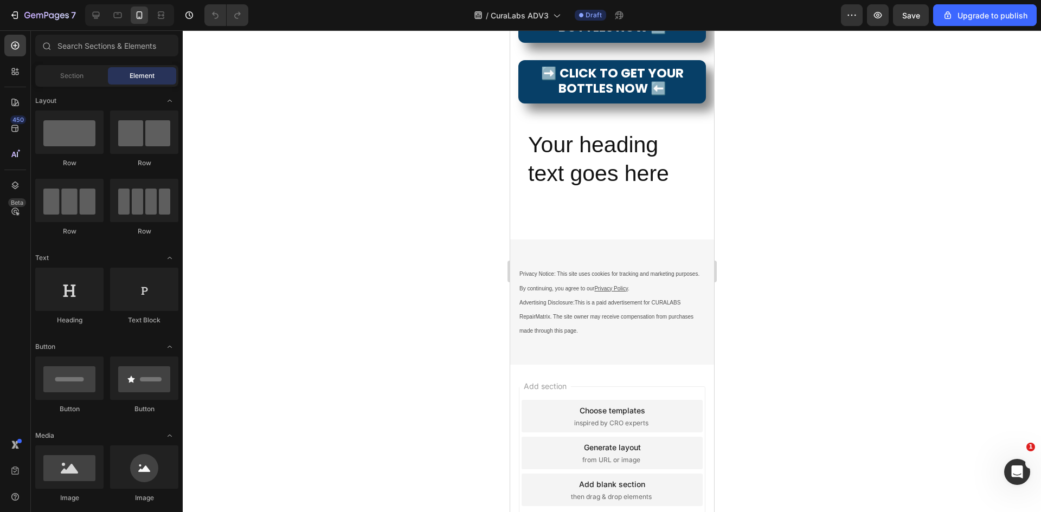
scroll to position [6412, 0]
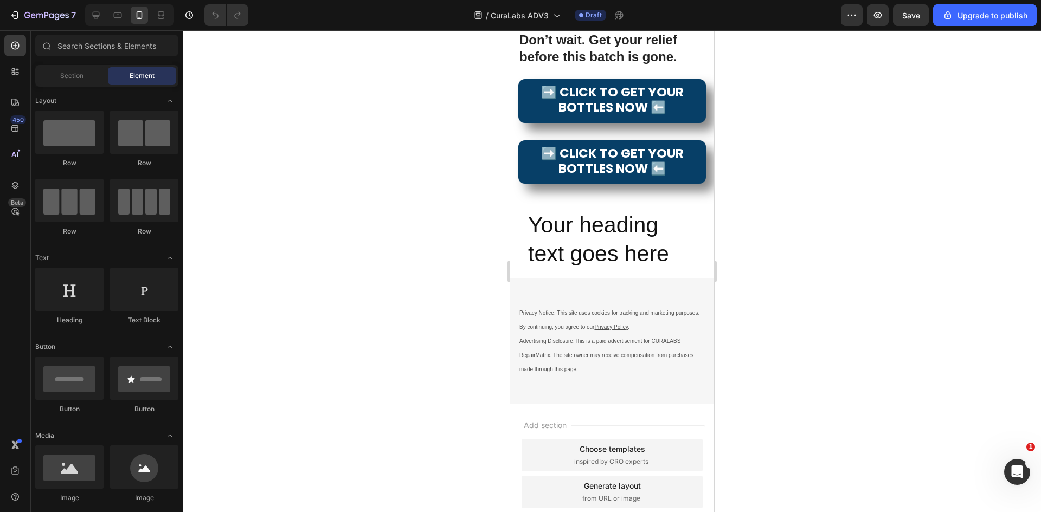
click at [839, 423] on div at bounding box center [612, 271] width 858 height 482
click at [626, 270] on h2 "Your heading text goes here" at bounding box center [612, 240] width 170 height 60
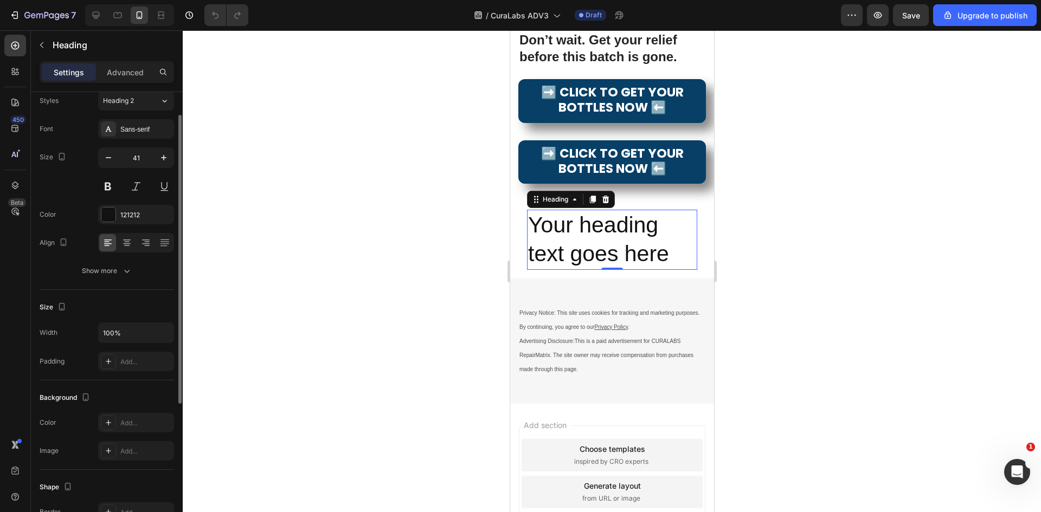
scroll to position [0, 0]
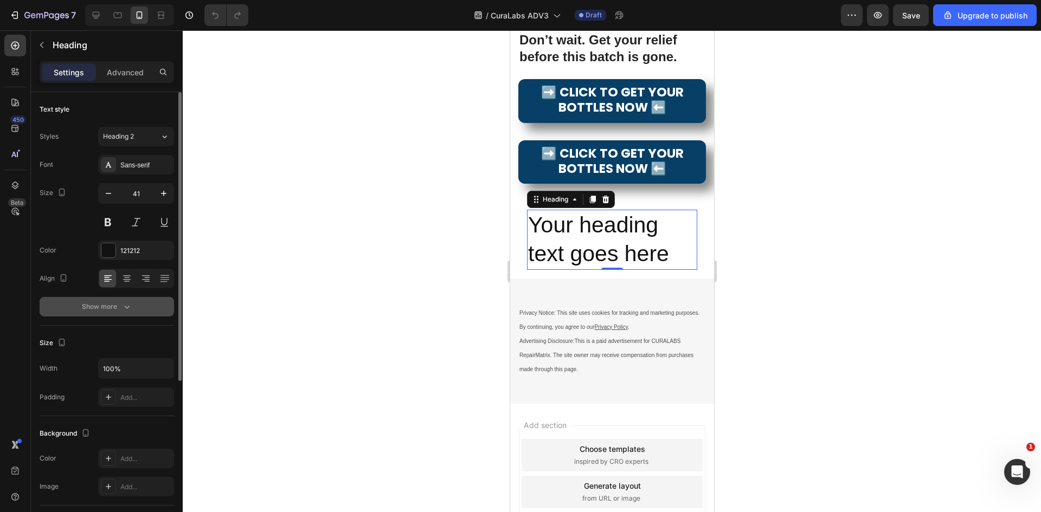
click at [106, 312] on button "Show more" at bounding box center [107, 307] width 134 height 20
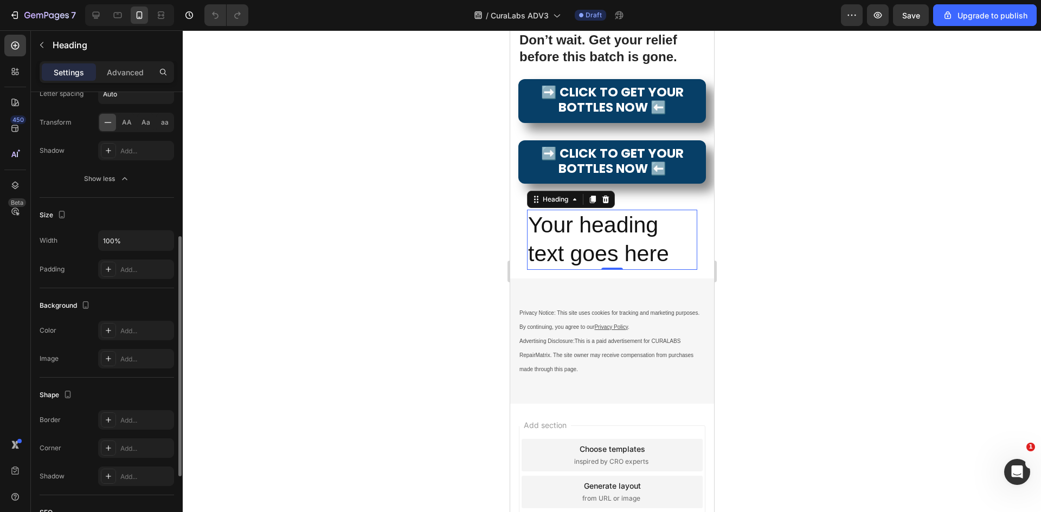
scroll to position [396, 0]
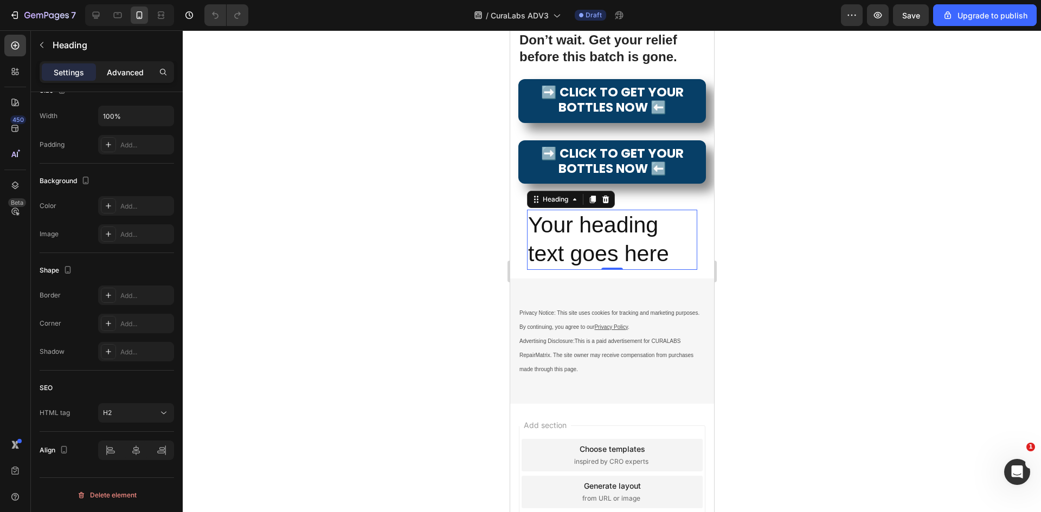
click at [121, 65] on div "Advanced" at bounding box center [125, 71] width 54 height 17
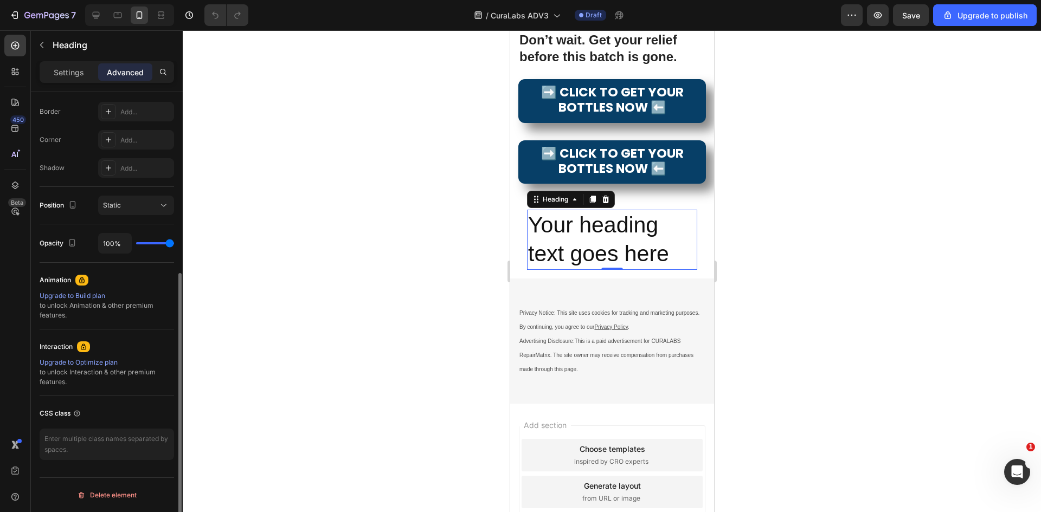
scroll to position [0, 0]
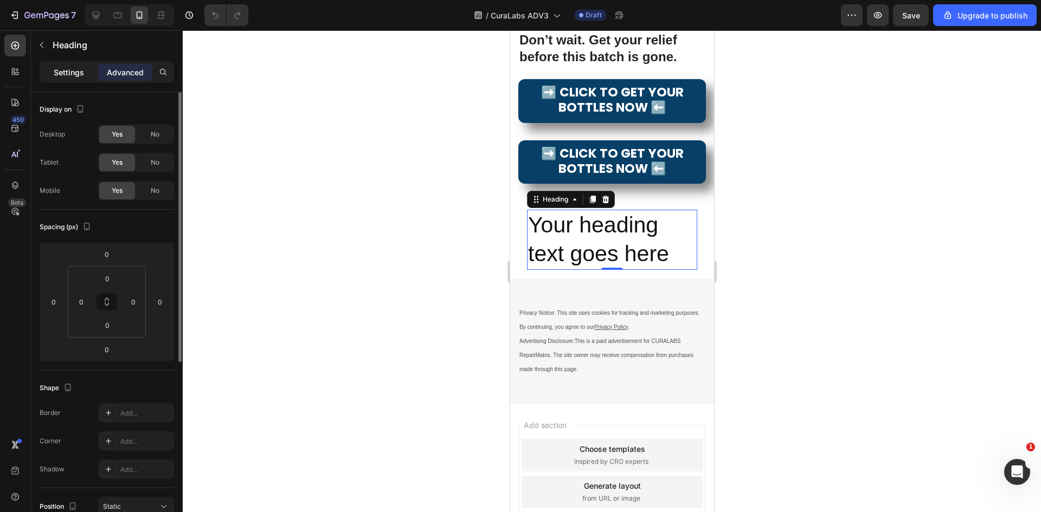
click at [79, 68] on p "Settings" at bounding box center [69, 72] width 30 height 11
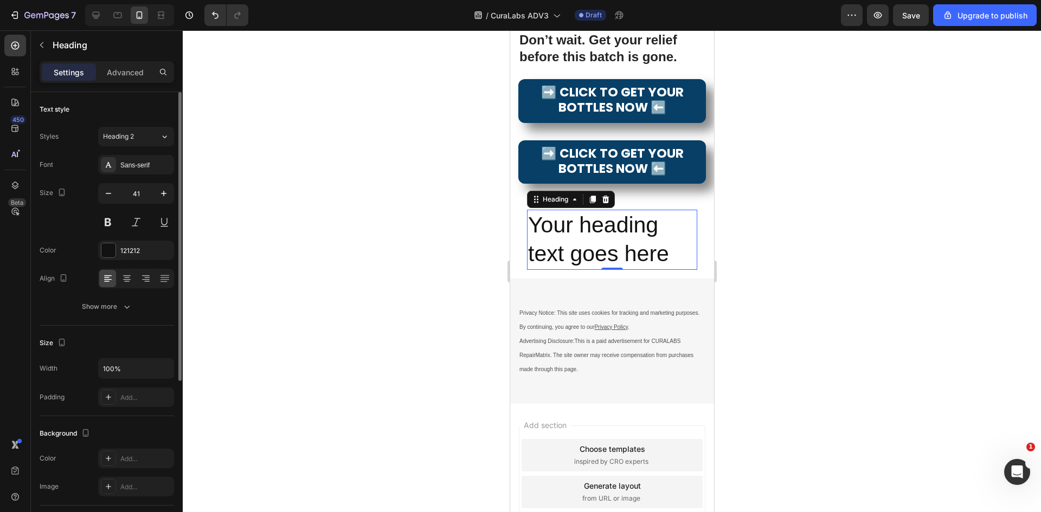
click at [797, 403] on div at bounding box center [612, 271] width 858 height 482
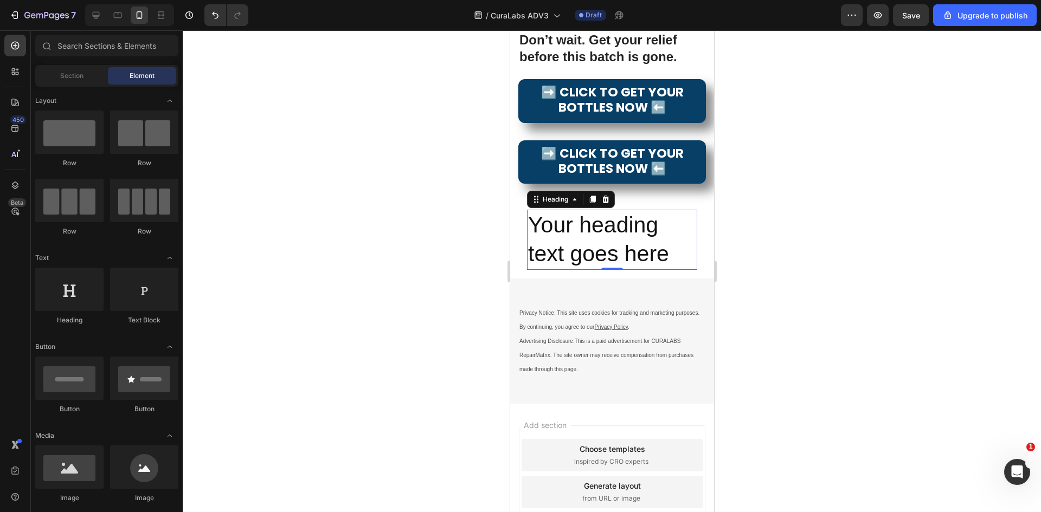
click at [687, 270] on h2 "Your heading text goes here" at bounding box center [612, 240] width 170 height 60
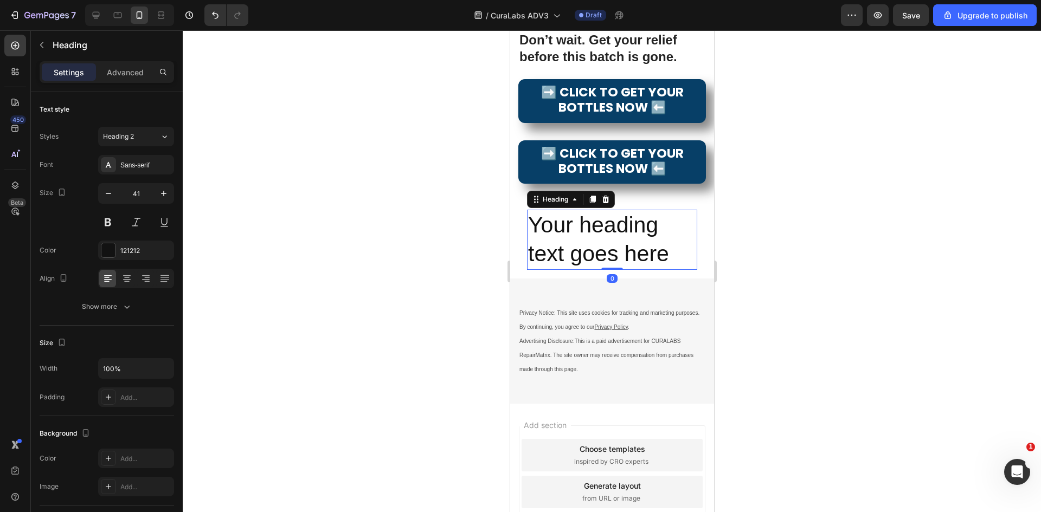
click at [612, 208] on div "Heading" at bounding box center [571, 199] width 88 height 17
drag, startPoint x: 606, startPoint y: 368, endPoint x: 612, endPoint y: 364, distance: 7.1
click at [606, 203] on icon at bounding box center [605, 200] width 7 height 8
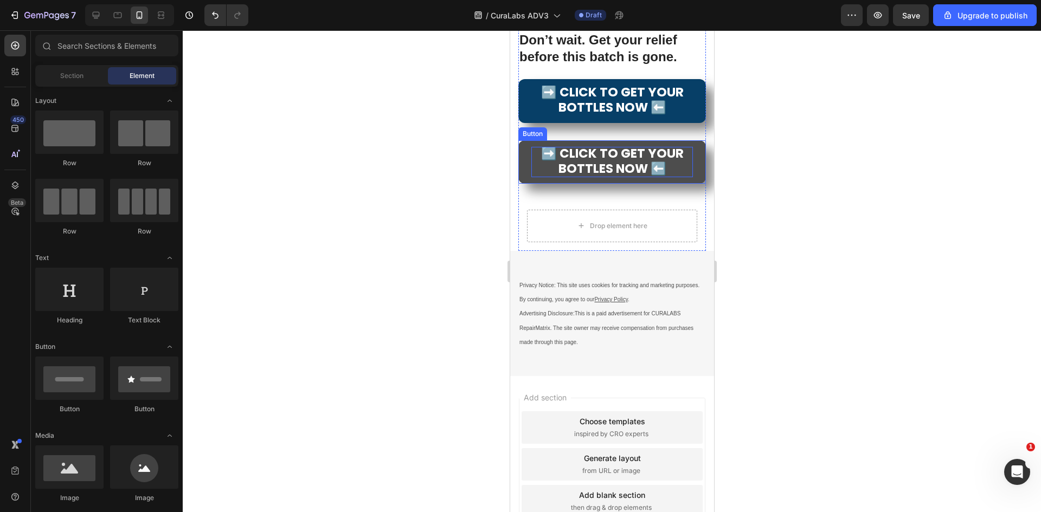
click at [687, 184] on link "➡️ CLICK TO GET YOUR BOTTLES NOW ⬅️" at bounding box center [612, 161] width 188 height 43
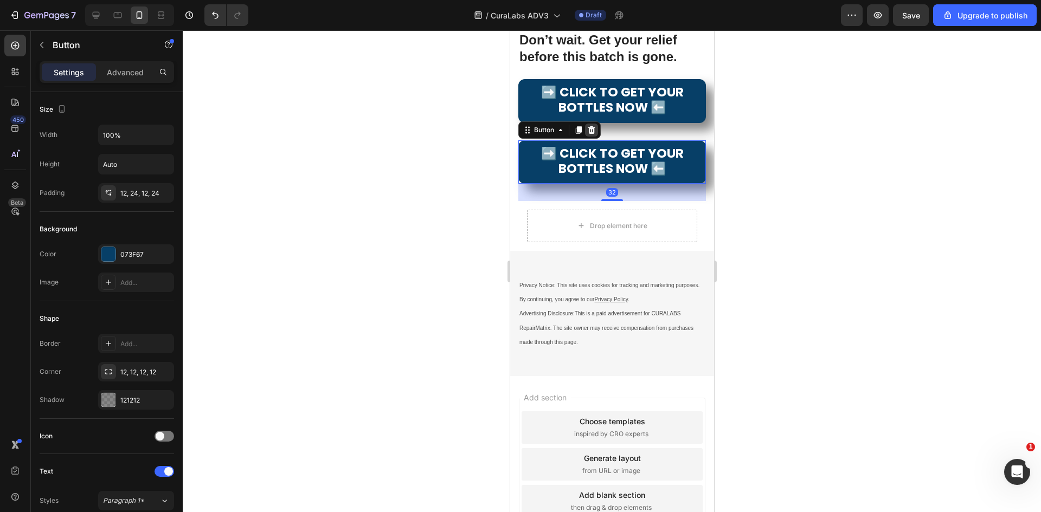
click at [595, 134] on icon at bounding box center [591, 130] width 9 height 9
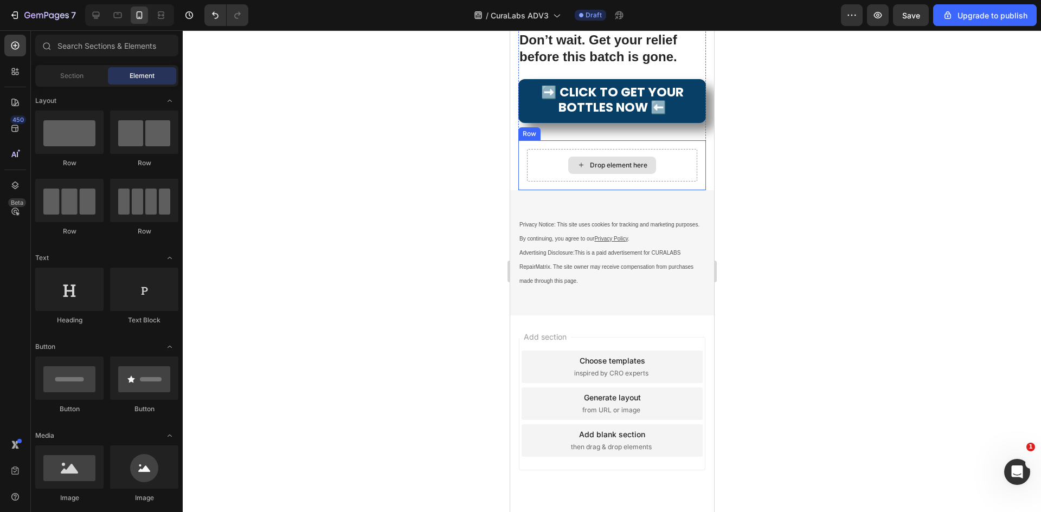
click at [649, 174] on div "Drop element here" at bounding box center [612, 165] width 88 height 17
click at [676, 190] on div "Drop element here Row" at bounding box center [612, 165] width 188 height 50
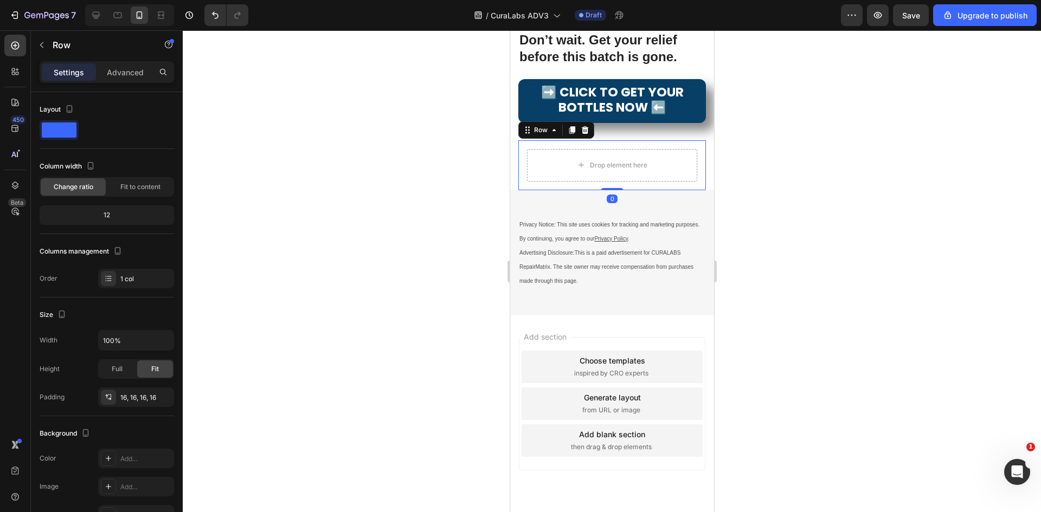
click at [582, 133] on icon at bounding box center [584, 130] width 7 height 8
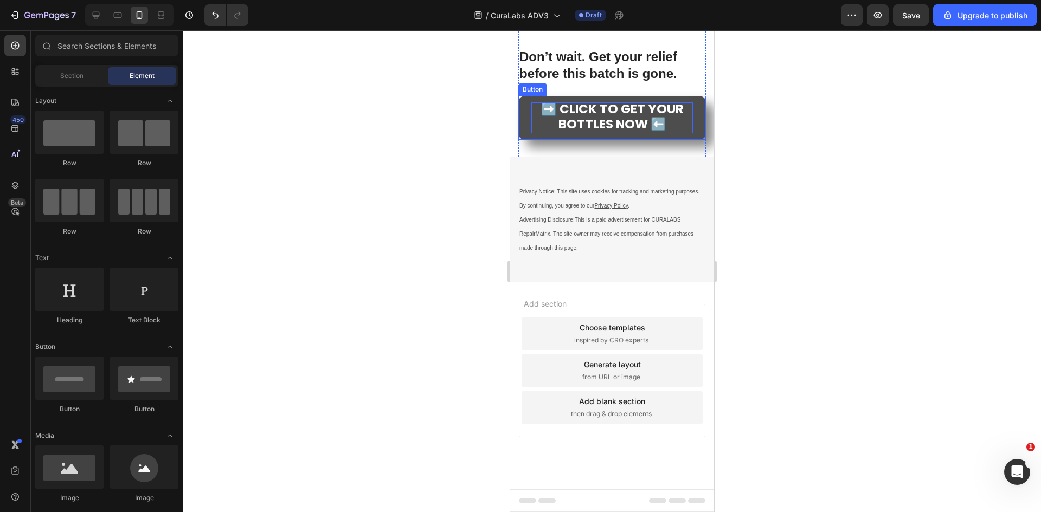
click at [652, 133] on span "➡️ CLICK TO GET YOUR BOTTLES NOW ⬅️" at bounding box center [612, 116] width 143 height 33
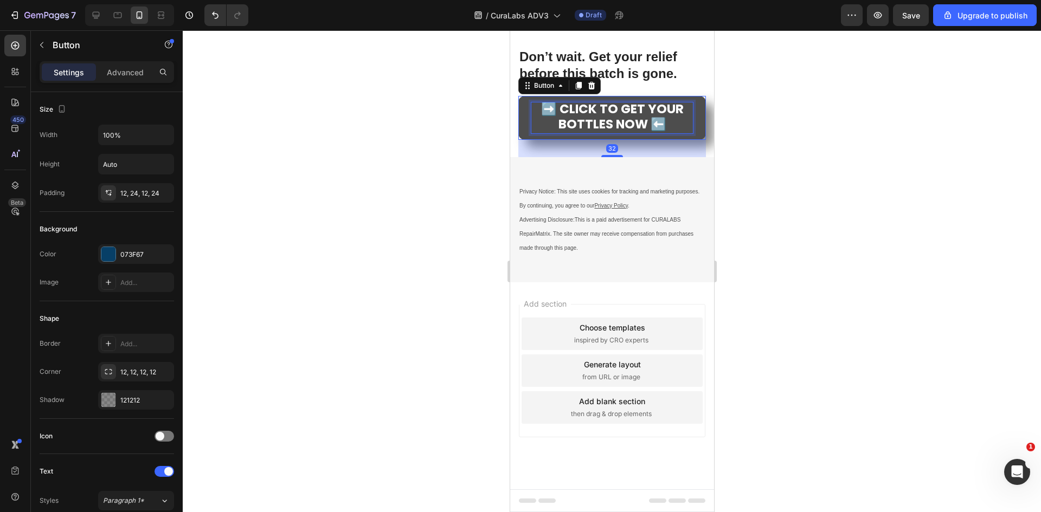
click at [662, 133] on p "➡️ CLICK TO GET YOUR BOTTLES NOW ⬅️" at bounding box center [612, 117] width 162 height 30
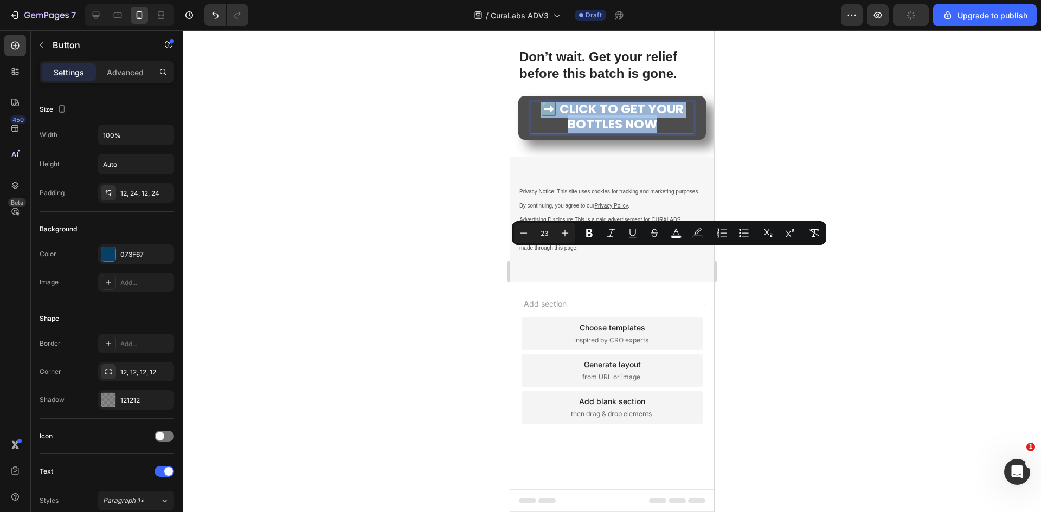
drag, startPoint x: 665, startPoint y: 277, endPoint x: 559, endPoint y: 245, distance: 110.3
click at [531, 133] on p "➡️ CLICK TO GET YOUR BOTTLES NOW" at bounding box center [612, 117] width 162 height 30
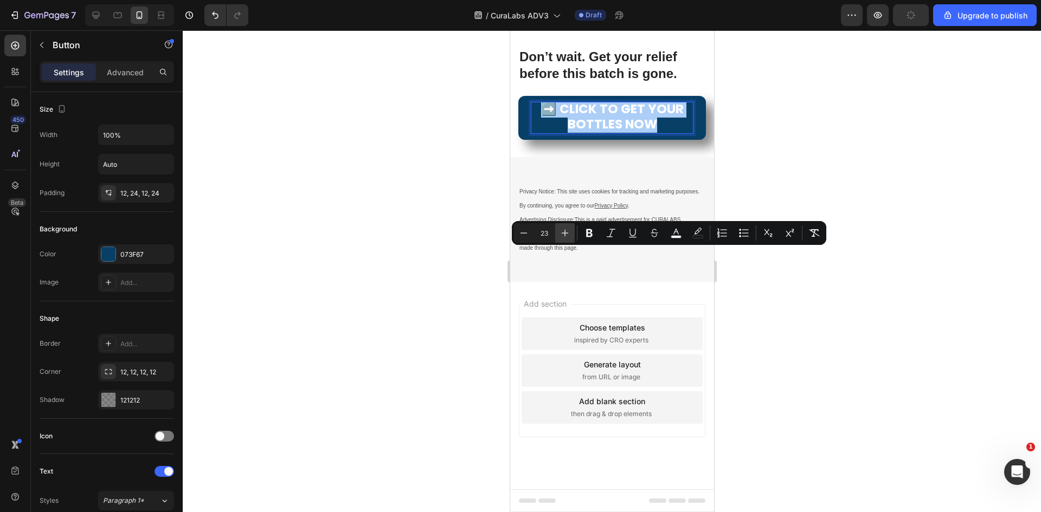
click at [567, 238] on icon "Editor contextual toolbar" at bounding box center [565, 233] width 11 height 11
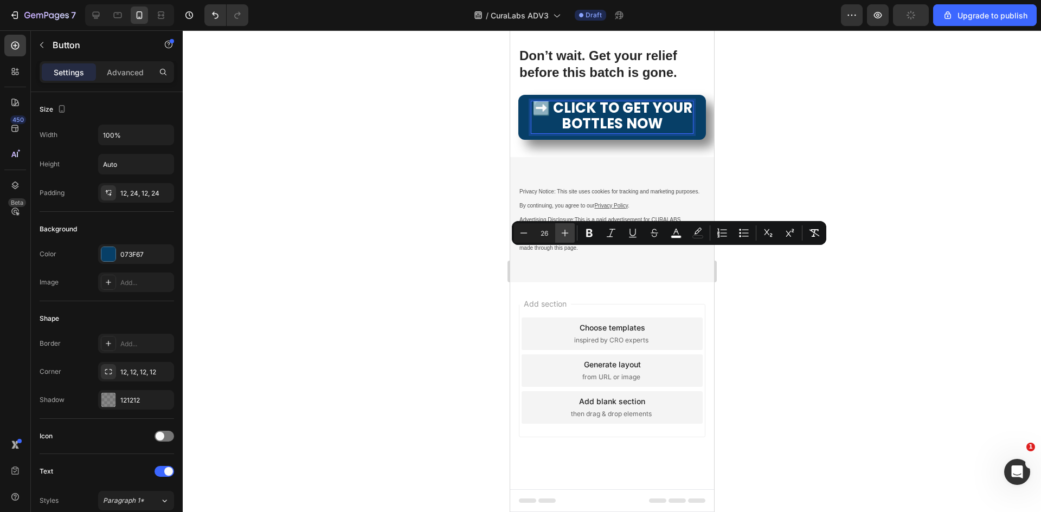
click at [567, 237] on icon "Editor contextual toolbar" at bounding box center [565, 233] width 11 height 11
click at [570, 235] on icon "Editor contextual toolbar" at bounding box center [565, 233] width 11 height 11
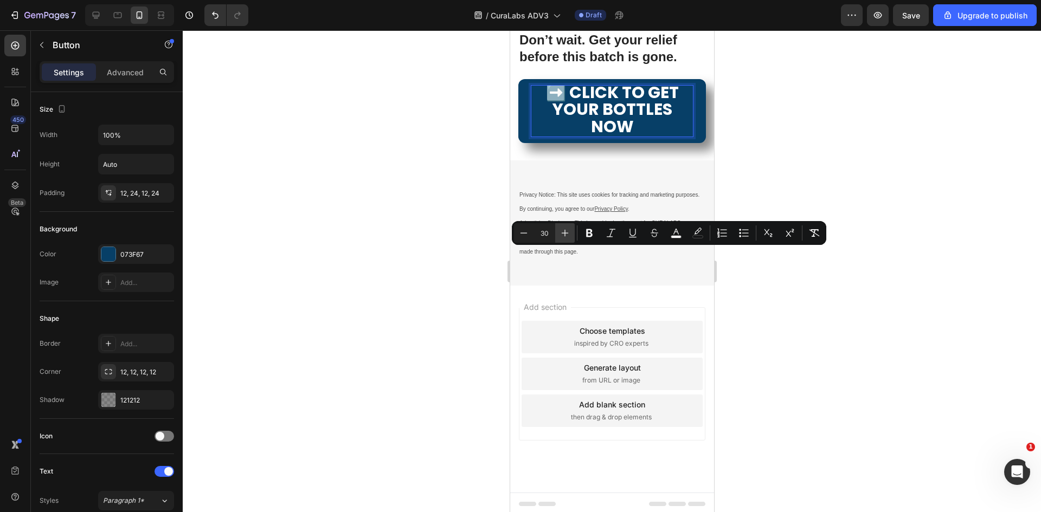
click at [570, 235] on icon "Editor contextual toolbar" at bounding box center [565, 233] width 11 height 11
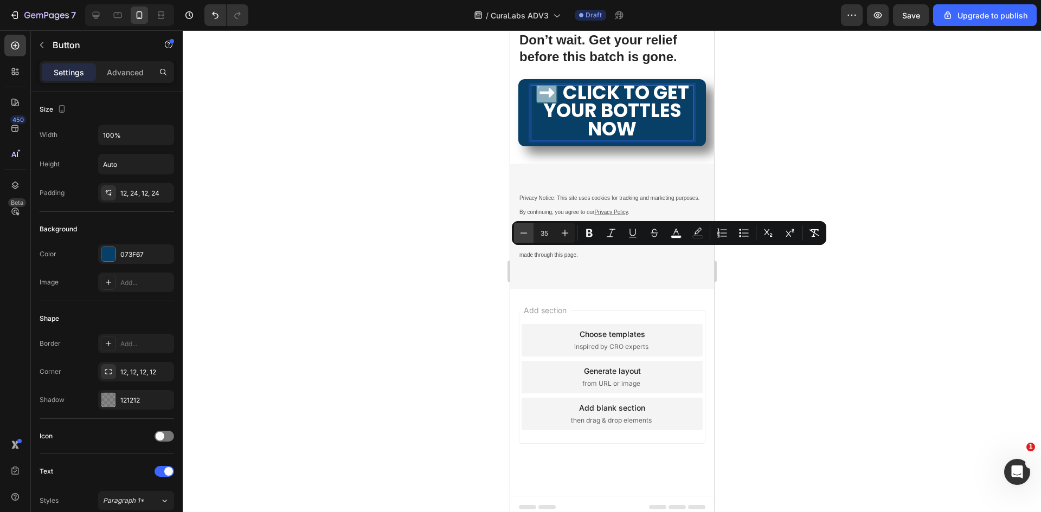
click at [533, 235] on button "Minus" at bounding box center [524, 233] width 20 height 20
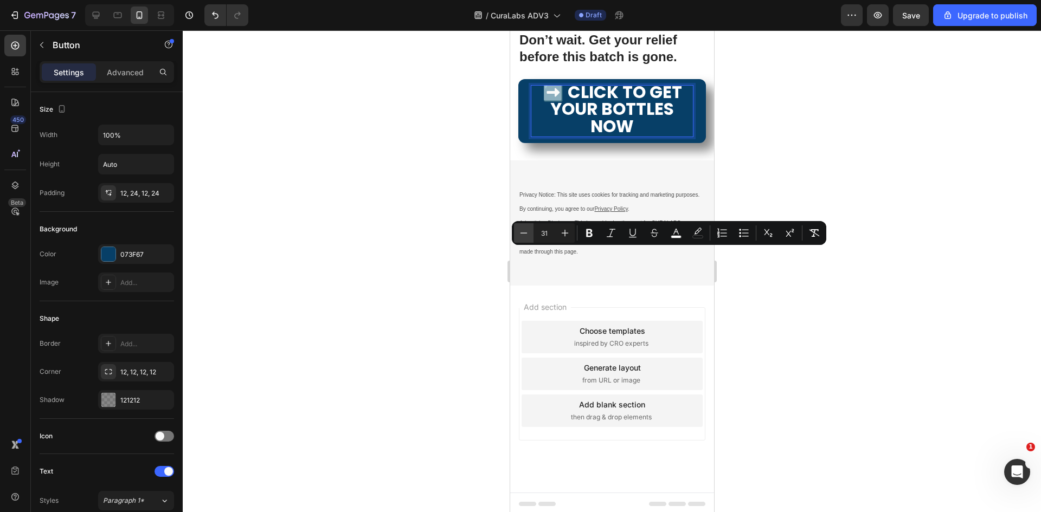
click at [533, 235] on button "Minus" at bounding box center [524, 233] width 20 height 20
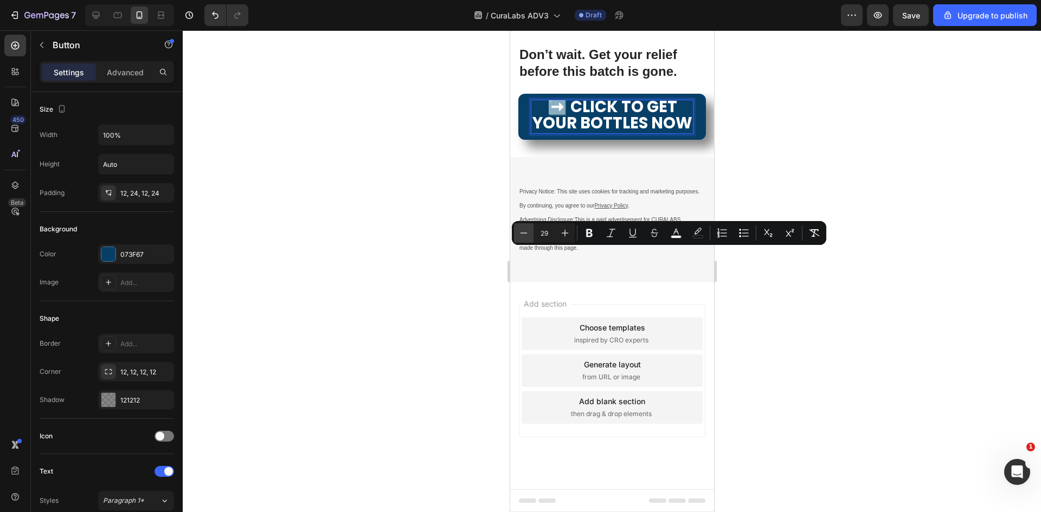
click at [533, 235] on button "Minus" at bounding box center [524, 233] width 20 height 20
type input "28"
click at [837, 311] on div at bounding box center [612, 271] width 858 height 482
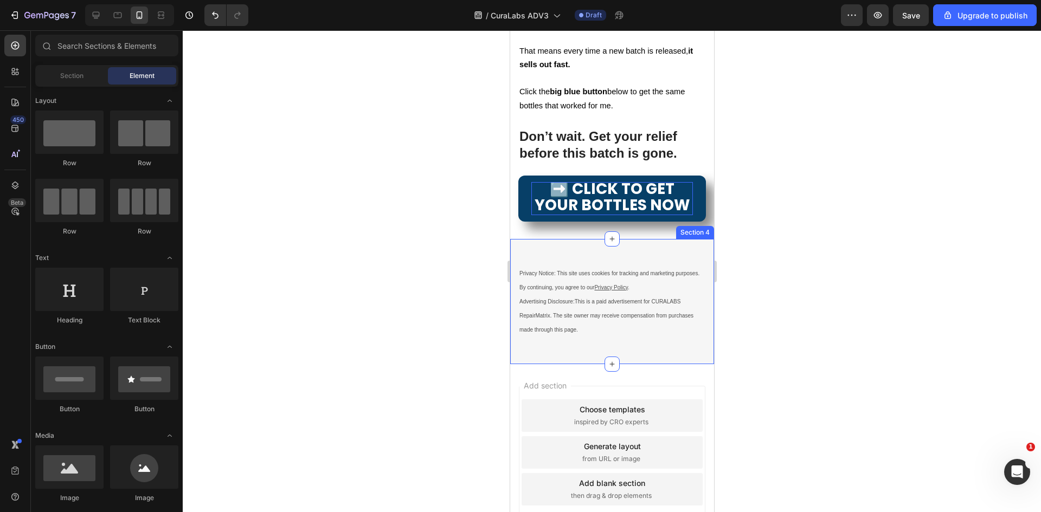
scroll to position [6304, 0]
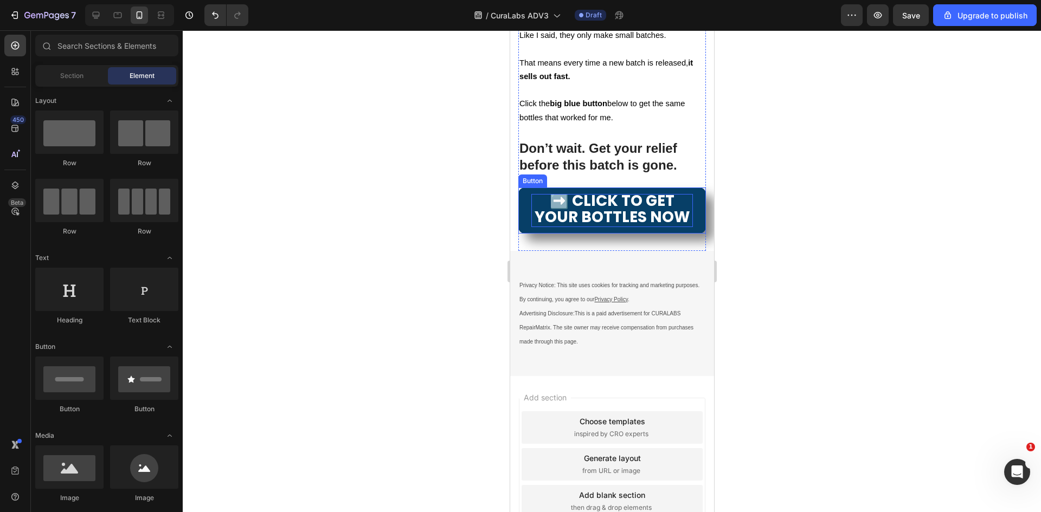
click at [646, 228] on span "➡️ CLICK TO GET YOUR BOTTLES NOW" at bounding box center [611, 208] width 155 height 37
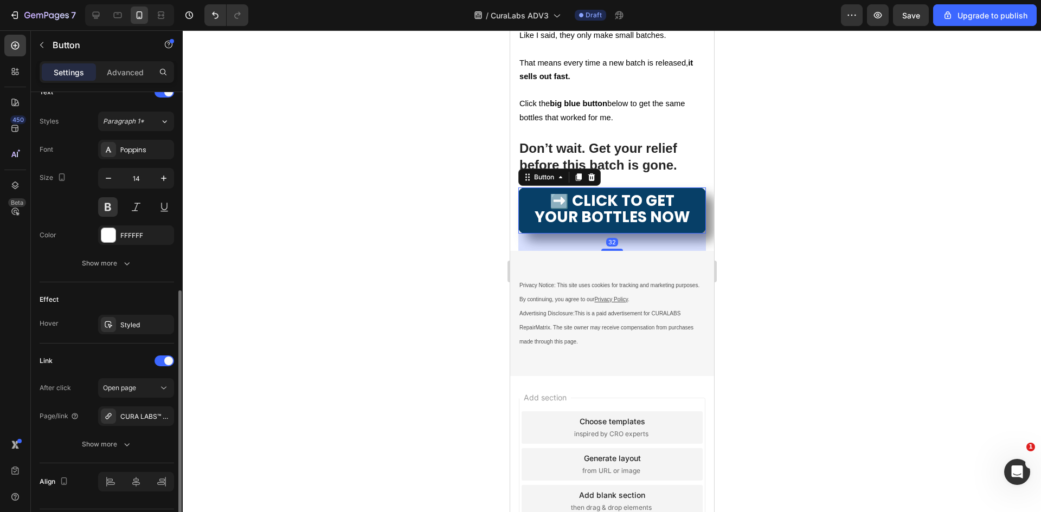
scroll to position [411, 0]
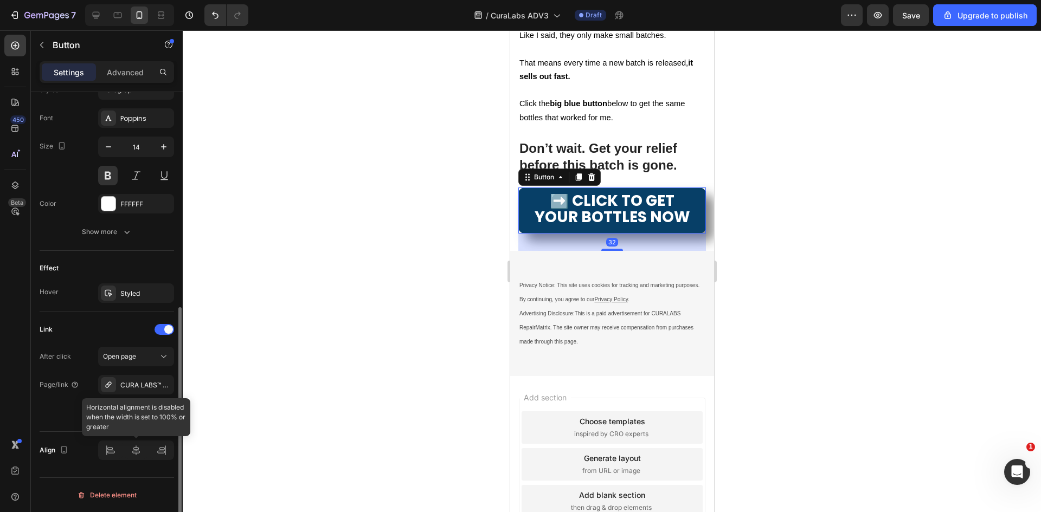
click at [108, 451] on div at bounding box center [136, 451] width 76 height 20
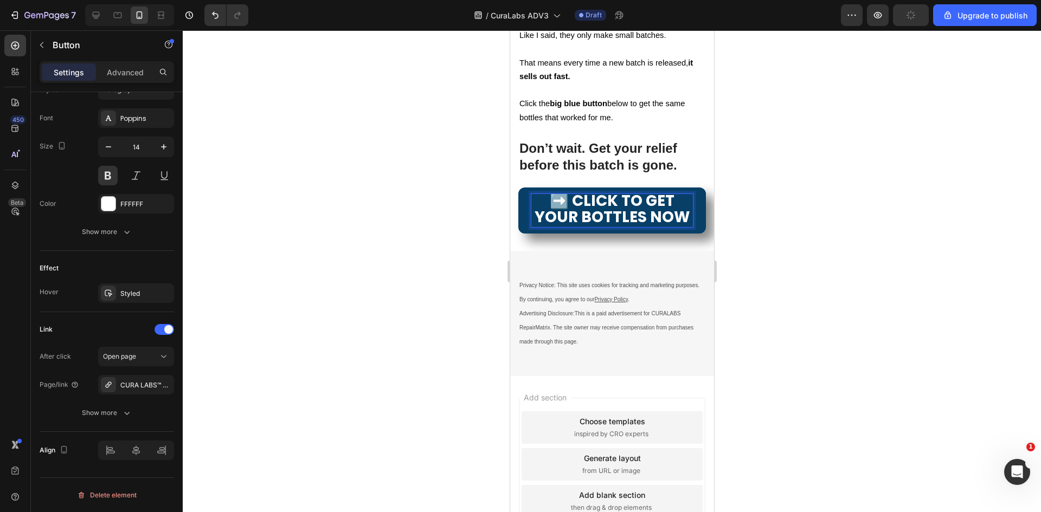
click at [594, 228] on span "➡️ CLICK TO GET YOUR BOTTLES NOW" at bounding box center [611, 208] width 155 height 37
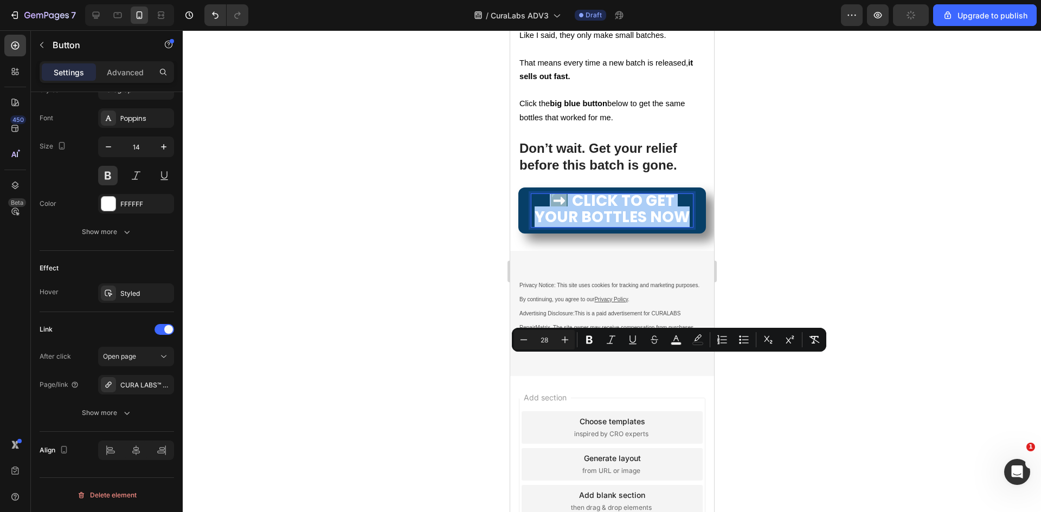
click at [799, 383] on div at bounding box center [612, 271] width 858 height 482
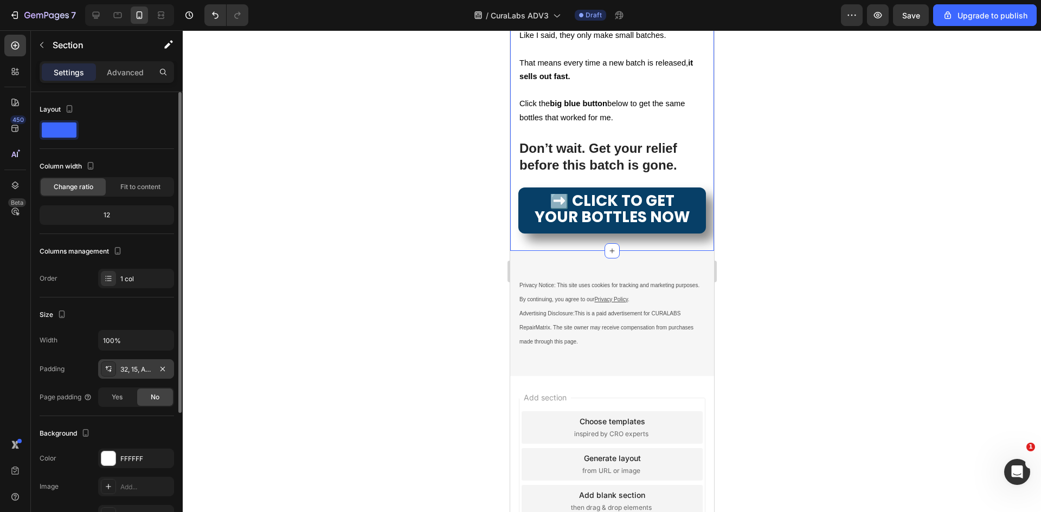
click at [126, 369] on div "32, 15, Auto, 15" at bounding box center [135, 370] width 31 height 10
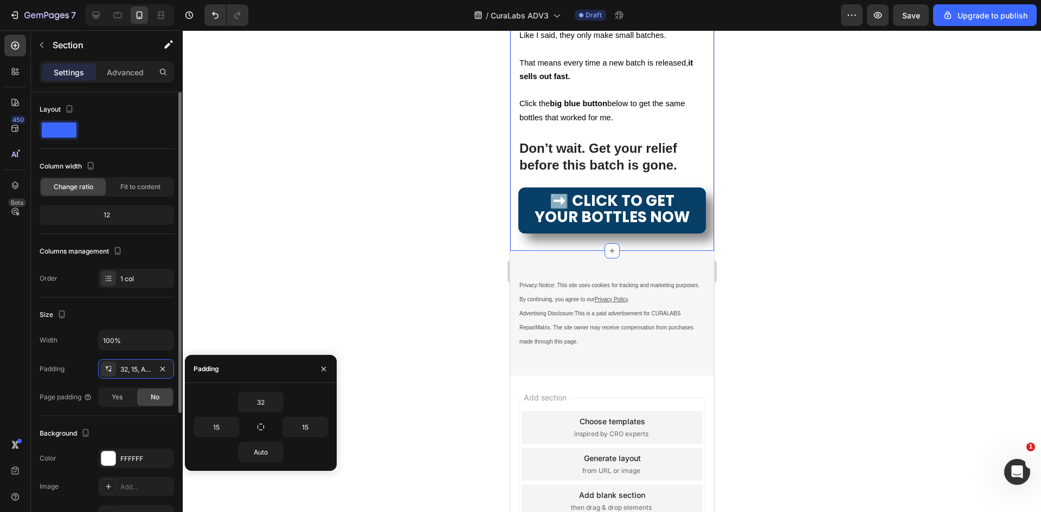
click at [129, 307] on div "Size" at bounding box center [107, 314] width 134 height 17
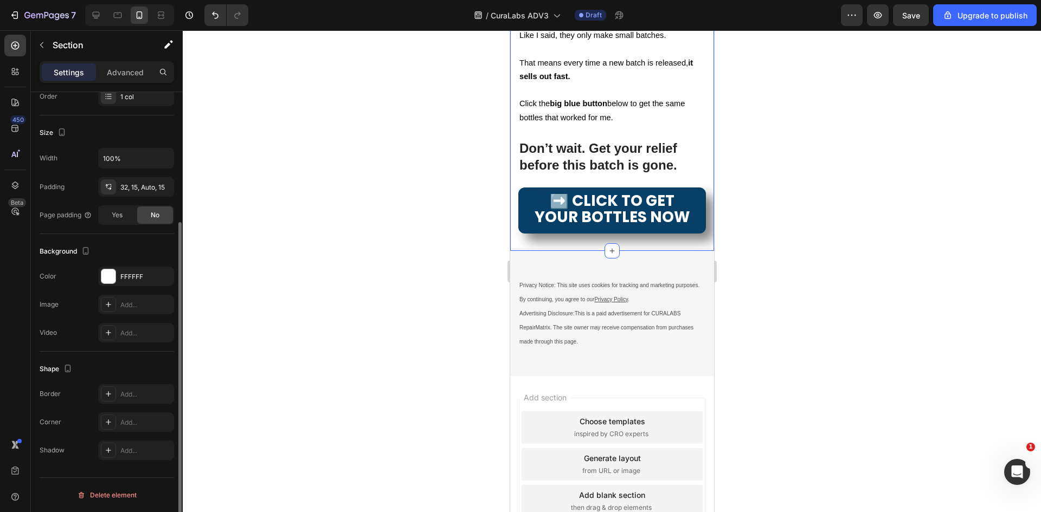
scroll to position [0, 0]
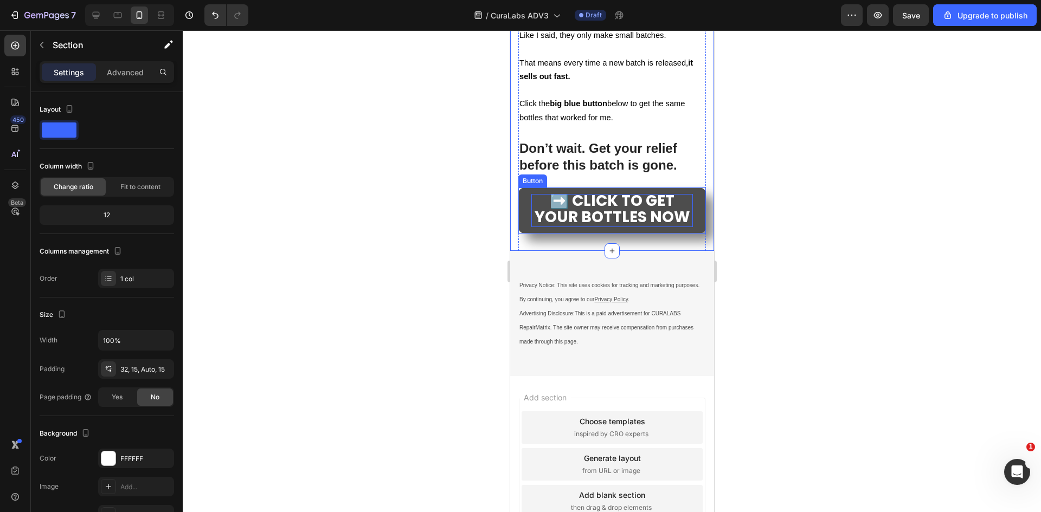
click at [596, 228] on span "➡️ CLICK TO GET YOUR BOTTLES NOW" at bounding box center [611, 208] width 155 height 37
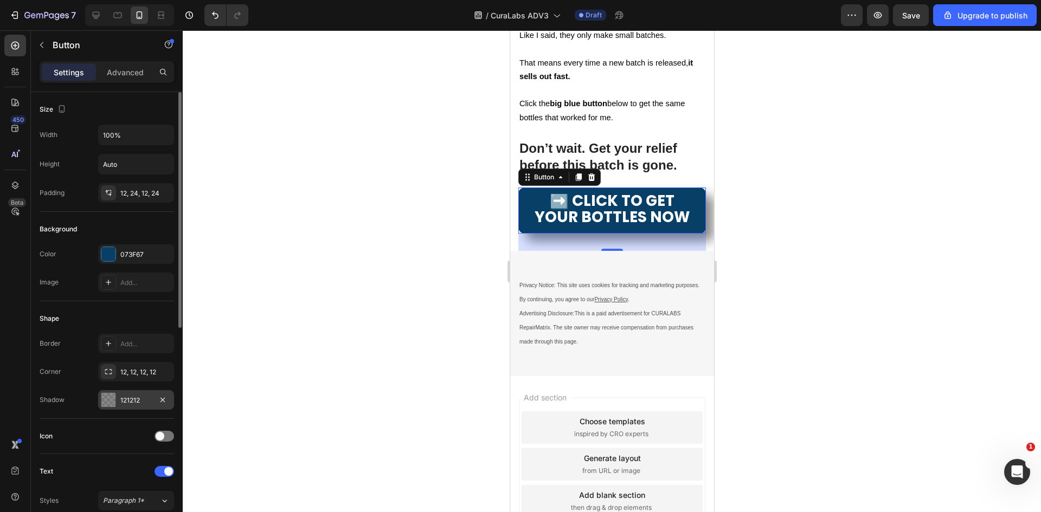
click at [123, 405] on div "121212" at bounding box center [135, 401] width 31 height 10
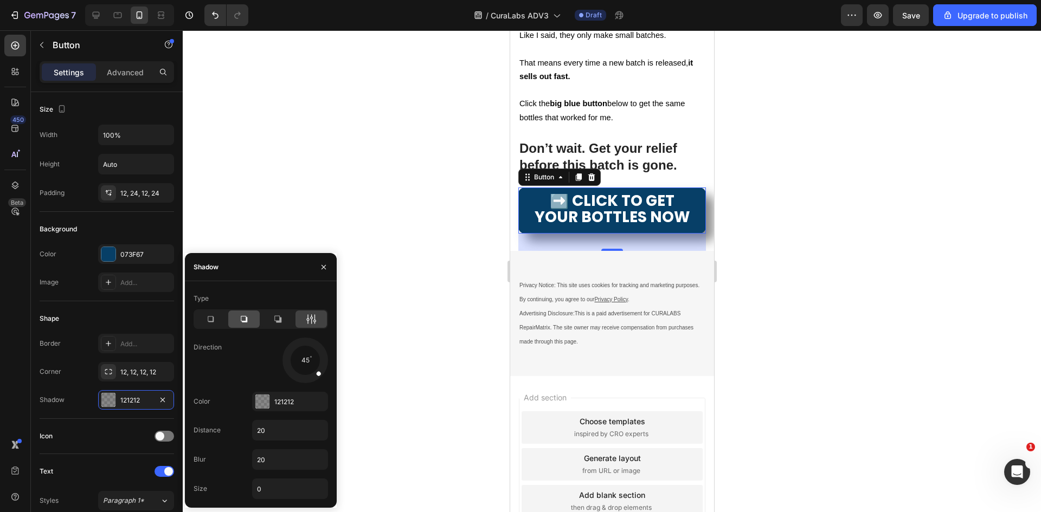
click at [246, 318] on icon at bounding box center [244, 319] width 11 height 11
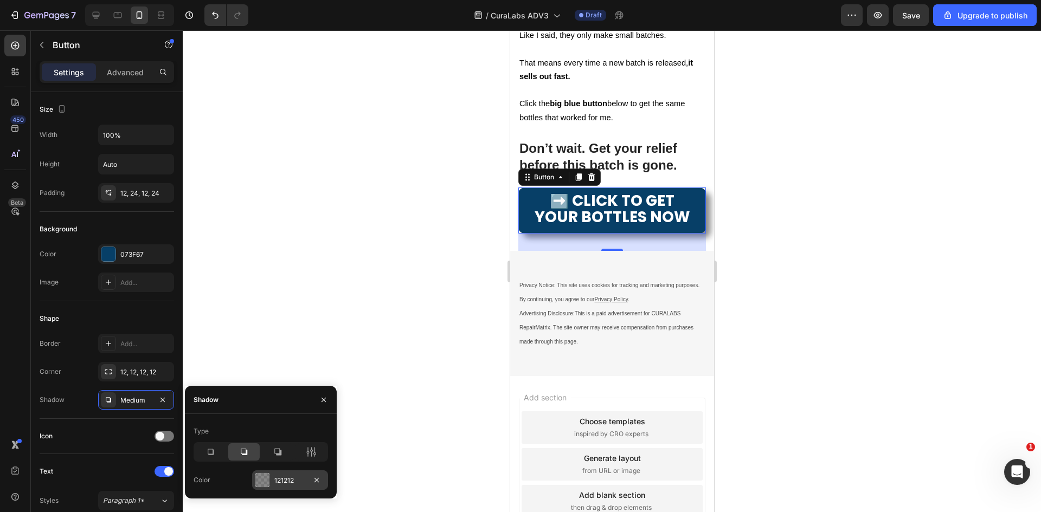
click at [283, 488] on div "121212" at bounding box center [290, 481] width 76 height 20
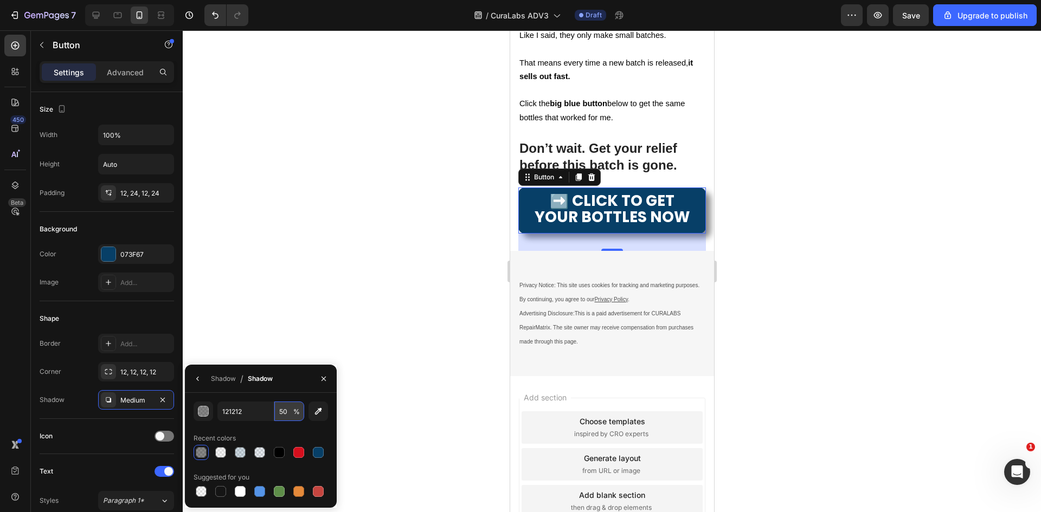
click at [280, 413] on input "50" at bounding box center [289, 412] width 30 height 20
type input "75"
click at [419, 311] on div at bounding box center [612, 271] width 858 height 482
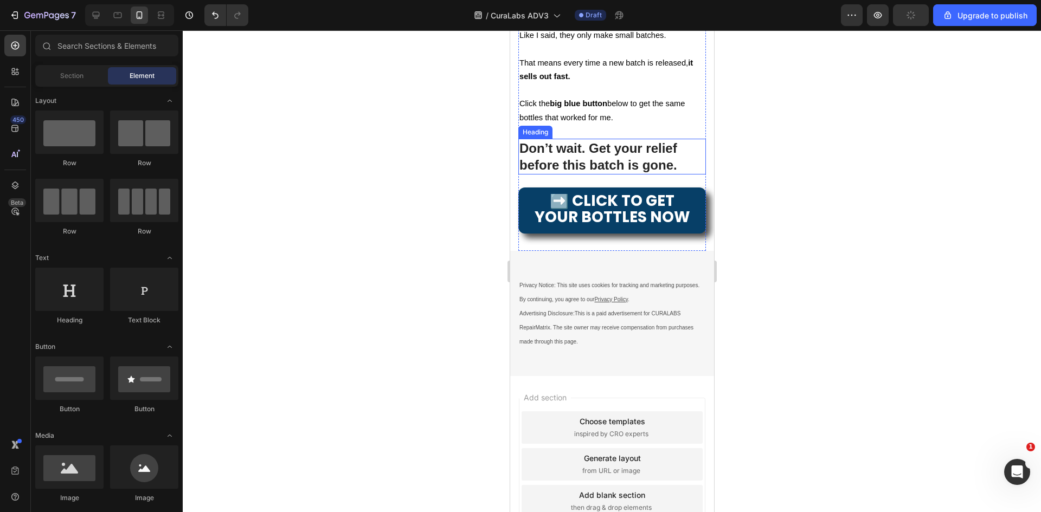
click at [678, 175] on h2 "Don’t wait. Get your relief before this batch is gone." at bounding box center [612, 157] width 188 height 36
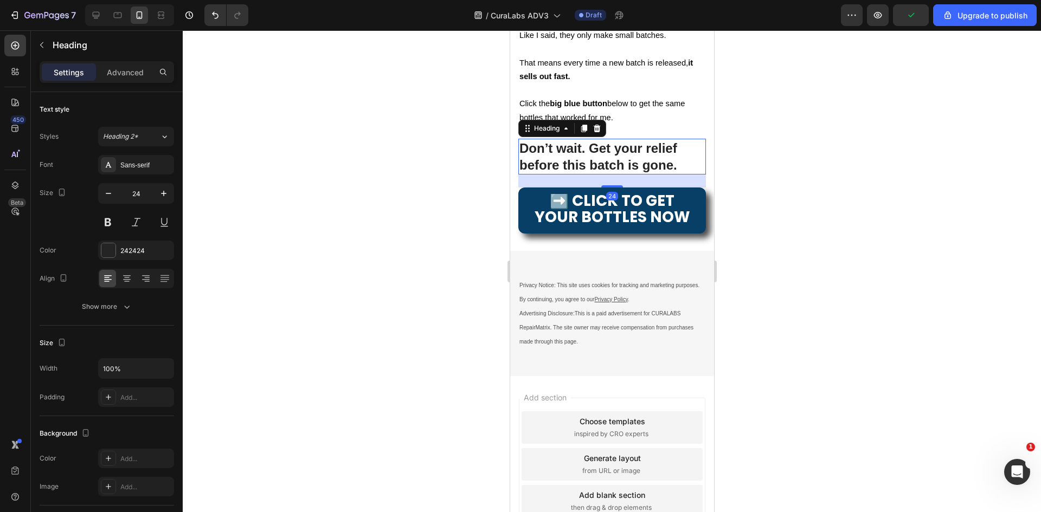
click at [769, 350] on div at bounding box center [612, 271] width 858 height 482
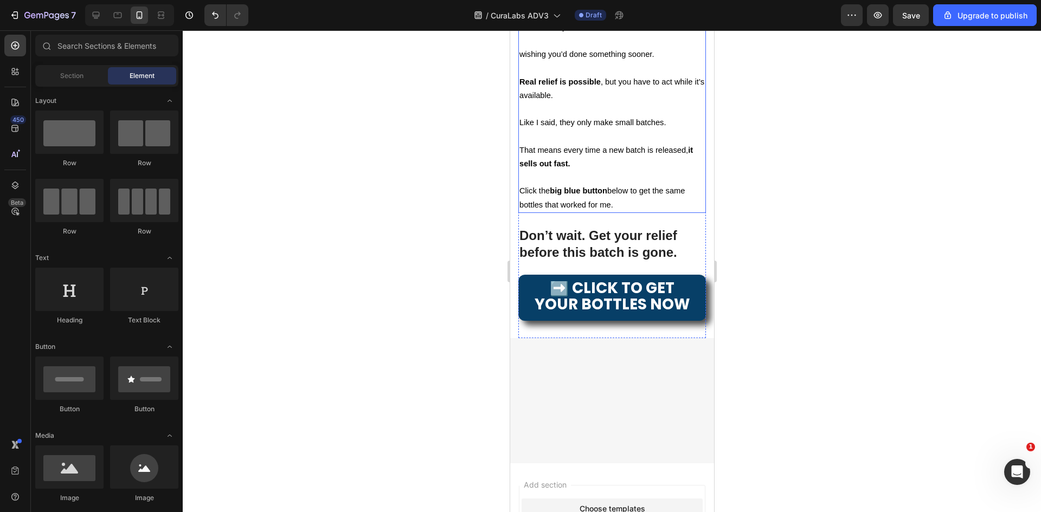
scroll to position [6423, 0]
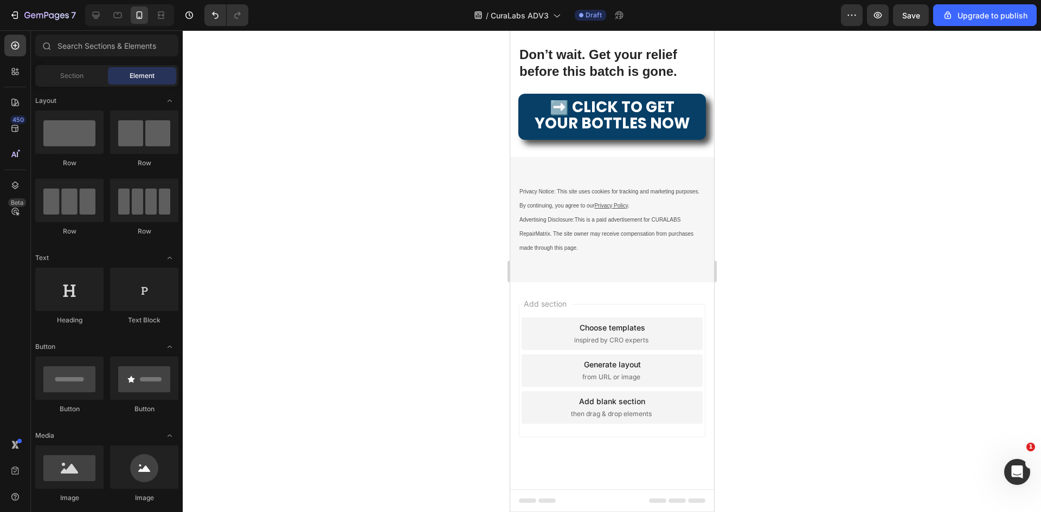
click at [845, 421] on div at bounding box center [612, 271] width 858 height 482
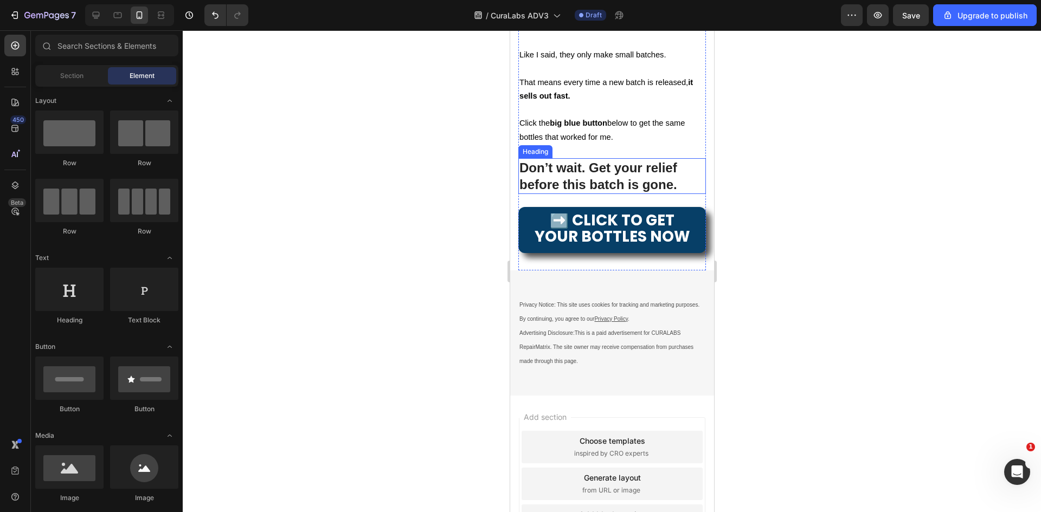
scroll to position [6467, 0]
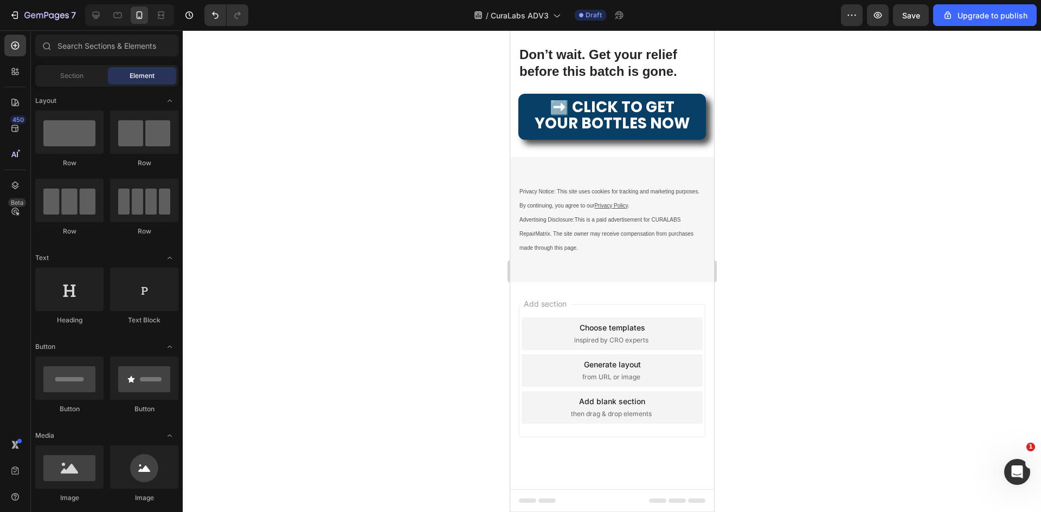
click at [906, 25] on div "7 / CuraLabs ADV3 Draft Preview Save Upgrade to publish" at bounding box center [520, 15] width 1041 height 31
click at [909, 23] on button "Save" at bounding box center [911, 15] width 36 height 22
click at [826, 334] on div at bounding box center [612, 271] width 858 height 482
click at [100, 17] on icon at bounding box center [96, 15] width 11 height 11
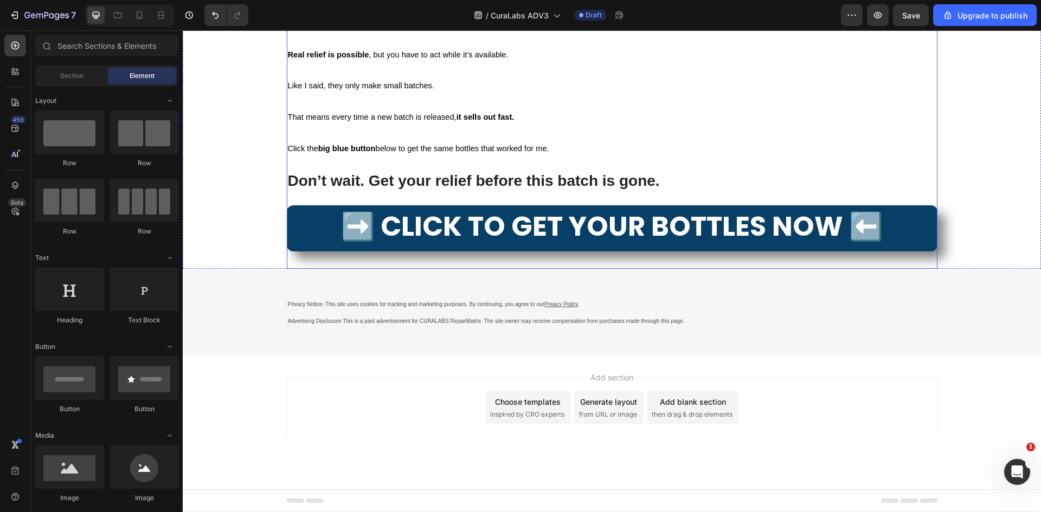
scroll to position [7228, 0]
click at [19, 12] on icon "button" at bounding box center [14, 15] width 11 height 11
